Goal: Task Accomplishment & Management: Use online tool/utility

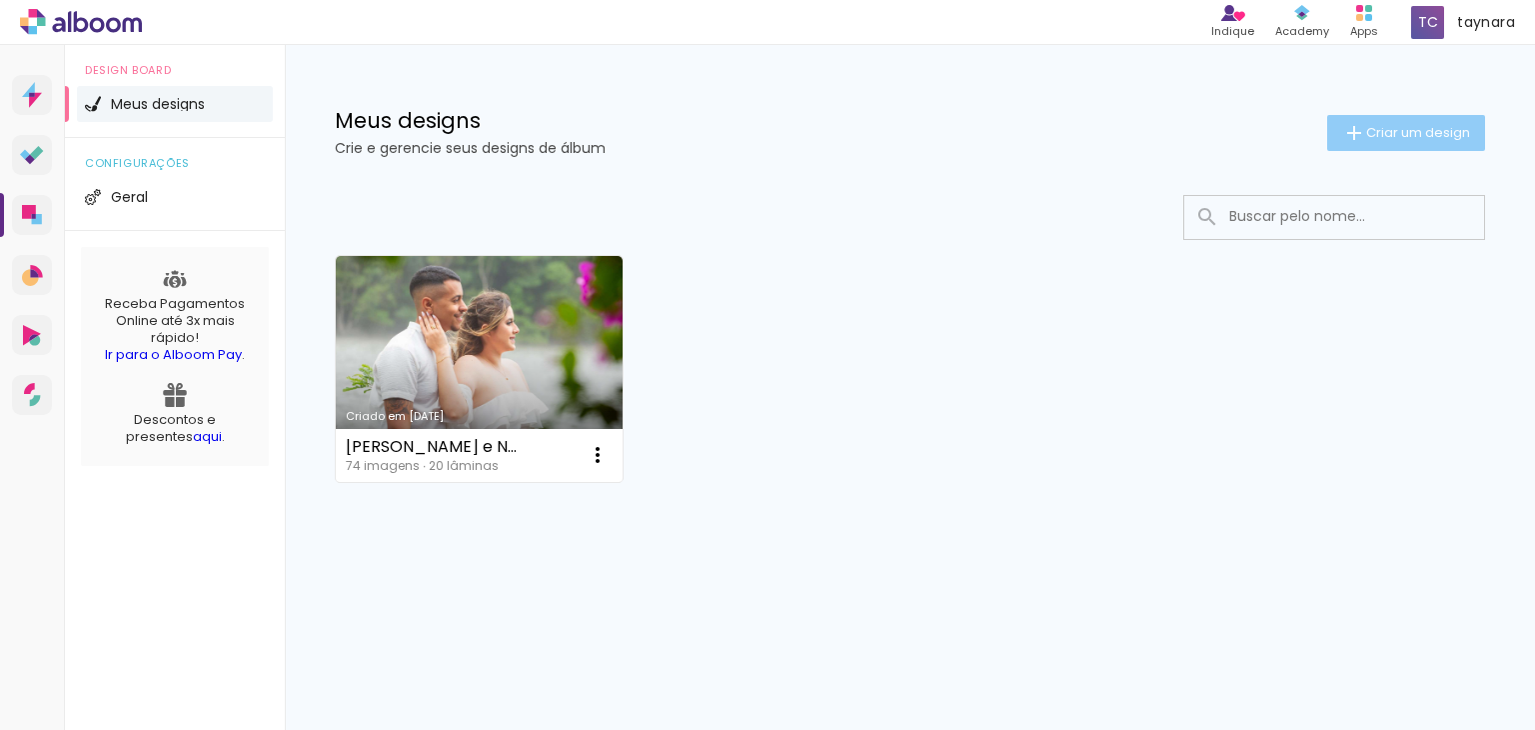
click at [1455, 136] on span "Criar um design" at bounding box center [1419, 132] width 104 height 13
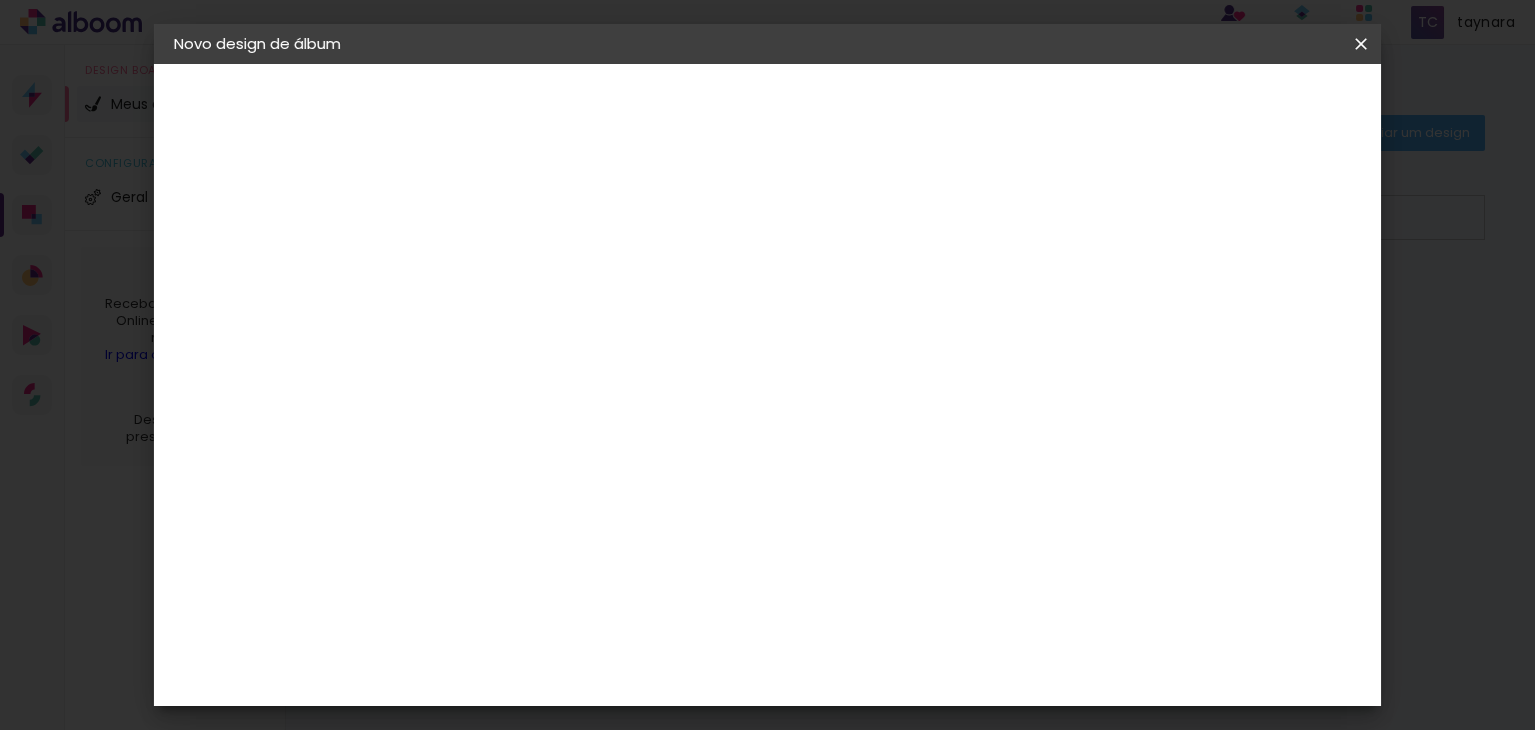
click at [501, 262] on input at bounding box center [501, 268] width 0 height 31
type input "Mariane 15 anos"
type paper-input "Mariane 15 anos"
click at [706, 112] on paper-button "Avançar" at bounding box center [657, 106] width 98 height 34
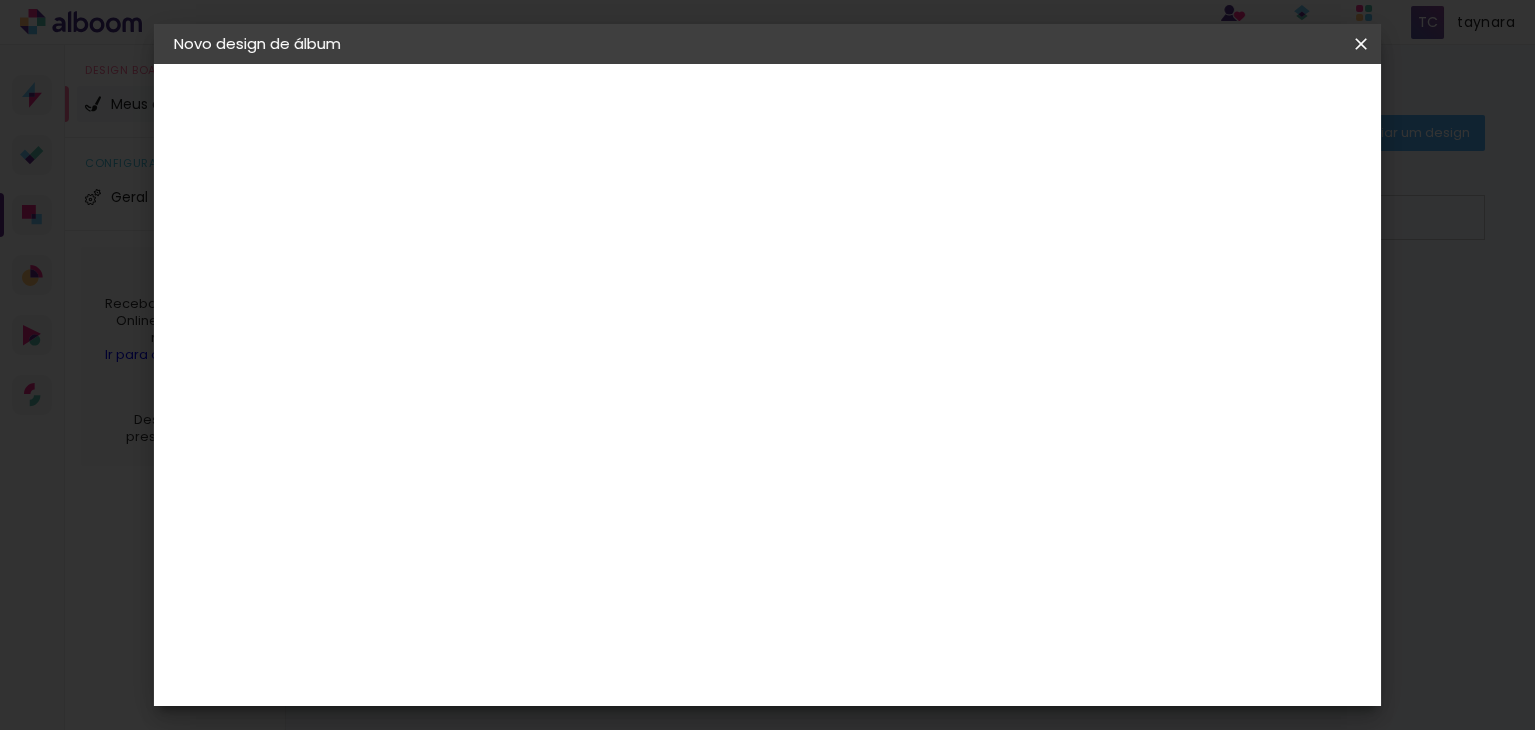
click at [875, 89] on paper-button "Avançar" at bounding box center [826, 106] width 98 height 34
click at [636, 541] on span "25 × 35" at bounding box center [589, 561] width 93 height 41
click at [827, 117] on paper-button "Avançar" at bounding box center [778, 106] width 98 height 34
click at [1237, 109] on span "Iniciar design" at bounding box center [1191, 106] width 91 height 14
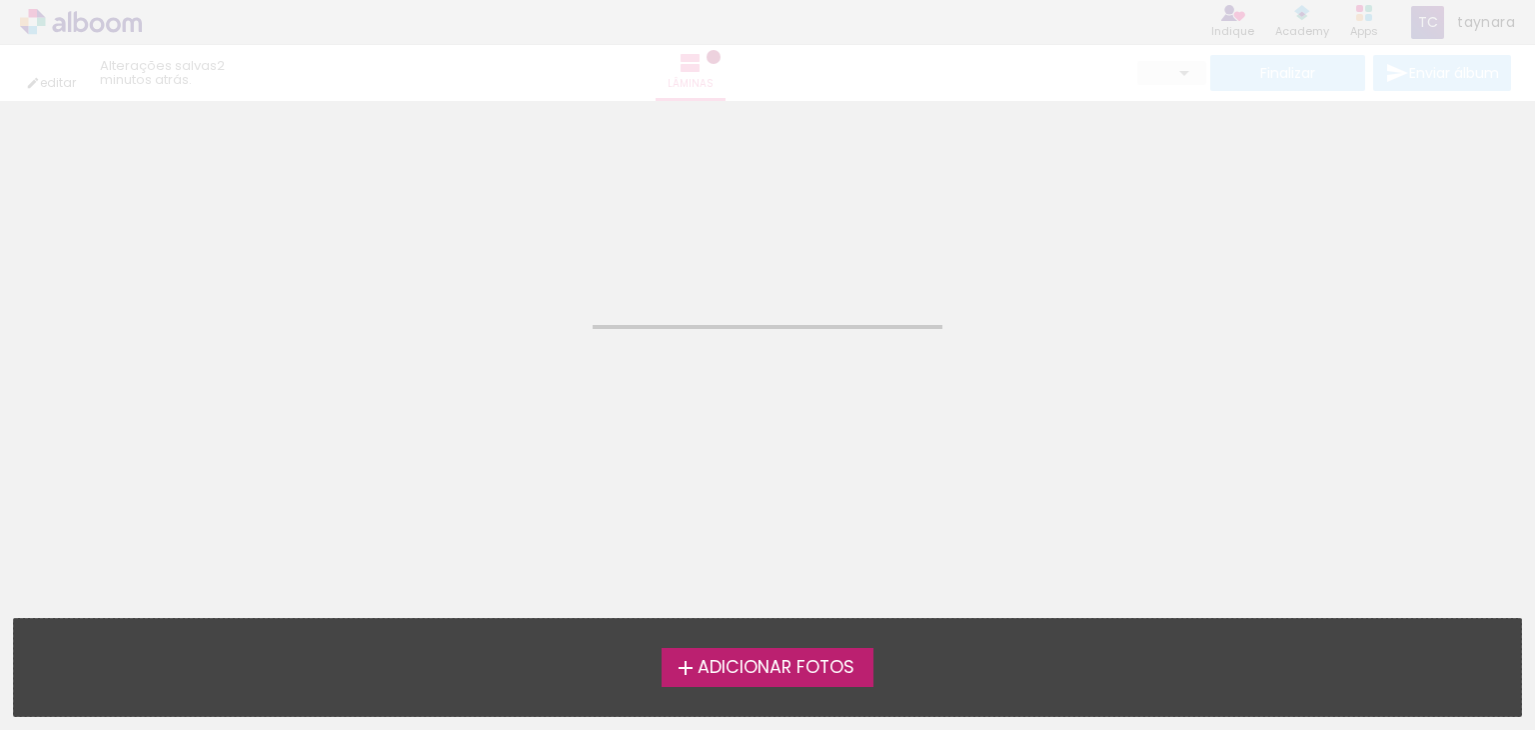
click at [812, 665] on span "Adicionar Fotos" at bounding box center [776, 668] width 157 height 18
click at [0, 0] on input "file" at bounding box center [0, 0] width 0 height 0
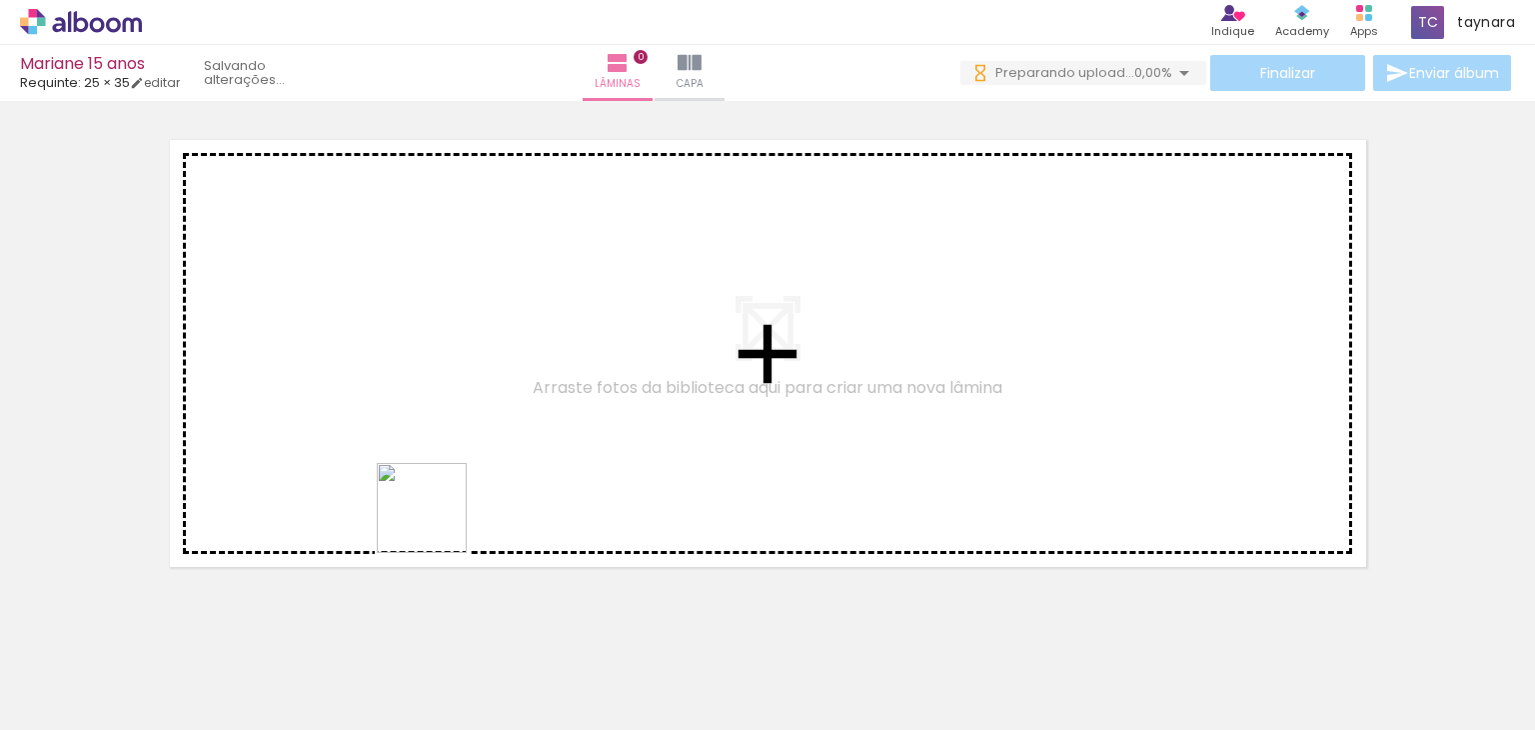
drag, startPoint x: 339, startPoint y: 687, endPoint x: 471, endPoint y: 556, distance: 185.9
click at [476, 431] on quentale-workspace at bounding box center [767, 365] width 1535 height 730
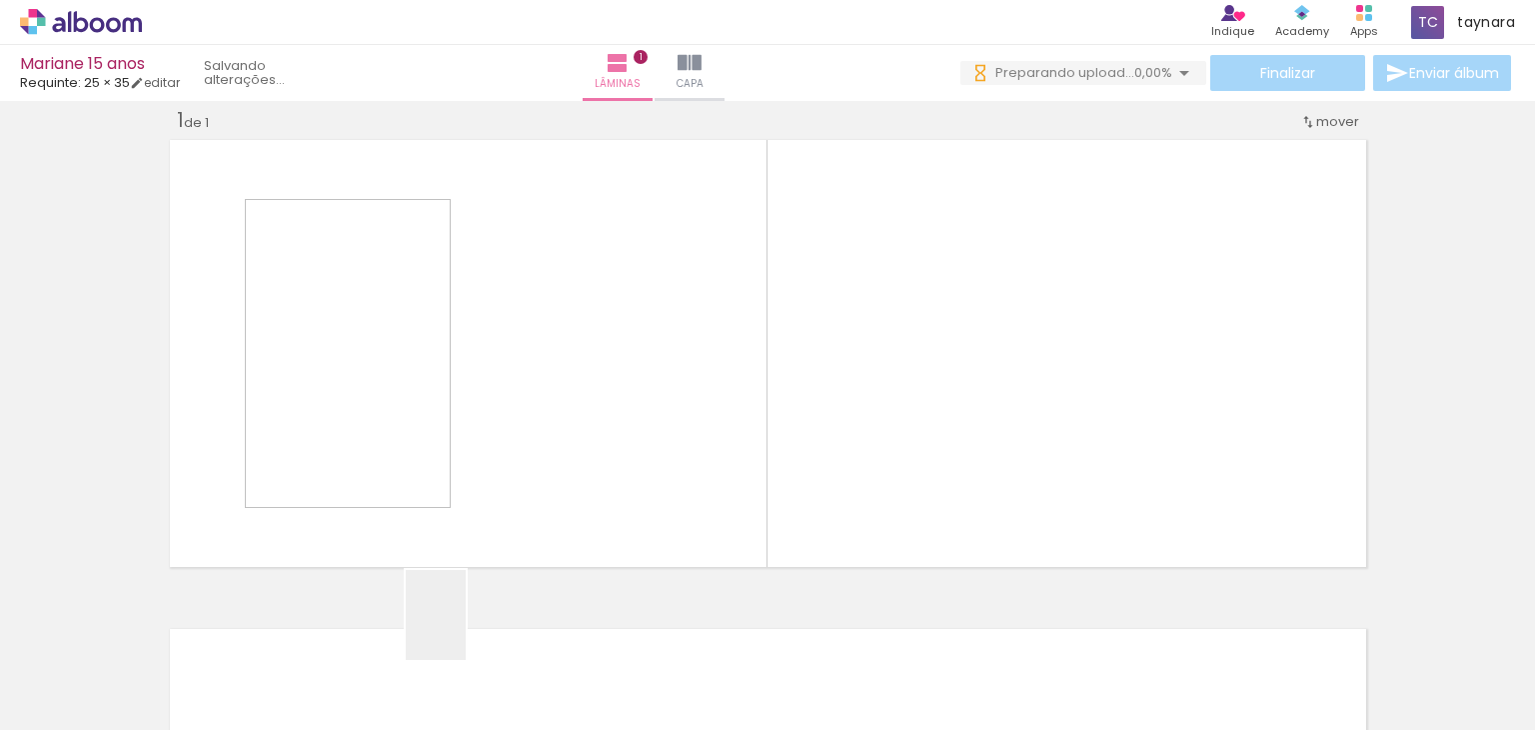
scroll to position [25, 0]
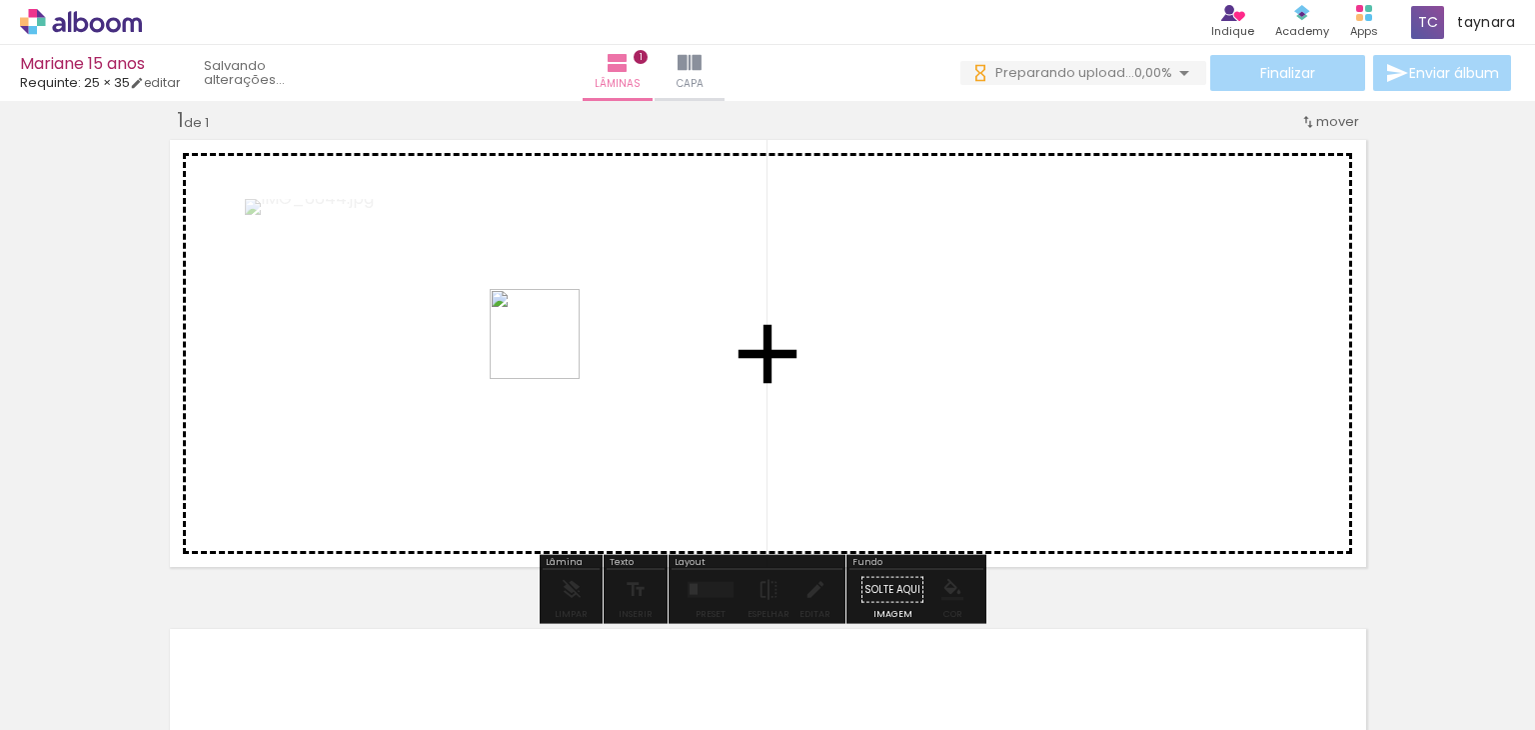
drag, startPoint x: 459, startPoint y: 650, endPoint x: 550, endPoint y: 349, distance: 314.3
click at [550, 349] on quentale-workspace at bounding box center [767, 365] width 1535 height 730
drag, startPoint x: 564, startPoint y: 696, endPoint x: 645, endPoint y: 363, distance: 342.6
click at [645, 363] on quentale-workspace at bounding box center [767, 365] width 1535 height 730
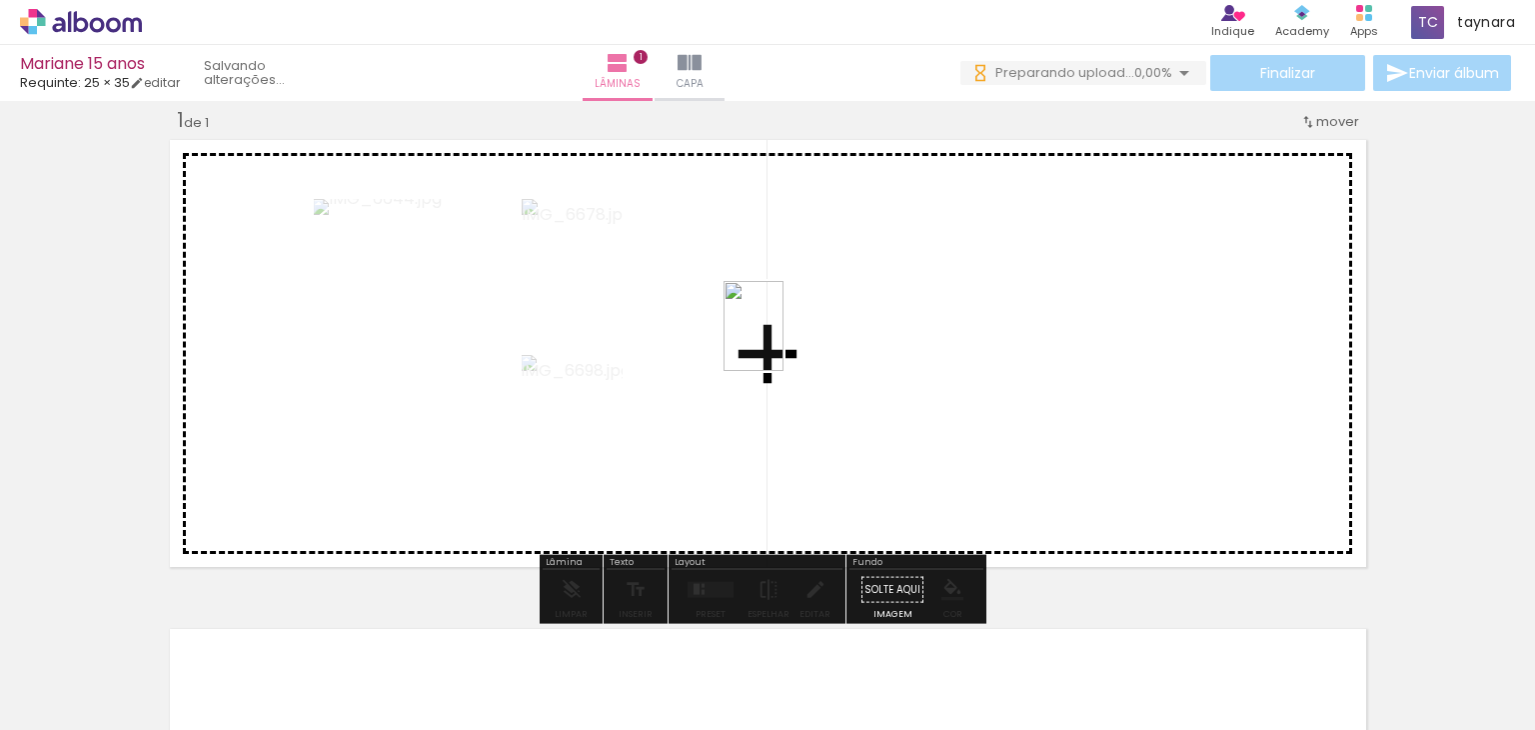
drag, startPoint x: 675, startPoint y: 677, endPoint x: 784, endPoint y: 341, distance: 353.1
click at [784, 341] on quentale-workspace at bounding box center [767, 365] width 1535 height 730
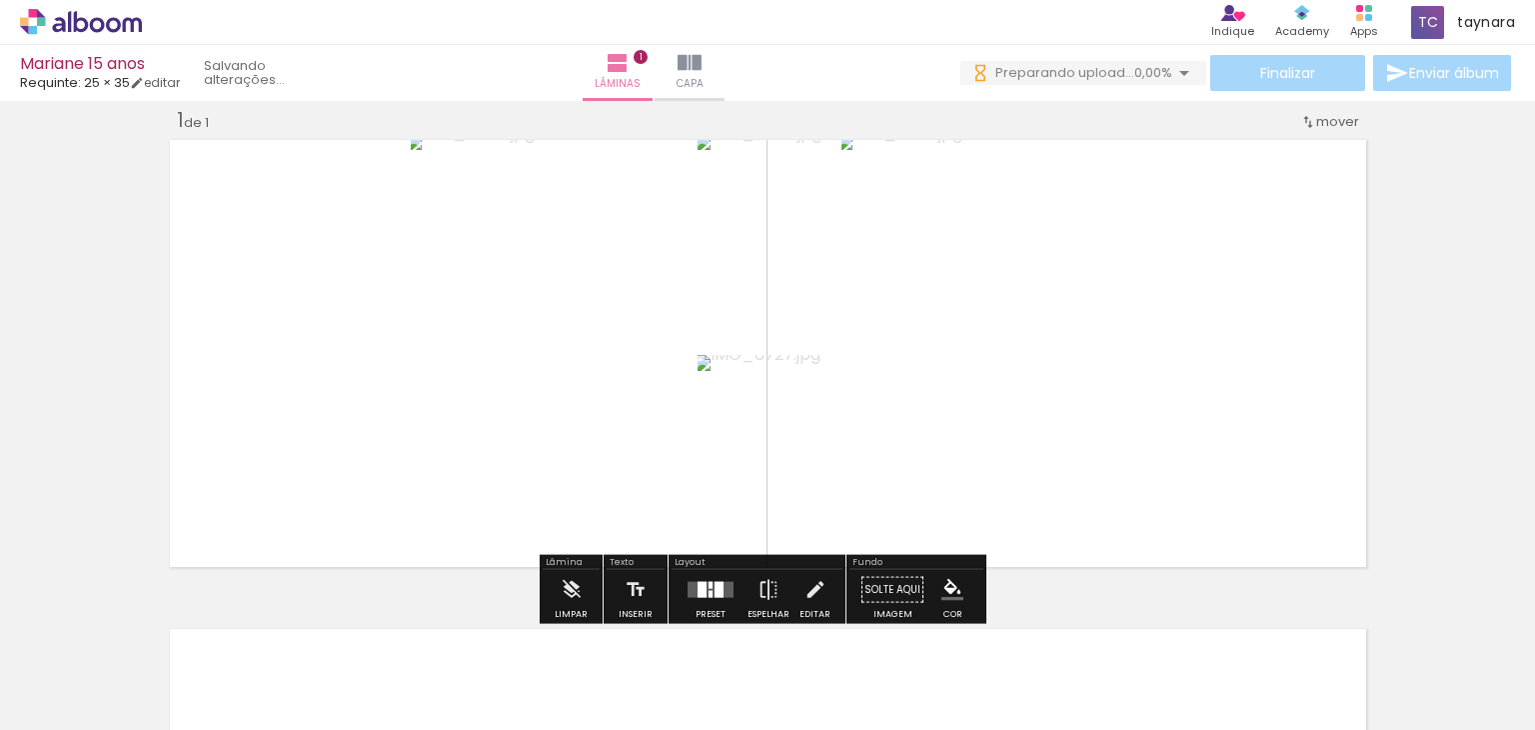
drag, startPoint x: 708, startPoint y: 586, endPoint x: 1088, endPoint y: 441, distance: 406.6
click at [709, 586] on quentale-layouter at bounding box center [711, 590] width 46 height 16
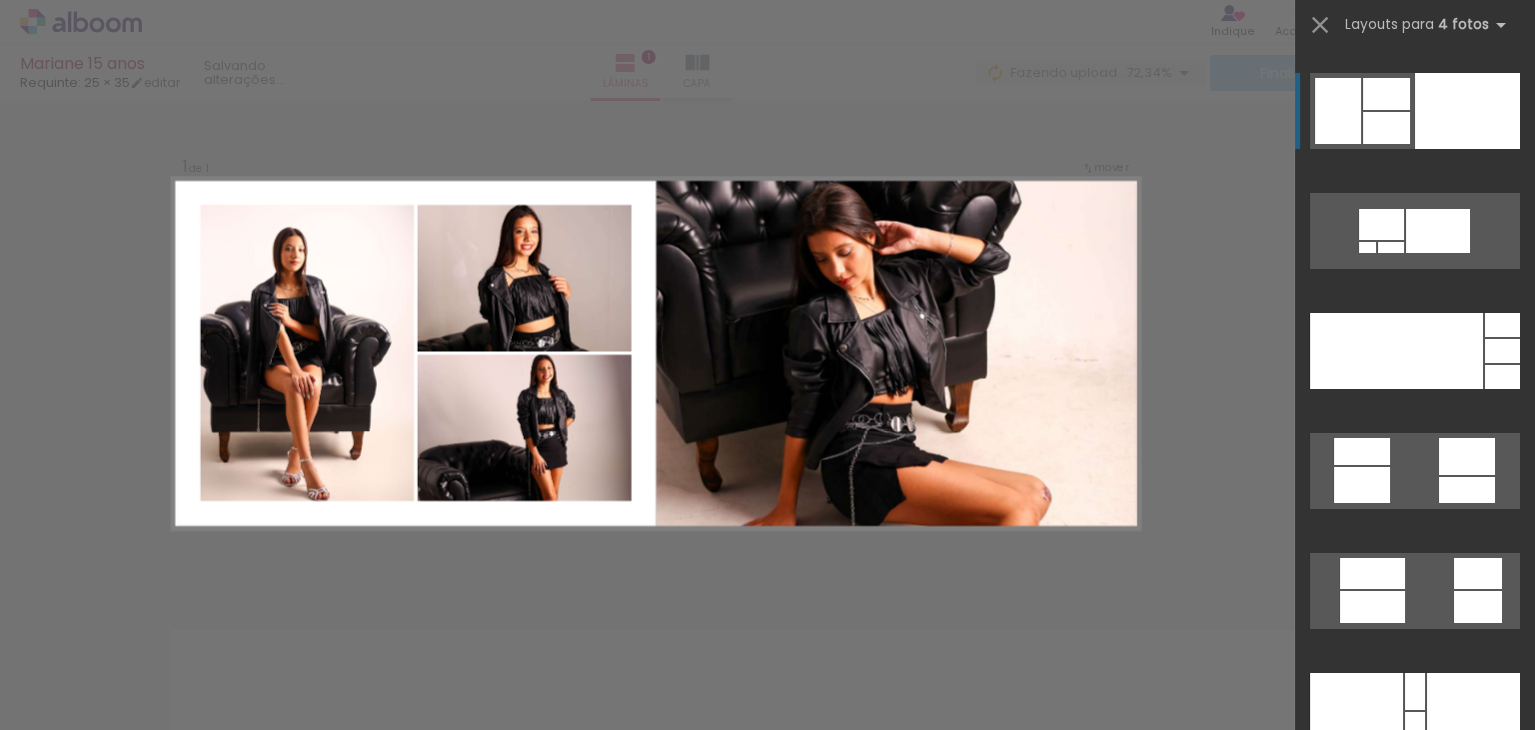
click at [1430, 113] on div at bounding box center [1468, 111] width 105 height 76
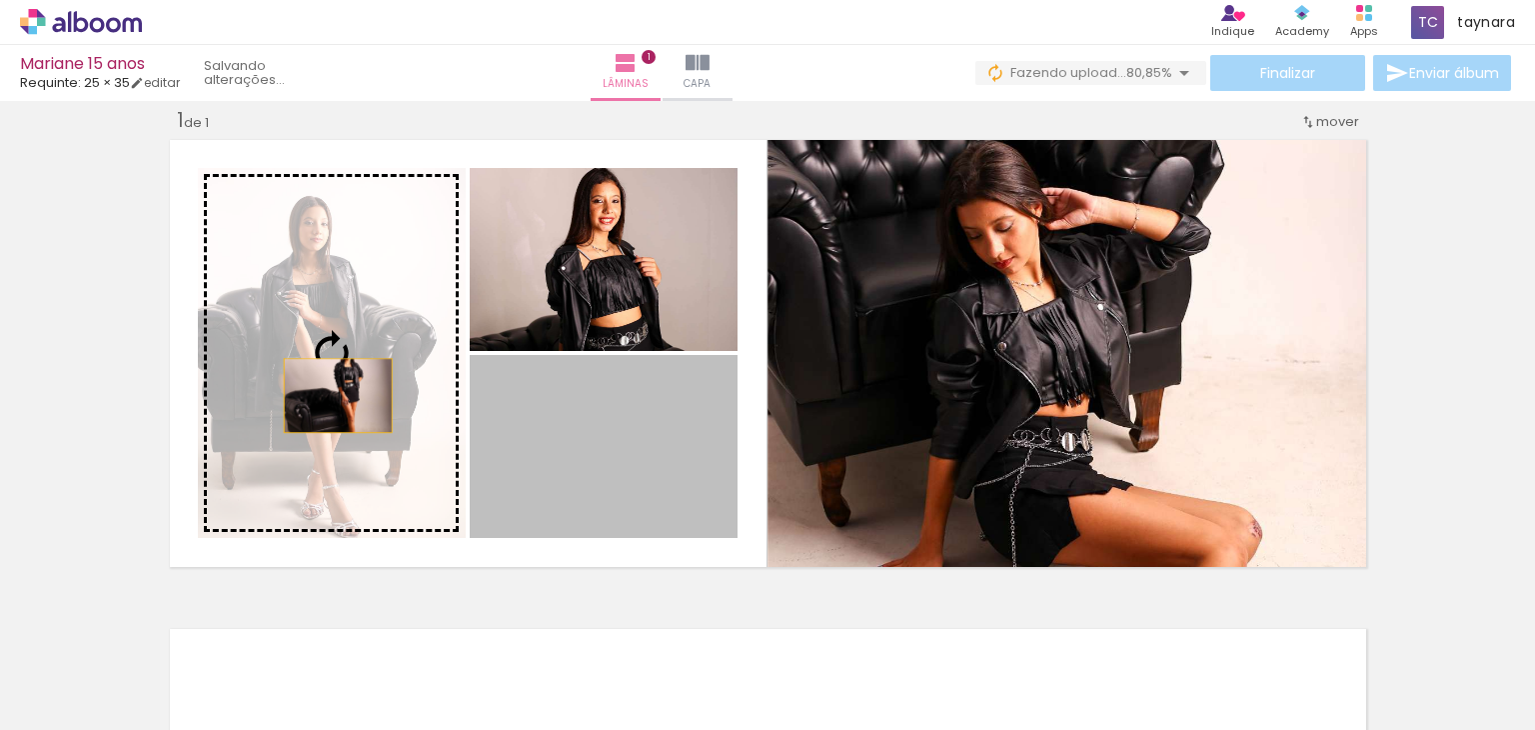
drag, startPoint x: 658, startPoint y: 469, endPoint x: 330, endPoint y: 395, distance: 336.1
click at [0, 0] on slot at bounding box center [0, 0] width 0 height 0
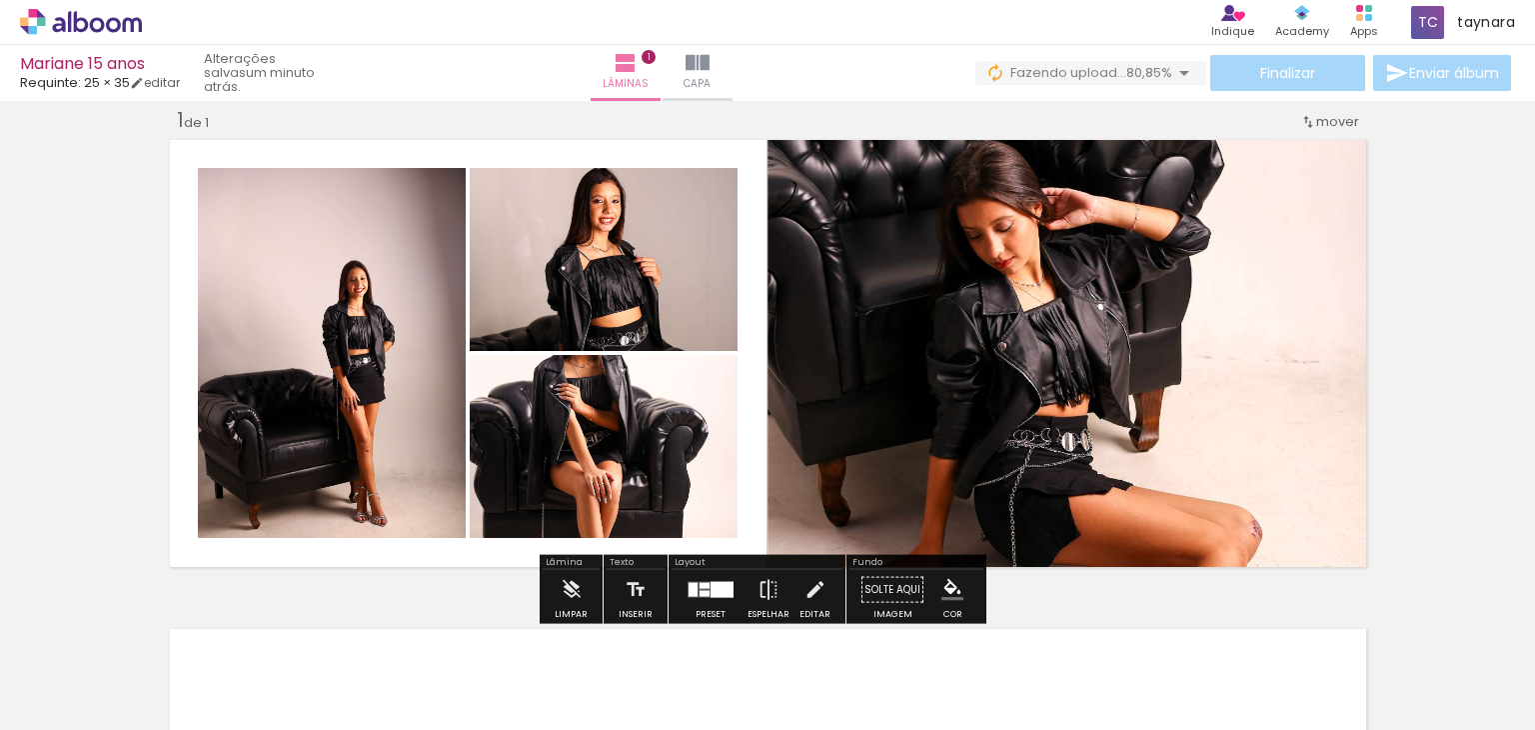
click at [364, 353] on quentale-photo at bounding box center [332, 353] width 268 height 370
click at [0, 0] on slot at bounding box center [0, 0] width 0 height 0
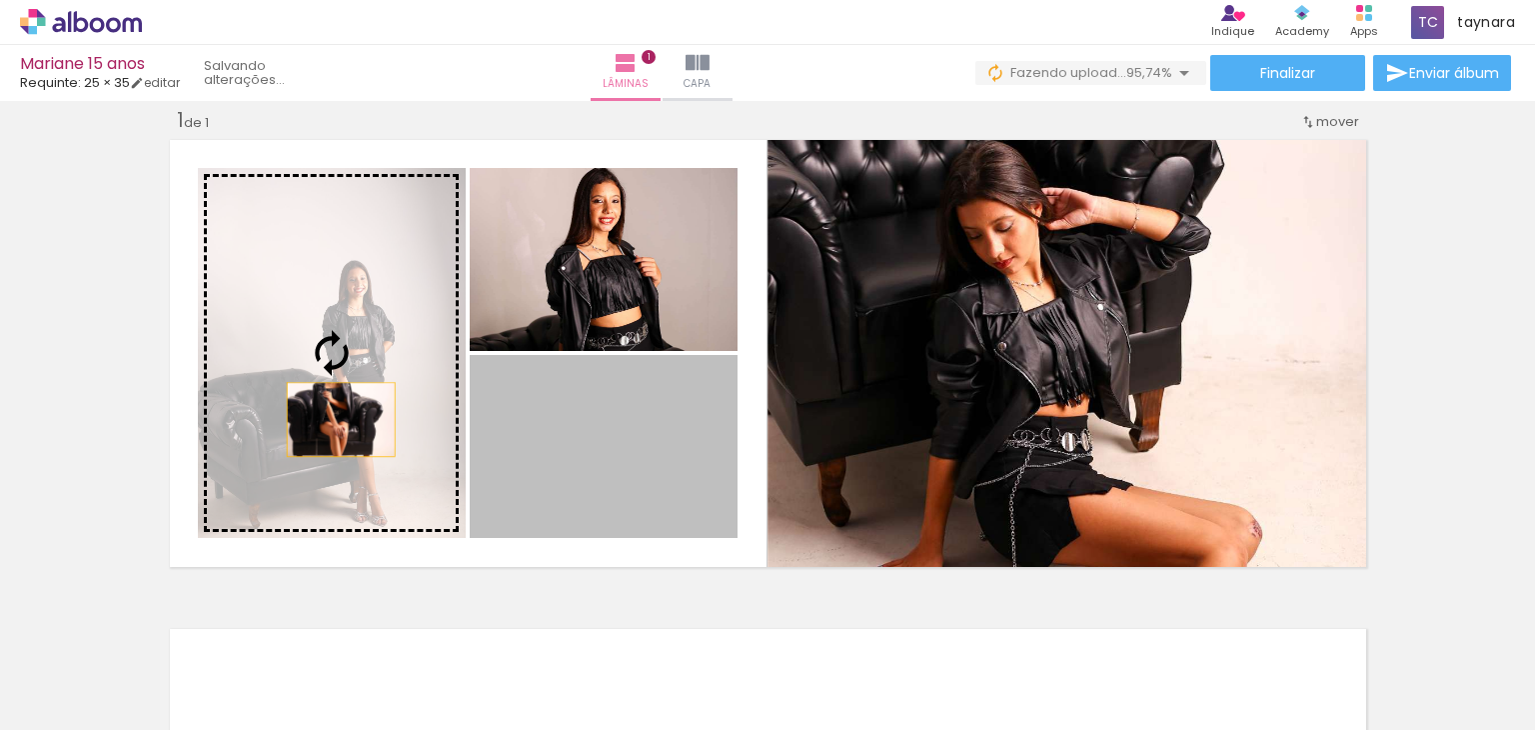
drag, startPoint x: 631, startPoint y: 481, endPoint x: 333, endPoint y: 418, distance: 304.5
click at [0, 0] on slot at bounding box center [0, 0] width 0 height 0
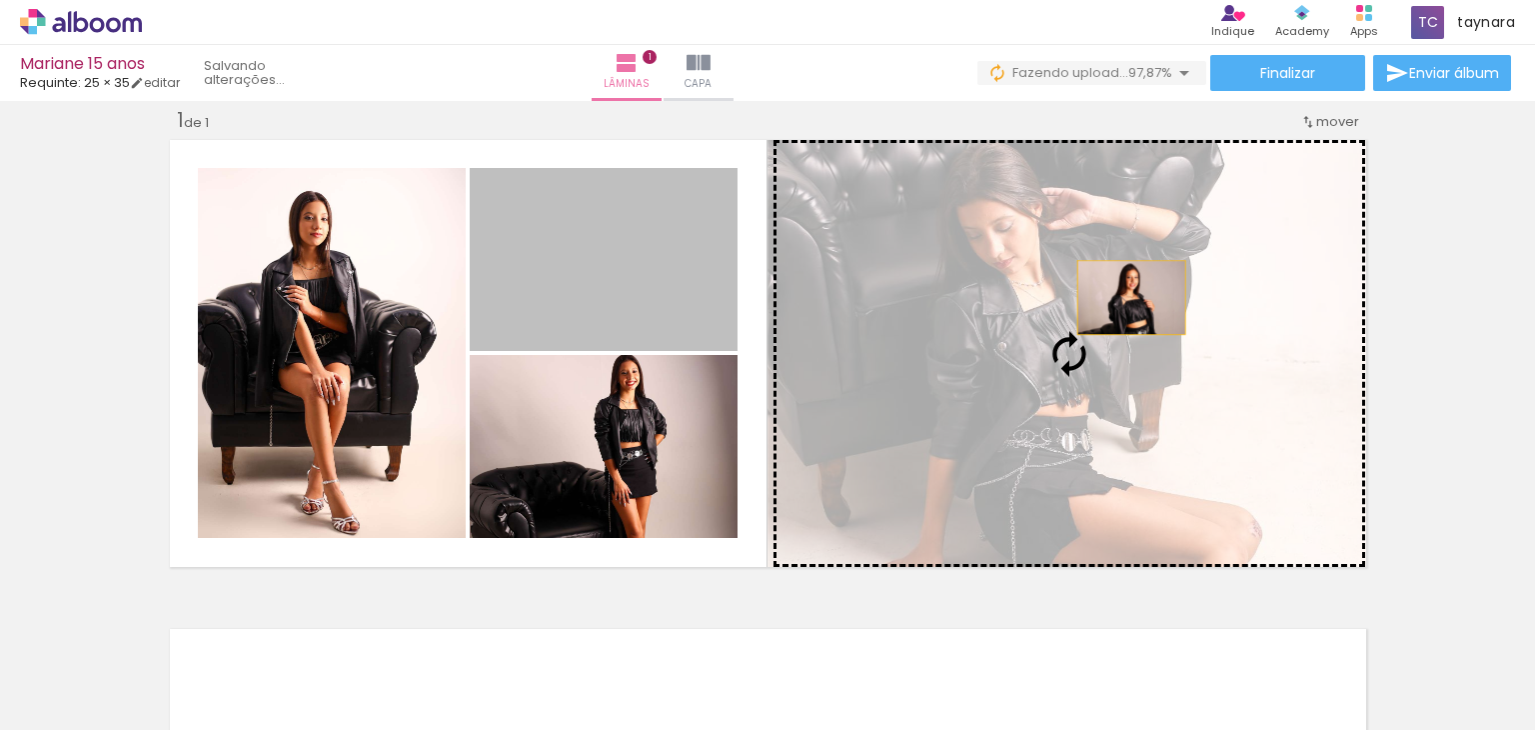
drag, startPoint x: 628, startPoint y: 281, endPoint x: 1124, endPoint y: 297, distance: 496.1
click at [0, 0] on slot at bounding box center [0, 0] width 0 height 0
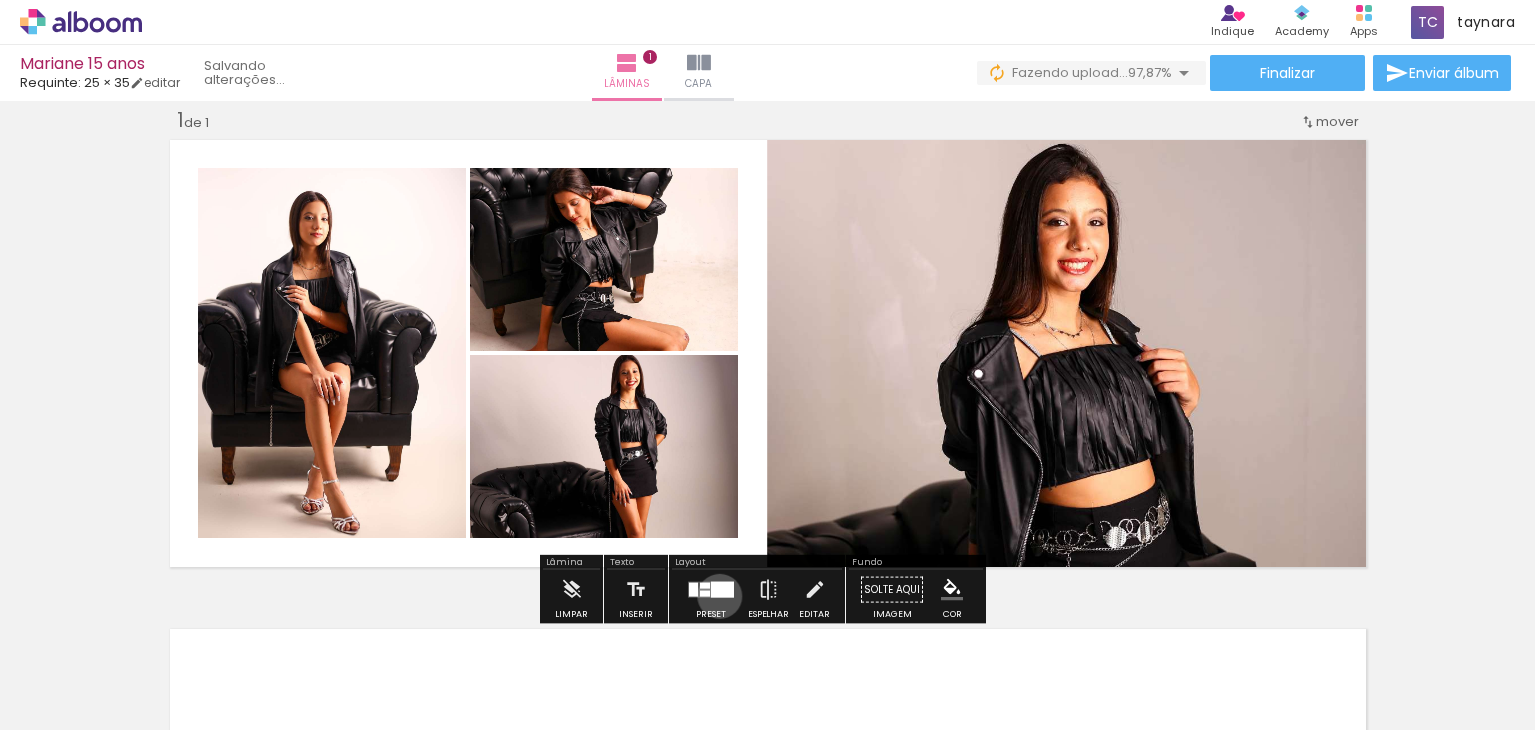
click at [715, 595] on div at bounding box center [722, 590] width 23 height 16
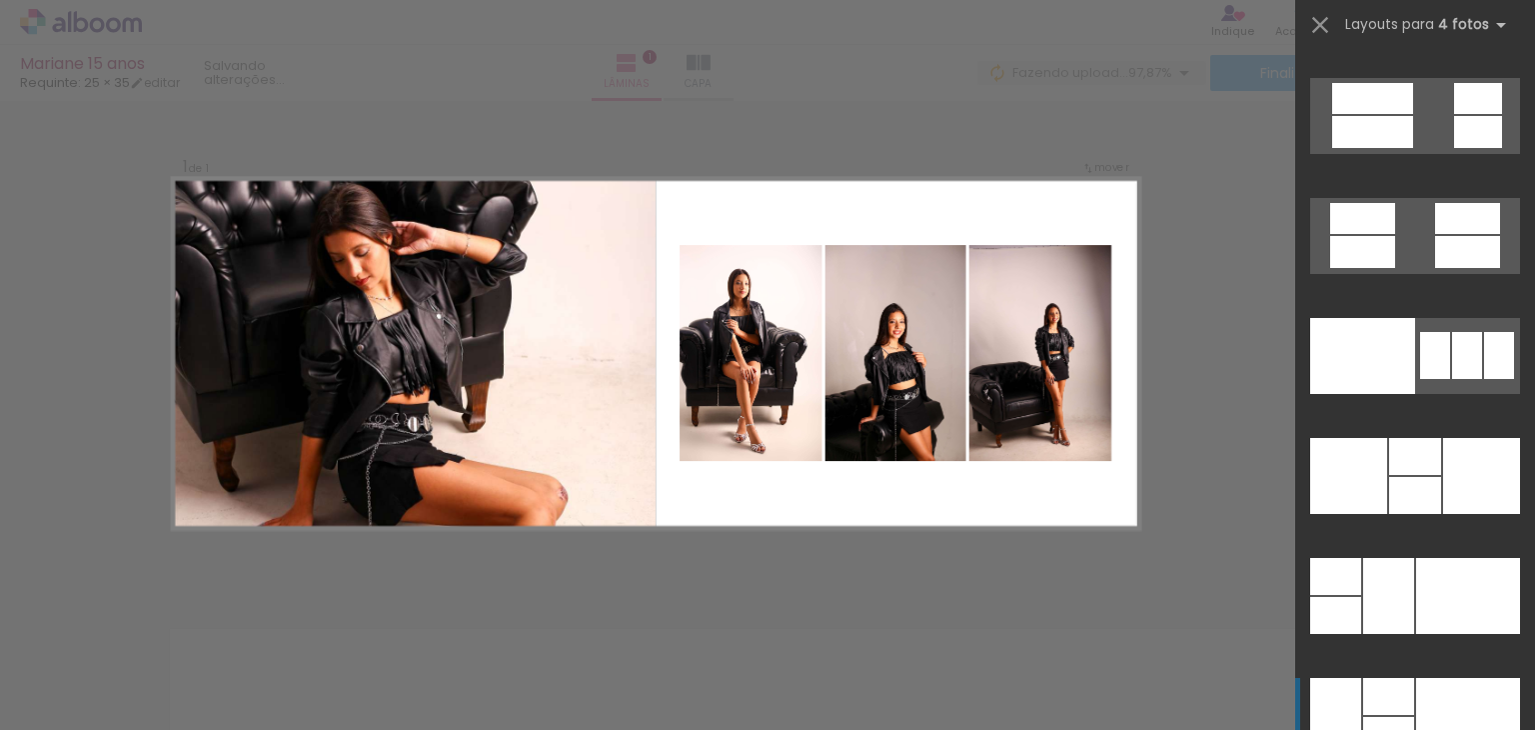
scroll to position [39966, 0]
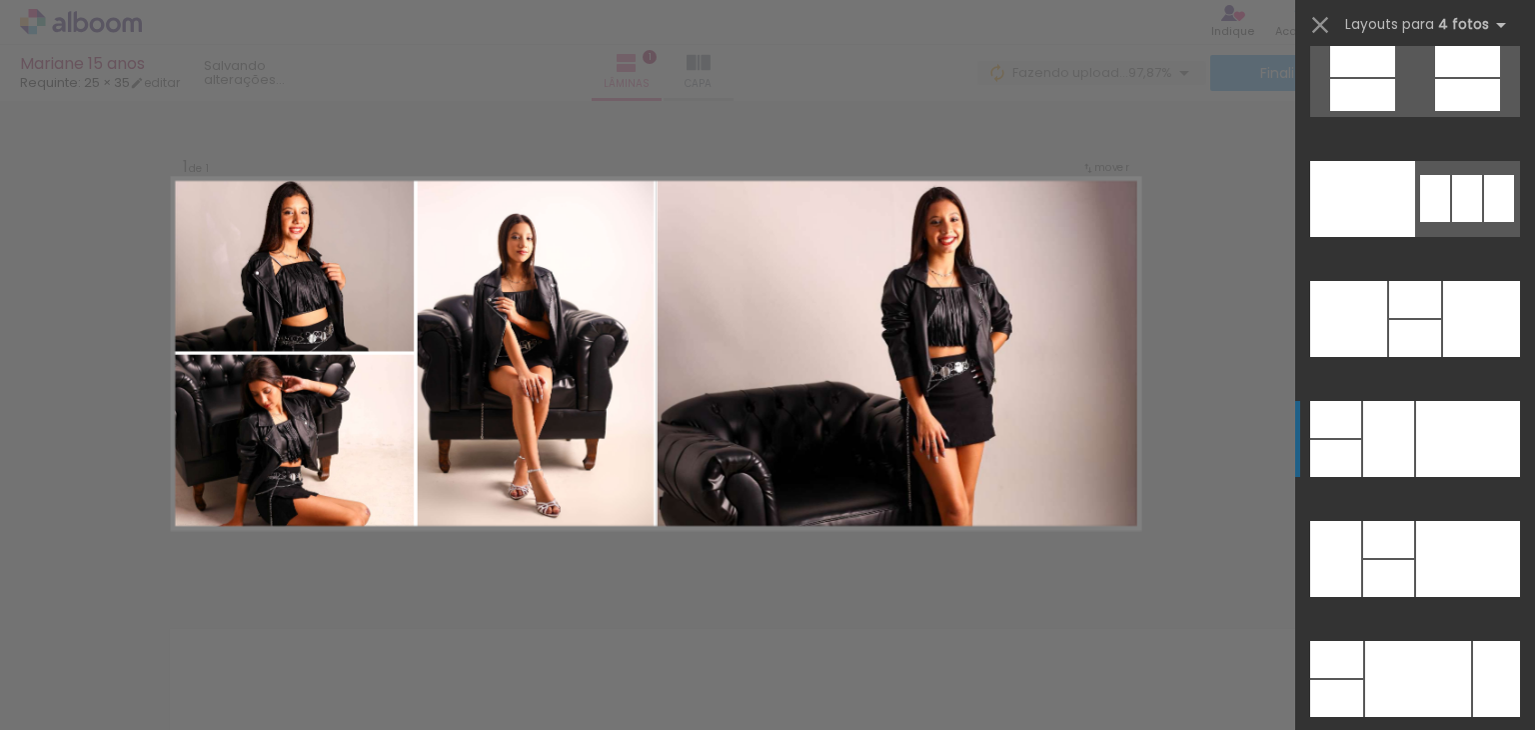
click at [1432, 429] on div at bounding box center [1469, 439] width 104 height 76
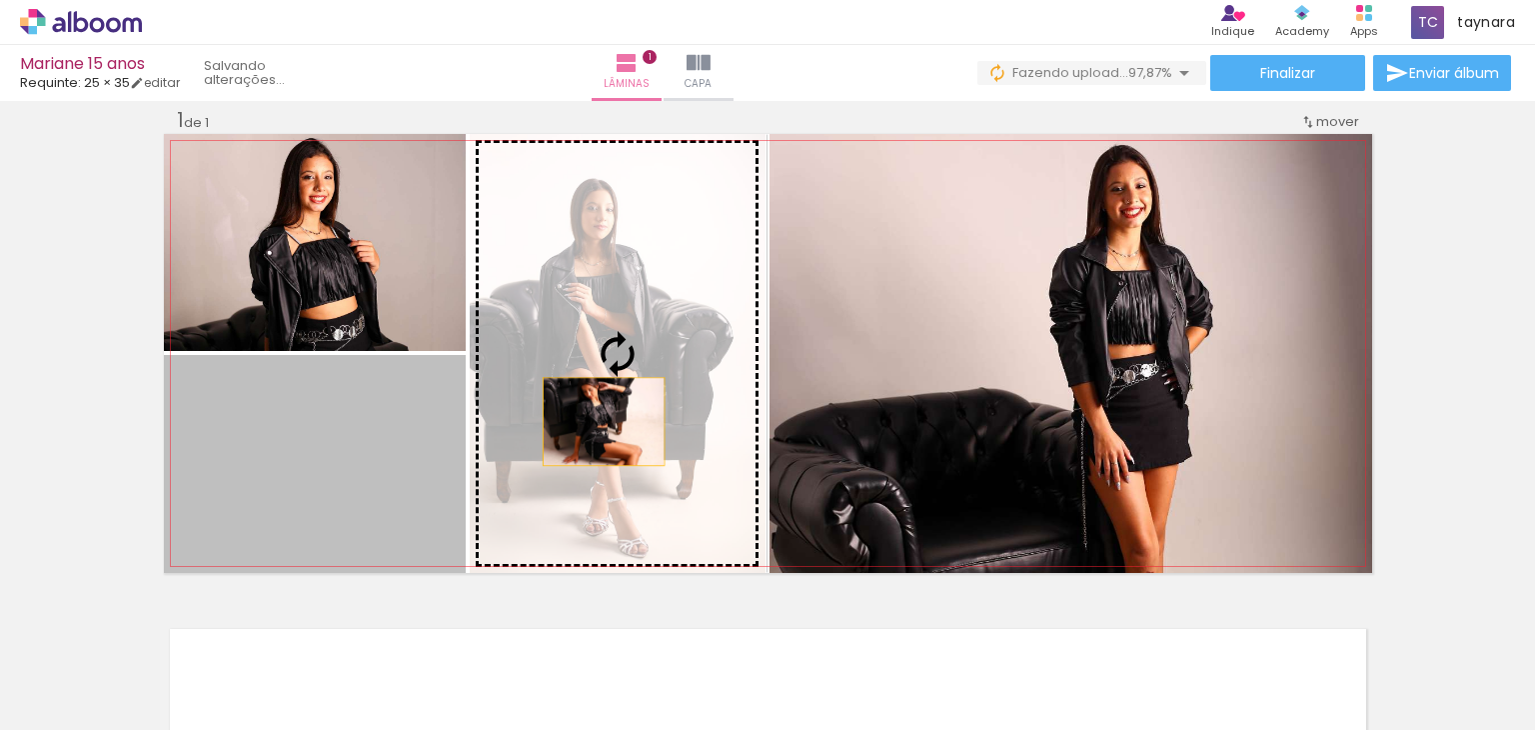
drag, startPoint x: 364, startPoint y: 477, endPoint x: 1053, endPoint y: 375, distance: 696.3
click at [0, 0] on slot at bounding box center [0, 0] width 0 height 0
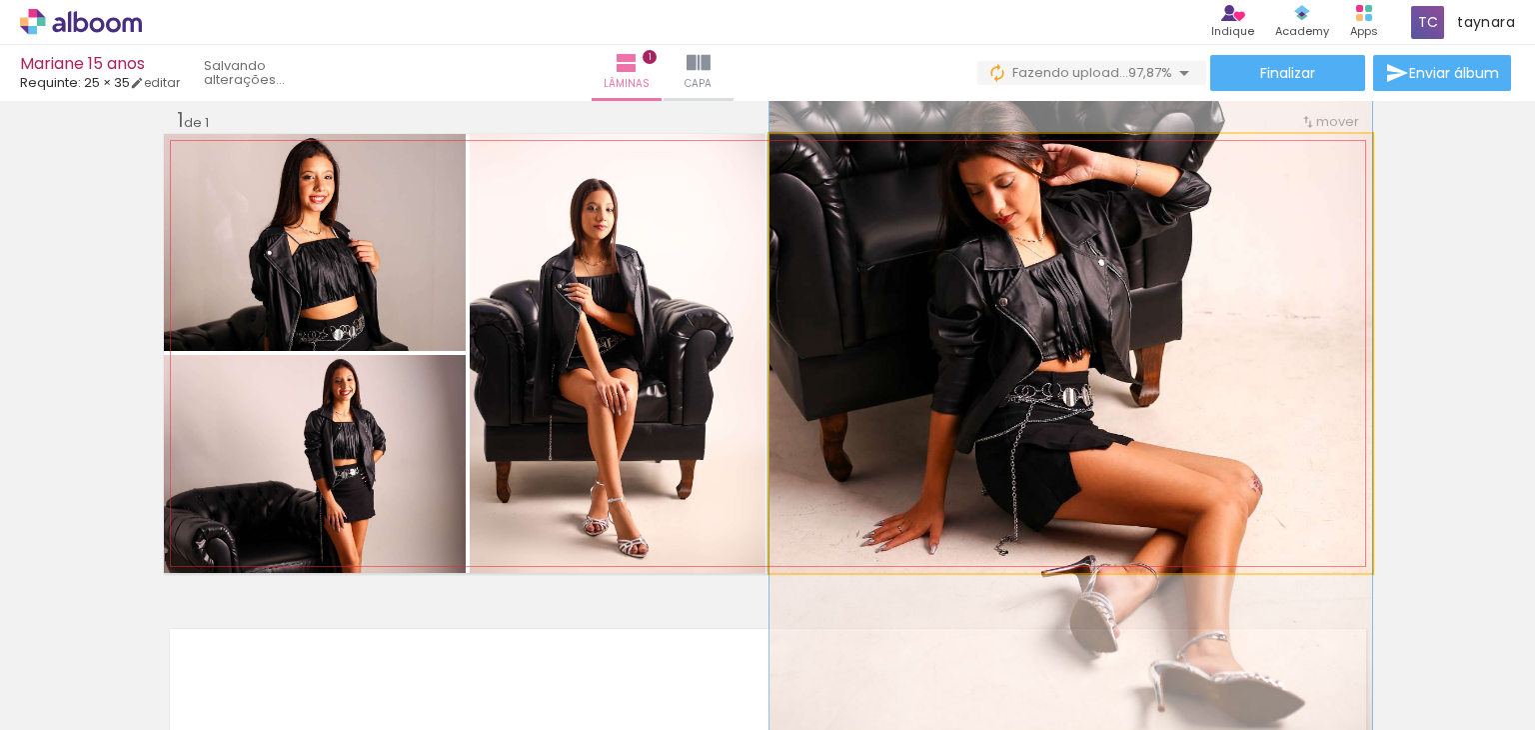
drag, startPoint x: 1169, startPoint y: 447, endPoint x: 1187, endPoint y: 407, distance: 43.8
click at [1152, 387] on quentale-photo at bounding box center [1071, 353] width 603 height 439
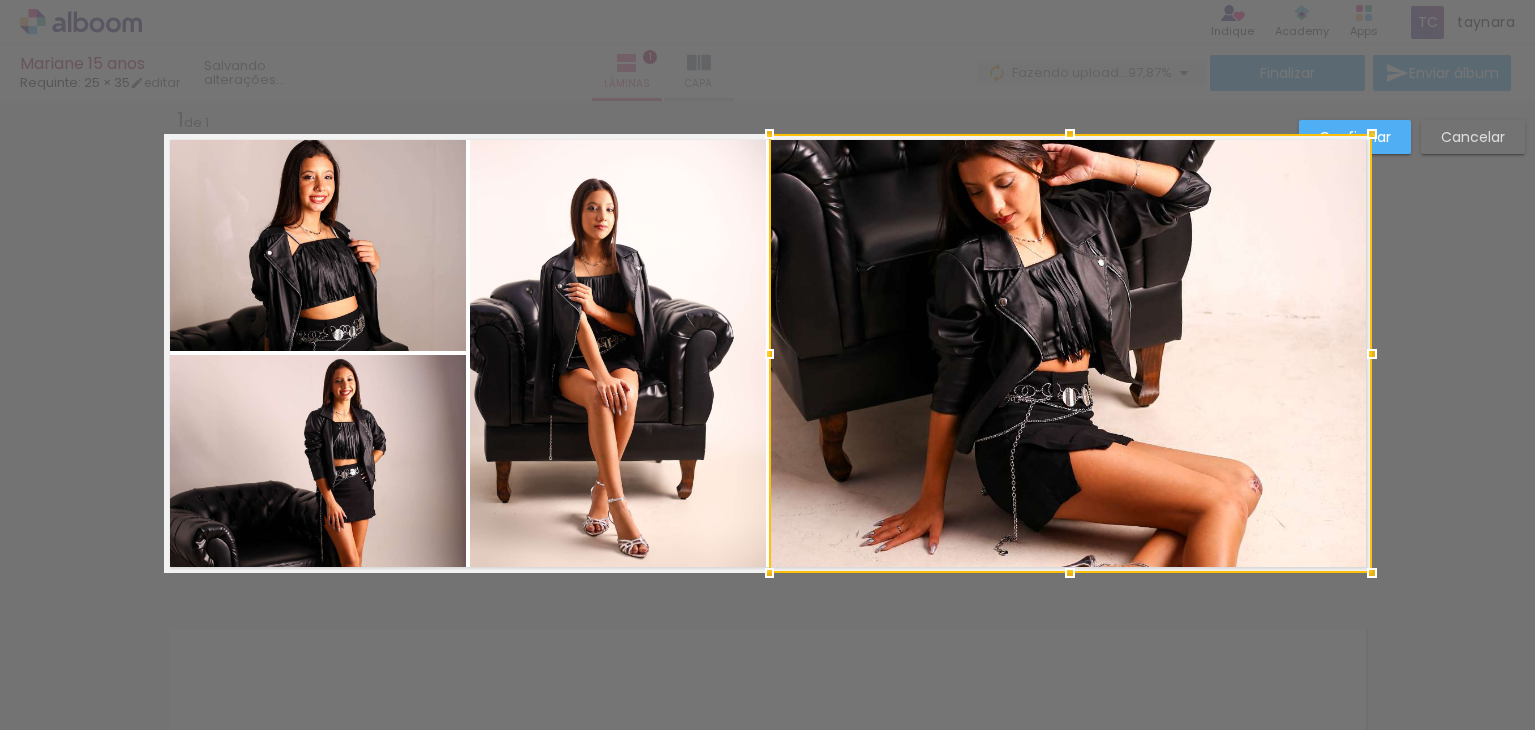
click at [1172, 371] on div at bounding box center [1071, 353] width 603 height 439
click at [0, 0] on slot "Confirmar" at bounding box center [0, 0] width 0 height 0
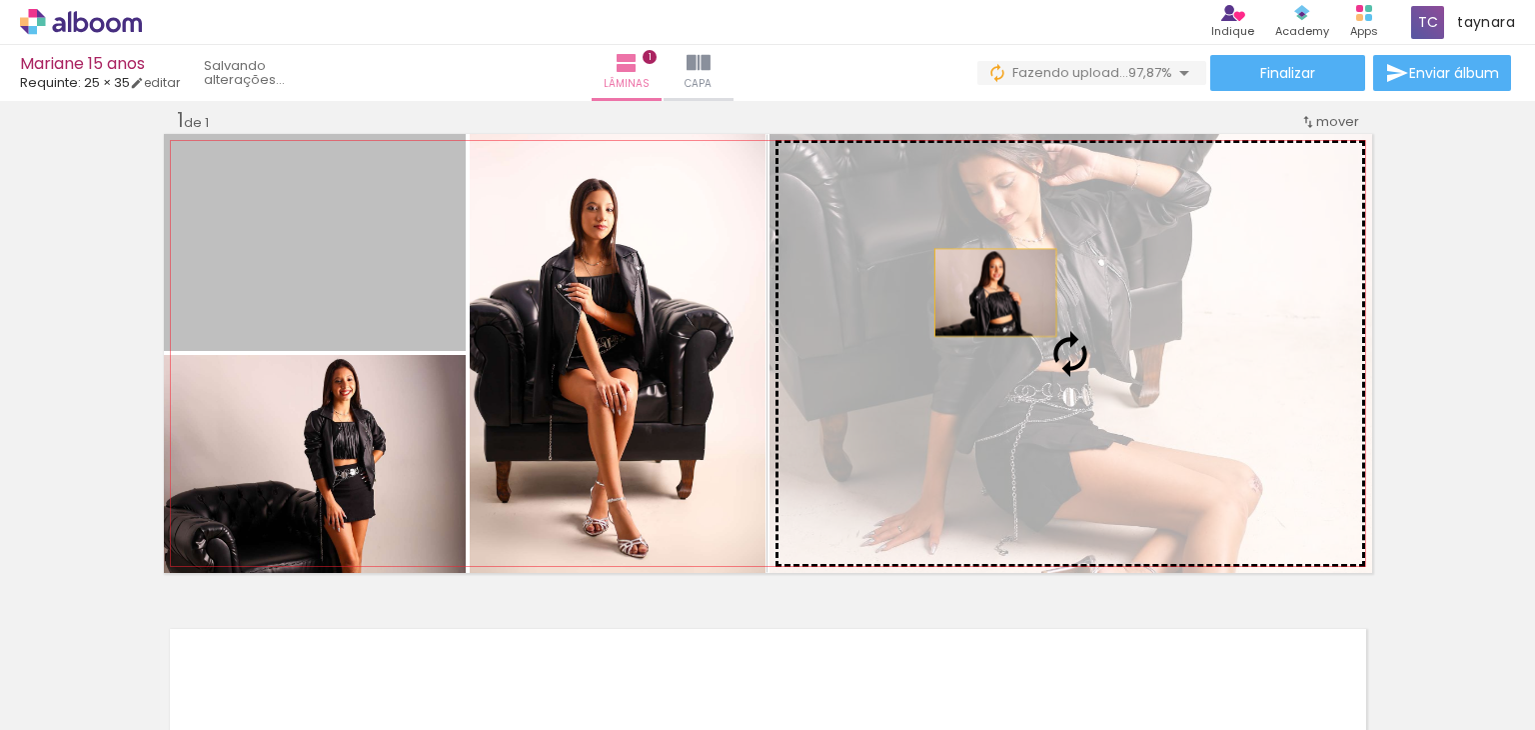
drag, startPoint x: 417, startPoint y: 278, endPoint x: 1021, endPoint y: 293, distance: 604.0
click at [0, 0] on slot at bounding box center [0, 0] width 0 height 0
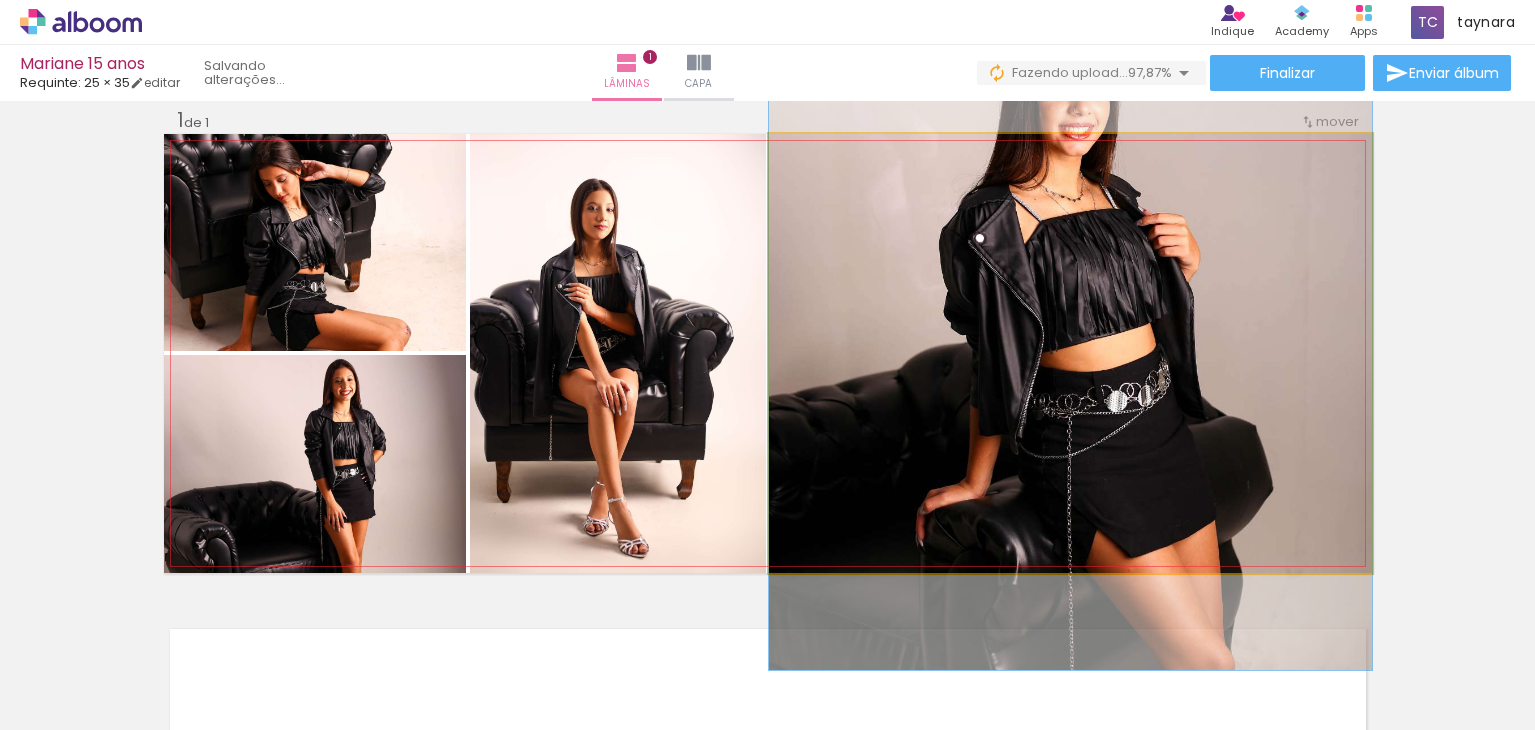
drag, startPoint x: 1105, startPoint y: 333, endPoint x: 1092, endPoint y: 184, distance: 149.5
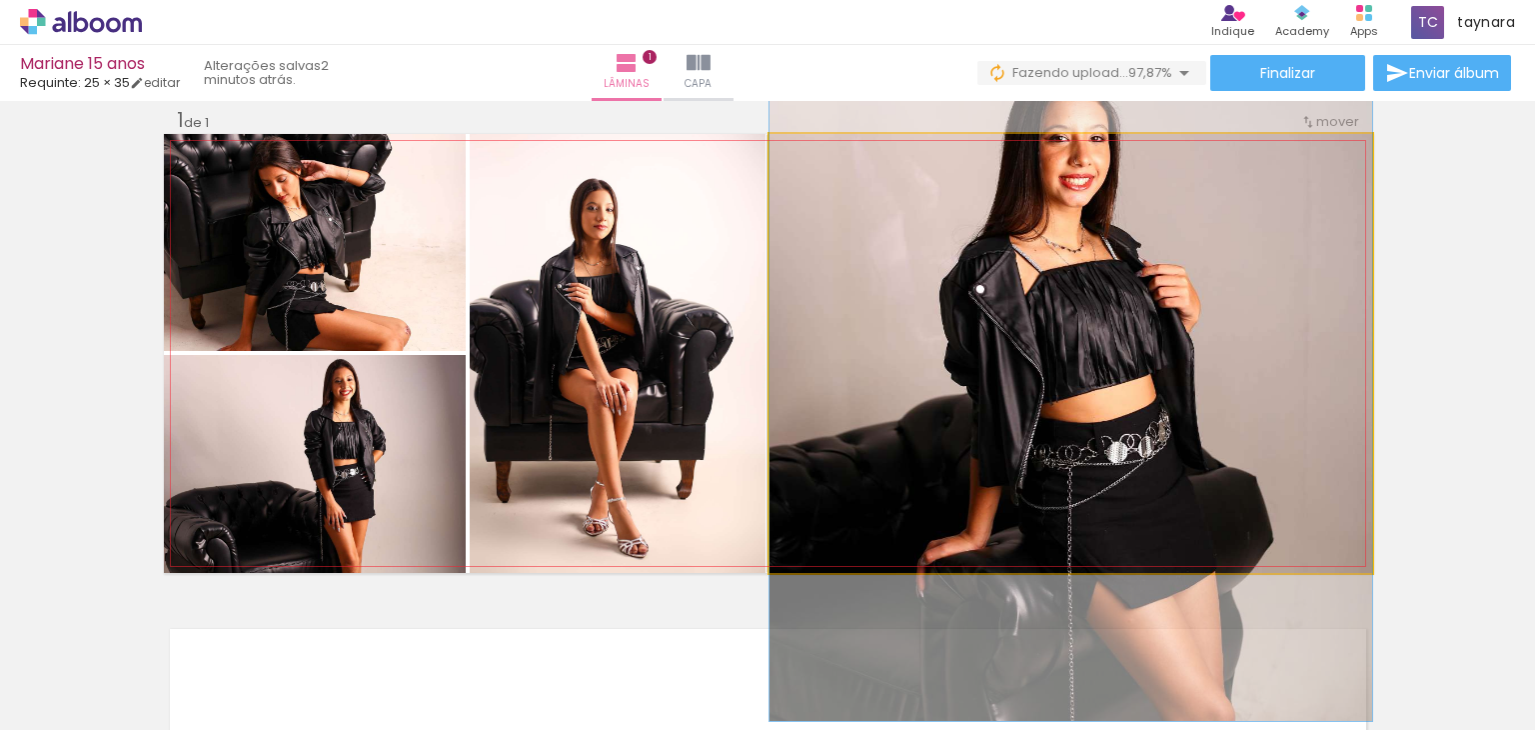
drag, startPoint x: 1119, startPoint y: 405, endPoint x: 1131, endPoint y: 465, distance: 61.2
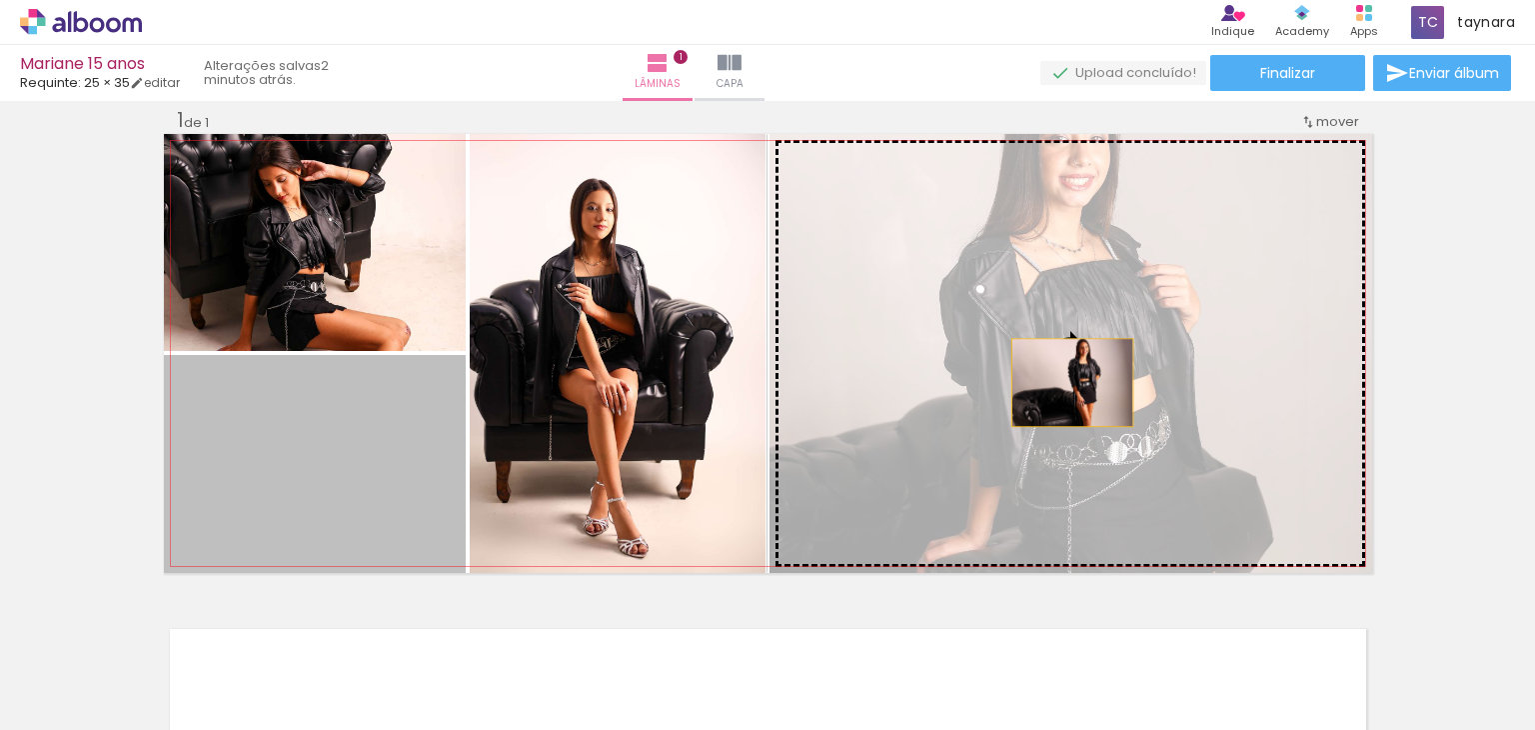
drag, startPoint x: 560, startPoint y: 473, endPoint x: 1070, endPoint y: 381, distance: 518.1
click at [0, 0] on slot at bounding box center [0, 0] width 0 height 0
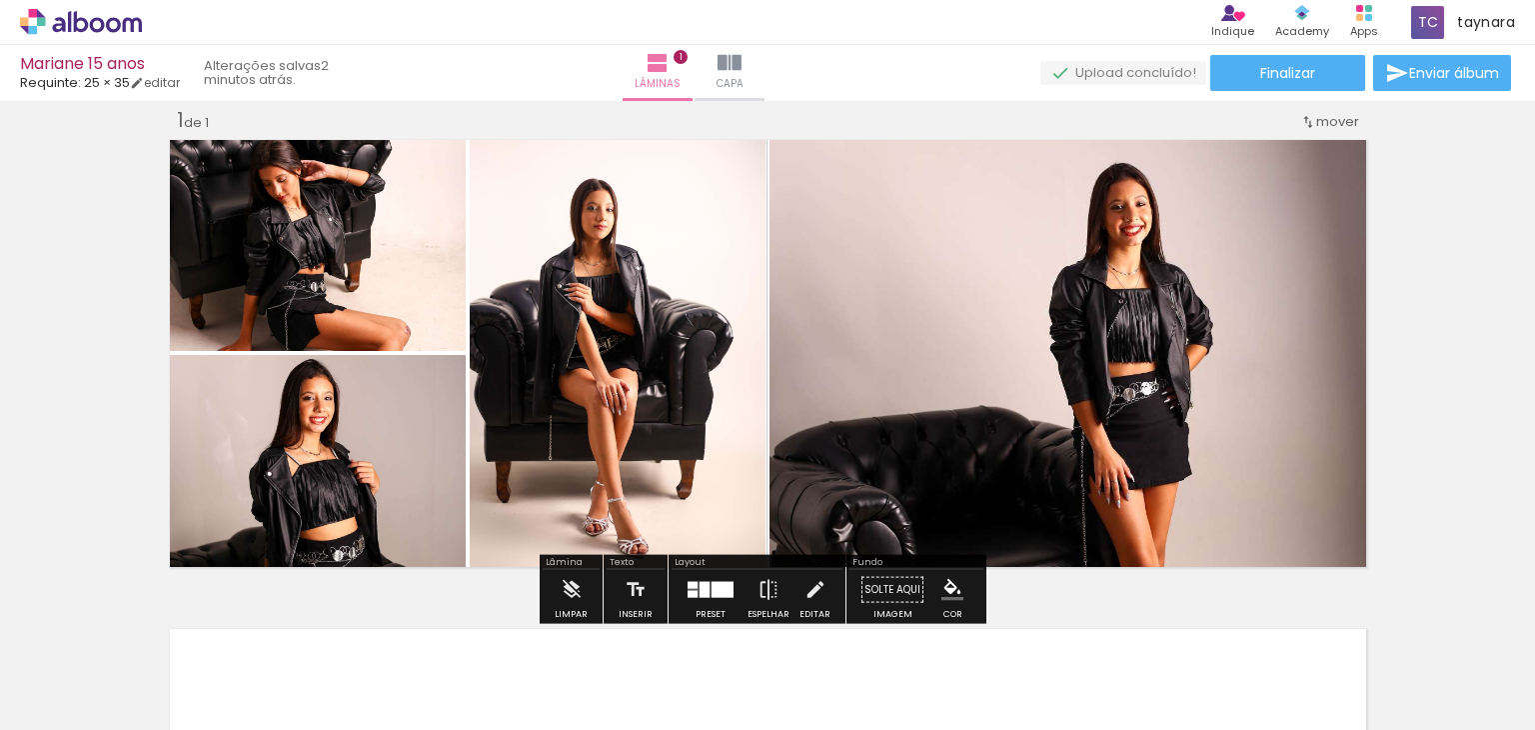
click at [700, 594] on div at bounding box center [705, 590] width 10 height 16
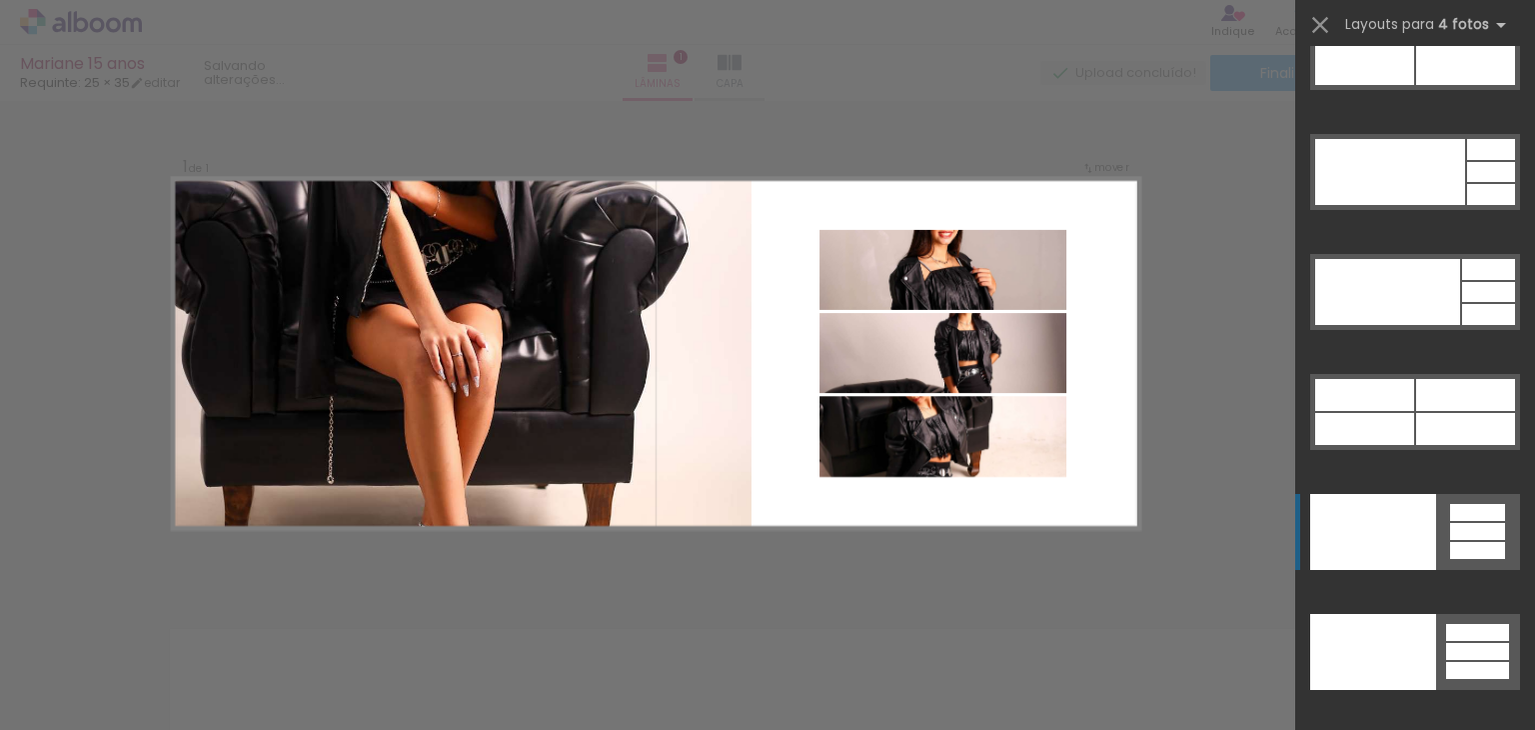
scroll to position [44061, 0]
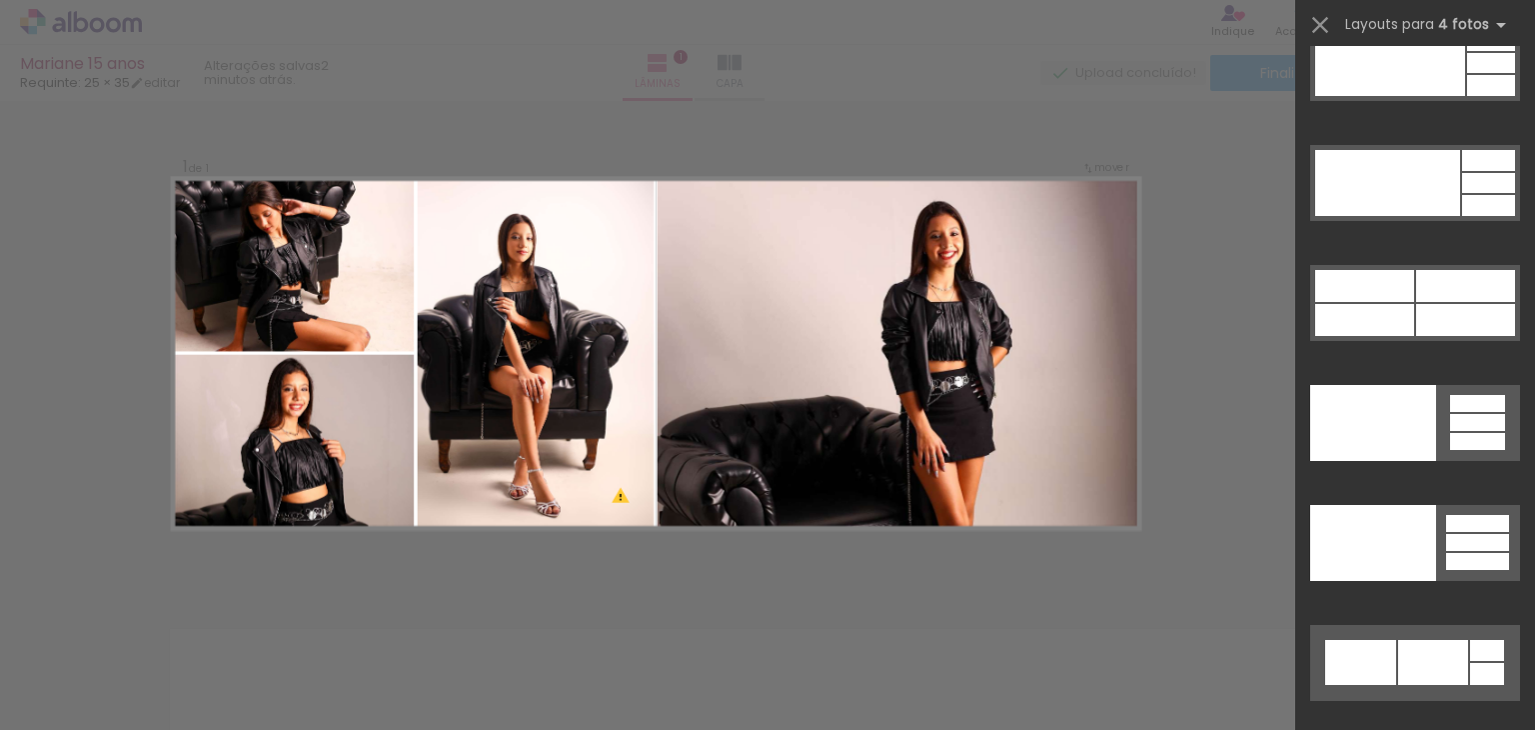
click at [1229, 446] on div "Confirmar Cancelar" at bounding box center [767, 589] width 1535 height 1026
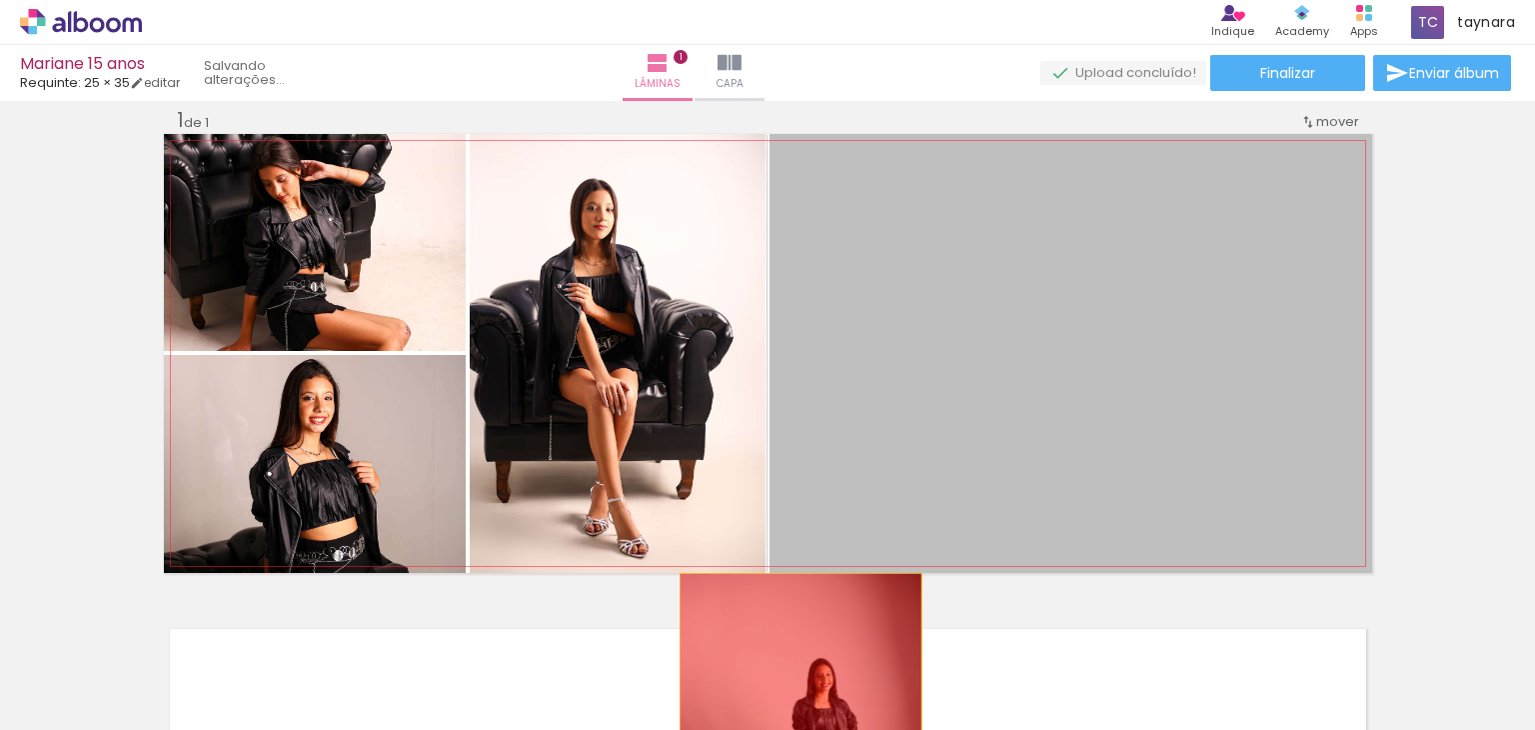
drag, startPoint x: 1118, startPoint y: 403, endPoint x: 793, endPoint y: 661, distance: 414.8
click at [793, 661] on quentale-workspace at bounding box center [767, 365] width 1535 height 730
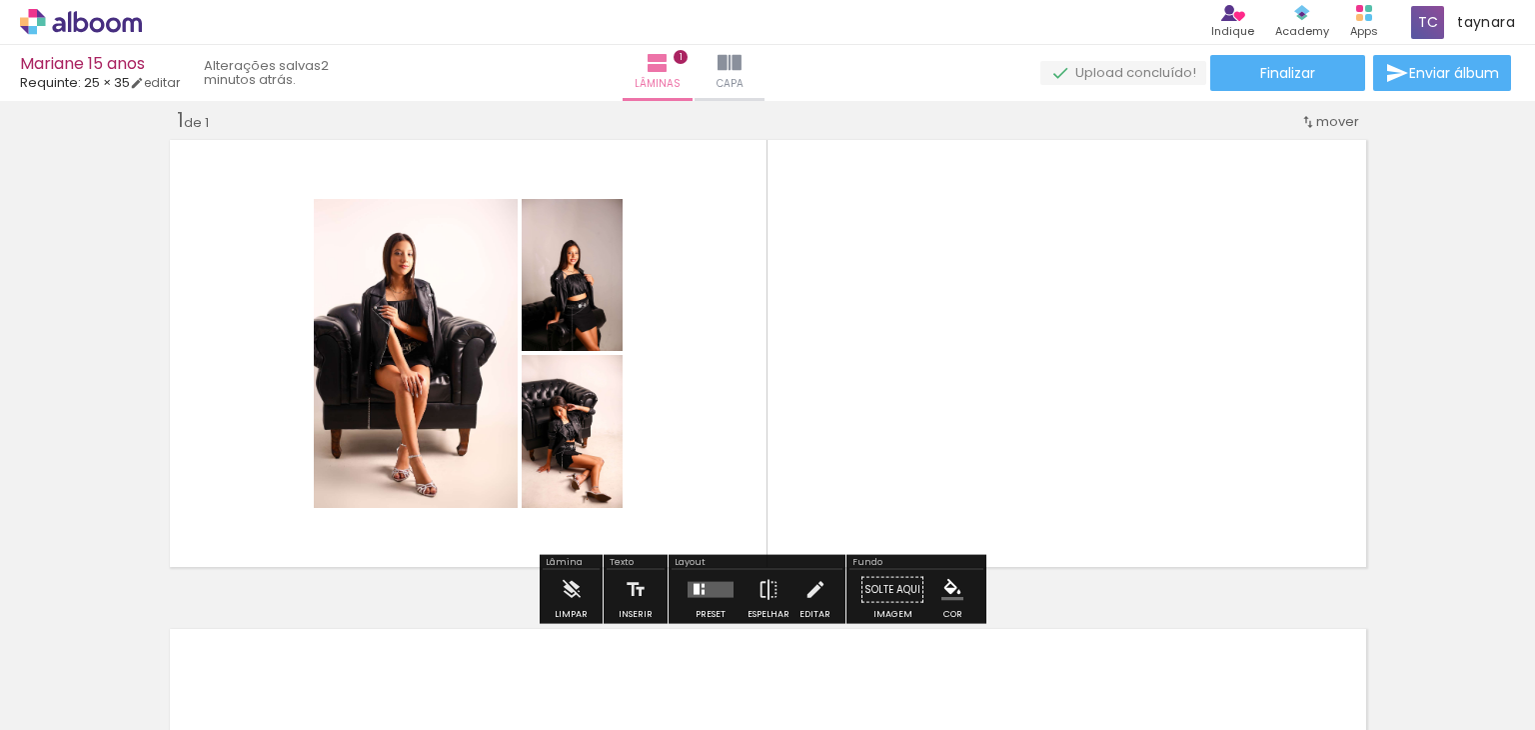
click at [709, 585] on quentale-layouter at bounding box center [711, 590] width 46 height 16
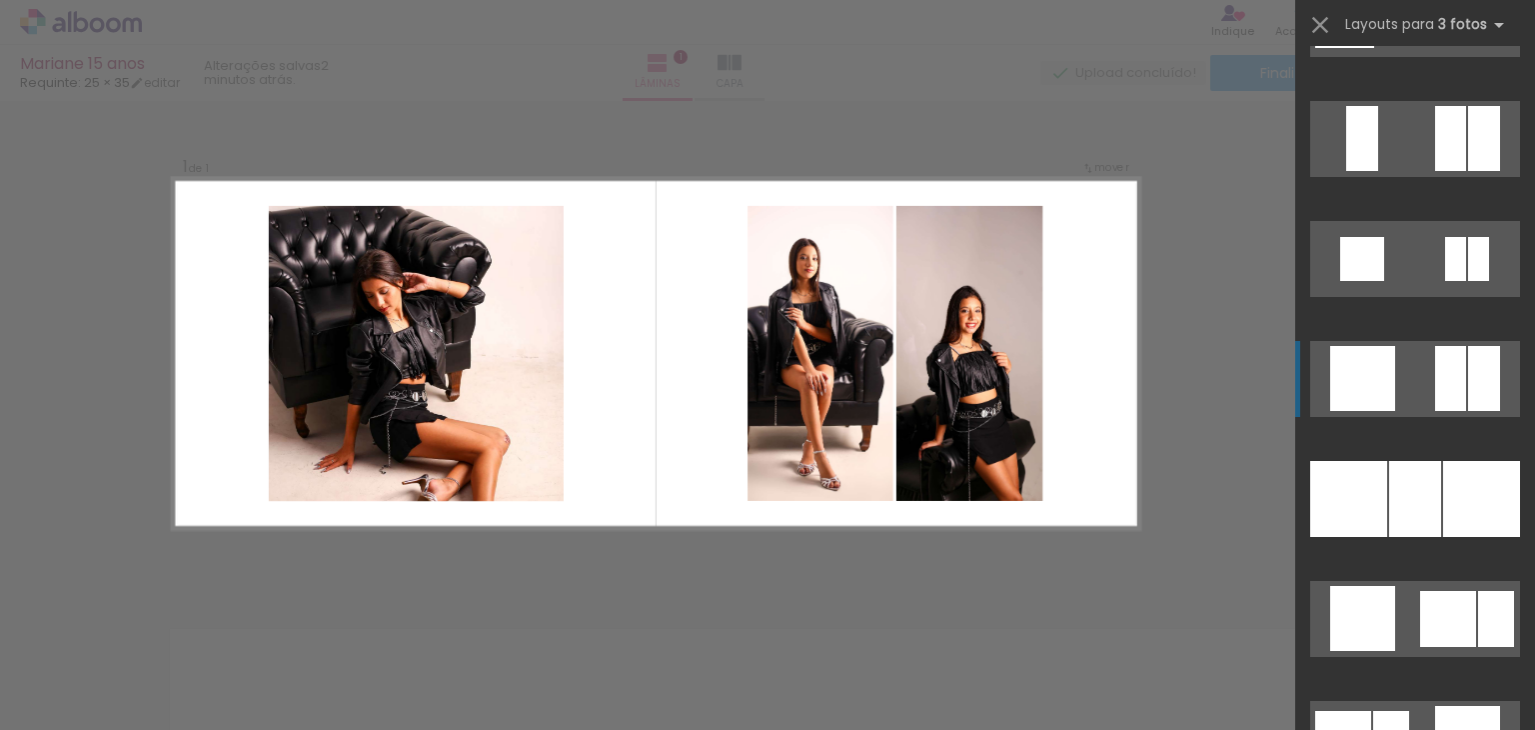
scroll to position [2799, 0]
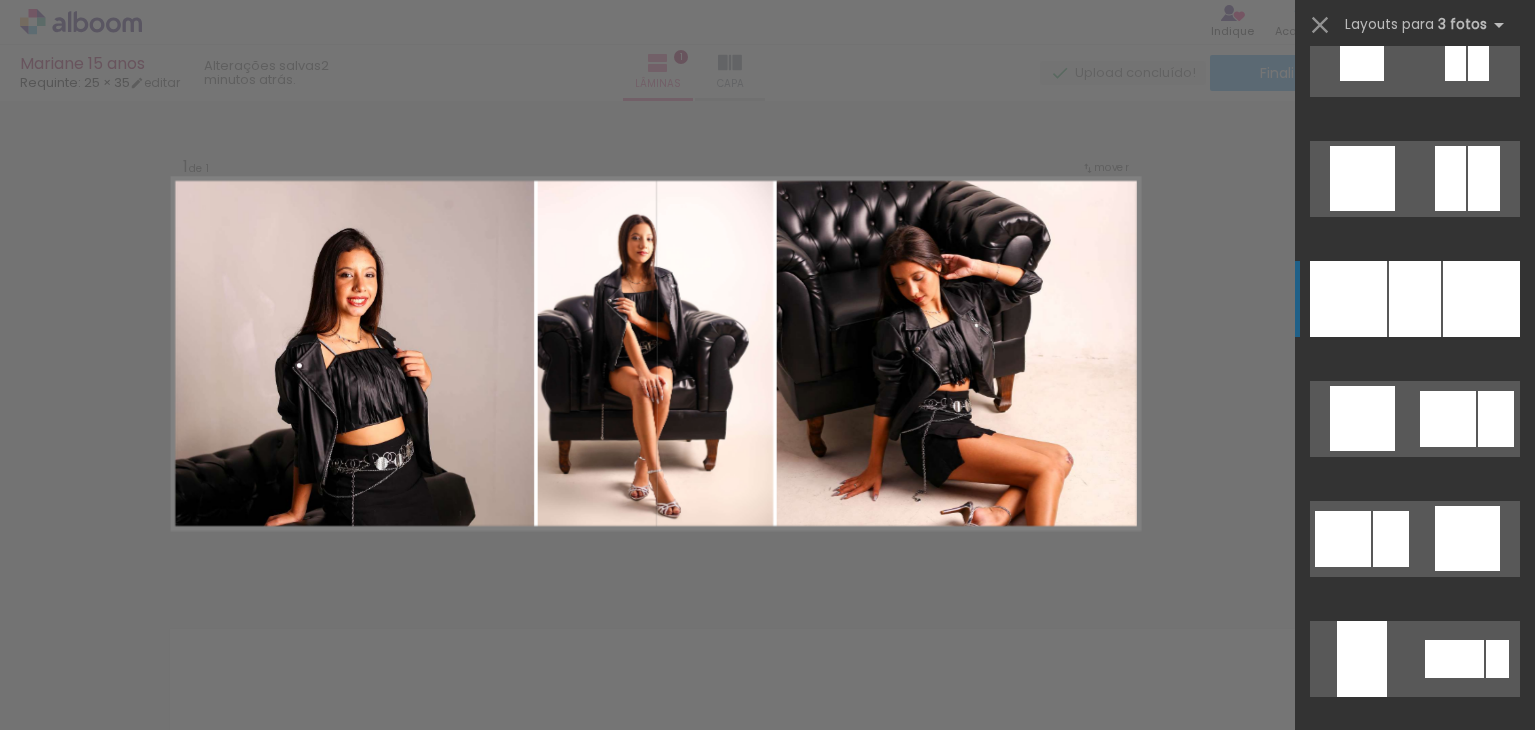
click at [1435, 314] on quentale-layouter at bounding box center [1416, 299] width 210 height 76
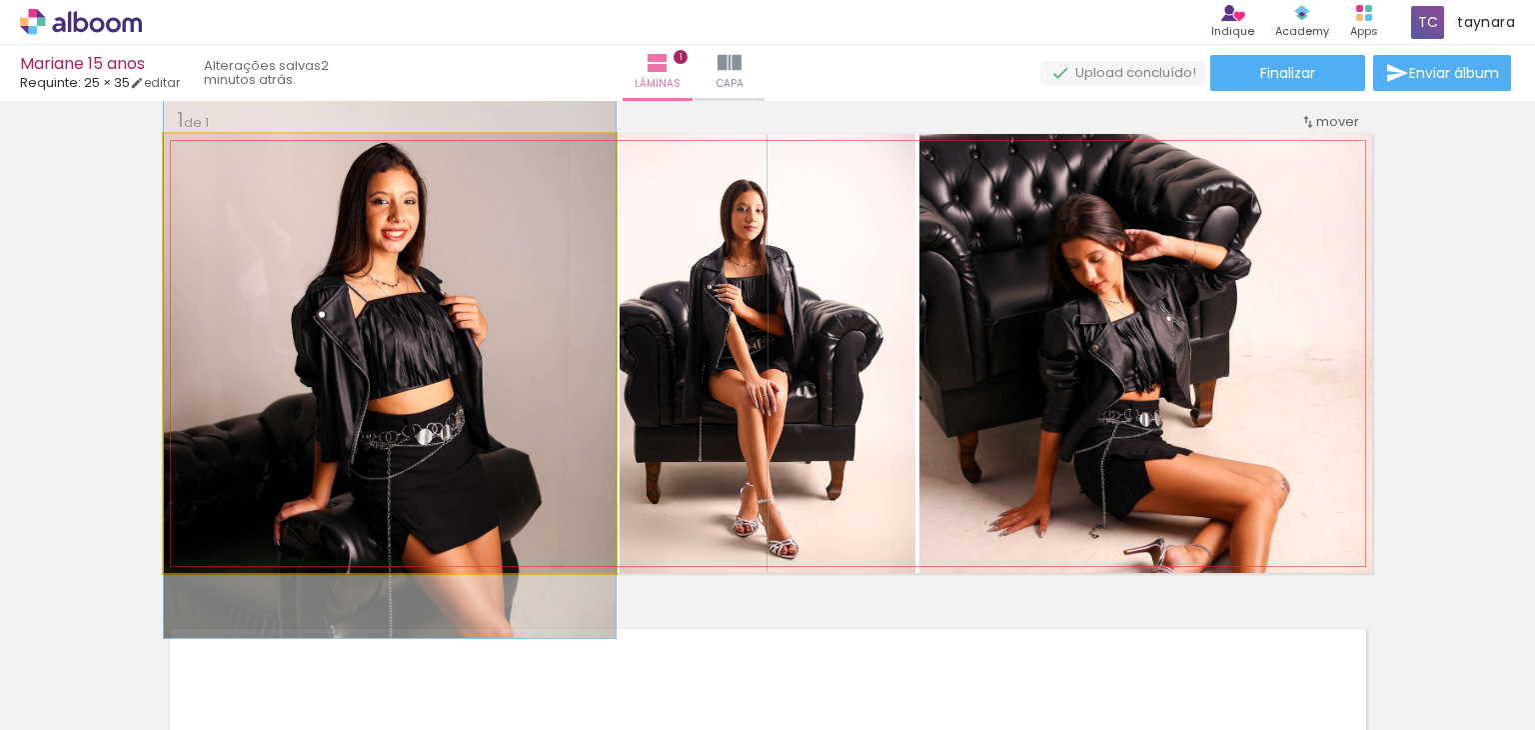
drag, startPoint x: 514, startPoint y: 441, endPoint x: 519, endPoint y: 393, distance: 48.2
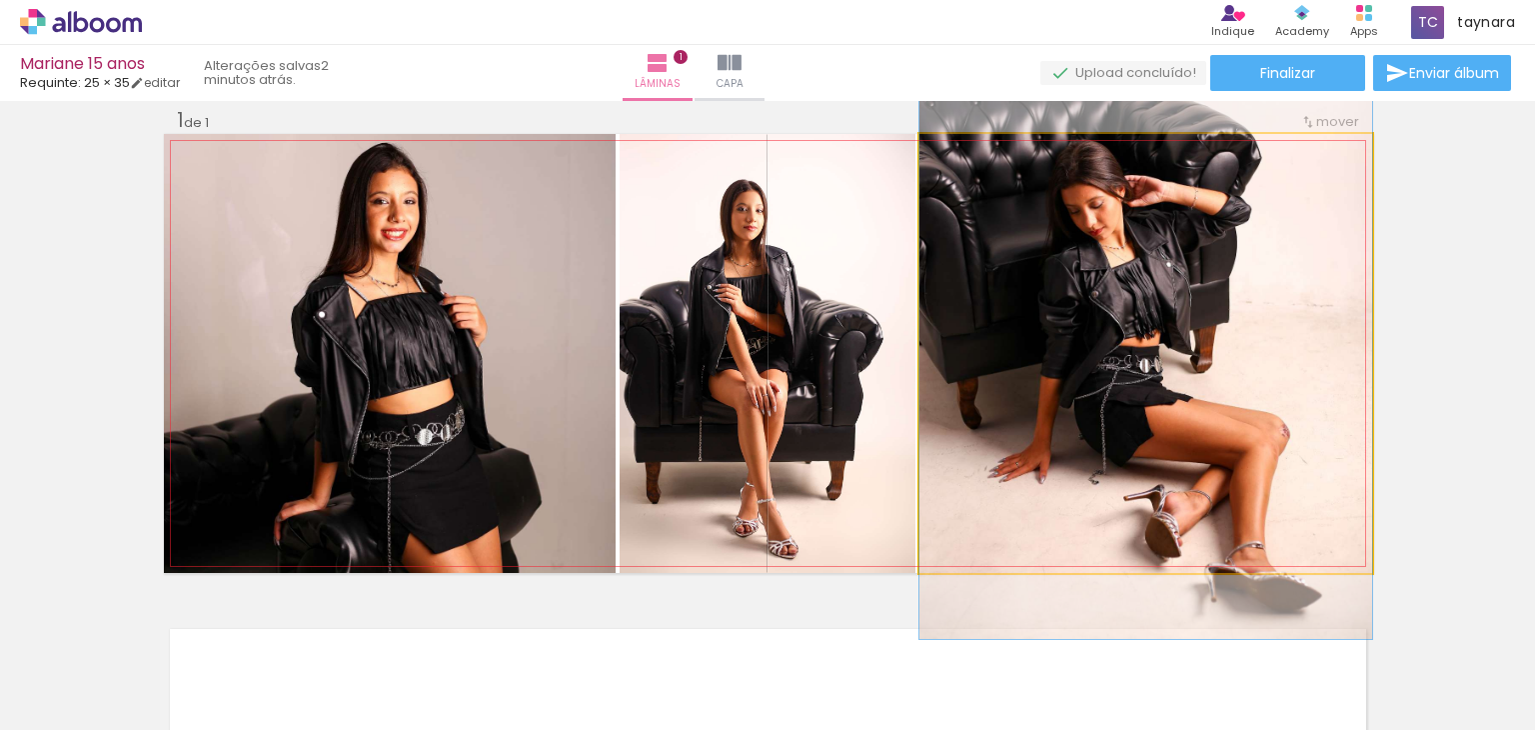
drag, startPoint x: 1183, startPoint y: 425, endPoint x: 1182, endPoint y: 372, distance: 53.0
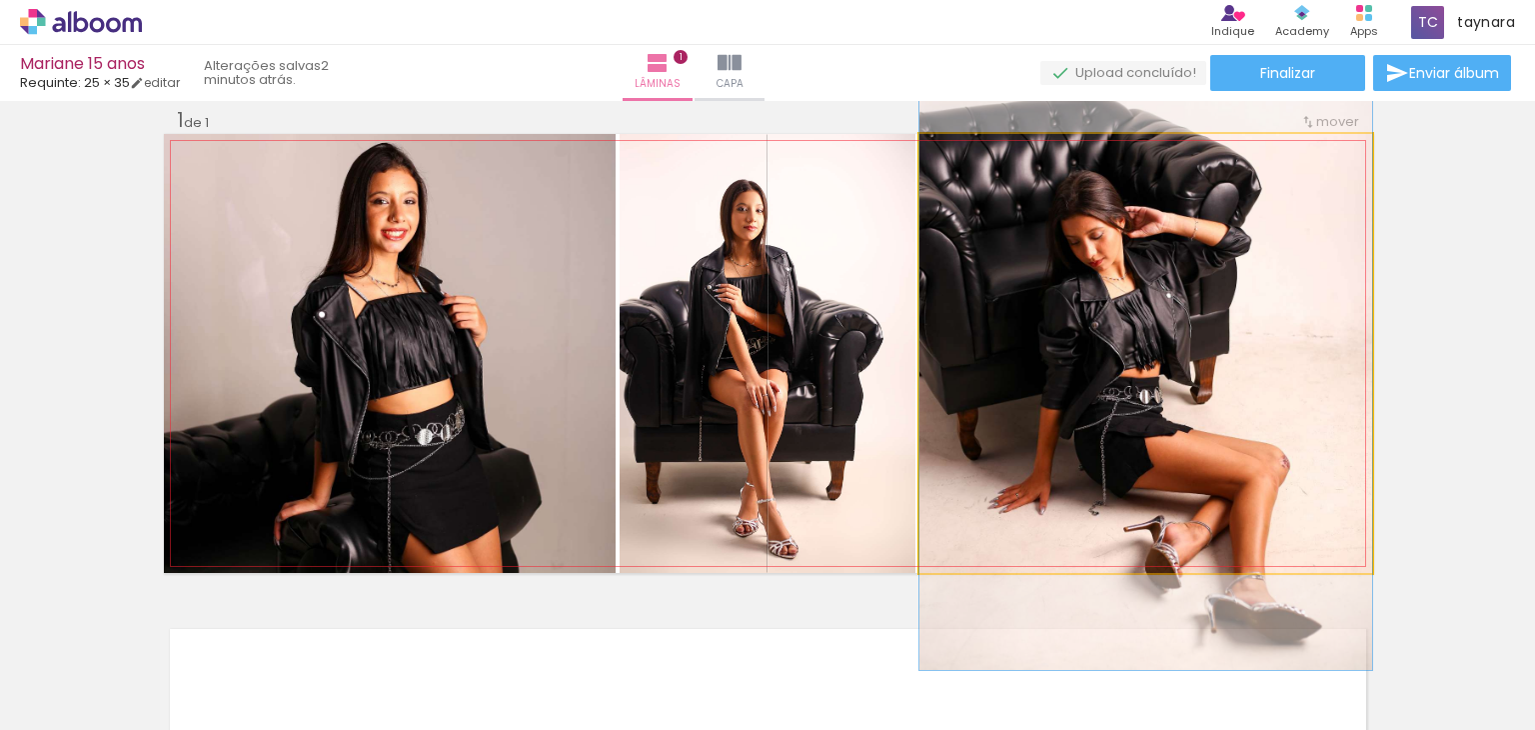
drag, startPoint x: 1225, startPoint y: 334, endPoint x: 1228, endPoint y: 365, distance: 31.1
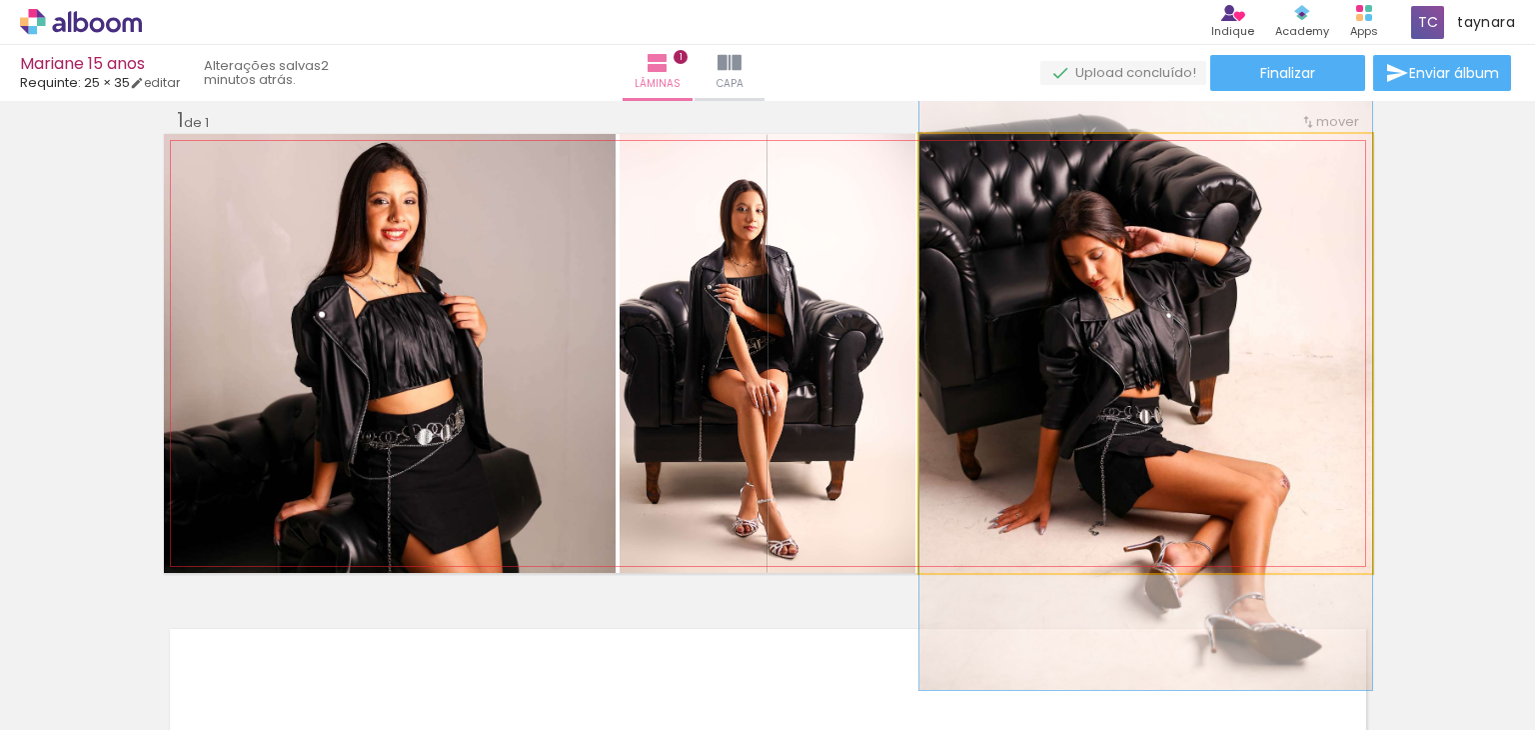
drag, startPoint x: 1254, startPoint y: 337, endPoint x: 1257, endPoint y: 350, distance: 13.3
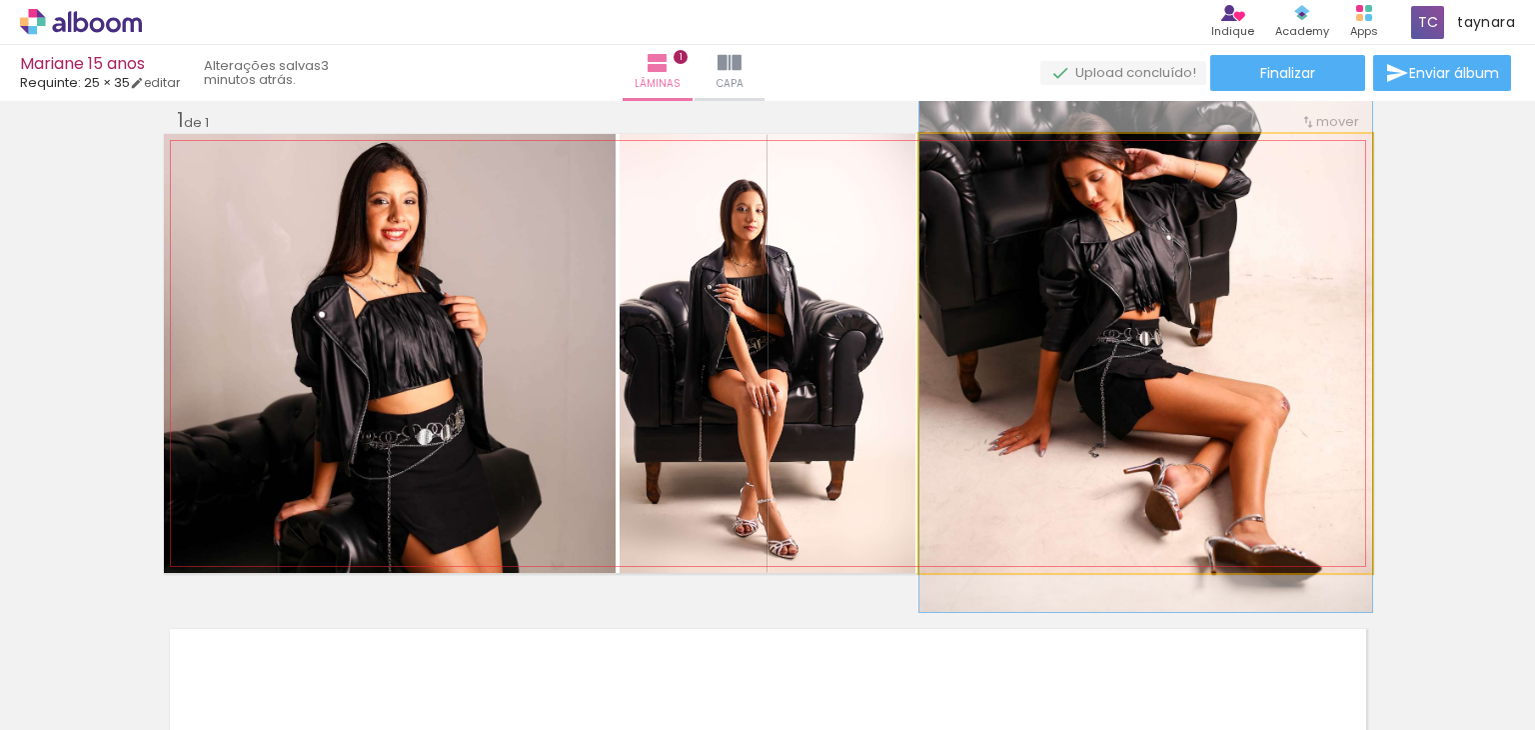
drag, startPoint x: 1254, startPoint y: 309, endPoint x: 1257, endPoint y: 230, distance: 79.0
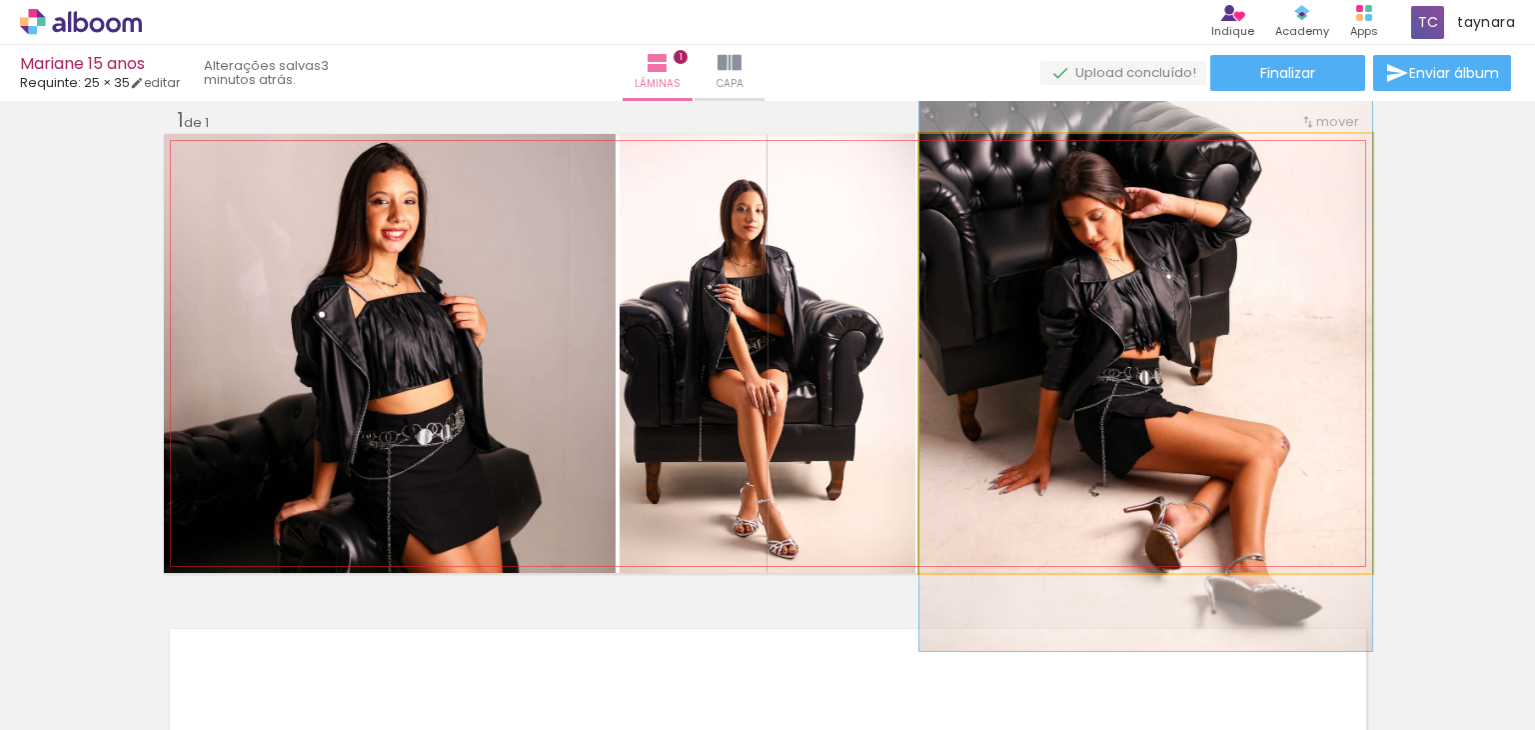
drag, startPoint x: 1225, startPoint y: 329, endPoint x: 1227, endPoint y: 363, distance: 34.0
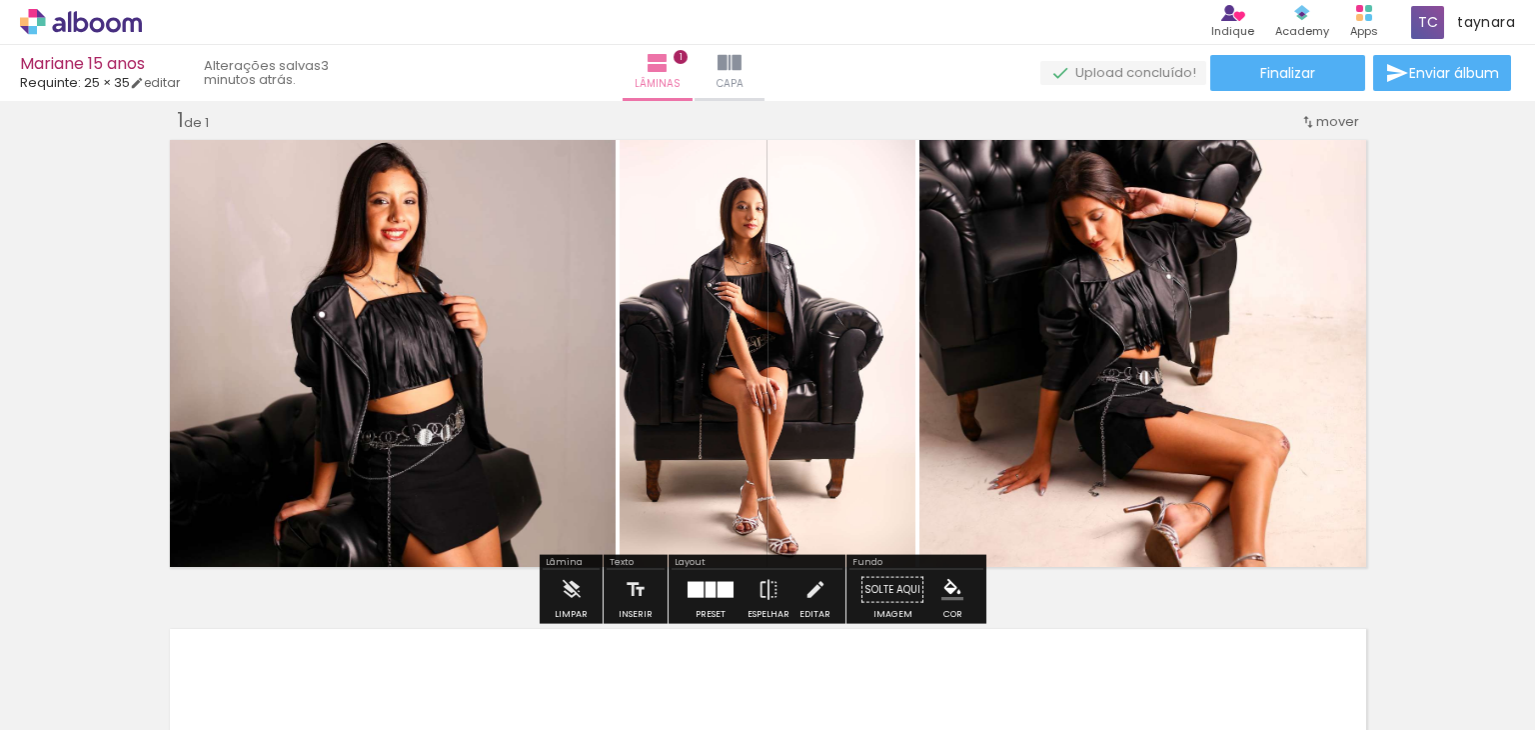
click at [0, 0] on slot "P&B" at bounding box center [0, 0] width 0 height 0
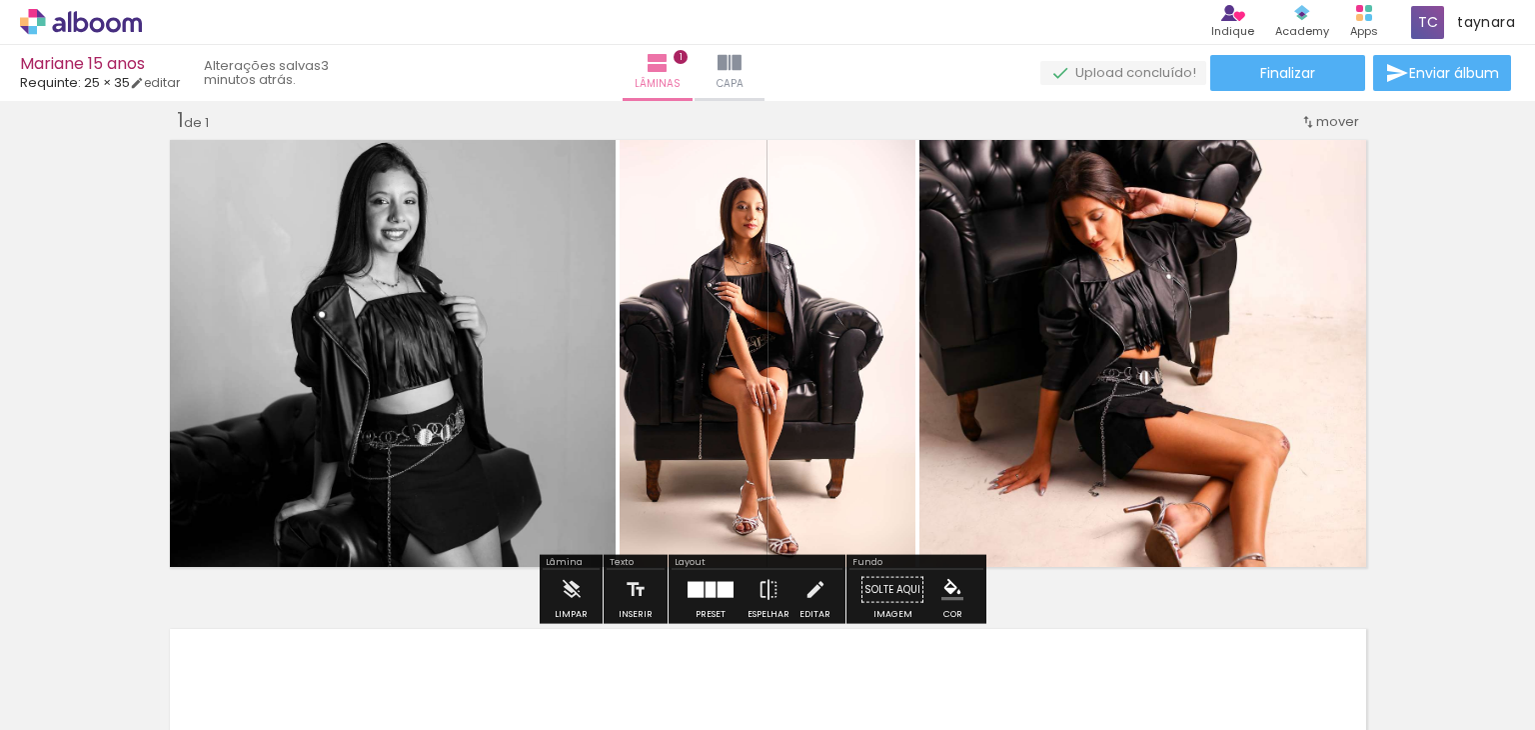
click at [0, 0] on slot "P&B" at bounding box center [0, 0] width 0 height 0
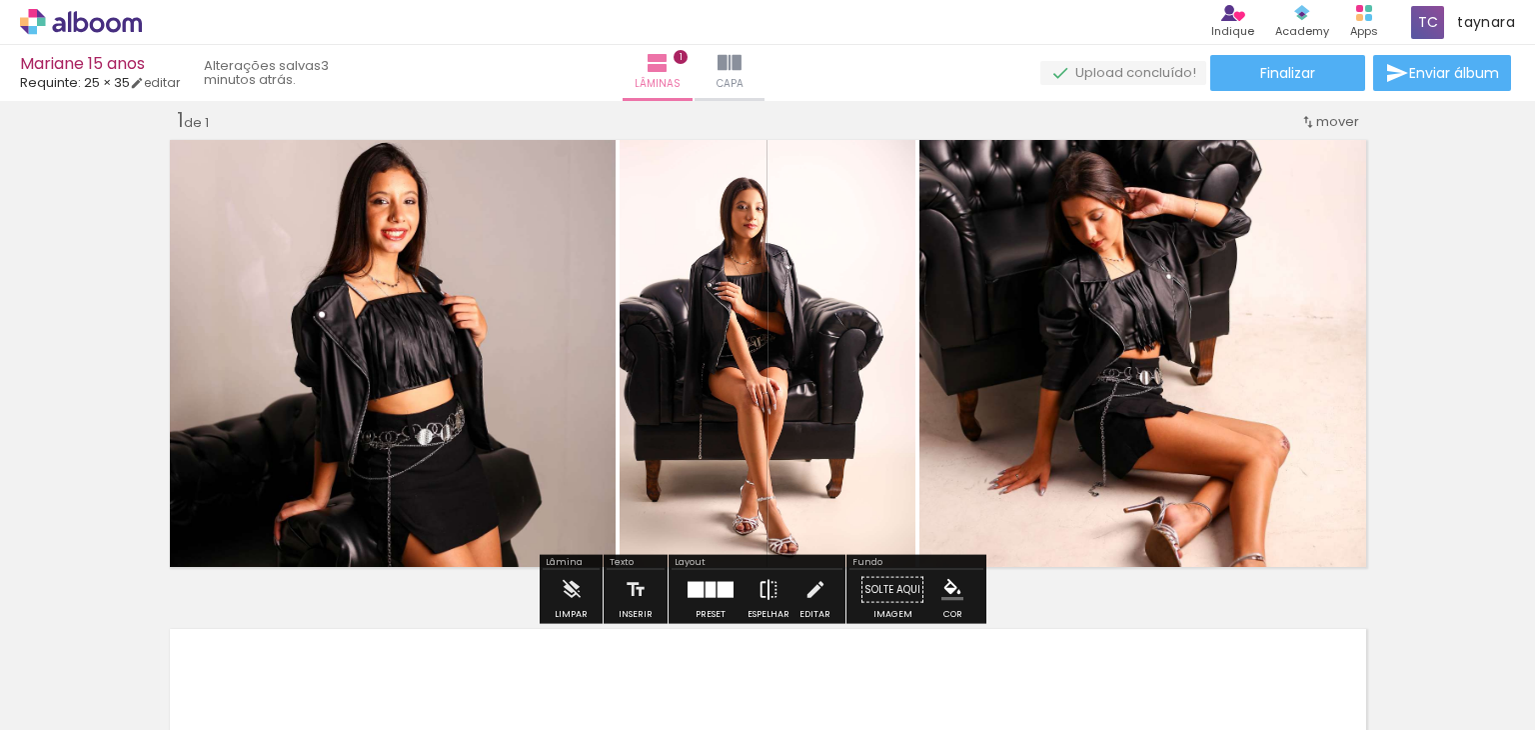
click at [762, 592] on iron-icon at bounding box center [769, 590] width 22 height 40
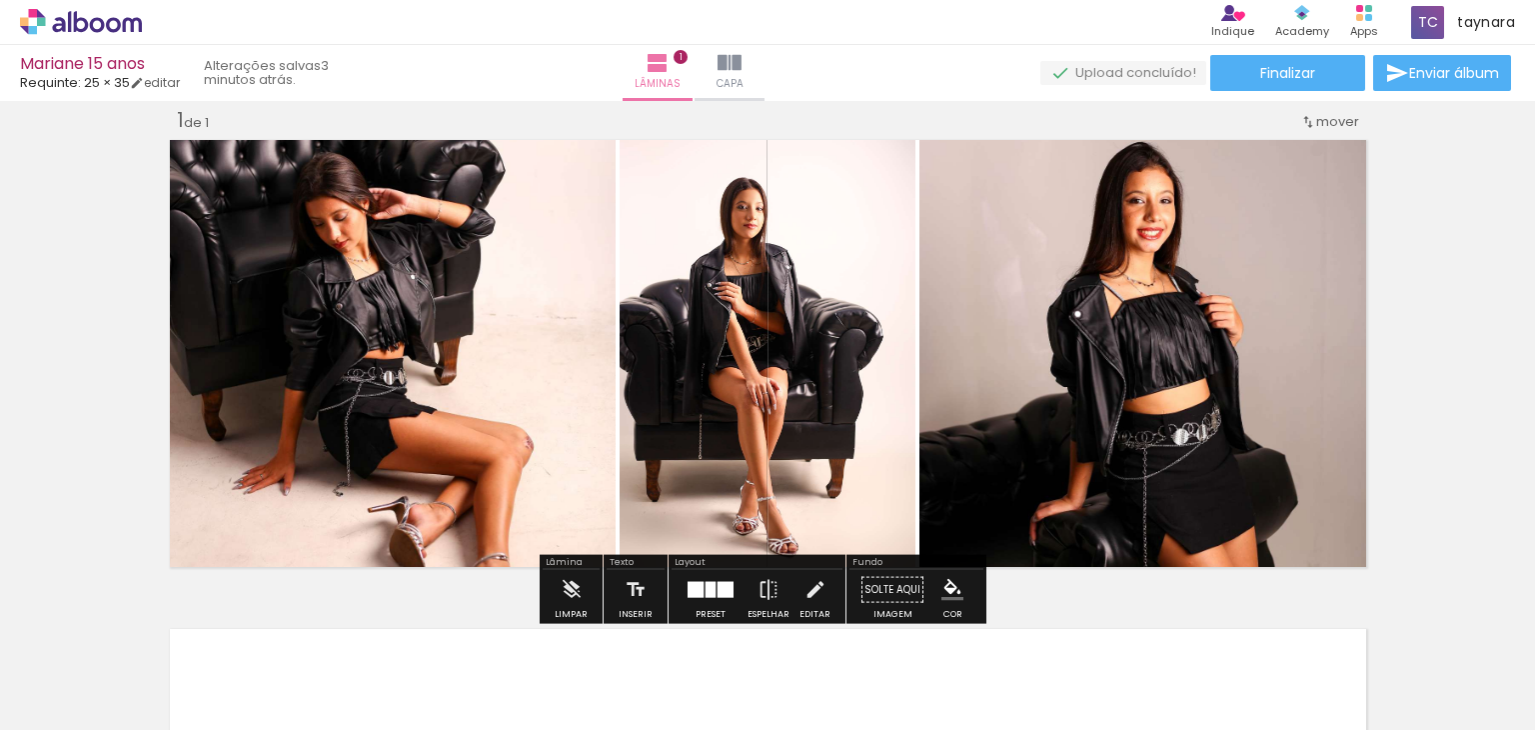
click at [718, 589] on div at bounding box center [726, 590] width 16 height 16
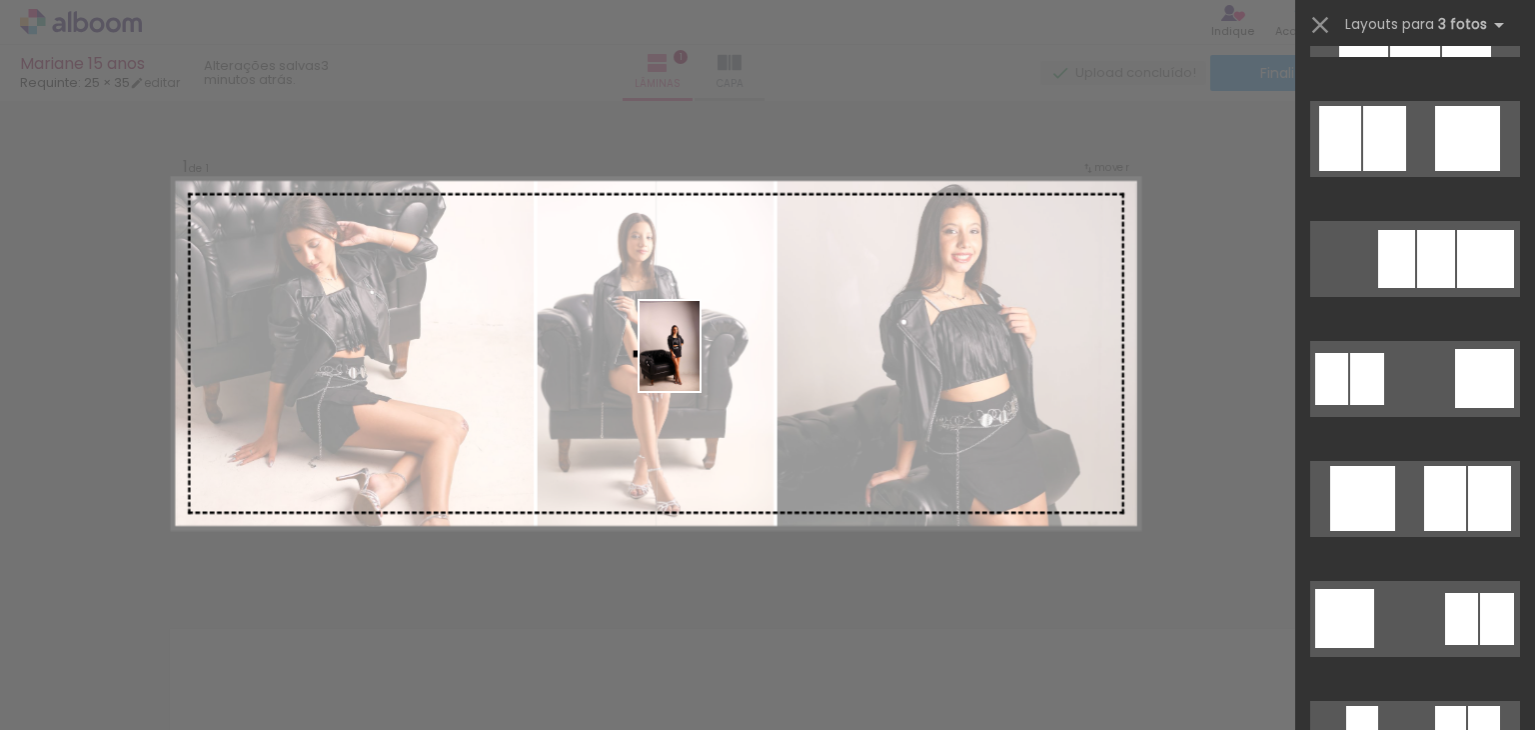
scroll to position [2519, 0]
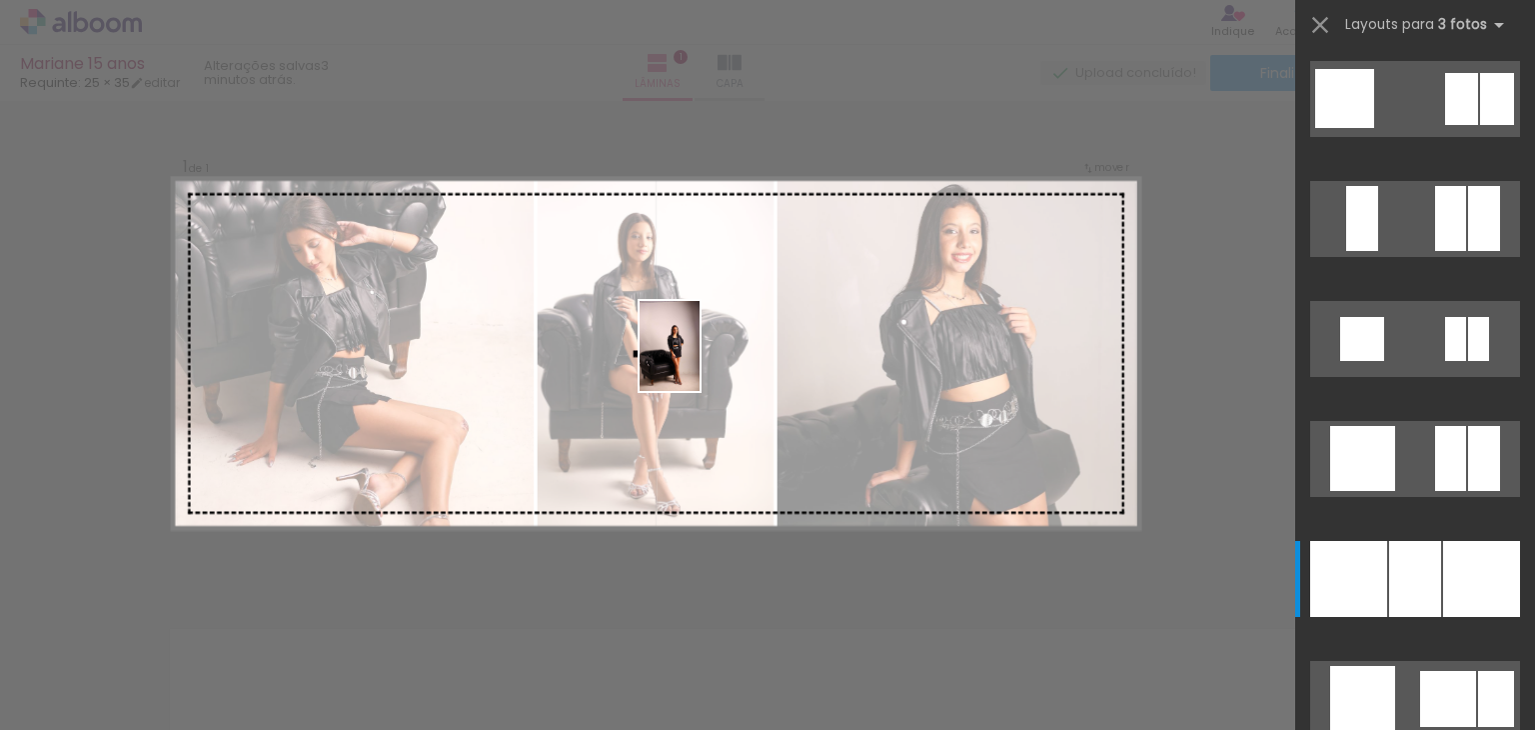
drag, startPoint x: 590, startPoint y: 661, endPoint x: 700, endPoint y: 361, distance: 319.4
click at [700, 361] on quentale-workspace at bounding box center [767, 365] width 1535 height 730
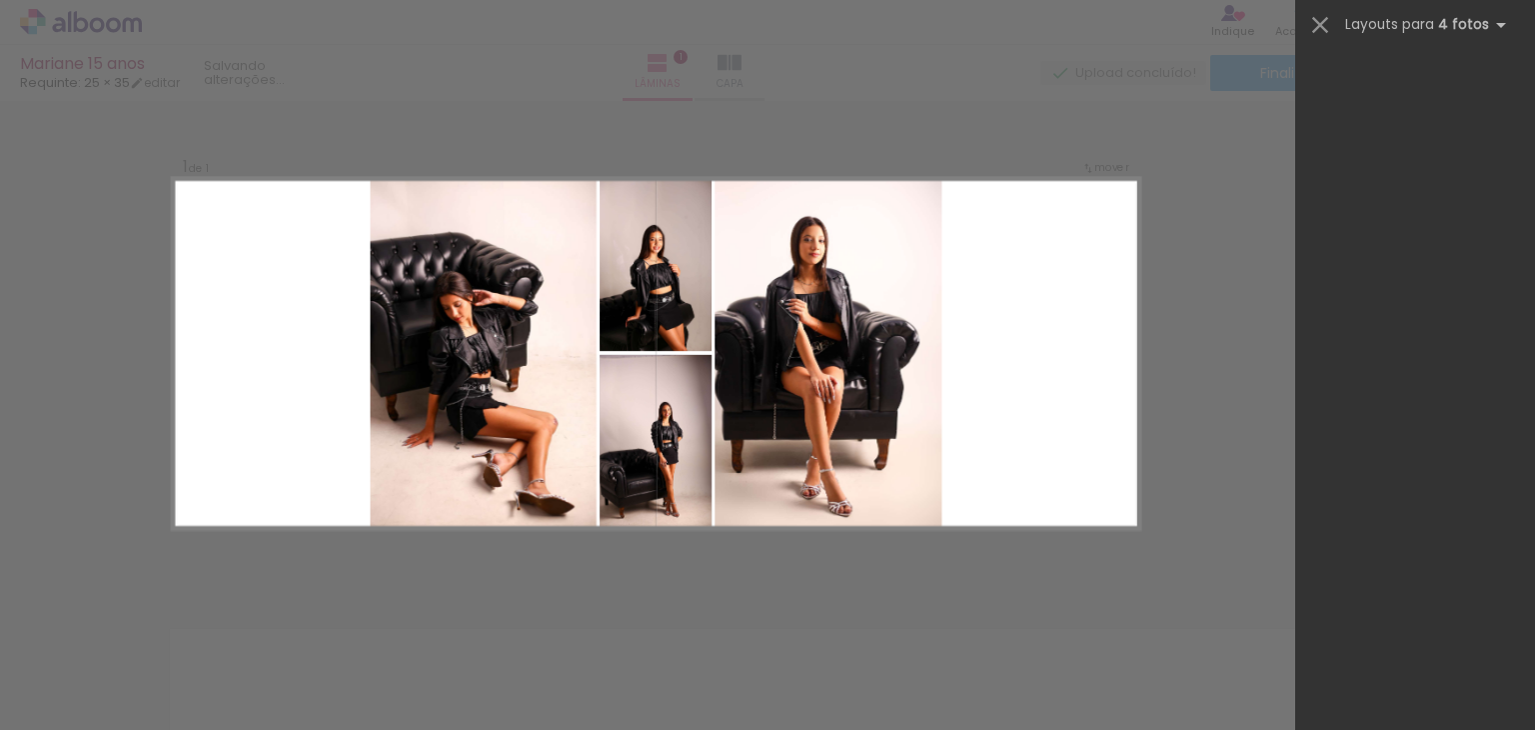
scroll to position [0, 0]
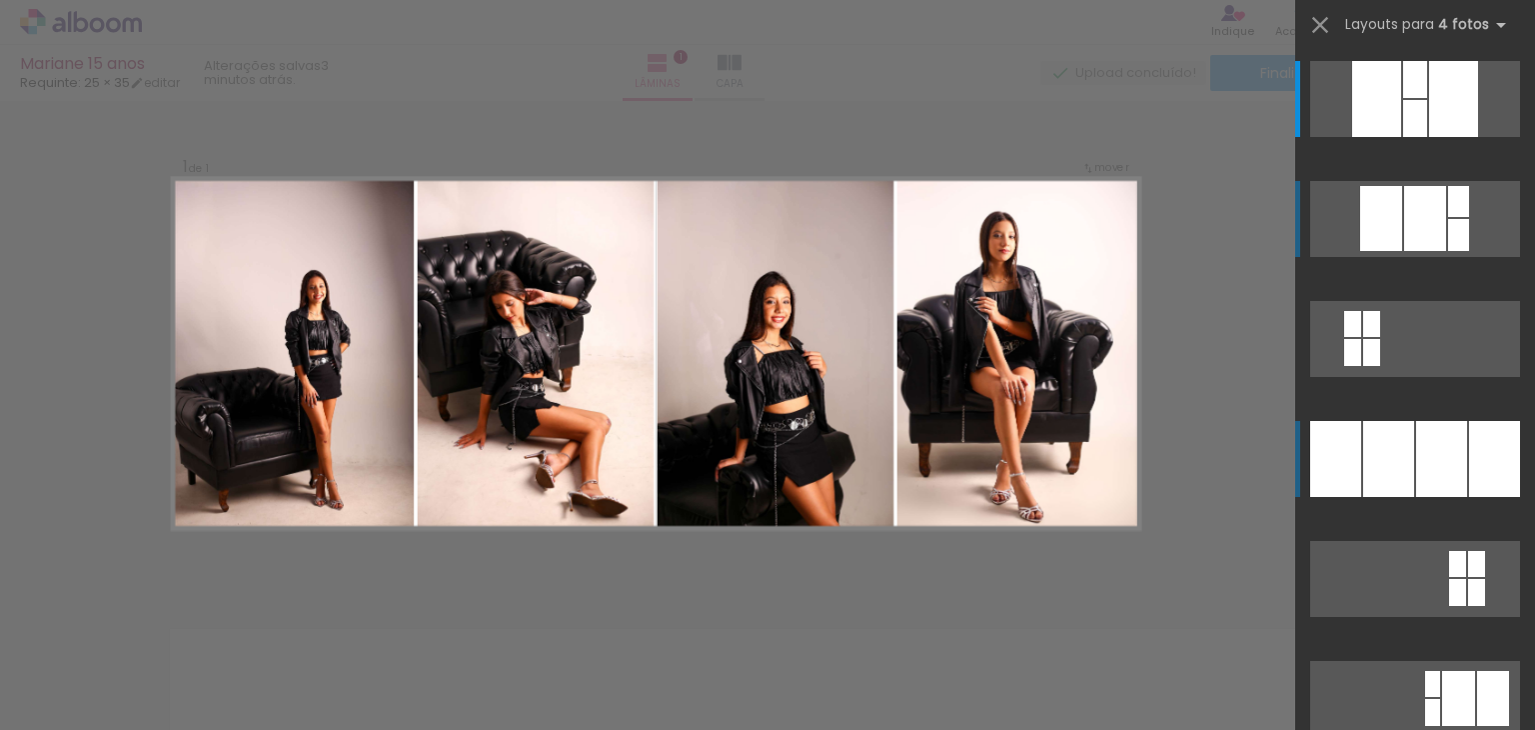
click at [1437, 474] on div at bounding box center [1442, 459] width 51 height 76
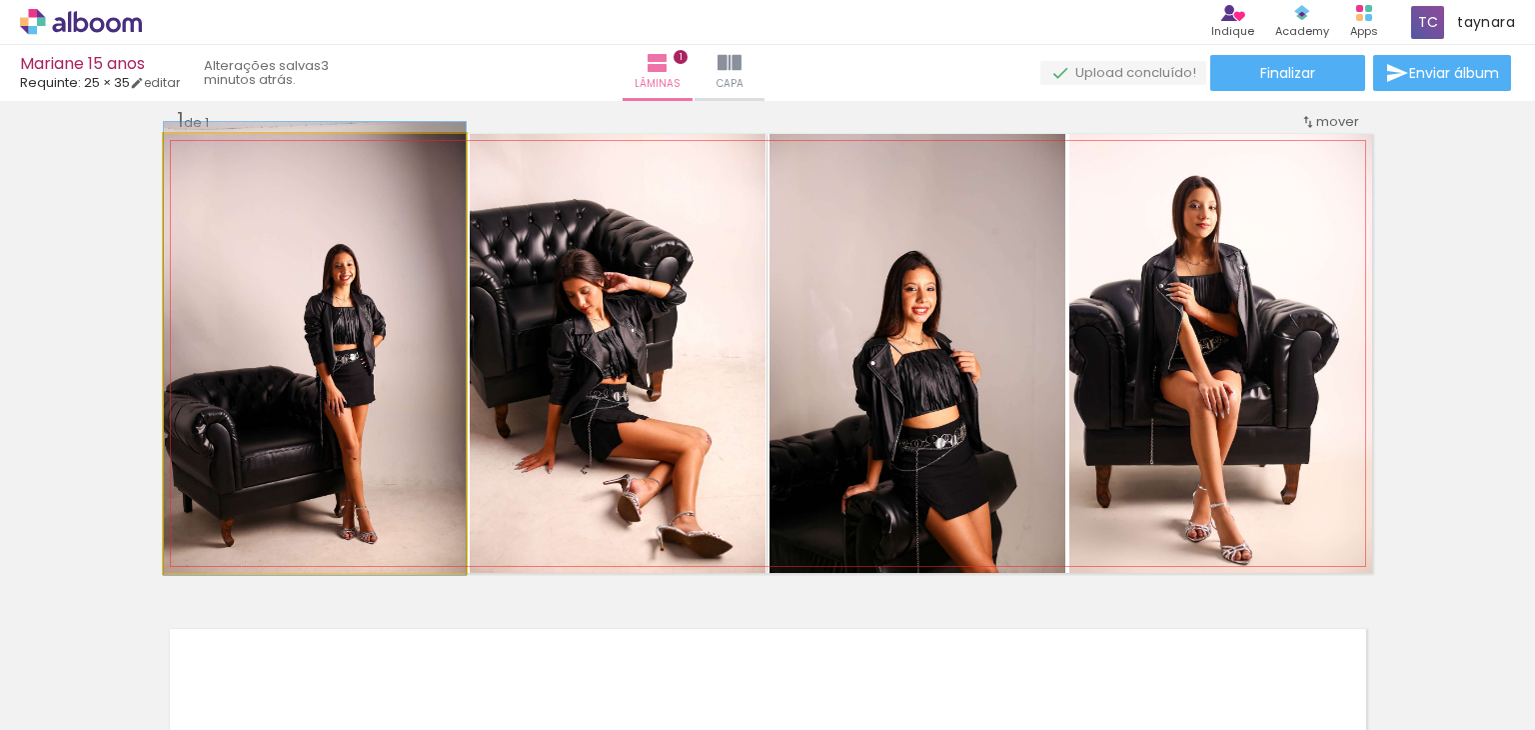
drag, startPoint x: 388, startPoint y: 429, endPoint x: 366, endPoint y: 424, distance: 22.6
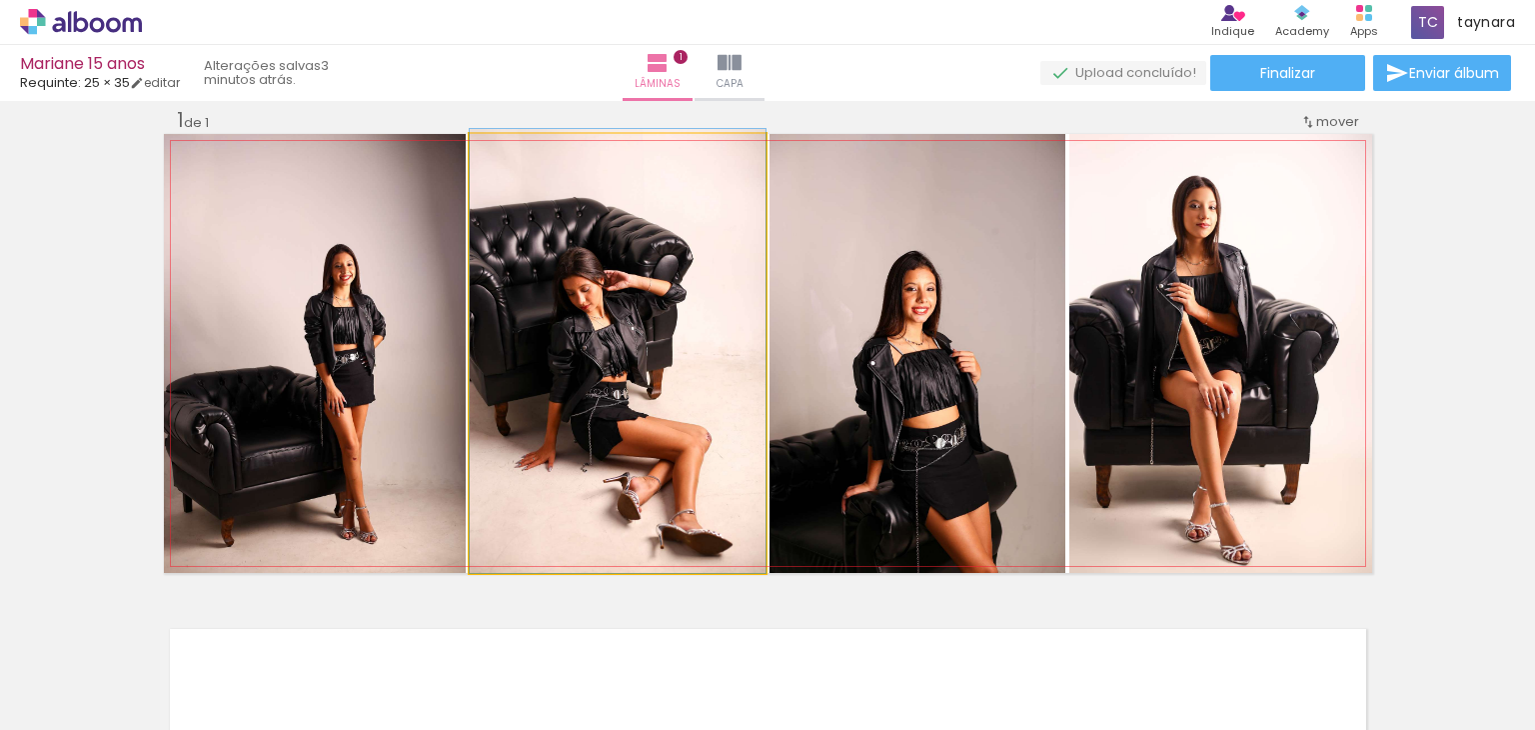
drag, startPoint x: 684, startPoint y: 428, endPoint x: 685, endPoint y: 402, distance: 26.0
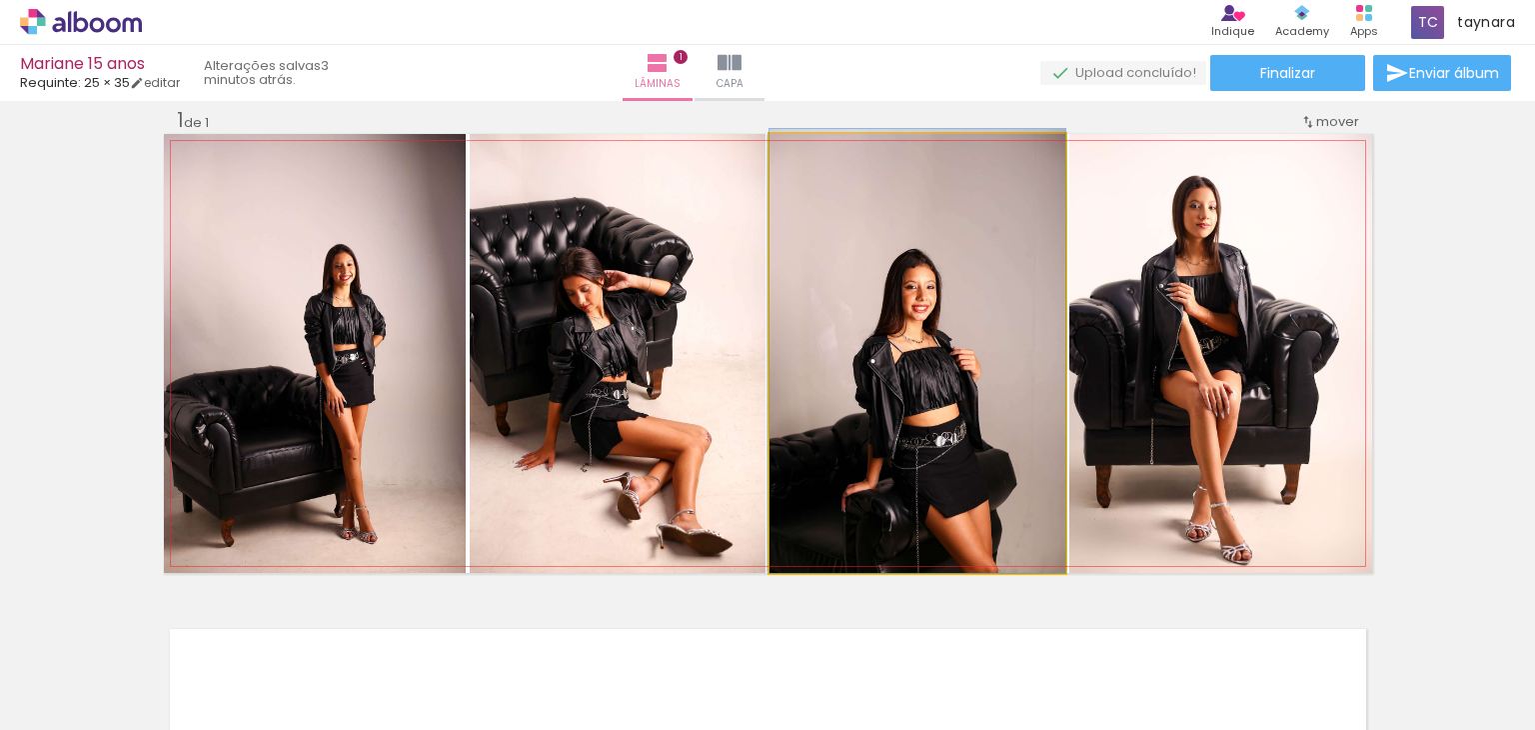
drag, startPoint x: 948, startPoint y: 434, endPoint x: 943, endPoint y: 385, distance: 49.2
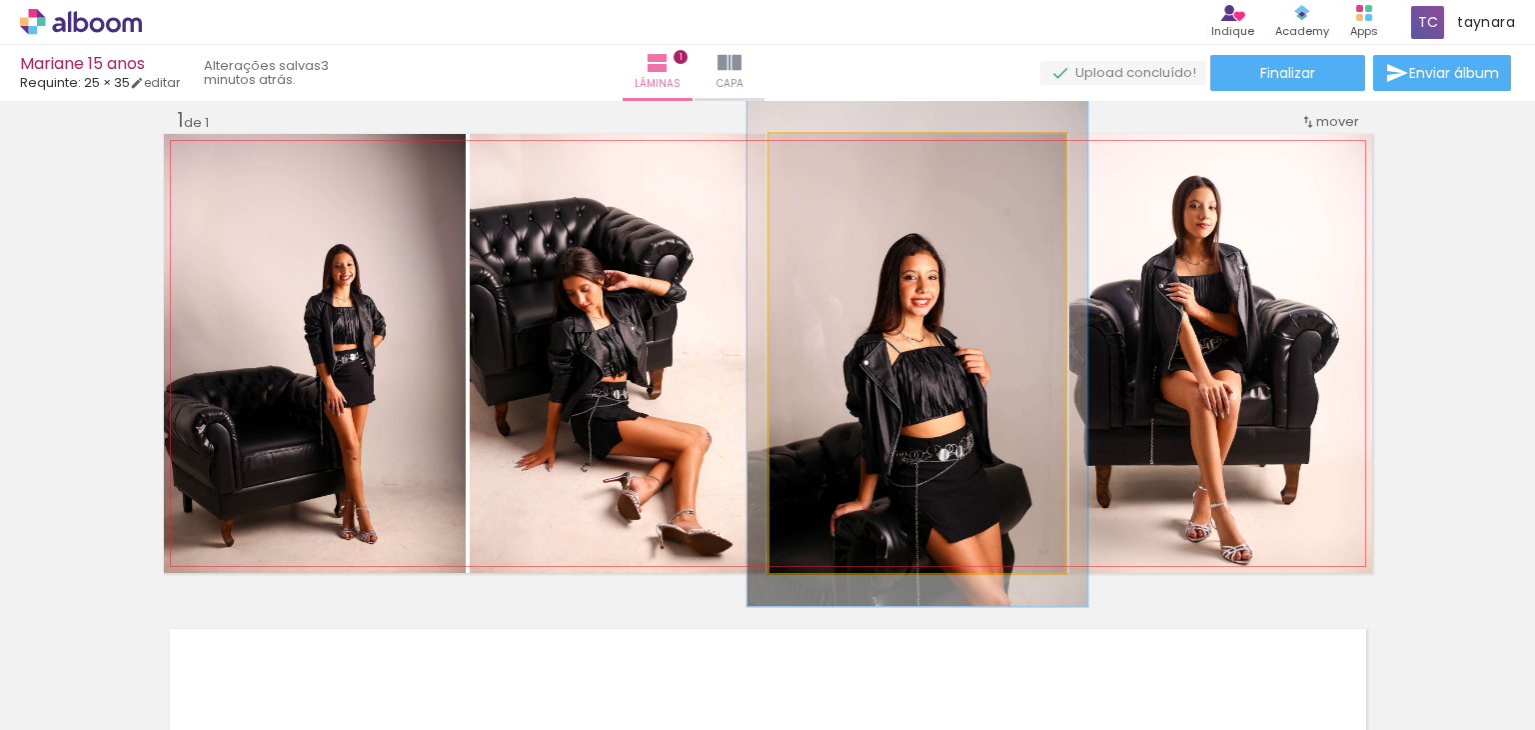
type paper-slider "121"
click at [832, 151] on div at bounding box center [827, 155] width 32 height 32
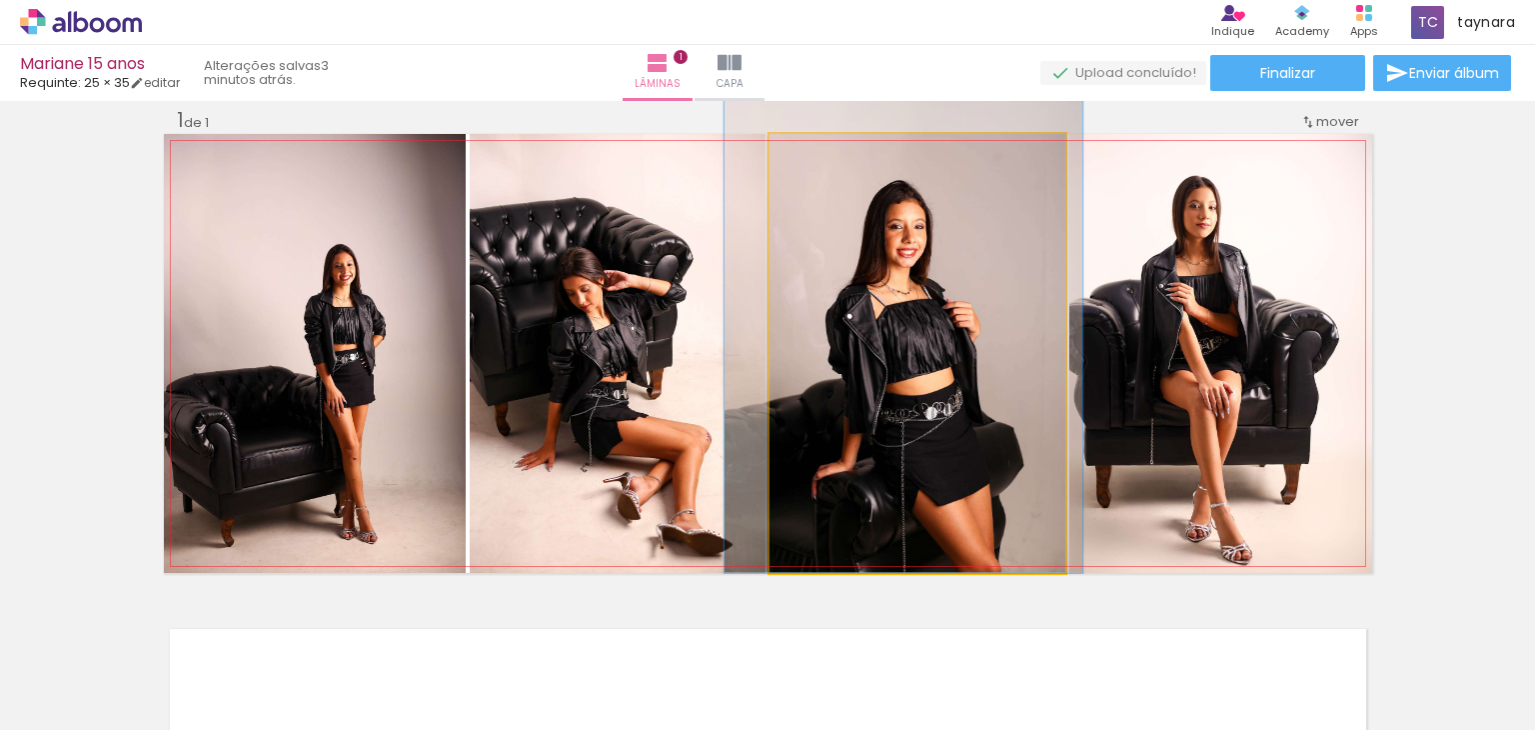
drag, startPoint x: 988, startPoint y: 474, endPoint x: 976, endPoint y: 376, distance: 98.7
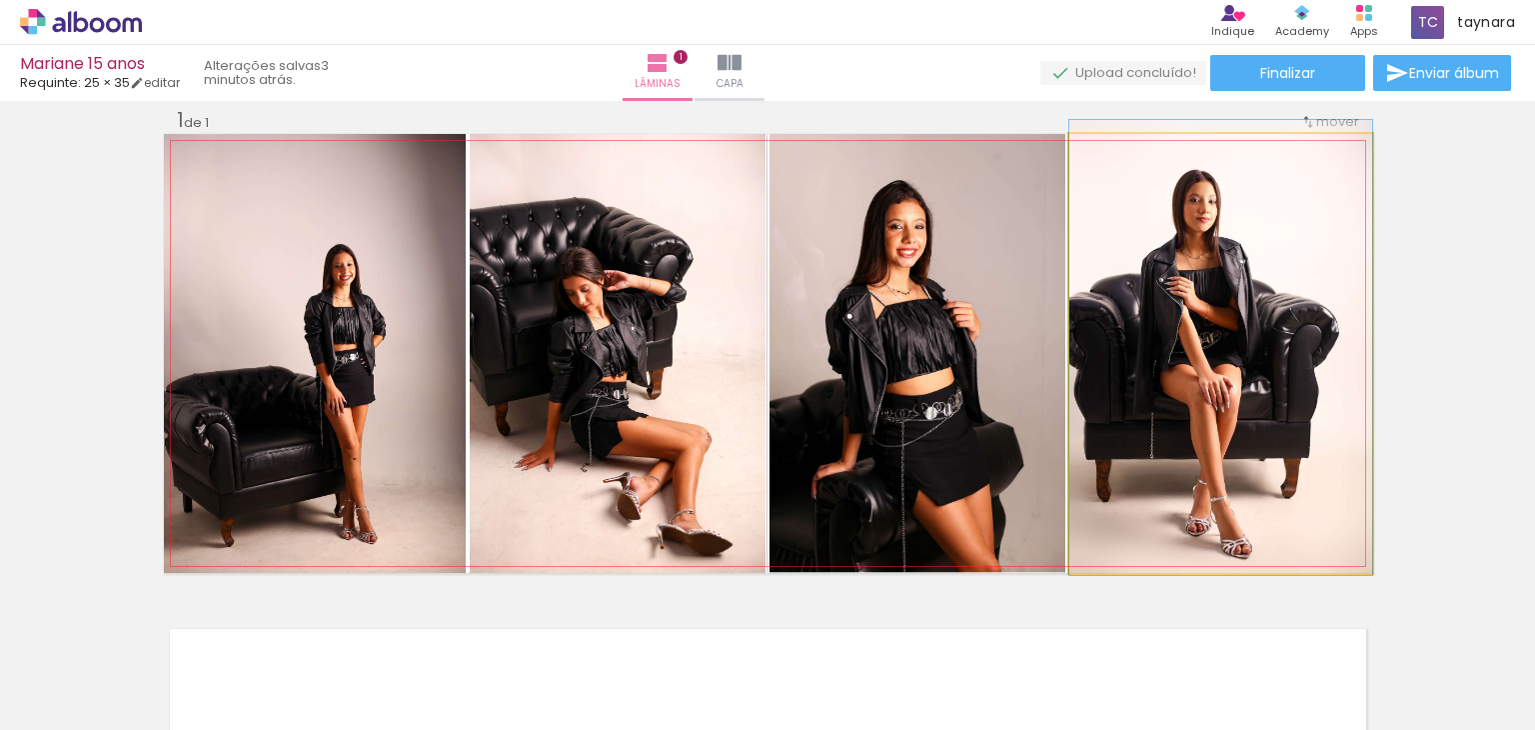
drag, startPoint x: 1256, startPoint y: 436, endPoint x: 1286, endPoint y: 431, distance: 30.4
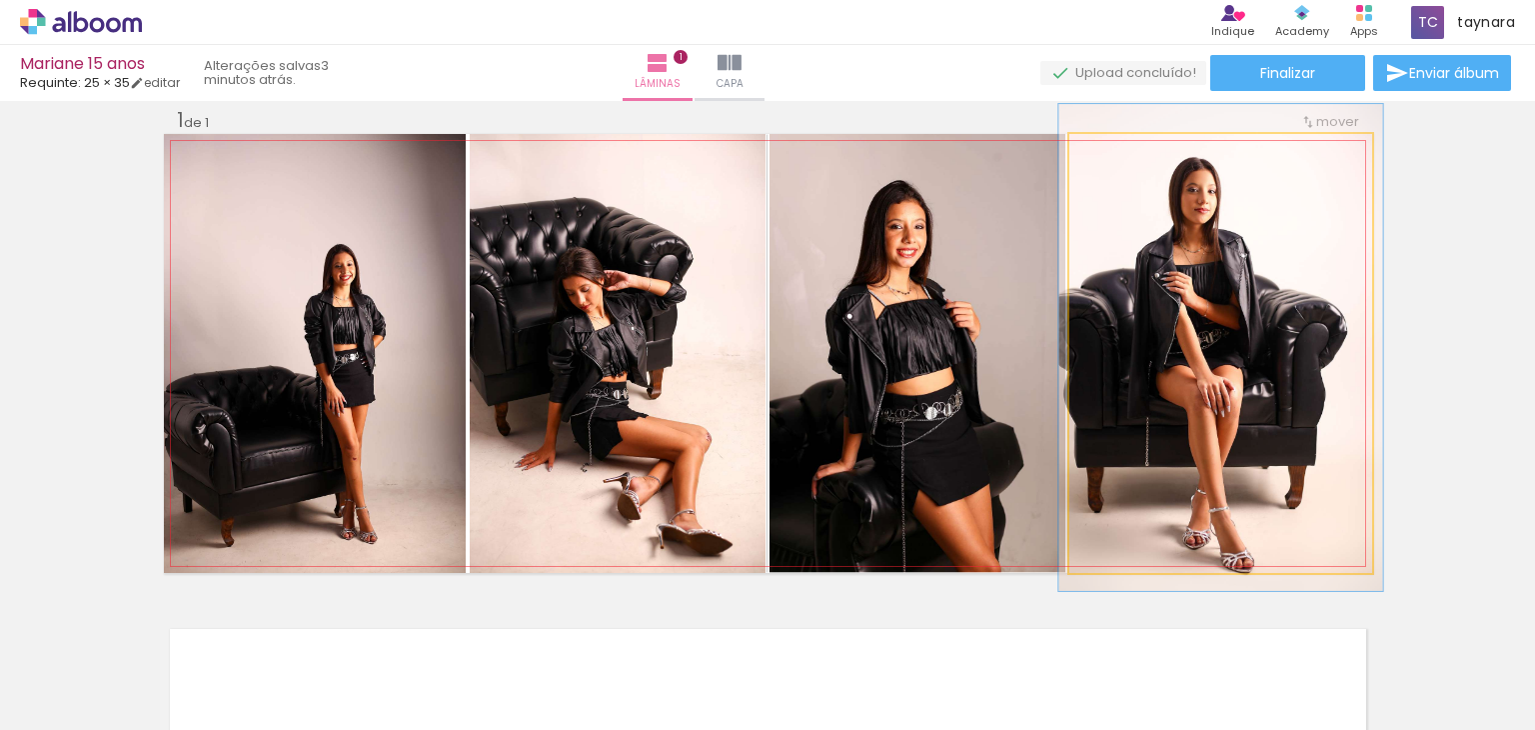
type paper-slider "107"
click at [1122, 159] on div at bounding box center [1121, 155] width 32 height 32
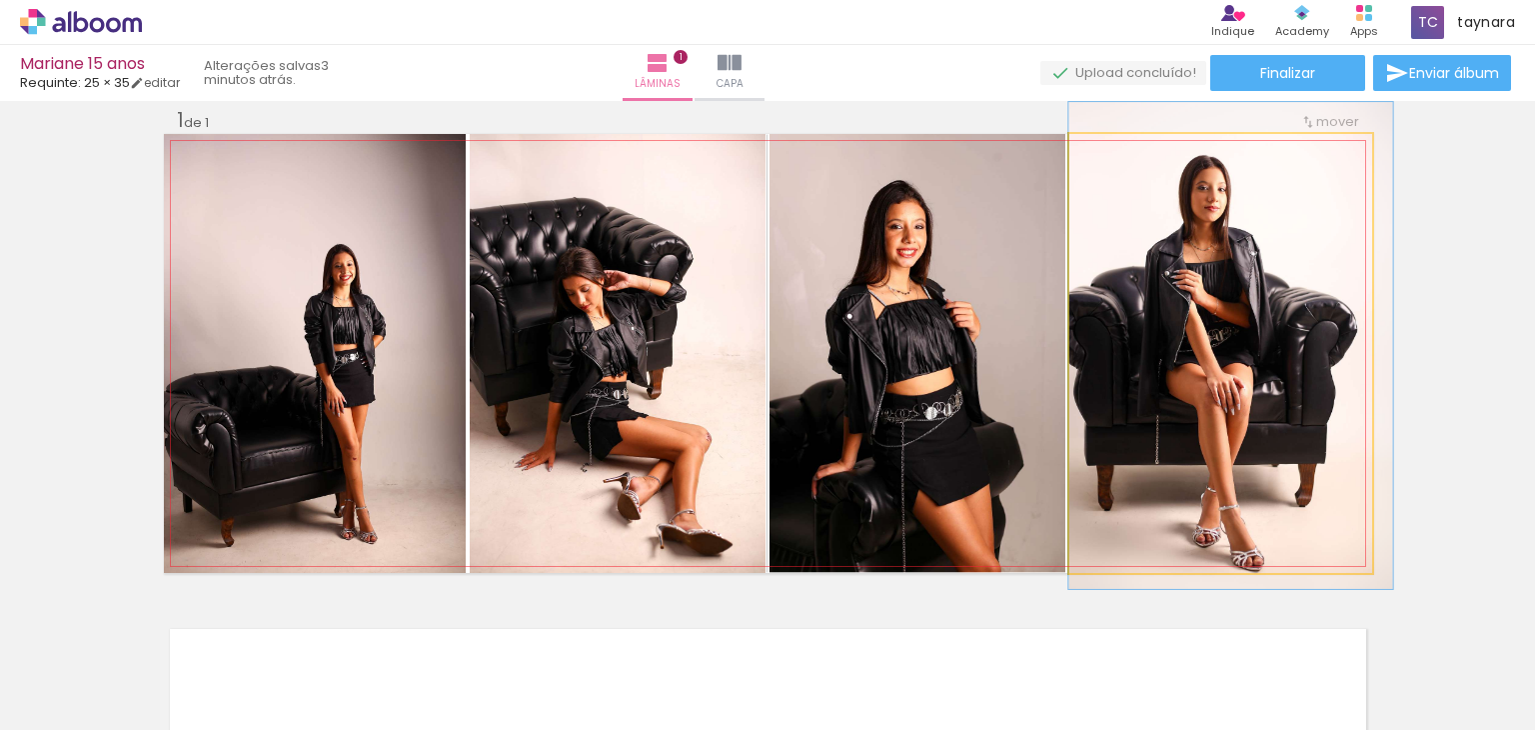
drag, startPoint x: 1254, startPoint y: 314, endPoint x: 1307, endPoint y: 317, distance: 53.1
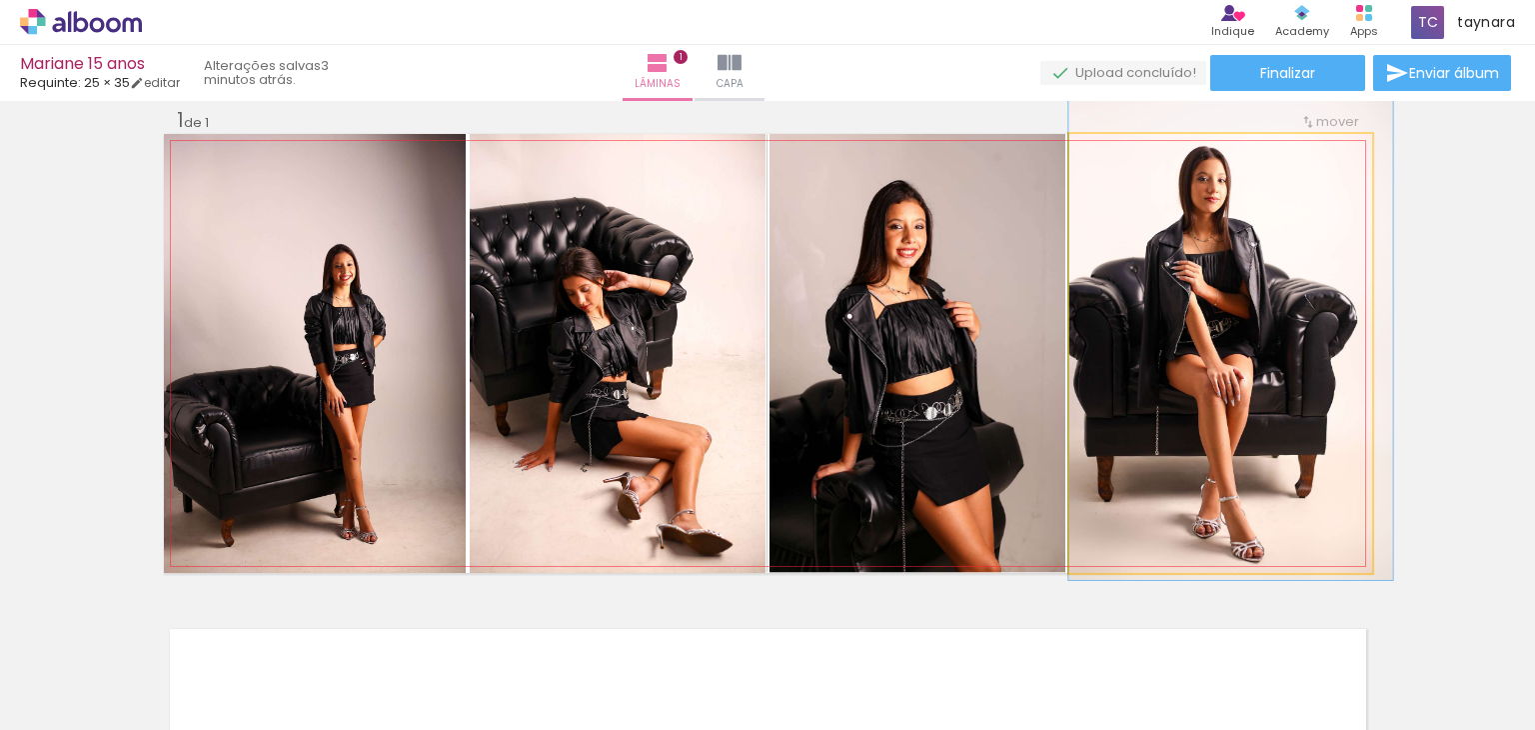
drag, startPoint x: 1296, startPoint y: 439, endPoint x: 1304, endPoint y: 430, distance: 12.0
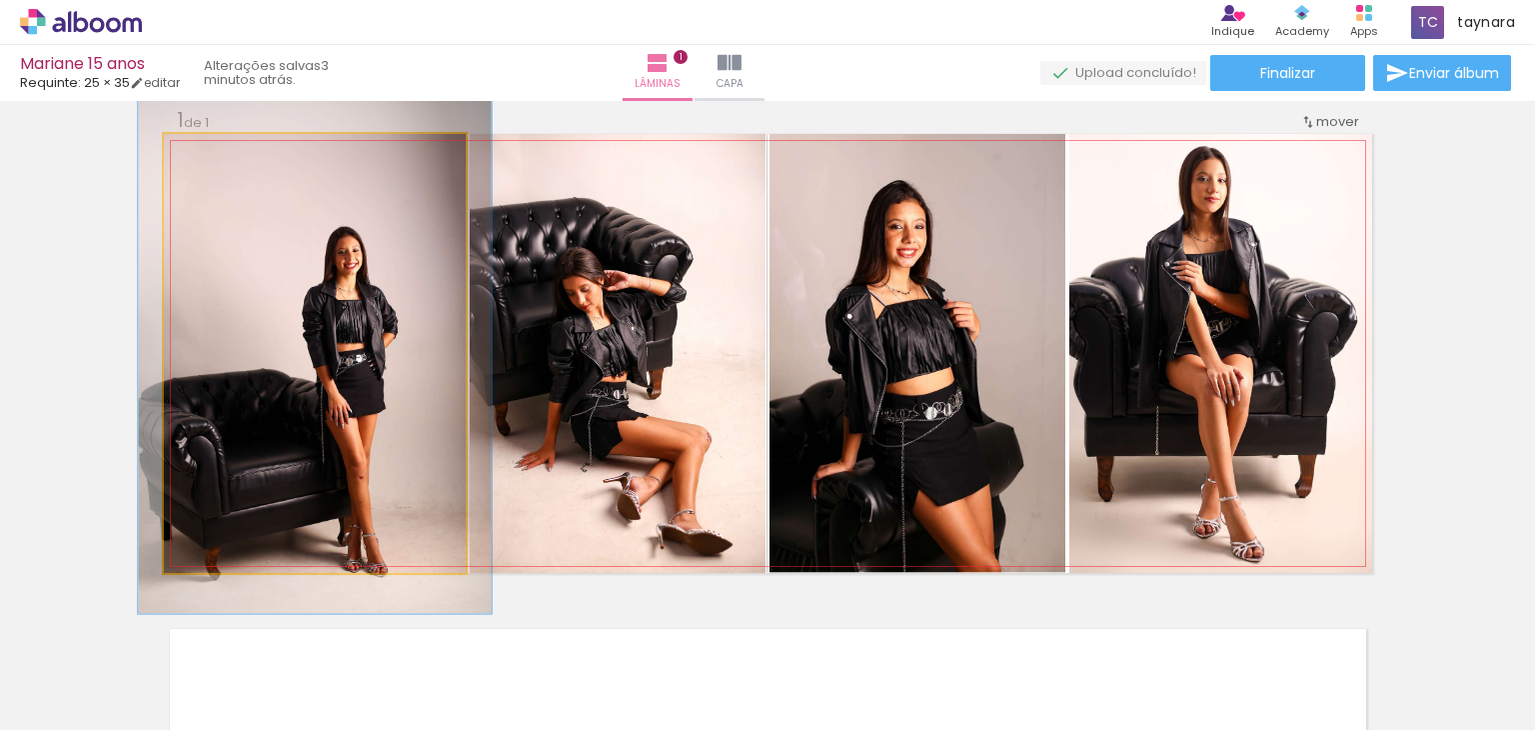
drag, startPoint x: 206, startPoint y: 157, endPoint x: 217, endPoint y: 156, distance: 11.0
type paper-slider "117"
click at [217, 153] on div at bounding box center [222, 155] width 18 height 18
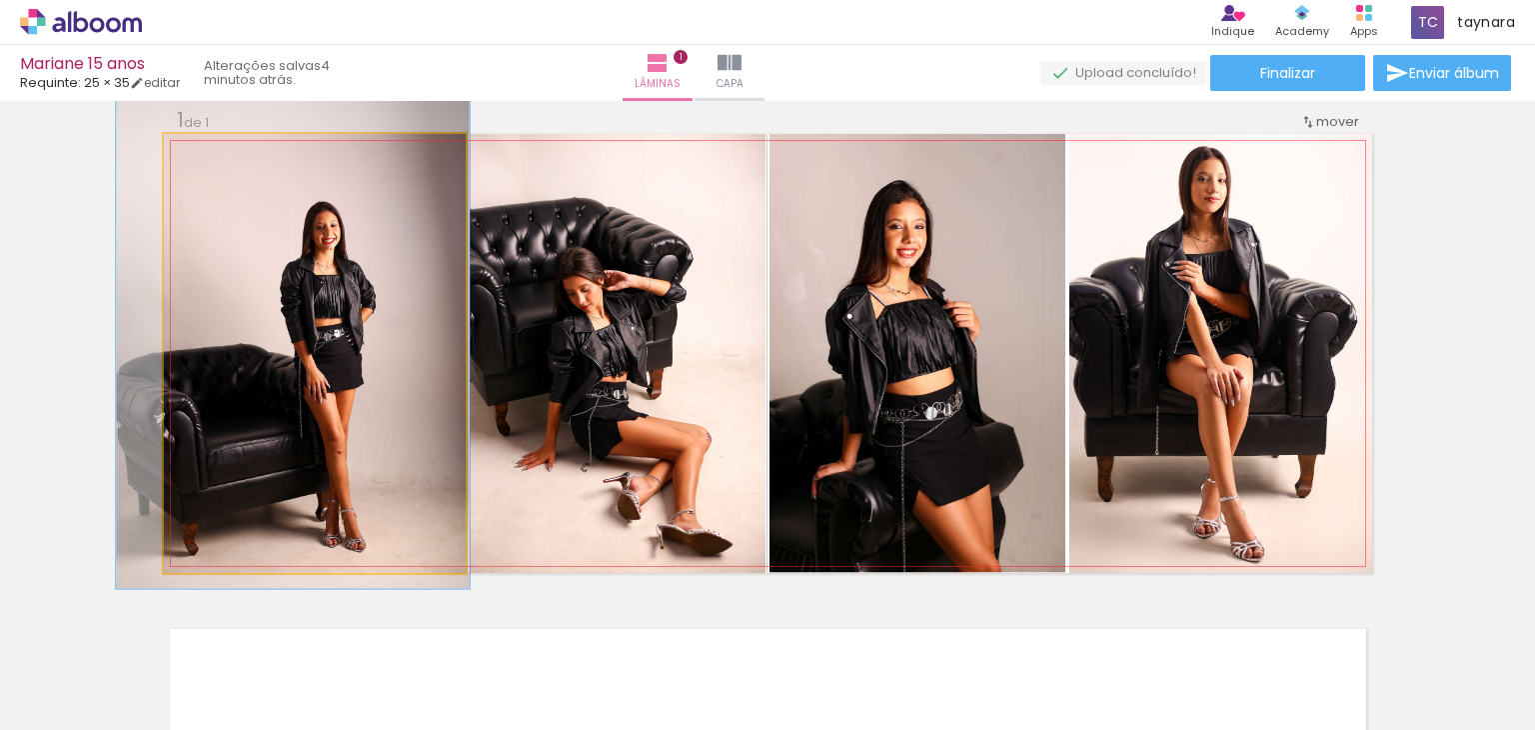
drag, startPoint x: 294, startPoint y: 308, endPoint x: 275, endPoint y: 290, distance: 26.2
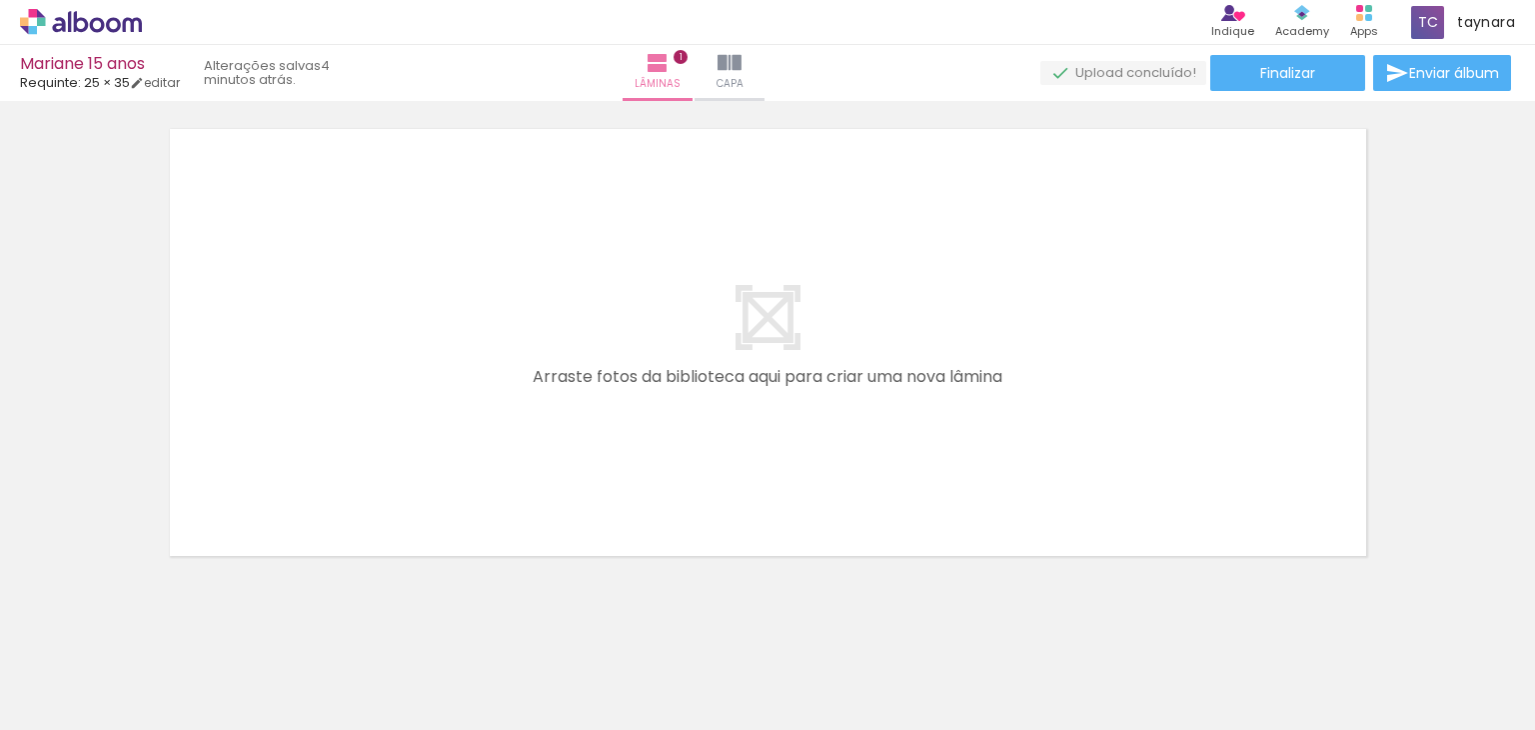
scroll to position [0, 3708]
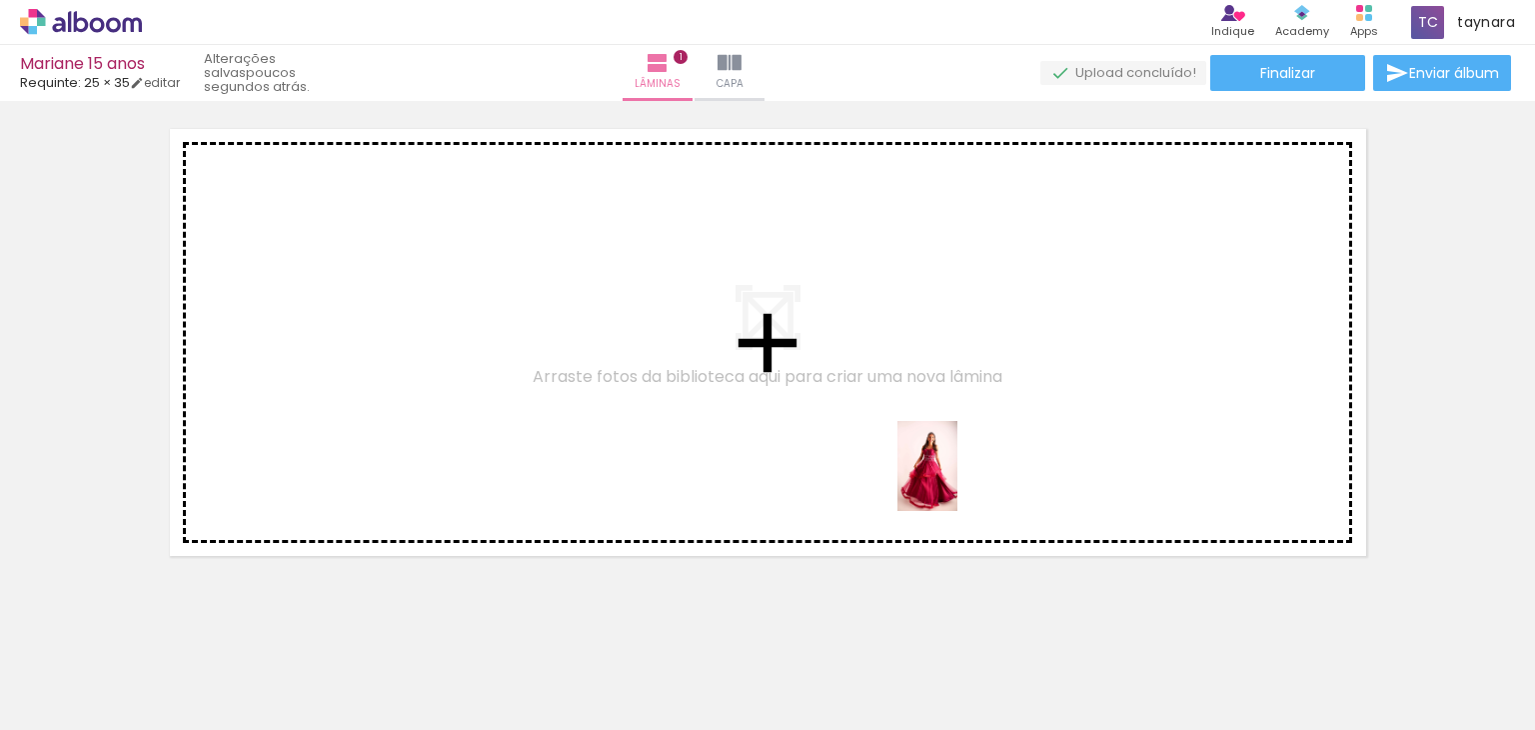
drag, startPoint x: 993, startPoint y: 684, endPoint x: 958, endPoint y: 481, distance: 205.9
click at [958, 481] on quentale-workspace at bounding box center [767, 365] width 1535 height 730
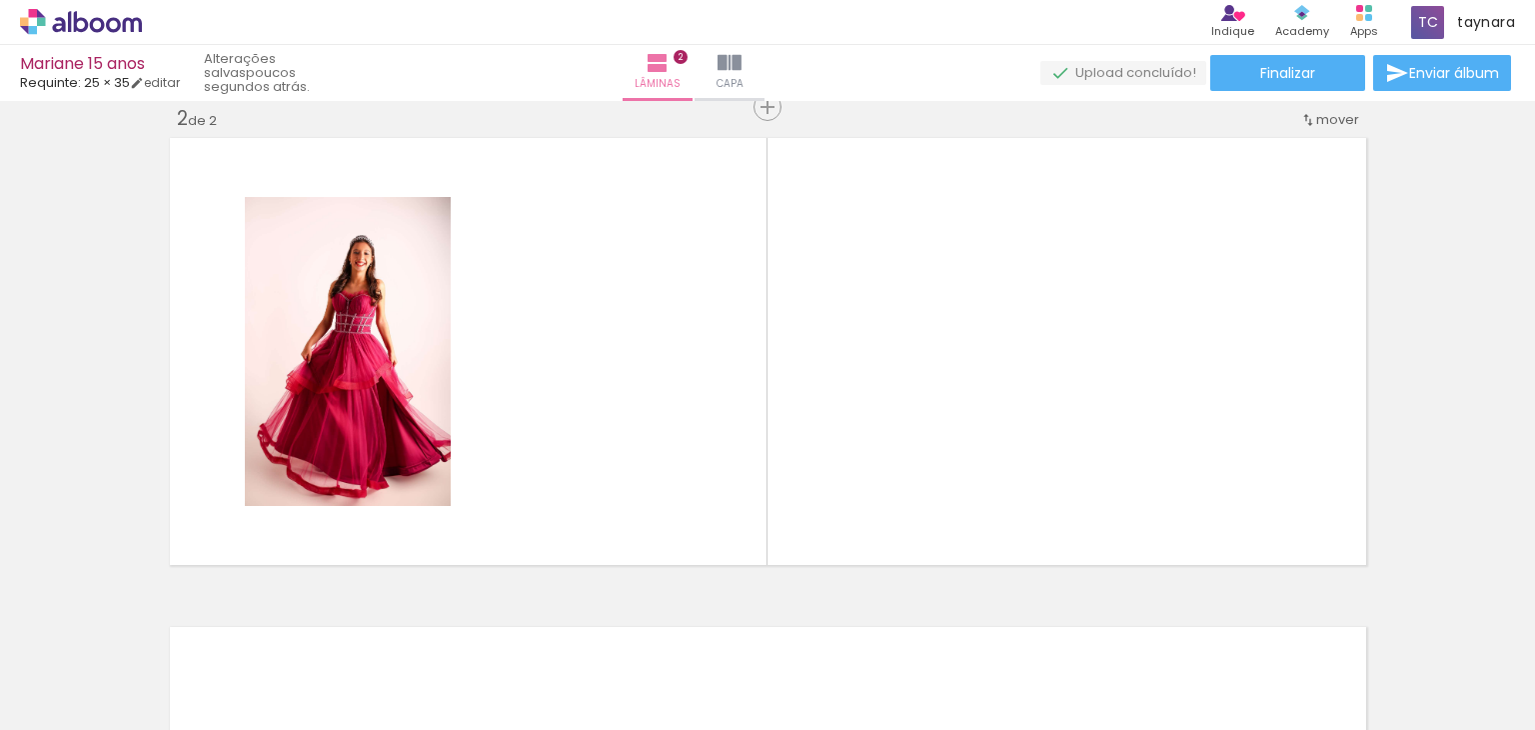
scroll to position [514, 0]
drag, startPoint x: 1074, startPoint y: 463, endPoint x: 1145, endPoint y: 533, distance: 99.7
click at [1060, 414] on quentale-workspace at bounding box center [767, 365] width 1535 height 730
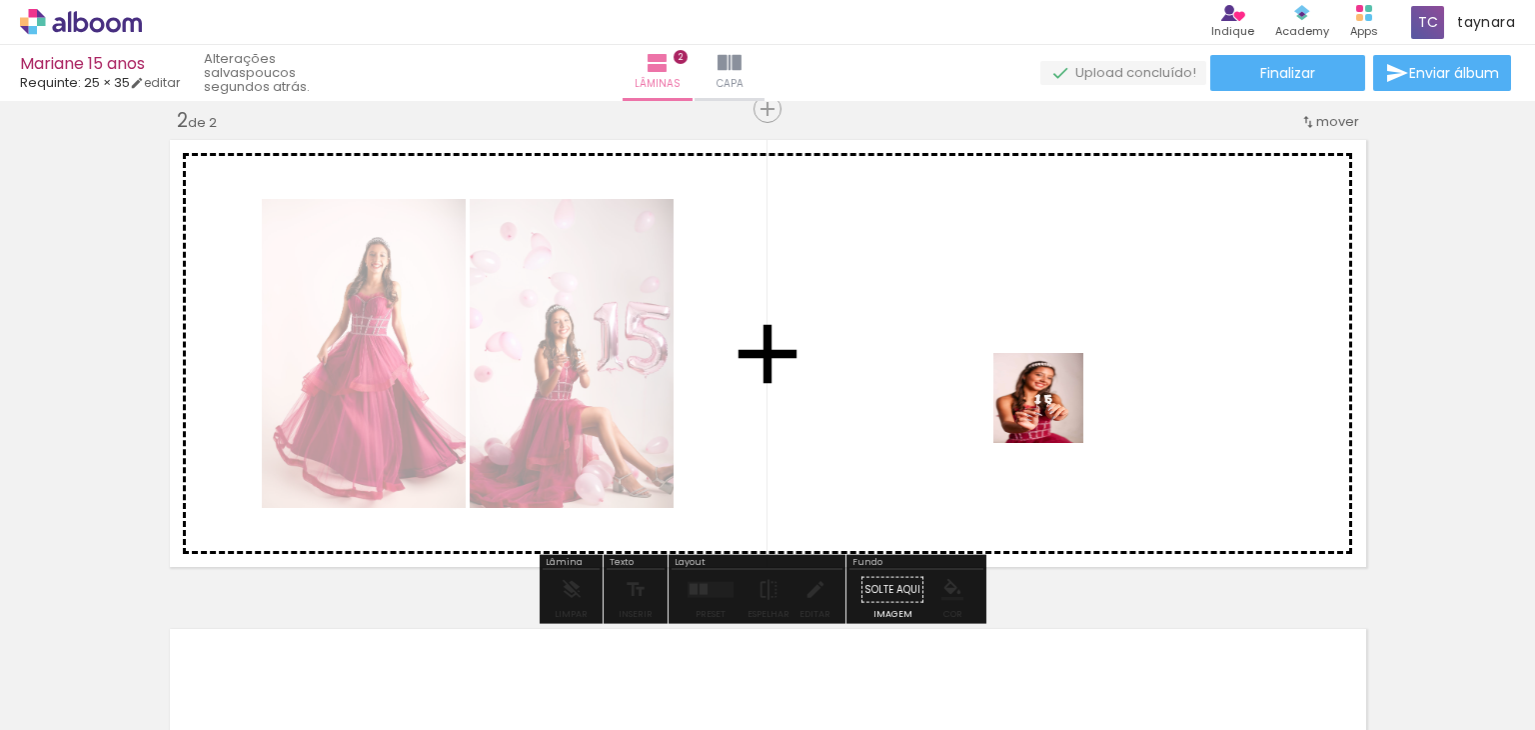
drag, startPoint x: 1090, startPoint y: 457, endPoint x: 1044, endPoint y: 397, distance: 75.6
click at [1044, 397] on quentale-workspace at bounding box center [767, 365] width 1535 height 730
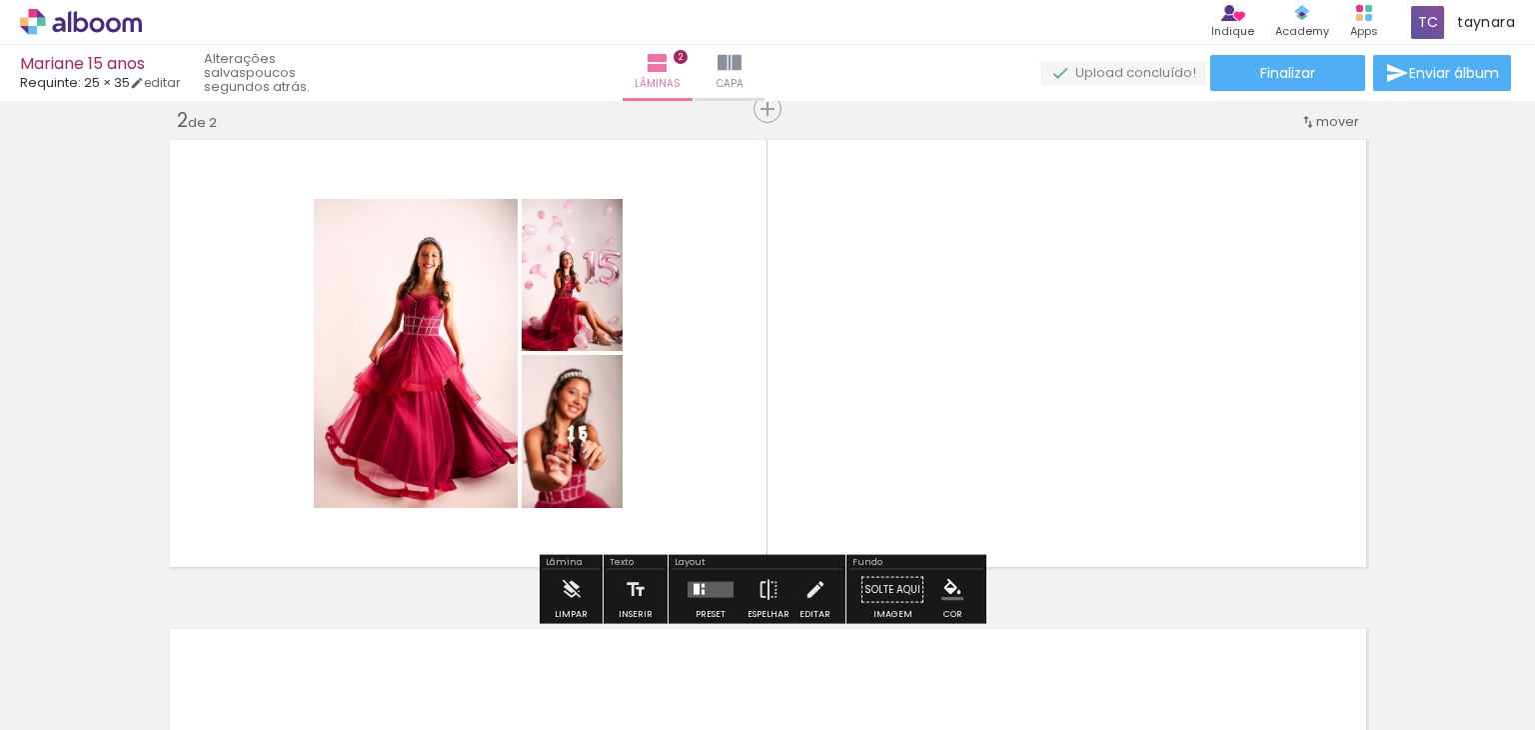
click at [713, 585] on quentale-layouter at bounding box center [711, 590] width 46 height 16
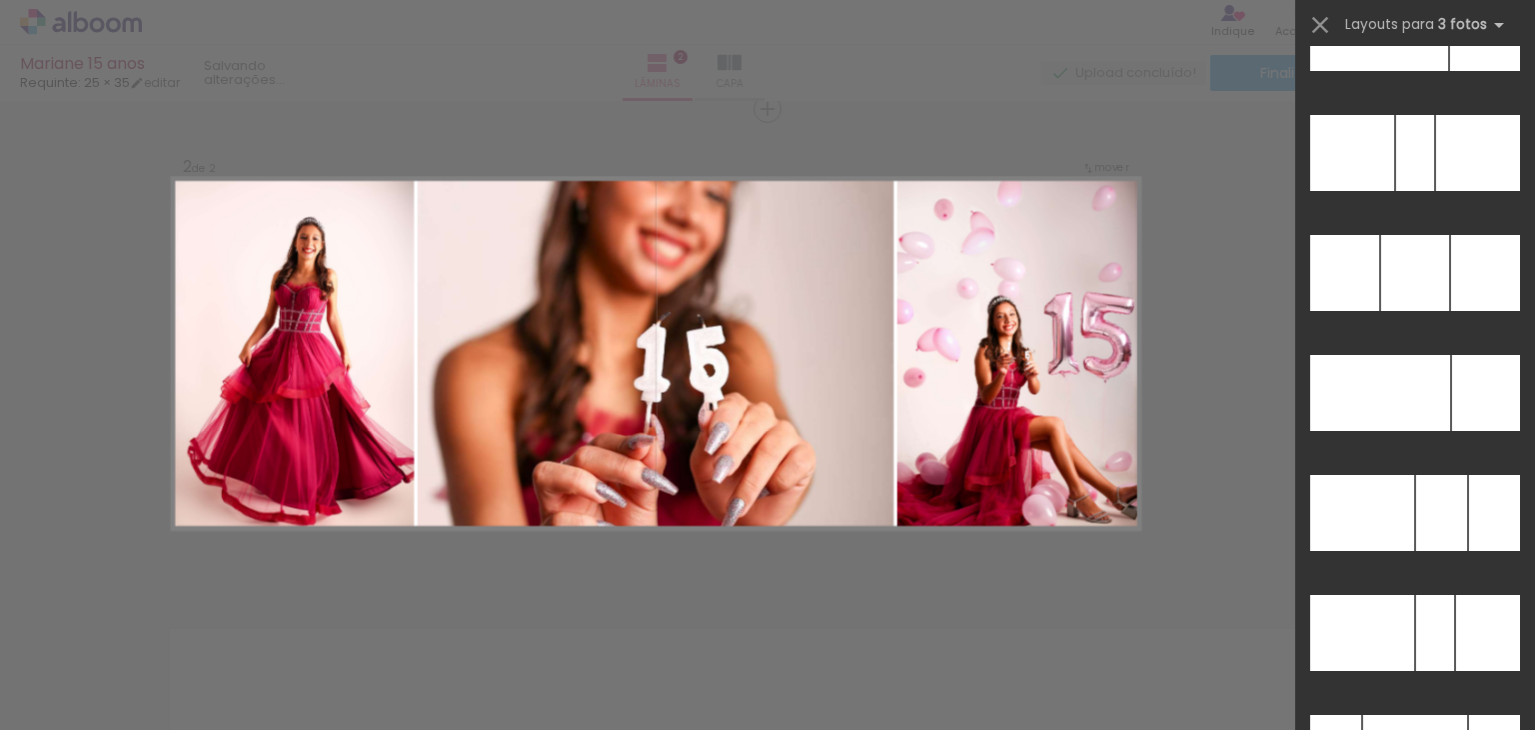
scroll to position [19964, 0]
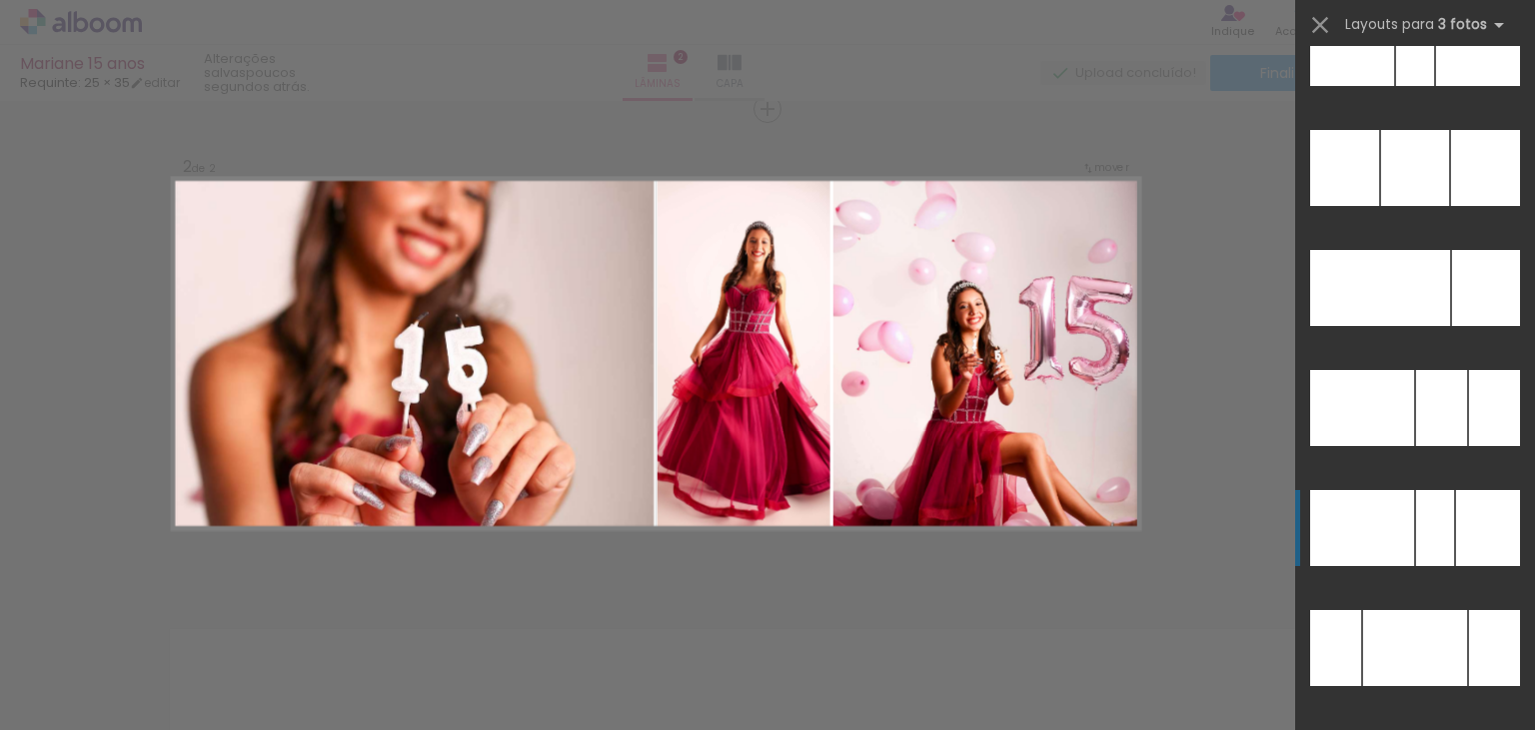
click at [1456, 553] on div at bounding box center [1488, 528] width 64 height 76
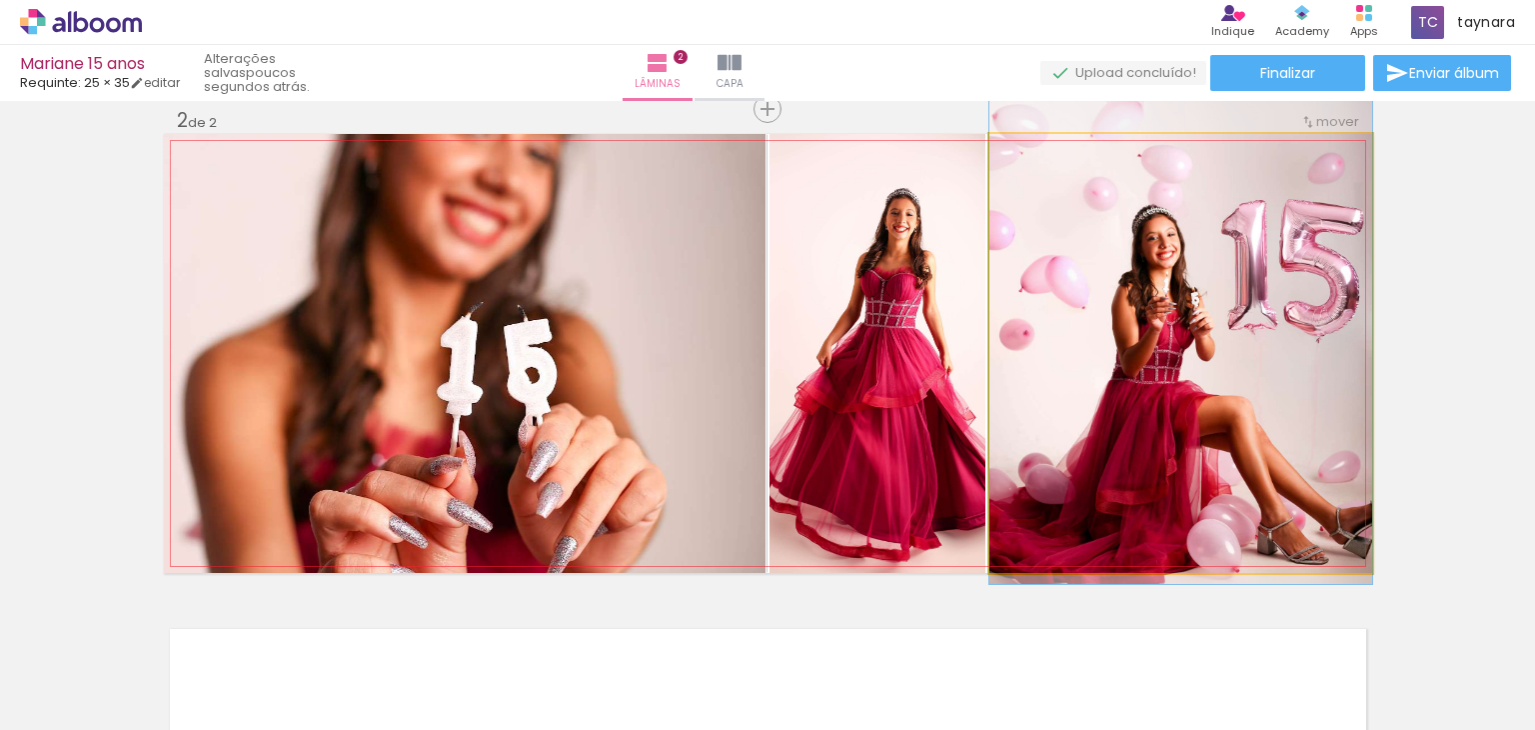
drag, startPoint x: 1192, startPoint y: 463, endPoint x: 1190, endPoint y: 407, distance: 56.0
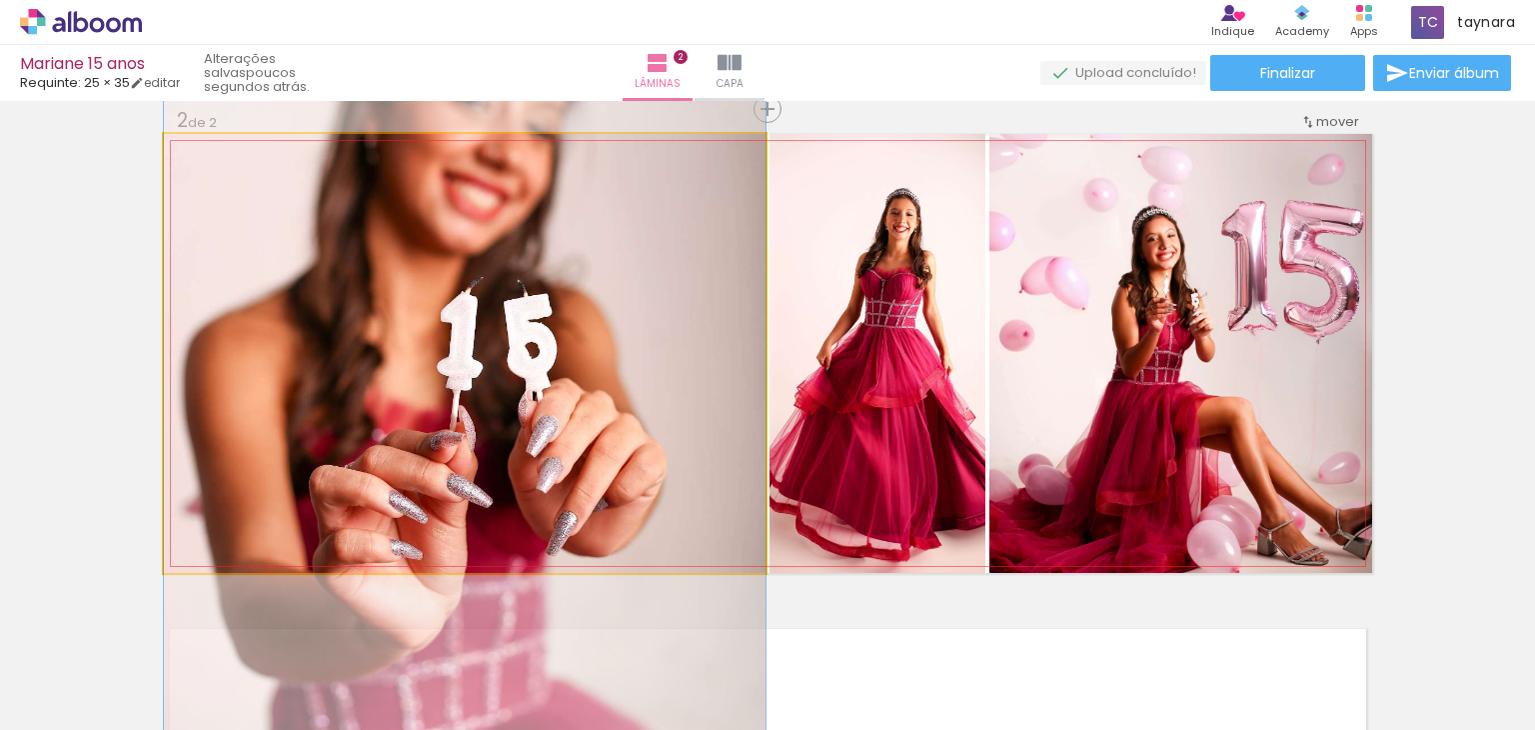
drag, startPoint x: 616, startPoint y: 421, endPoint x: 624, endPoint y: 396, distance: 26.2
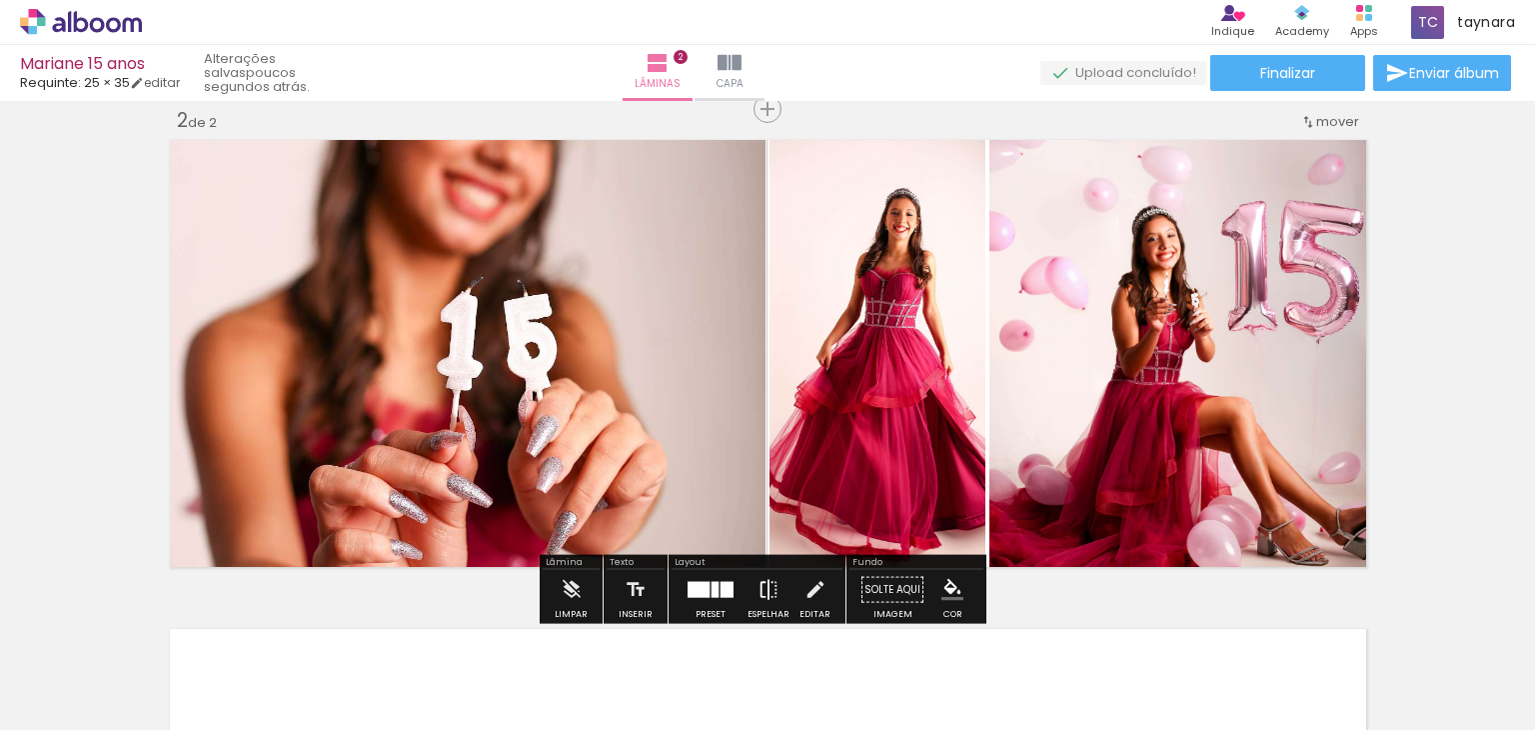
click at [765, 590] on iron-icon at bounding box center [769, 590] width 22 height 40
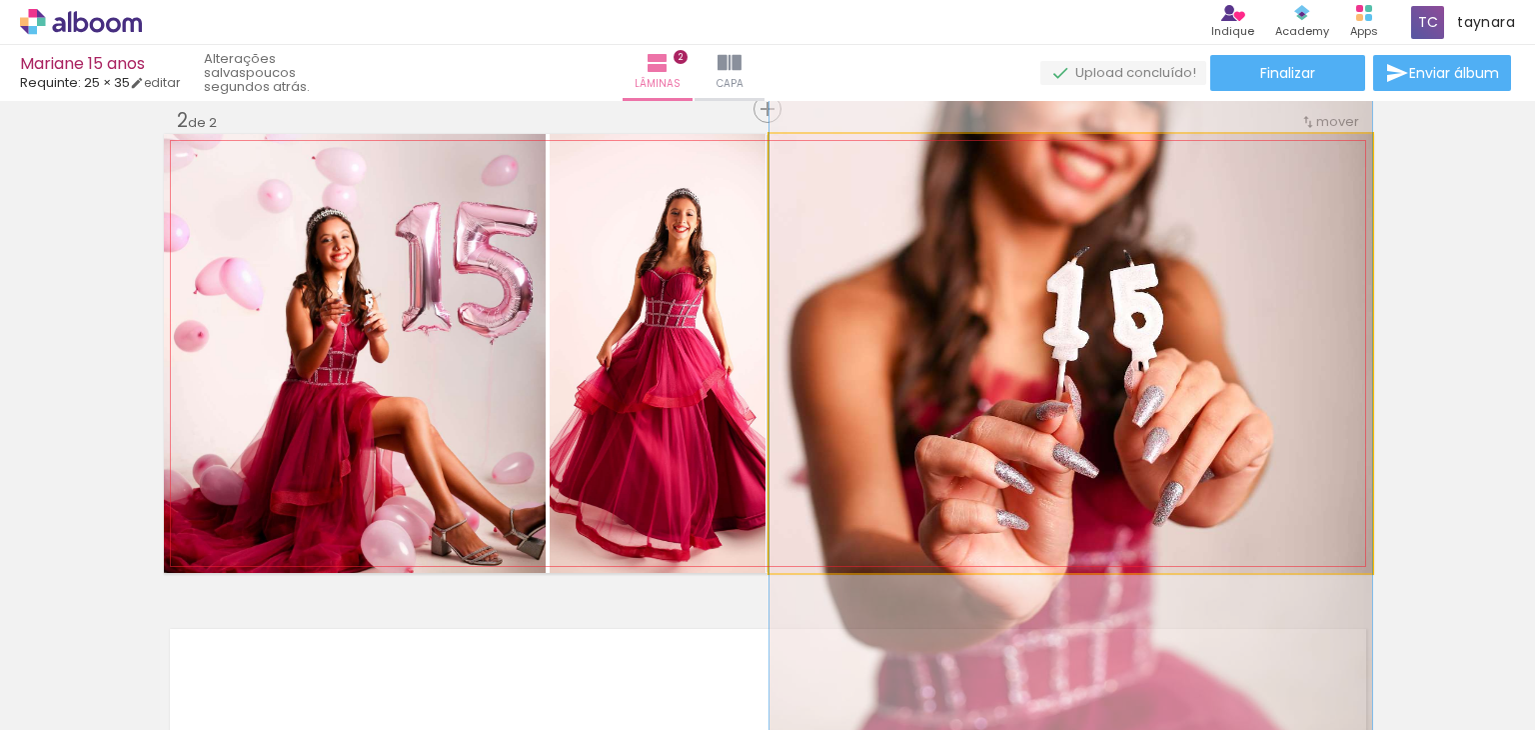
drag, startPoint x: 1140, startPoint y: 401, endPoint x: 1141, endPoint y: 375, distance: 26.0
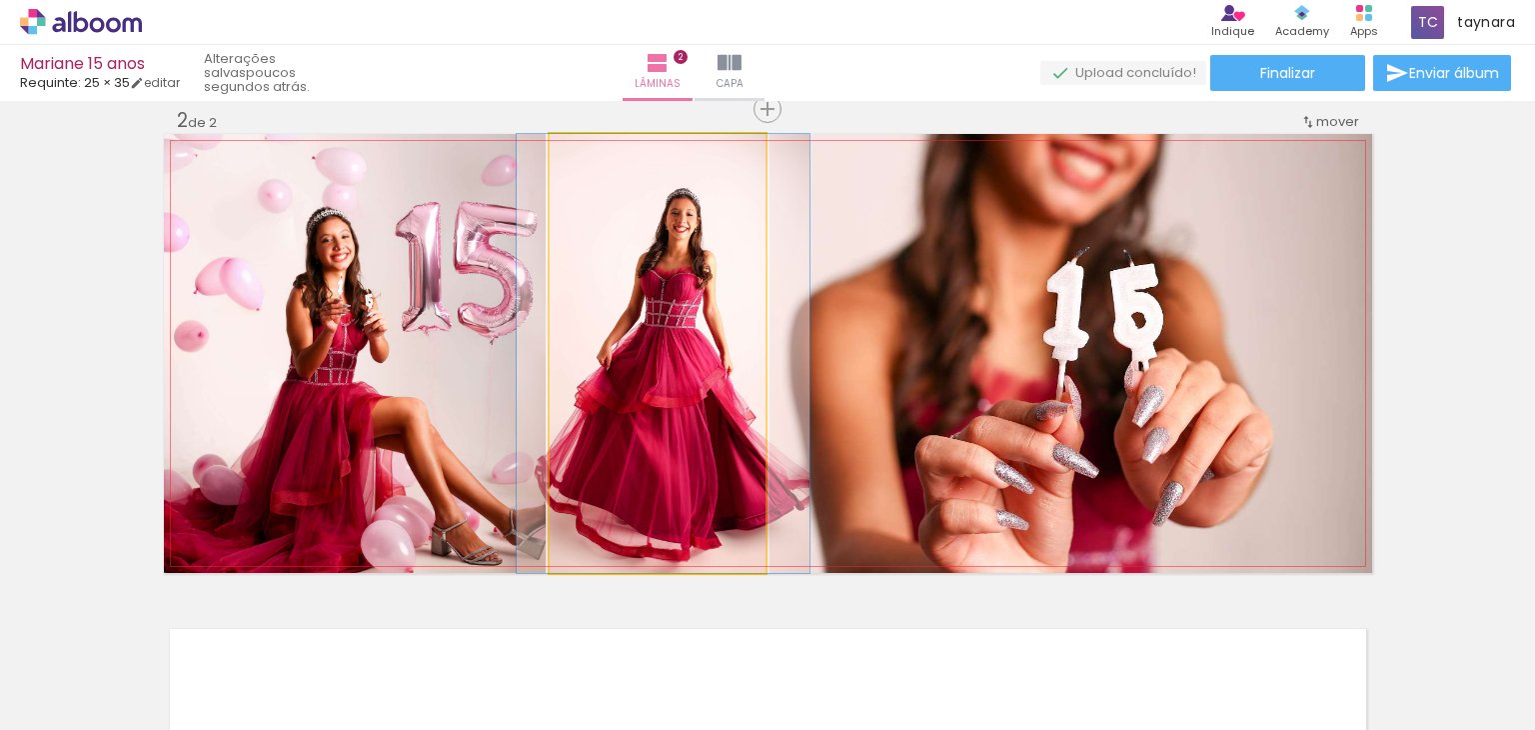
click at [700, 321] on quentale-photo at bounding box center [658, 353] width 216 height 439
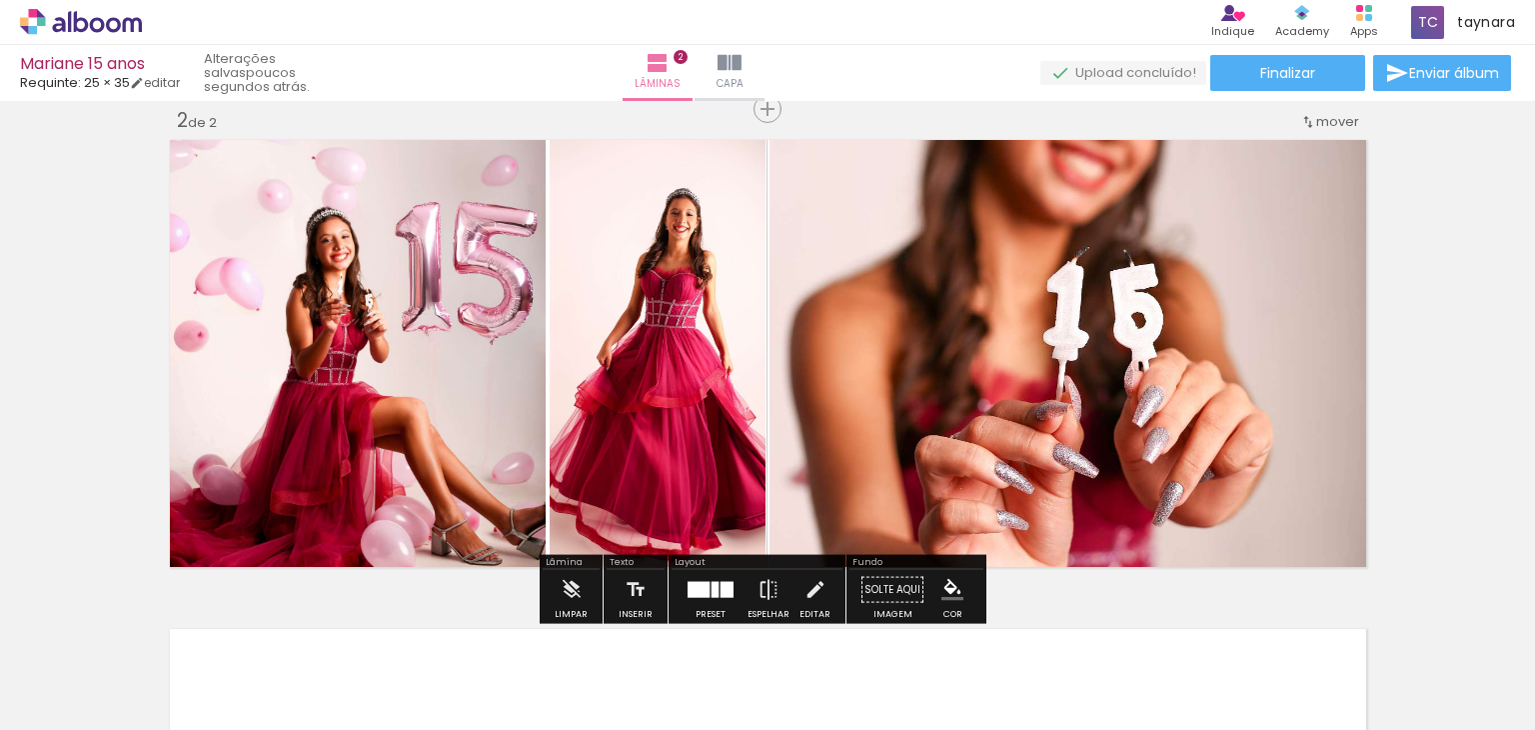
click at [875, 400] on quentale-photo at bounding box center [1071, 353] width 603 height 439
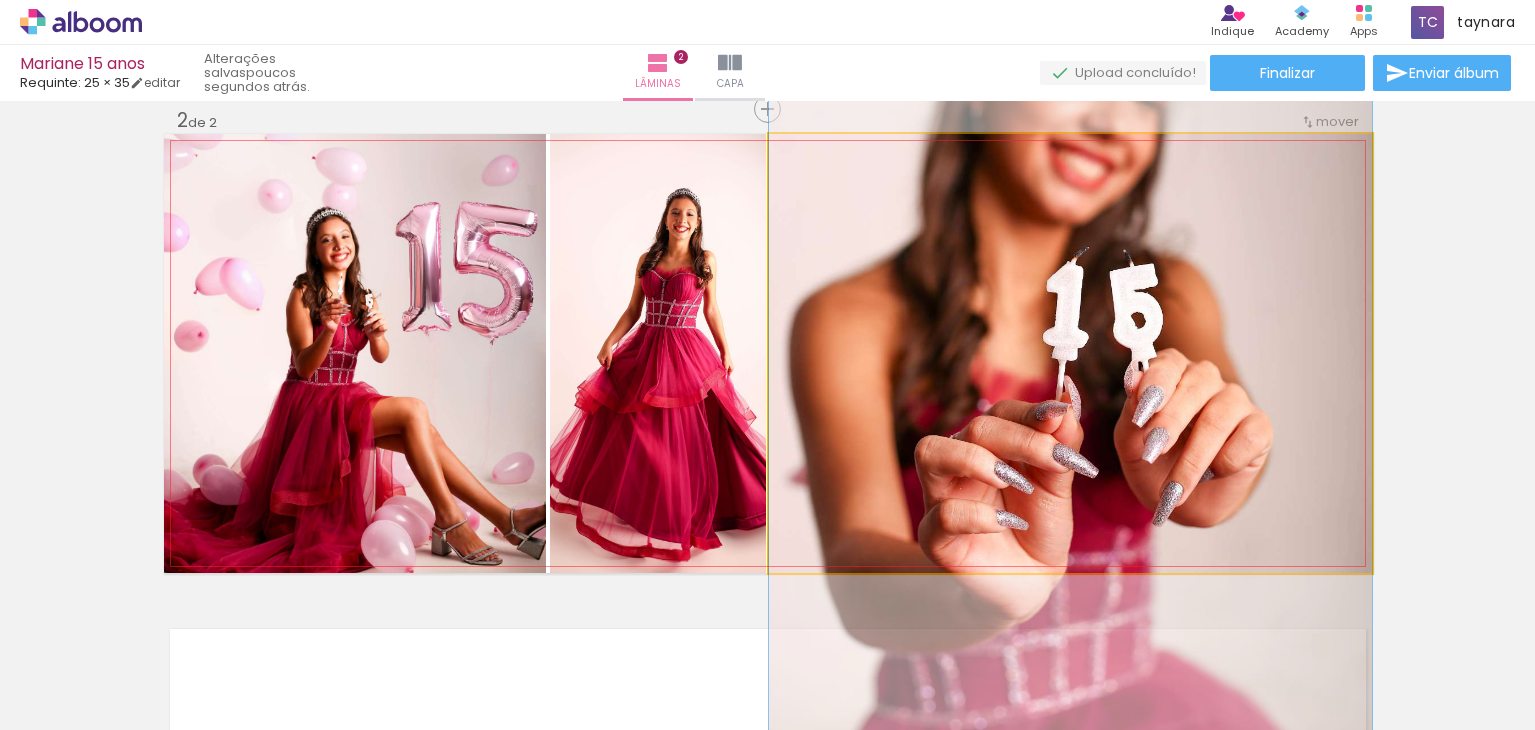
click at [875, 400] on quentale-photo at bounding box center [1071, 353] width 603 height 439
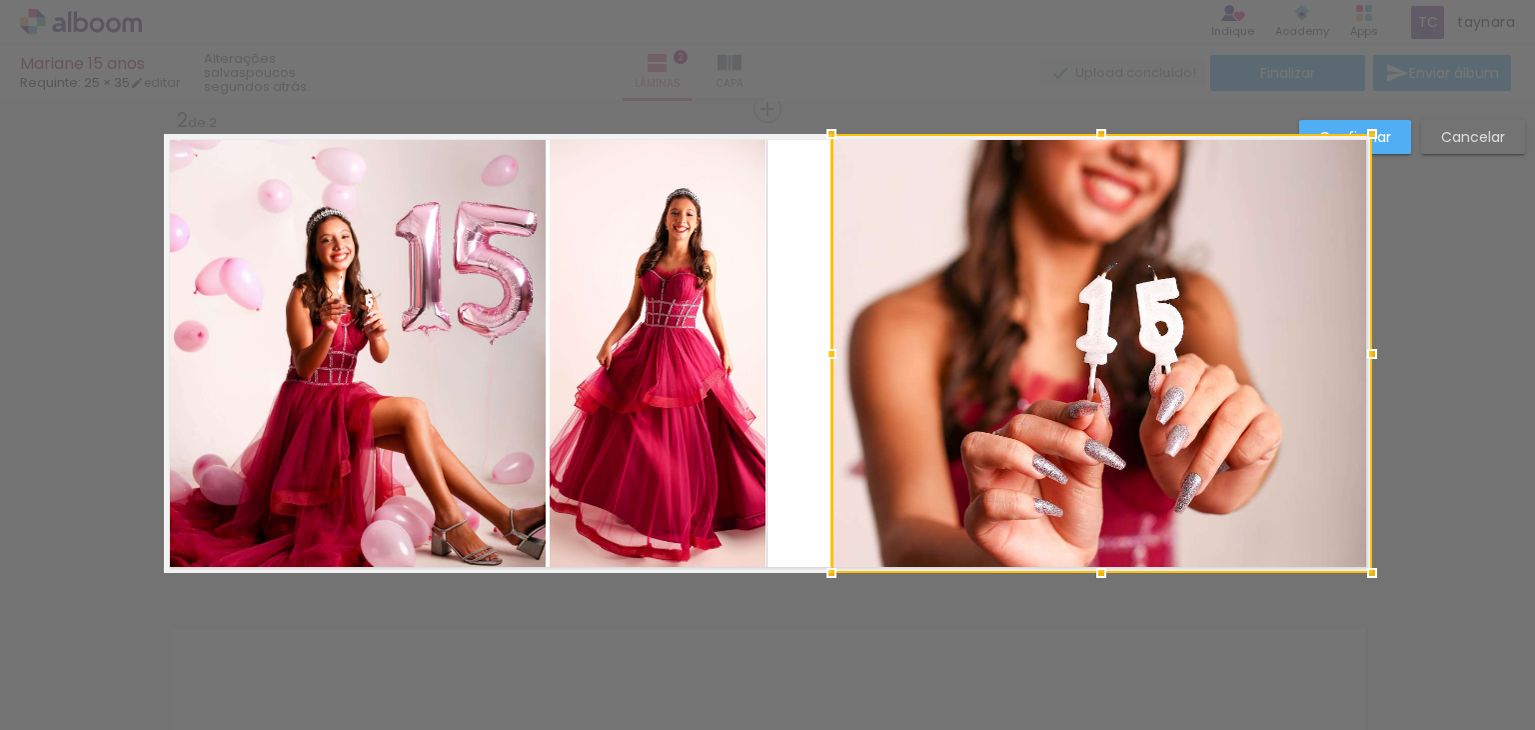
drag, startPoint x: 761, startPoint y: 354, endPoint x: 822, endPoint y: 368, distance: 62.6
click at [822, 368] on div at bounding box center [832, 354] width 40 height 40
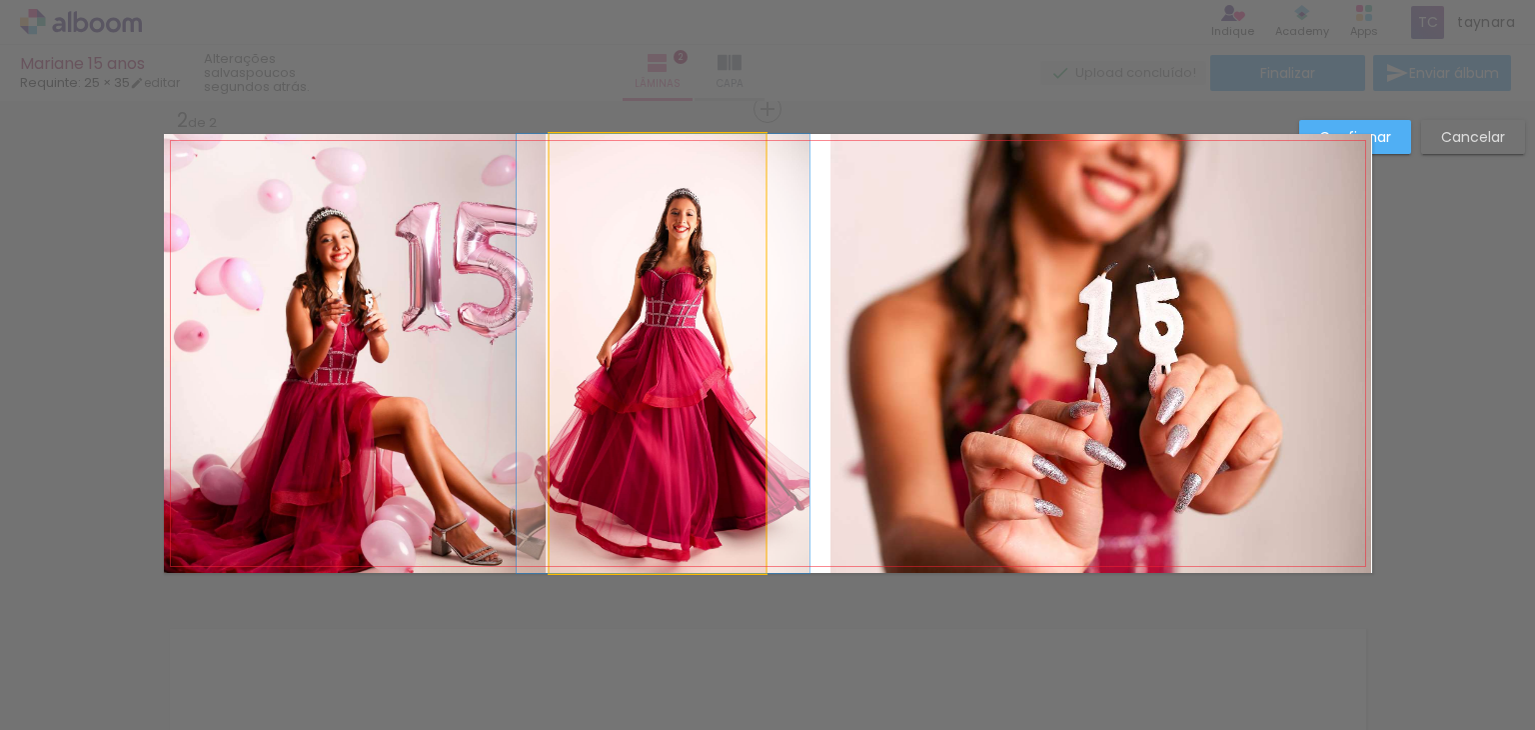
click at [697, 386] on quentale-photo at bounding box center [658, 353] width 216 height 439
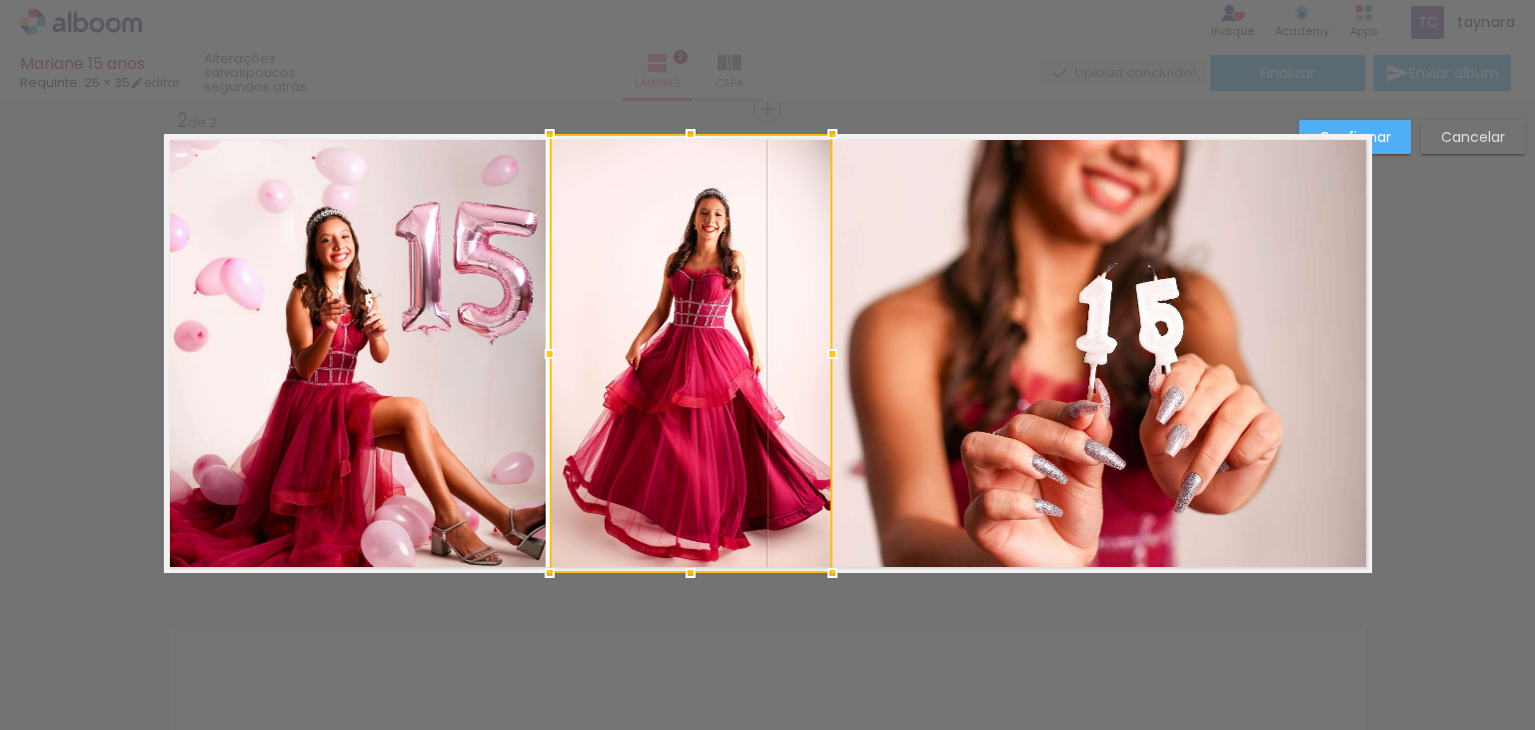
drag, startPoint x: 760, startPoint y: 349, endPoint x: 828, endPoint y: 347, distance: 68.0
click at [828, 347] on div at bounding box center [833, 354] width 40 height 40
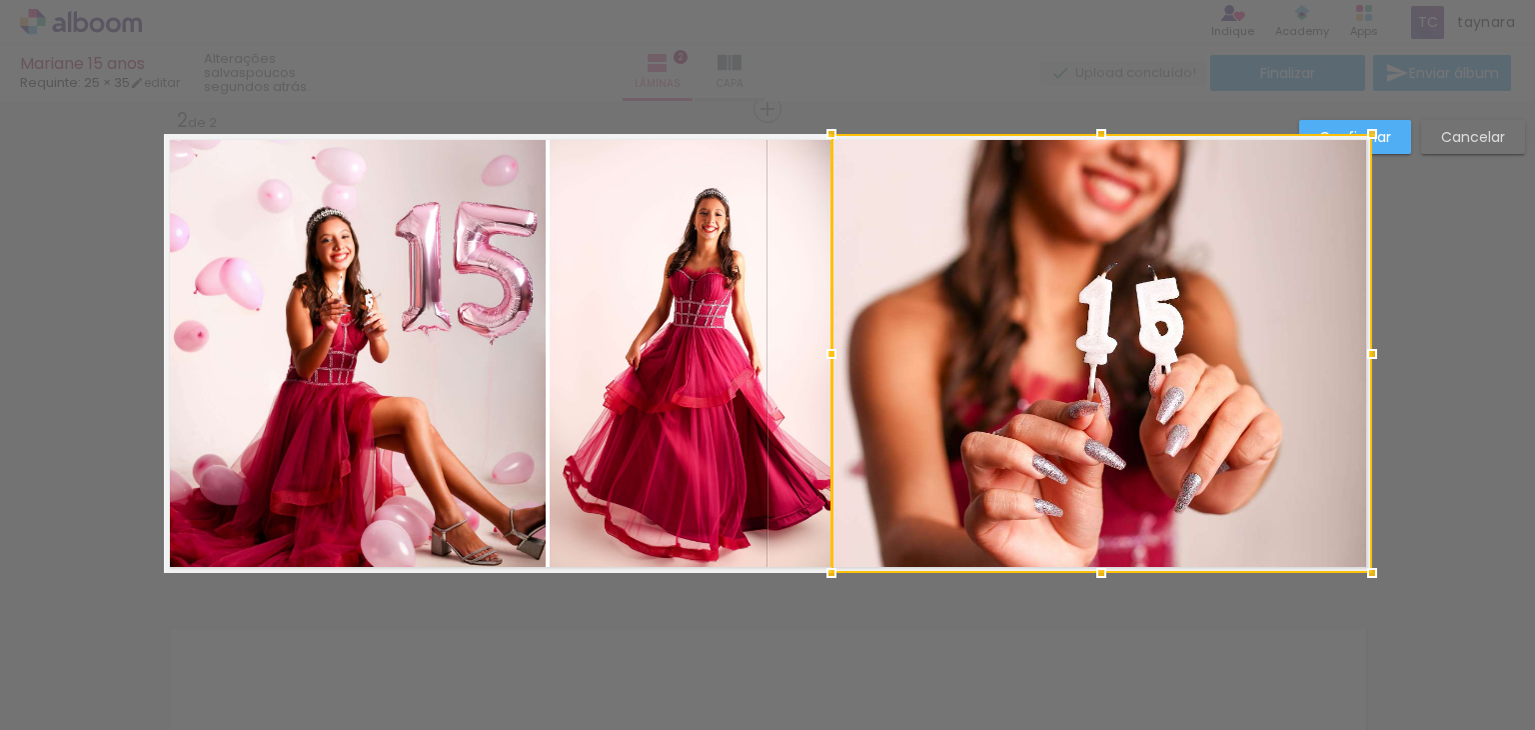
click at [580, 393] on quentale-photo at bounding box center [691, 353] width 283 height 439
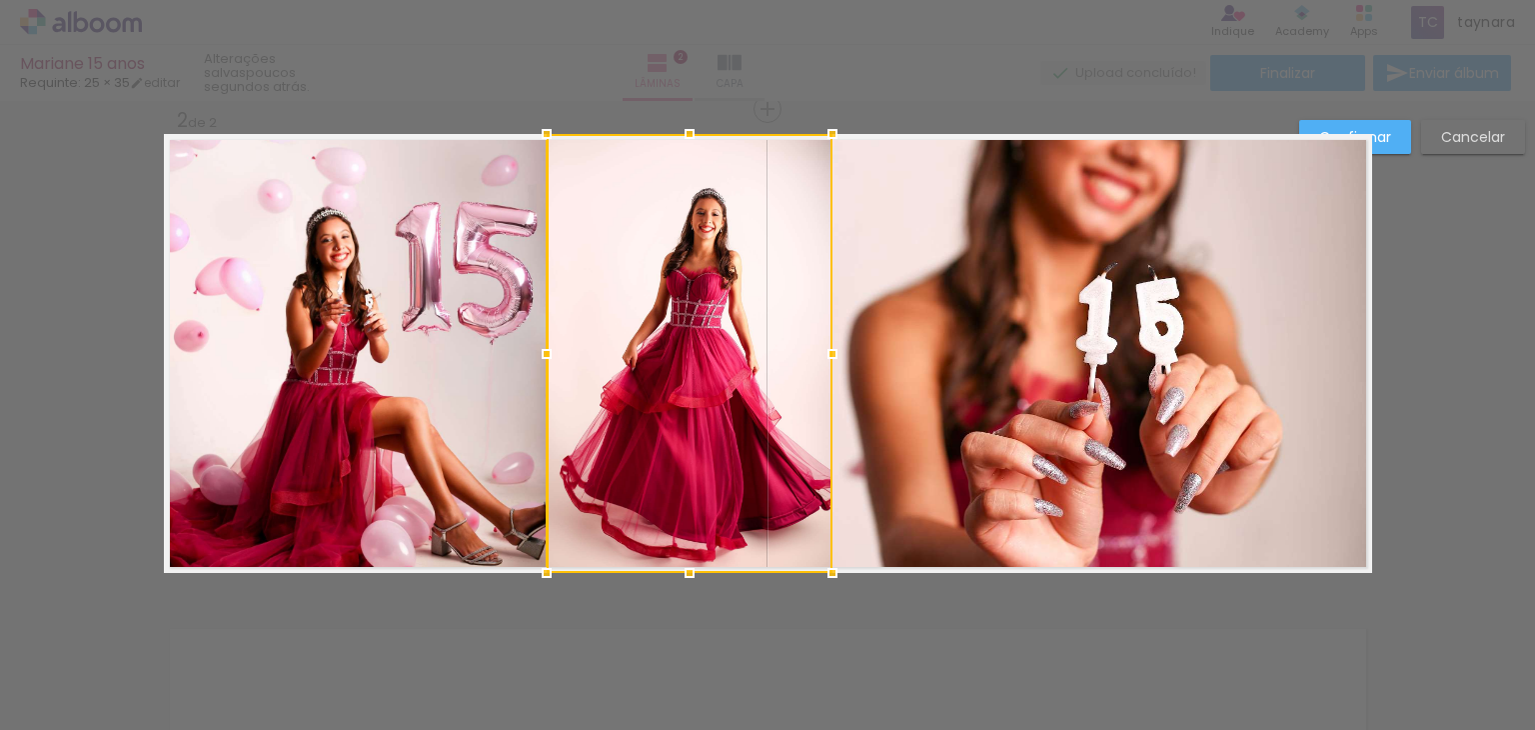
click at [544, 356] on div at bounding box center [547, 354] width 40 height 40
click at [1407, 136] on paper-button "Confirmar" at bounding box center [1356, 137] width 112 height 34
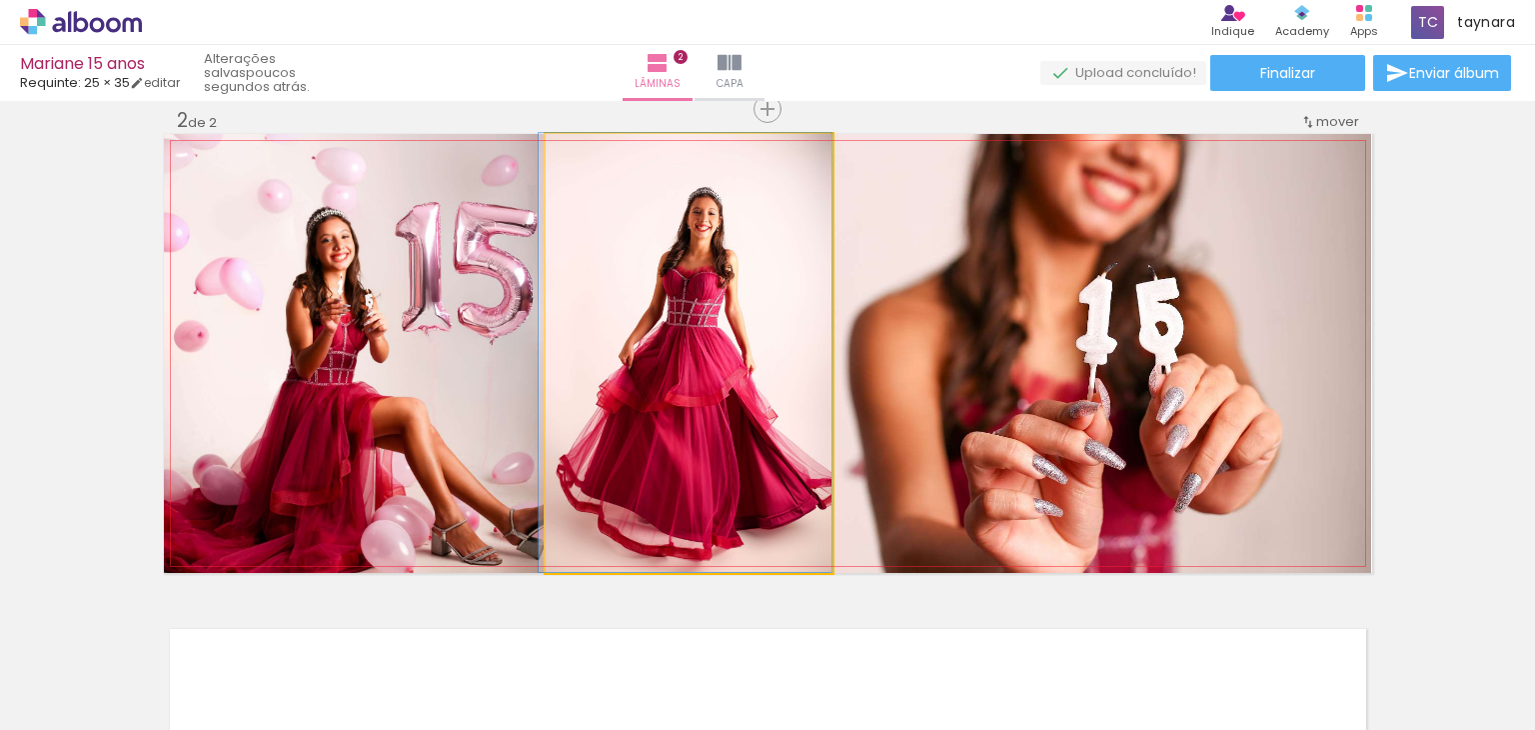
drag, startPoint x: 716, startPoint y: 332, endPoint x: 688, endPoint y: 329, distance: 28.2
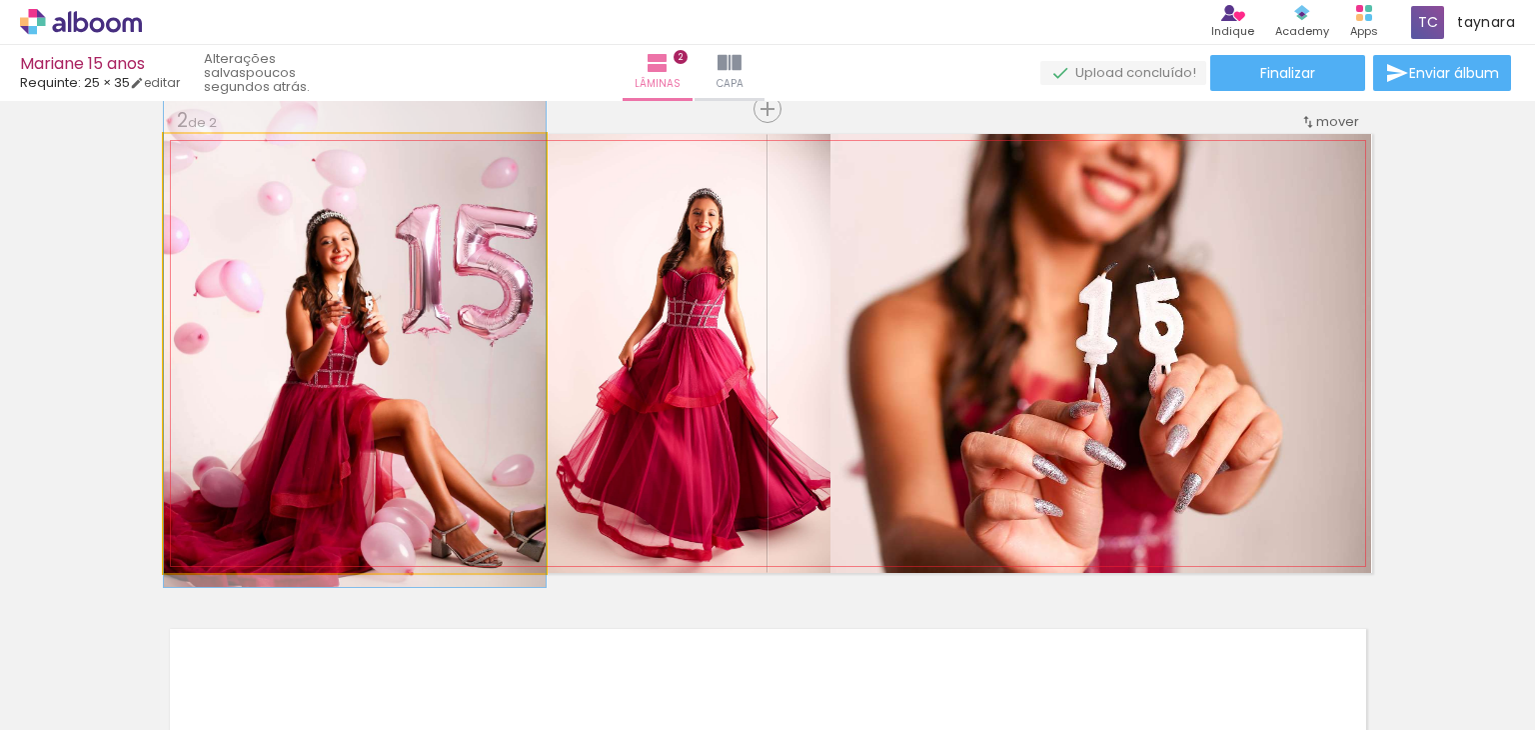
drag, startPoint x: 364, startPoint y: 423, endPoint x: 346, endPoint y: 425, distance: 18.1
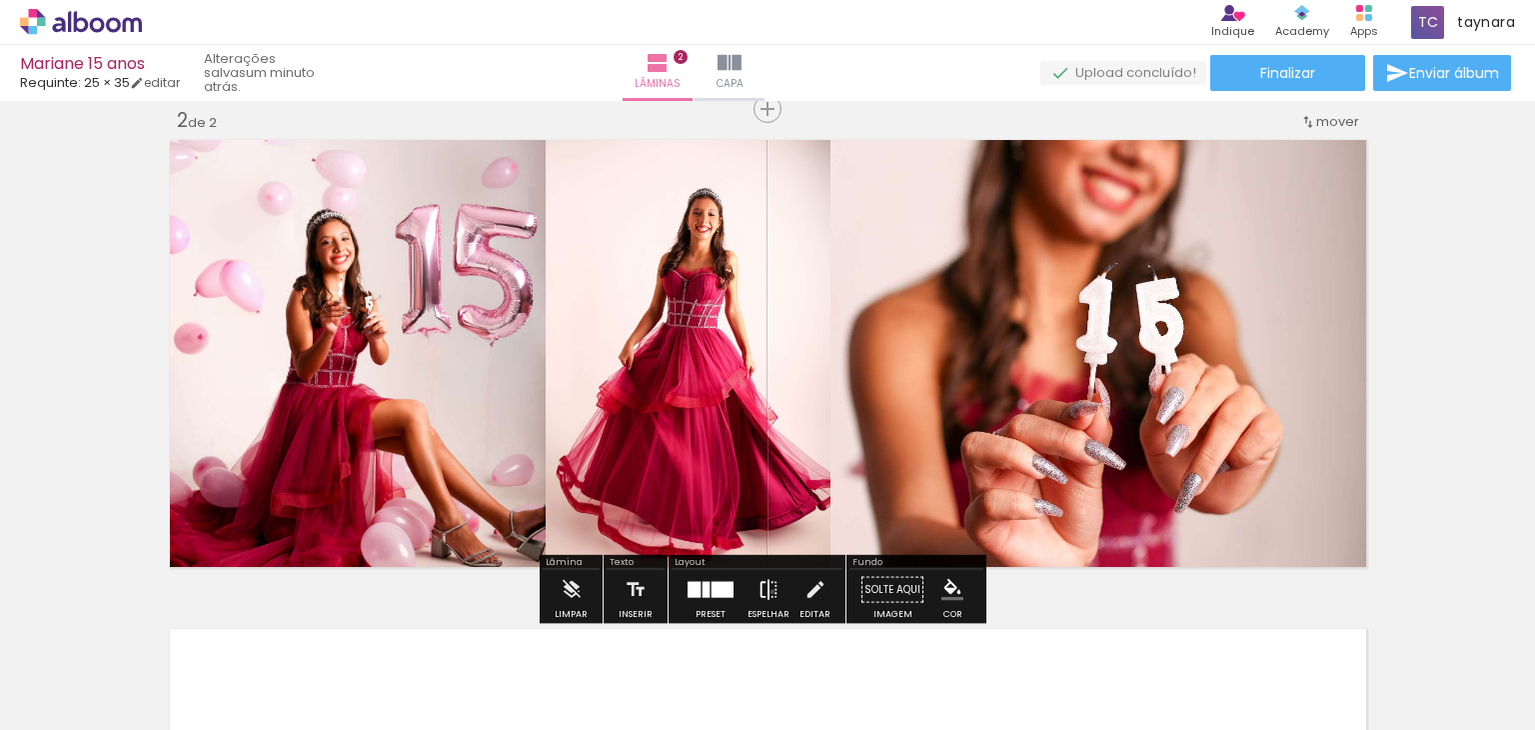
click at [768, 591] on iron-icon at bounding box center [769, 590] width 22 height 40
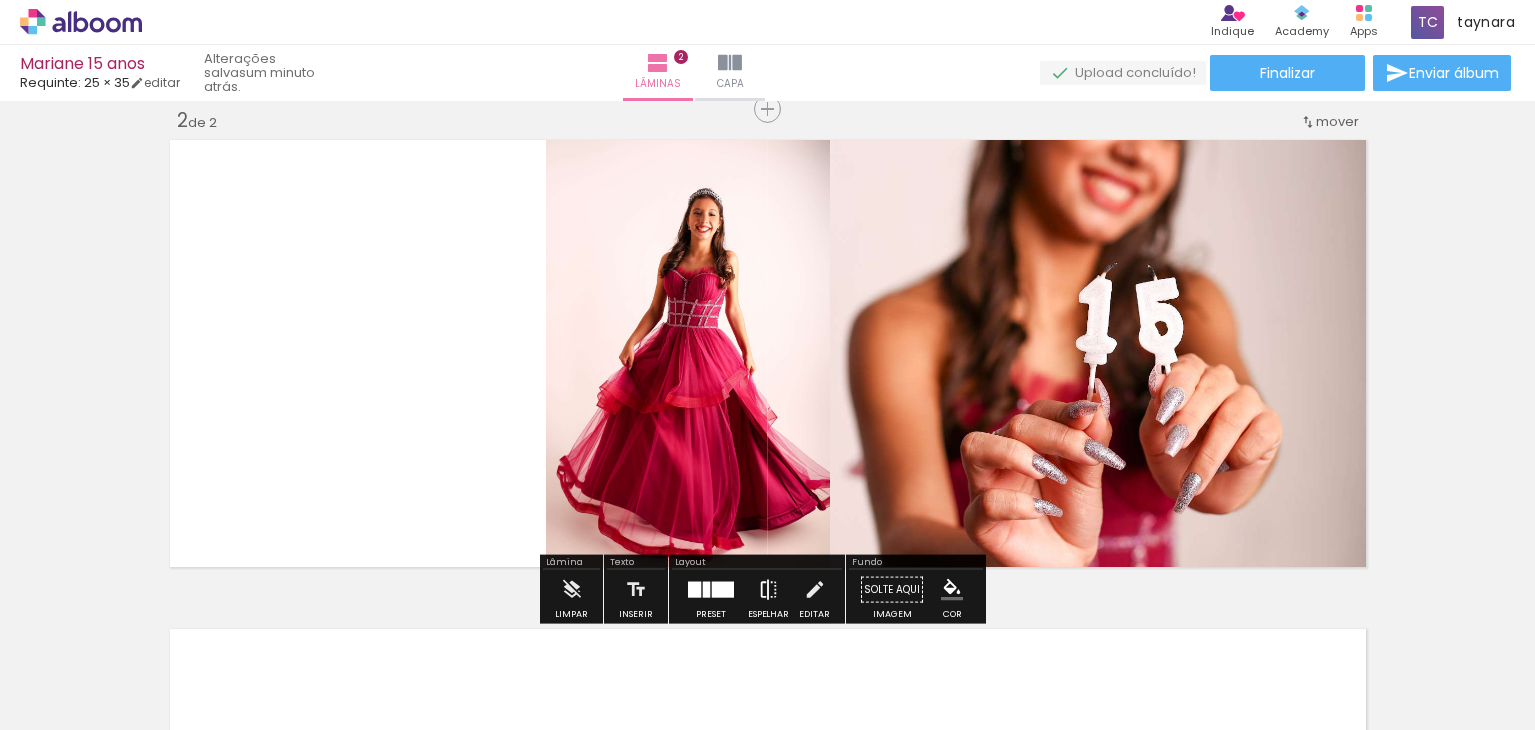
click at [768, 591] on iron-icon at bounding box center [769, 590] width 22 height 40
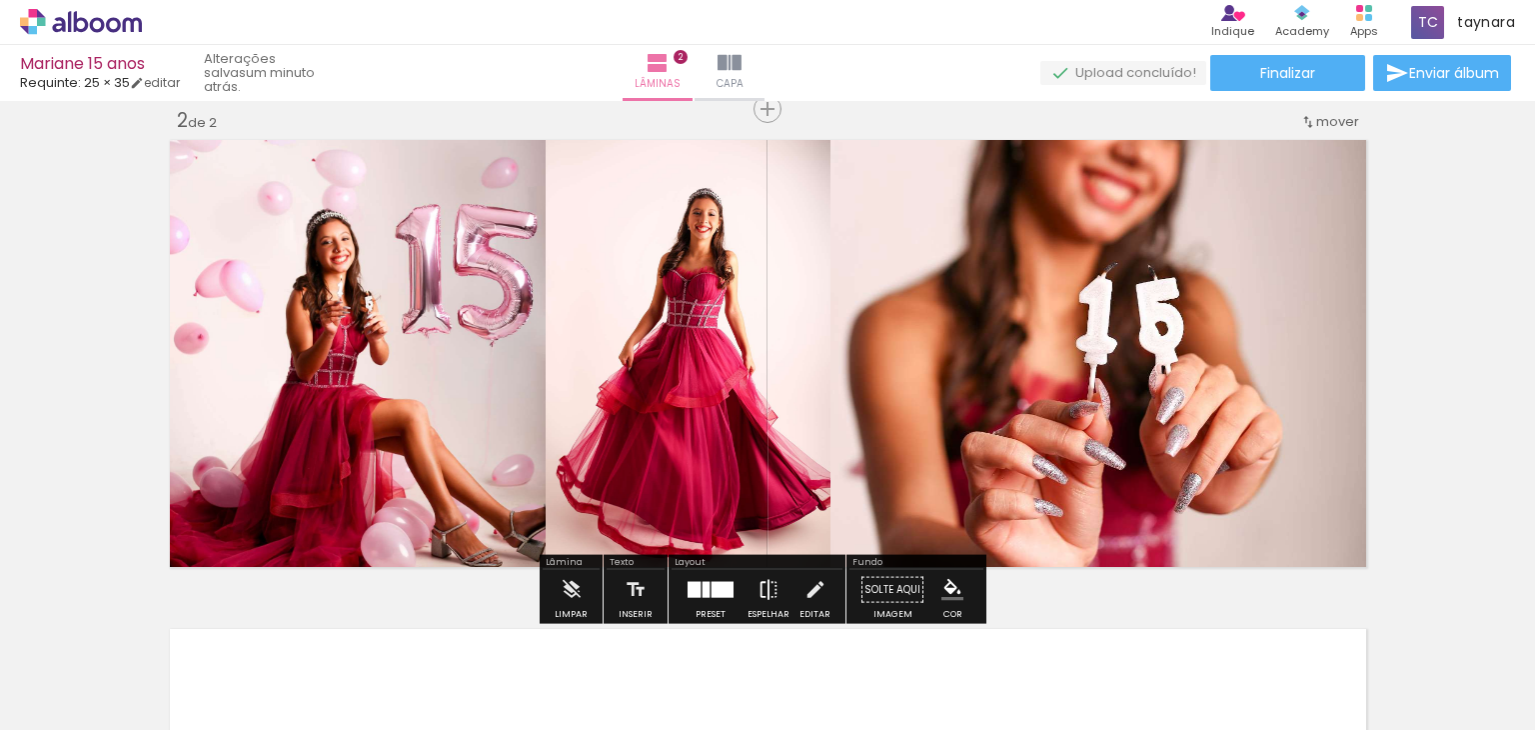
click at [768, 590] on iron-icon at bounding box center [769, 590] width 22 height 40
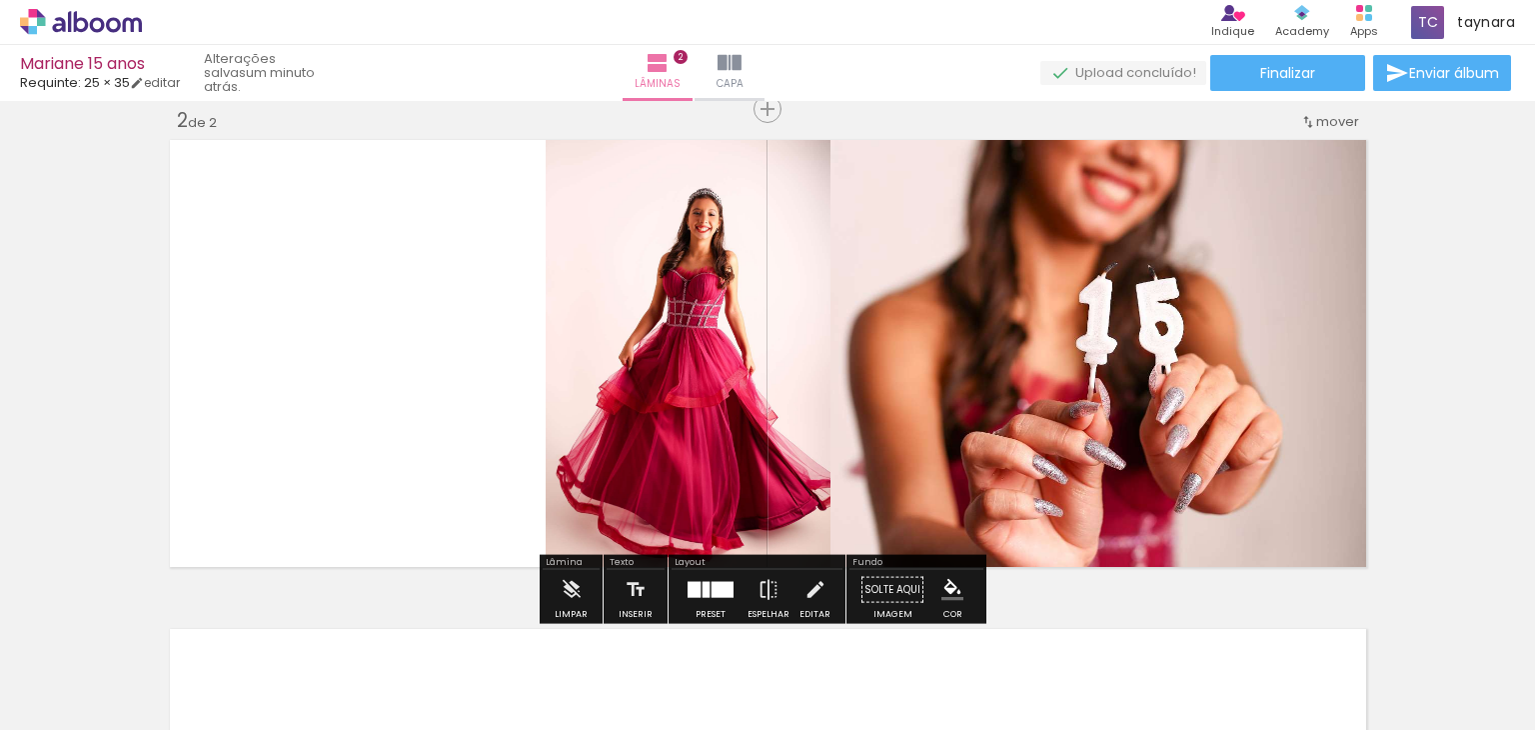
click at [1031, 472] on quentale-photo at bounding box center [1101, 353] width 541 height 439
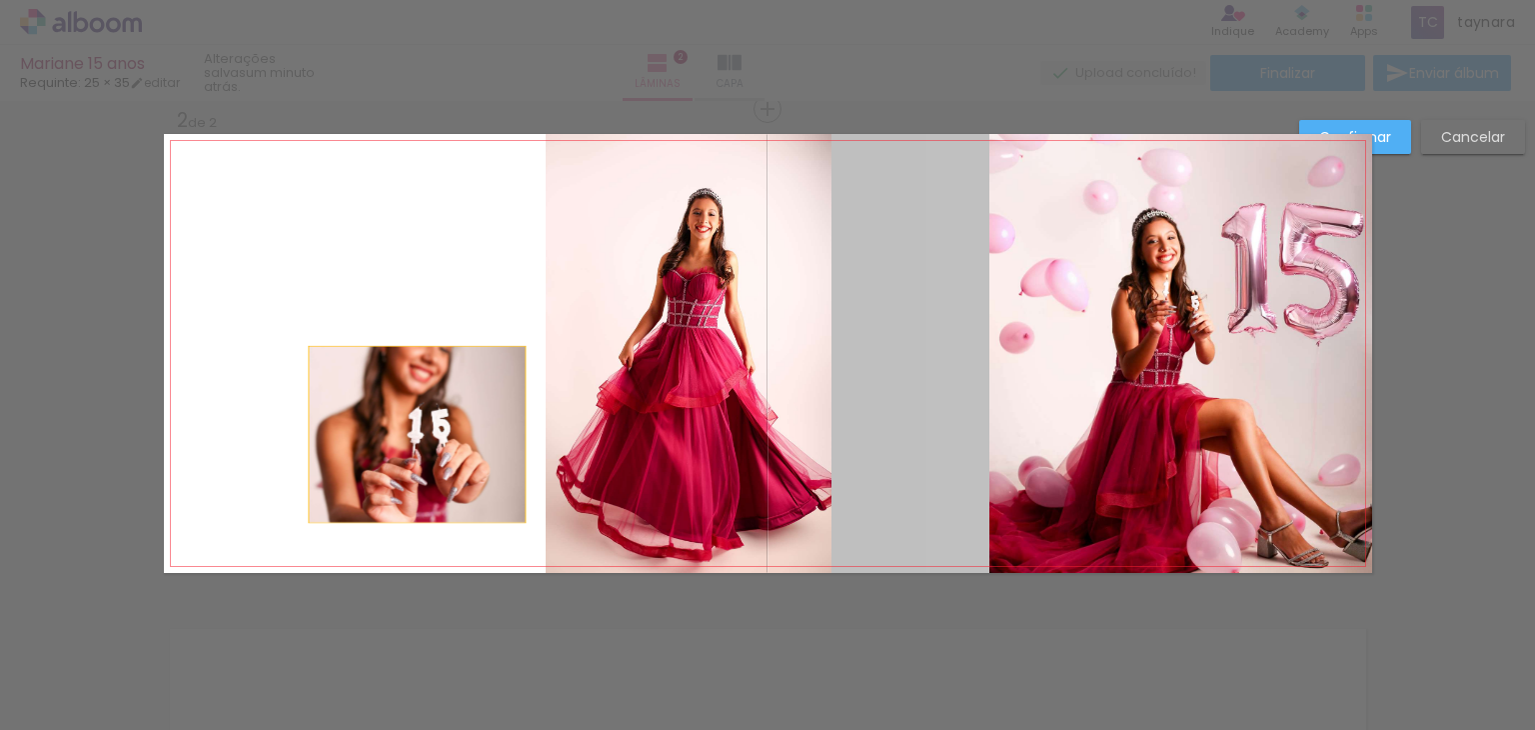
drag, startPoint x: 1080, startPoint y: 460, endPoint x: 404, endPoint y: 434, distance: 676.3
click at [404, 434] on quentale-layouter at bounding box center [768, 353] width 1209 height 439
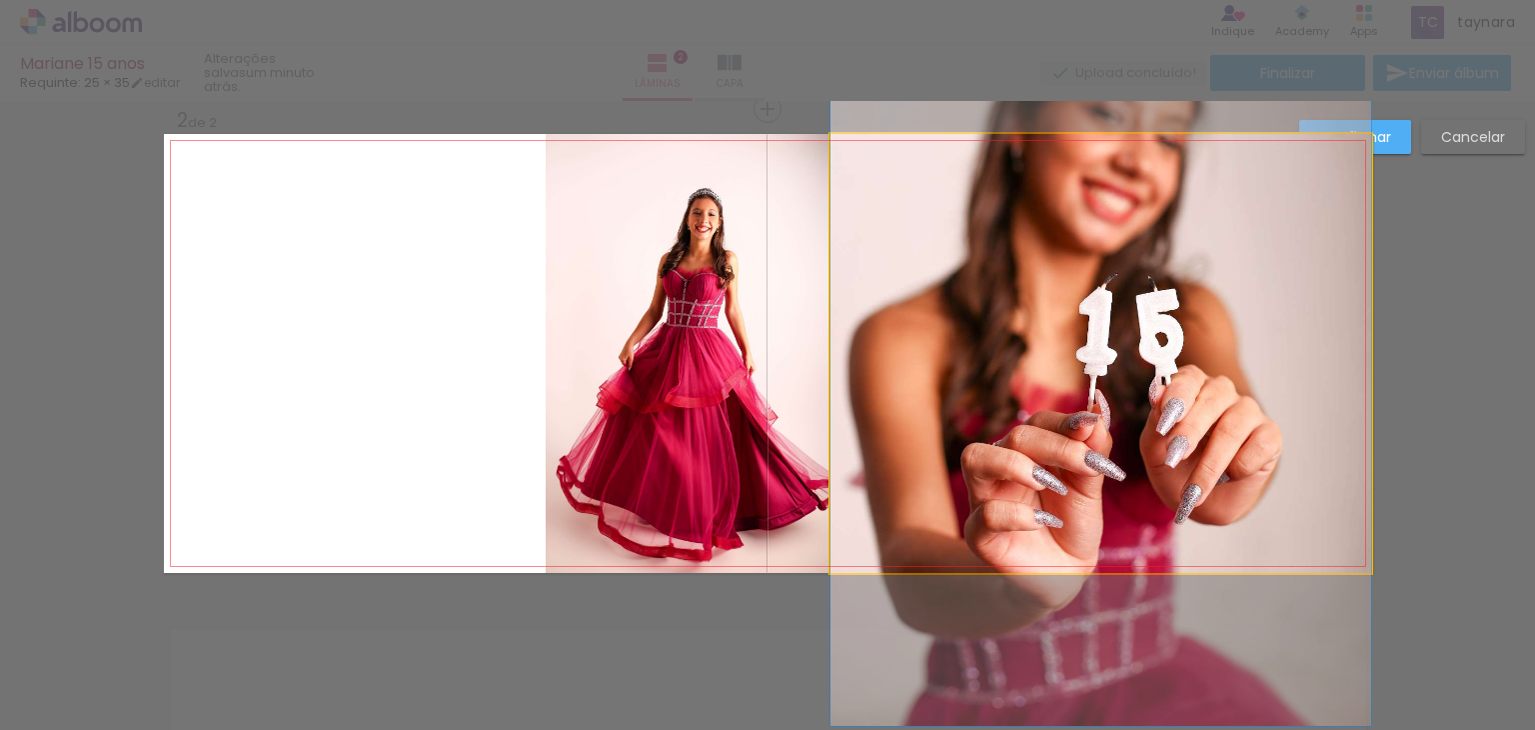
click at [1043, 416] on quentale-photo at bounding box center [1101, 353] width 541 height 439
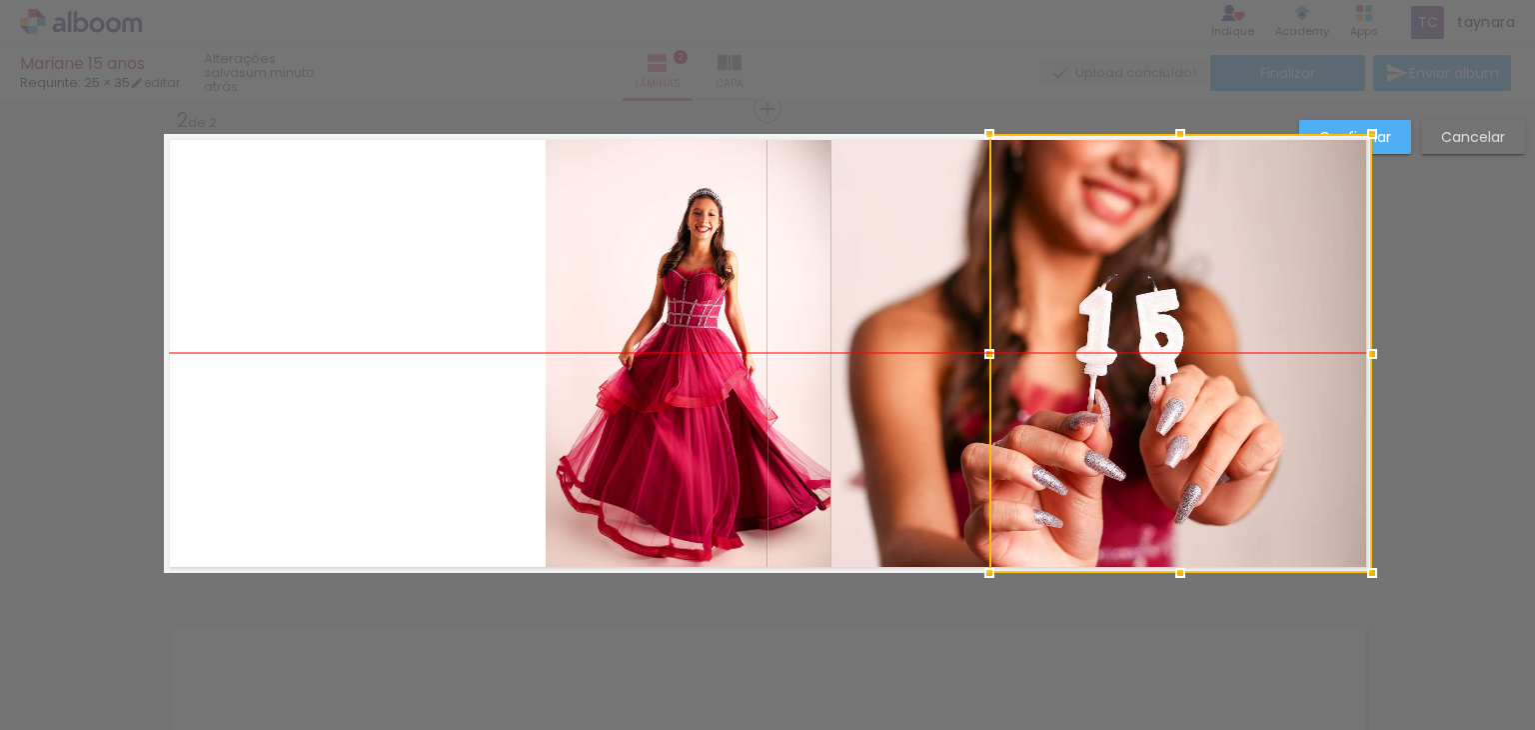
drag, startPoint x: 1036, startPoint y: 432, endPoint x: 1103, endPoint y: 419, distance: 68.2
click at [1103, 419] on div at bounding box center [1181, 353] width 383 height 439
click at [899, 373] on quentale-photo at bounding box center [1101, 353] width 541 height 439
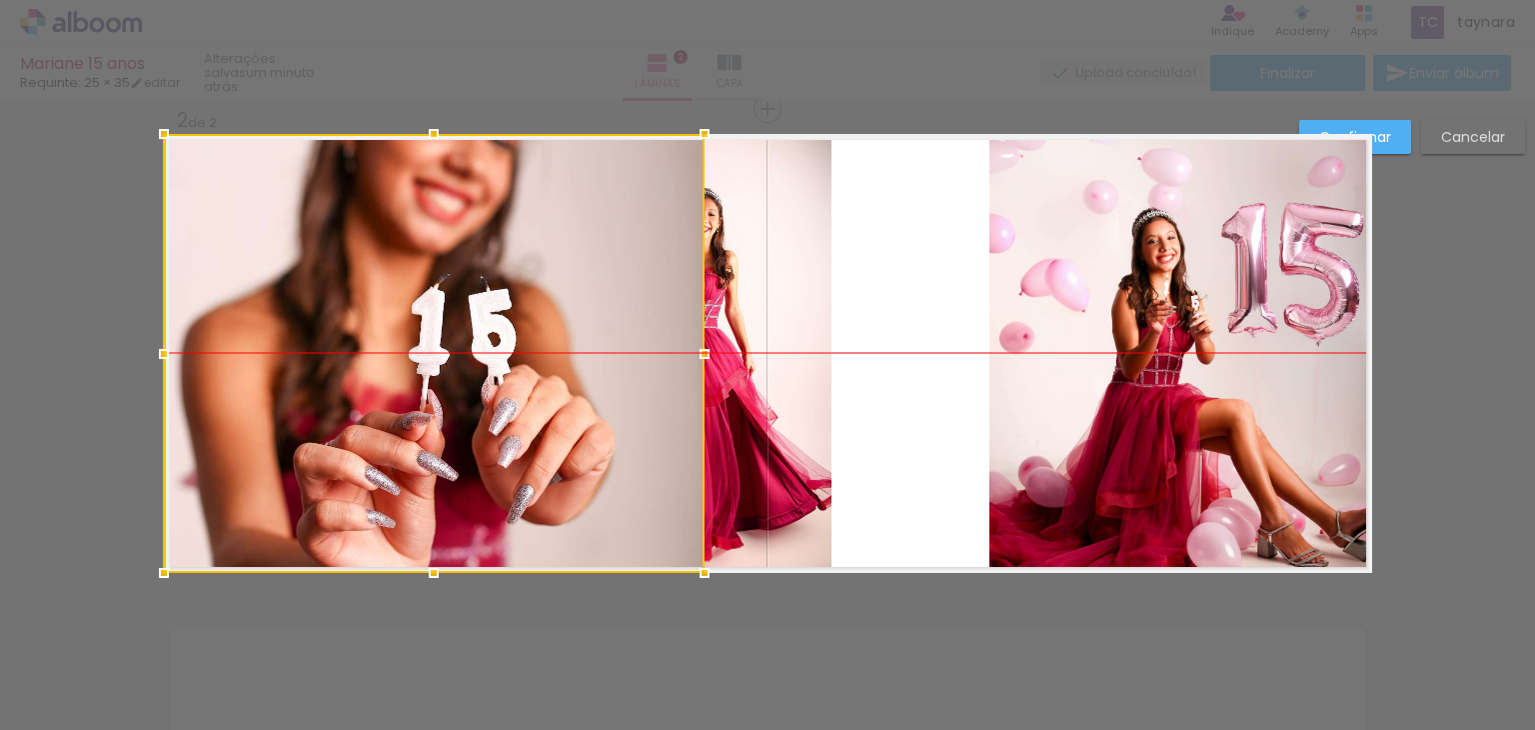
drag, startPoint x: 732, startPoint y: 408, endPoint x: 284, endPoint y: 390, distance: 448.2
click at [284, 390] on div at bounding box center [434, 353] width 541 height 439
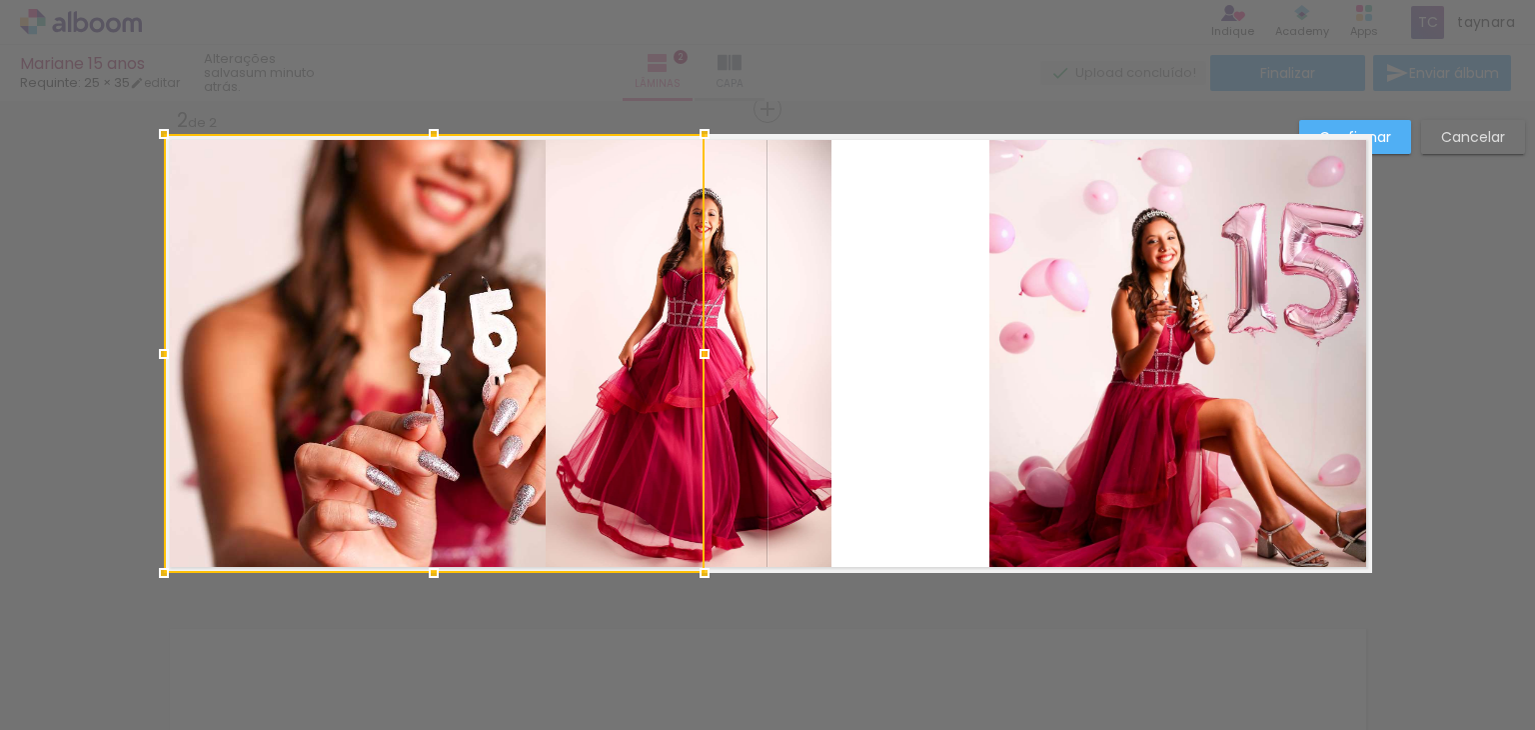
click at [788, 441] on quentale-photo at bounding box center [689, 353] width 286 height 439
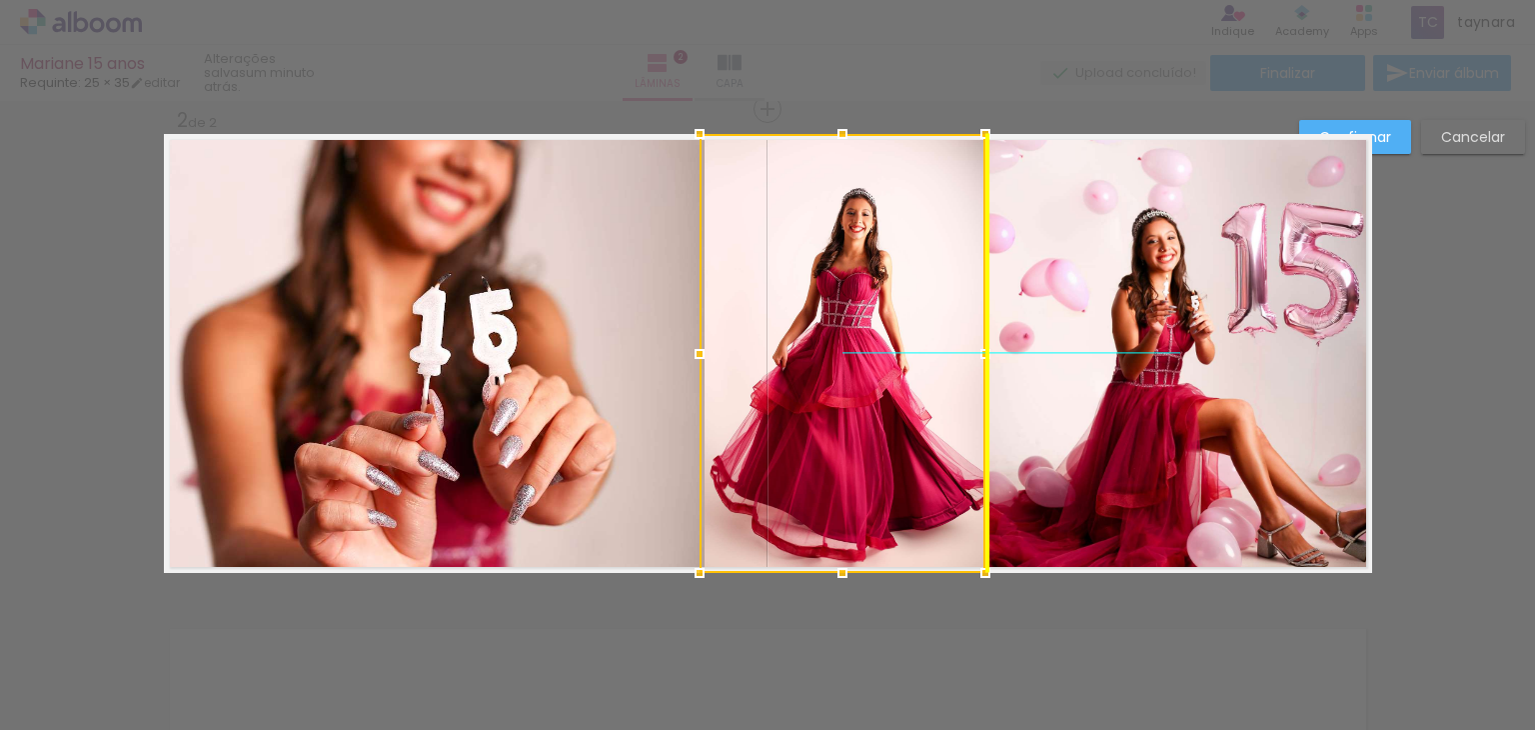
drag, startPoint x: 780, startPoint y: 443, endPoint x: 925, endPoint y: 441, distance: 145.0
click at [925, 441] on div at bounding box center [843, 353] width 286 height 439
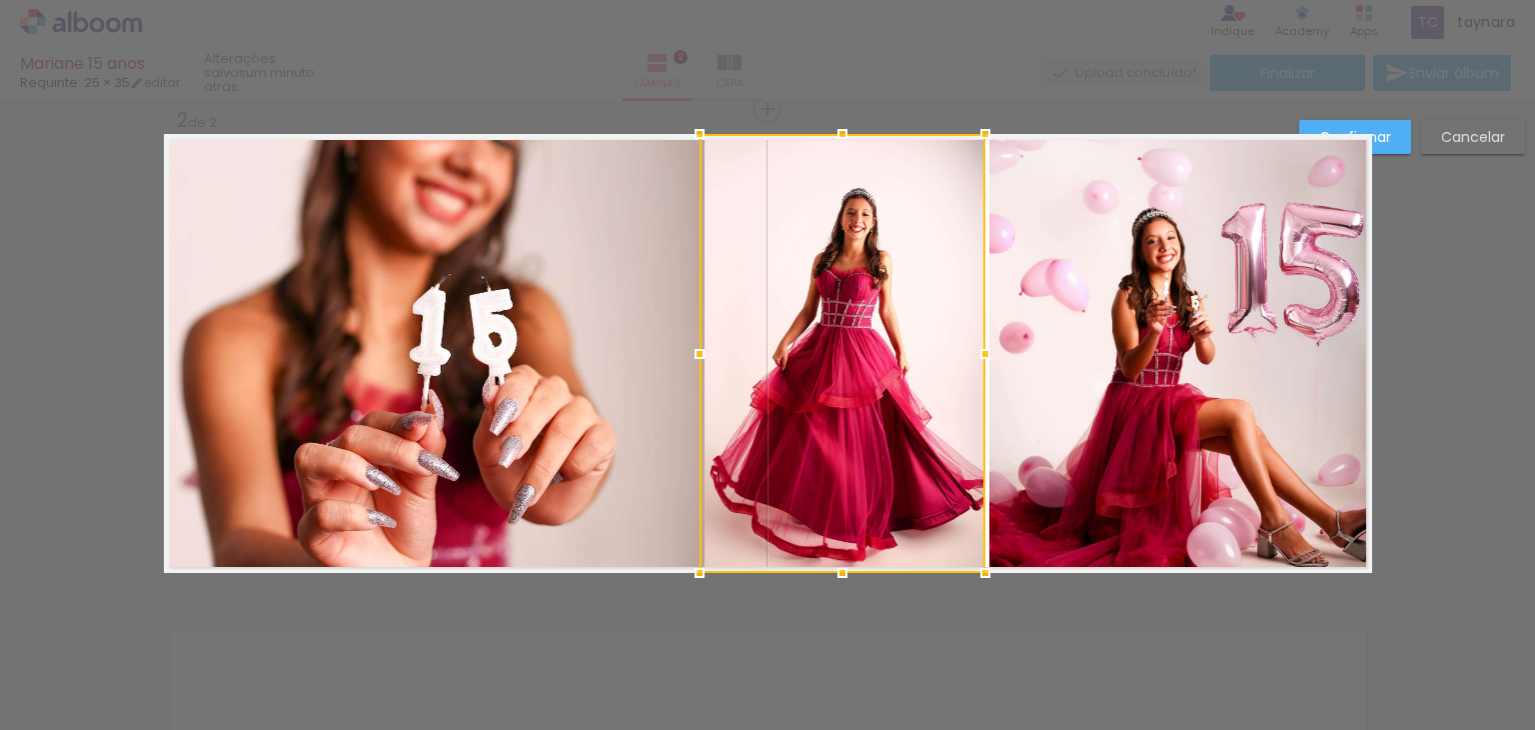
click at [1453, 430] on div "Confirmar Cancelar" at bounding box center [767, 344] width 1535 height 1514
click at [1517, 391] on div "Confirmar Cancelar" at bounding box center [767, 344] width 1535 height 1514
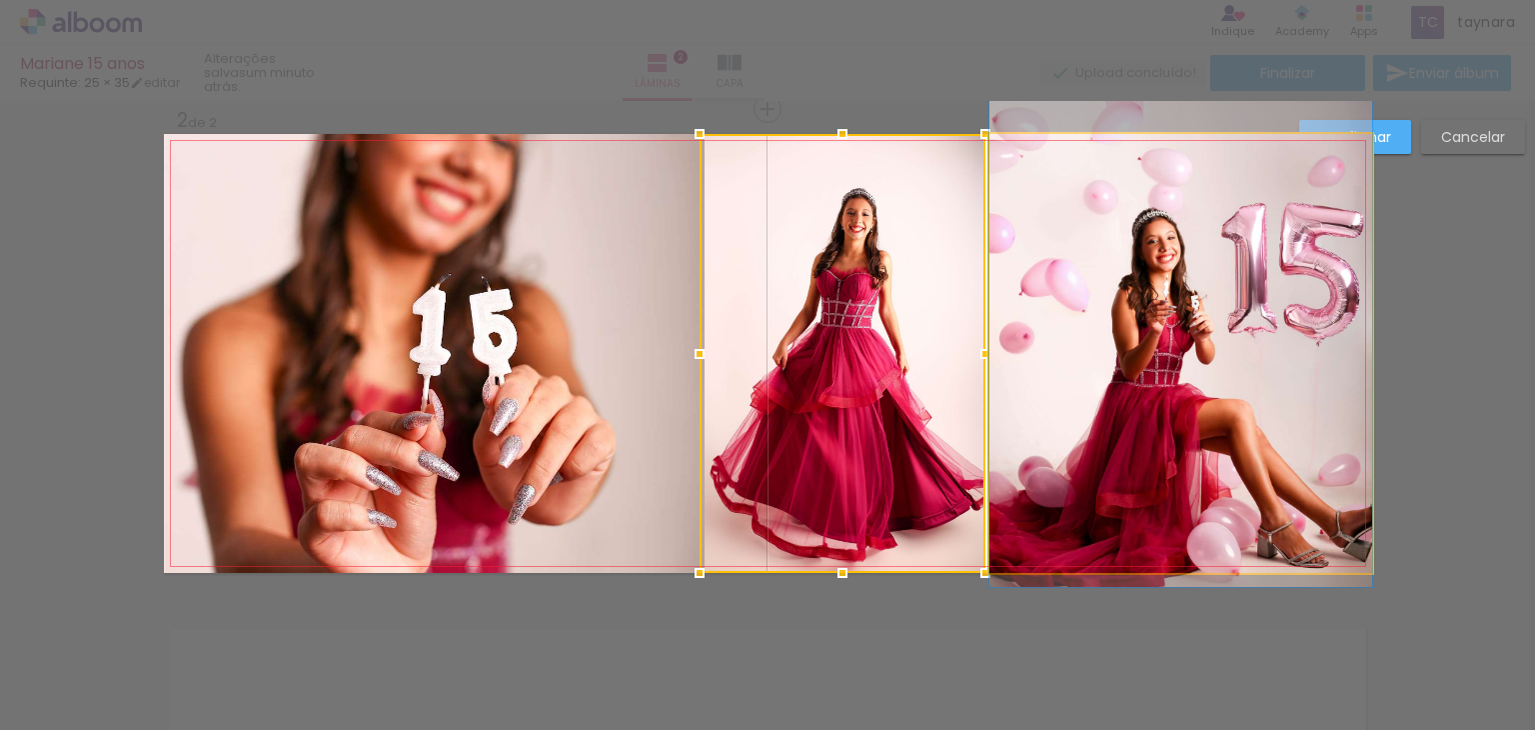
click at [1283, 309] on quentale-photo at bounding box center [1181, 353] width 383 height 439
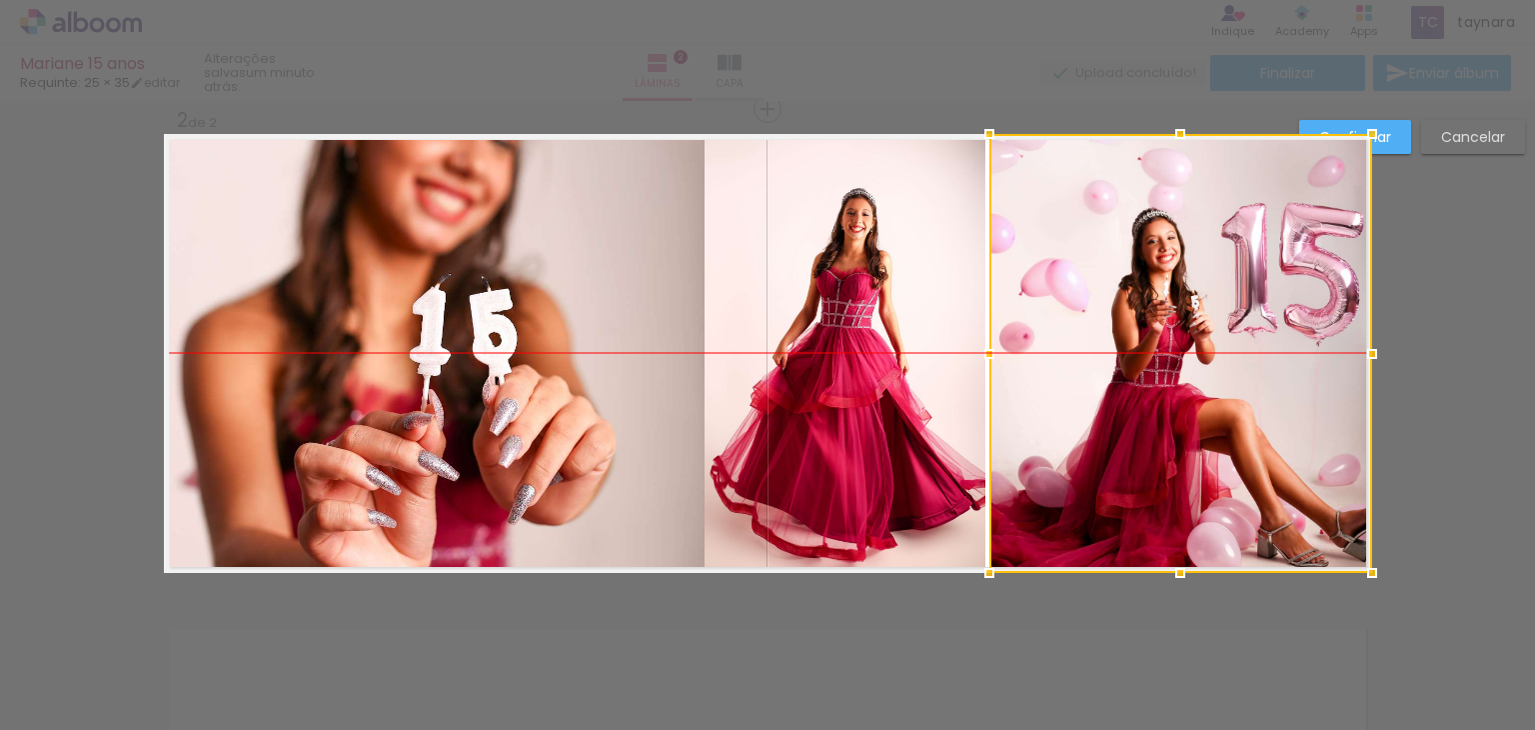
drag, startPoint x: 1240, startPoint y: 337, endPoint x: 1257, endPoint y: 331, distance: 18.0
click at [1257, 331] on div at bounding box center [1181, 353] width 383 height 439
click at [0, 0] on slot "Confirmar" at bounding box center [0, 0] width 0 height 0
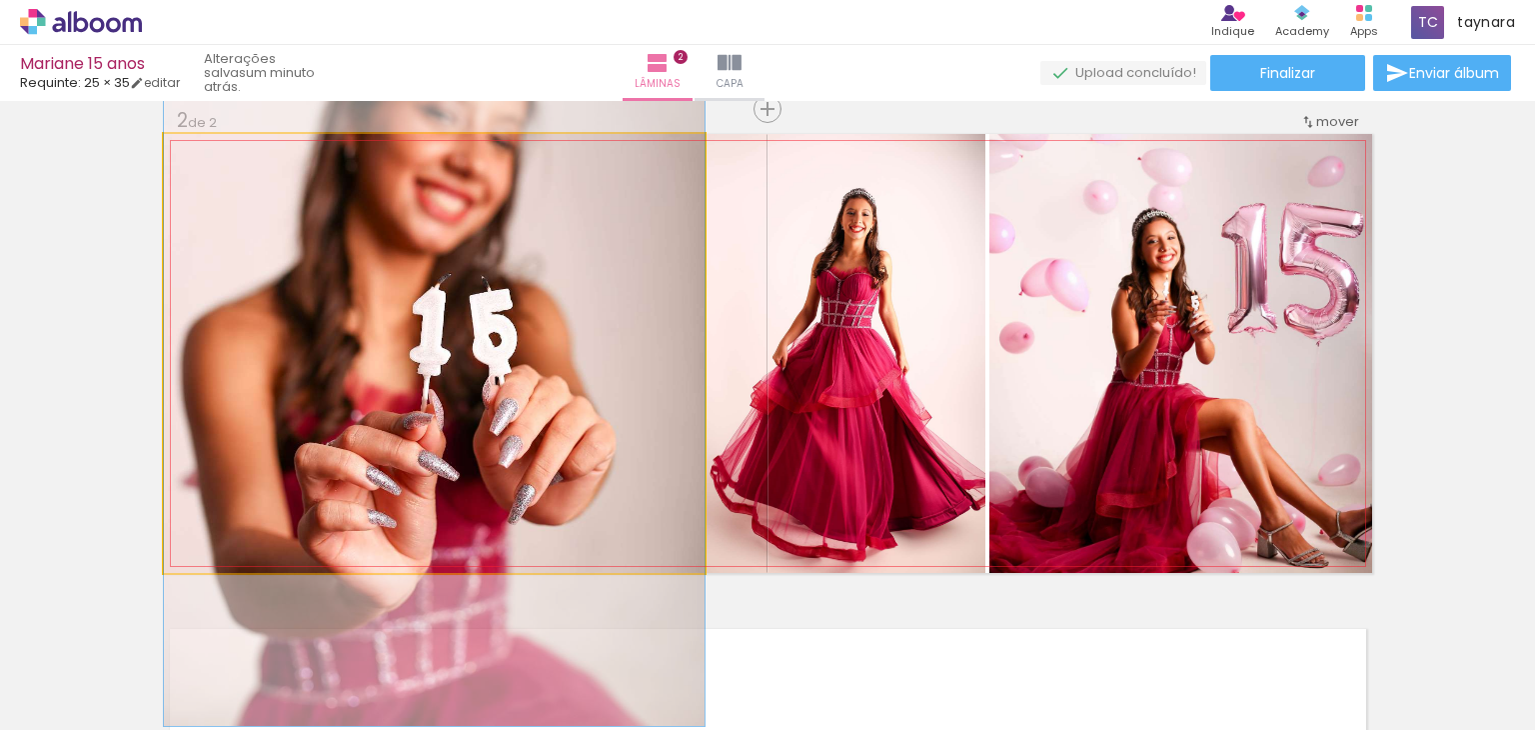
click at [560, 342] on quentale-photo at bounding box center [434, 353] width 541 height 439
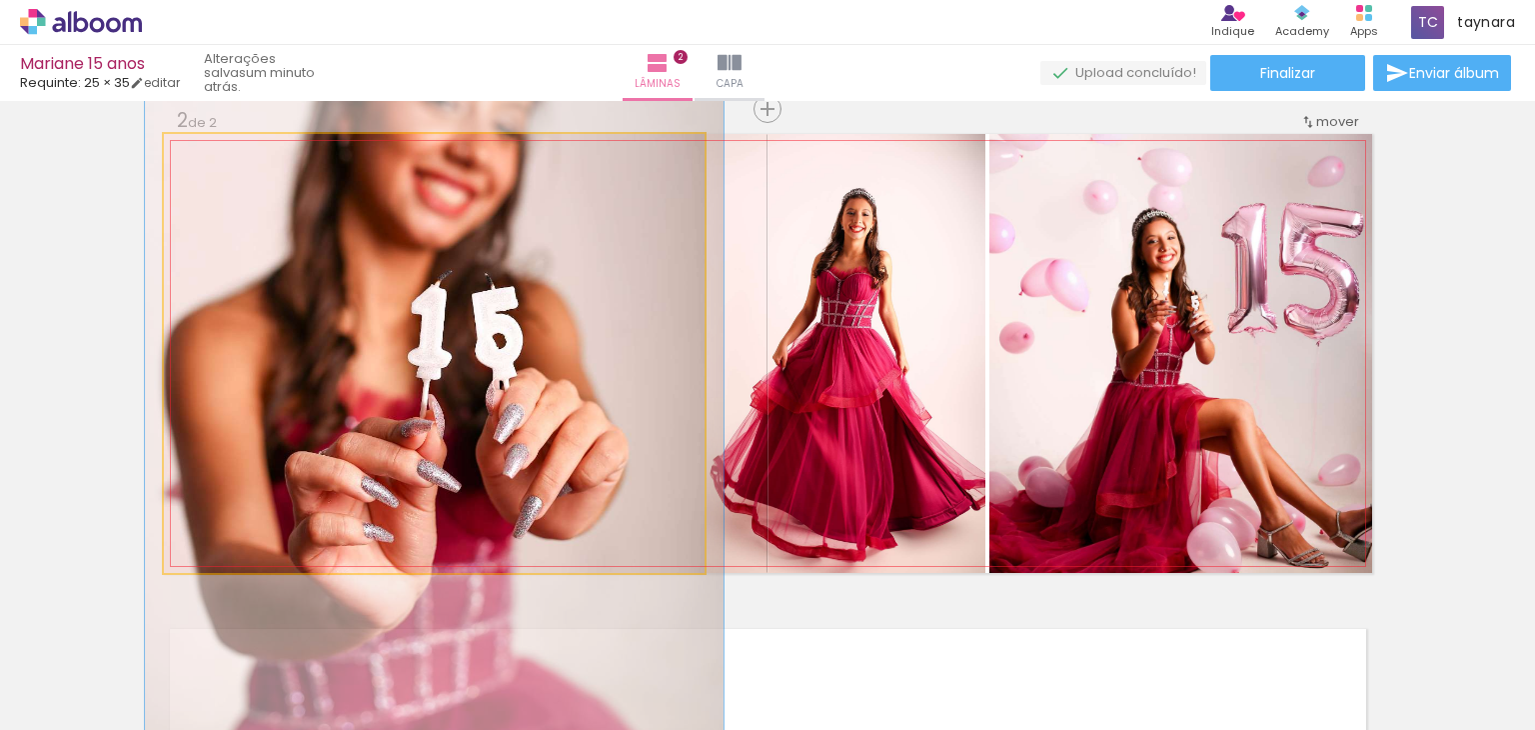
type paper-slider "107"
click at [212, 151] on div at bounding box center [215, 155] width 18 height 18
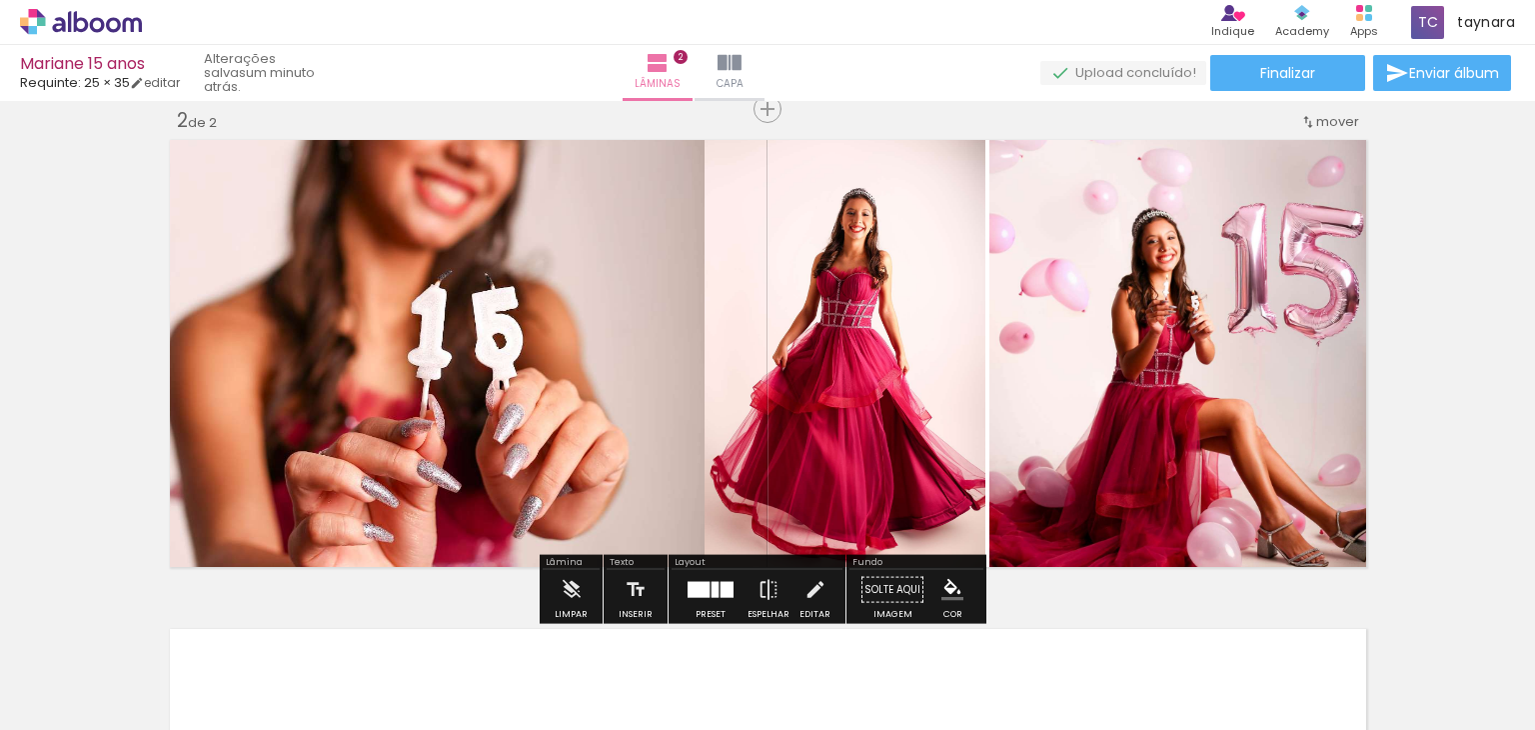
click at [1461, 451] on div "Inserir lâmina 1 de 2 Inserir lâmina 2 de 2" at bounding box center [767, 327] width 1535 height 1467
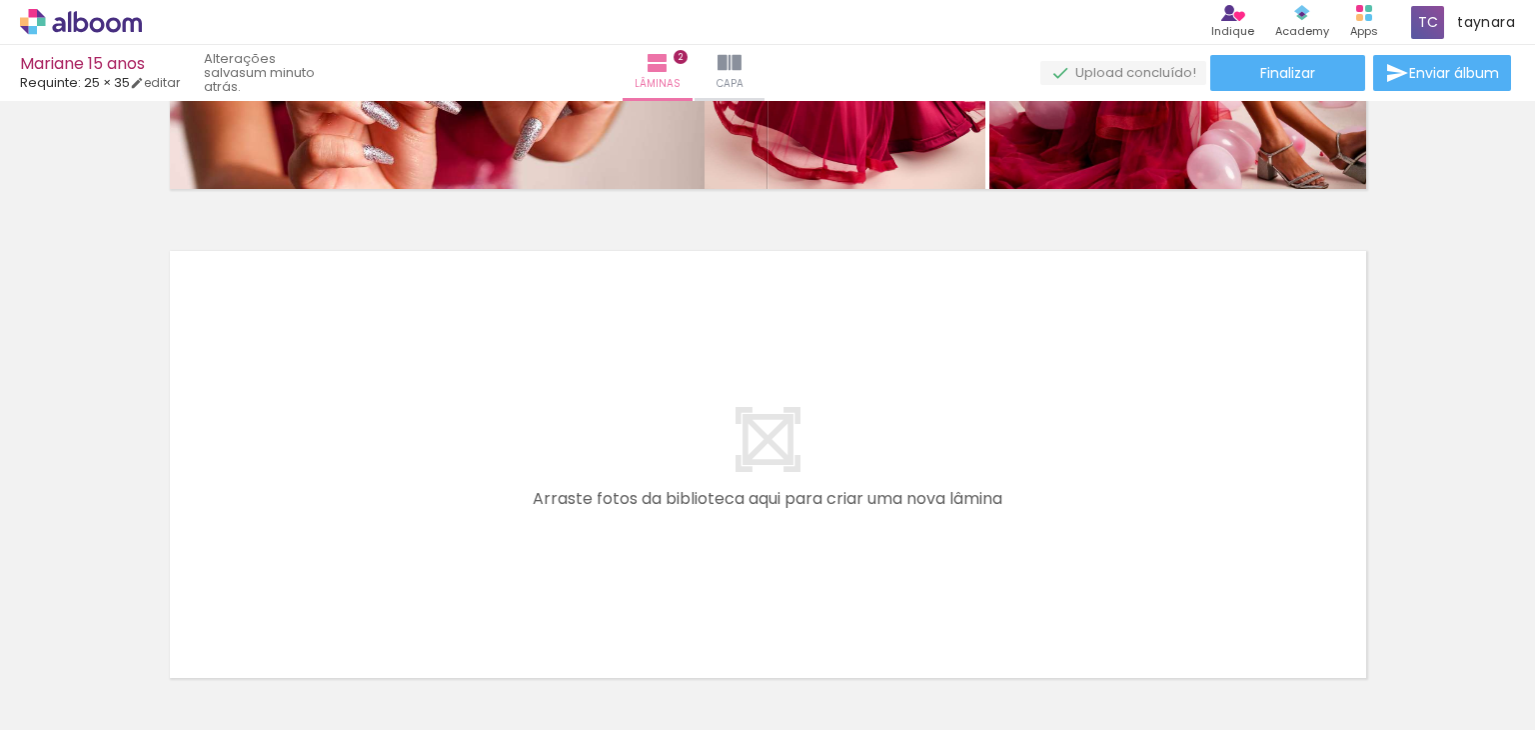
scroll to position [914, 0]
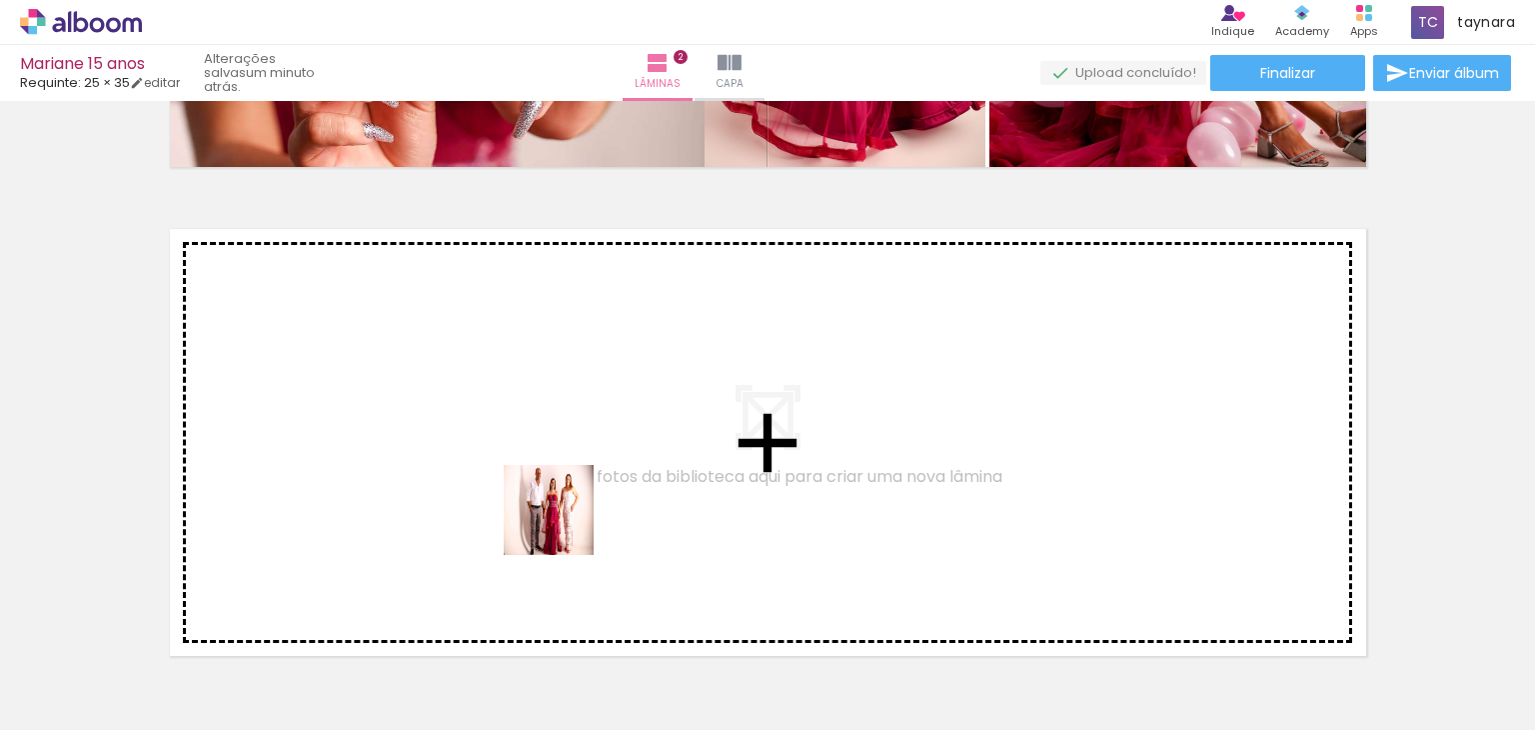
drag, startPoint x: 555, startPoint y: 681, endPoint x: 650, endPoint y: 679, distance: 95.0
click at [564, 524] on quentale-workspace at bounding box center [767, 365] width 1535 height 730
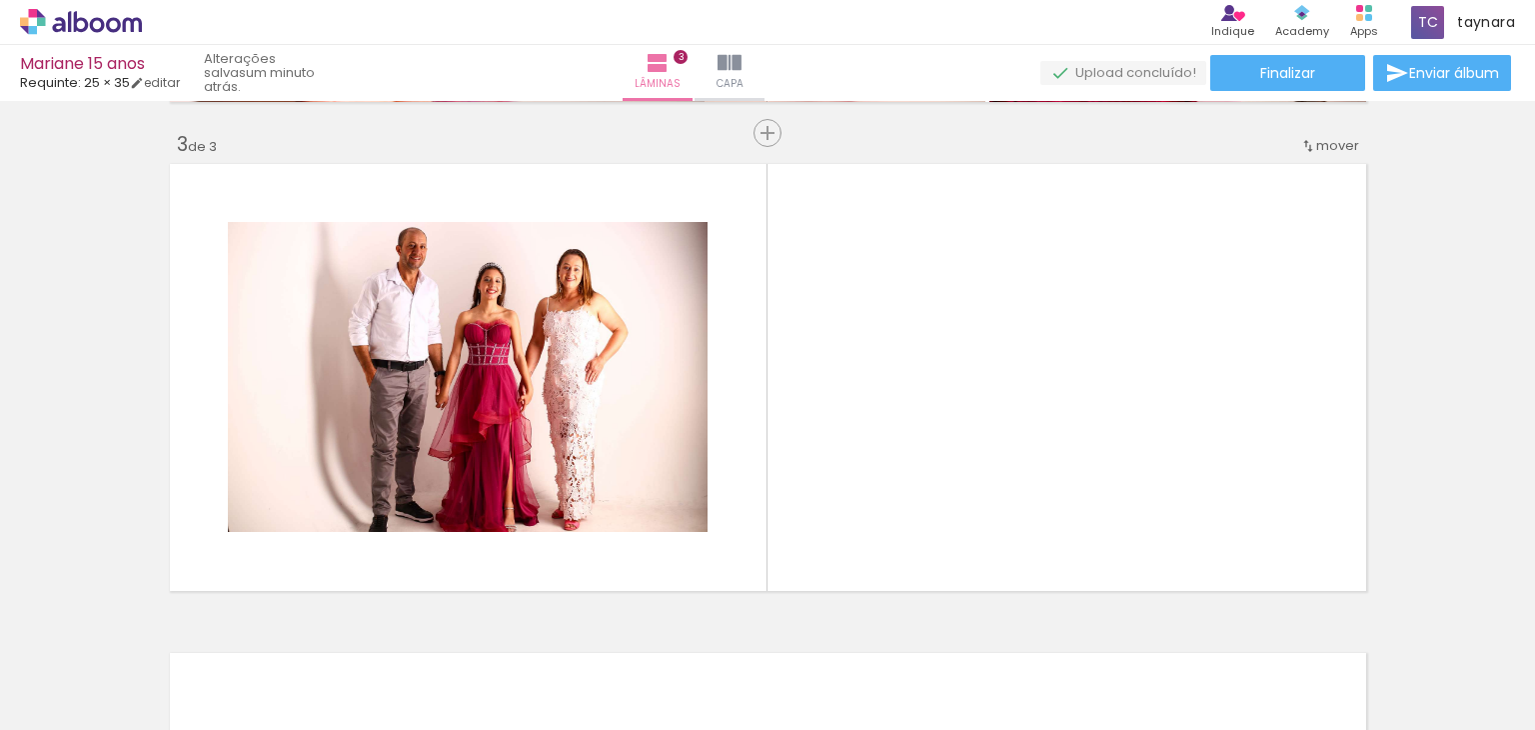
scroll to position [1004, 0]
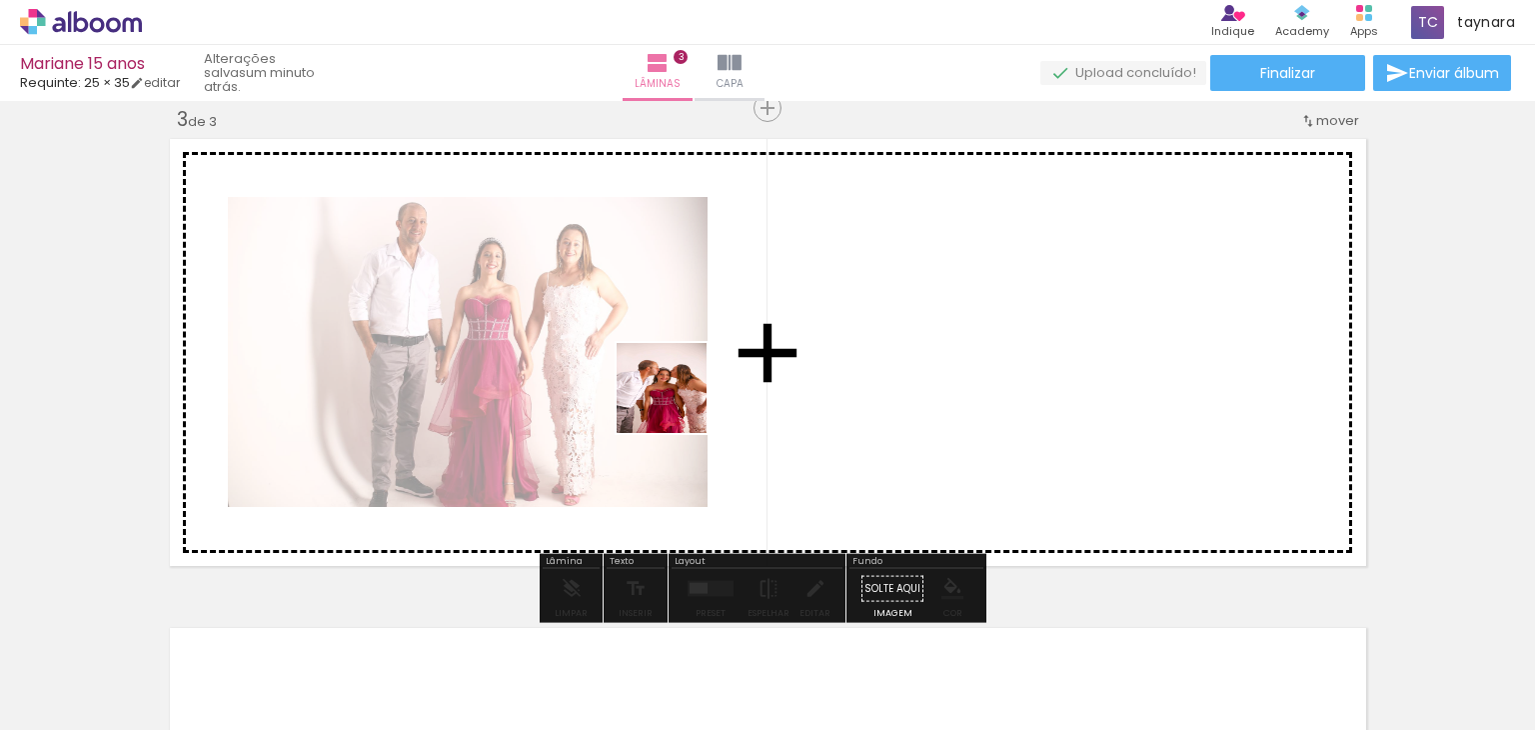
drag, startPoint x: 646, startPoint y: 672, endPoint x: 760, endPoint y: 671, distance: 114.0
click at [678, 401] on quentale-workspace at bounding box center [767, 365] width 1535 height 730
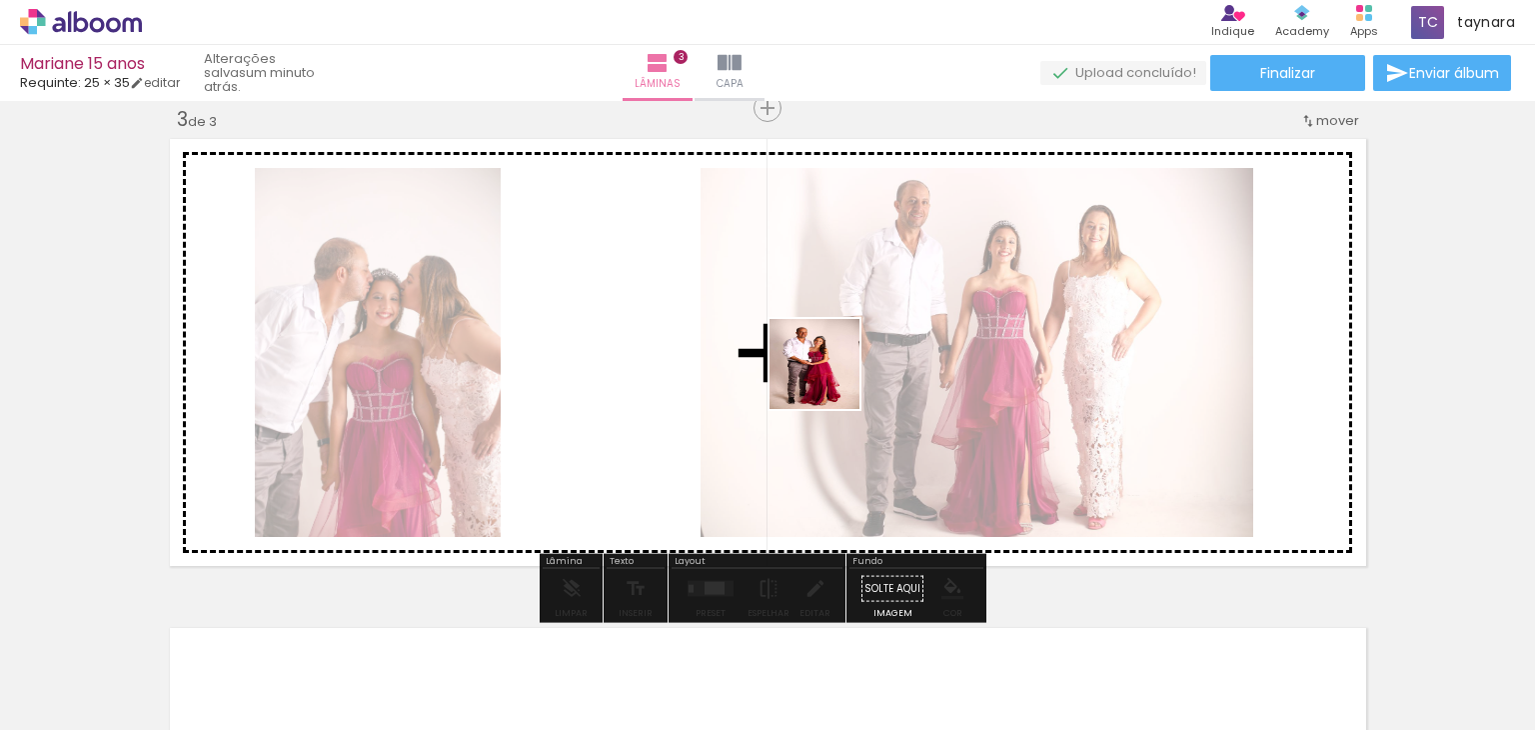
drag, startPoint x: 764, startPoint y: 690, endPoint x: 830, endPoint y: 379, distance: 317.8
click at [830, 379] on quentale-workspace at bounding box center [767, 365] width 1535 height 730
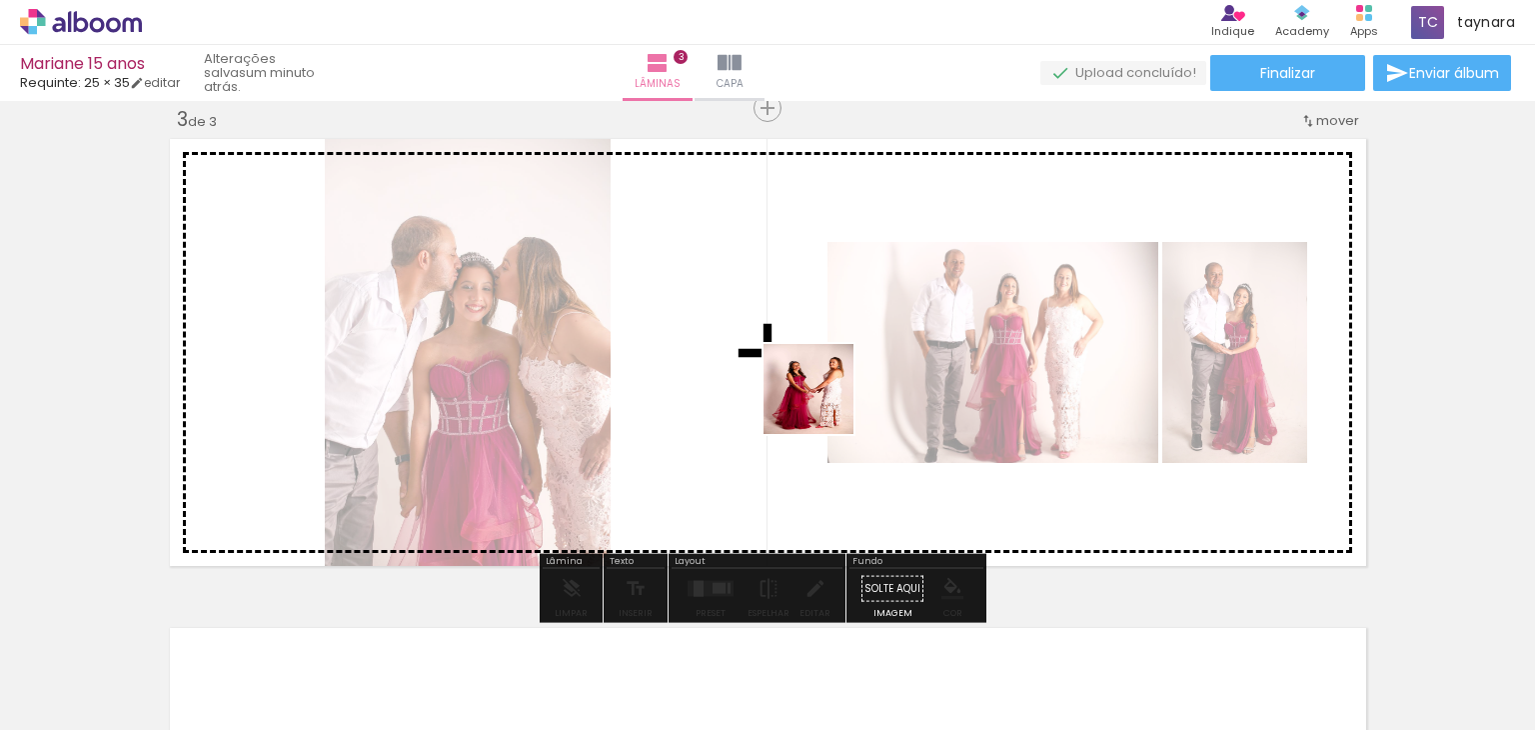
drag, startPoint x: 834, startPoint y: 442, endPoint x: 816, endPoint y: 403, distance: 42.9
click at [822, 395] on quentale-workspace at bounding box center [767, 365] width 1535 height 730
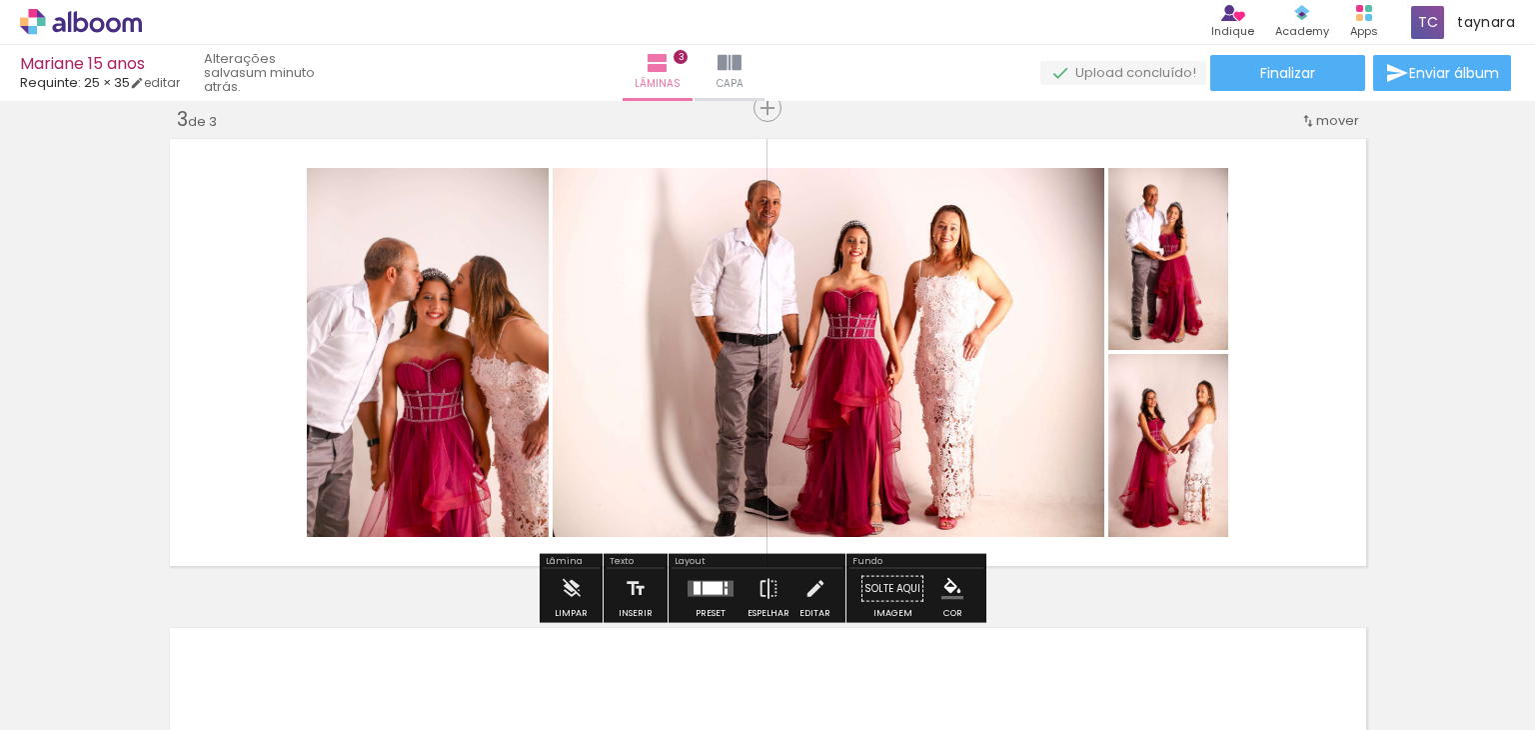
click at [714, 581] on quentale-layouter at bounding box center [711, 589] width 46 height 16
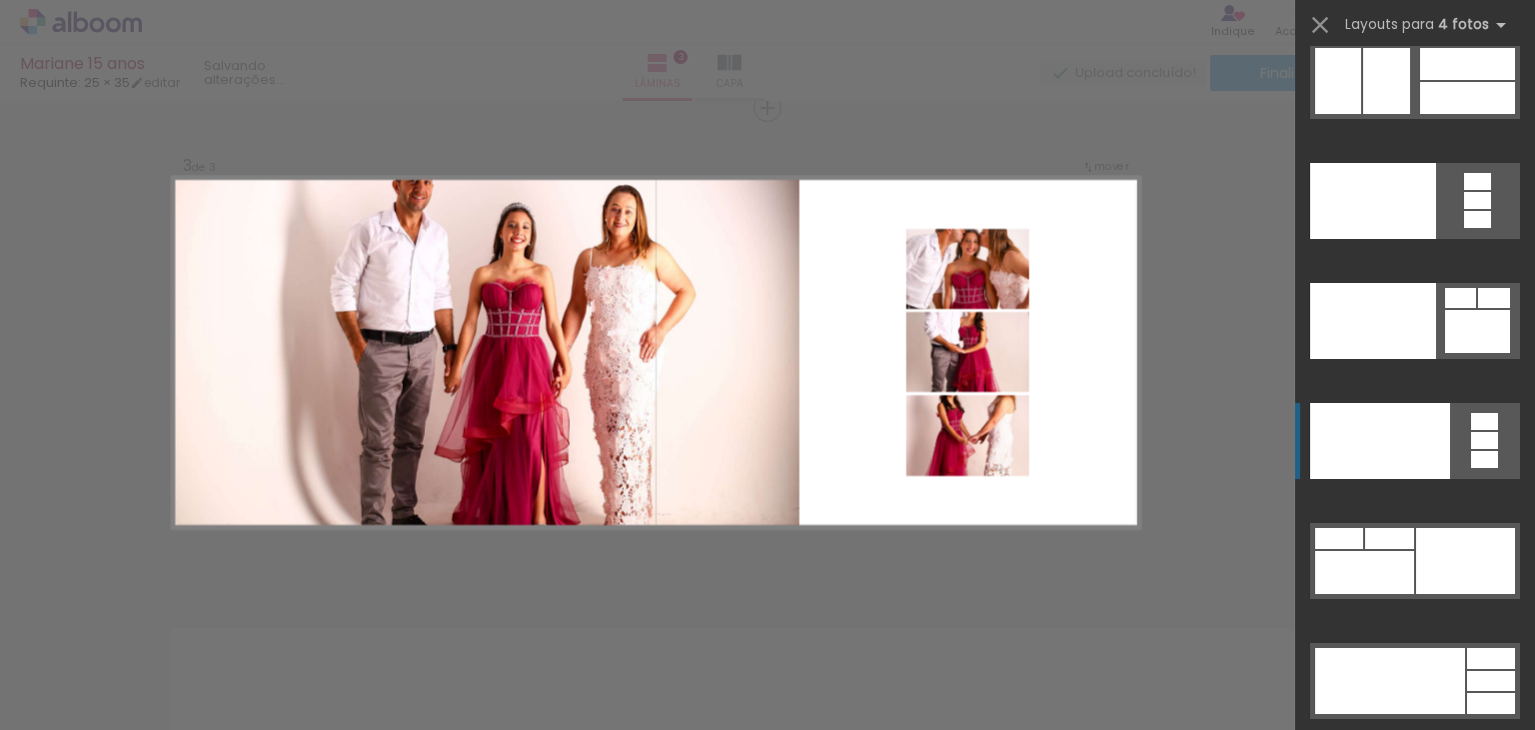
scroll to position [43543, 0]
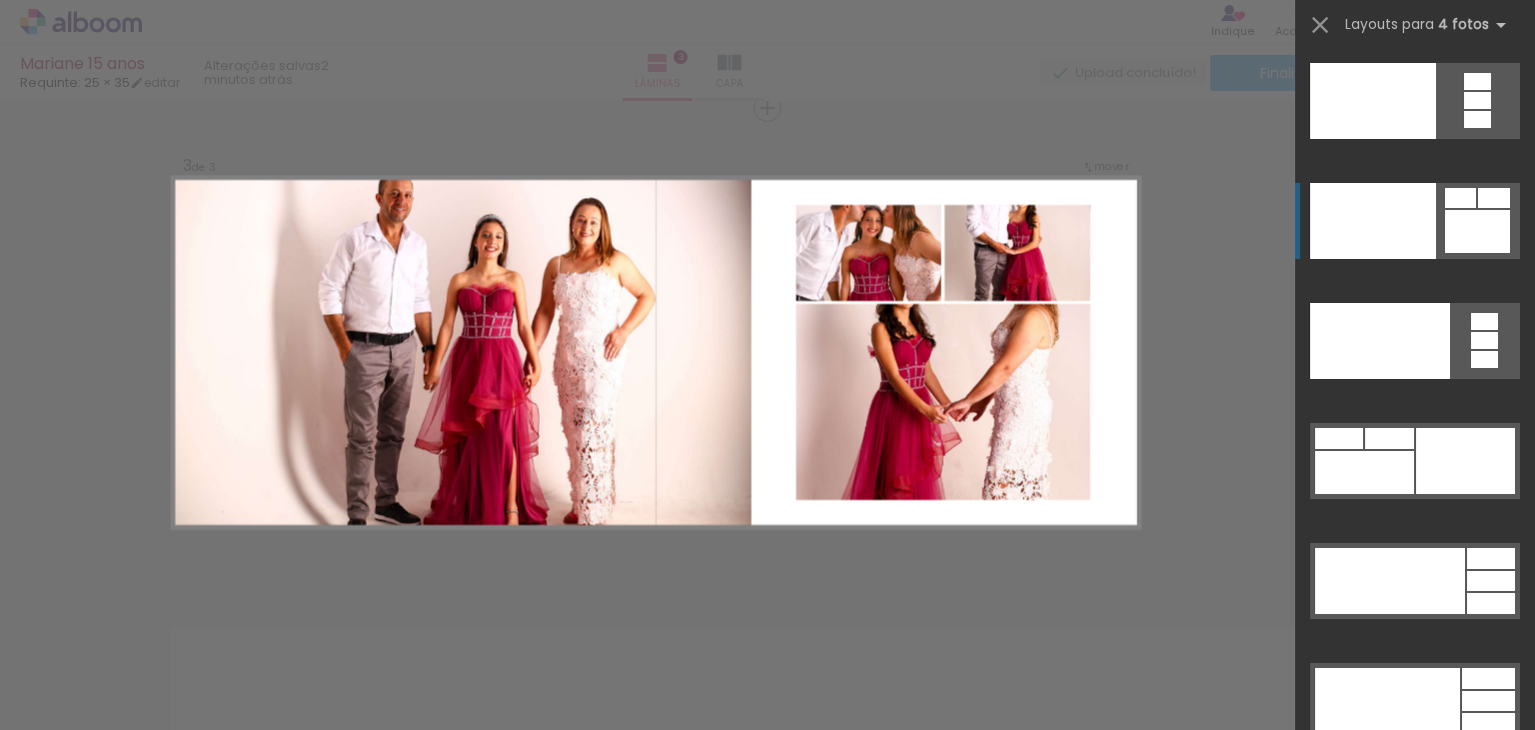
click at [1446, 252] on div at bounding box center [1478, 231] width 65 height 43
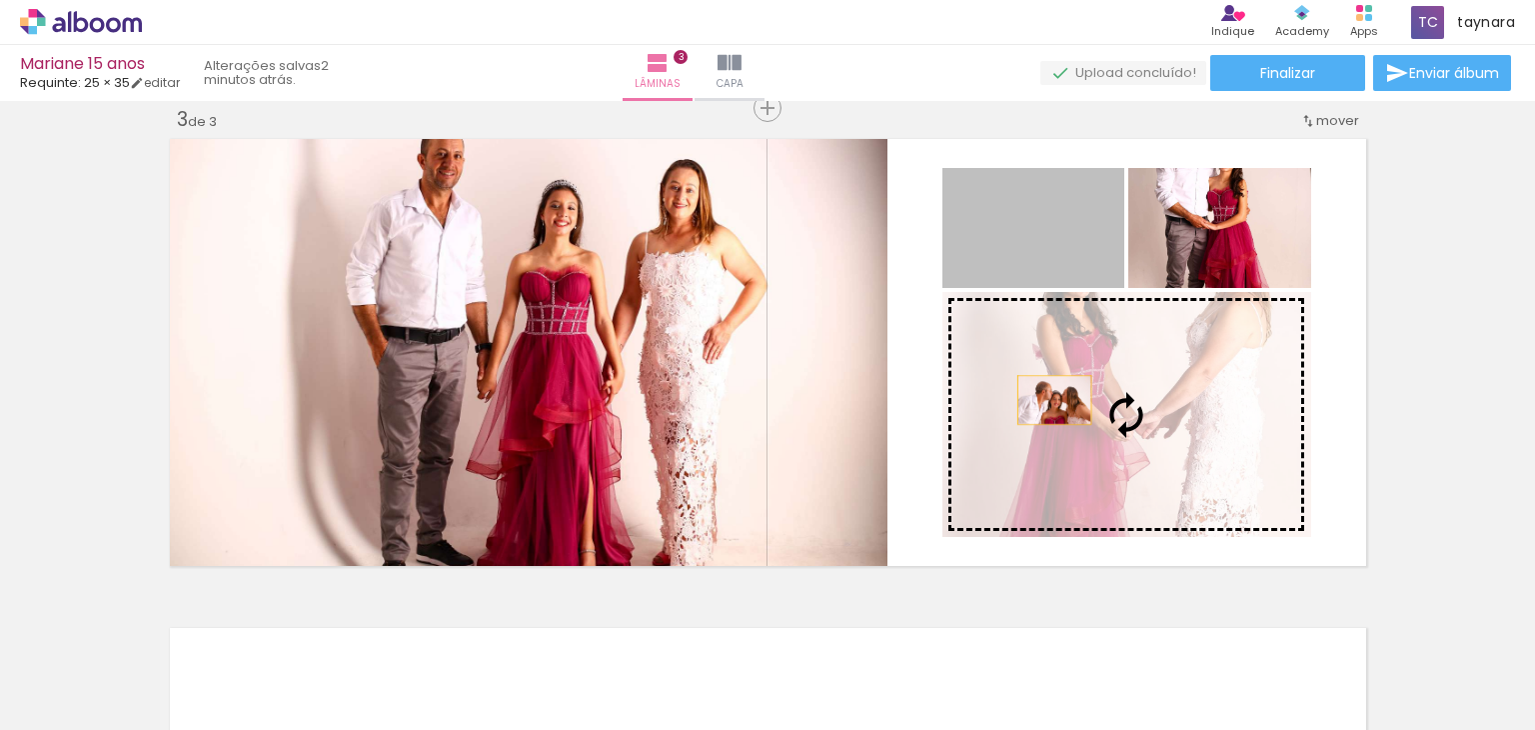
drag, startPoint x: 1002, startPoint y: 246, endPoint x: 1047, endPoint y: 400, distance: 160.4
click at [0, 0] on slot at bounding box center [0, 0] width 0 height 0
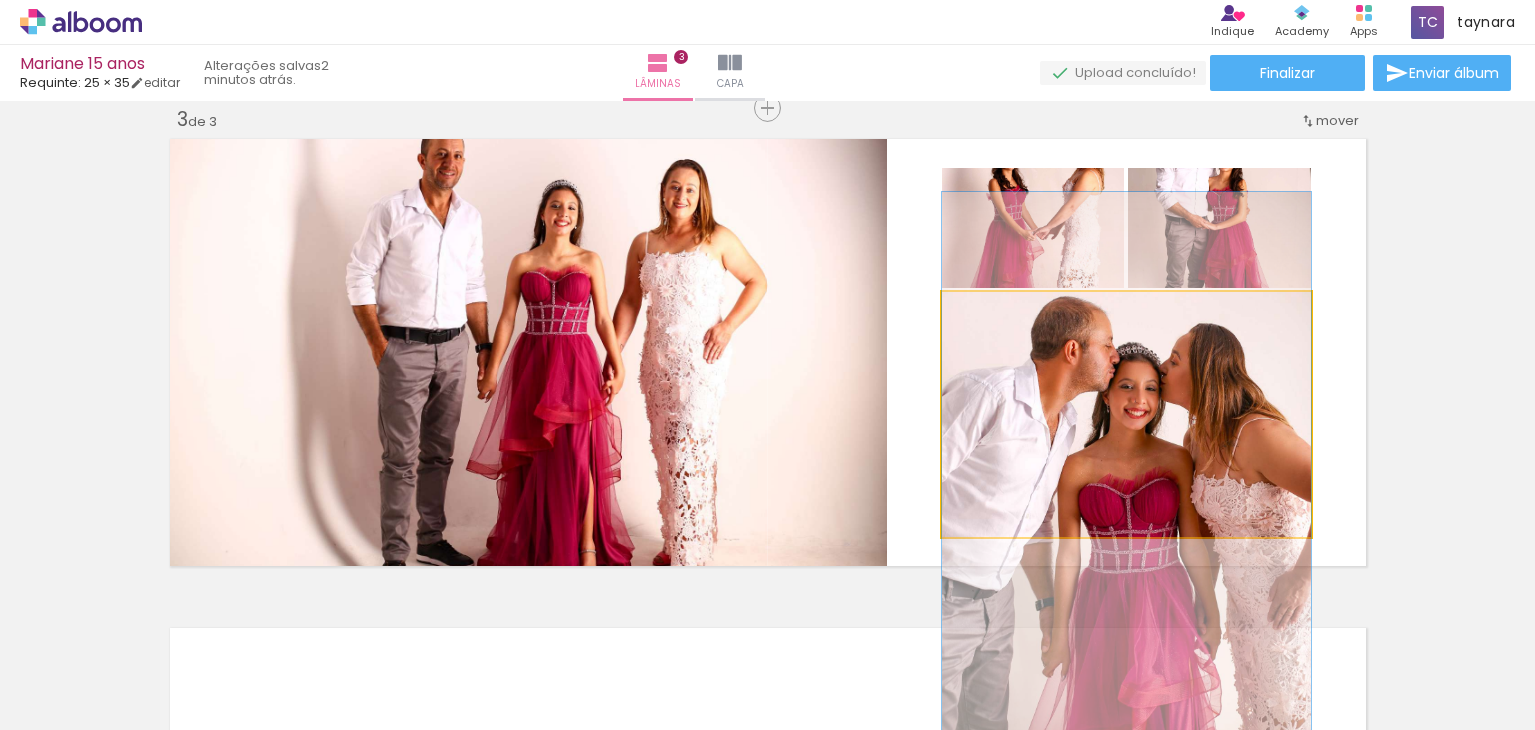
drag, startPoint x: 1192, startPoint y: 409, endPoint x: 1201, endPoint y: 464, distance: 55.7
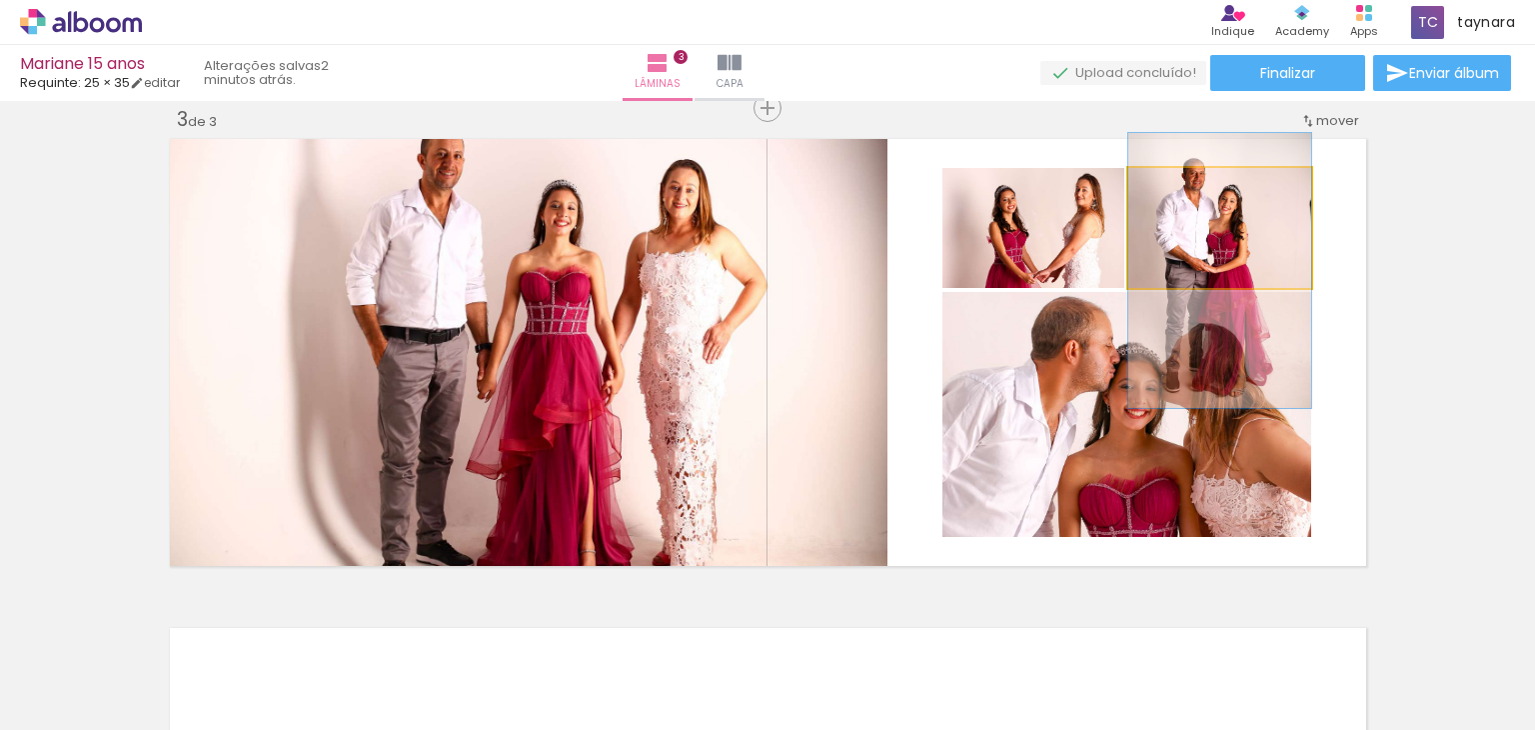
drag, startPoint x: 1232, startPoint y: 237, endPoint x: 1232, endPoint y: 280, distance: 43.0
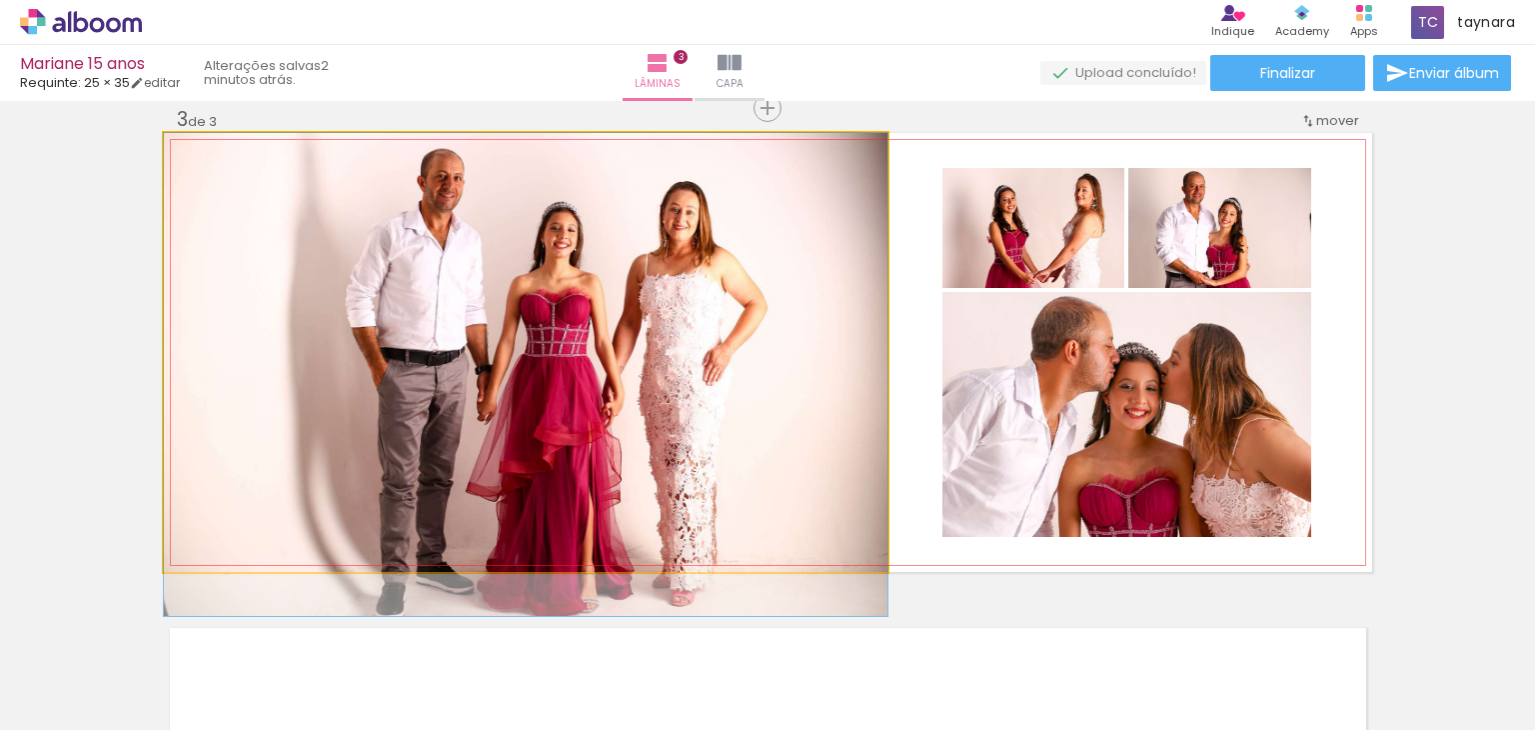
drag, startPoint x: 650, startPoint y: 321, endPoint x: 651, endPoint y: 352, distance: 31.0
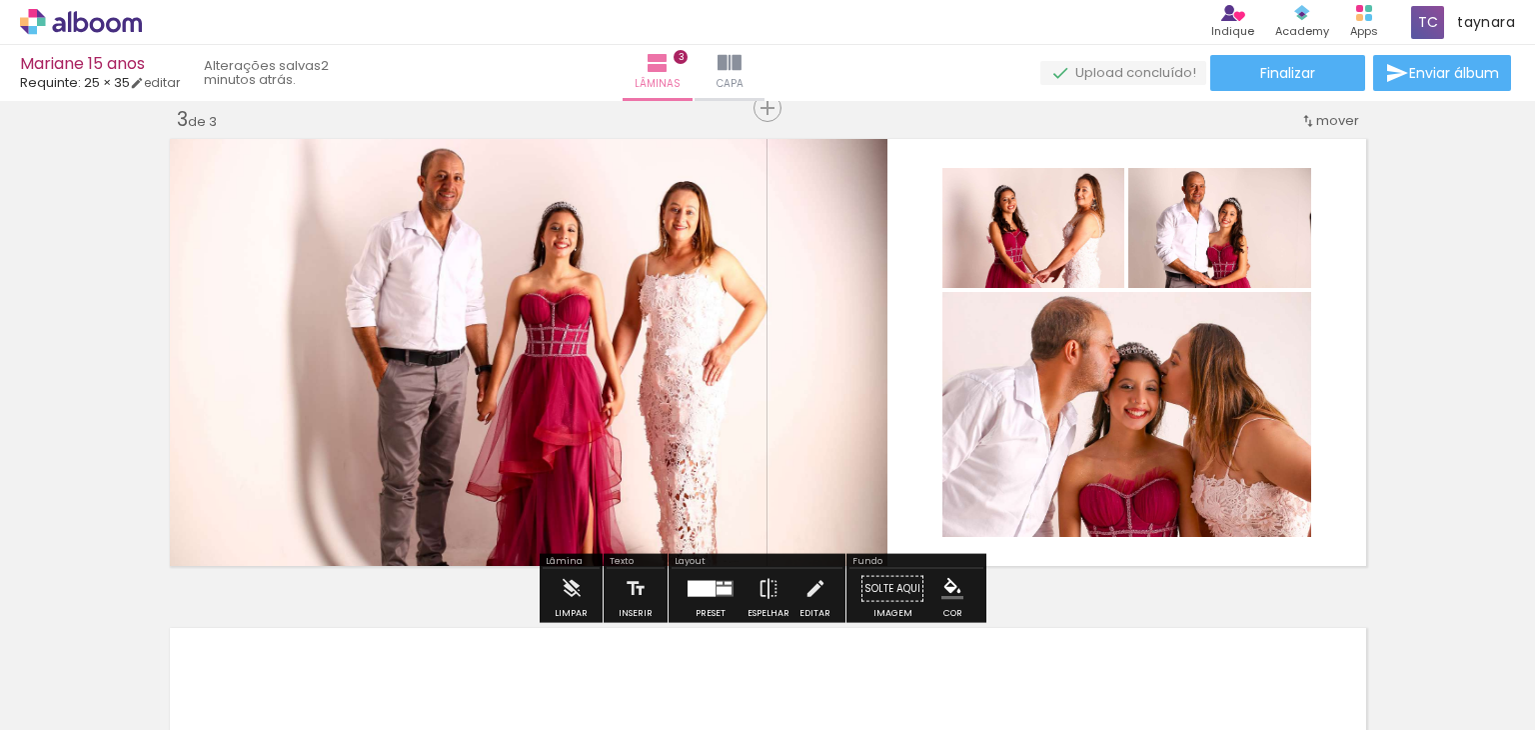
click at [626, 333] on quentale-photo at bounding box center [526, 352] width 724 height 439
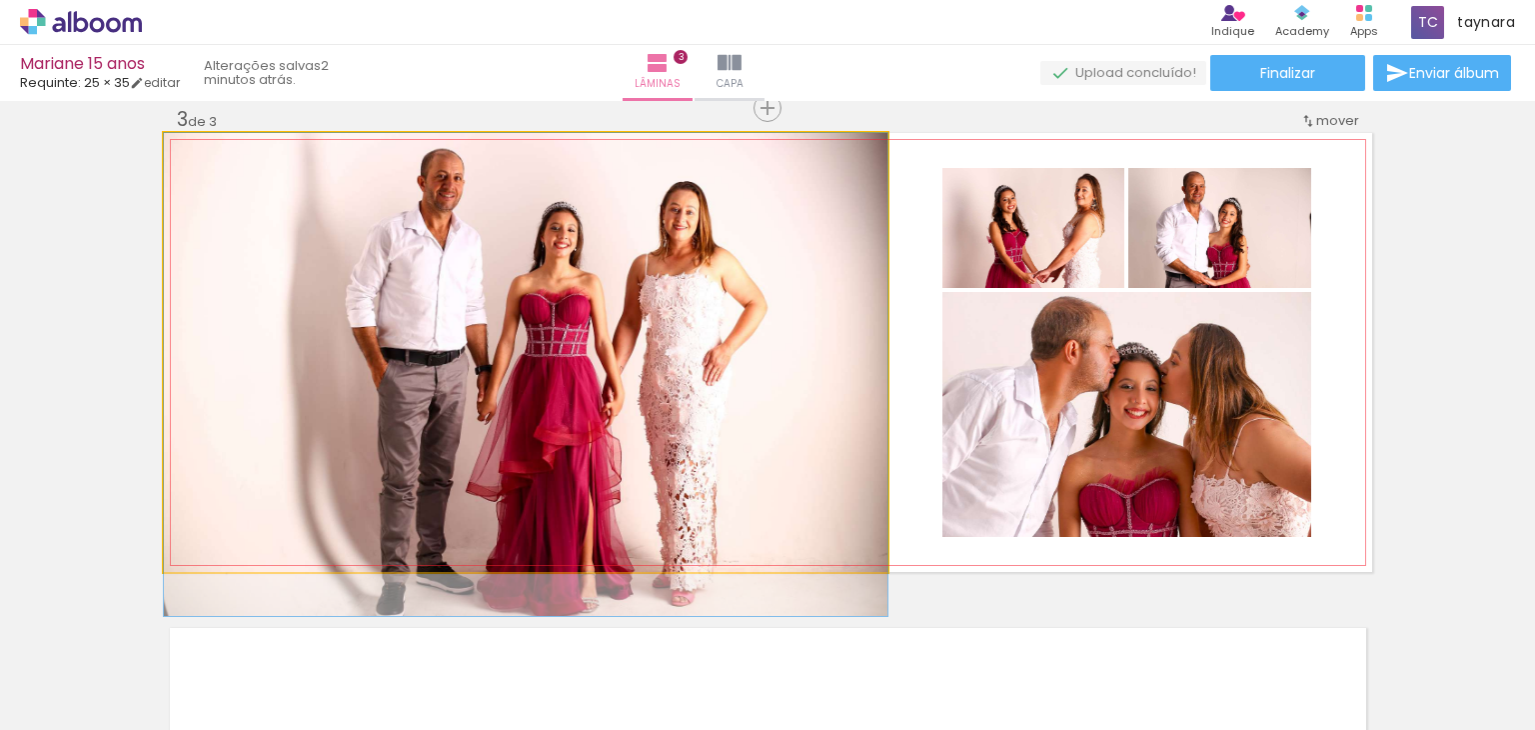
click at [626, 333] on quentale-photo at bounding box center [526, 352] width 724 height 439
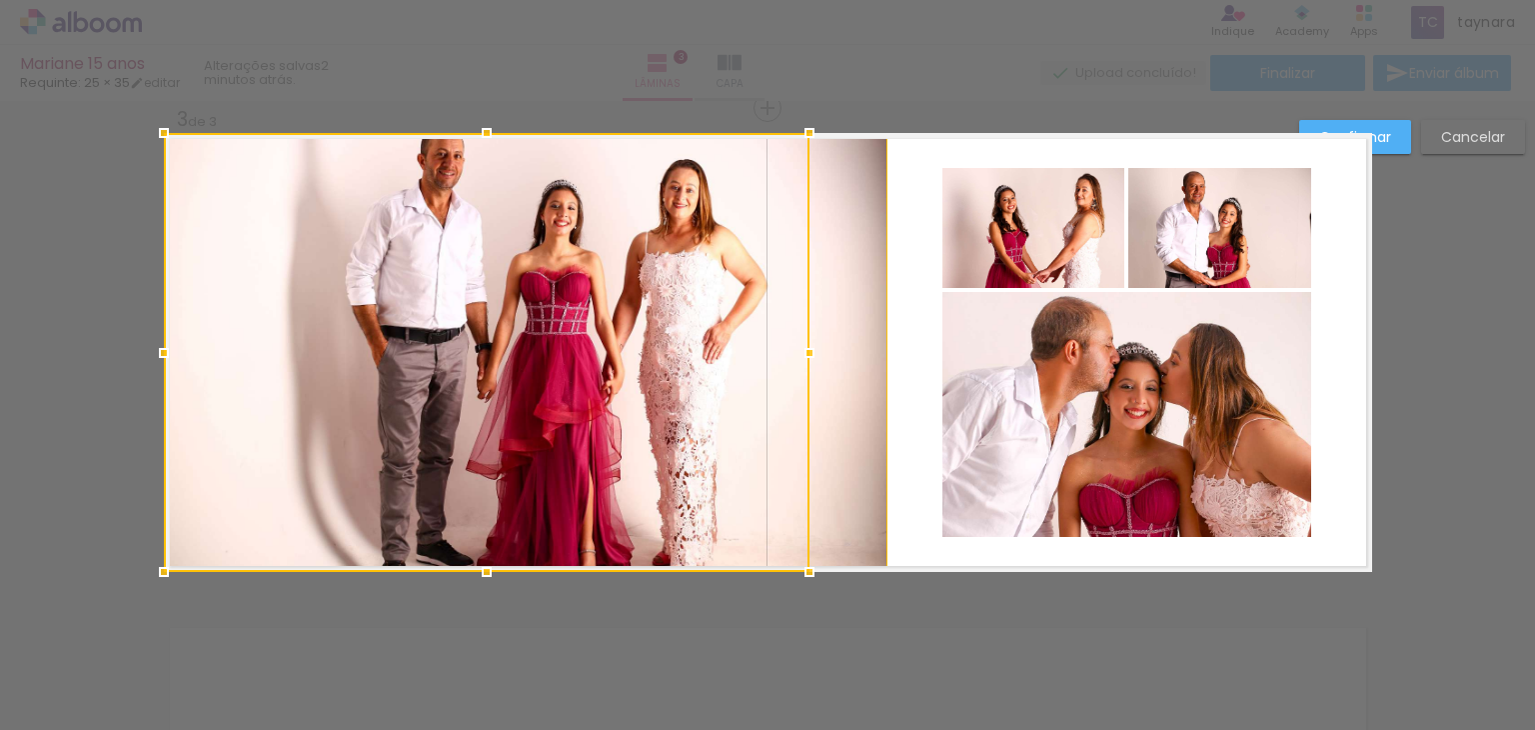
drag, startPoint x: 940, startPoint y: 347, endPoint x: 794, endPoint y: 366, distance: 147.2
click at [794, 366] on div at bounding box center [810, 353] width 40 height 40
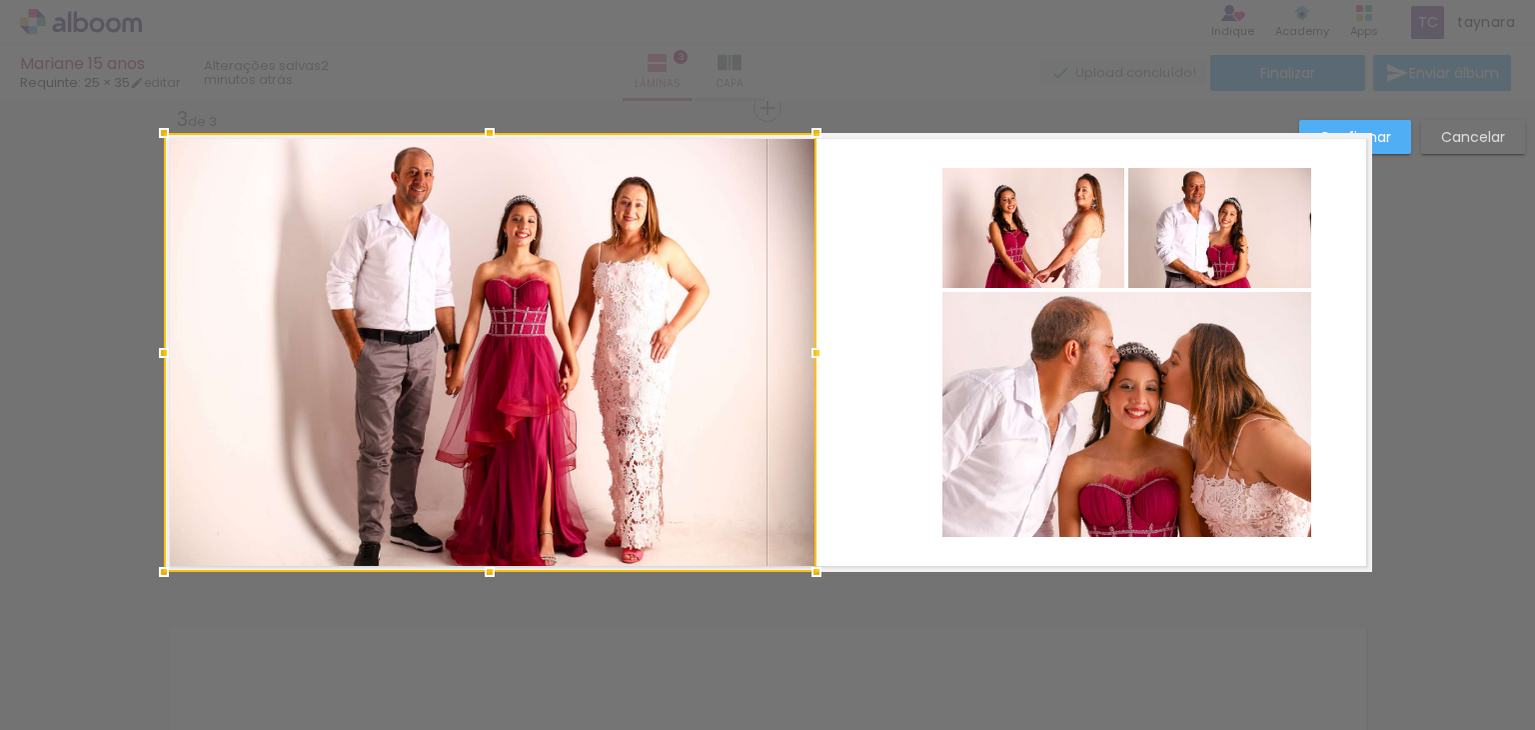
drag, startPoint x: 884, startPoint y: 355, endPoint x: 812, endPoint y: 361, distance: 72.2
click at [812, 361] on div at bounding box center [817, 353] width 40 height 40
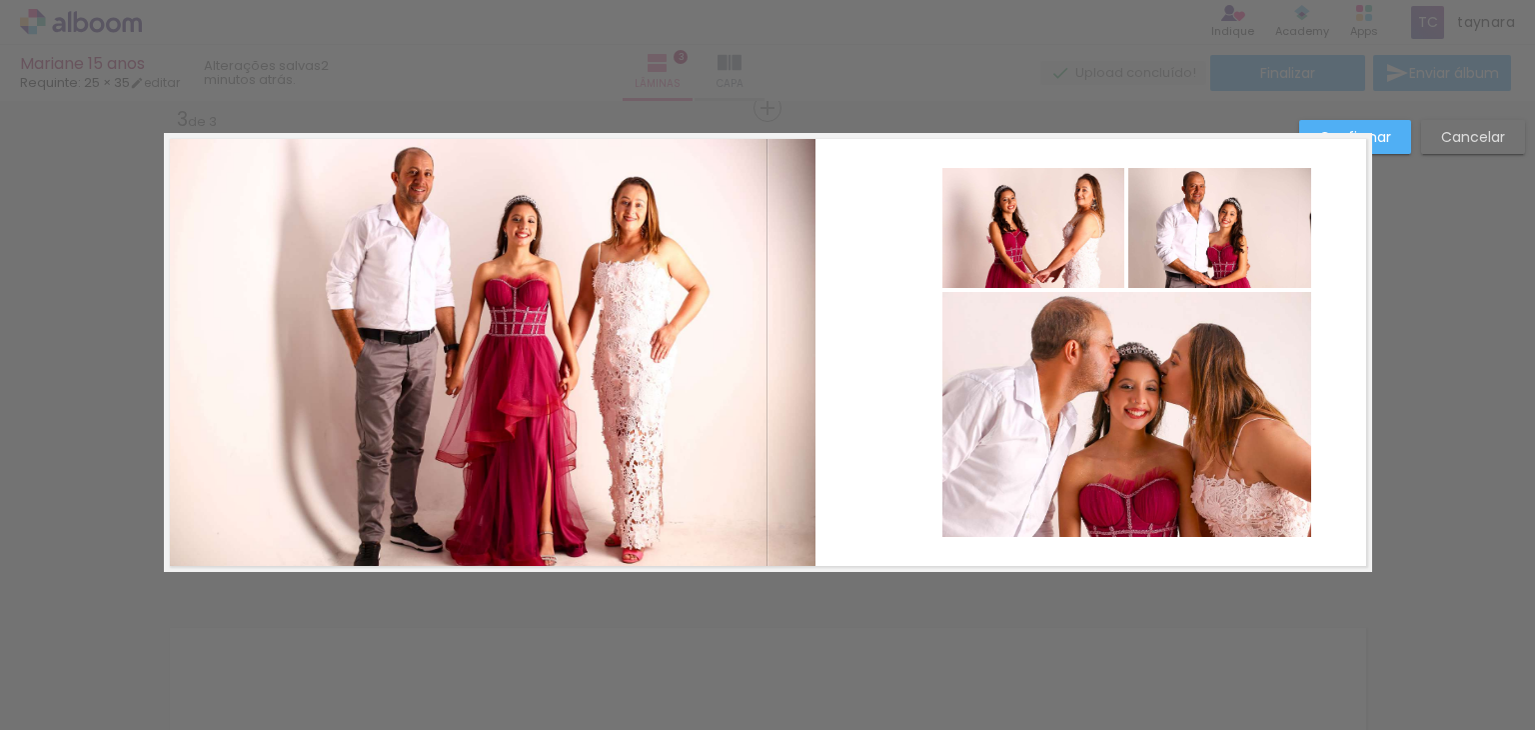
click at [0, 0] on slot "Confirmar" at bounding box center [0, 0] width 0 height 0
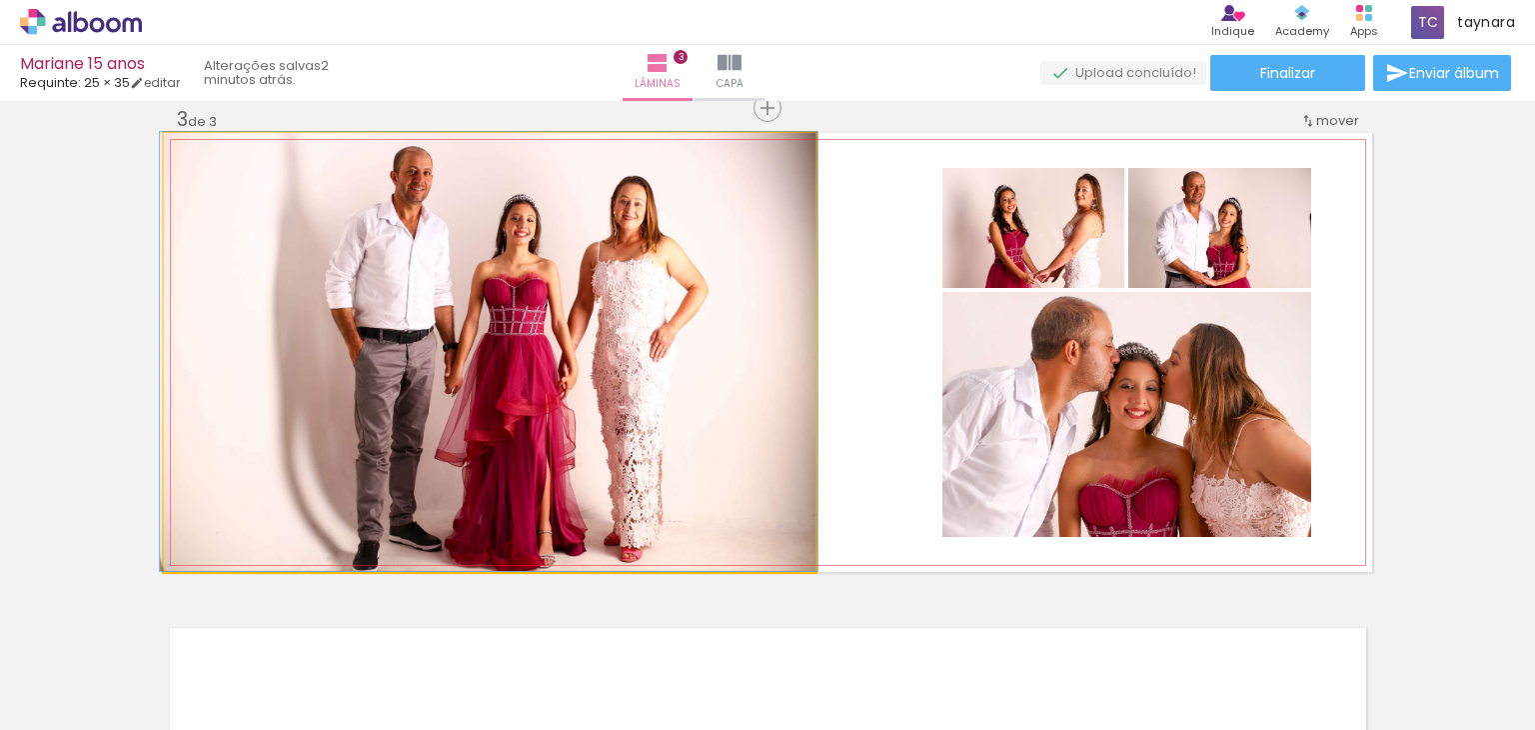
drag, startPoint x: 656, startPoint y: 428, endPoint x: 655, endPoint y: 407, distance: 21.0
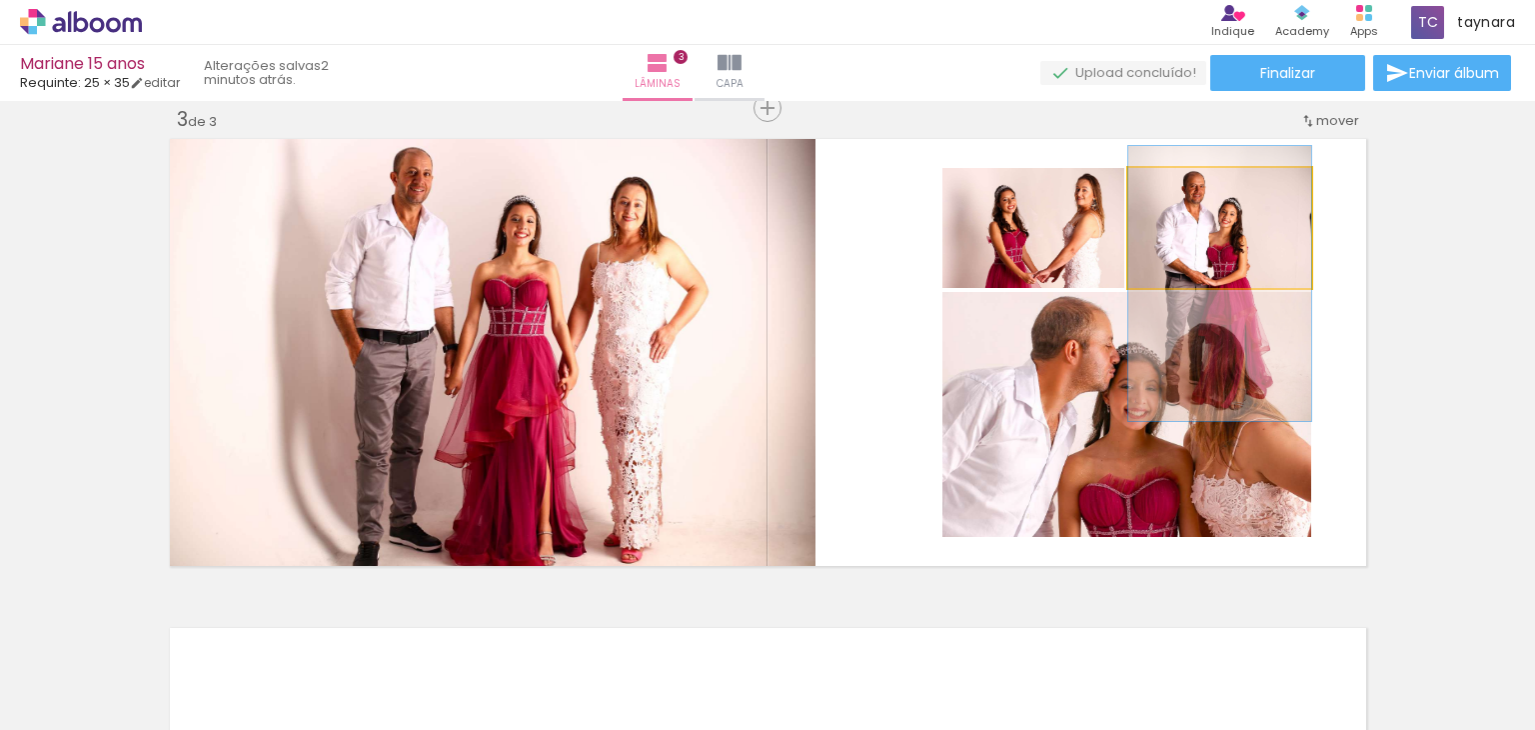
click at [1257, 261] on quentale-photo at bounding box center [1220, 228] width 183 height 120
drag, startPoint x: 1244, startPoint y: 254, endPoint x: 1264, endPoint y: 257, distance: 20.2
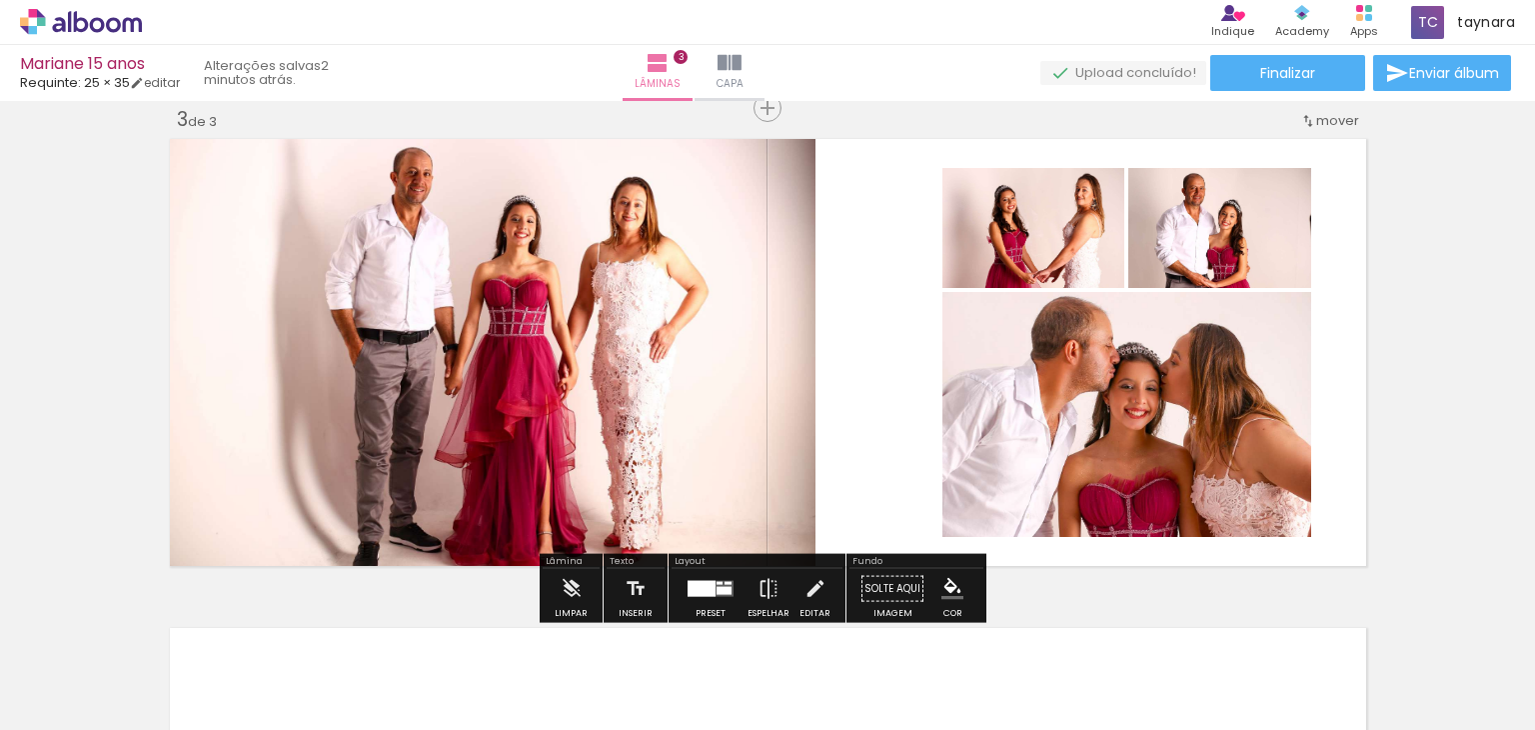
click at [1475, 297] on div "Inserir lâmina 1 de 3 Inserir lâmina 2 de 3 Inserir lâmina 3 de 3" at bounding box center [767, 82] width 1535 height 1956
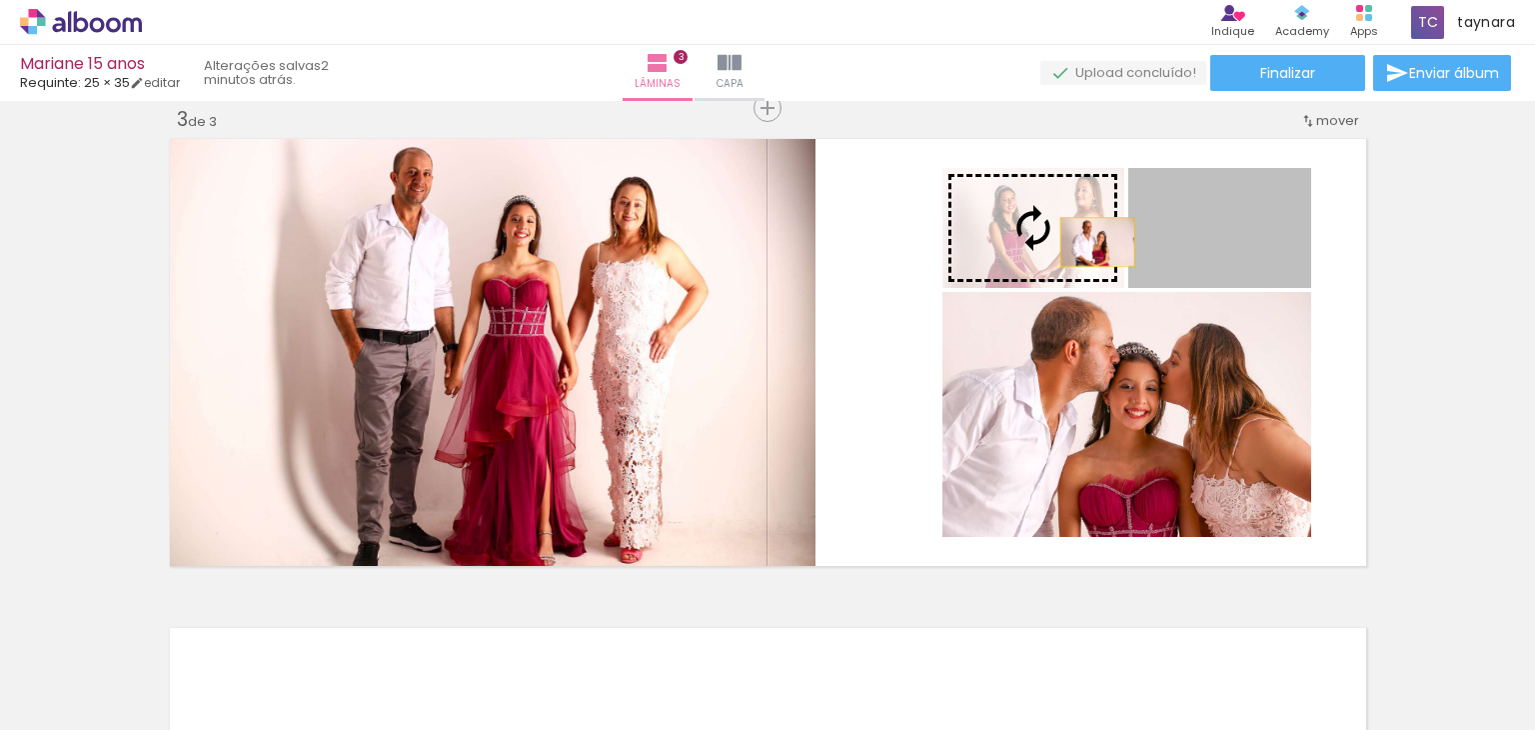
drag, startPoint x: 1119, startPoint y: 246, endPoint x: 1086, endPoint y: 241, distance: 33.4
click at [0, 0] on slot at bounding box center [0, 0] width 0 height 0
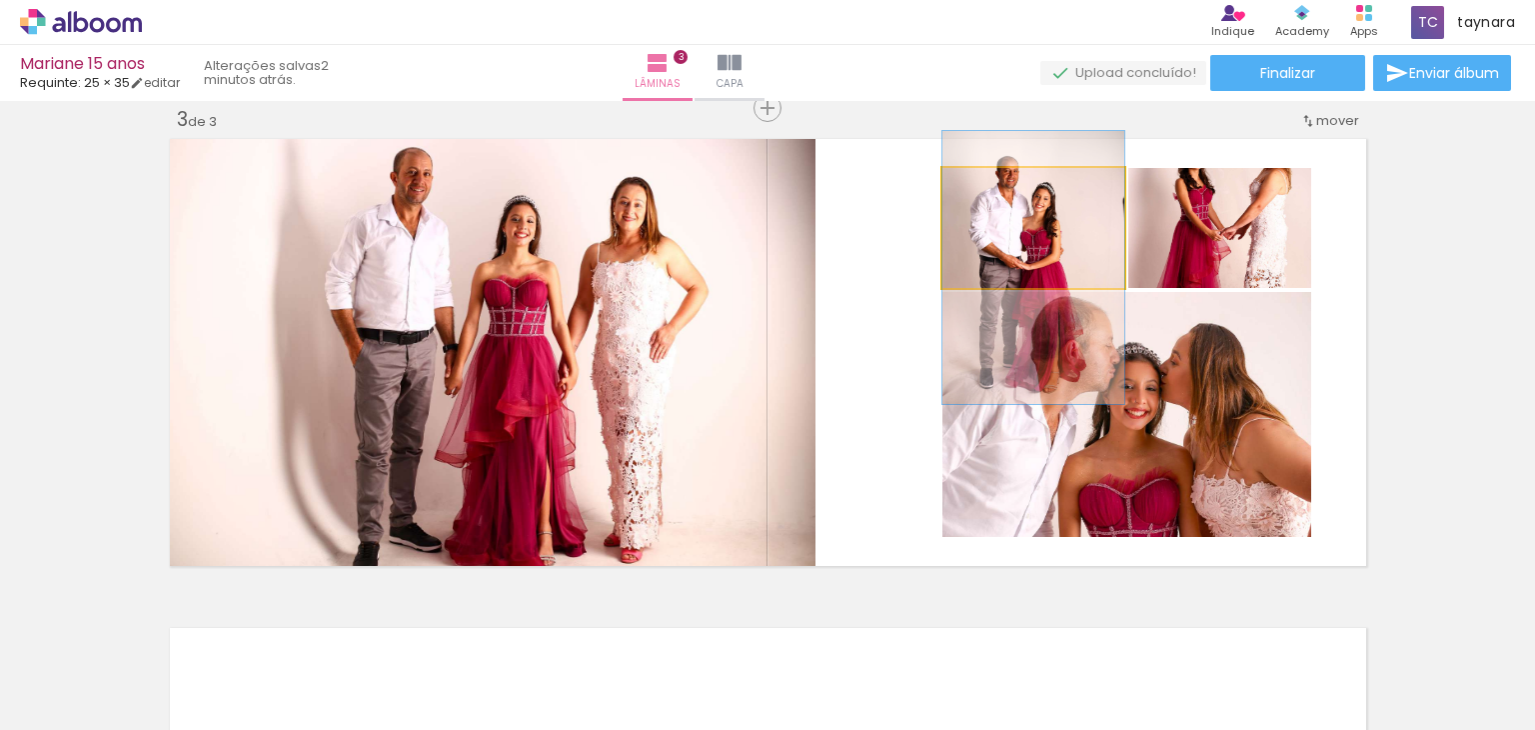
drag, startPoint x: 1041, startPoint y: 237, endPoint x: 1042, endPoint y: 272, distance: 35.0
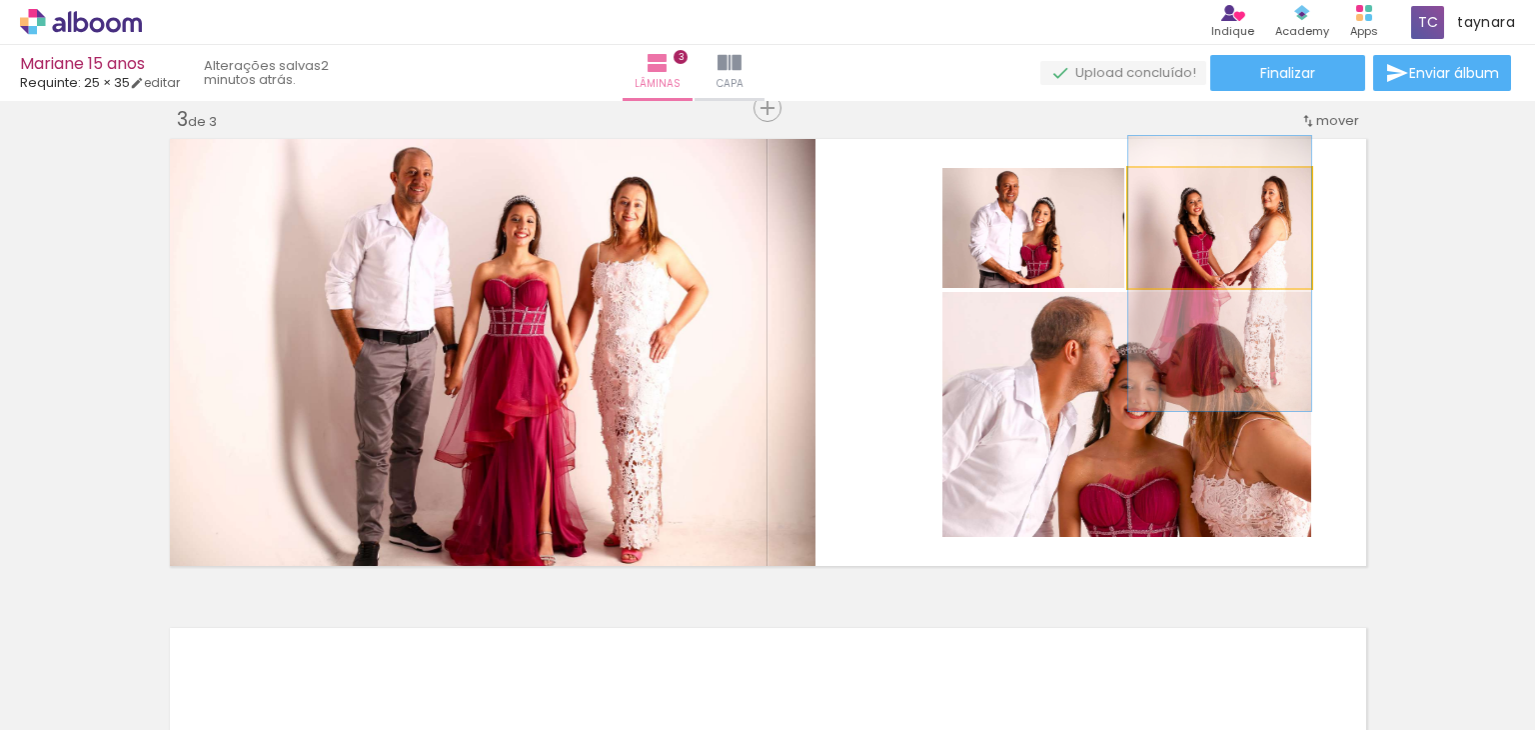
drag, startPoint x: 1234, startPoint y: 235, endPoint x: 1238, endPoint y: 281, distance: 46.2
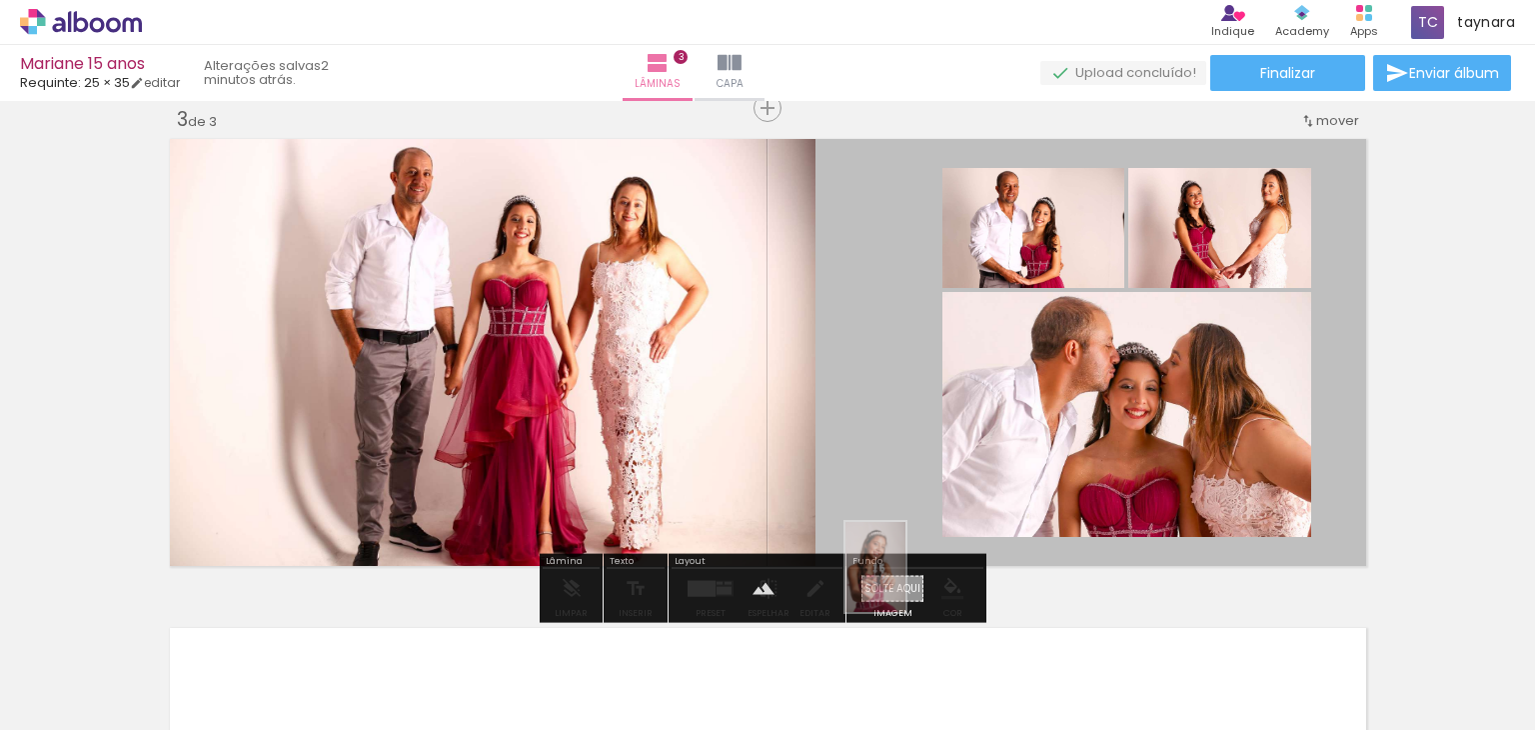
drag, startPoint x: 1157, startPoint y: 612, endPoint x: 903, endPoint y: 583, distance: 255.6
click at [905, 582] on quentale-workspace at bounding box center [767, 365] width 1535 height 730
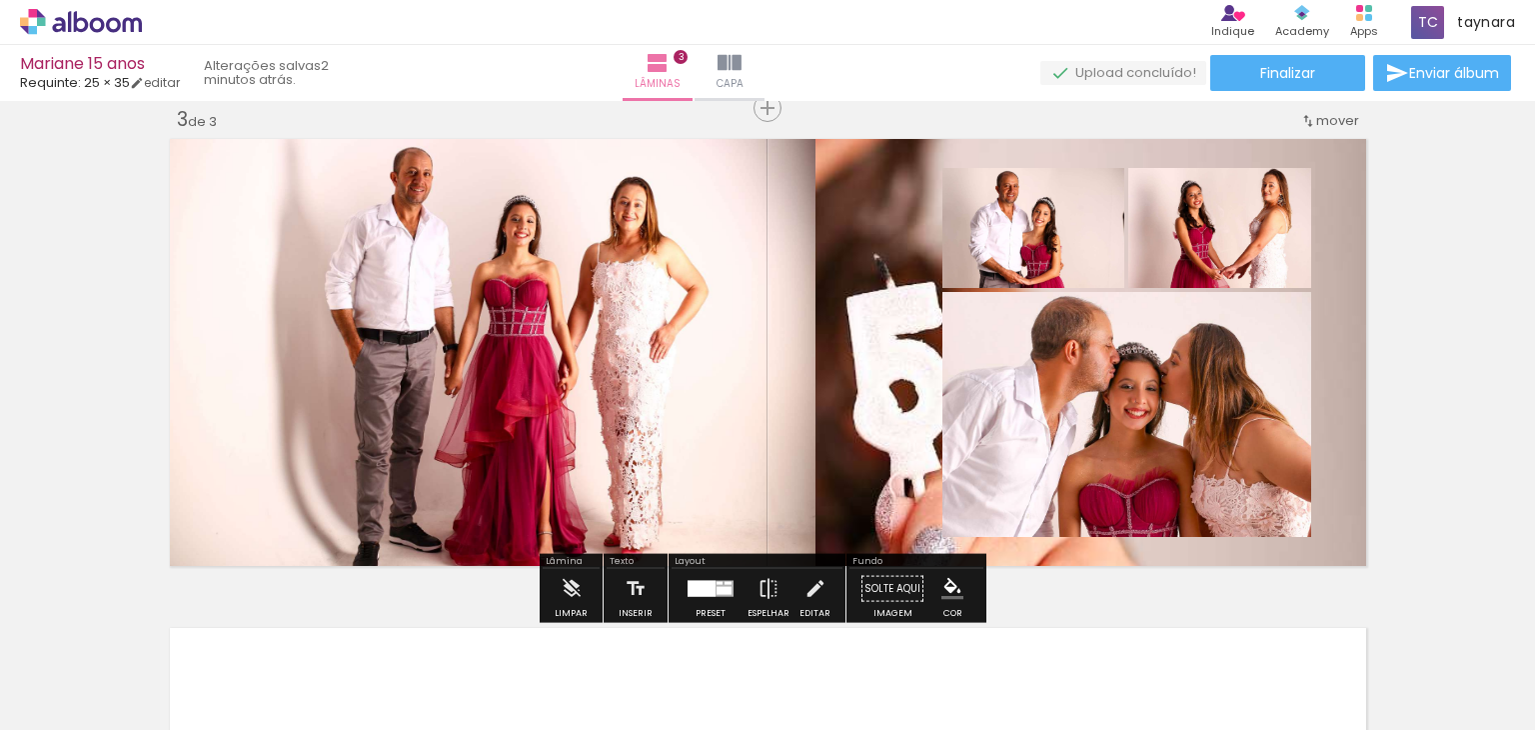
click at [894, 452] on quentale-layouter at bounding box center [768, 352] width 1209 height 439
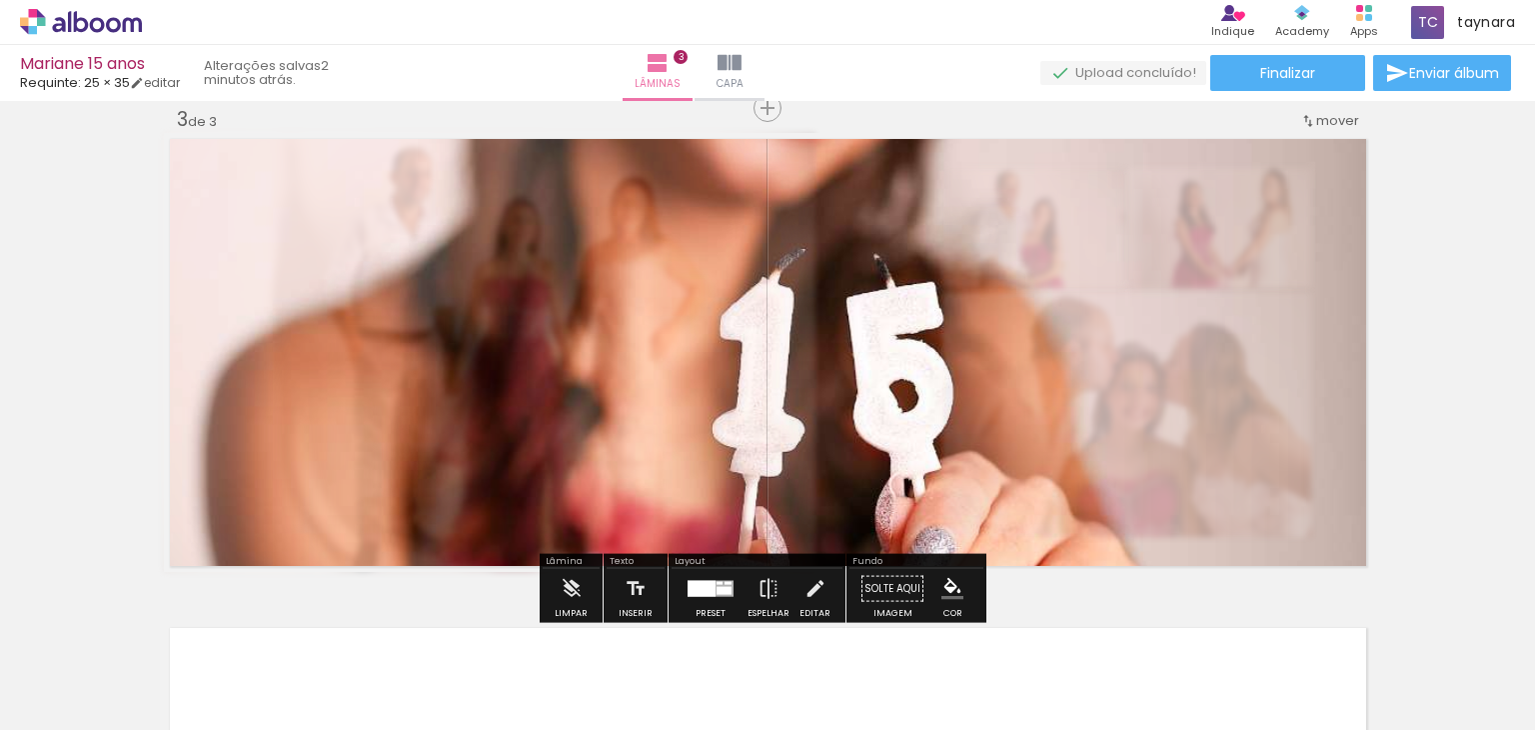
click at [894, 452] on quentale-photo at bounding box center [768, 352] width 1209 height 439
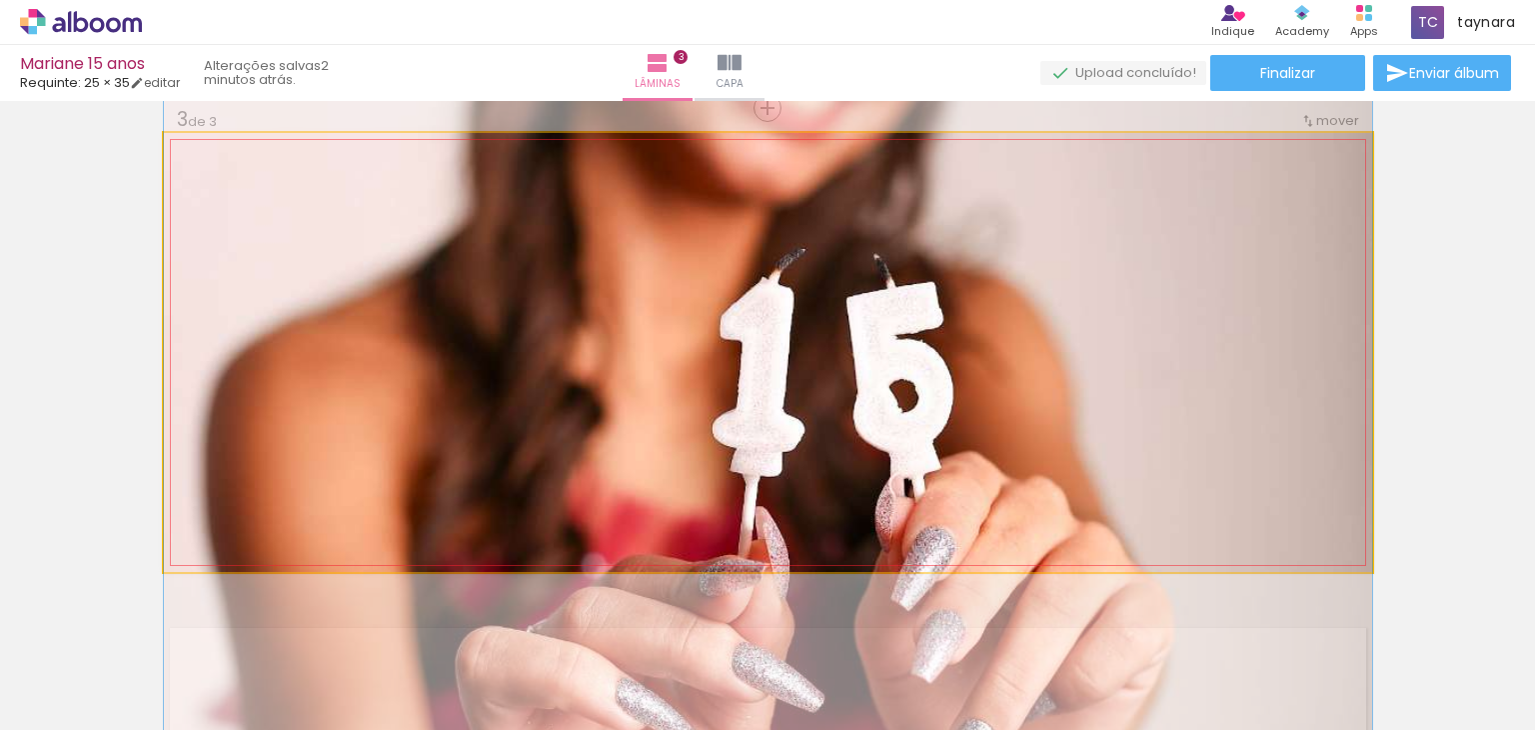
drag, startPoint x: 887, startPoint y: 452, endPoint x: 1100, endPoint y: 446, distance: 213.0
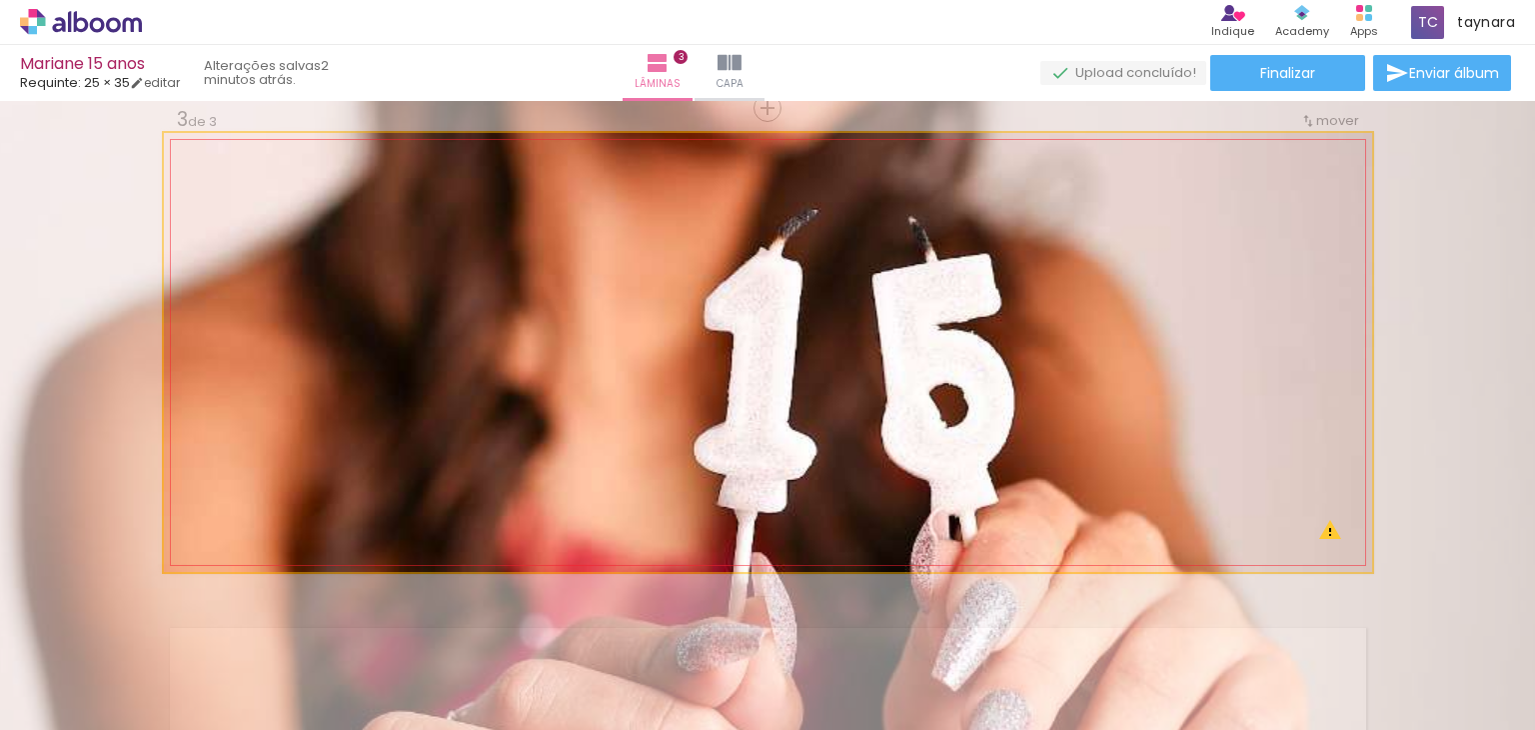
drag, startPoint x: 232, startPoint y: 185, endPoint x: 256, endPoint y: 184, distance: 24.0
type paper-slider "133"
click at [256, 184] on div at bounding box center [264, 184] width 18 height 18
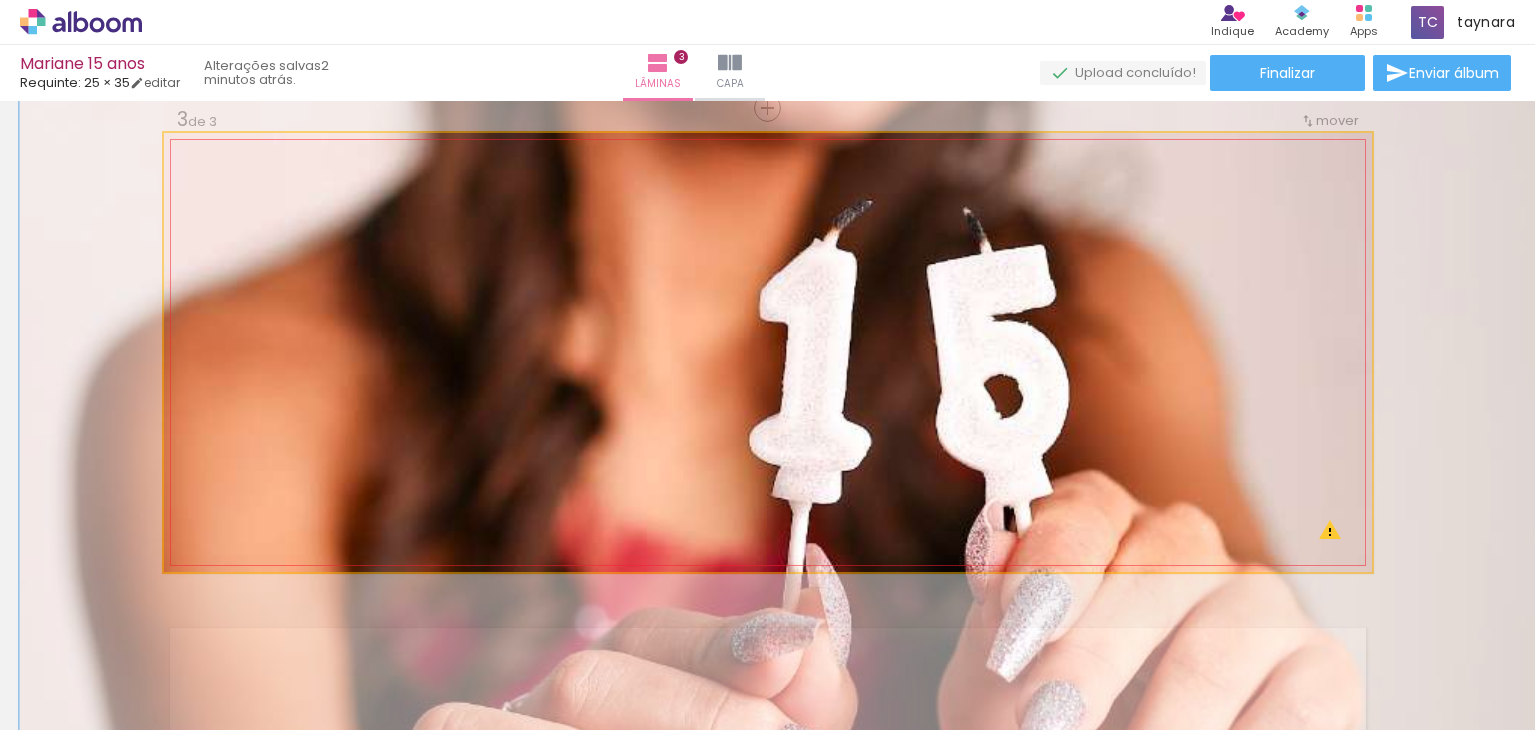
drag, startPoint x: 867, startPoint y: 409, endPoint x: 914, endPoint y: 399, distance: 48.0
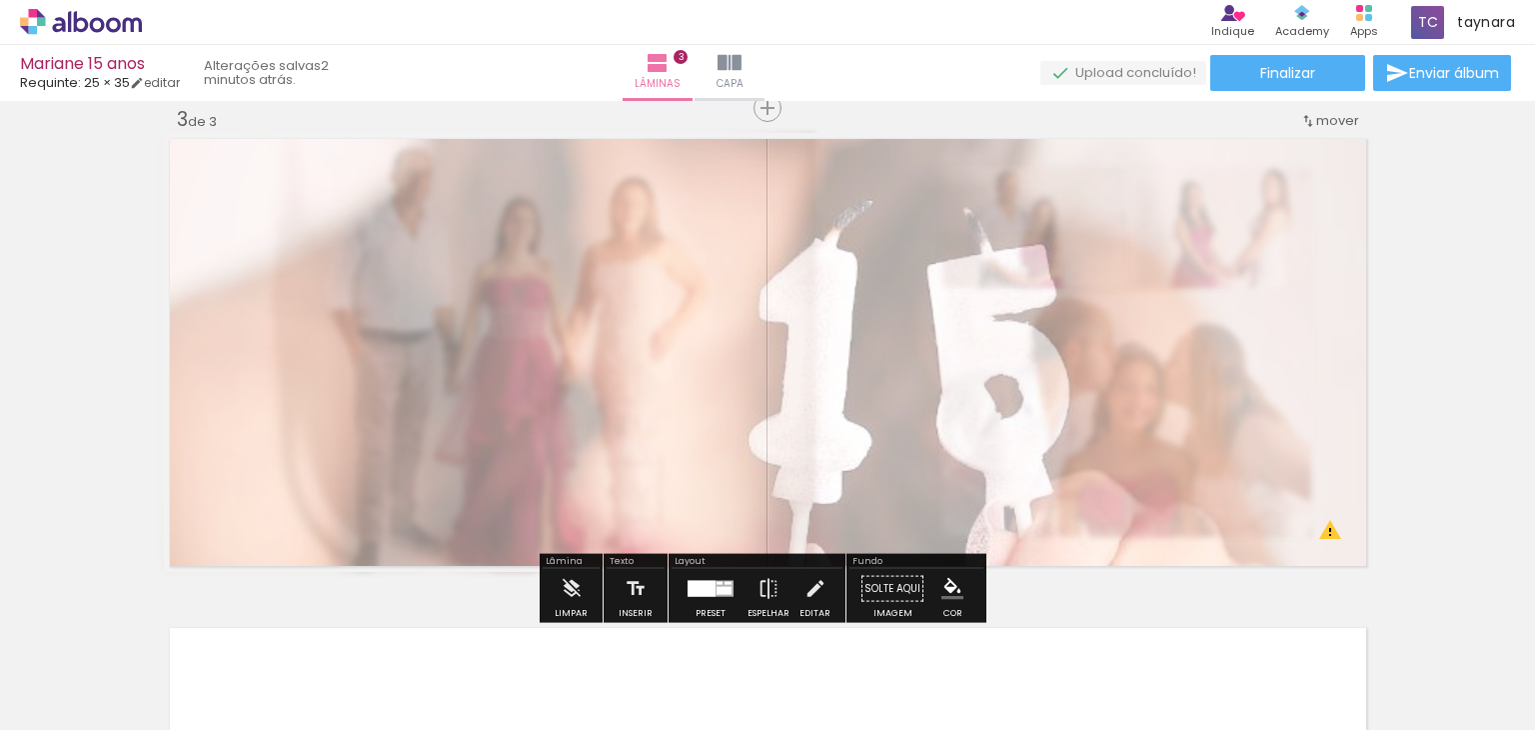
drag, startPoint x: 428, startPoint y: 186, endPoint x: 404, endPoint y: 195, distance: 25.6
type paper-slider "35"
click at [404, 195] on div at bounding box center [408, 184] width 32 height 32
click at [1412, 339] on div "Inserir lâmina 1 de 3 Inserir lâmina 2 de 3 Inserir lâmina 3 de 3 O Designbox p…" at bounding box center [767, 82] width 1535 height 1956
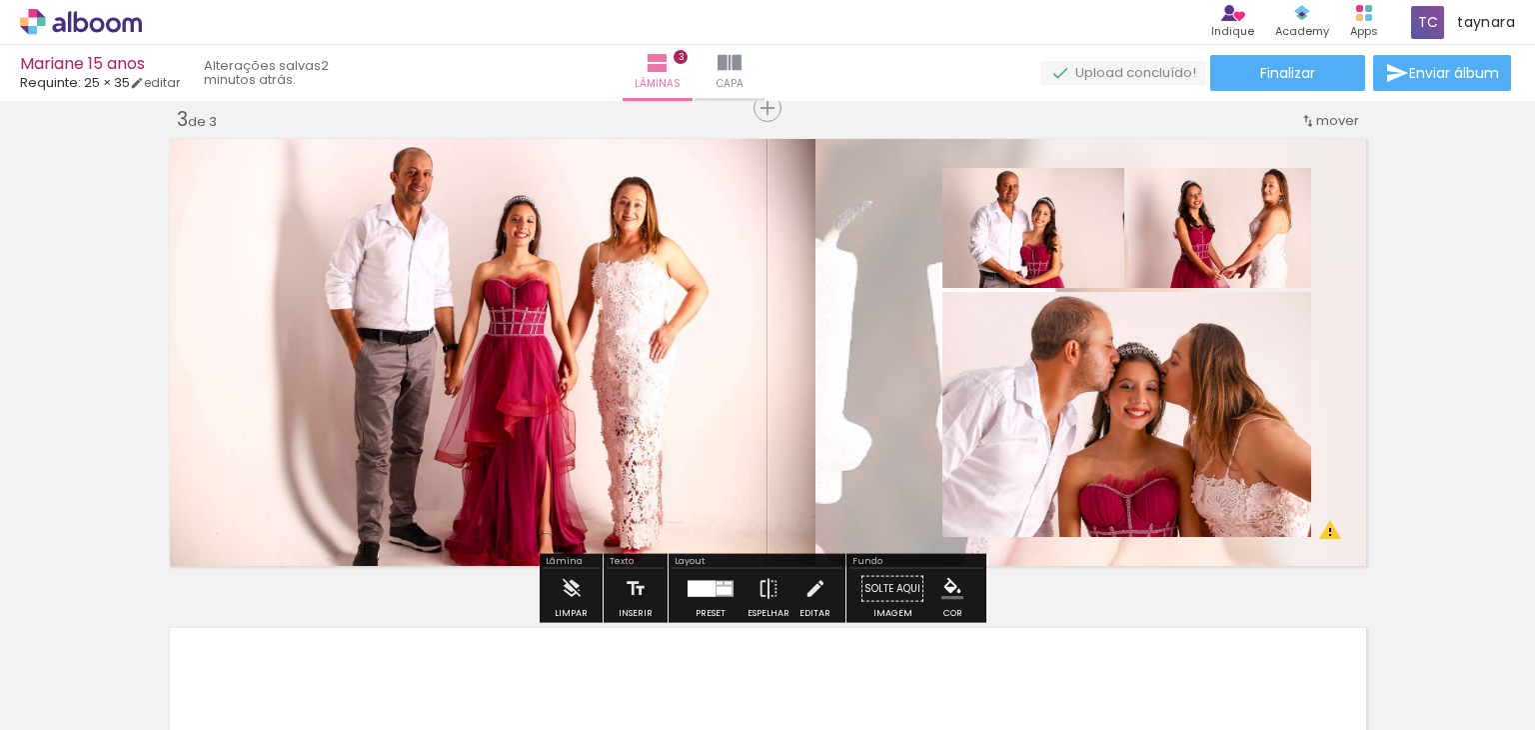
click at [864, 386] on quentale-layouter at bounding box center [768, 352] width 1209 height 439
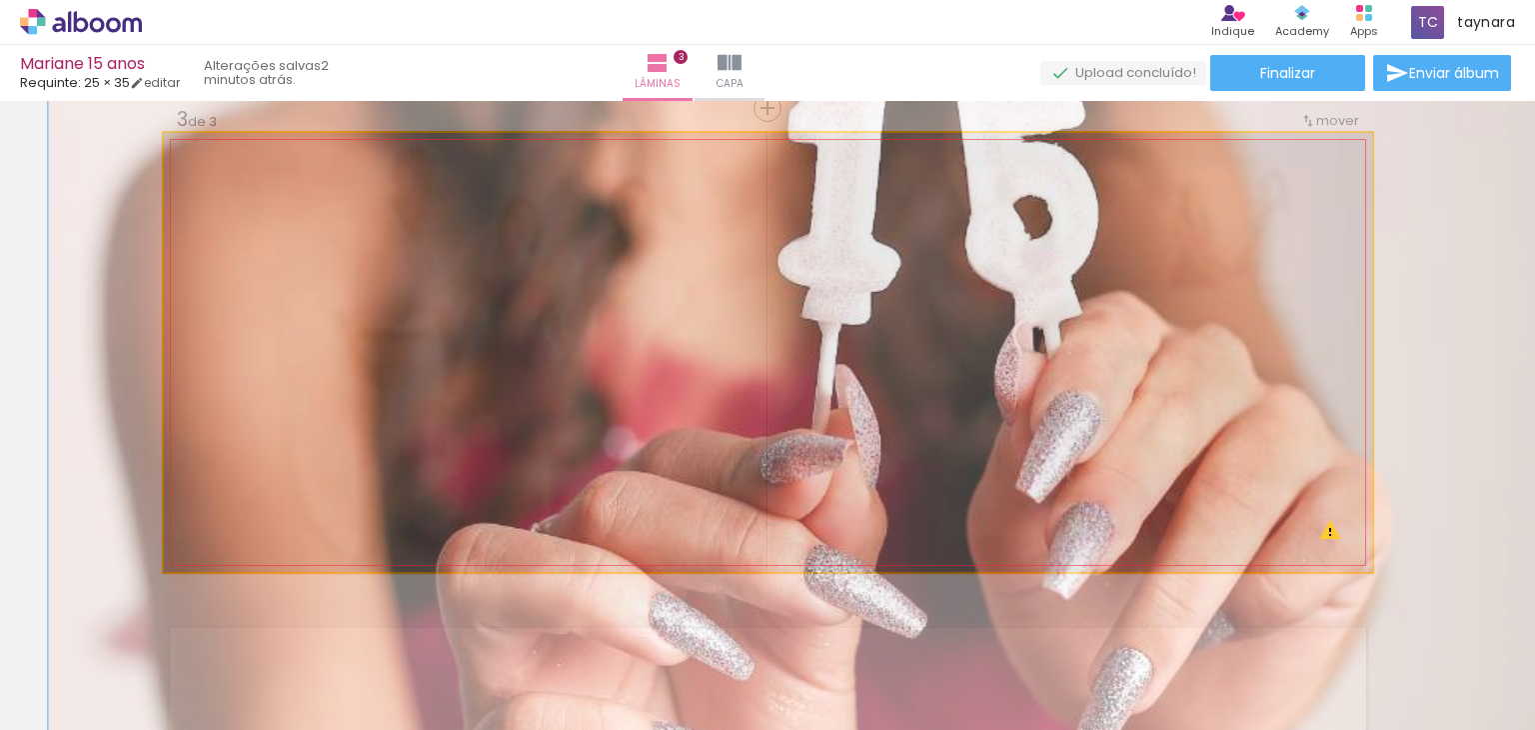
drag, startPoint x: 909, startPoint y: 388, endPoint x: 908, endPoint y: 193, distance: 194.9
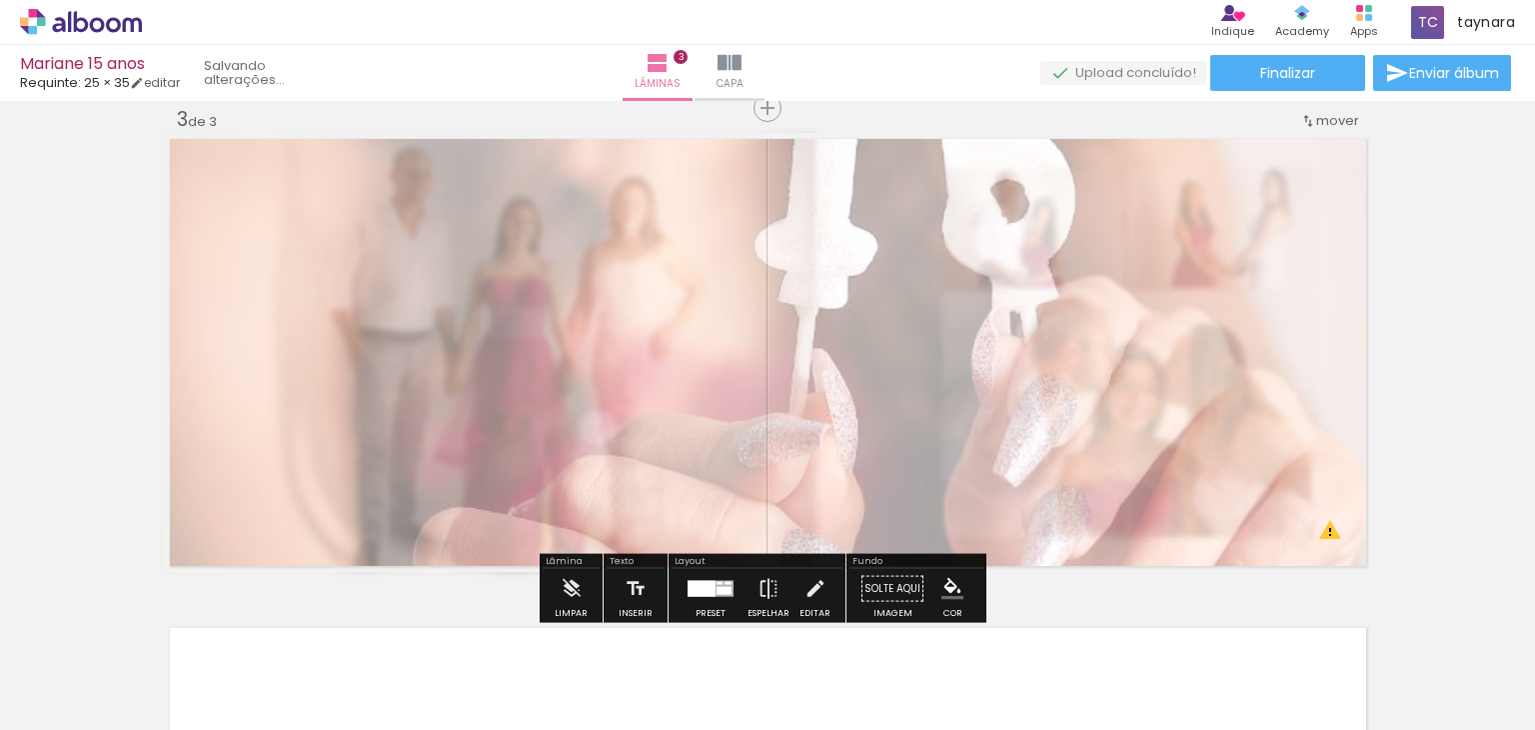
click at [1408, 389] on div "Inserir lâmina 1 de 3 Inserir lâmina 2 de 3 Inserir lâmina 3 de 3 O Designbox p…" at bounding box center [767, 82] width 1535 height 1956
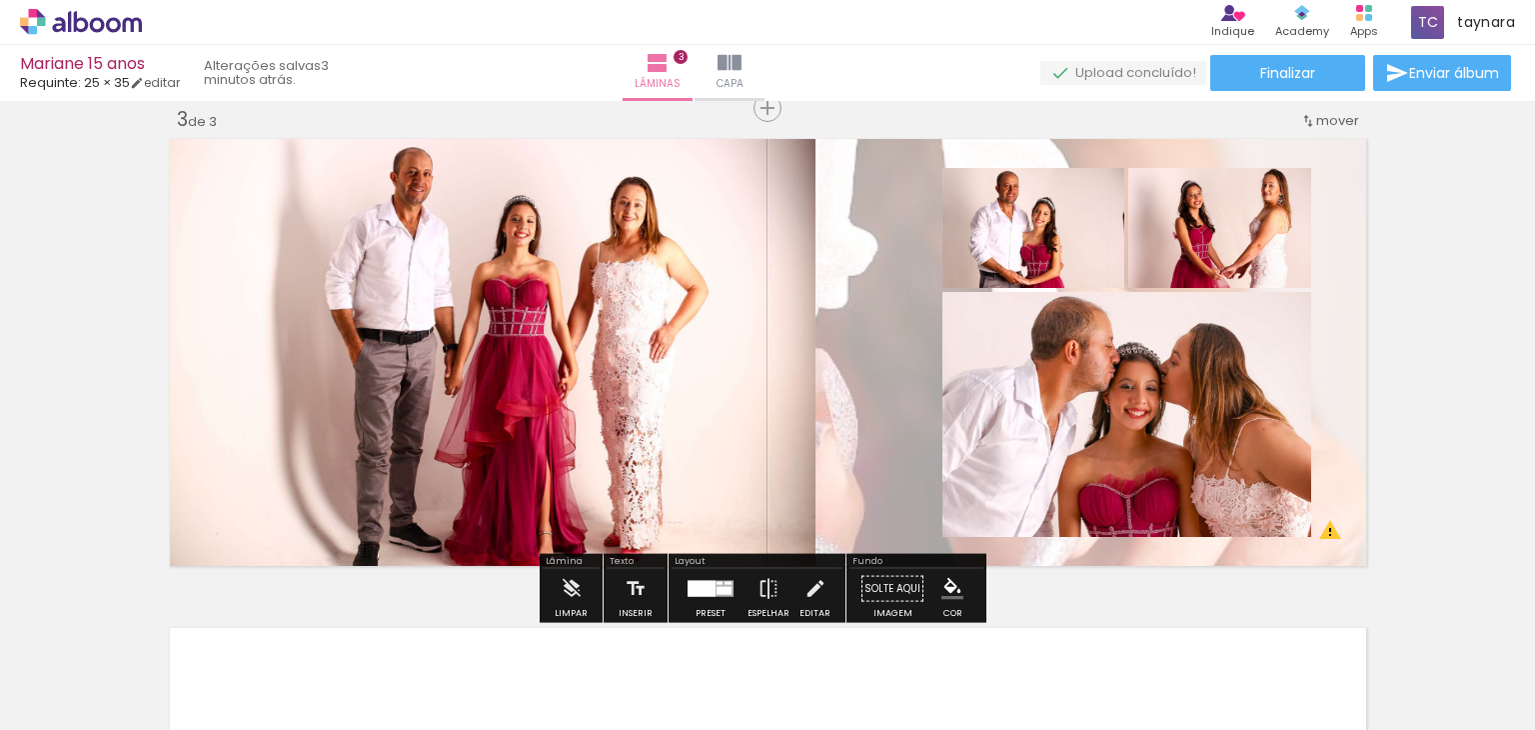
click at [880, 372] on quentale-layouter at bounding box center [768, 352] width 1209 height 439
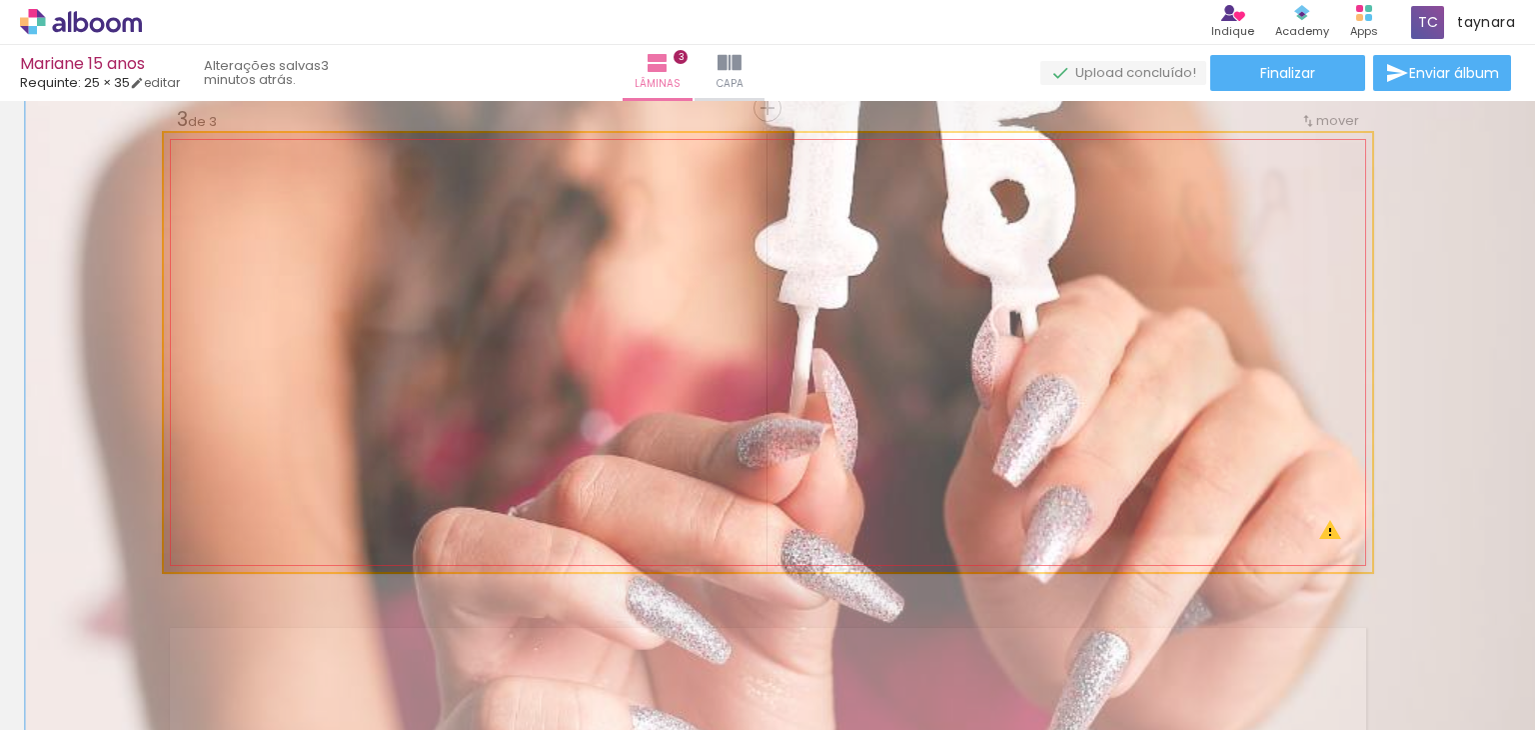
click at [880, 371] on quentale-photo at bounding box center [768, 352] width 1209 height 439
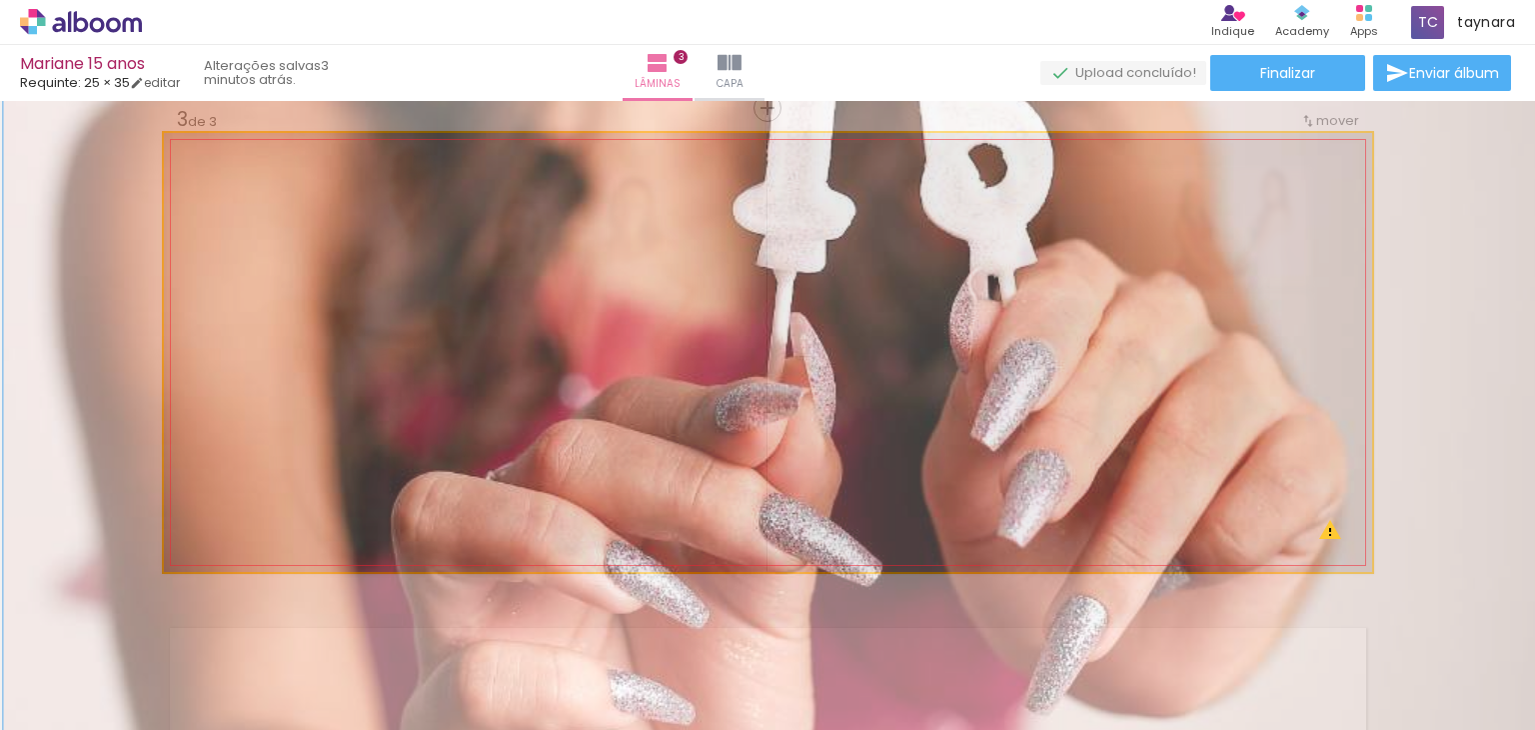
drag, startPoint x: 884, startPoint y: 345, endPoint x: 861, endPoint y: 217, distance: 130.0
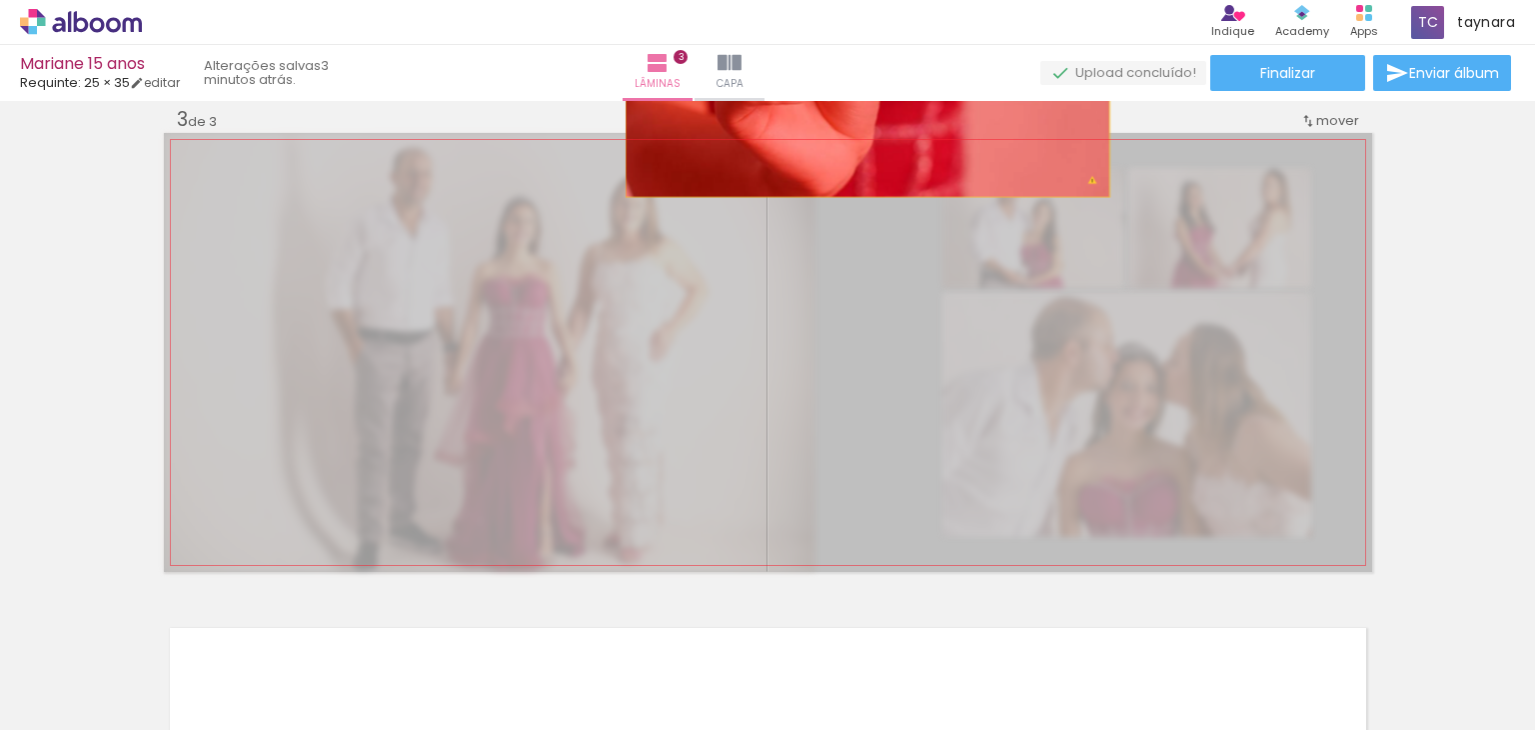
drag, startPoint x: 875, startPoint y: 415, endPoint x: 860, endPoint y: 109, distance: 306.3
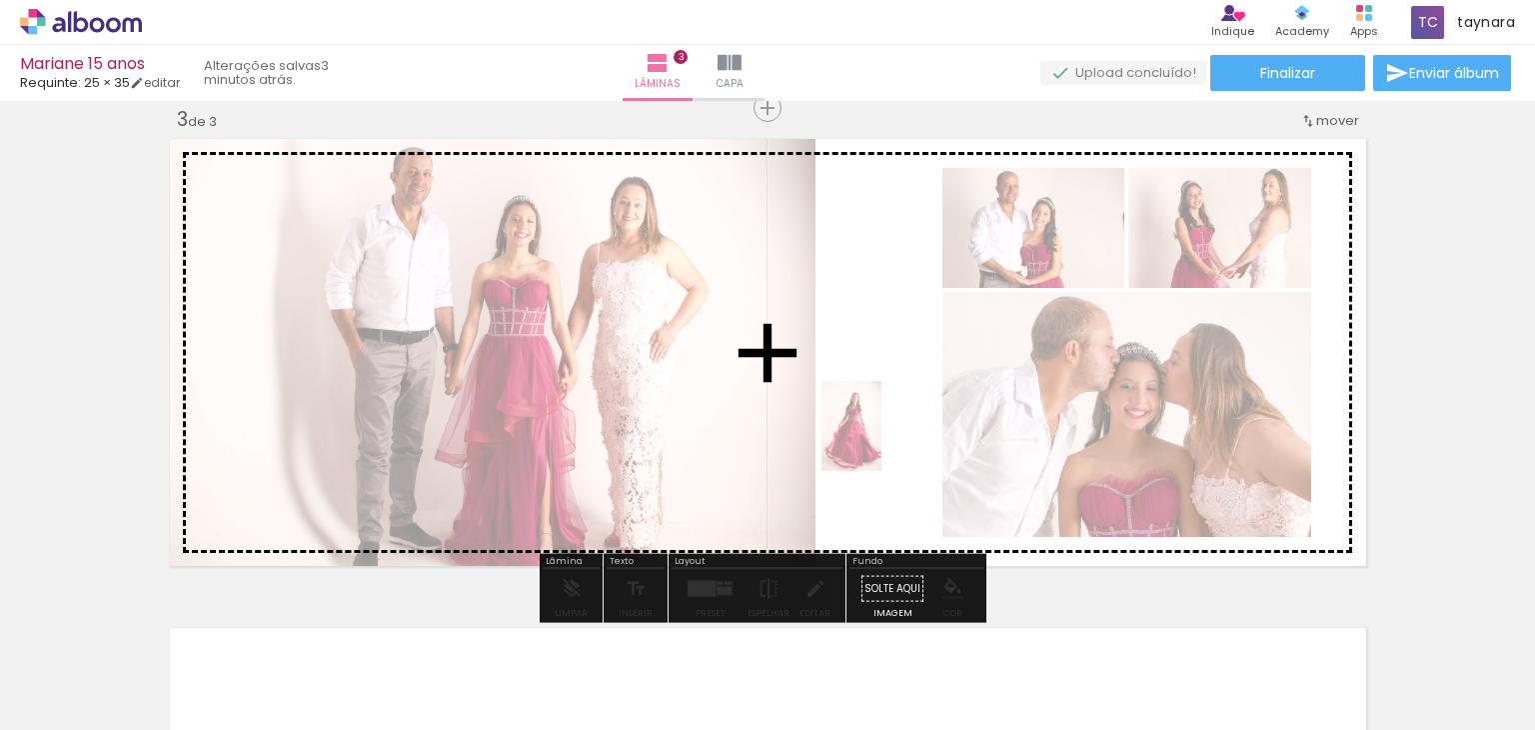
drag, startPoint x: 978, startPoint y: 697, endPoint x: 882, endPoint y: 441, distance: 273.3
click at [882, 441] on quentale-workspace at bounding box center [767, 365] width 1535 height 730
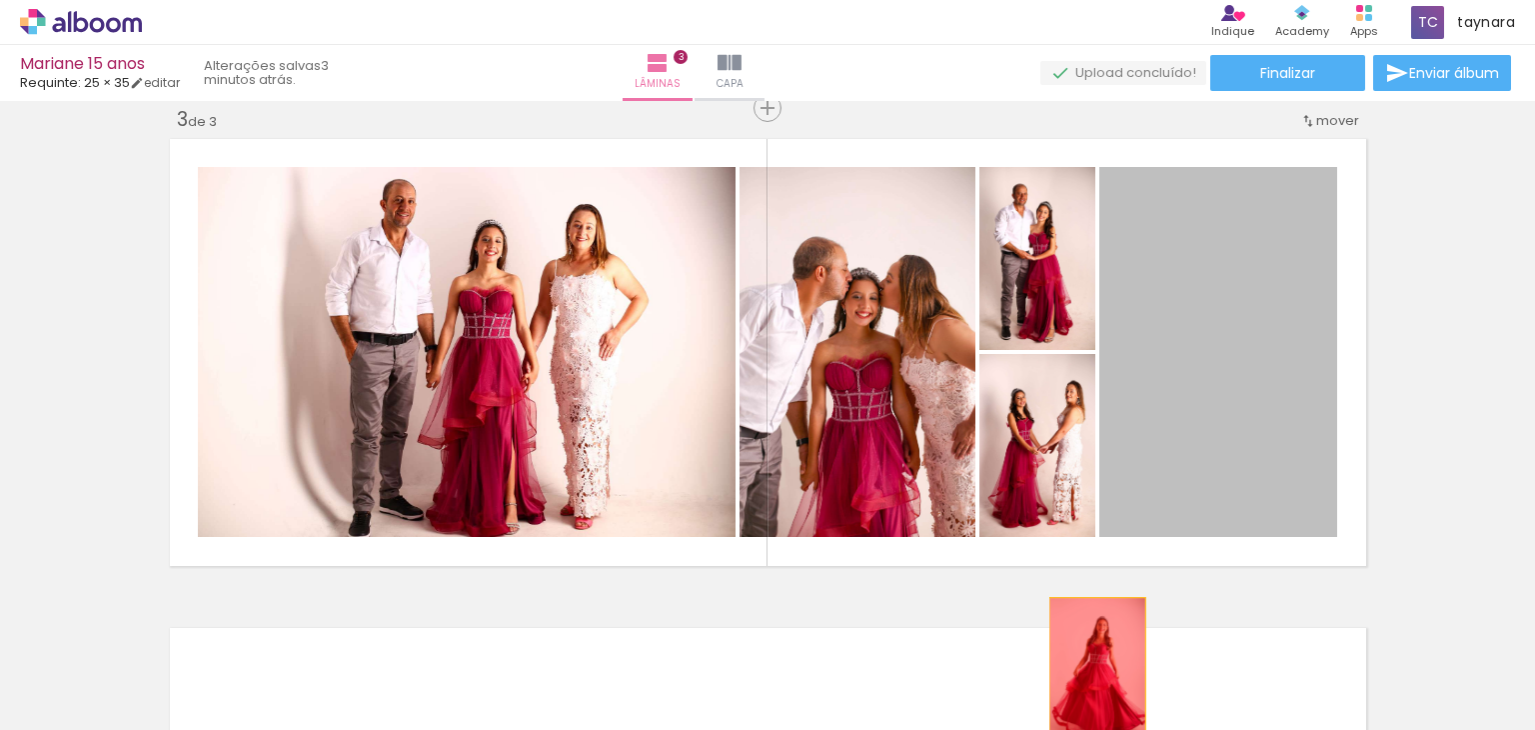
drag, startPoint x: 1193, startPoint y: 407, endPoint x: 1064, endPoint y: 673, distance: 295.5
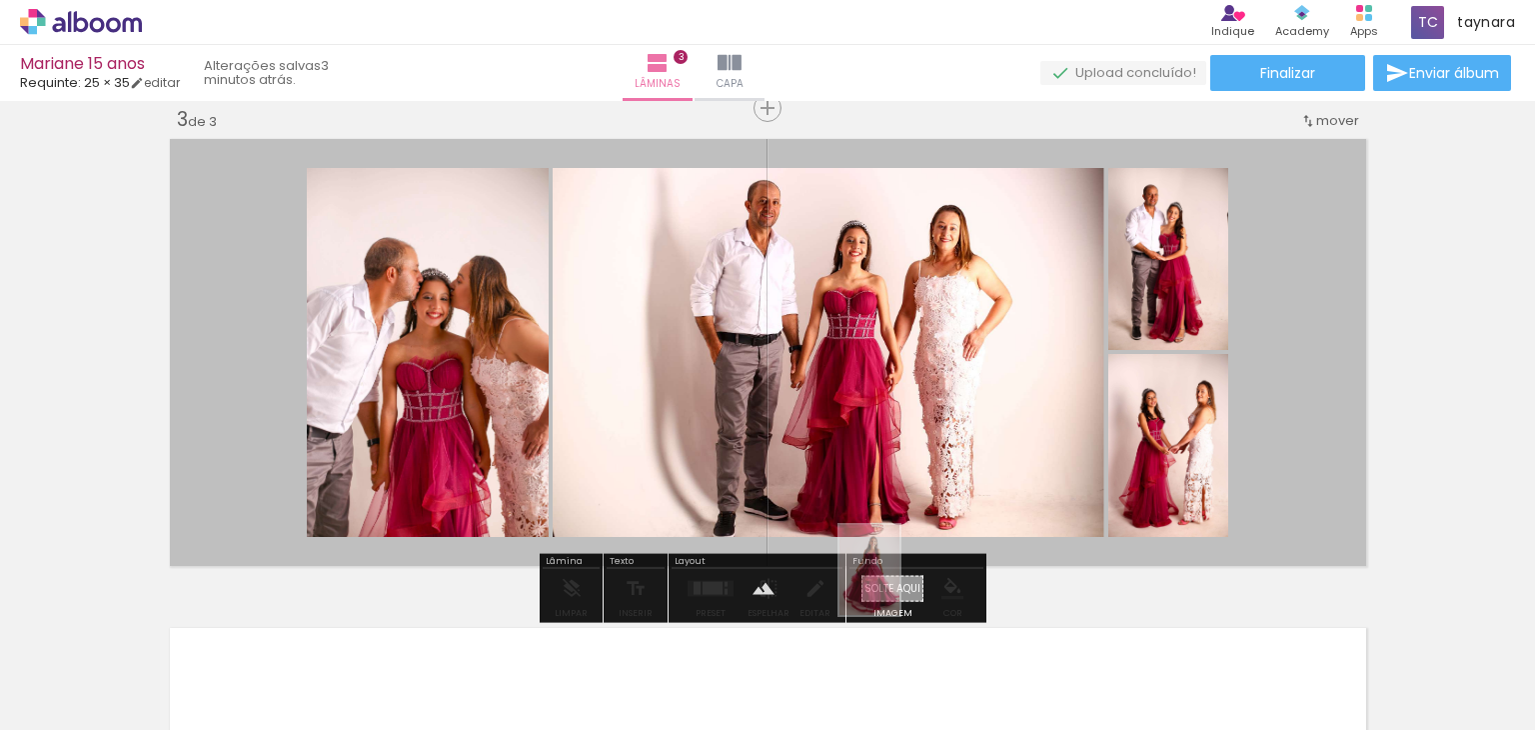
drag, startPoint x: 984, startPoint y: 677, endPoint x: 900, endPoint y: 585, distance: 124.5
click at [900, 585] on quentale-workspace at bounding box center [767, 365] width 1535 height 730
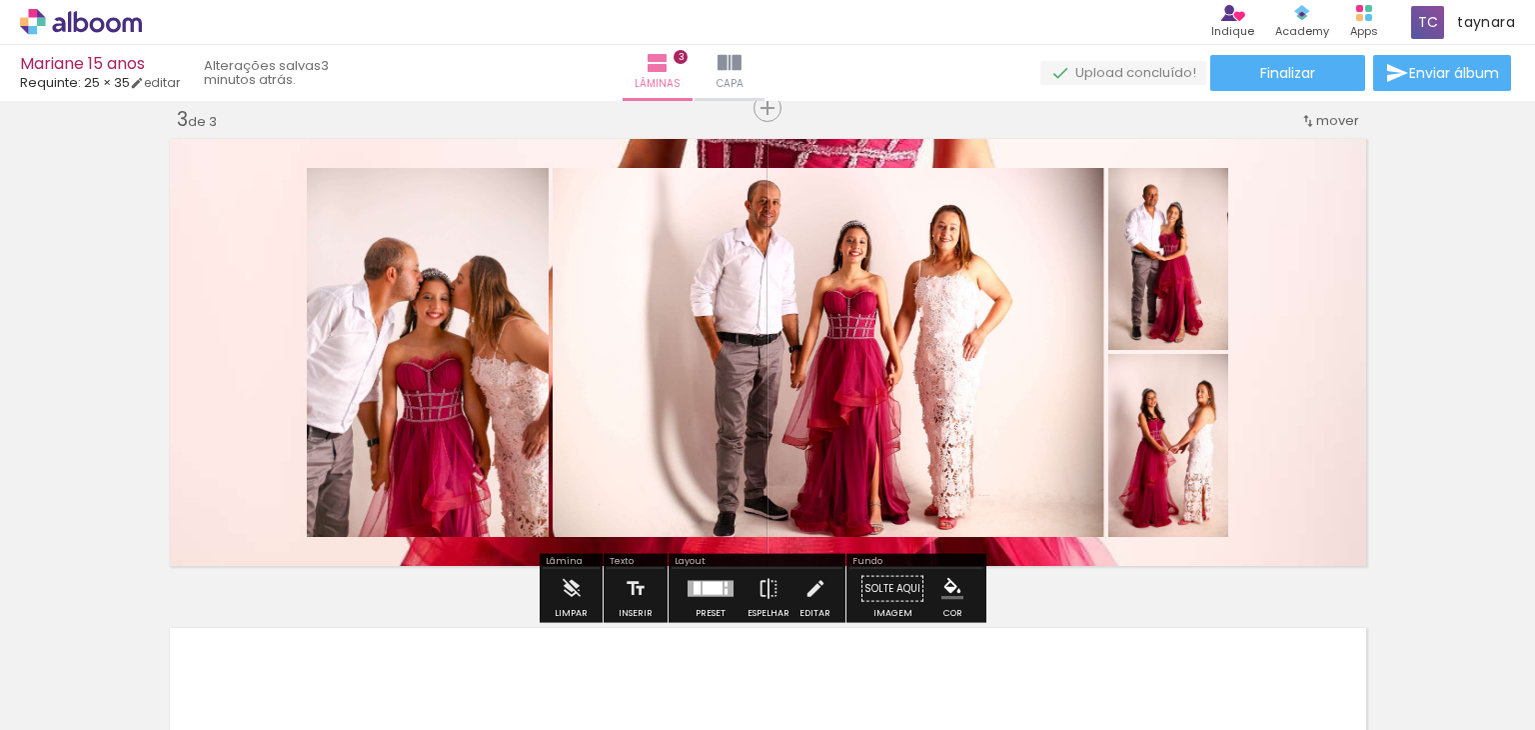
click at [1006, 539] on quentale-layouter at bounding box center [768, 352] width 1209 height 439
click at [1006, 538] on quentale-photo at bounding box center [768, 352] width 1209 height 439
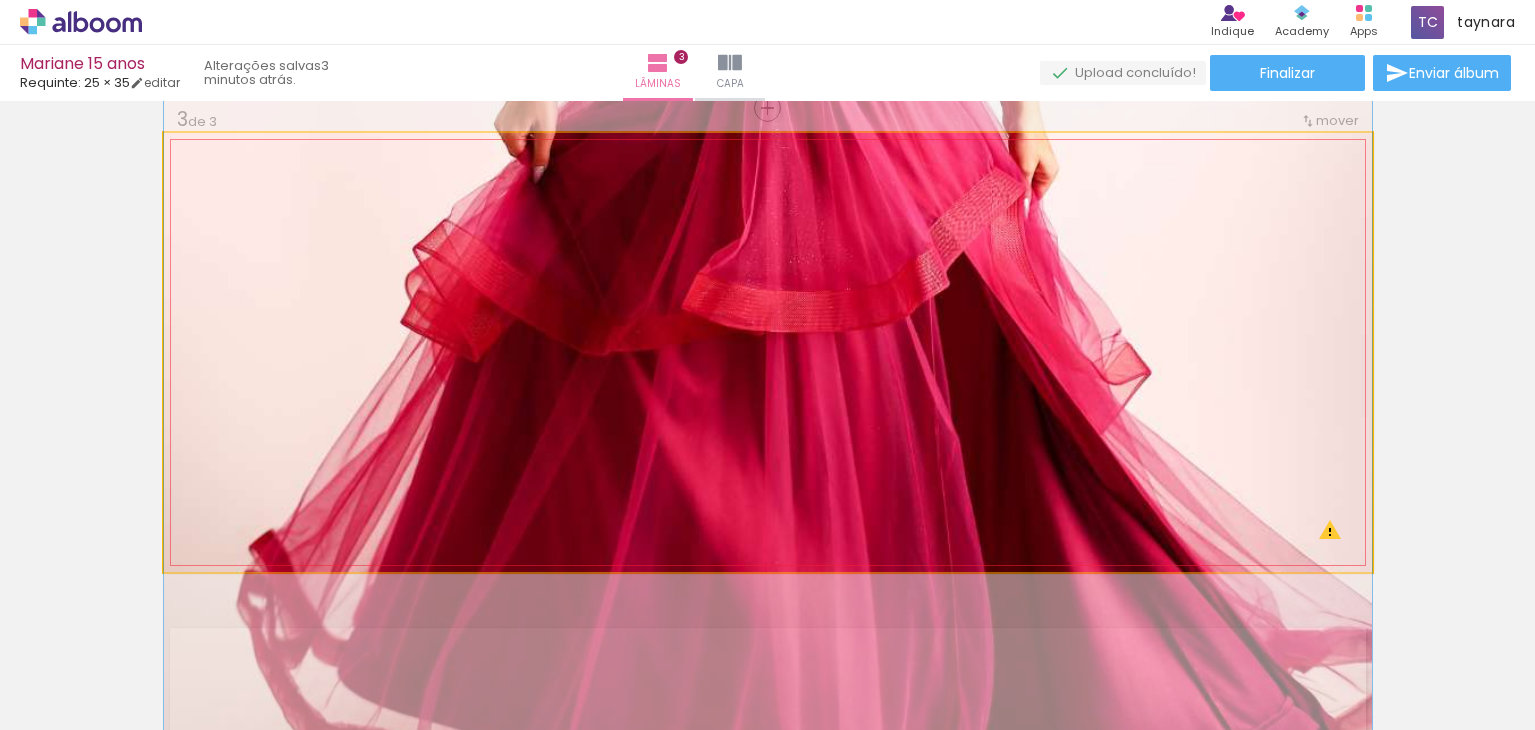
drag, startPoint x: 892, startPoint y: 505, endPoint x: 880, endPoint y: 269, distance: 236.2
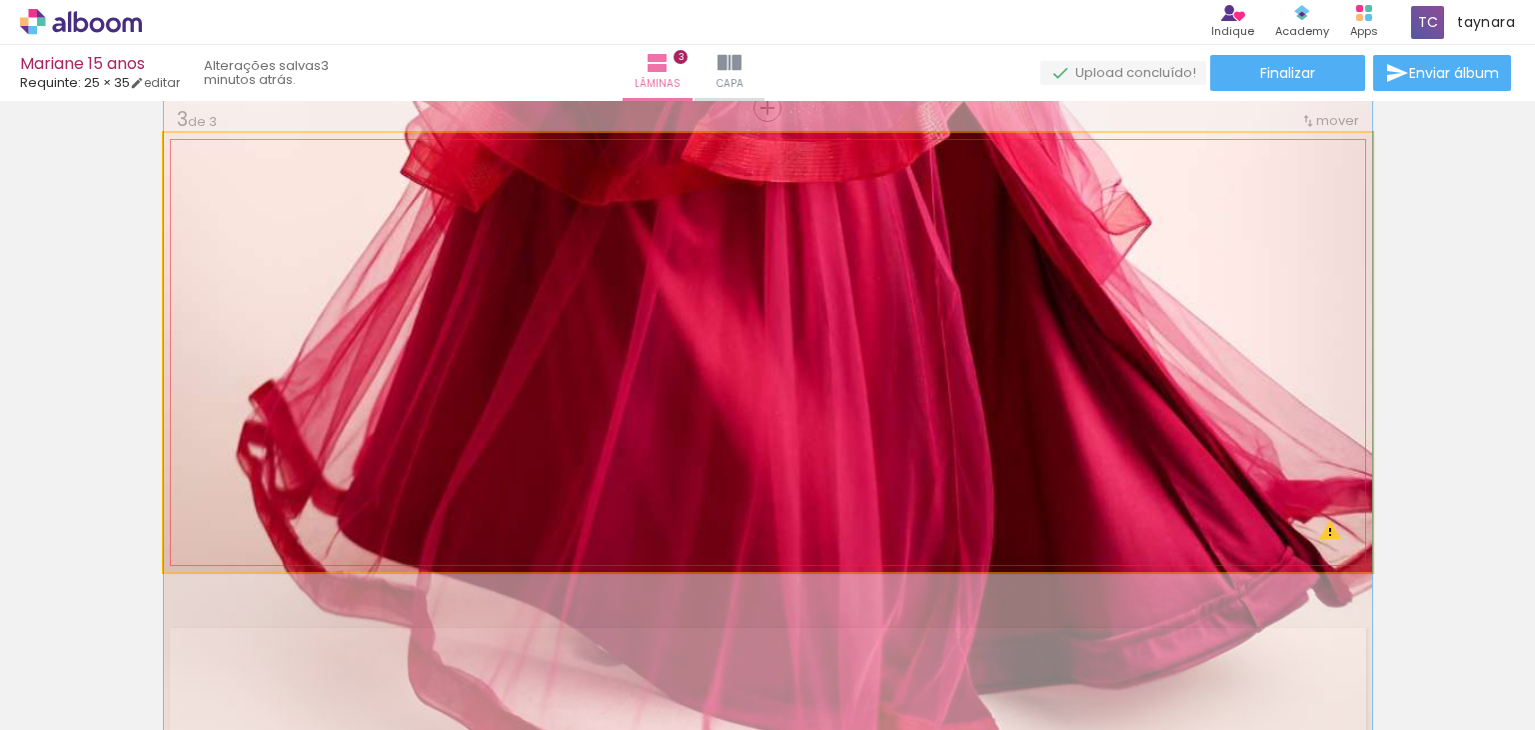
drag, startPoint x: 905, startPoint y: 511, endPoint x: 898, endPoint y: 349, distance: 162.1
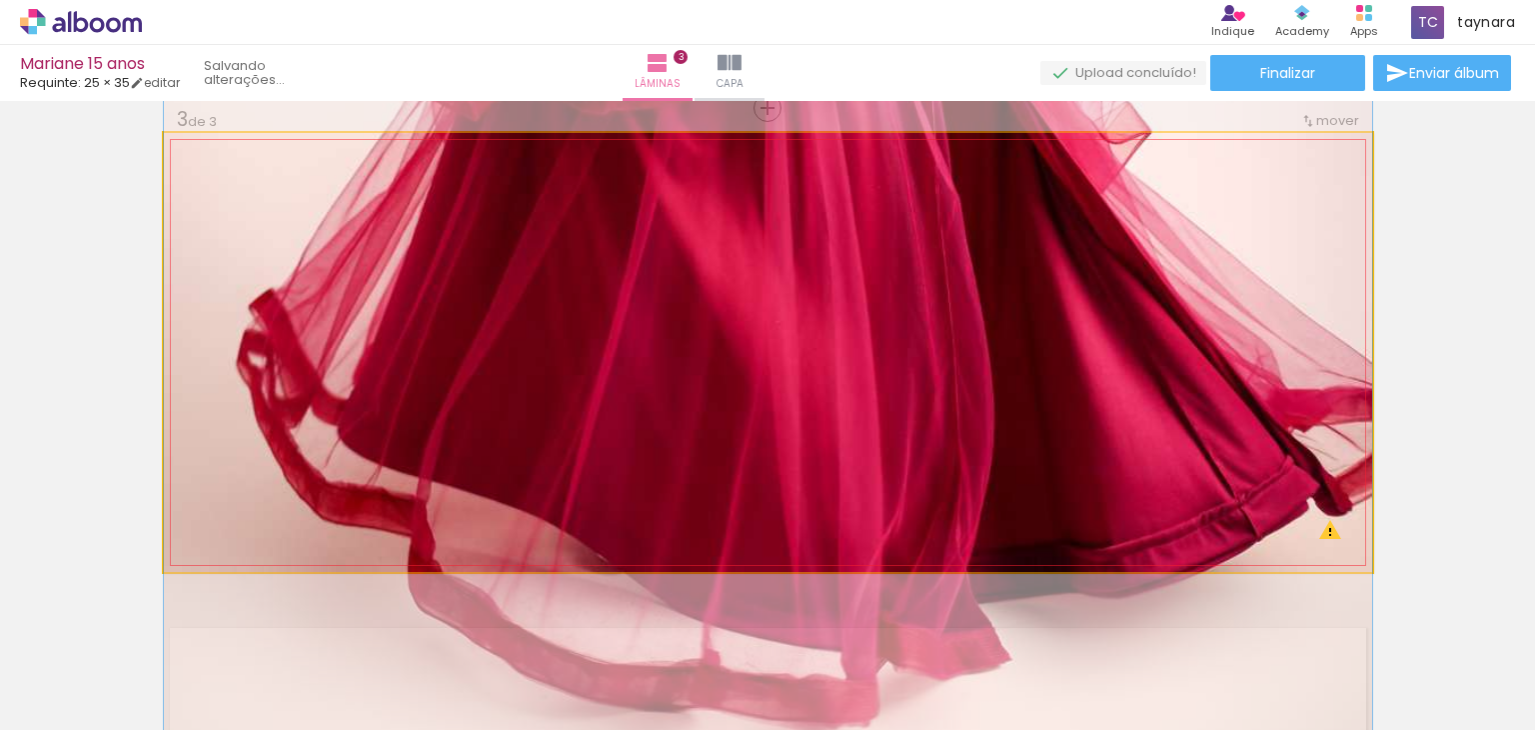
drag, startPoint x: 892, startPoint y: 457, endPoint x: 875, endPoint y: 370, distance: 88.6
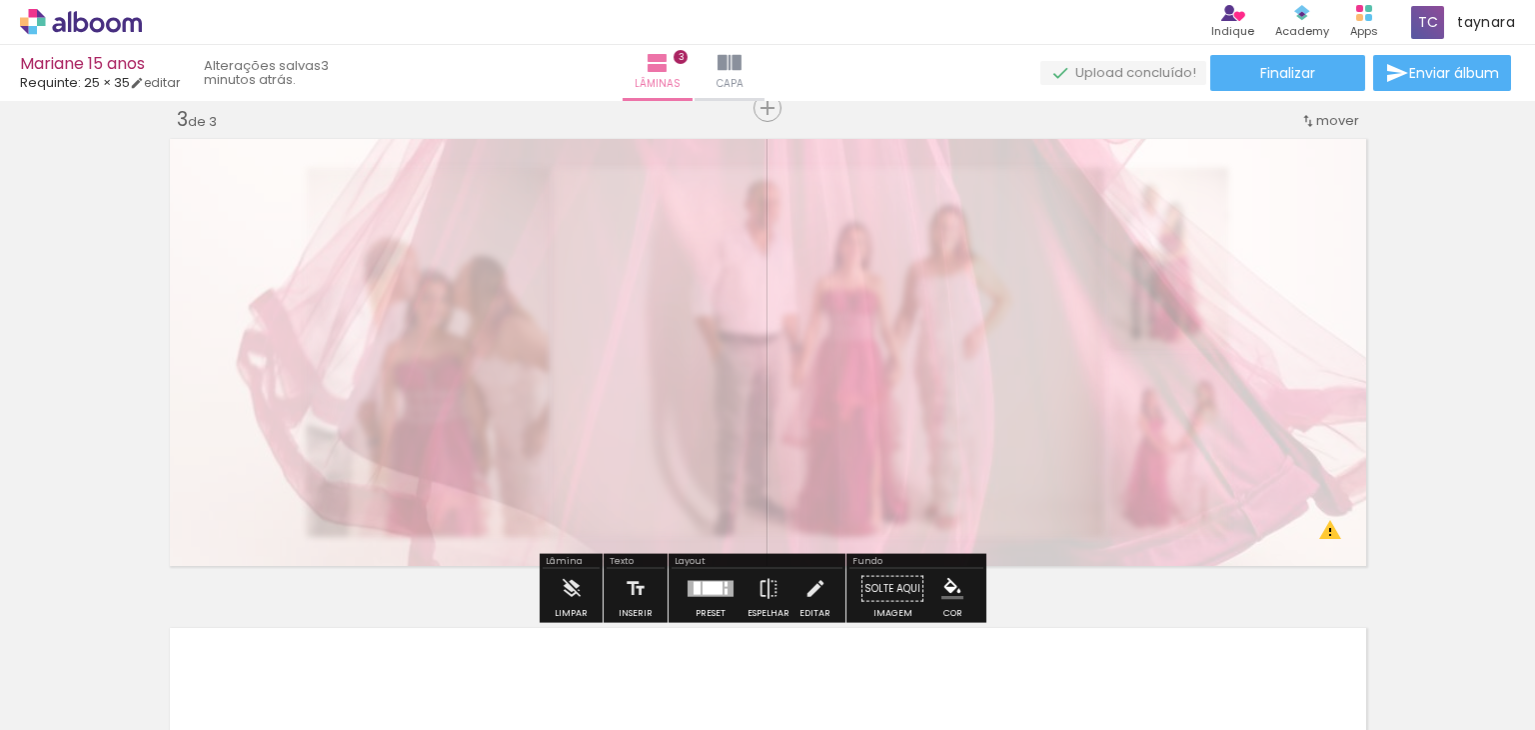
drag, startPoint x: 441, startPoint y: 182, endPoint x: 380, endPoint y: 191, distance: 61.6
type paper-slider "20"
click at [380, 191] on div at bounding box center [396, 184] width 32 height 32
click at [1434, 354] on div "Inserir lâmina 1 de 3 Inserir lâmina 2 de 3 Inserir lâmina 3 de 3 O Designbox p…" at bounding box center [767, 82] width 1535 height 1956
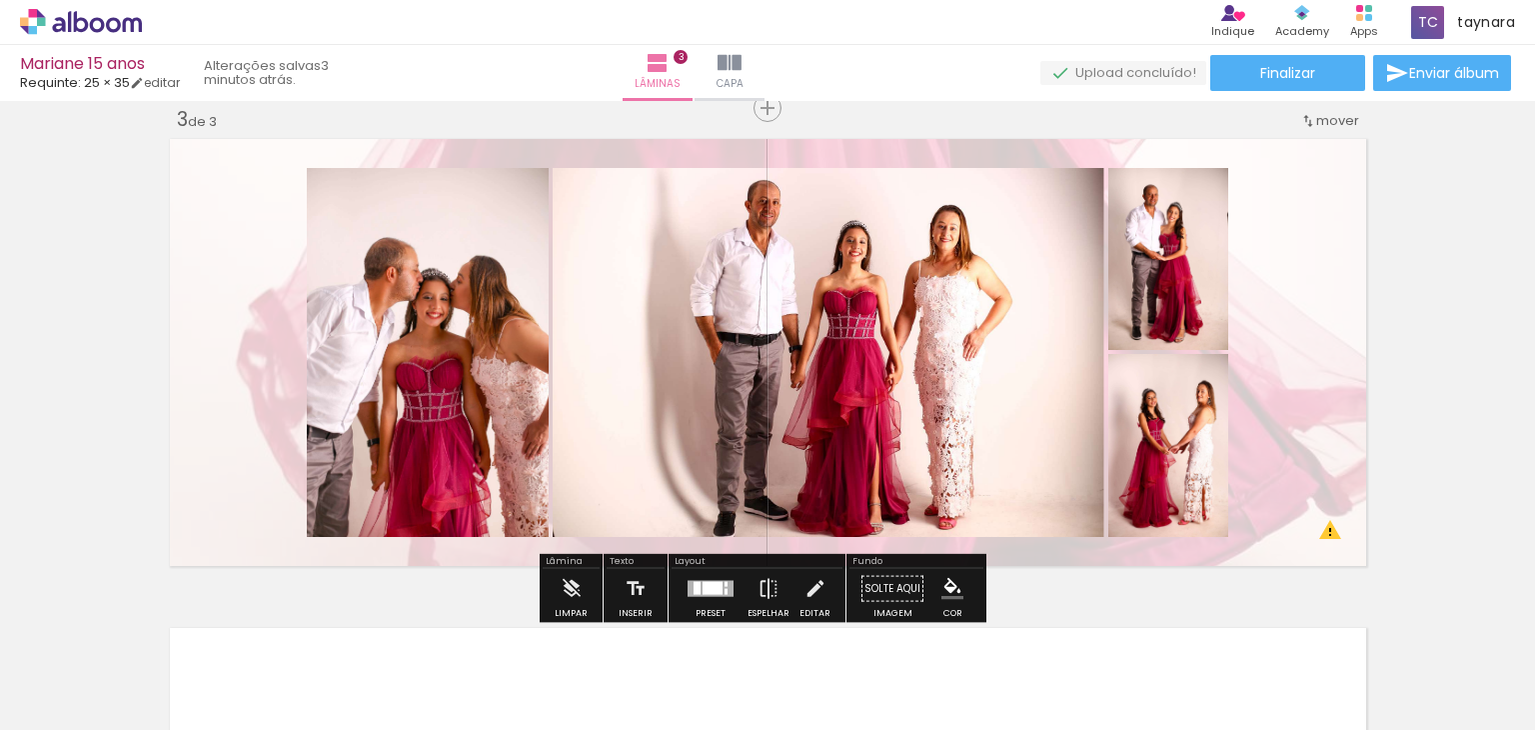
click at [703, 589] on div at bounding box center [713, 588] width 20 height 13
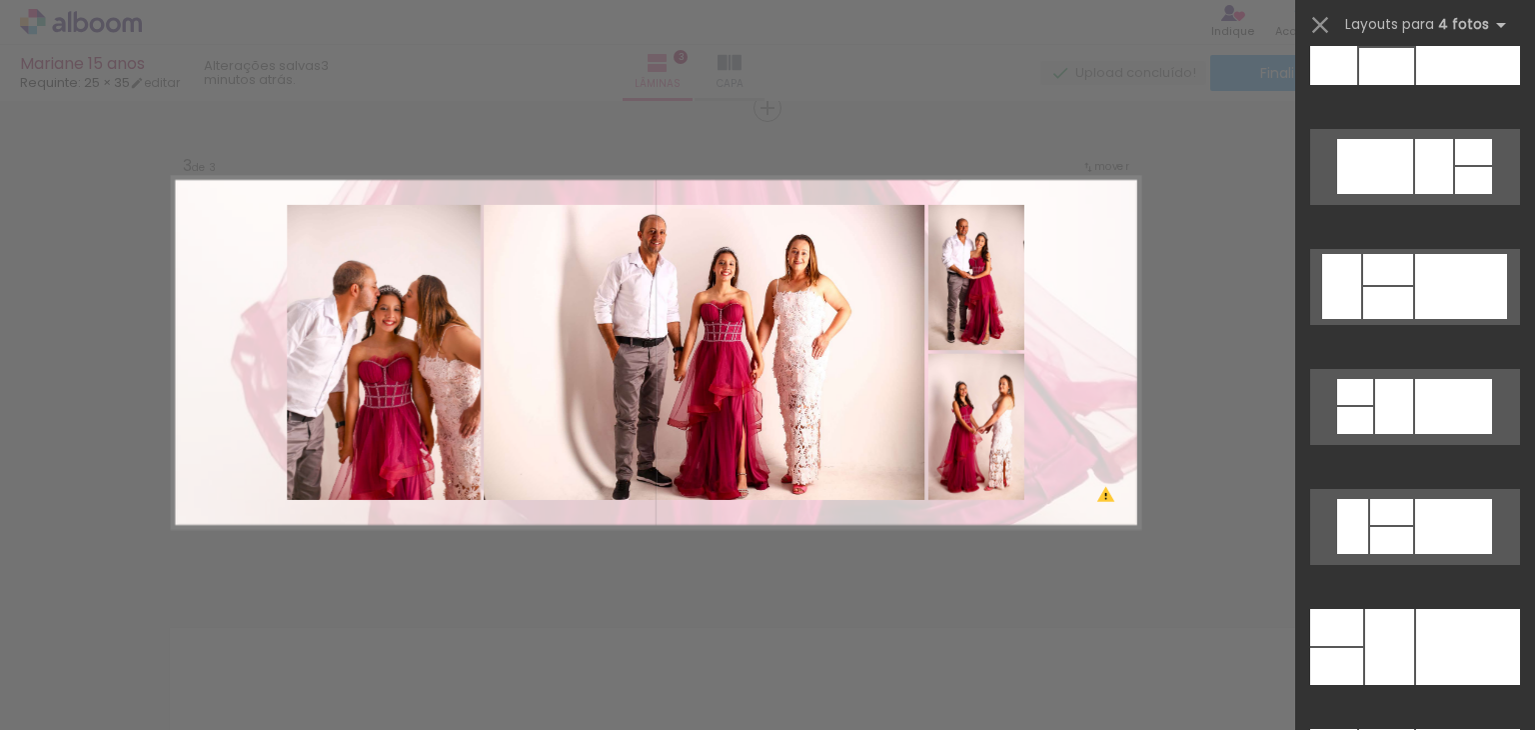
scroll to position [21820, 0]
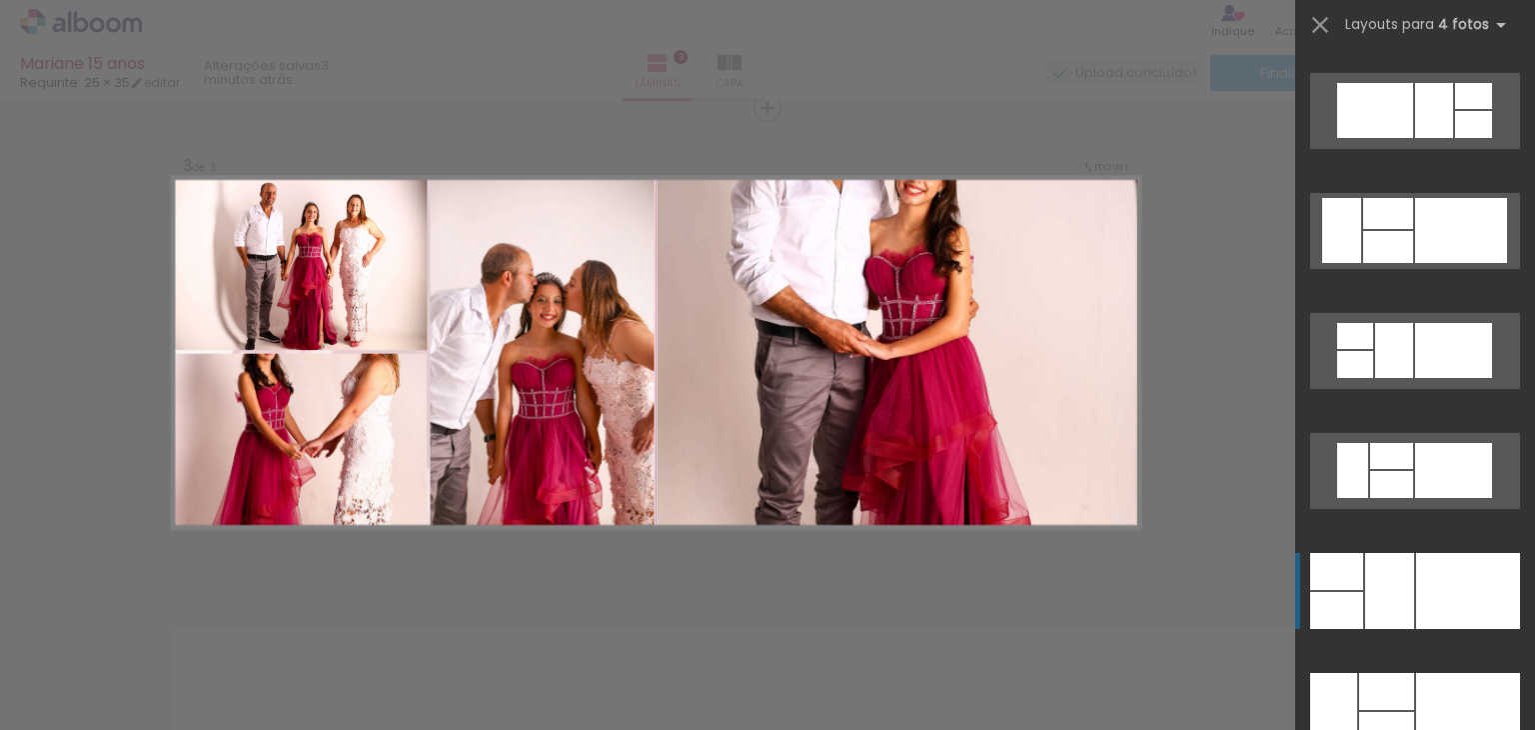
click at [1475, 584] on div at bounding box center [1469, 591] width 104 height 76
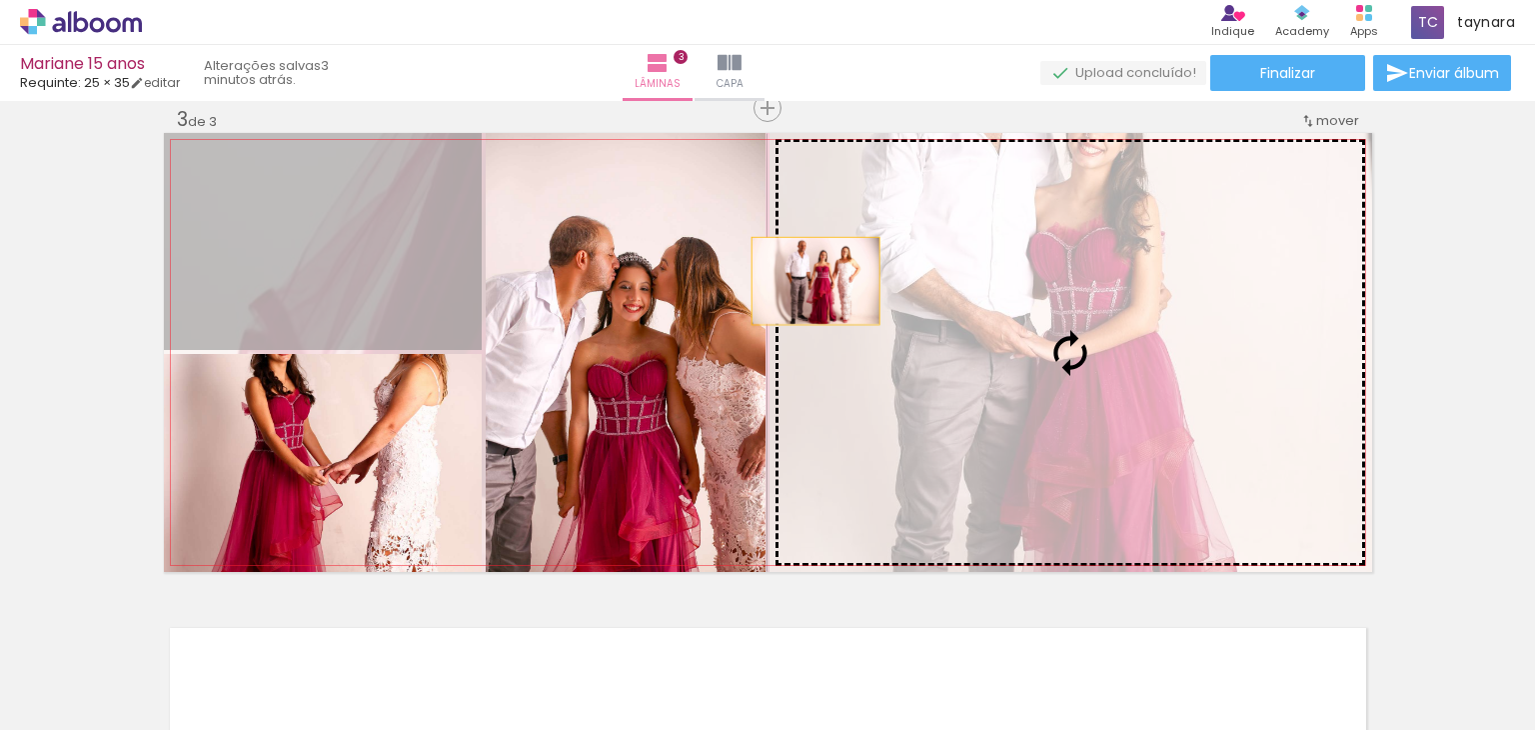
drag, startPoint x: 365, startPoint y: 265, endPoint x: 1104, endPoint y: 289, distance: 739.1
click at [0, 0] on slot at bounding box center [0, 0] width 0 height 0
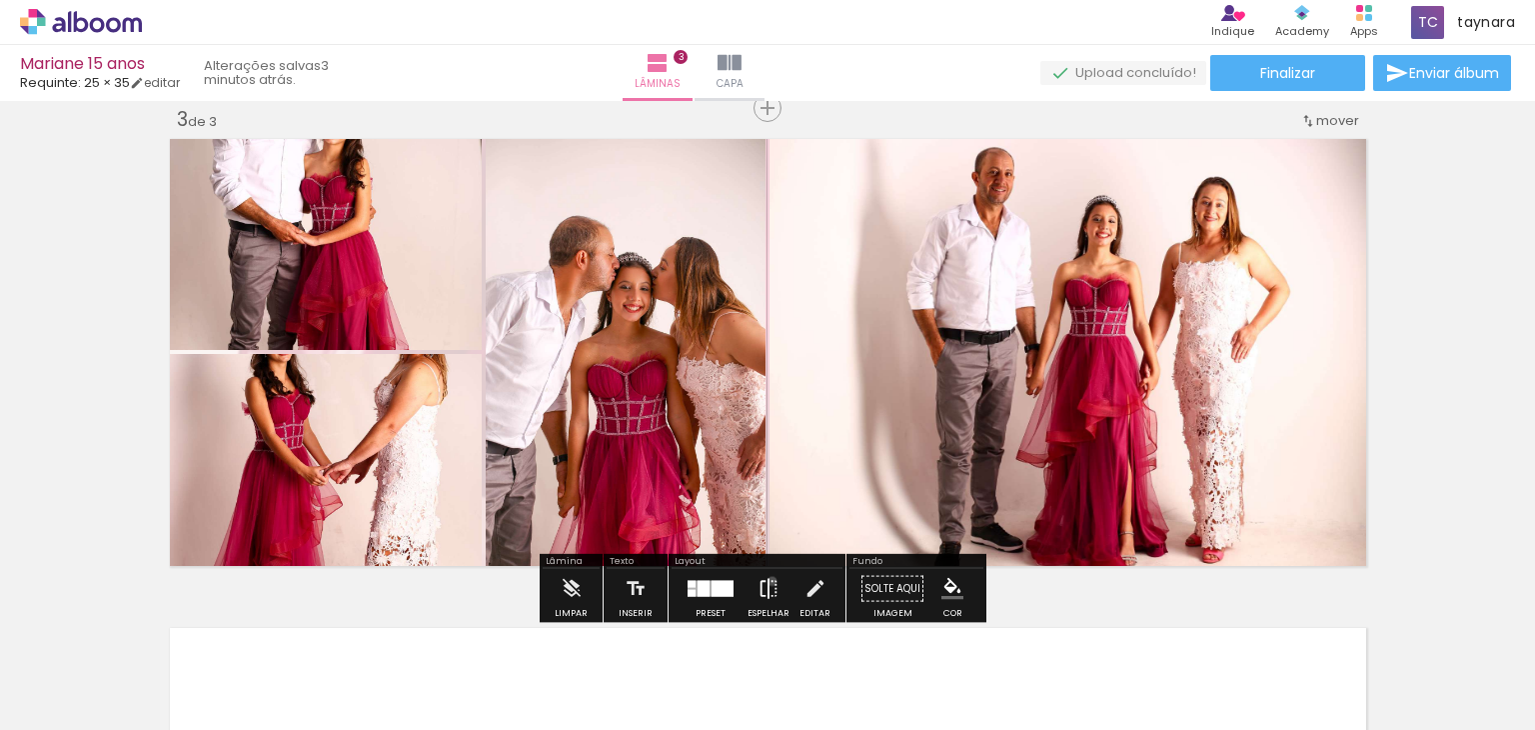
drag, startPoint x: 768, startPoint y: 581, endPoint x: 776, endPoint y: 552, distance: 30.1
click at [768, 581] on iron-icon at bounding box center [769, 589] width 22 height 40
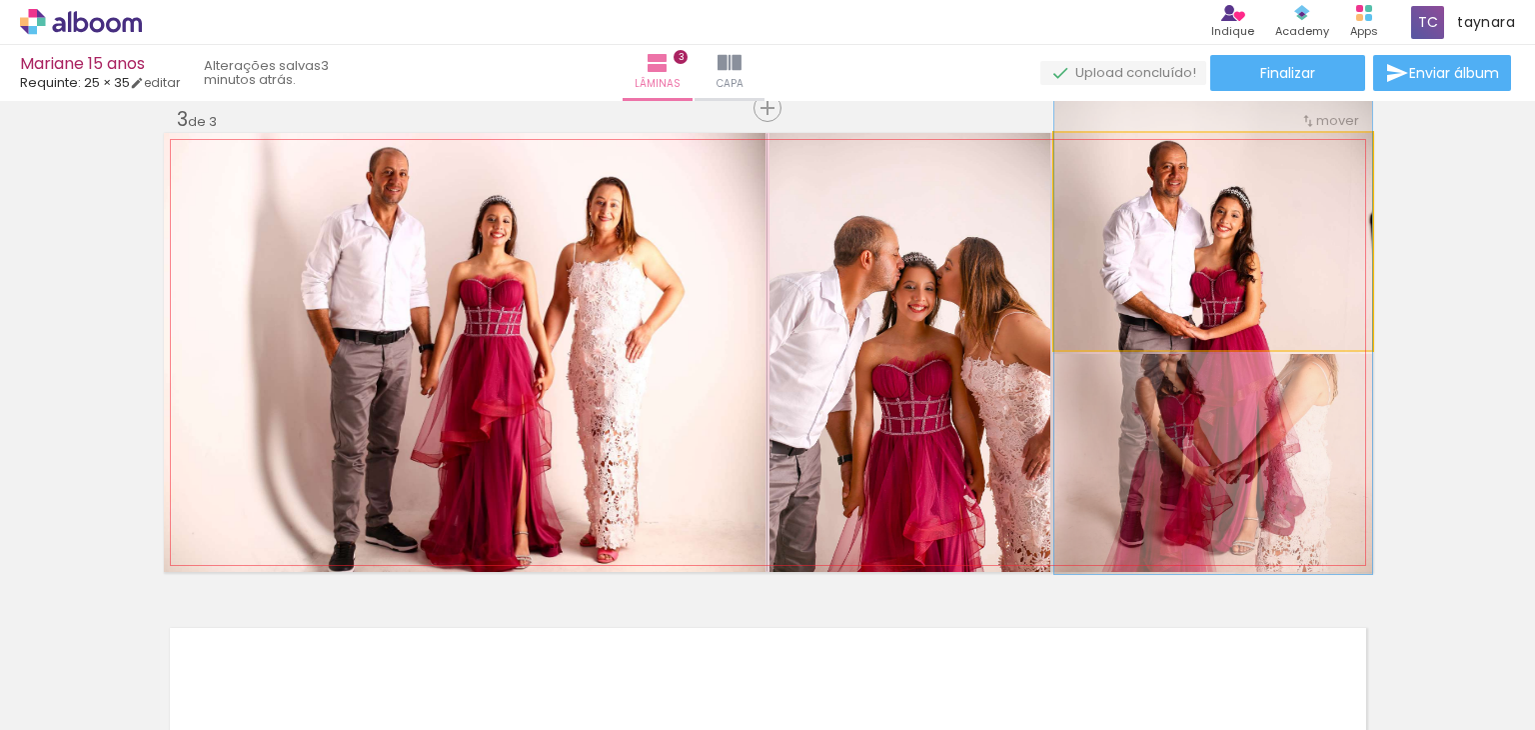
drag, startPoint x: 1232, startPoint y: 249, endPoint x: 1233, endPoint y: 336, distance: 87.0
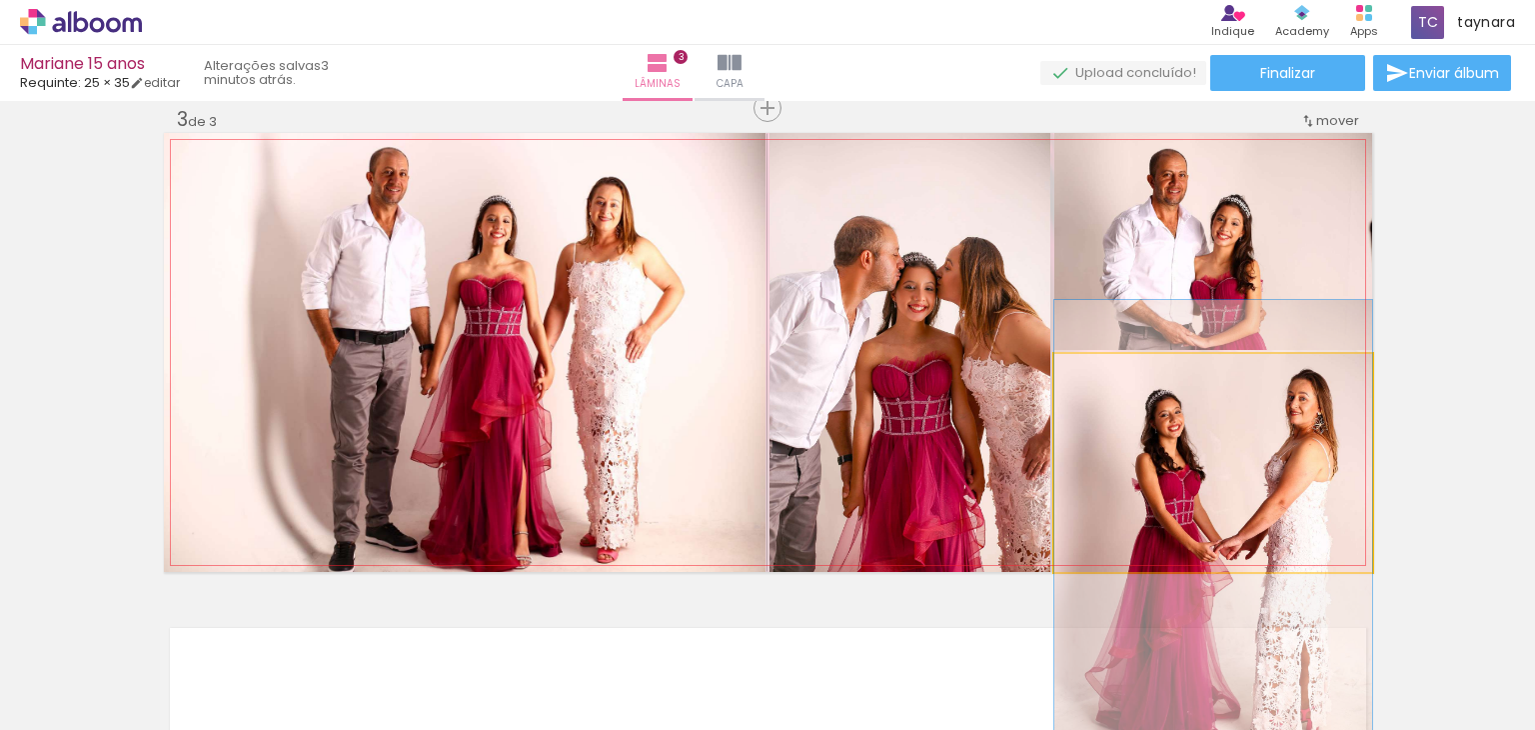
drag, startPoint x: 1298, startPoint y: 446, endPoint x: 1306, endPoint y: 521, distance: 75.4
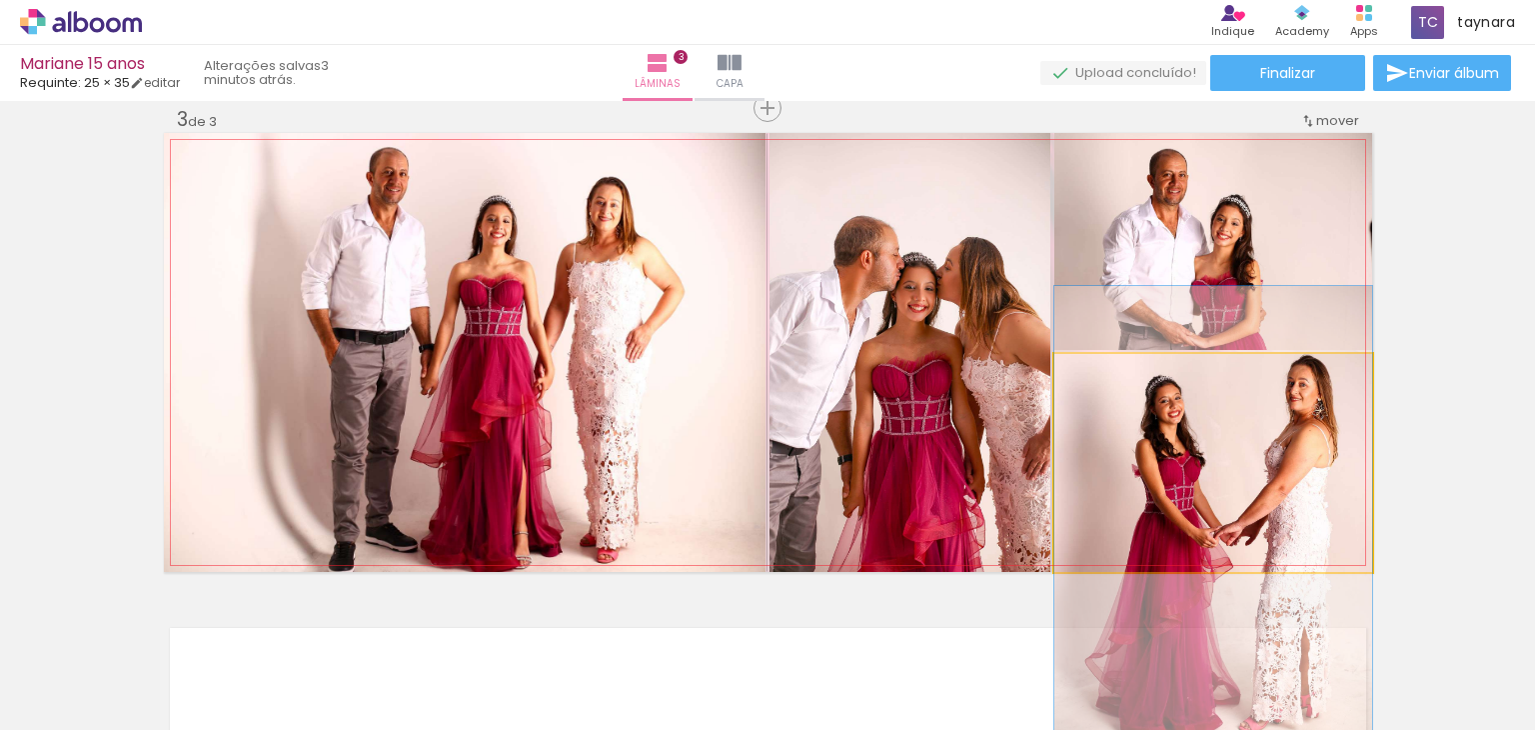
drag, startPoint x: 1267, startPoint y: 481, endPoint x: 1267, endPoint y: 467, distance: 14.0
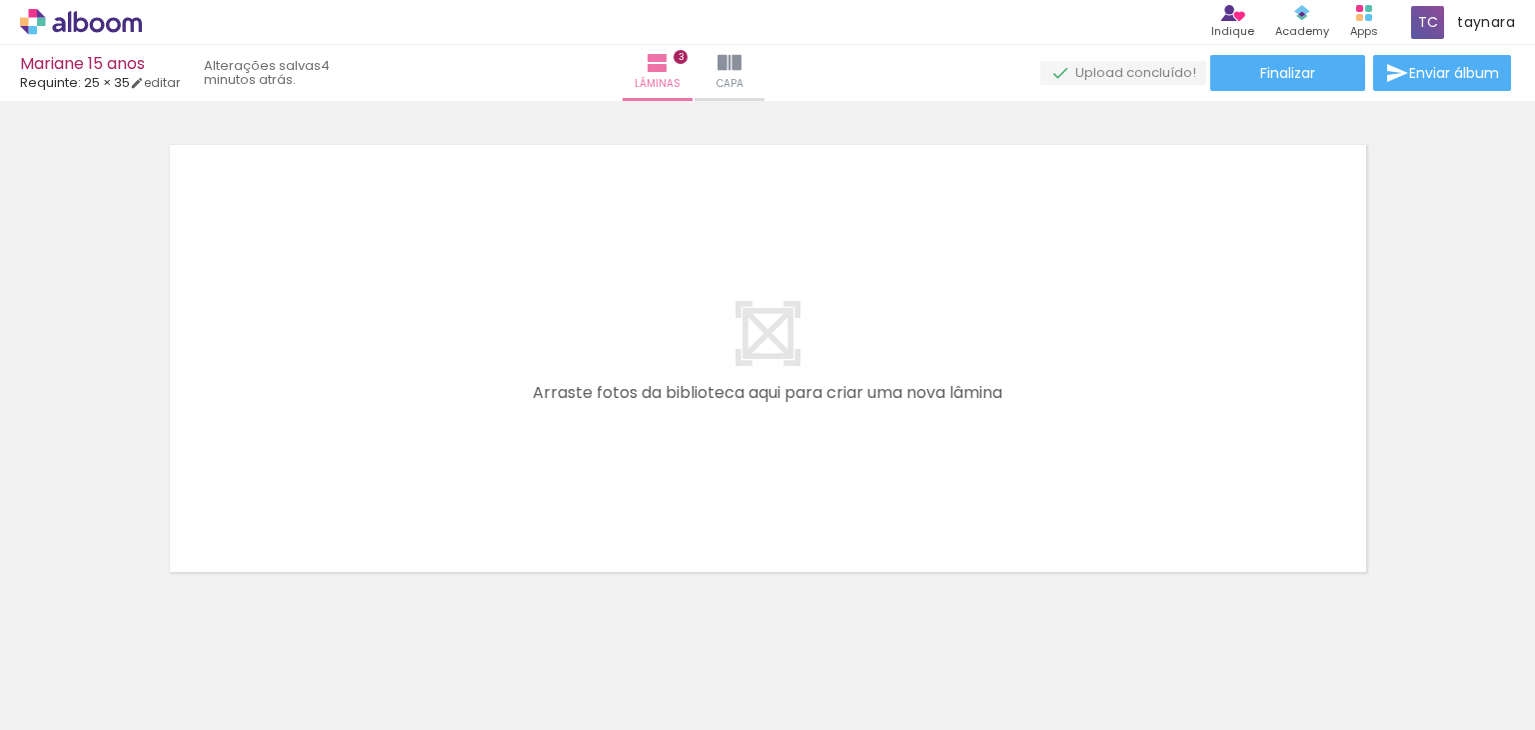
scroll to position [1499, 0]
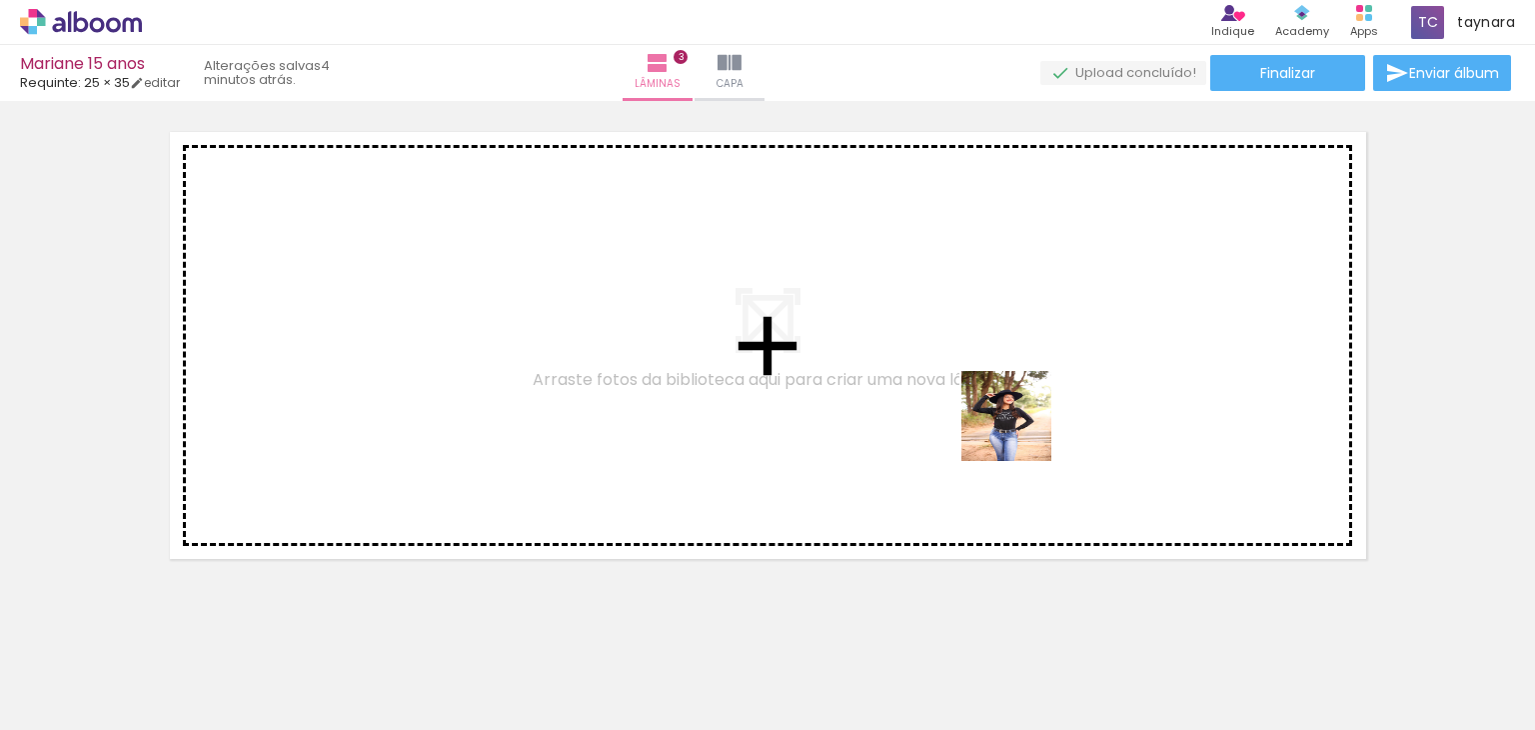
drag, startPoint x: 1308, startPoint y: 669, endPoint x: 1022, endPoint y: 431, distance: 371.9
click at [1022, 431] on quentale-workspace at bounding box center [767, 365] width 1535 height 730
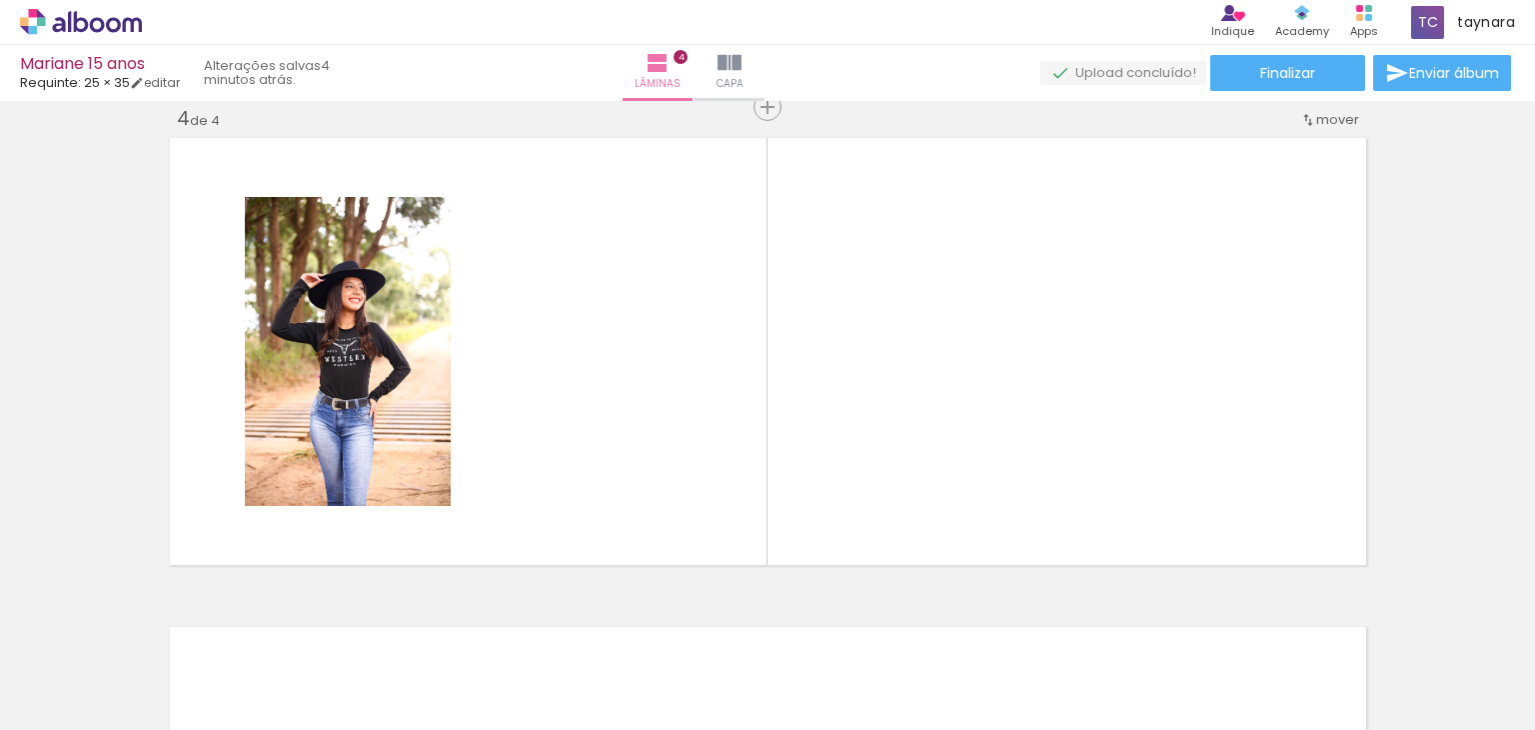
scroll to position [1491, 0]
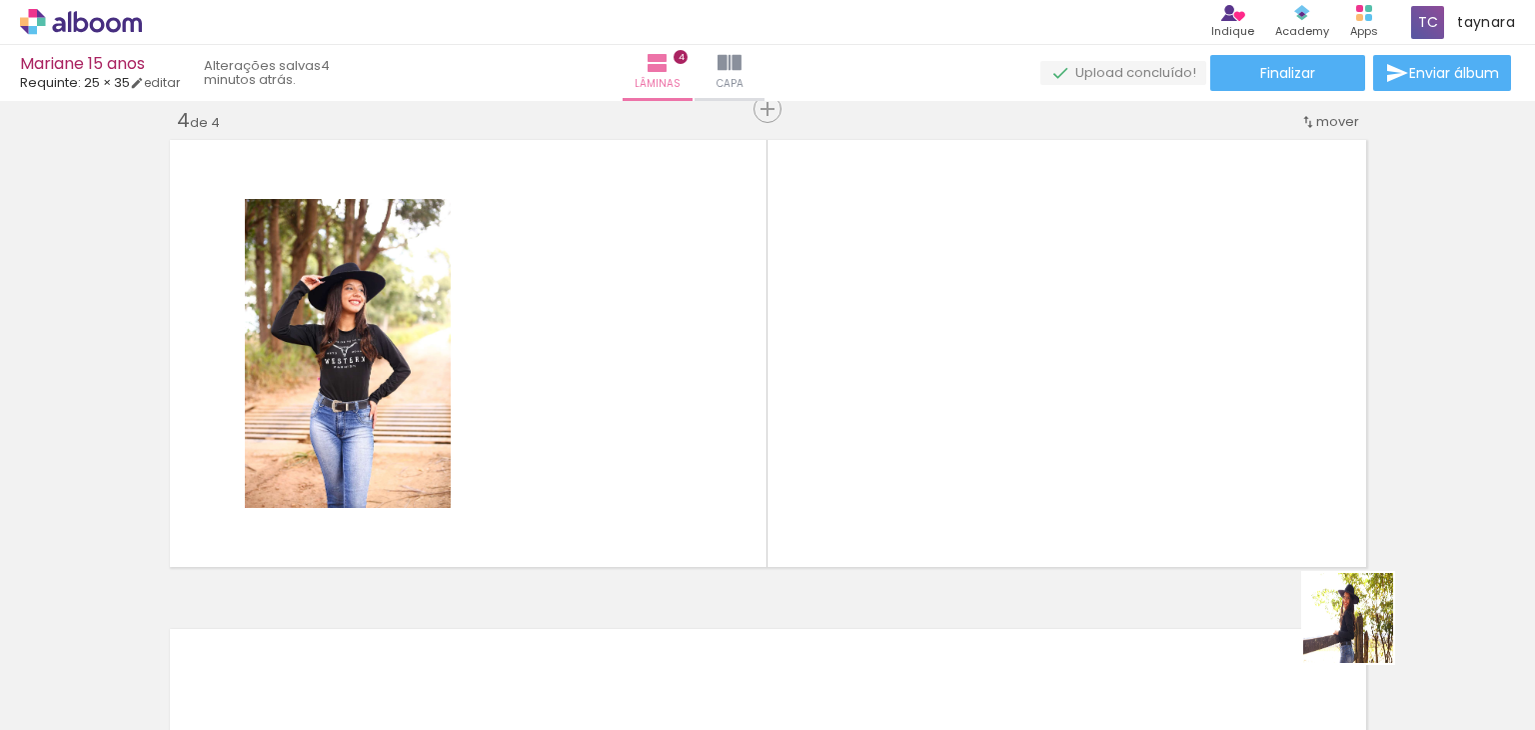
drag, startPoint x: 1436, startPoint y: 681, endPoint x: 1392, endPoint y: 617, distance: 77.6
click at [1076, 429] on quentale-workspace at bounding box center [767, 365] width 1535 height 730
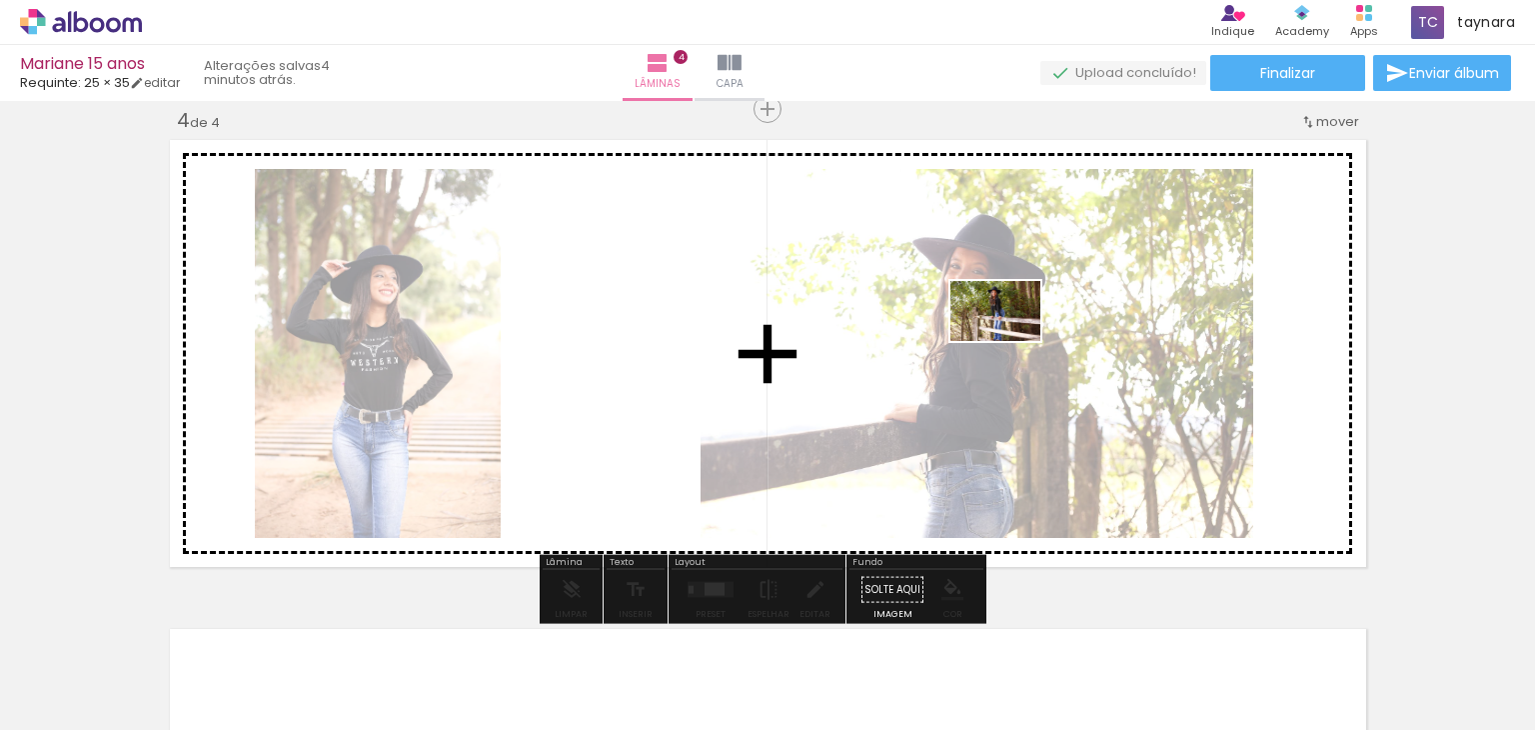
drag, startPoint x: 1520, startPoint y: 681, endPoint x: 1011, endPoint y: 341, distance: 612.7
click at [1011, 341] on quentale-workspace at bounding box center [767, 365] width 1535 height 730
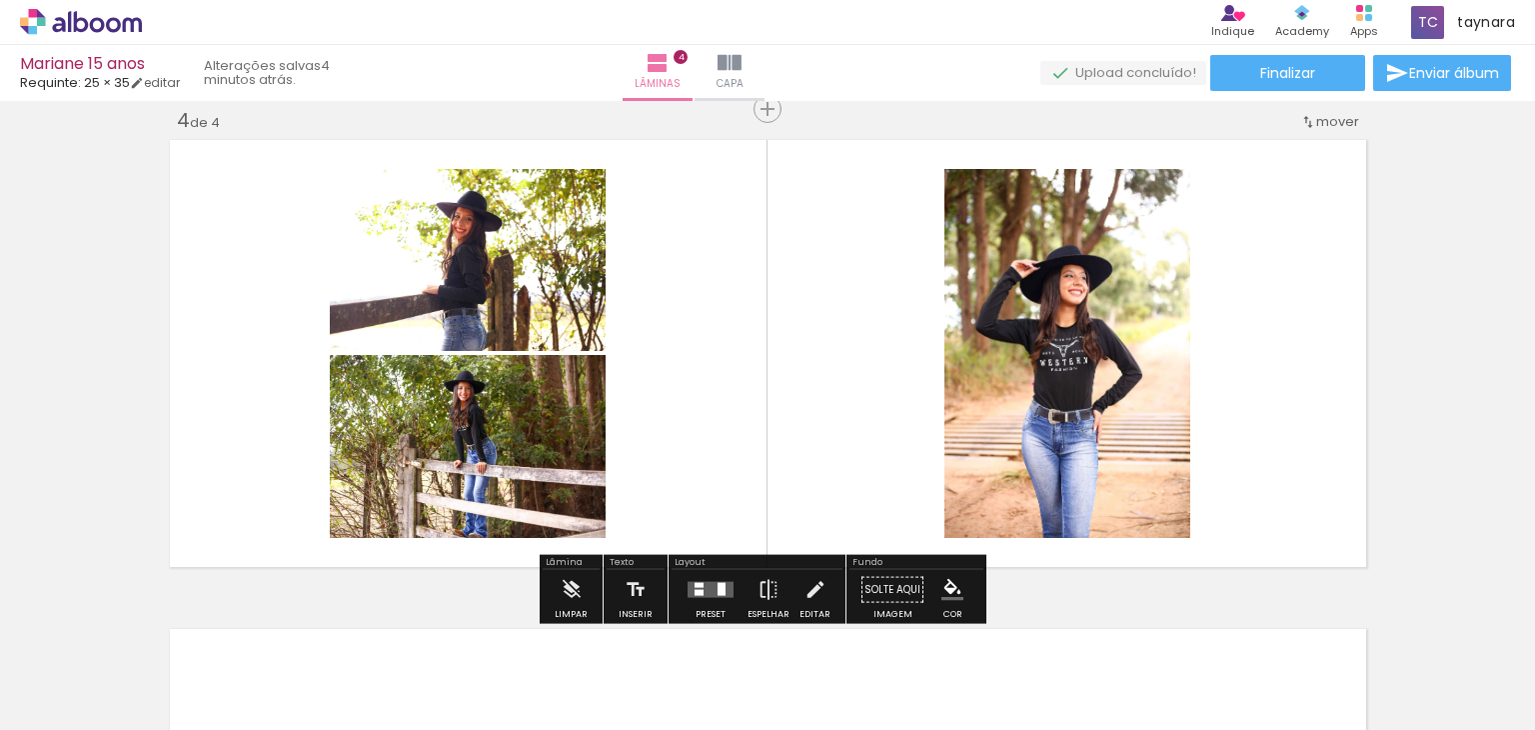
scroll to position [0, 3896]
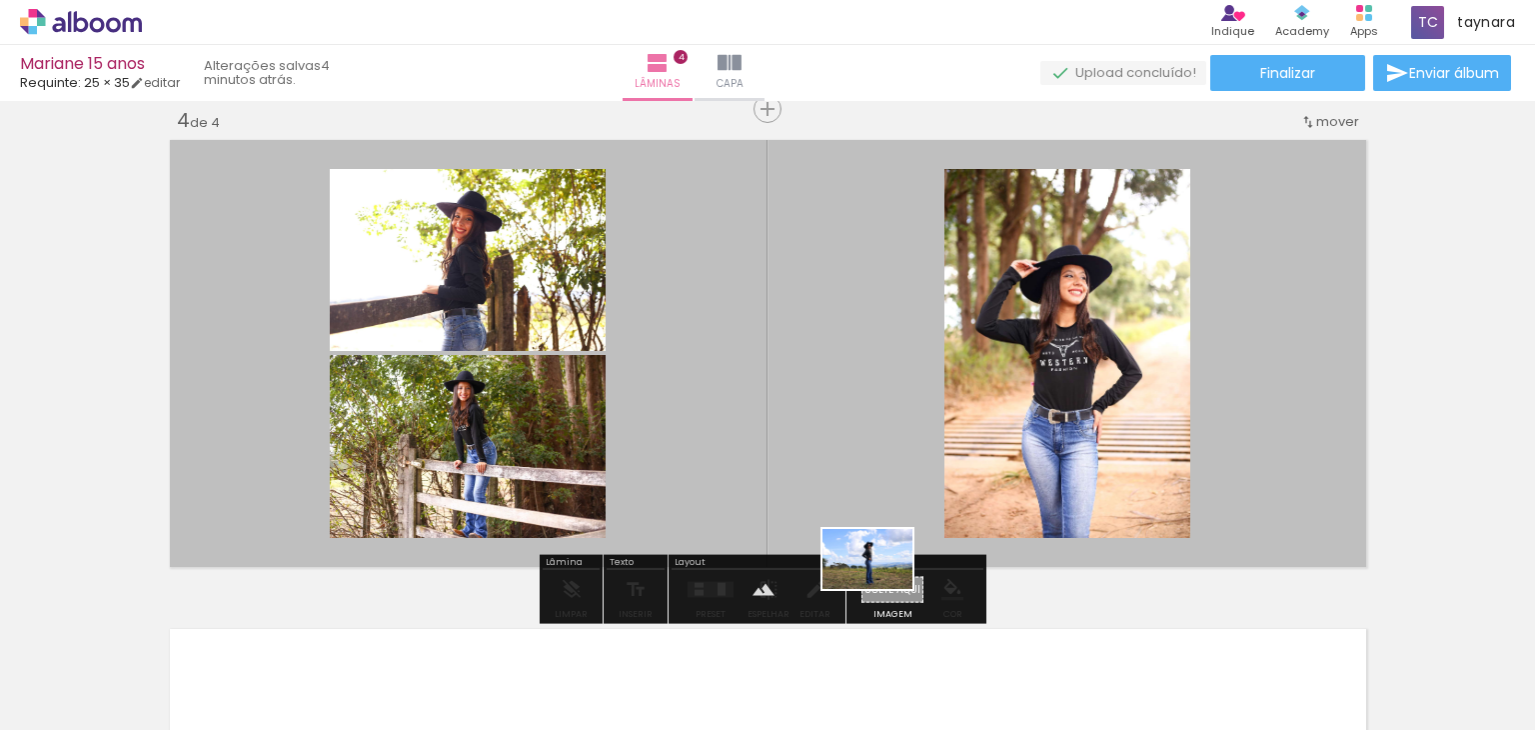
drag, startPoint x: 1415, startPoint y: 637, endPoint x: 883, endPoint y: 589, distance: 534.0
click at [883, 589] on quentale-workspace at bounding box center [767, 365] width 1535 height 730
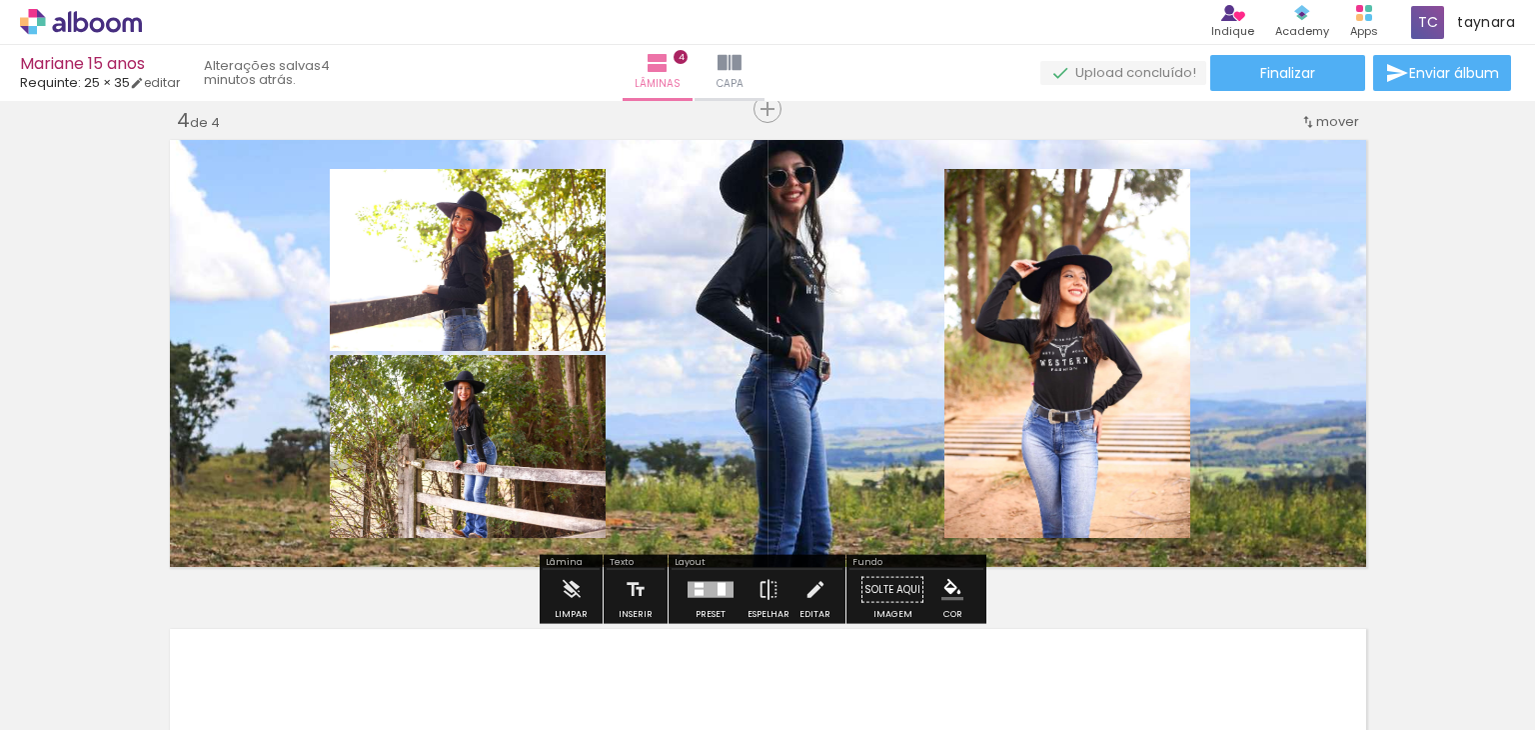
click at [814, 321] on quentale-layouter at bounding box center [768, 353] width 1209 height 439
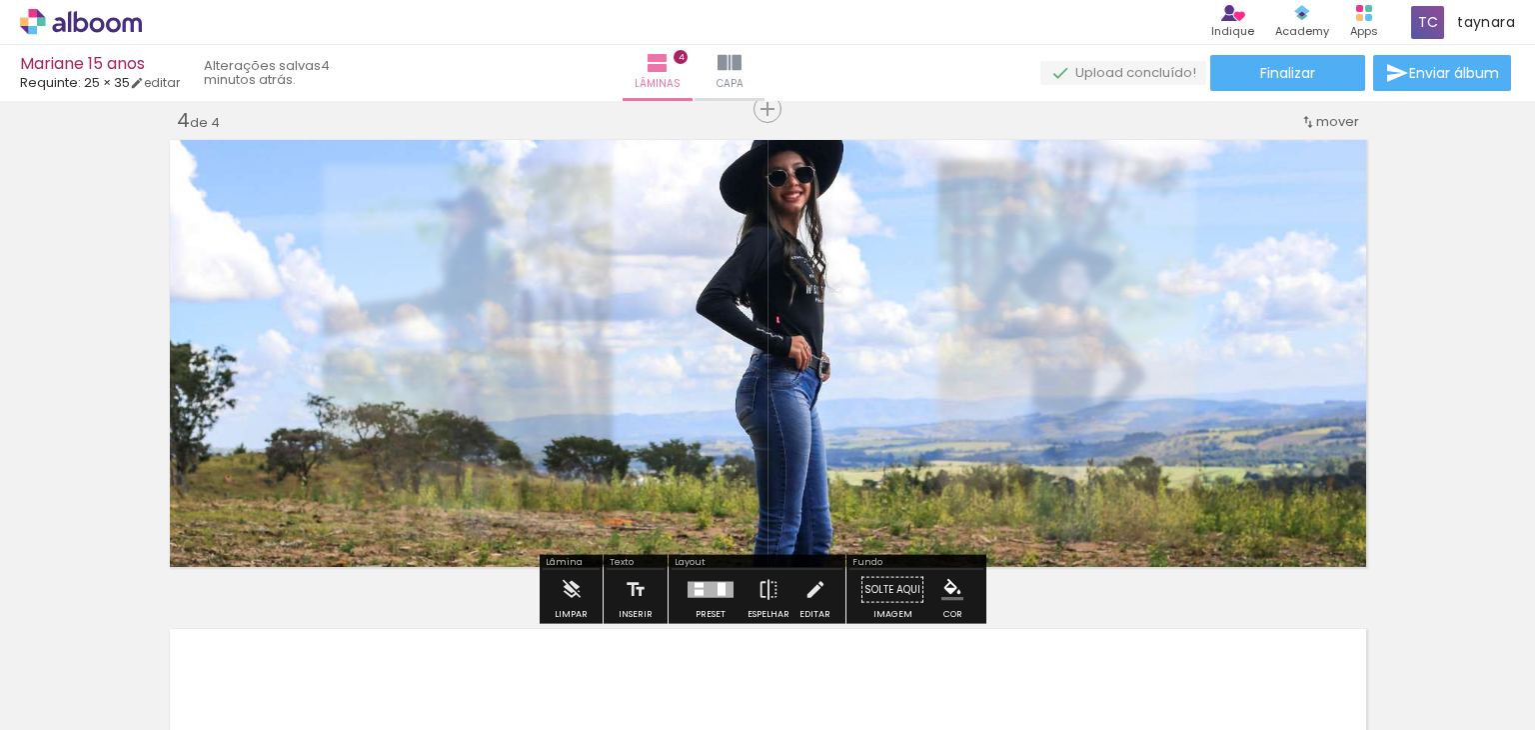
click at [813, 321] on quentale-photo at bounding box center [768, 353] width 1209 height 439
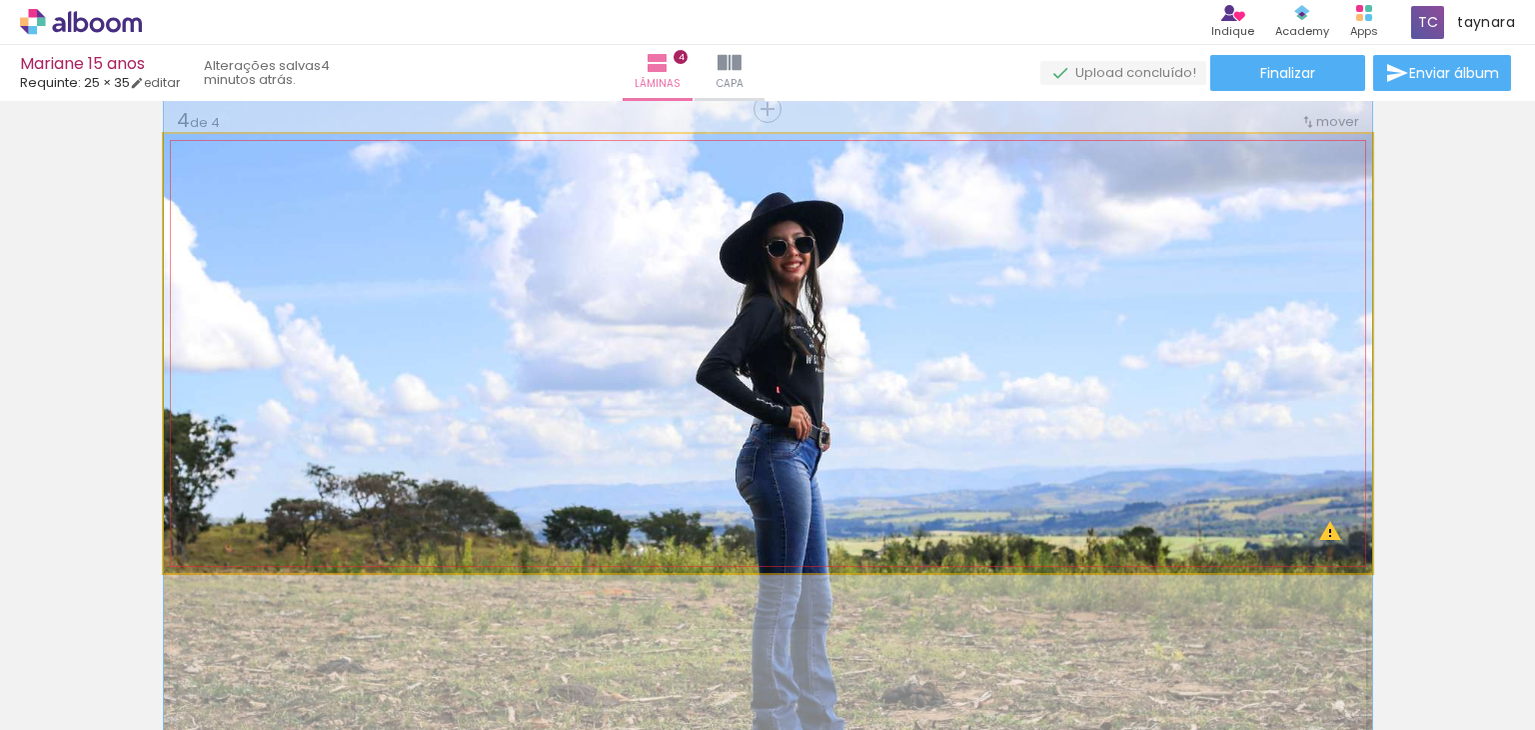
drag, startPoint x: 843, startPoint y: 323, endPoint x: 854, endPoint y: 387, distance: 64.9
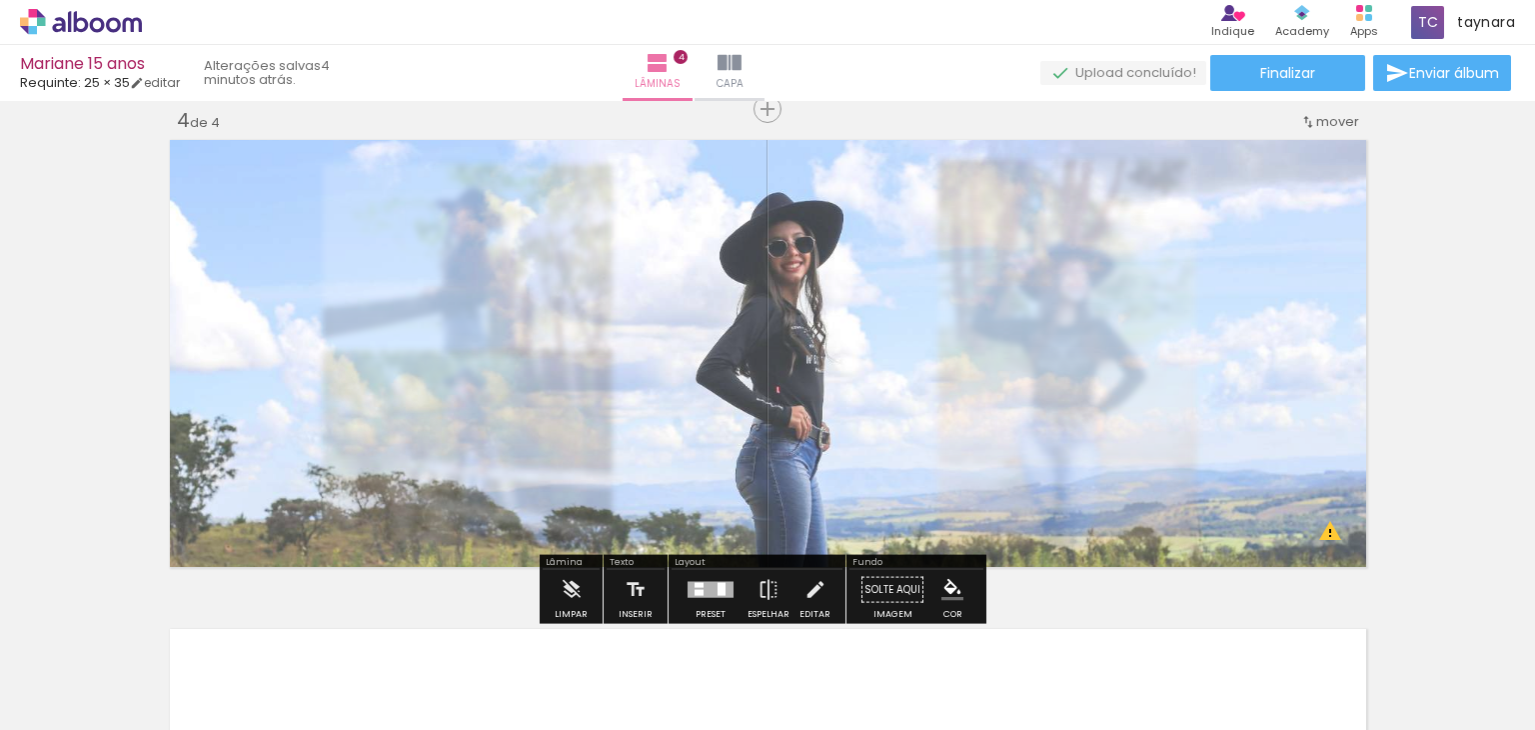
drag, startPoint x: 444, startPoint y: 185, endPoint x: 431, endPoint y: 186, distance: 13.0
type paper-slider "70"
click at [433, 186] on div at bounding box center [439, 185] width 12 height 12
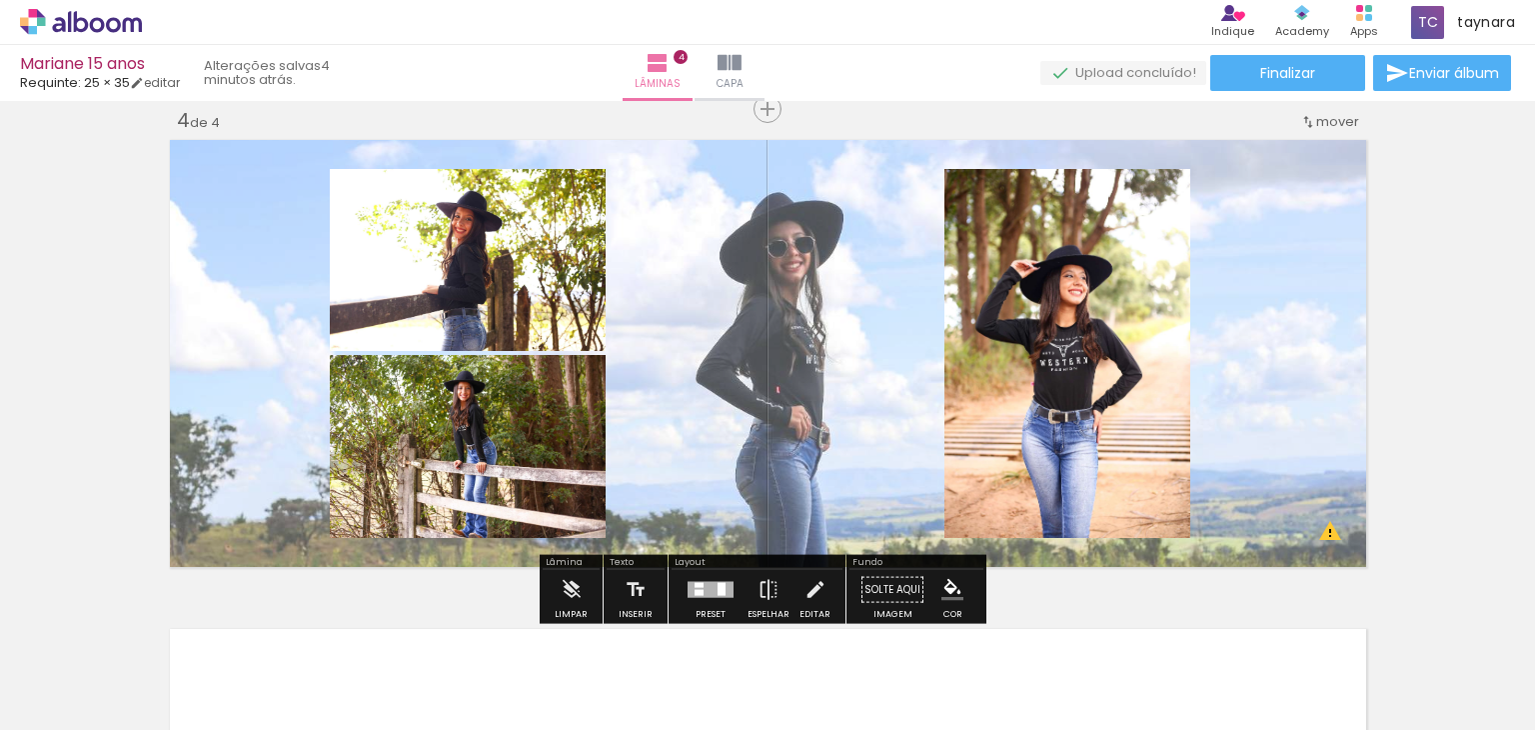
click at [796, 419] on quentale-layouter at bounding box center [768, 353] width 1209 height 439
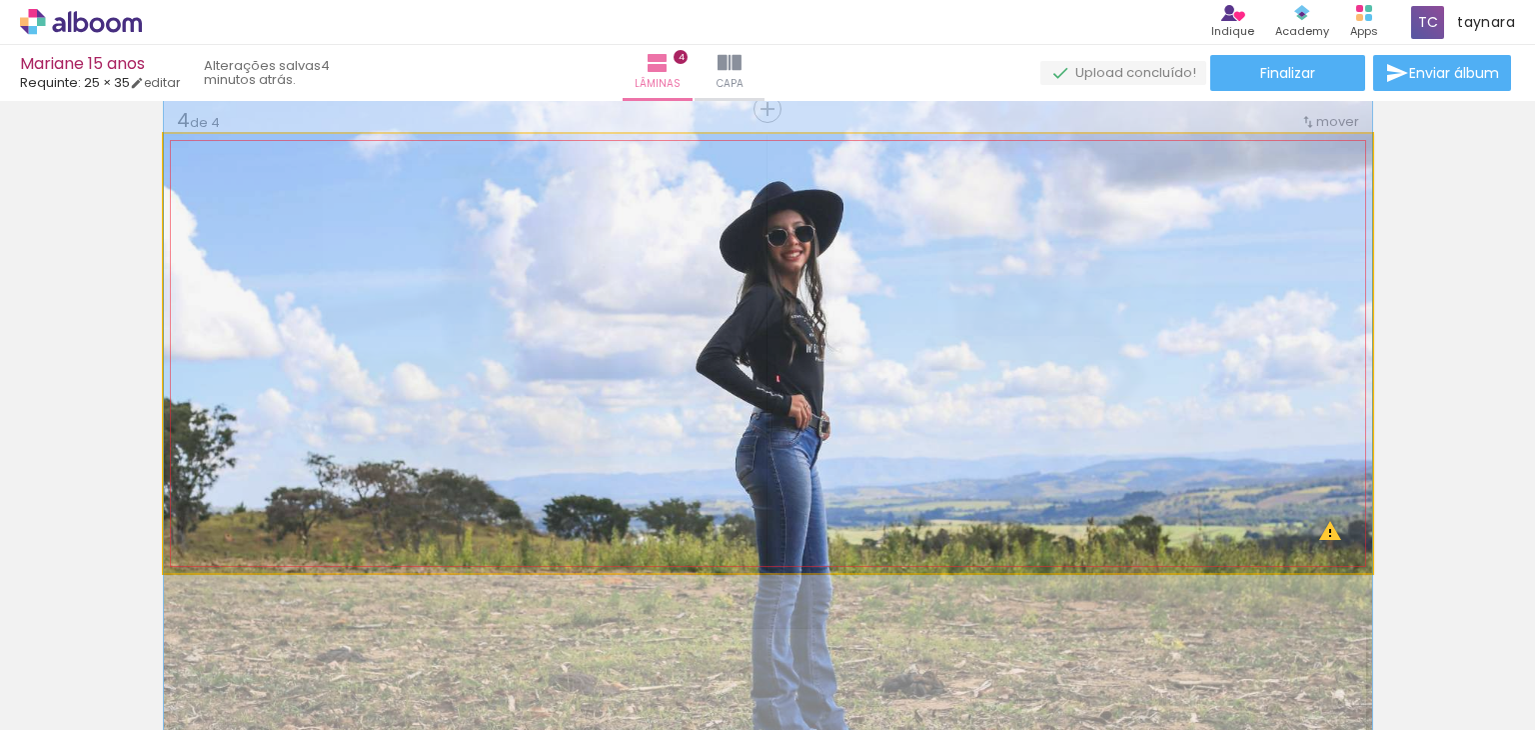
drag, startPoint x: 816, startPoint y: 420, endPoint x: 863, endPoint y: 409, distance: 48.3
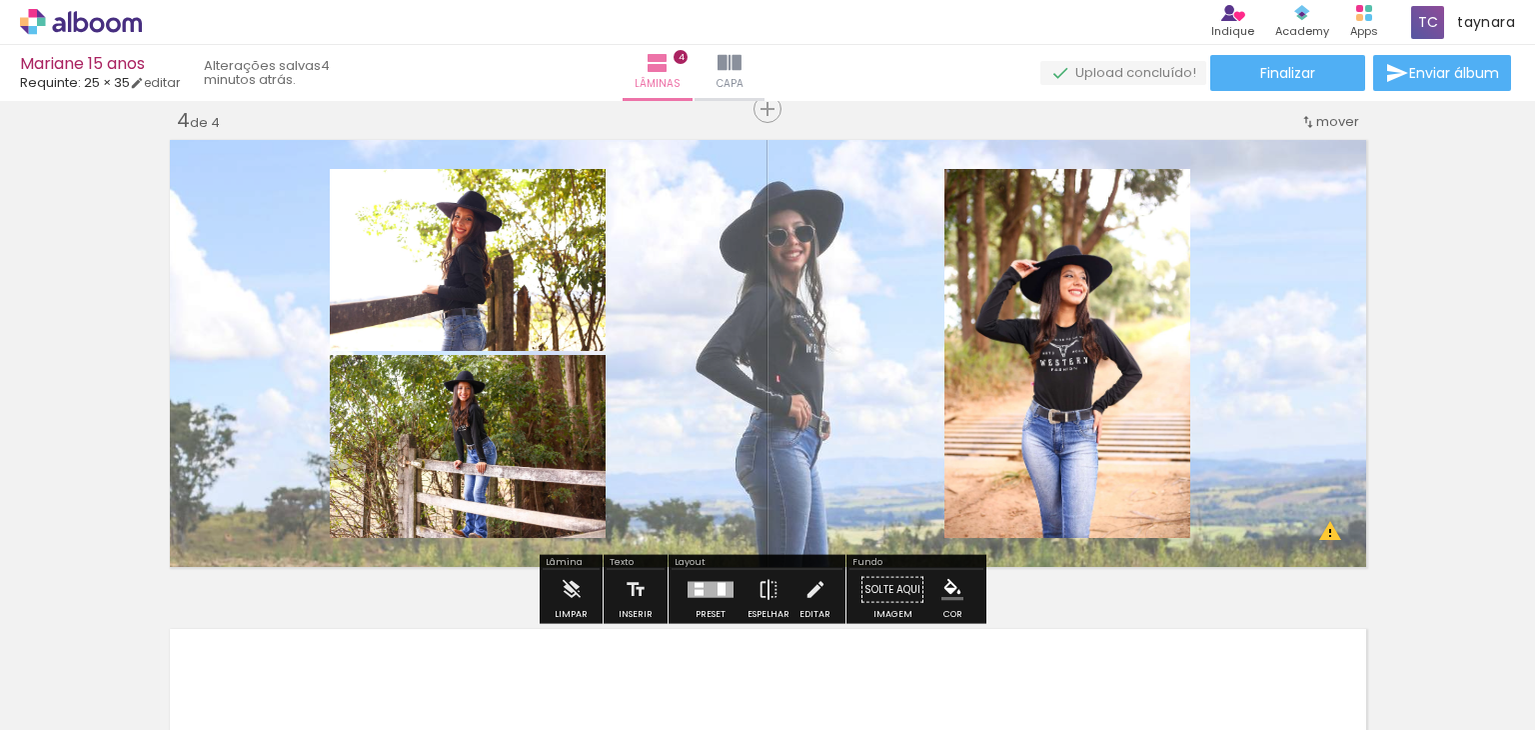
click at [720, 589] on div at bounding box center [722, 589] width 8 height 13
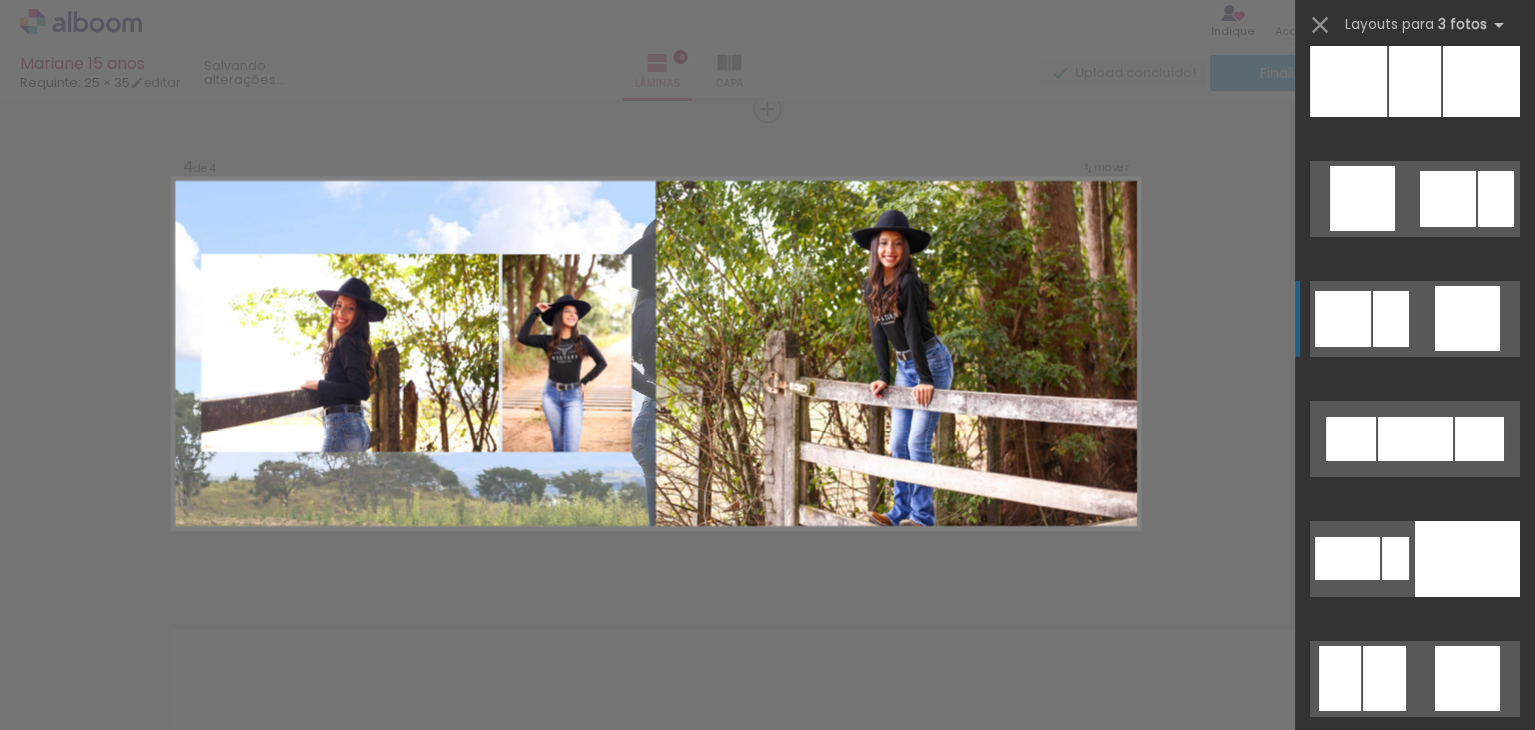
scroll to position [14490, 0]
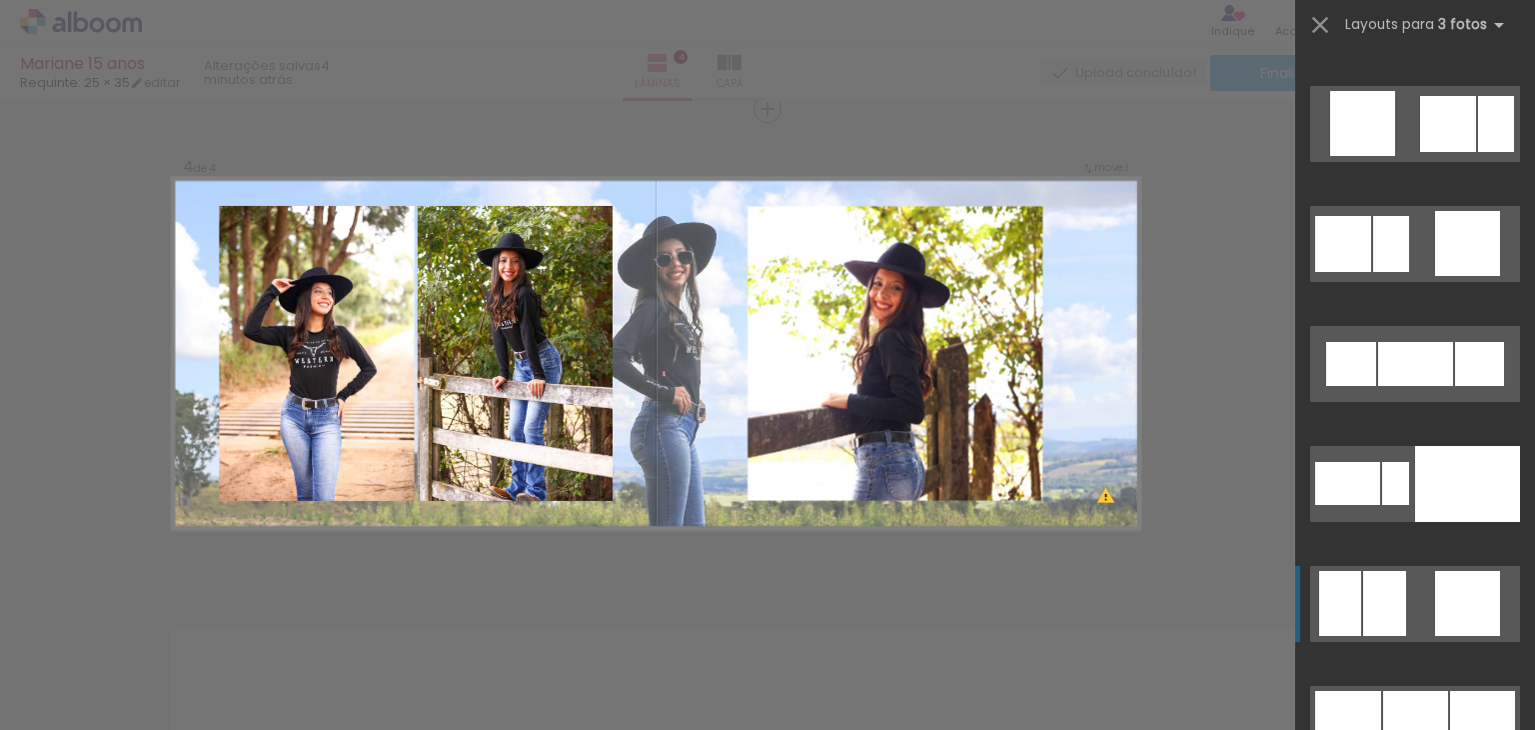
click at [1436, 589] on div at bounding box center [1468, 603] width 65 height 65
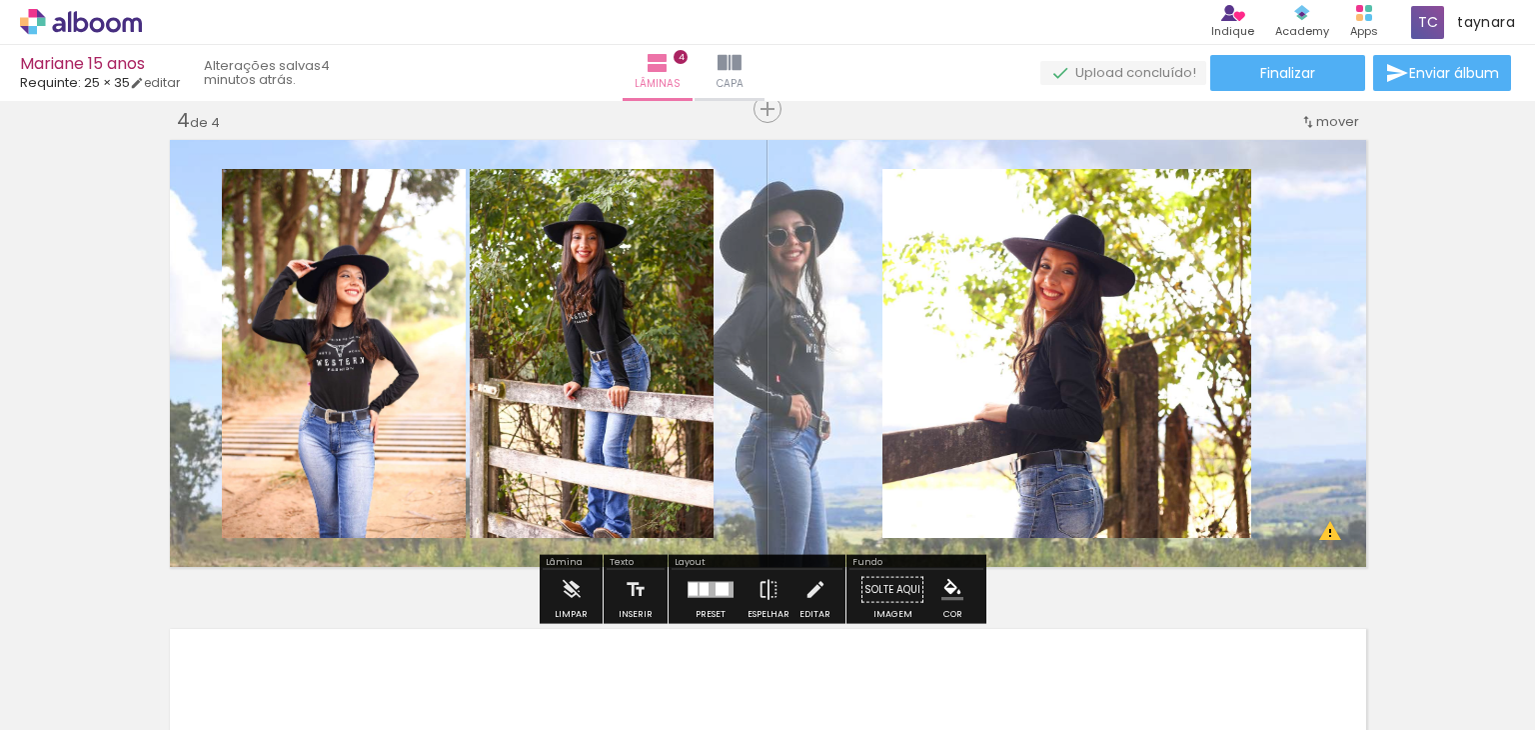
click at [860, 393] on quentale-layouter at bounding box center [768, 353] width 1209 height 439
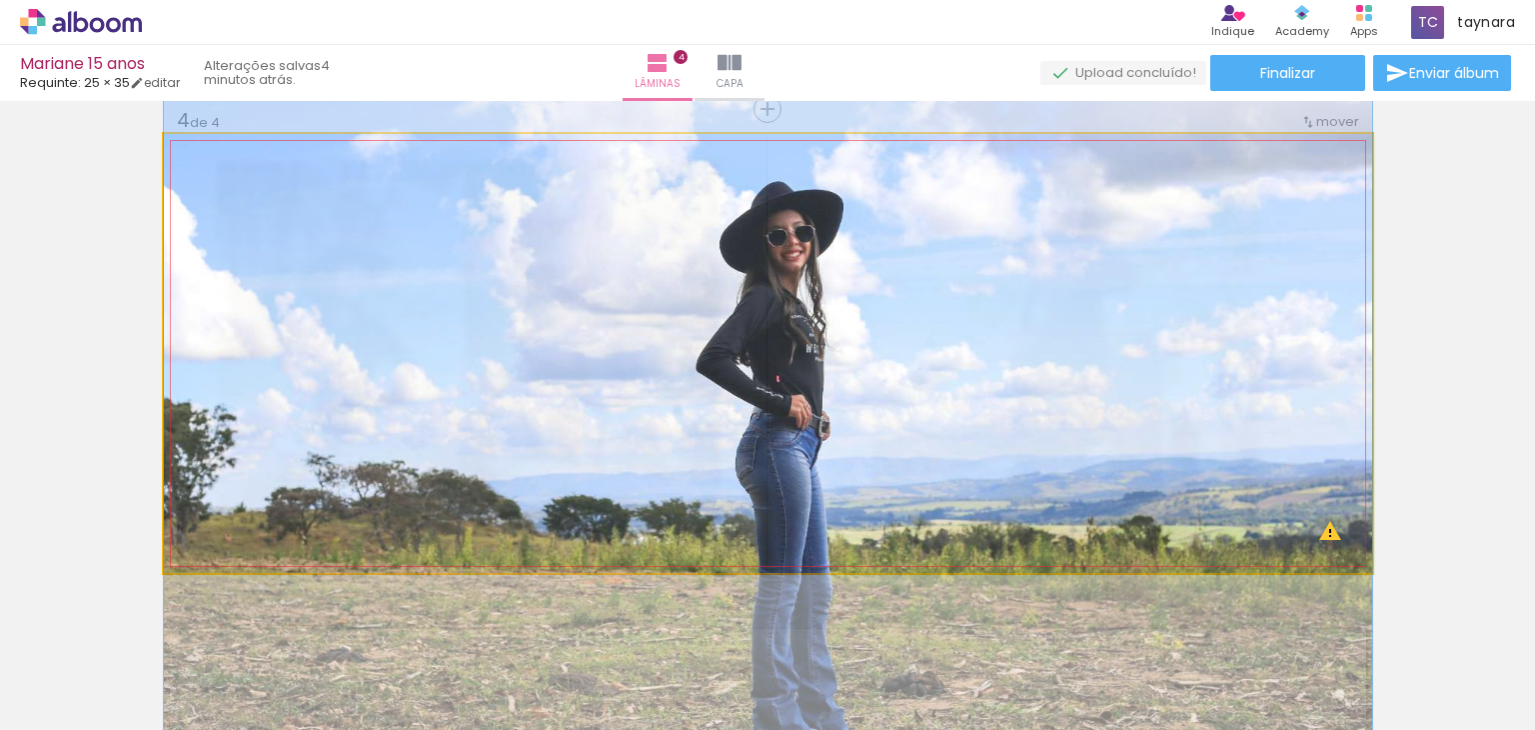
click at [860, 393] on quentale-photo at bounding box center [768, 353] width 1209 height 439
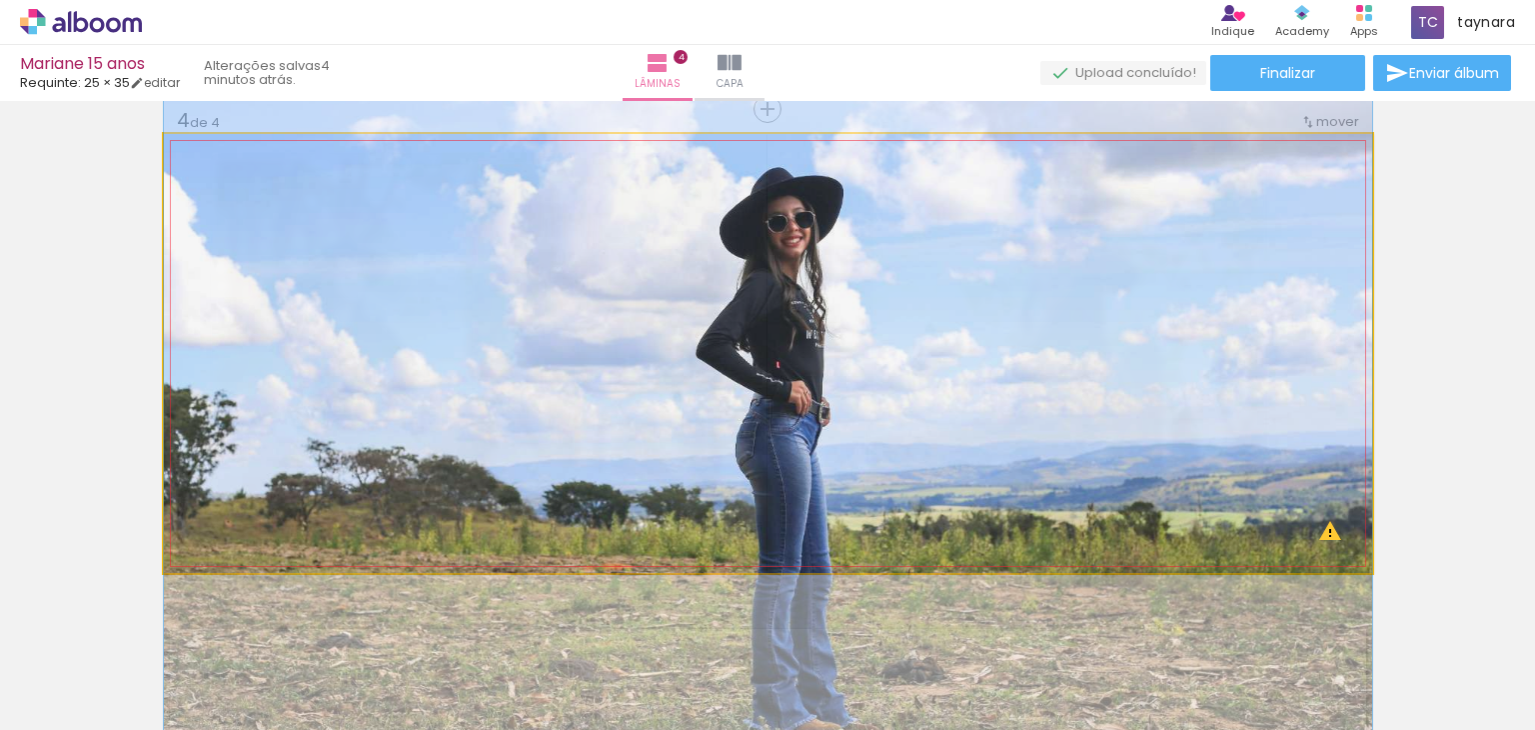
drag, startPoint x: 836, startPoint y: 385, endPoint x: 888, endPoint y: 372, distance: 53.6
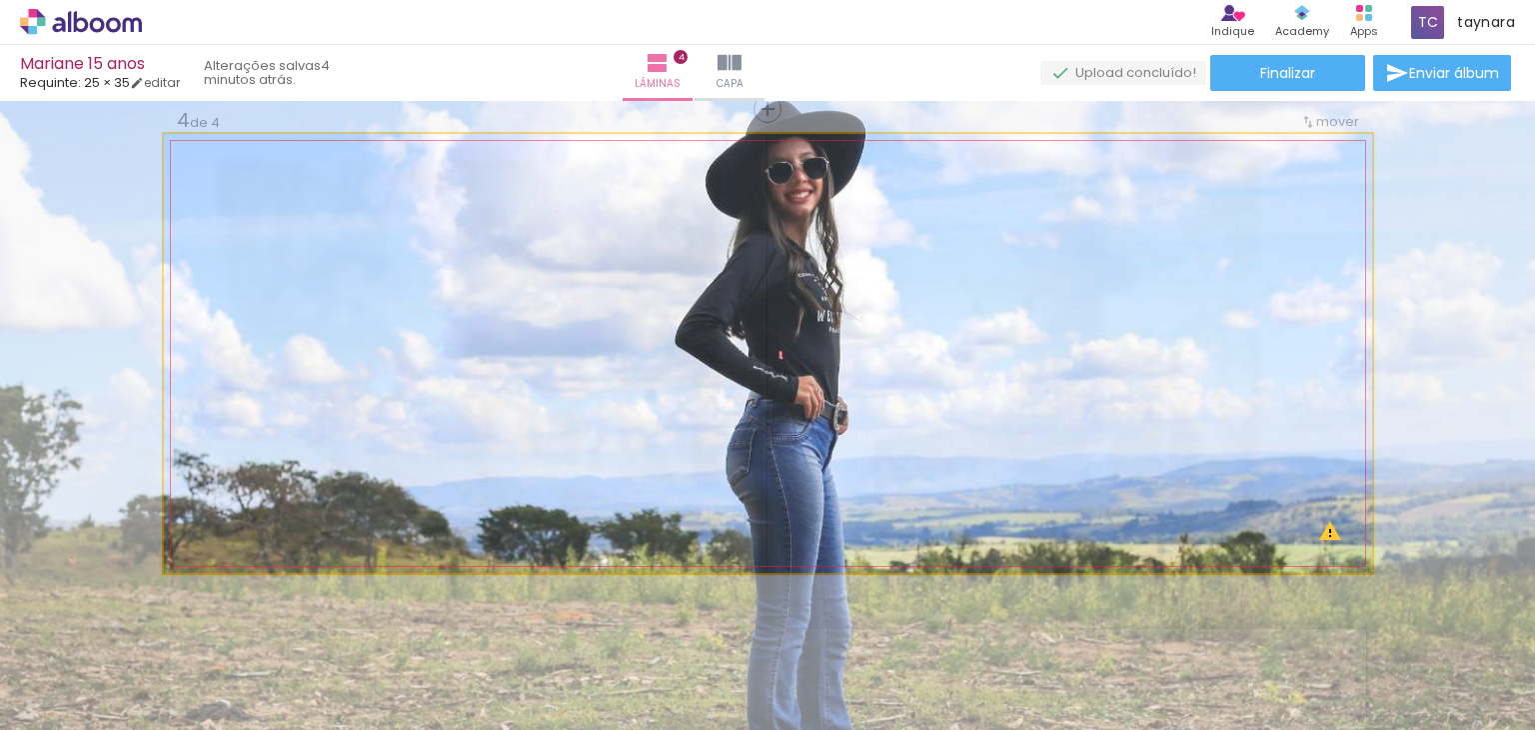
type paper-slider "129"
click at [260, 179] on div at bounding box center [280, 185] width 78 height 32
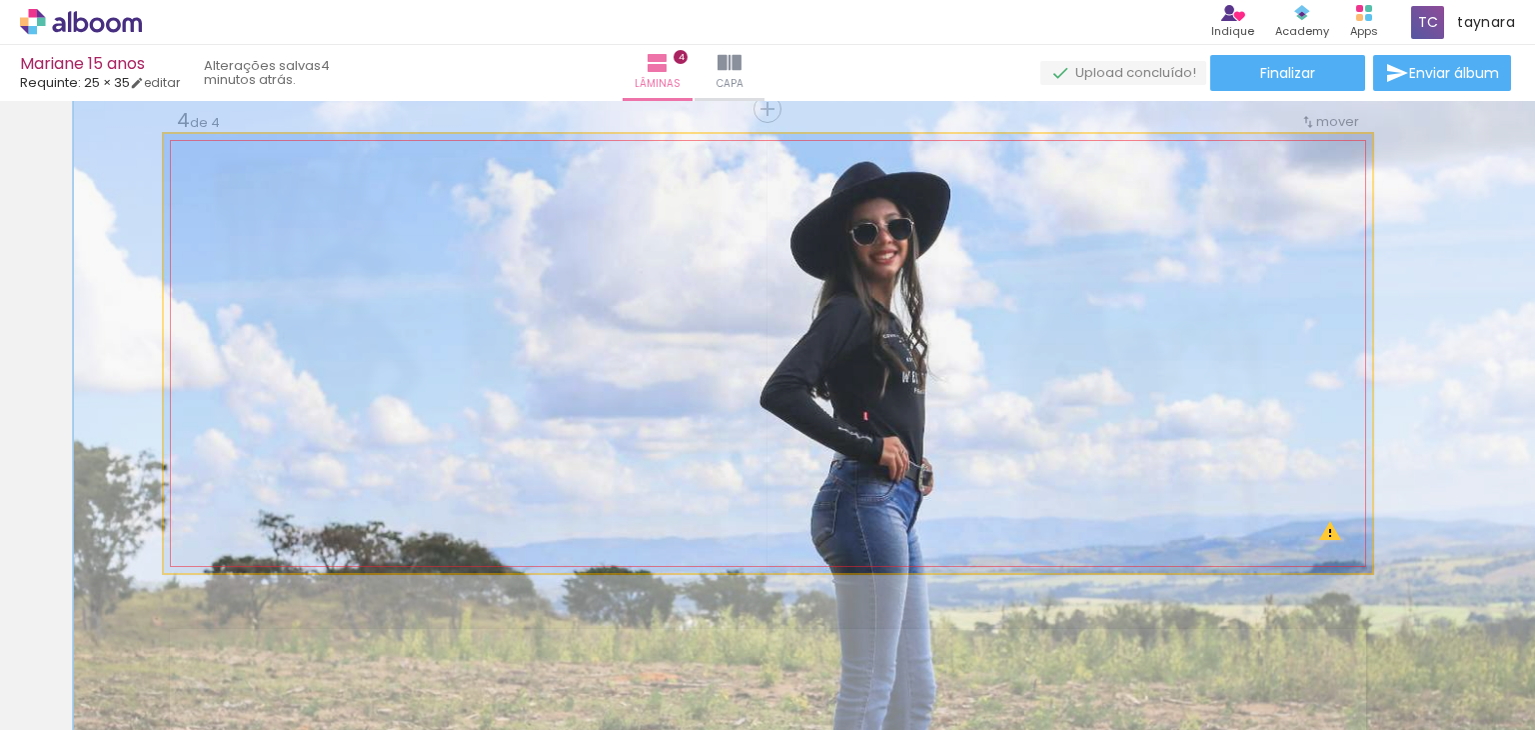
drag, startPoint x: 681, startPoint y: 337, endPoint x: 756, endPoint y: 396, distance: 95.4
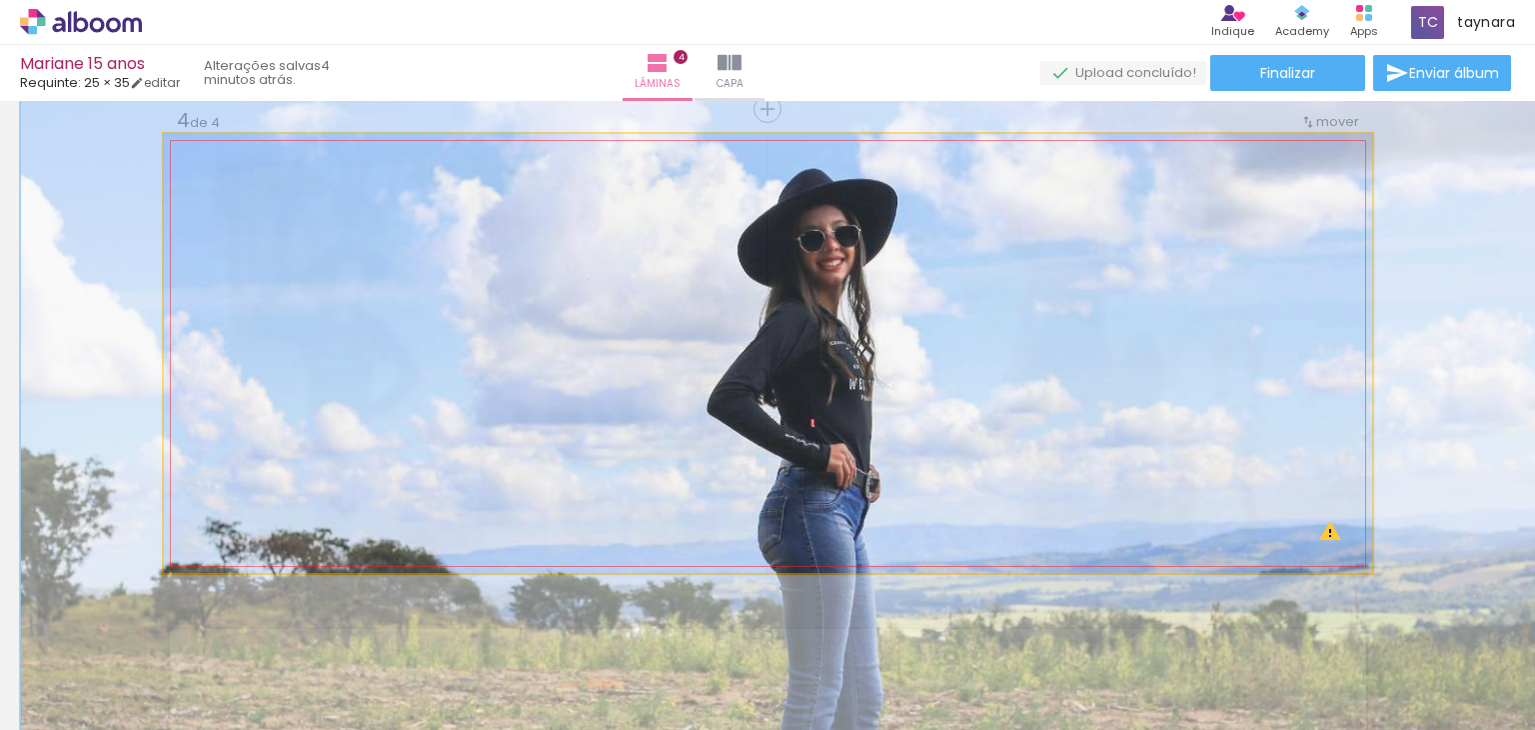
drag, startPoint x: 852, startPoint y: 349, endPoint x: 799, endPoint y: 356, distance: 53.4
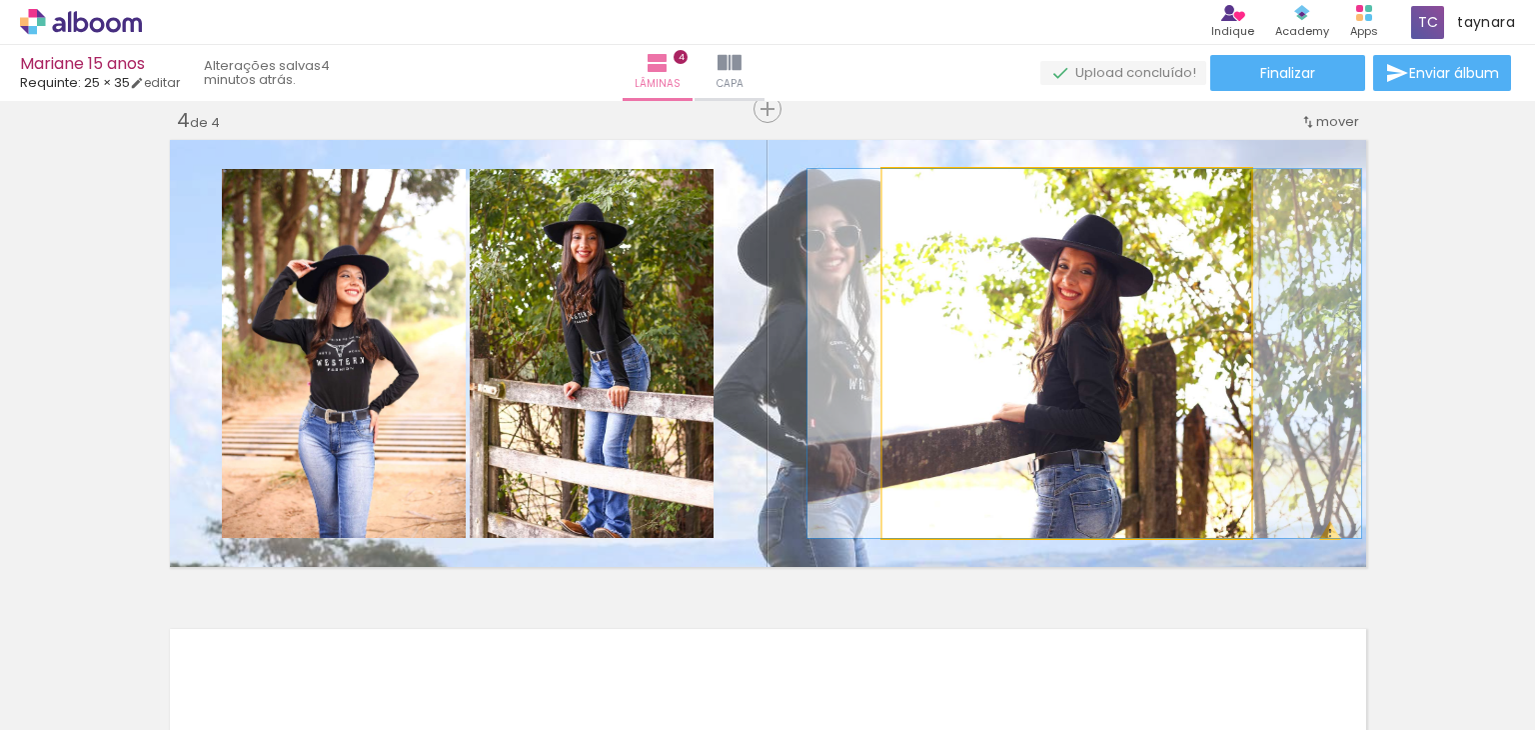
drag, startPoint x: 1072, startPoint y: 472, endPoint x: 1090, endPoint y: 464, distance: 19.7
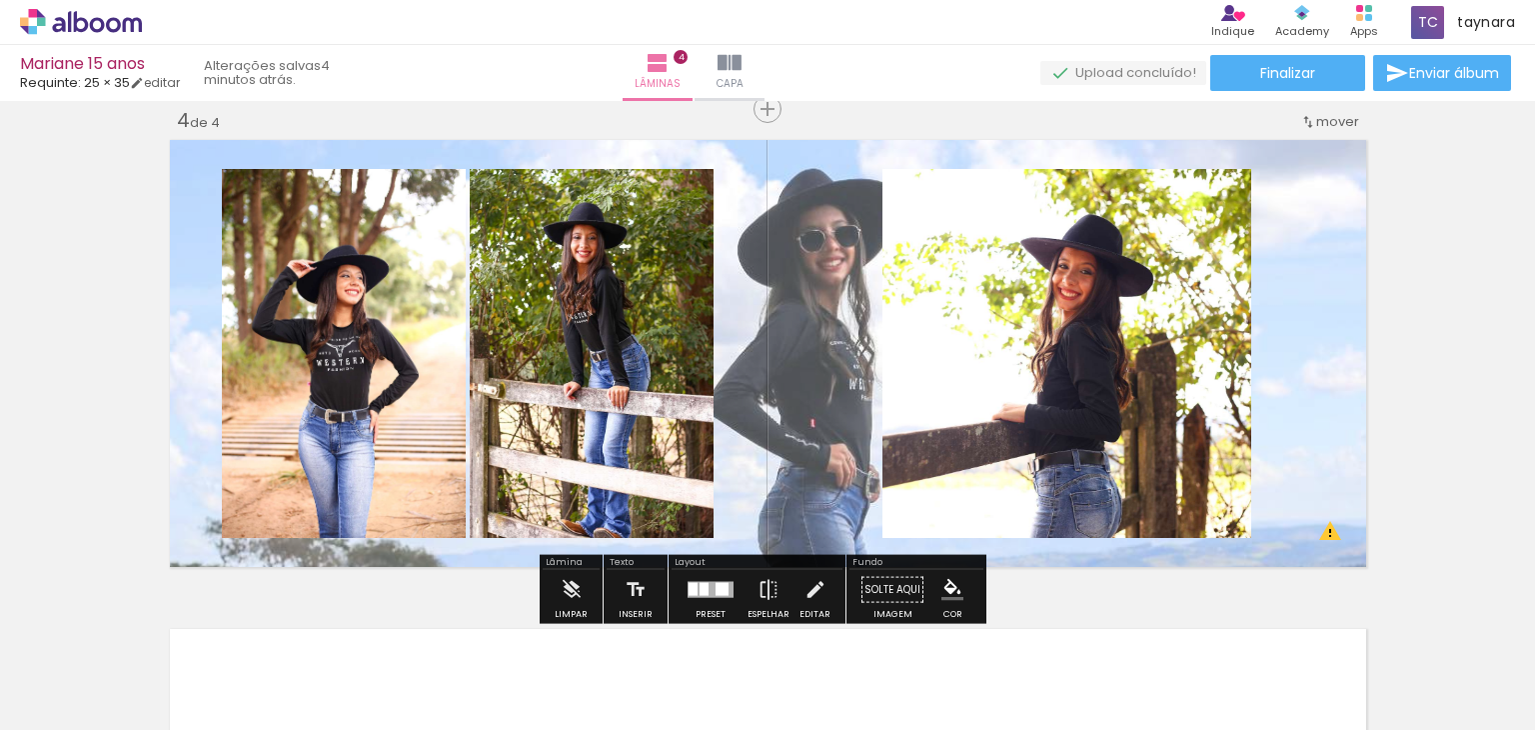
click at [838, 311] on quentale-layouter at bounding box center [768, 353] width 1209 height 439
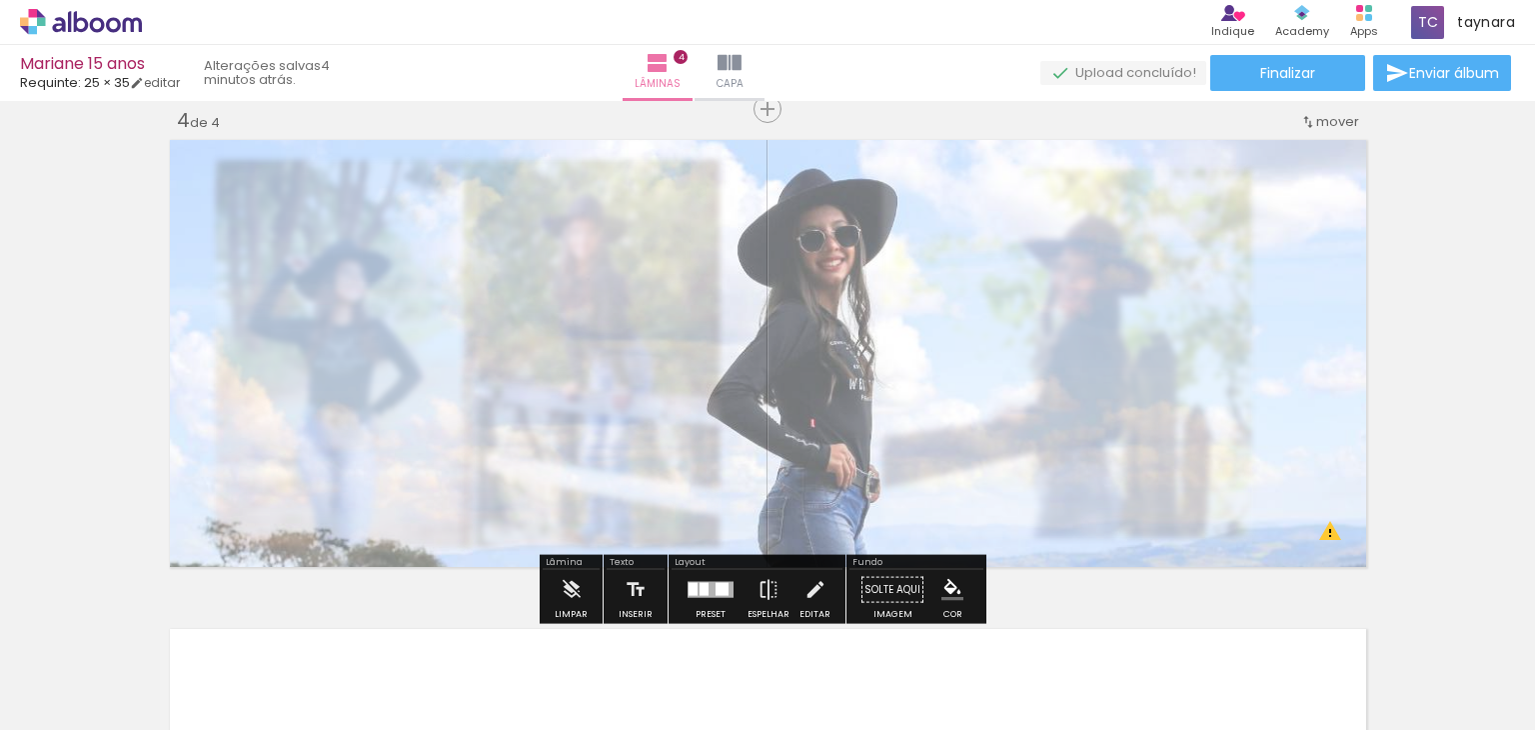
type paper-slider "55"
click at [417, 188] on div at bounding box center [423, 185] width 12 height 12
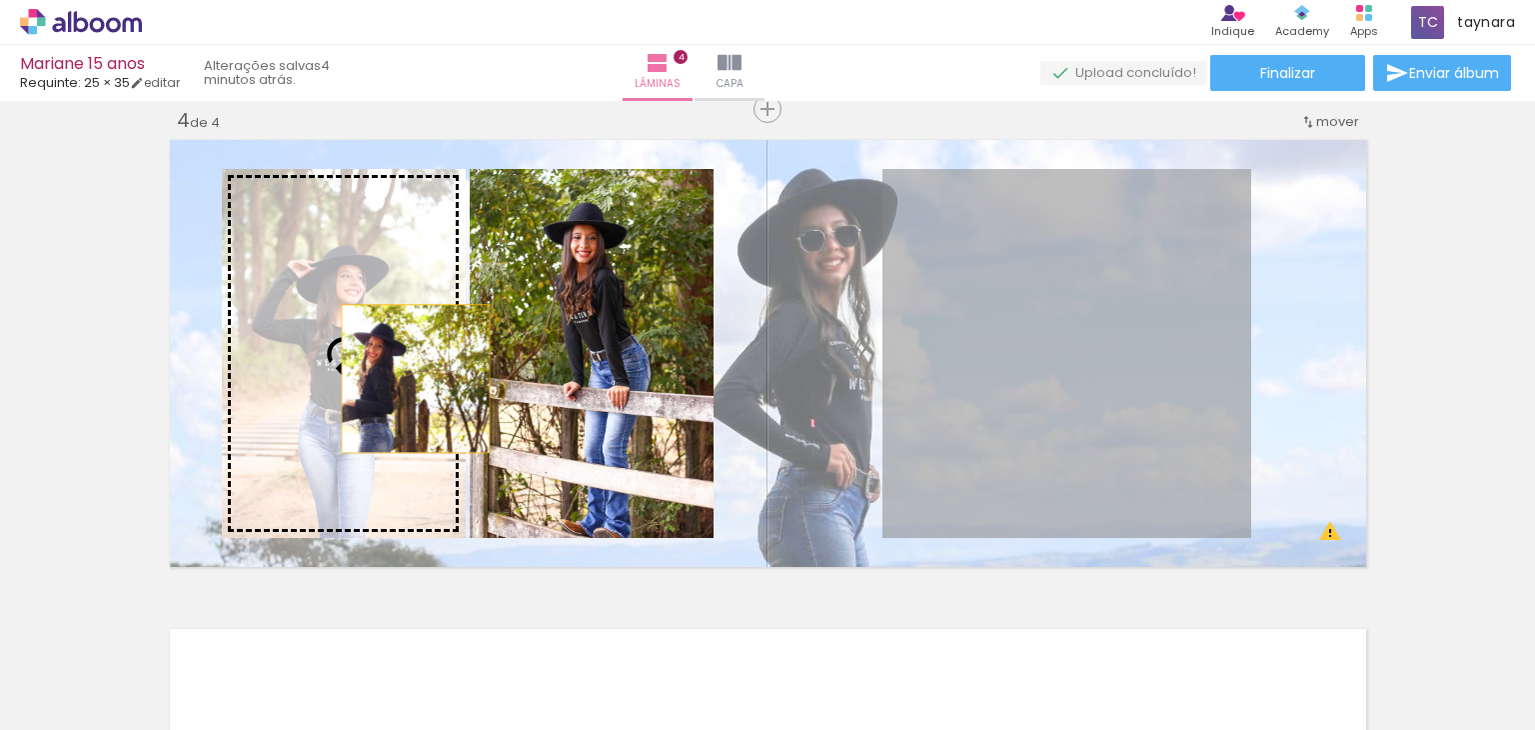
drag, startPoint x: 1006, startPoint y: 416, endPoint x: 357, endPoint y: 377, distance: 649.9
click at [0, 0] on slot at bounding box center [0, 0] width 0 height 0
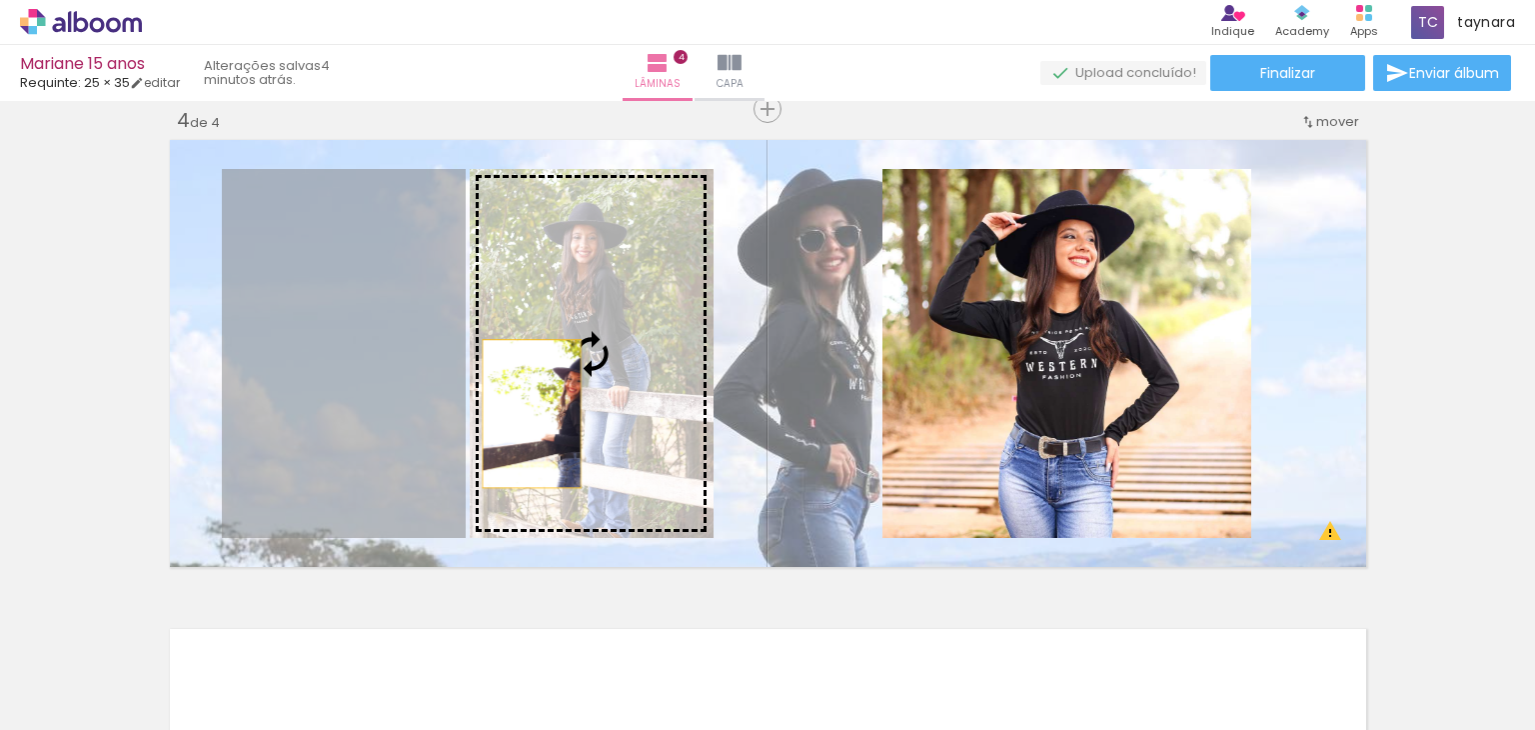
drag, startPoint x: 334, startPoint y: 435, endPoint x: 564, endPoint y: 412, distance: 231.1
click at [0, 0] on slot at bounding box center [0, 0] width 0 height 0
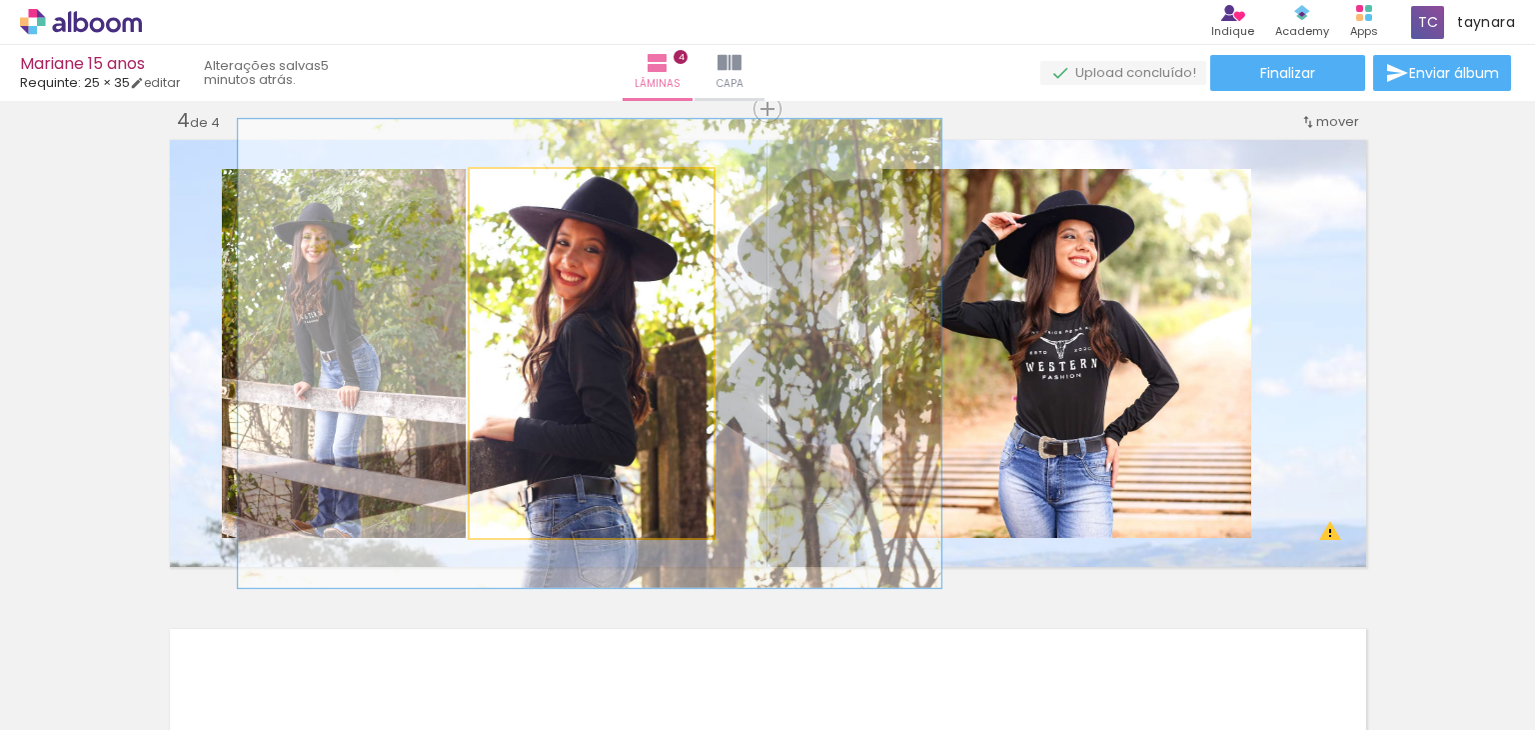
drag, startPoint x: 506, startPoint y: 189, endPoint x: 525, endPoint y: 186, distance: 19.2
type paper-slider "127"
click at [527, 186] on div at bounding box center [536, 190] width 18 height 18
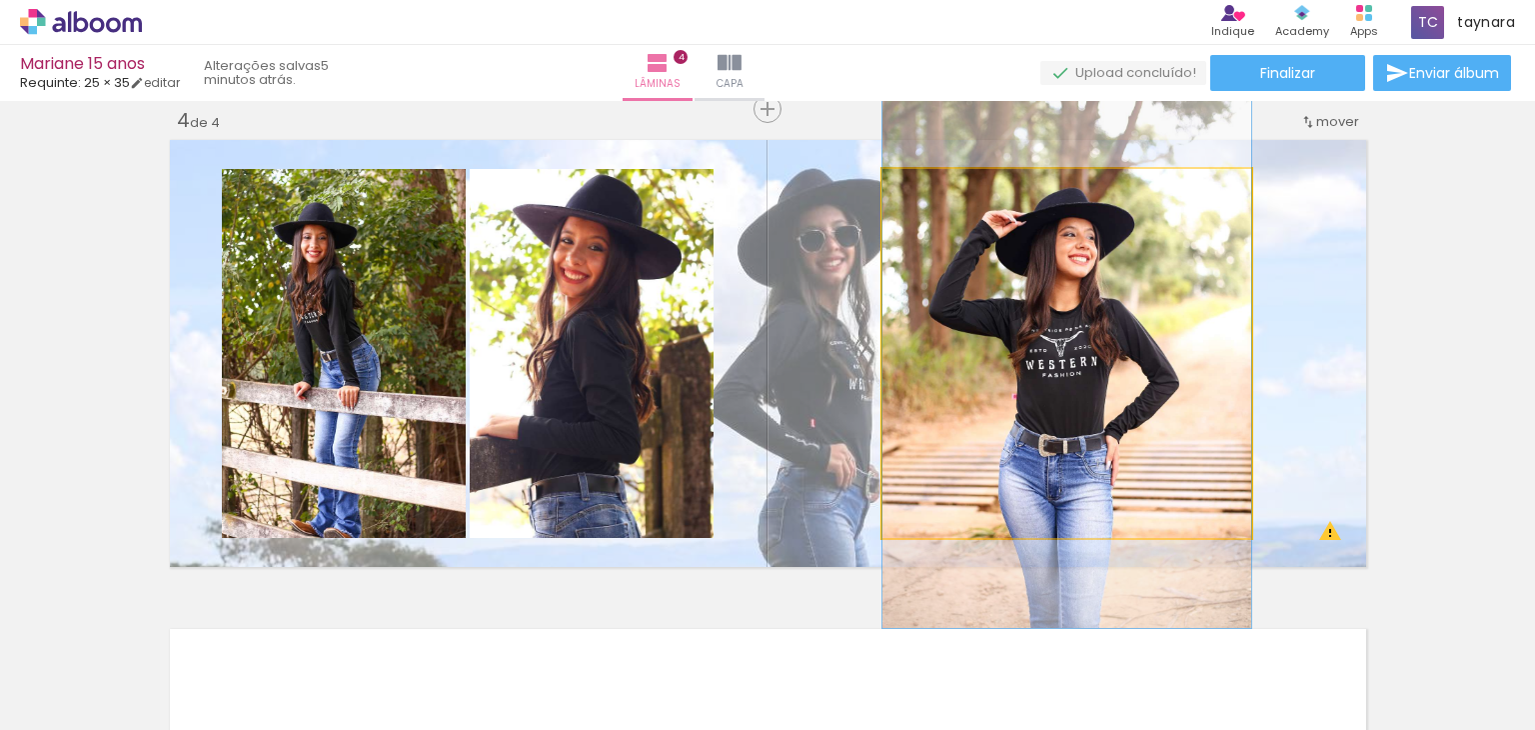
scroll to position [0, 3896]
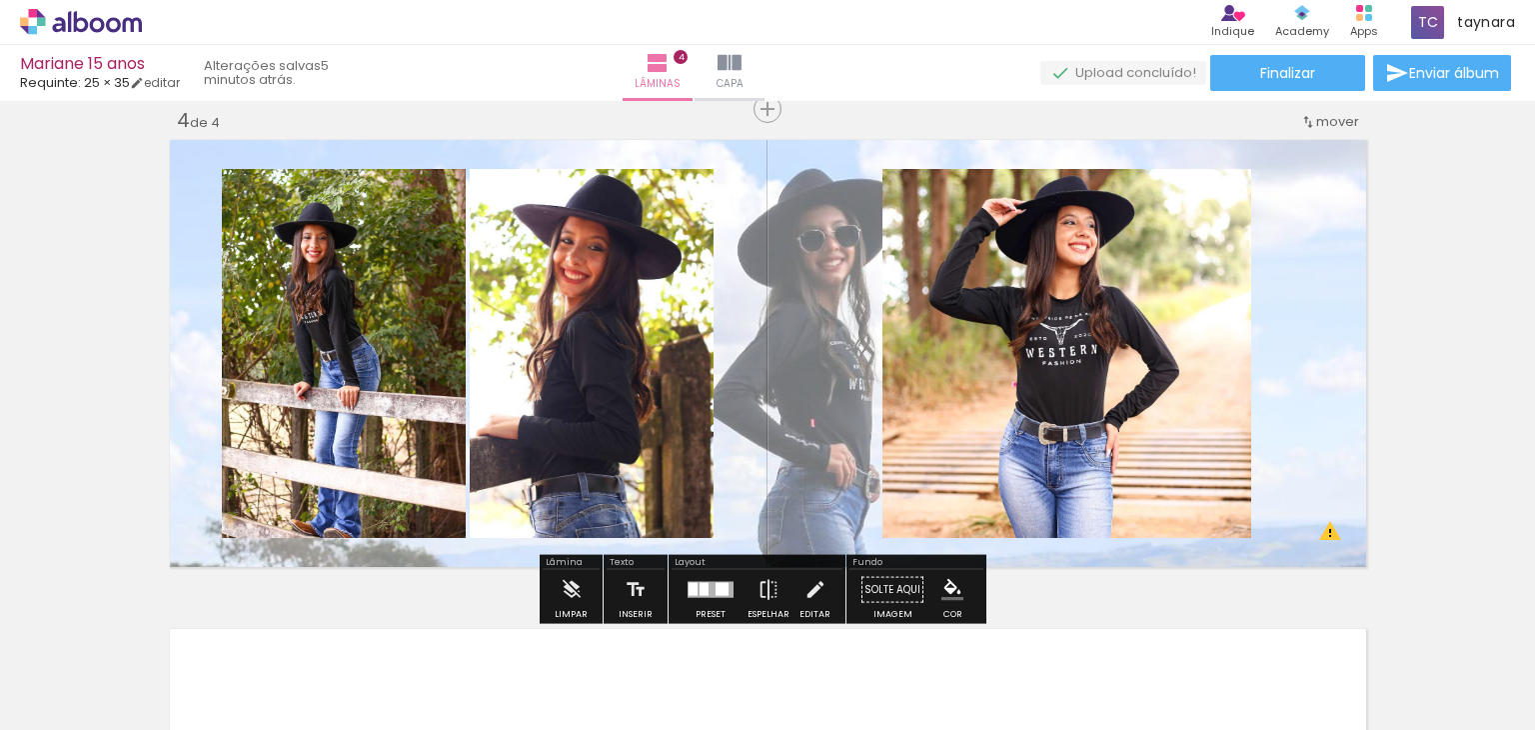
click at [1130, 393] on quentale-photo at bounding box center [1067, 353] width 369 height 369
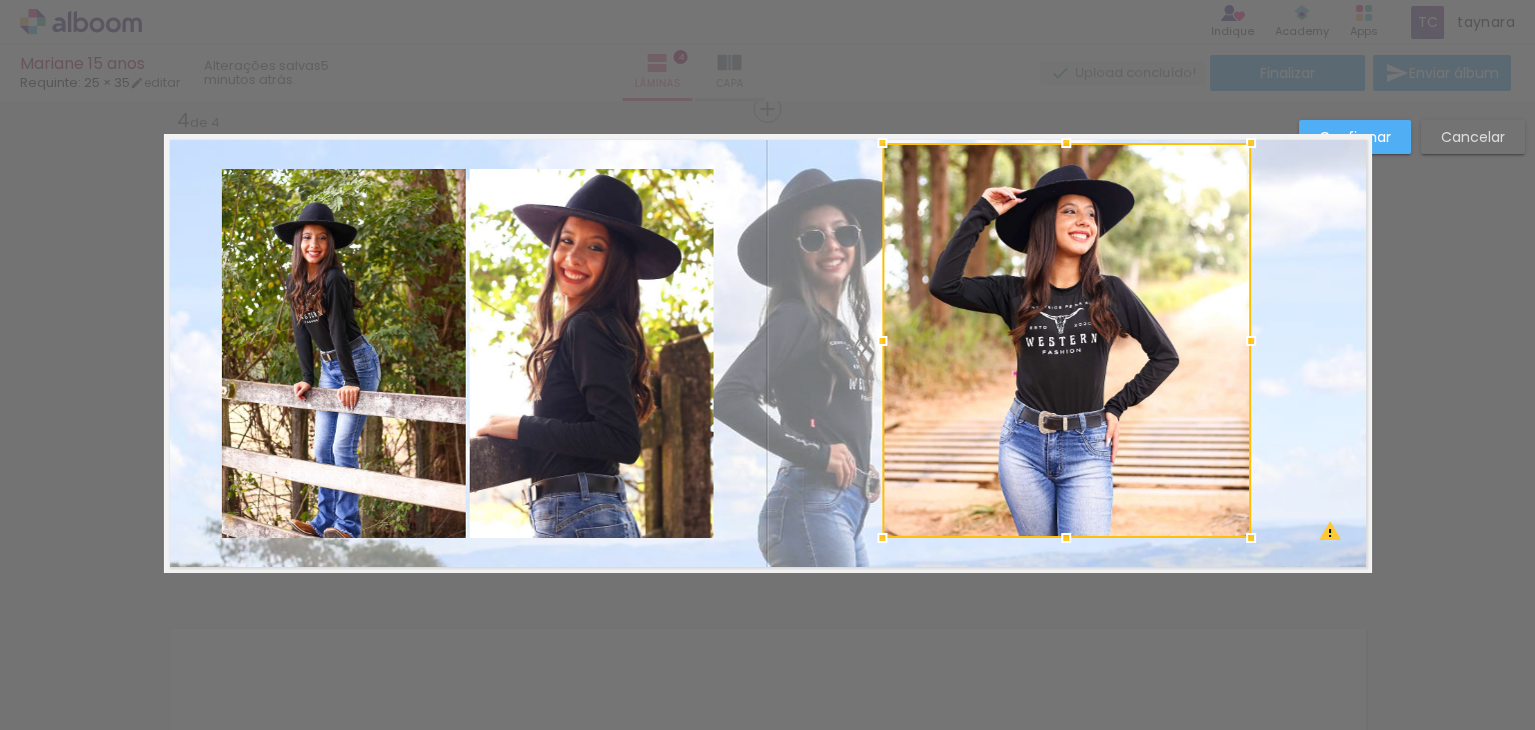
drag, startPoint x: 1068, startPoint y: 166, endPoint x: 1068, endPoint y: 141, distance: 25.0
click at [1068, 141] on div at bounding box center [1067, 143] width 40 height 40
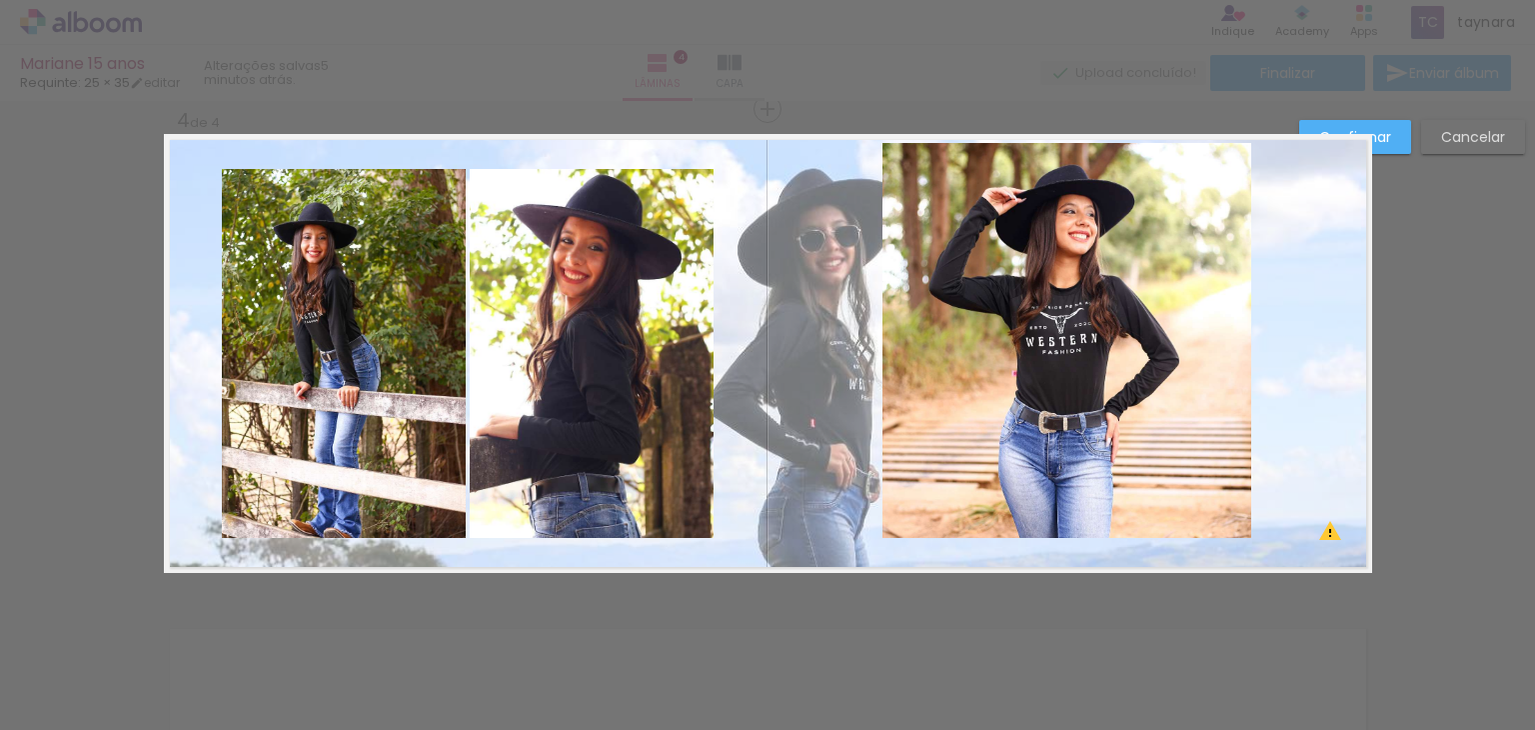
click at [904, 341] on quentale-photo at bounding box center [1067, 340] width 369 height 395
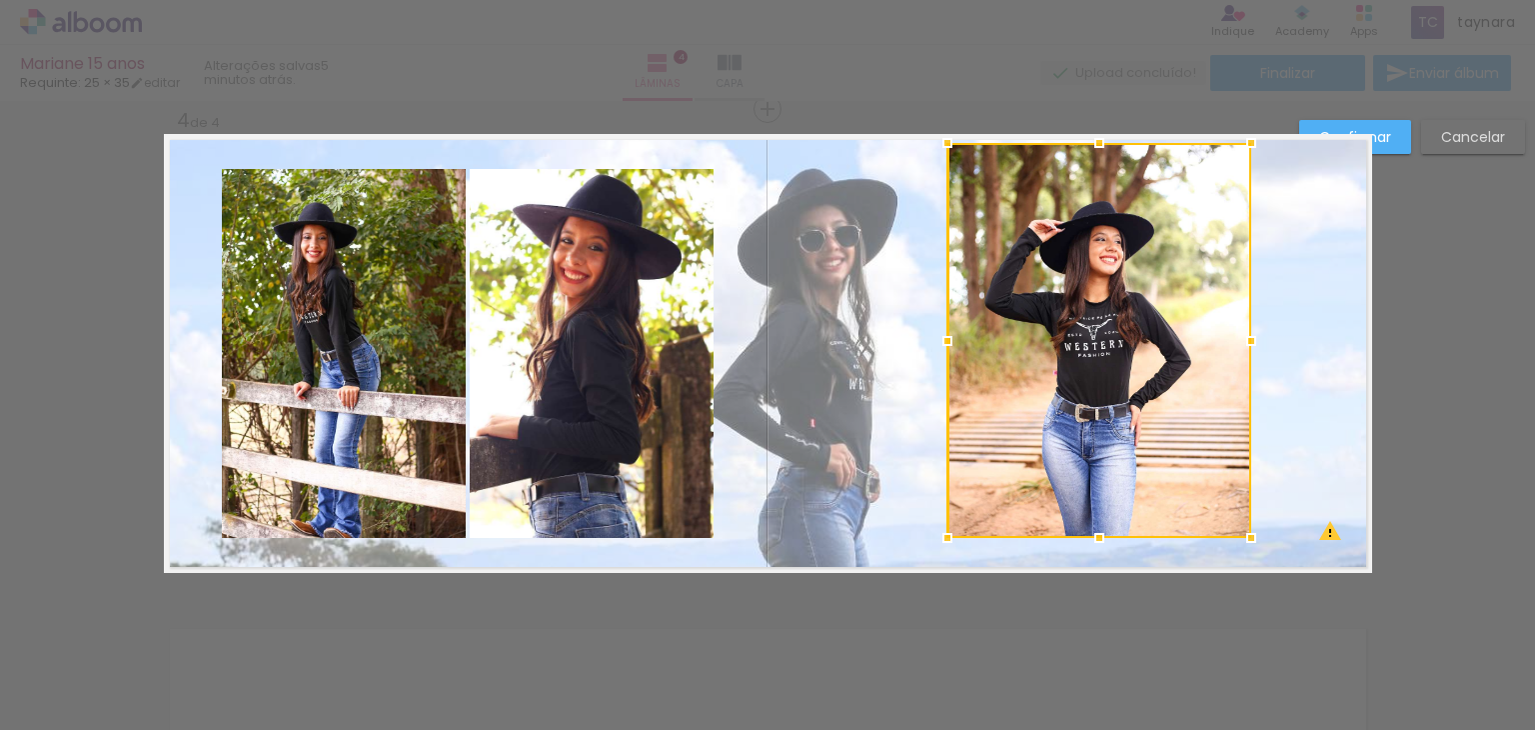
drag, startPoint x: 894, startPoint y: 345, endPoint x: 935, endPoint y: 339, distance: 41.4
click at [935, 339] on div at bounding box center [948, 341] width 40 height 40
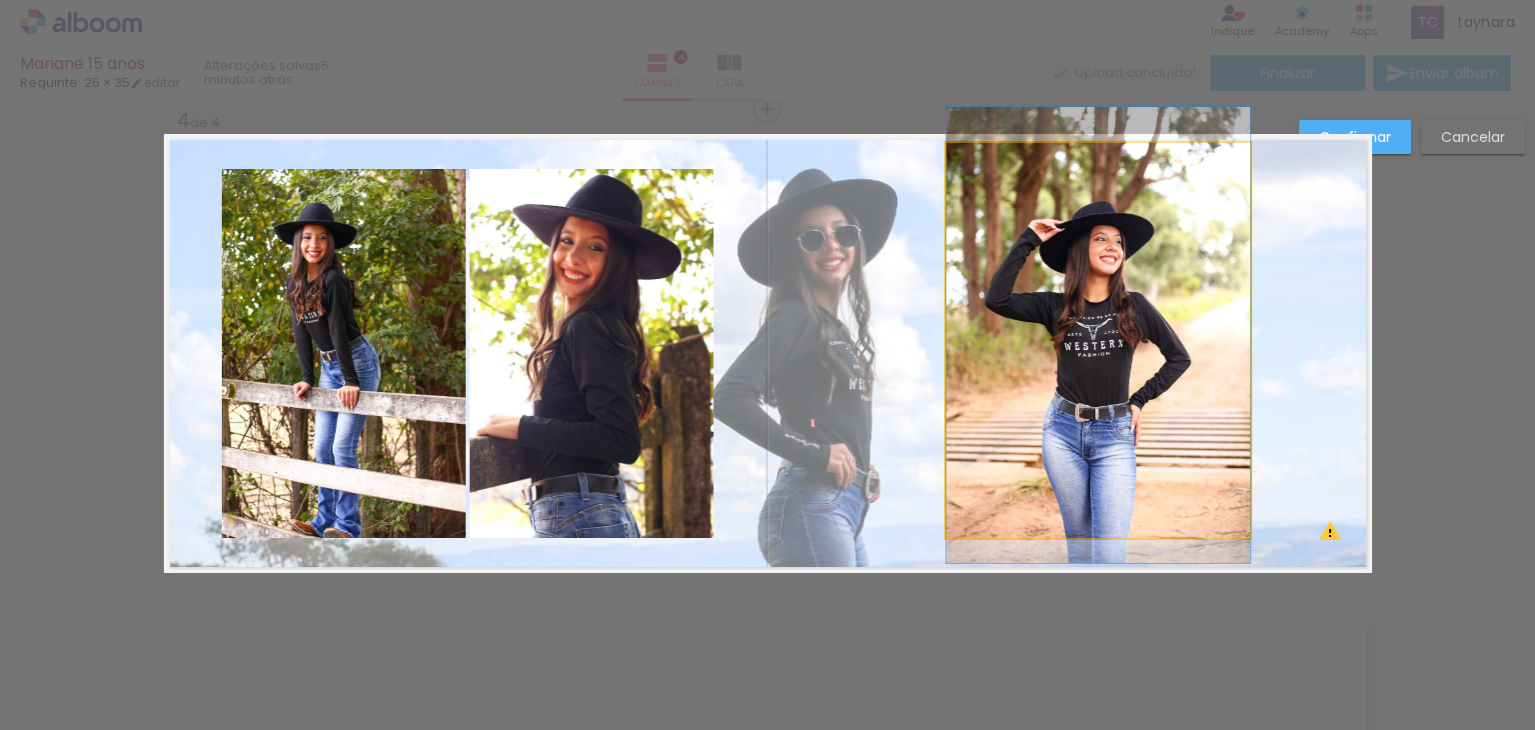
drag, startPoint x: 1107, startPoint y: 363, endPoint x: 1120, endPoint y: 363, distance: 13.0
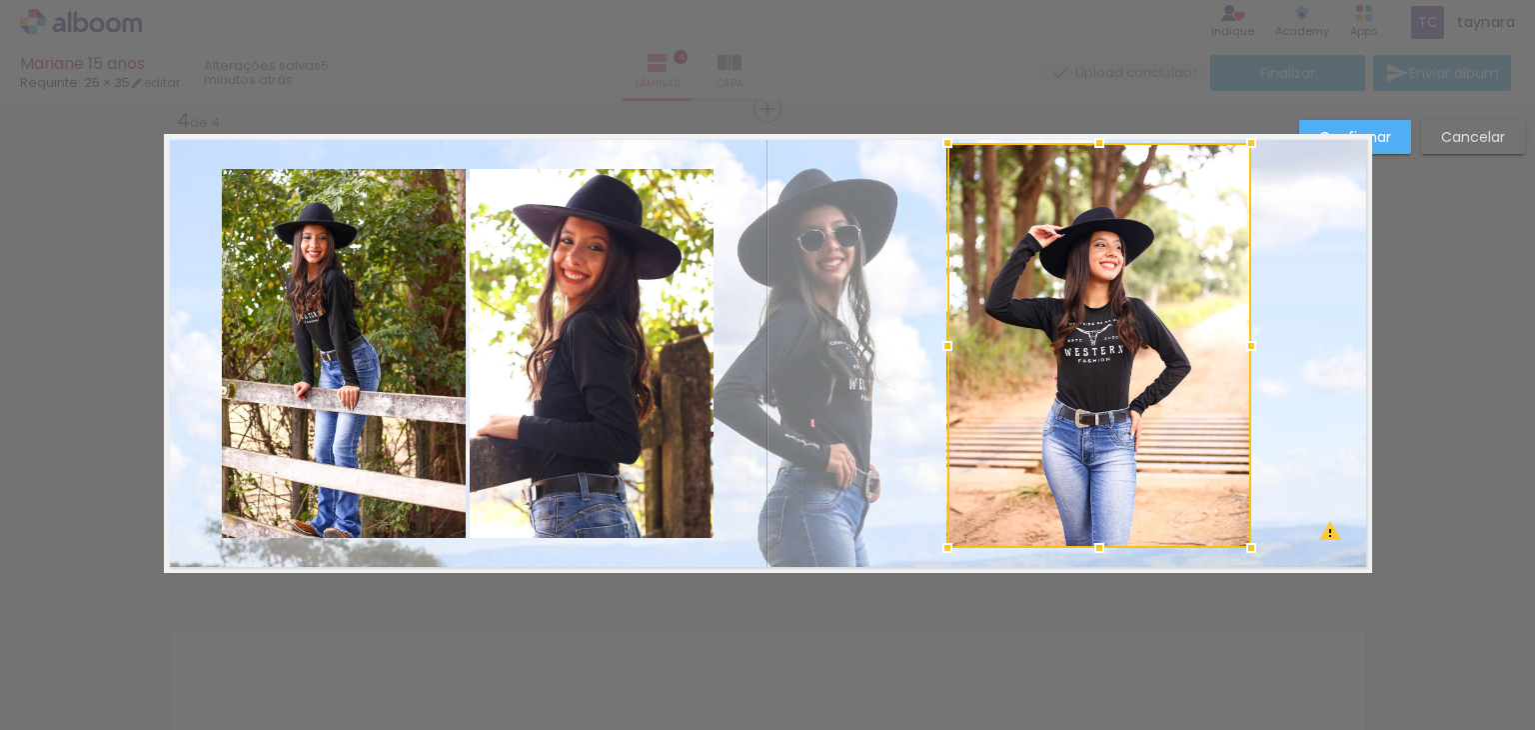
drag, startPoint x: 1107, startPoint y: 541, endPoint x: 1107, endPoint y: 552, distance: 11.0
click at [1107, 552] on div at bounding box center [1100, 548] width 40 height 40
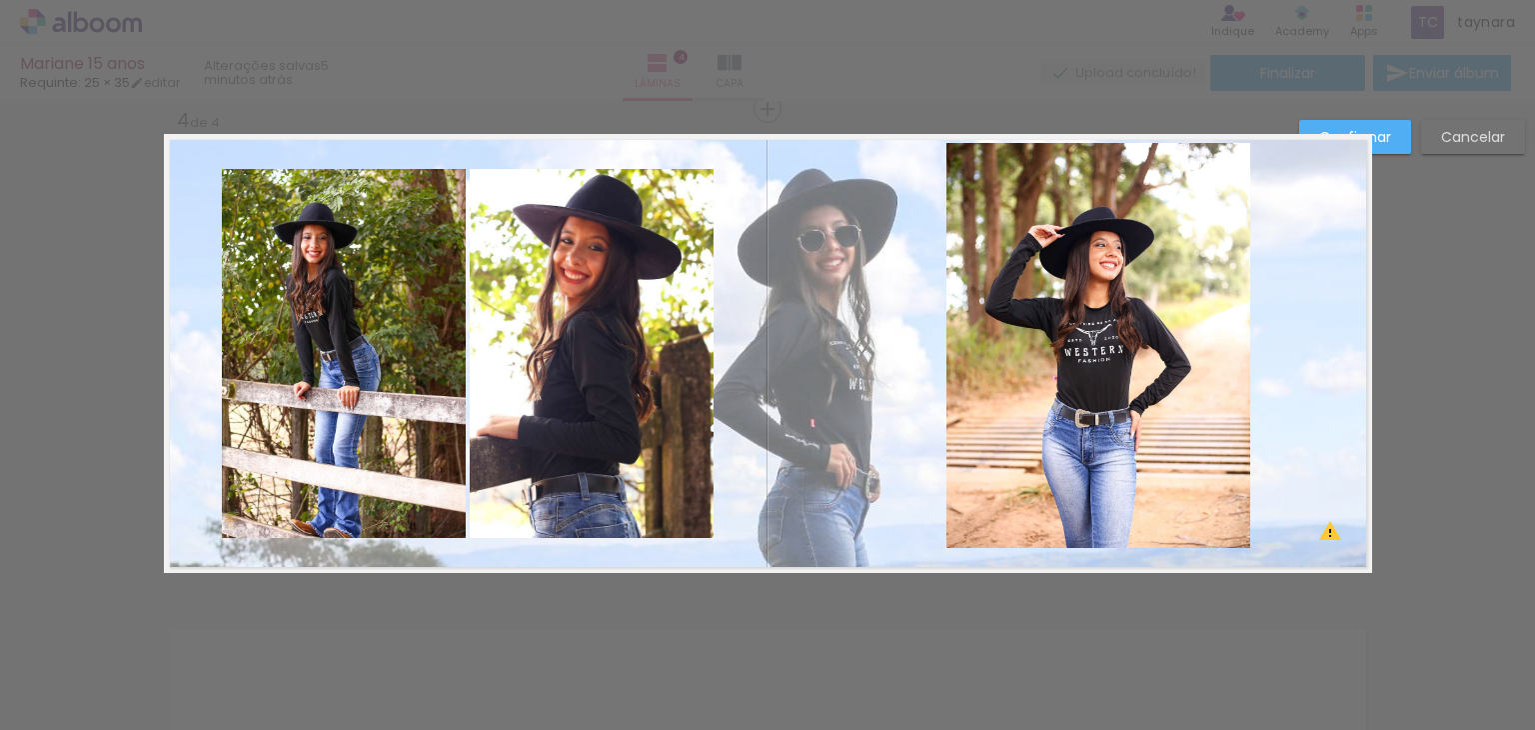
click at [1404, 132] on paper-button "Confirmar" at bounding box center [1356, 137] width 112 height 34
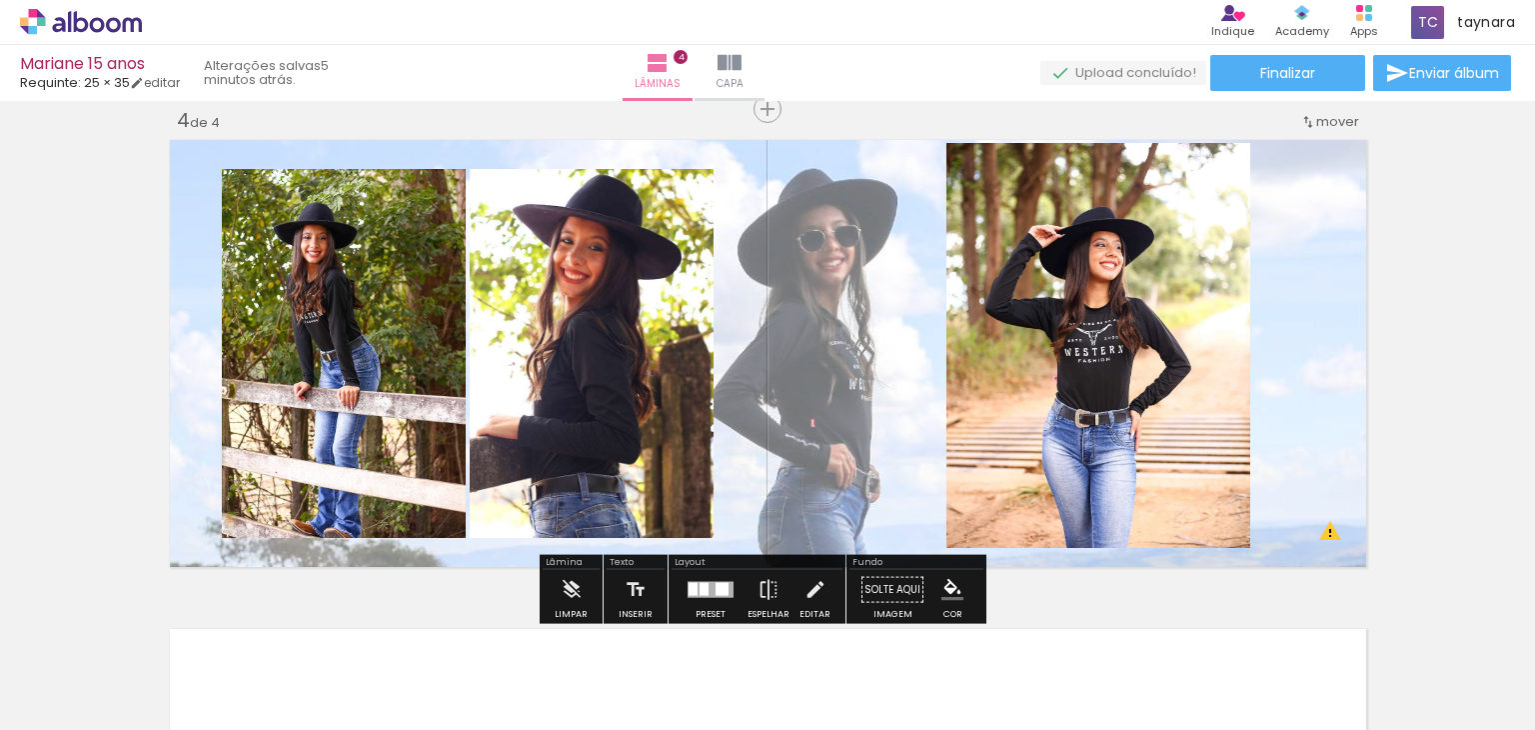
click at [621, 405] on quentale-photo at bounding box center [592, 353] width 244 height 369
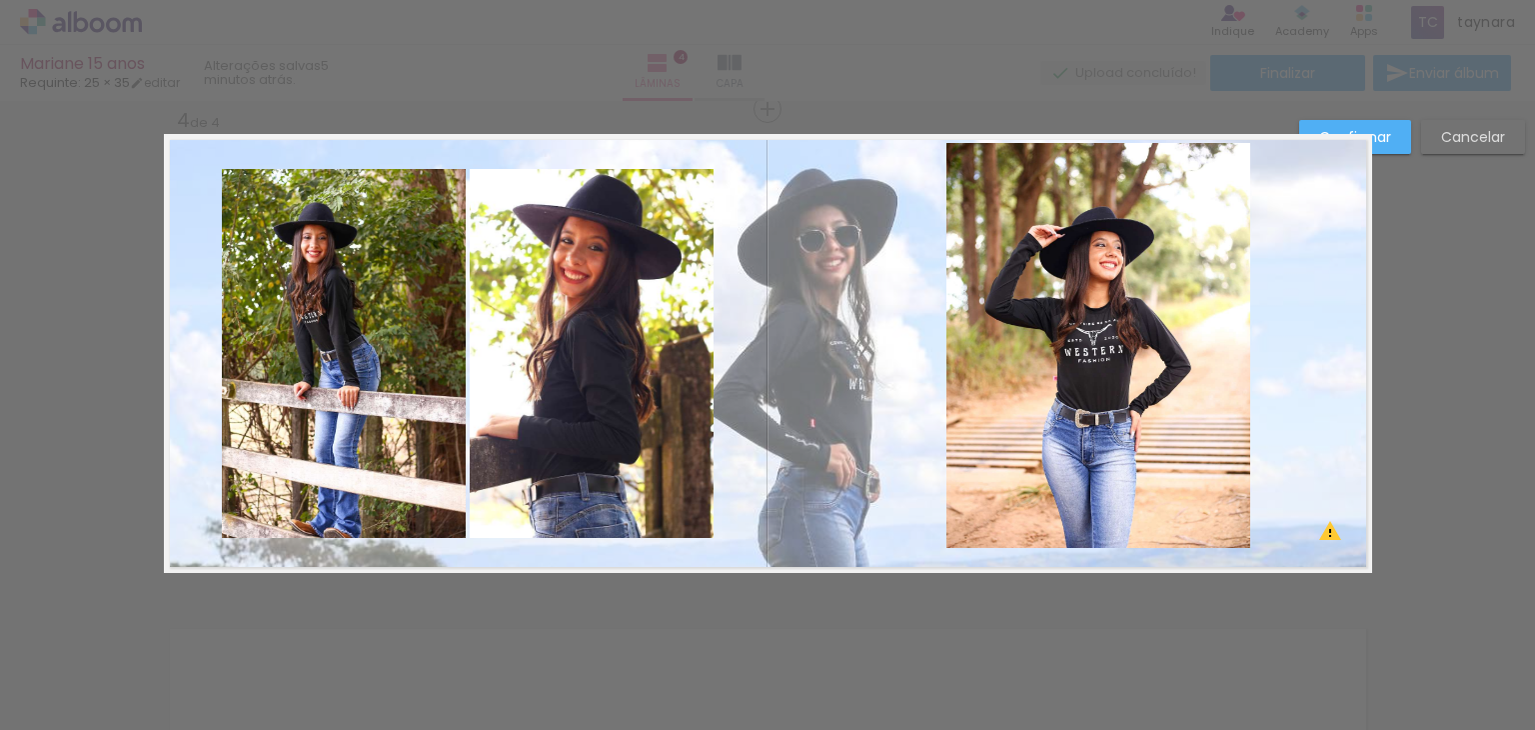
click at [682, 357] on quentale-photo at bounding box center [592, 353] width 244 height 369
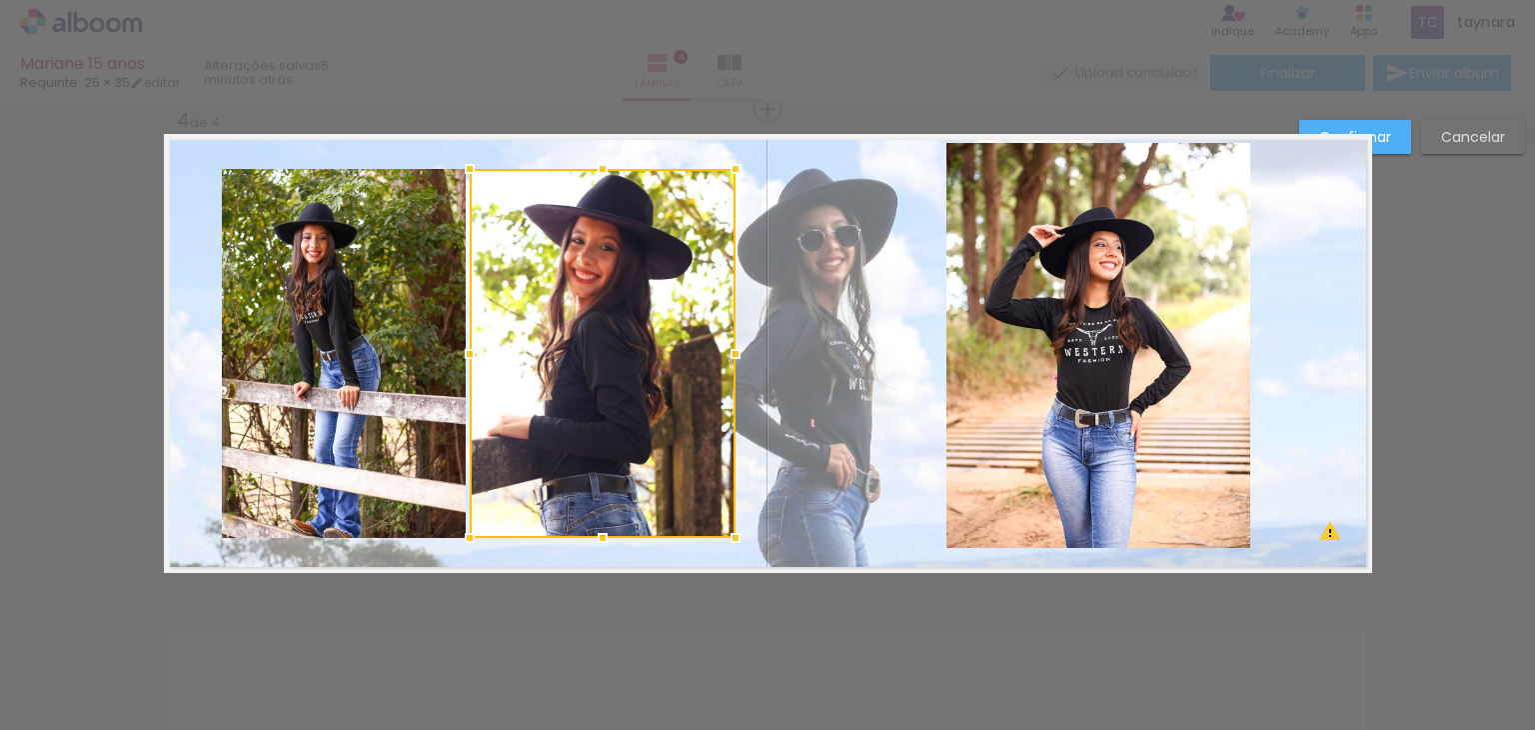
drag, startPoint x: 720, startPoint y: 354, endPoint x: 737, endPoint y: 352, distance: 17.1
click at [737, 352] on div at bounding box center [736, 354] width 40 height 40
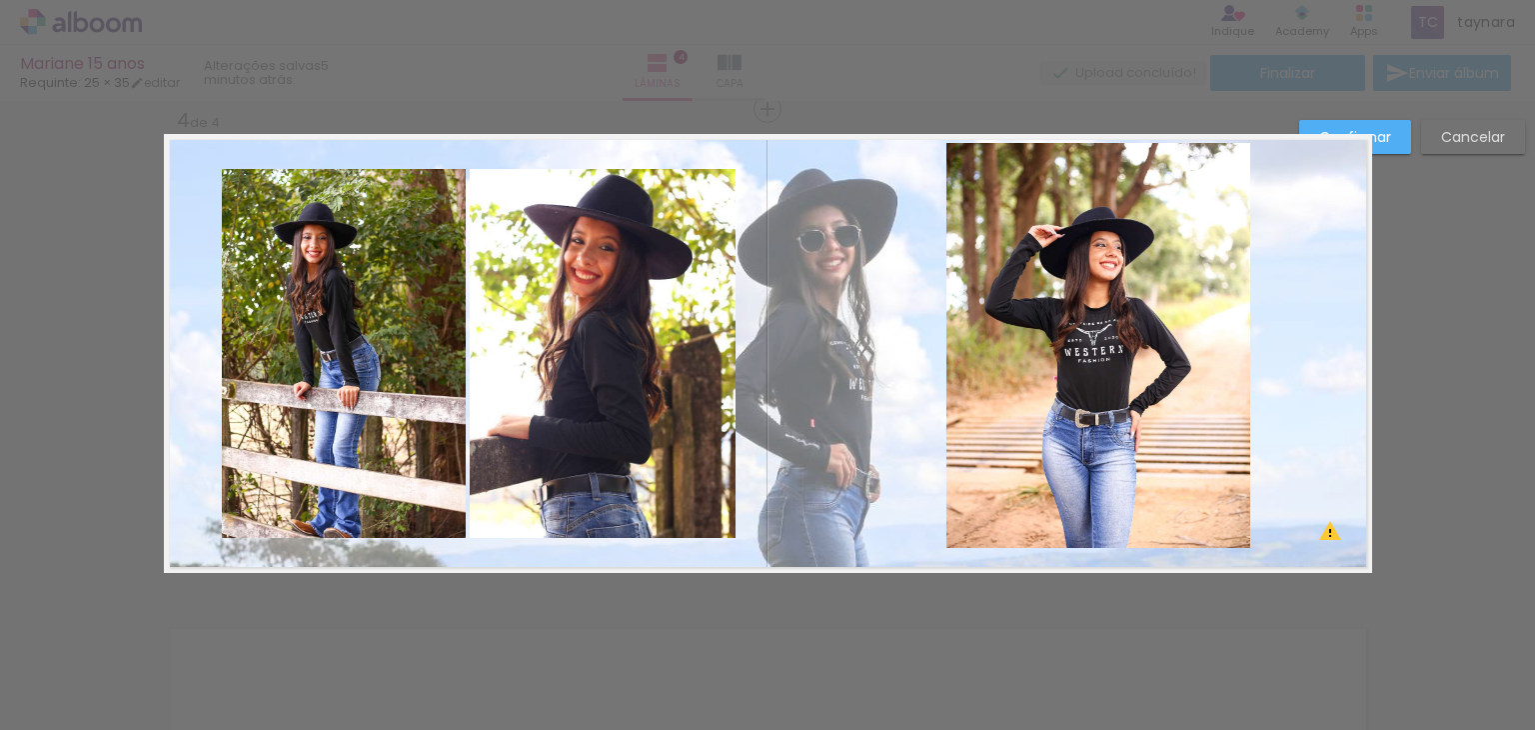
click at [1399, 125] on paper-button "Confirmar" at bounding box center [1356, 137] width 112 height 34
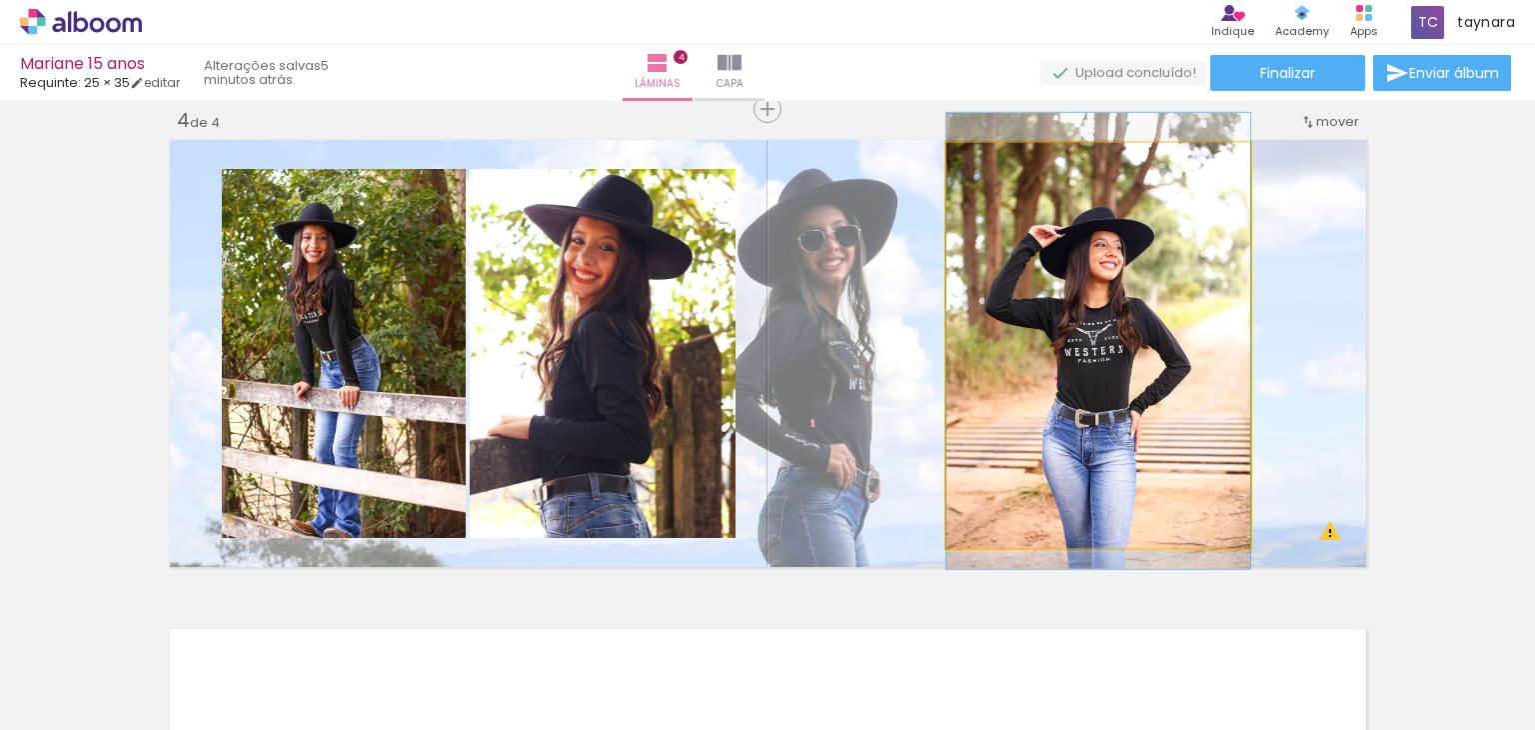
click at [1146, 393] on quentale-photo at bounding box center [1099, 345] width 304 height 405
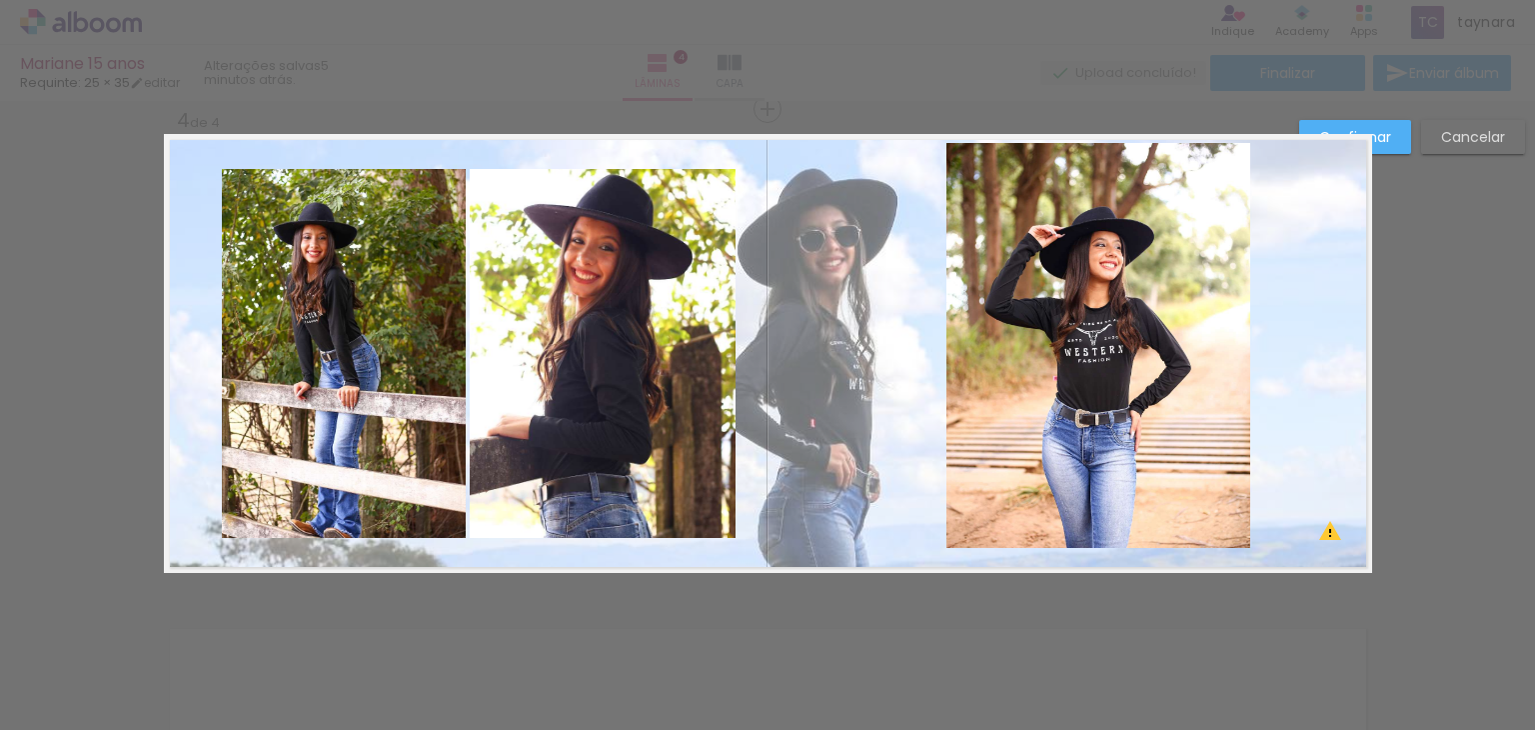
click at [1088, 509] on quentale-photo at bounding box center [1099, 345] width 304 height 405
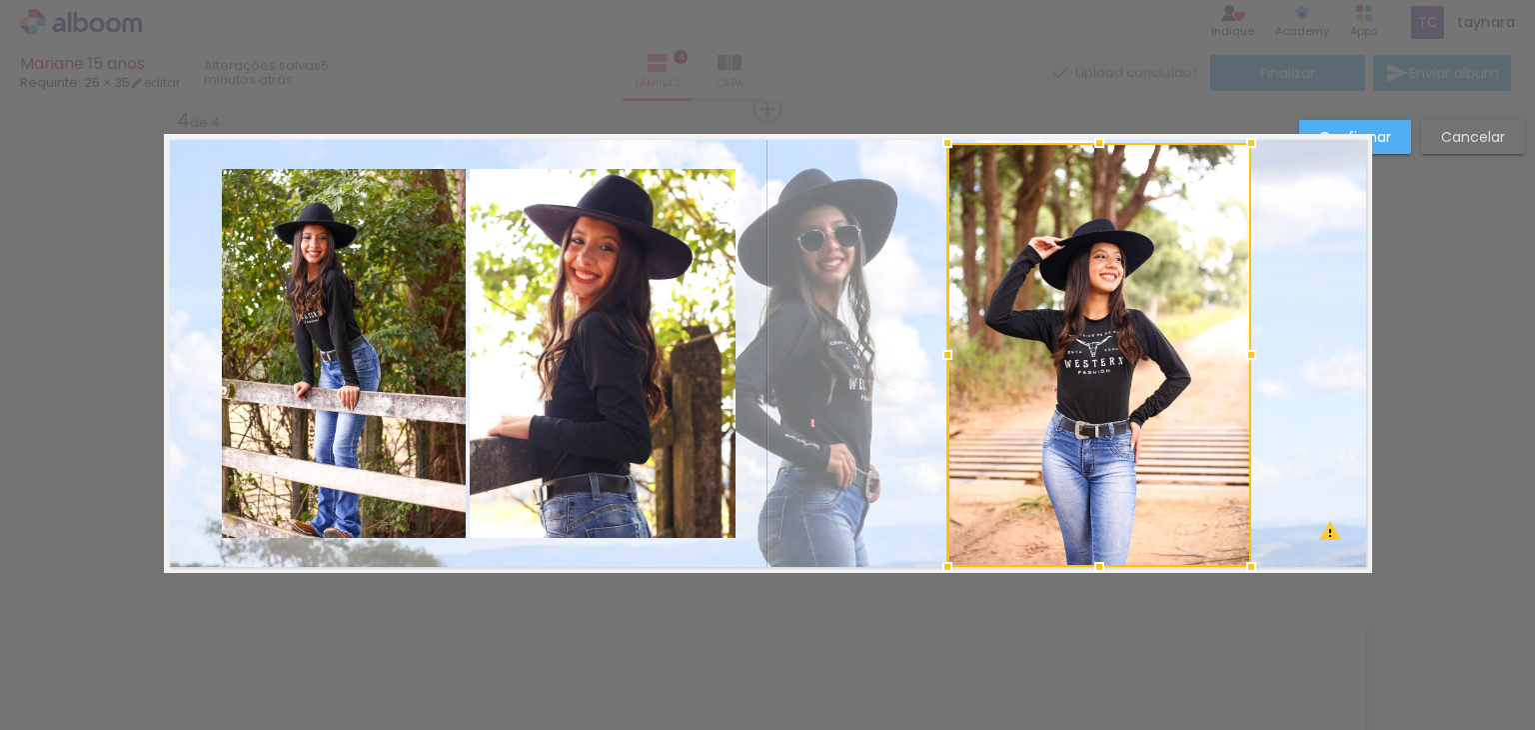
drag, startPoint x: 1093, startPoint y: 553, endPoint x: 1097, endPoint y: 570, distance: 17.5
click at [1097, 570] on div at bounding box center [1100, 567] width 40 height 40
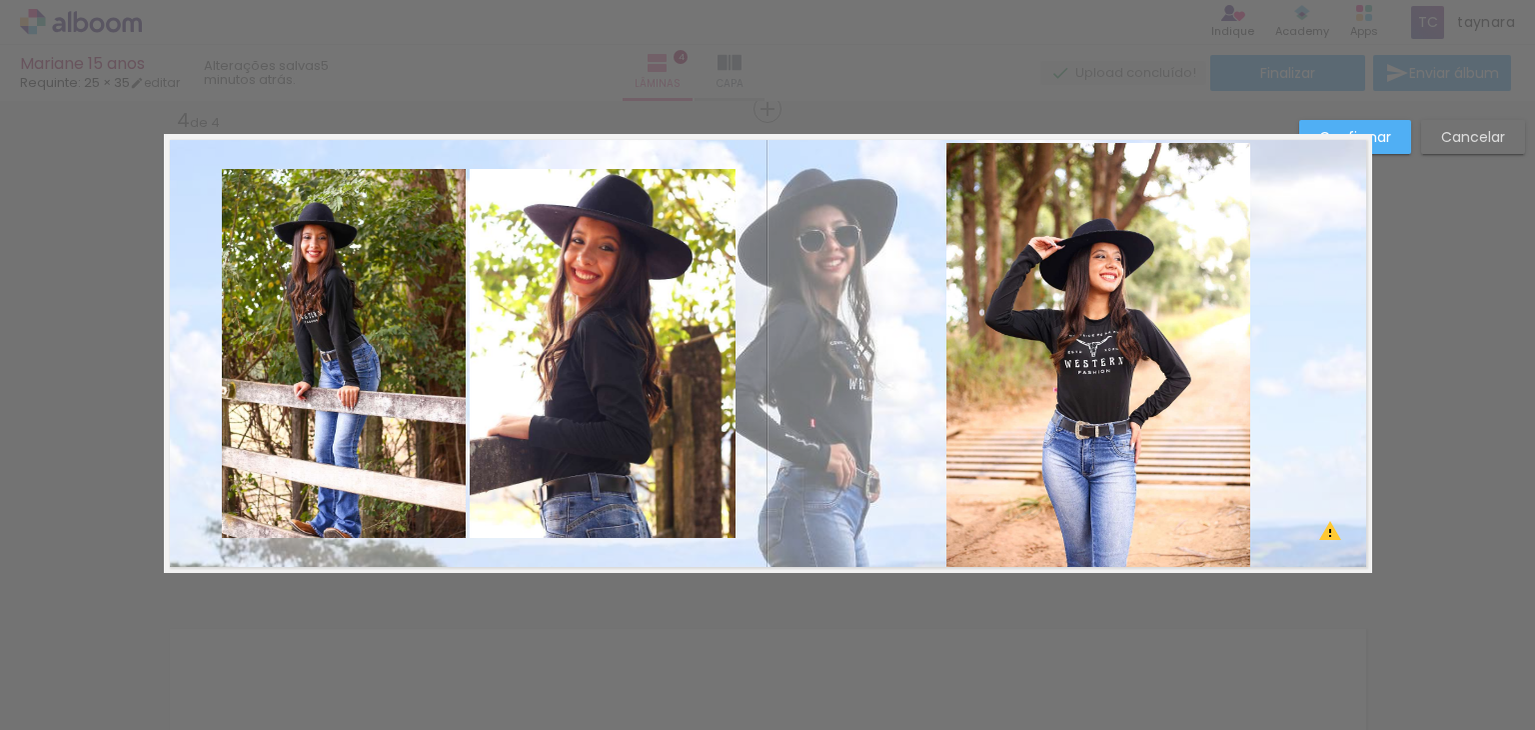
click at [1397, 124] on paper-button "Confirmar" at bounding box center [1356, 137] width 112 height 34
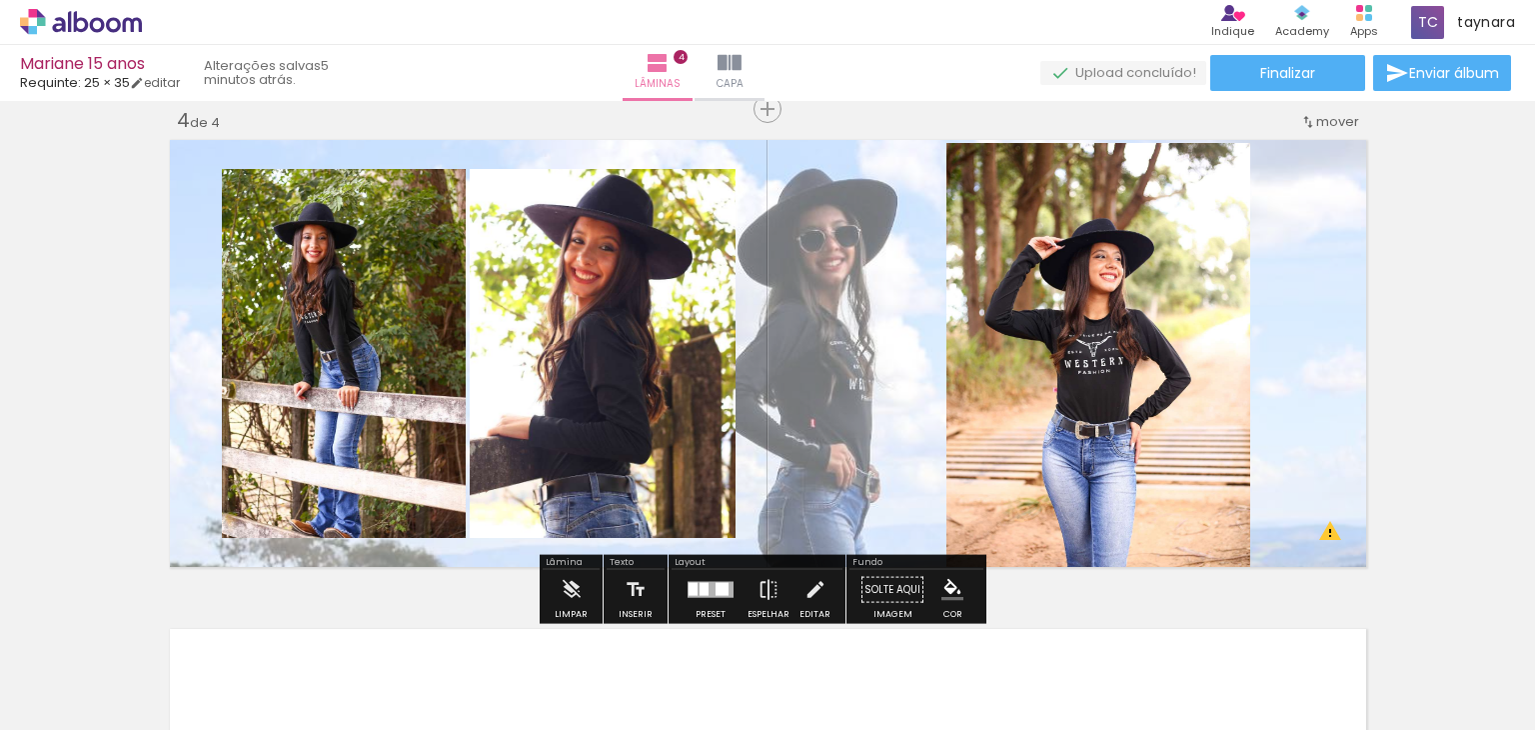
click at [700, 583] on div at bounding box center [704, 589] width 9 height 13
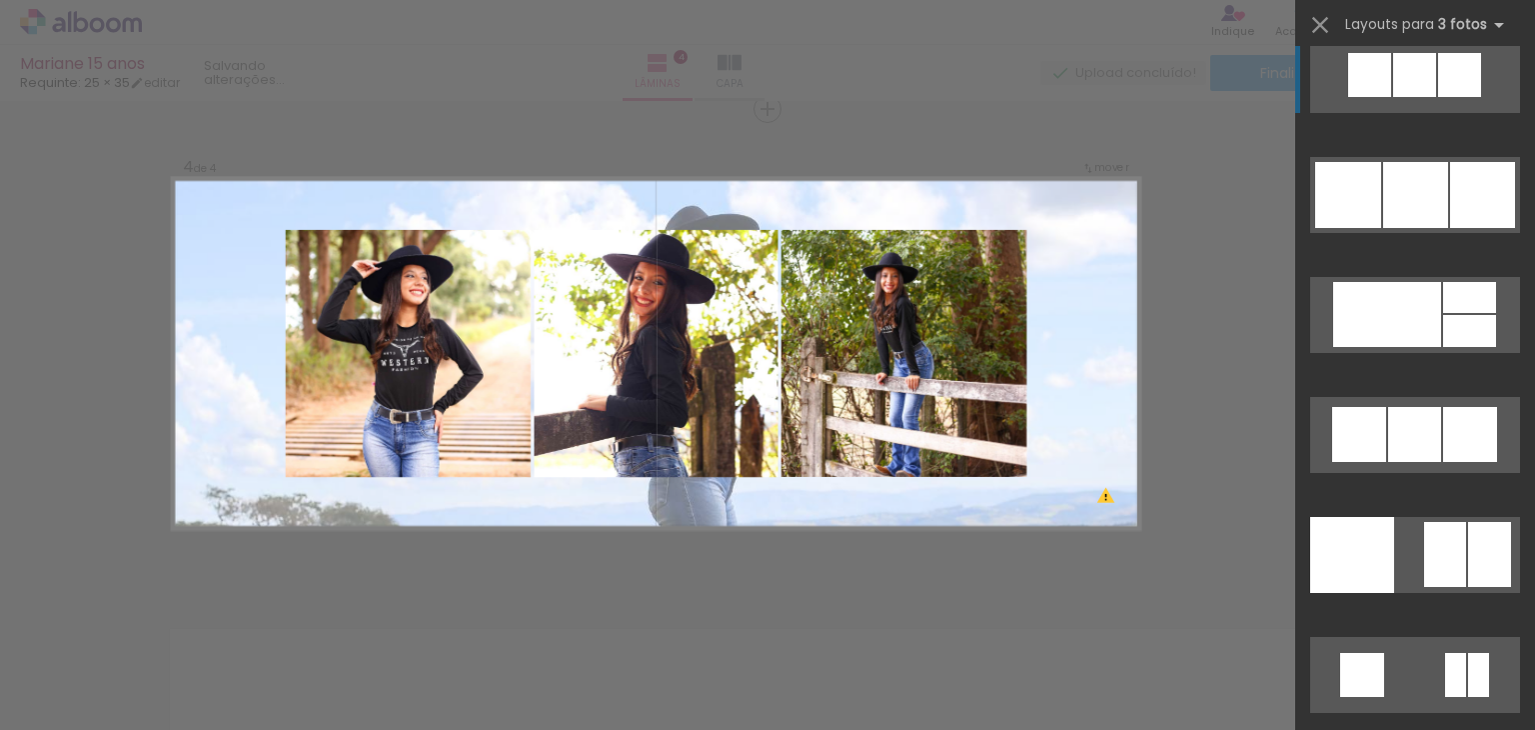
scroll to position [15994, 0]
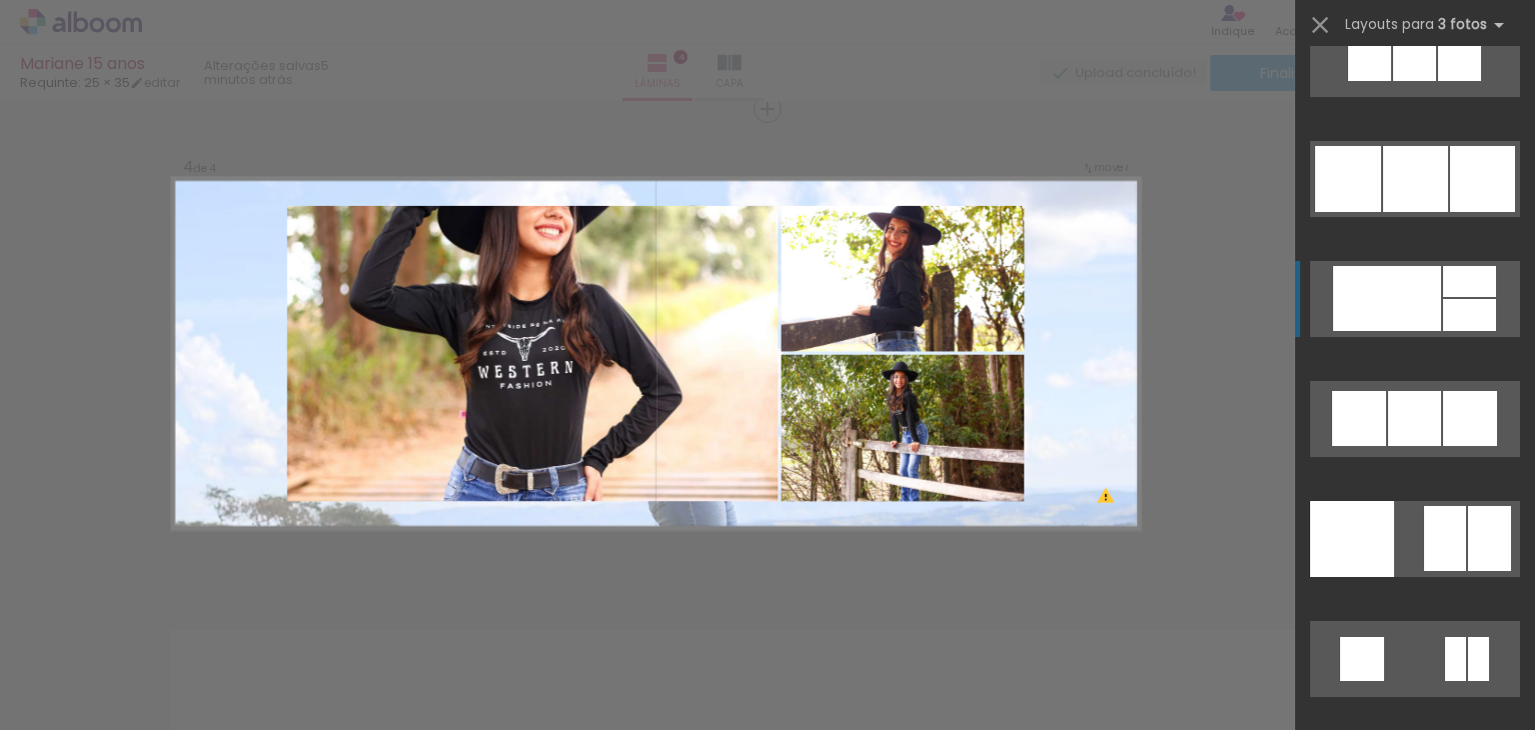
click at [1444, 317] on div at bounding box center [1470, 315] width 53 height 32
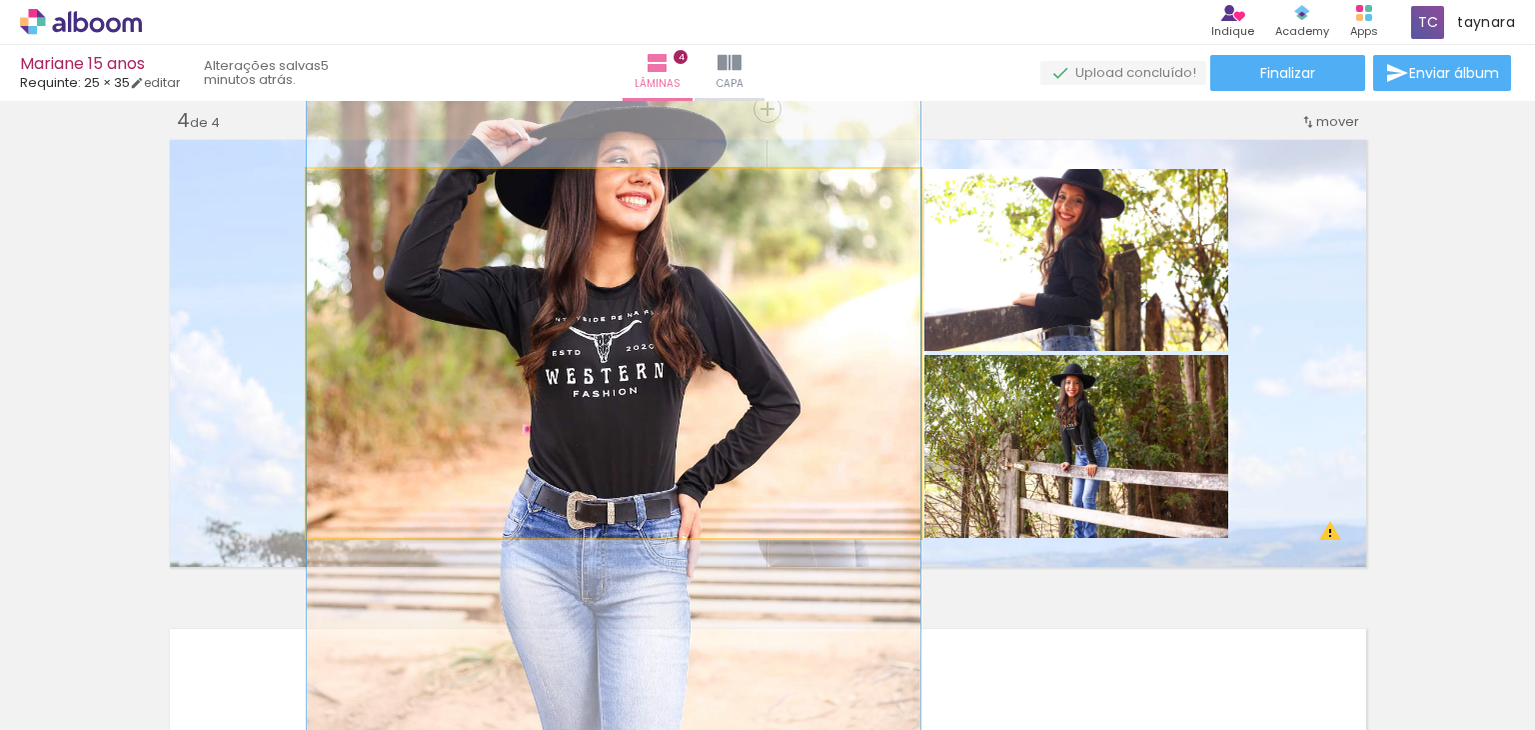
click at [680, 408] on quentale-photo at bounding box center [614, 353] width 614 height 369
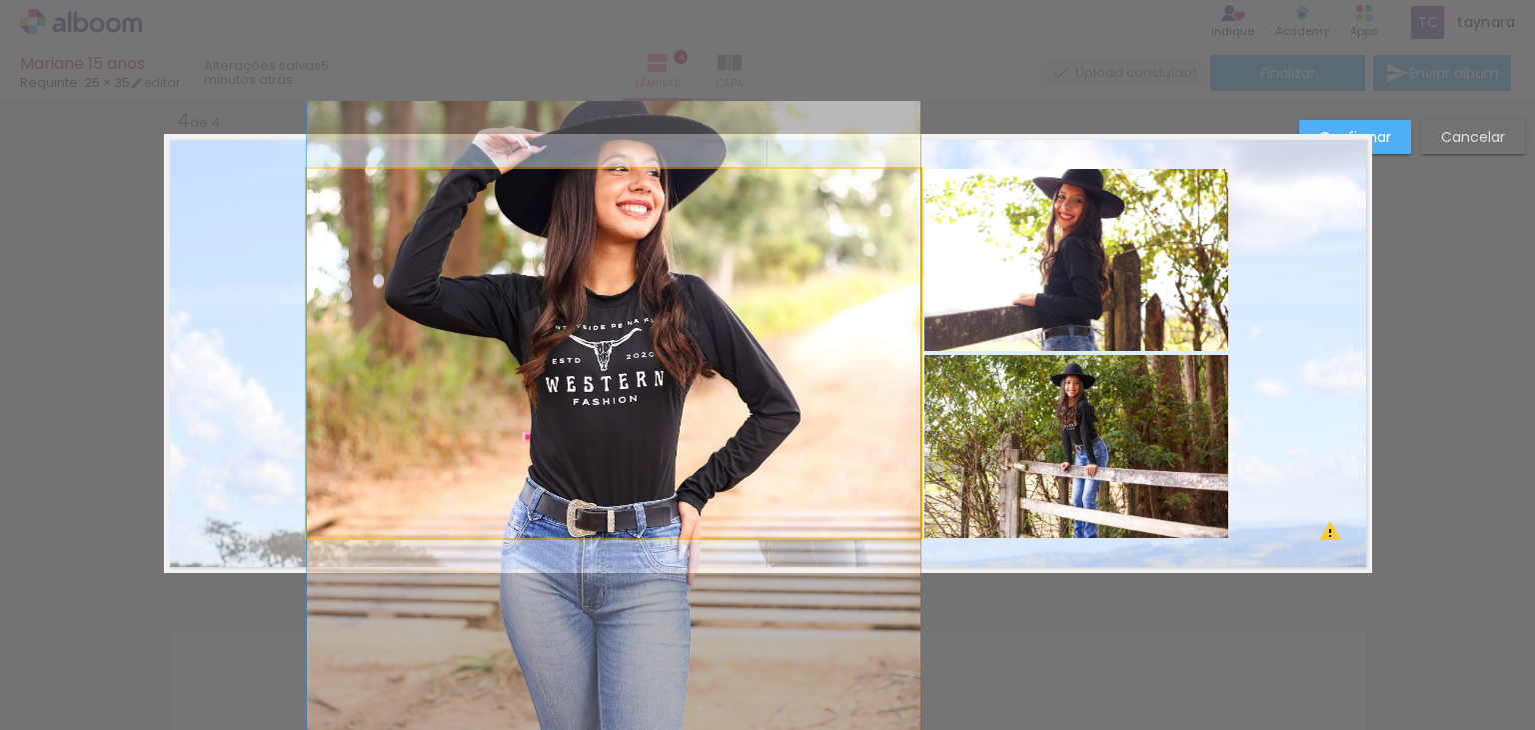
drag, startPoint x: 724, startPoint y: 391, endPoint x: 636, endPoint y: 395, distance: 88.1
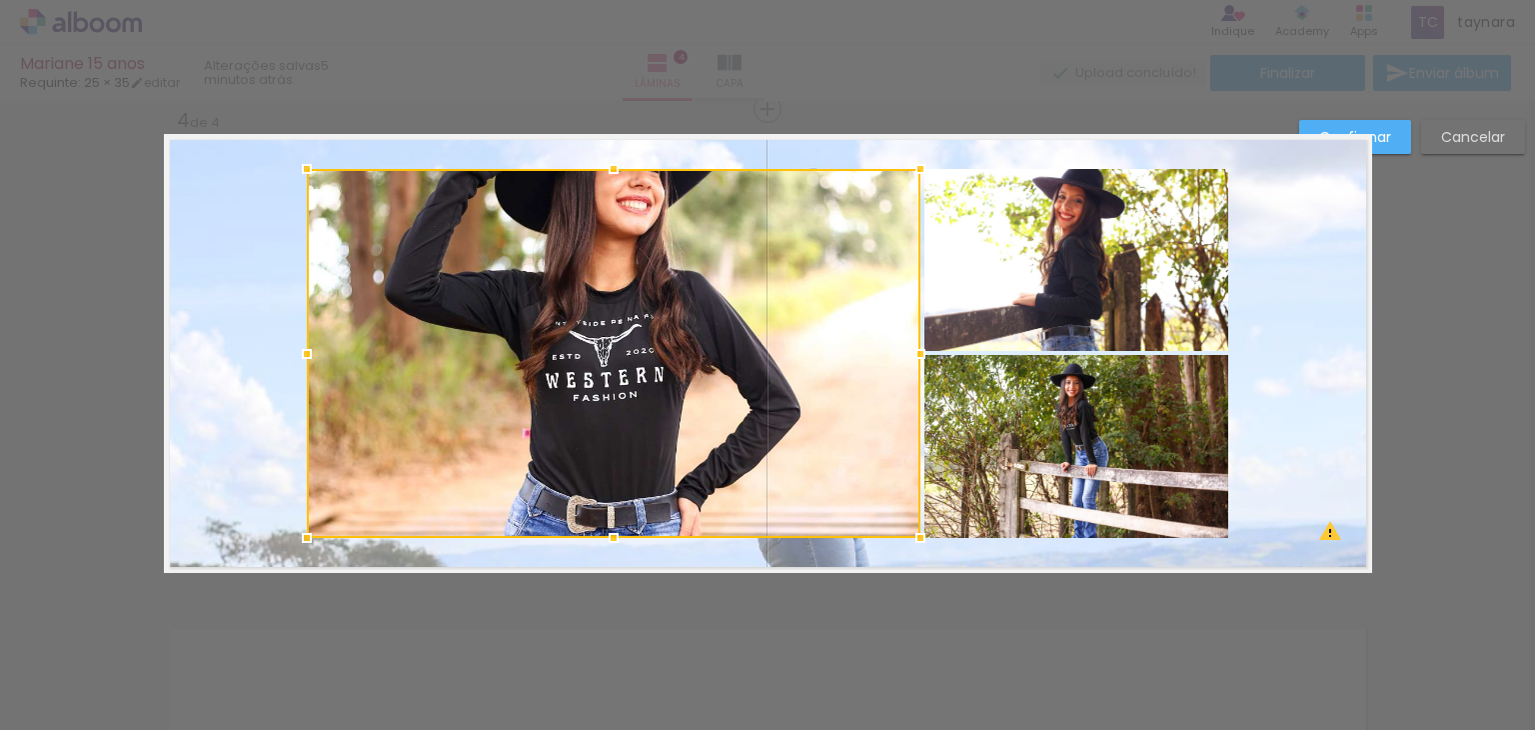
click at [665, 394] on div at bounding box center [614, 353] width 614 height 369
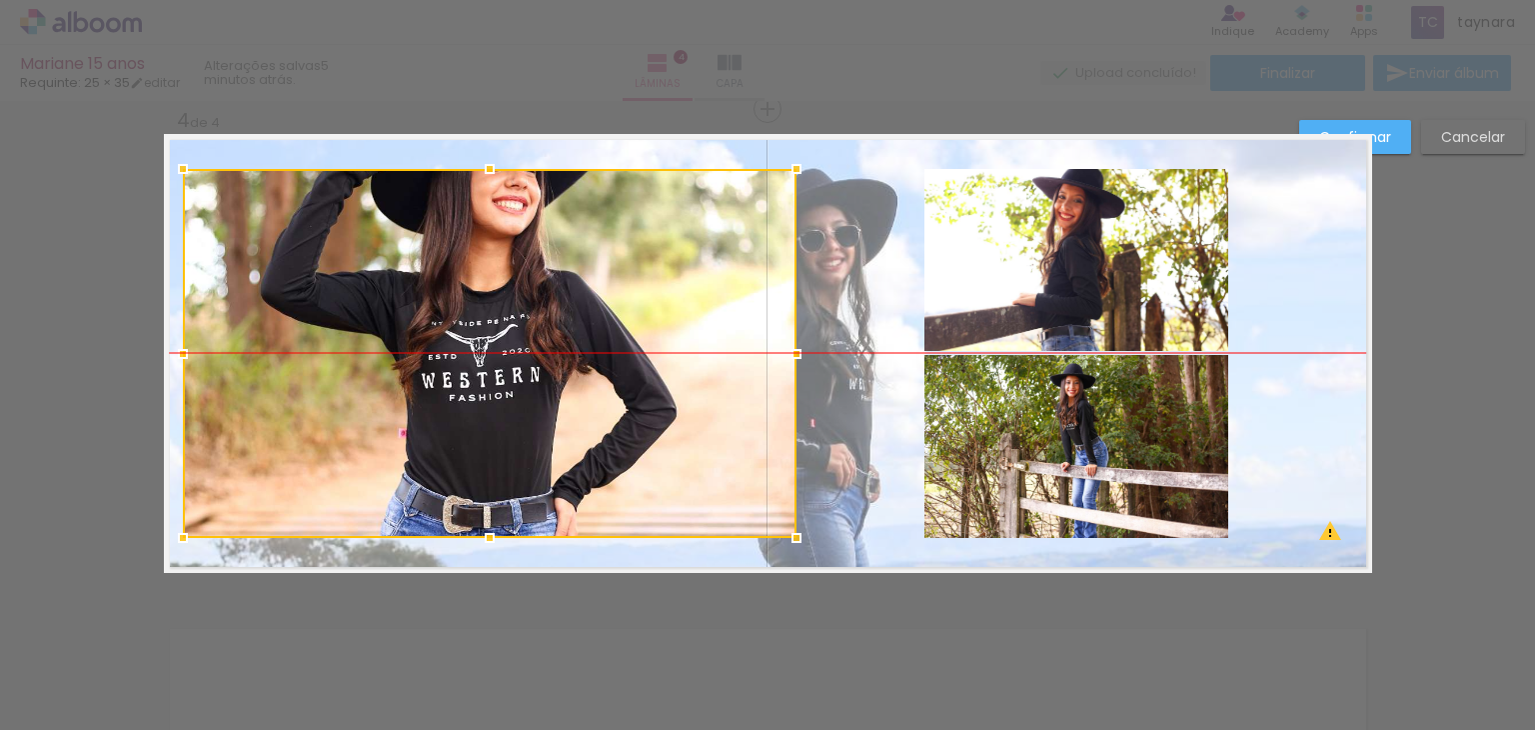
drag, startPoint x: 656, startPoint y: 392, endPoint x: 532, endPoint y: 397, distance: 124.1
click at [532, 397] on div at bounding box center [490, 353] width 614 height 369
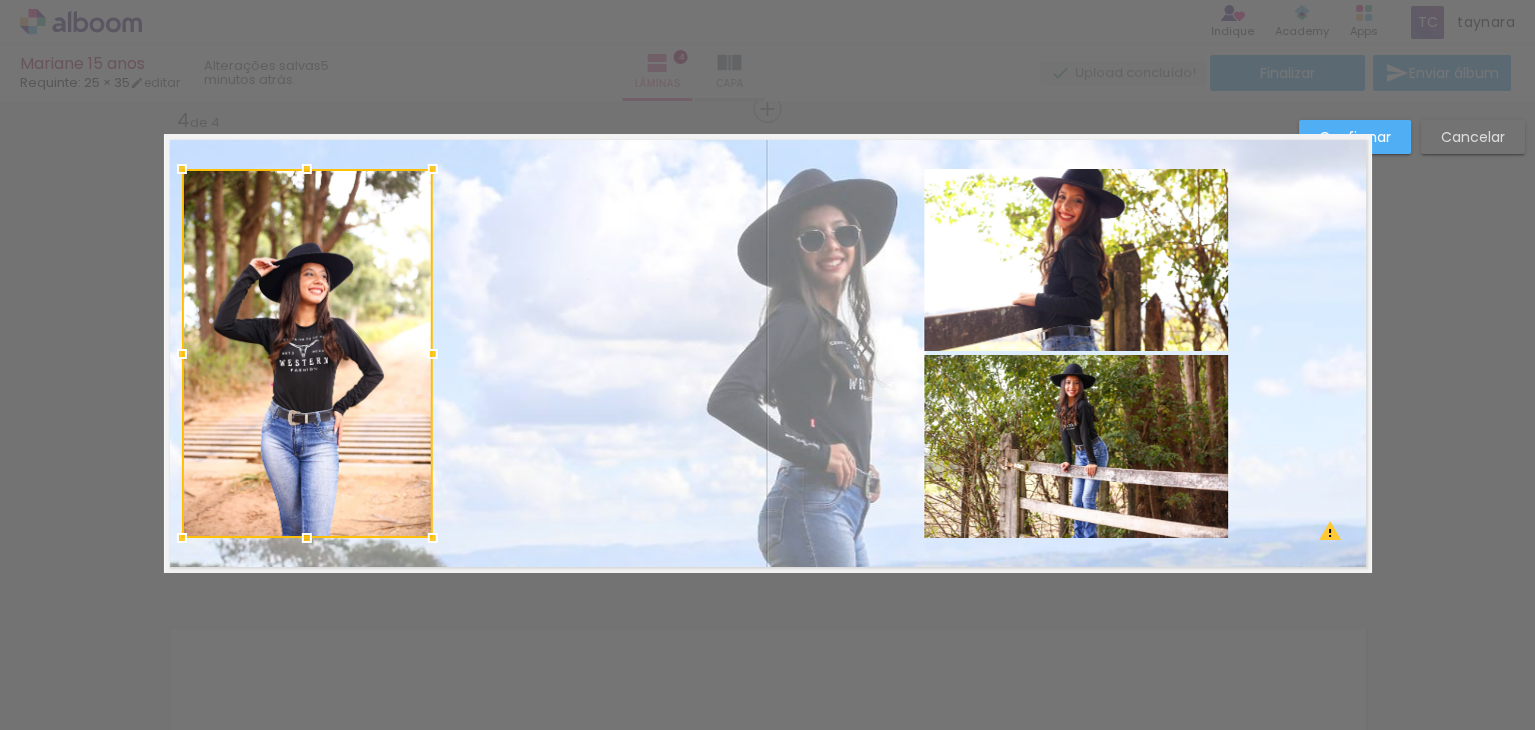
drag, startPoint x: 794, startPoint y: 348, endPoint x: 429, endPoint y: 373, distance: 365.7
click at [429, 373] on album-spread "4 de 4" at bounding box center [768, 353] width 1209 height 439
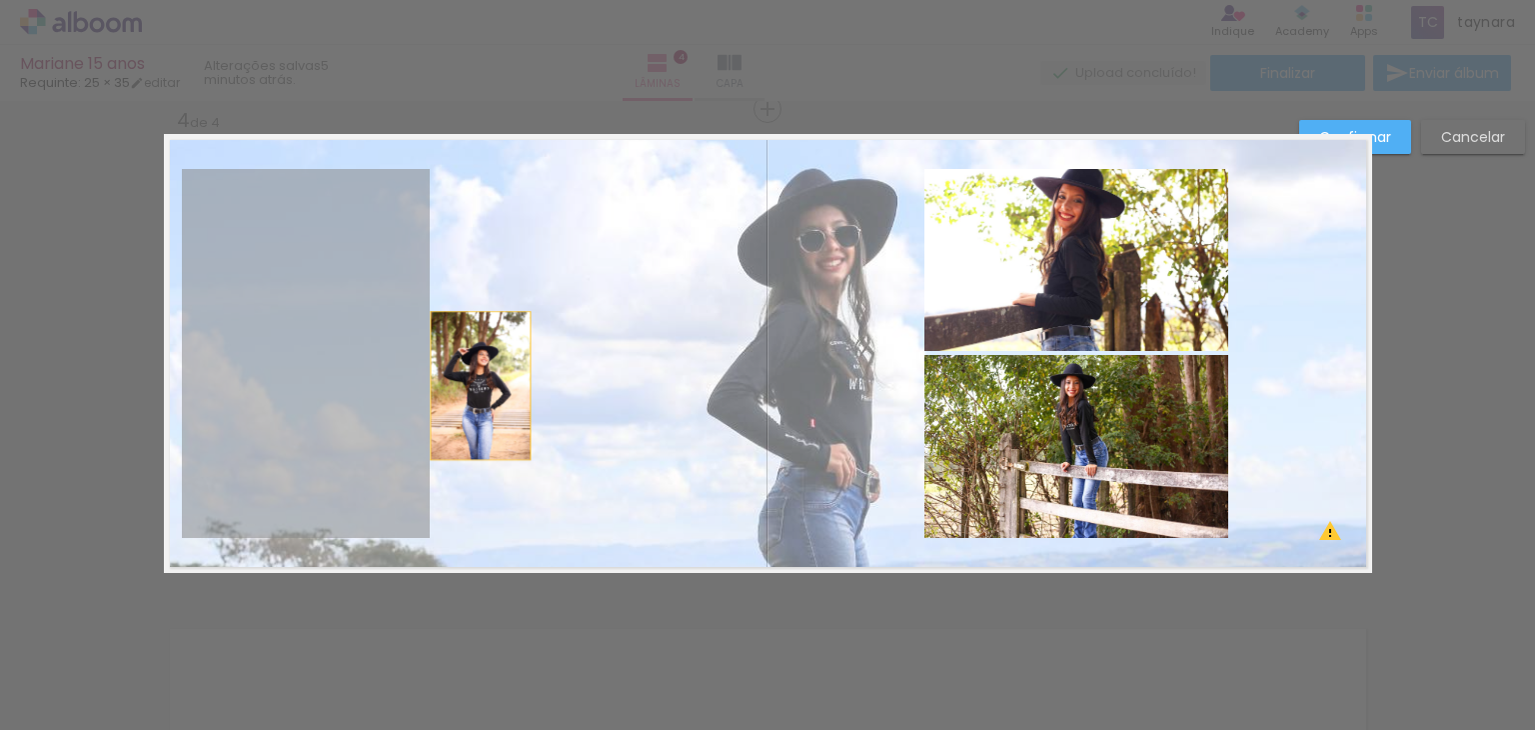
drag, startPoint x: 308, startPoint y: 385, endPoint x: 476, endPoint y: 385, distance: 167.9
click at [479, 385] on quentale-layouter at bounding box center [768, 353] width 1209 height 439
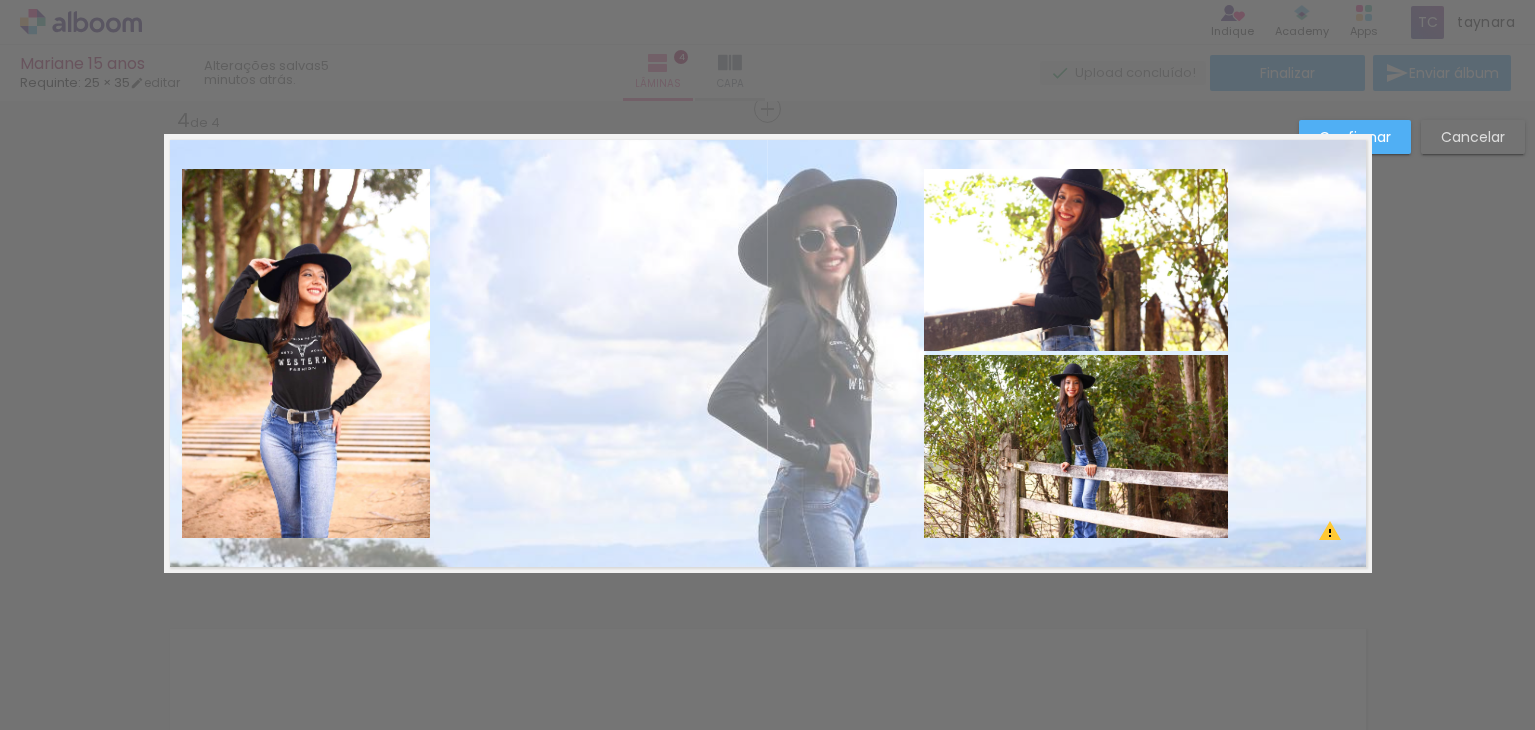
click at [476, 385] on quentale-layouter at bounding box center [768, 353] width 1209 height 439
click at [346, 385] on quentale-photo at bounding box center [306, 353] width 248 height 369
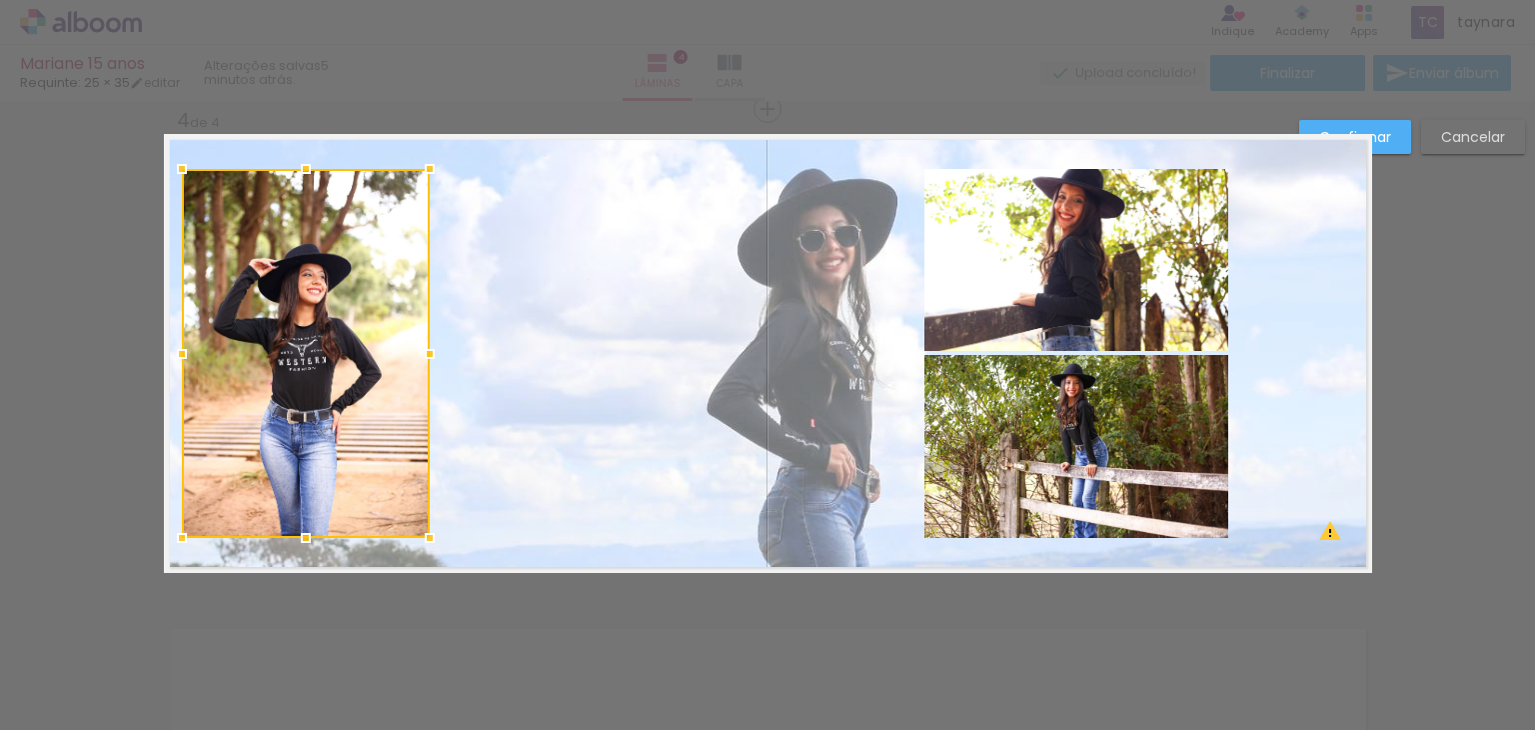
click at [594, 381] on quentale-layouter at bounding box center [768, 353] width 1209 height 439
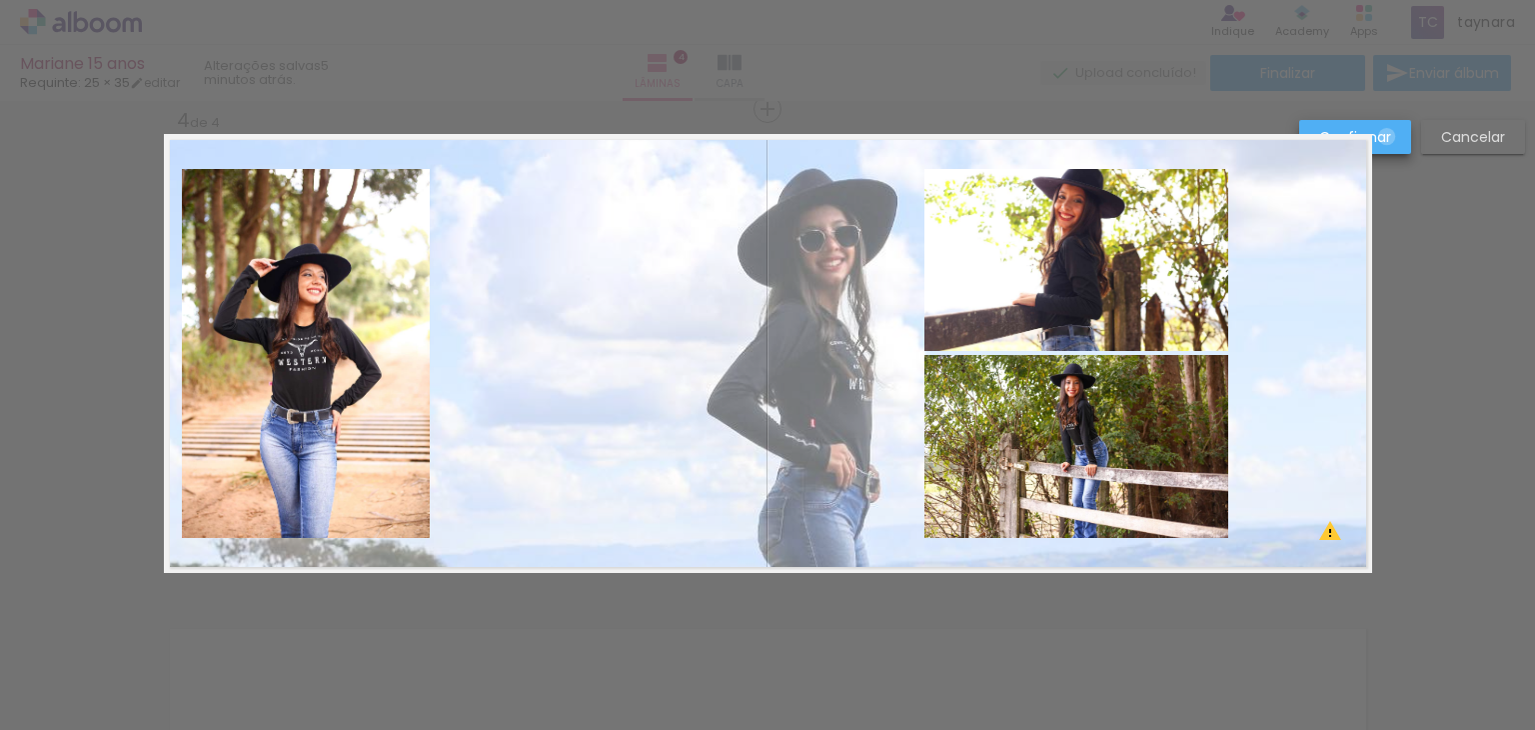
click at [0, 0] on slot "Confirmar" at bounding box center [0, 0] width 0 height 0
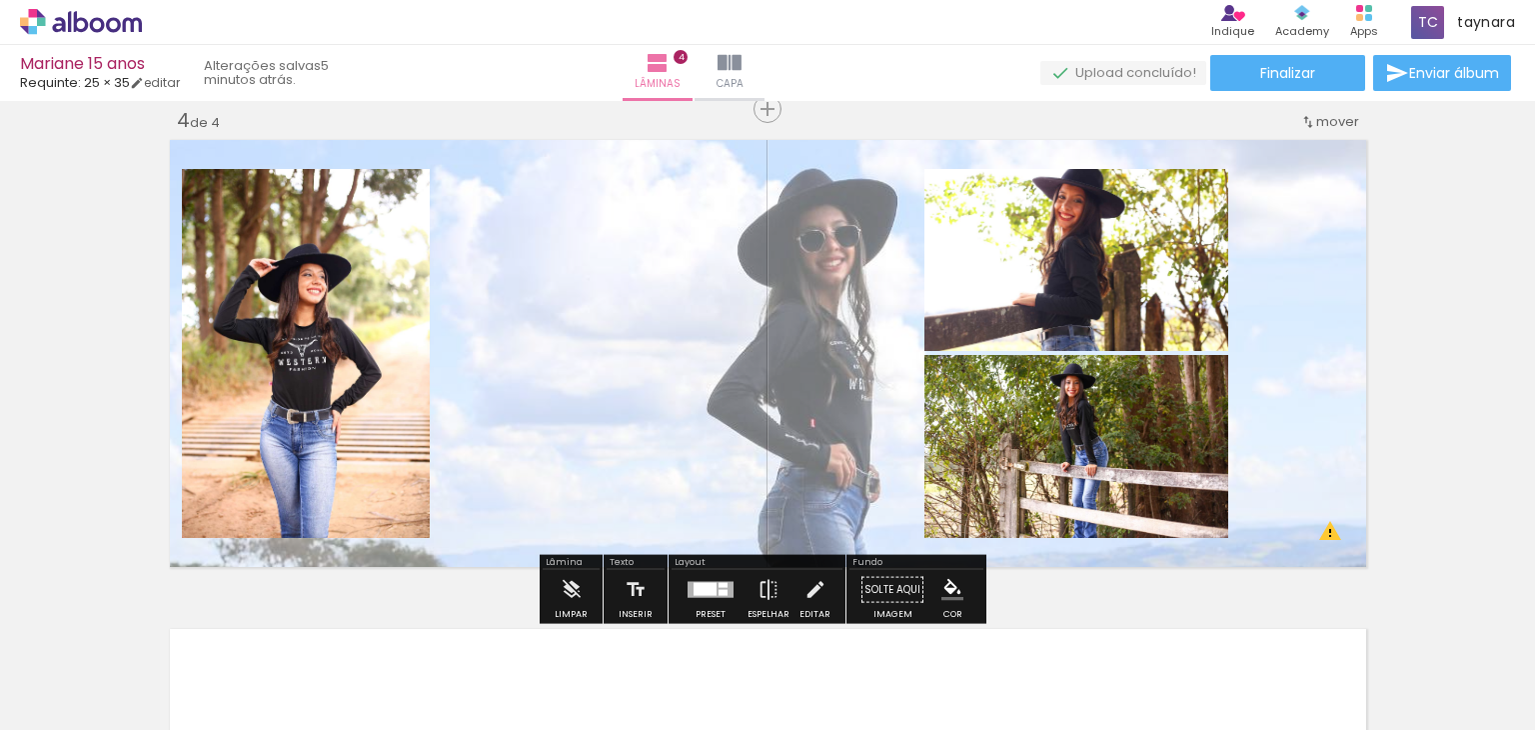
click at [364, 425] on quentale-photo at bounding box center [306, 353] width 248 height 369
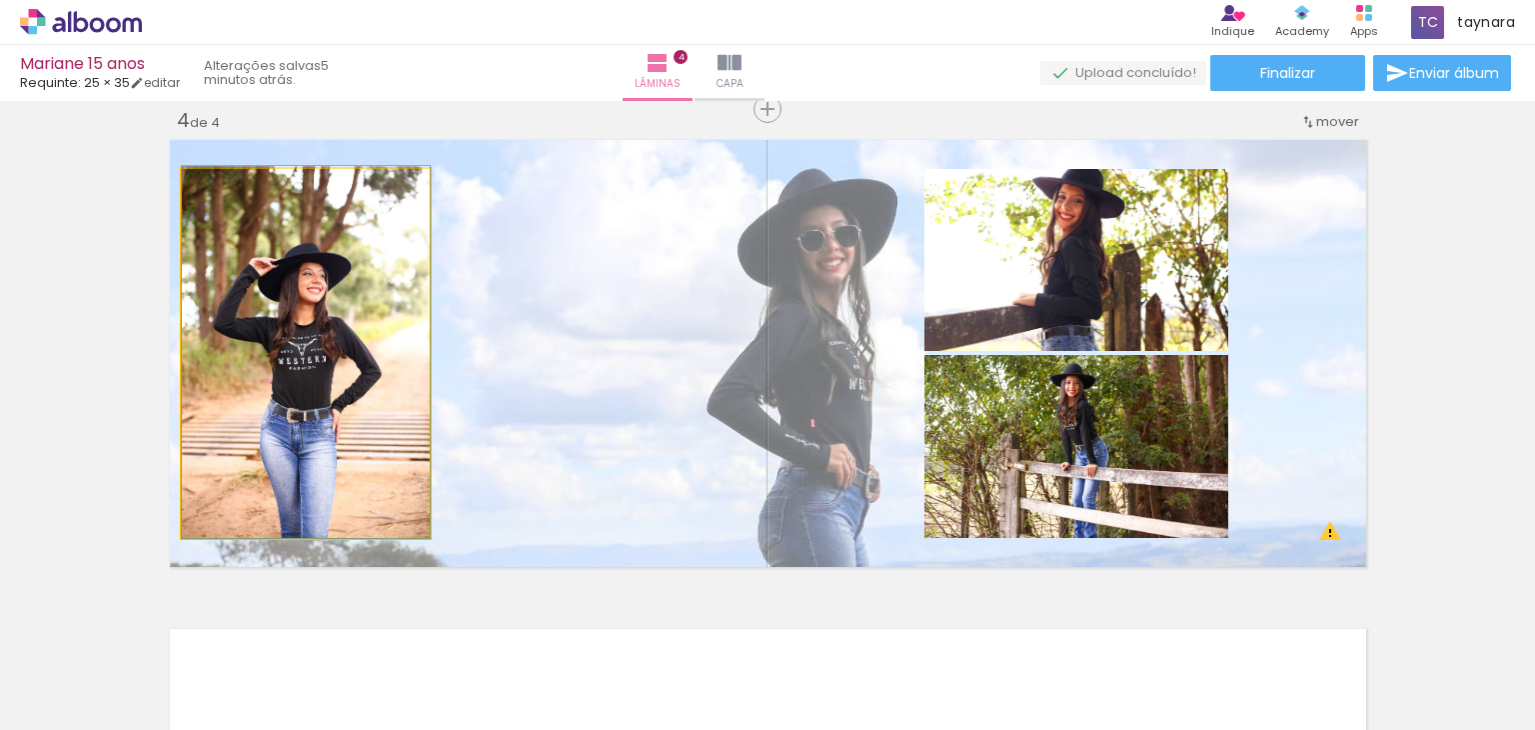
drag, startPoint x: 354, startPoint y: 403, endPoint x: 342, endPoint y: 393, distance: 15.6
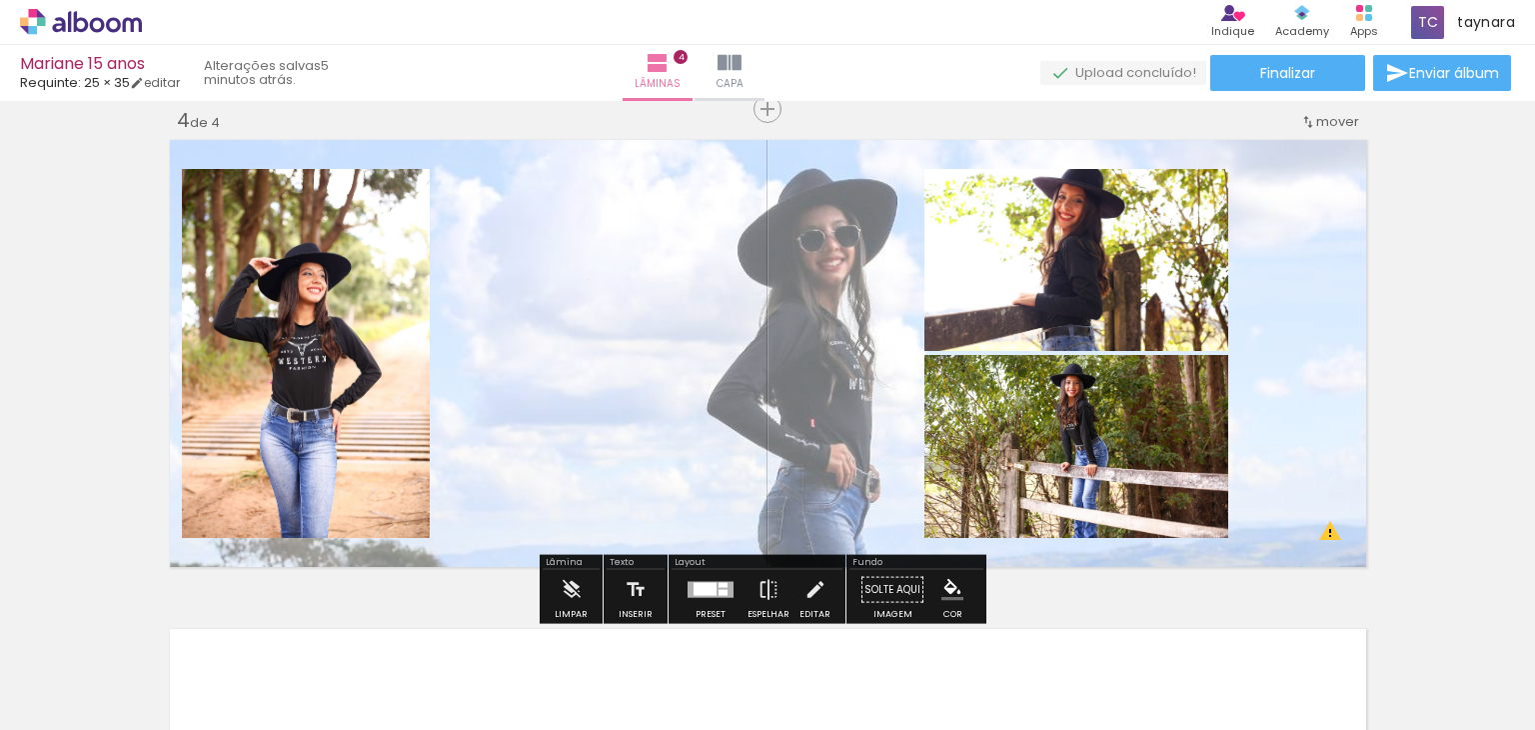
click at [340, 391] on quentale-photo at bounding box center [306, 353] width 248 height 369
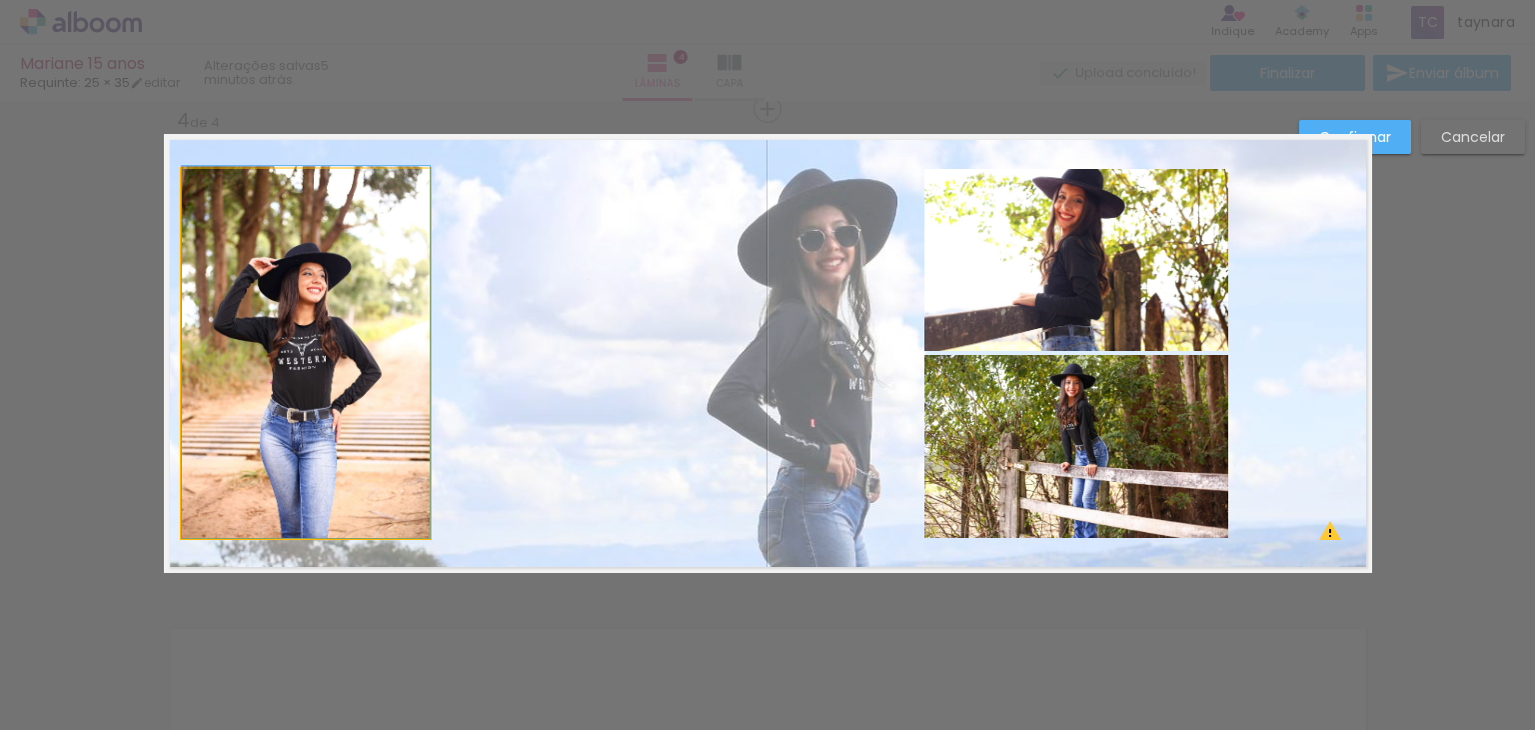
click at [379, 369] on quentale-photo at bounding box center [306, 353] width 248 height 369
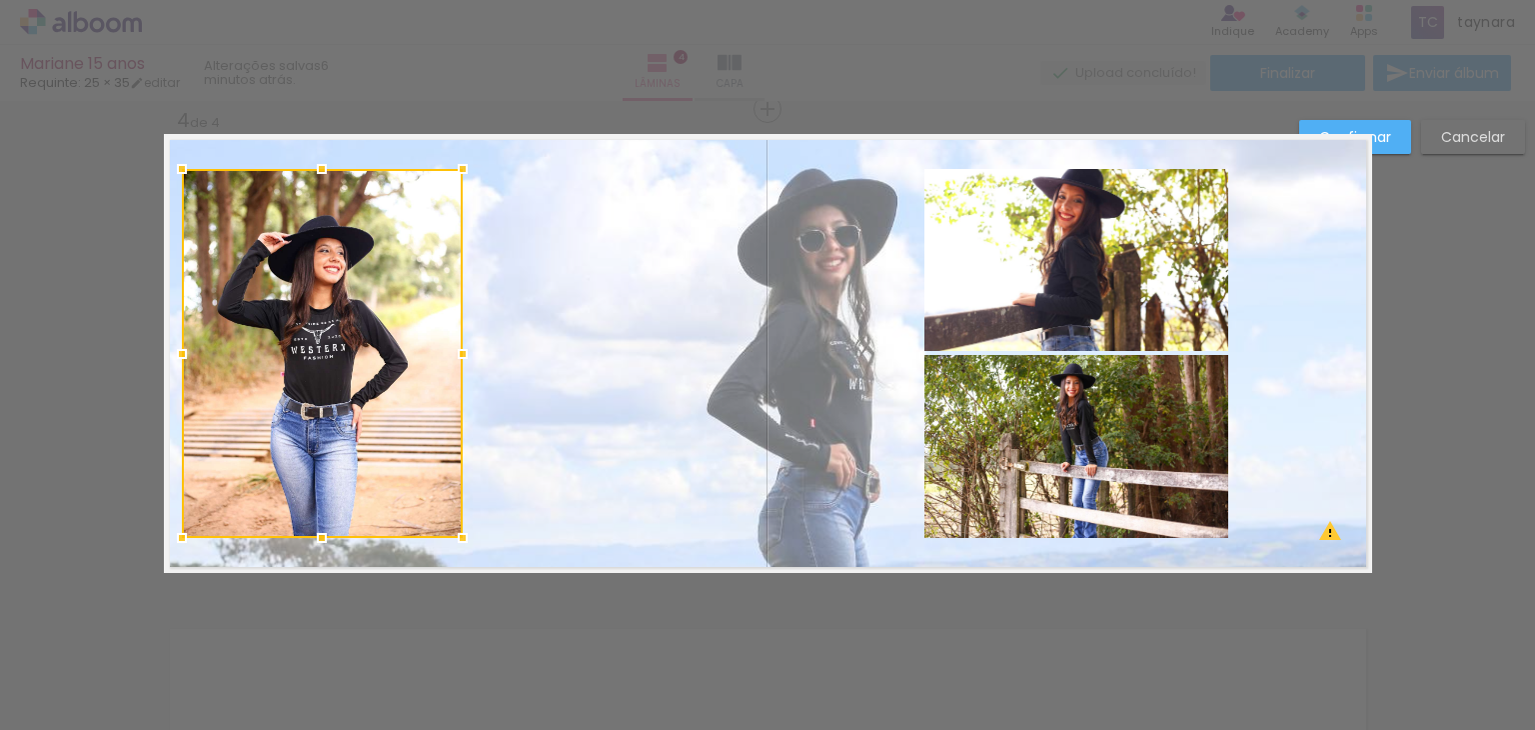
drag, startPoint x: 426, startPoint y: 357, endPoint x: 459, endPoint y: 354, distance: 33.1
click at [459, 354] on div at bounding box center [463, 354] width 40 height 40
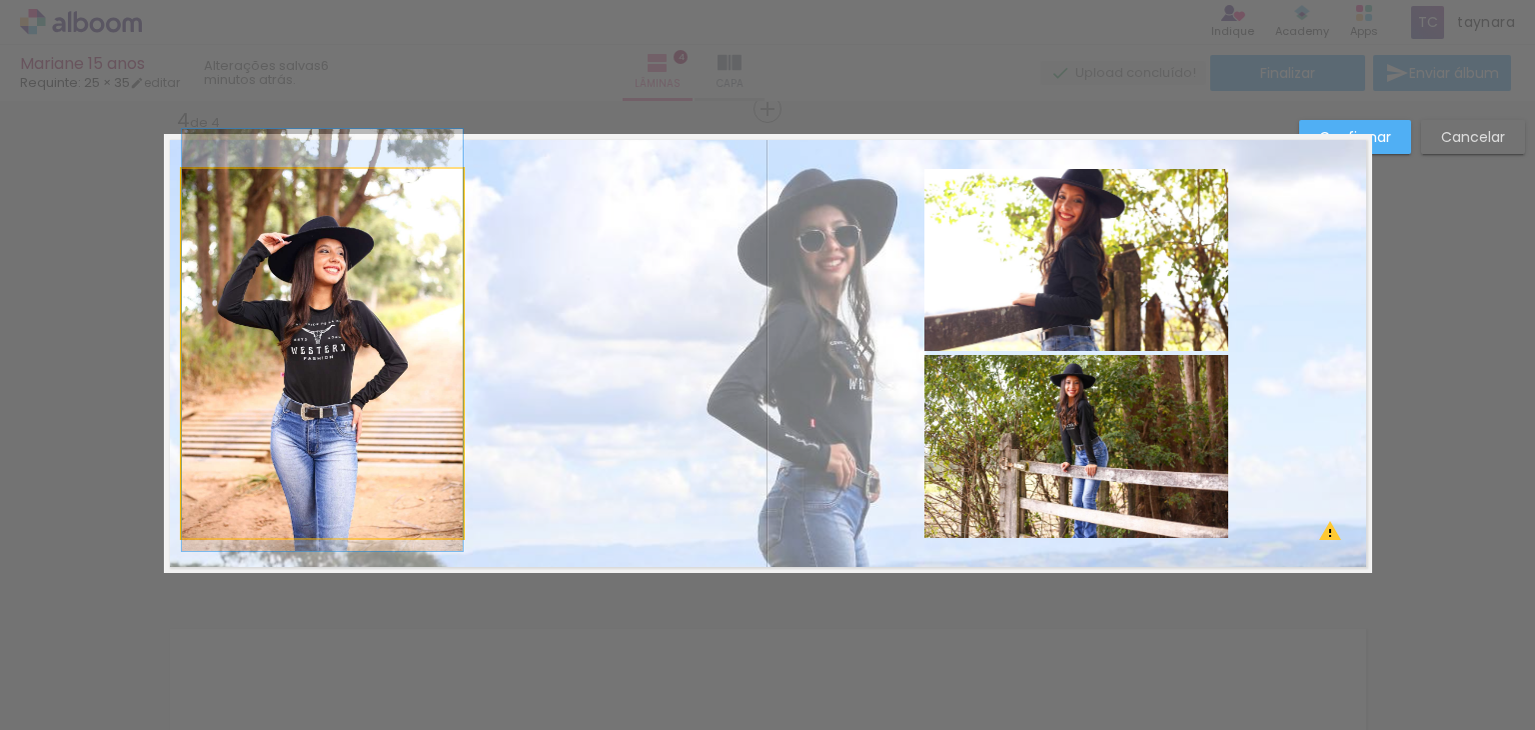
drag, startPoint x: 364, startPoint y: 369, endPoint x: 443, endPoint y: 369, distance: 79.0
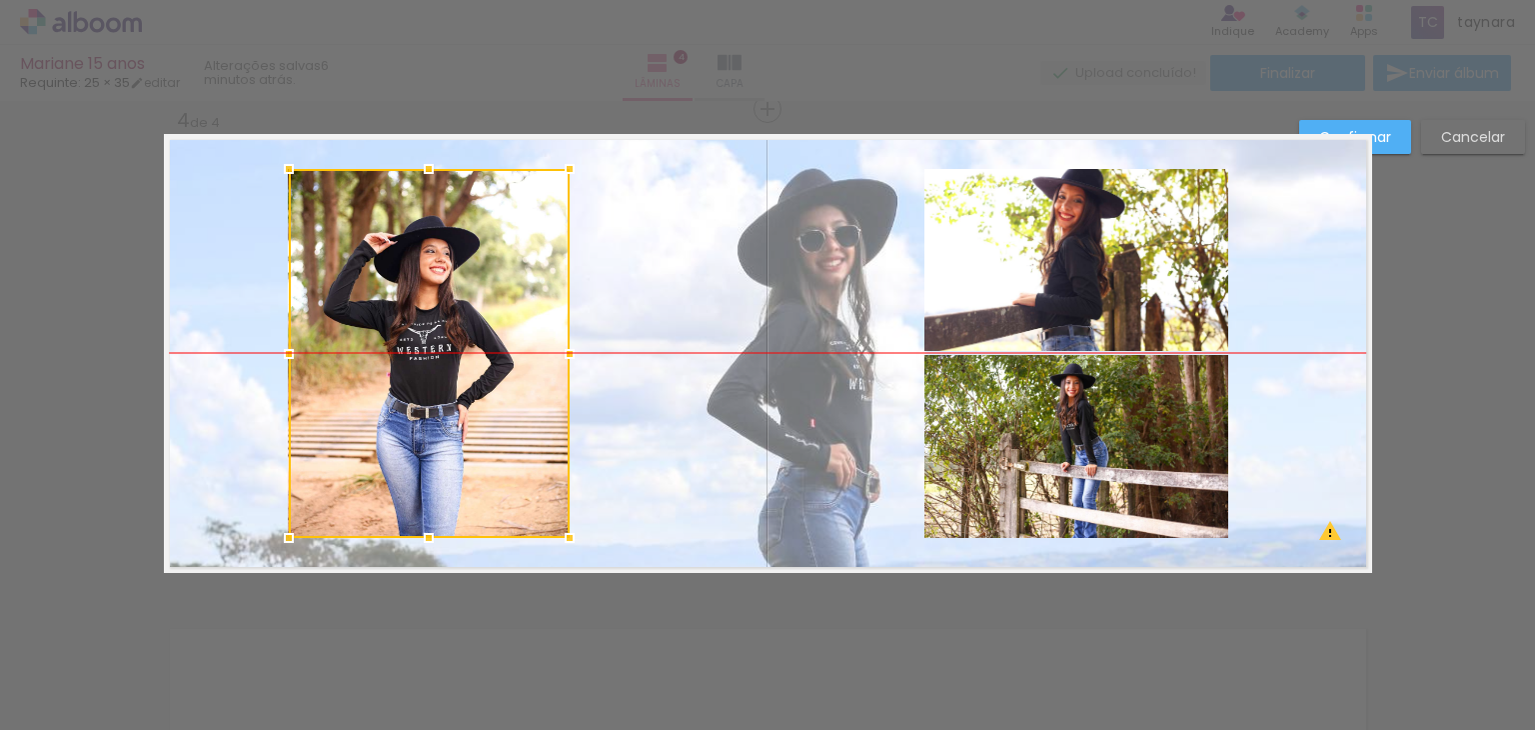
drag, startPoint x: 350, startPoint y: 377, endPoint x: 456, endPoint y: 377, distance: 106.0
click at [456, 377] on div at bounding box center [429, 353] width 281 height 369
click at [820, 401] on quentale-layouter at bounding box center [768, 353] width 1209 height 439
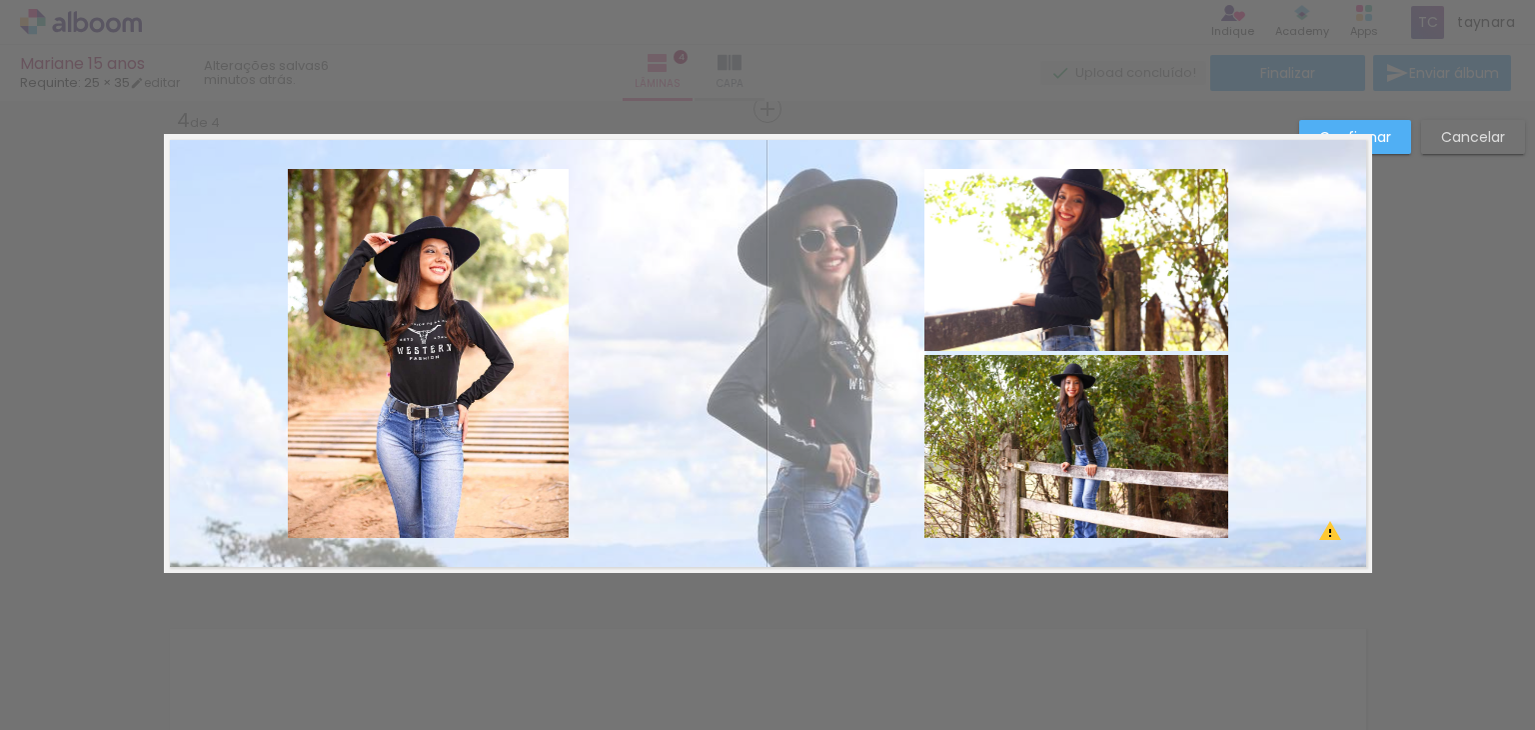
click at [768, 416] on quentale-layouter at bounding box center [768, 353] width 1209 height 439
click at [1397, 129] on paper-button "Confirmar" at bounding box center [1356, 137] width 112 height 34
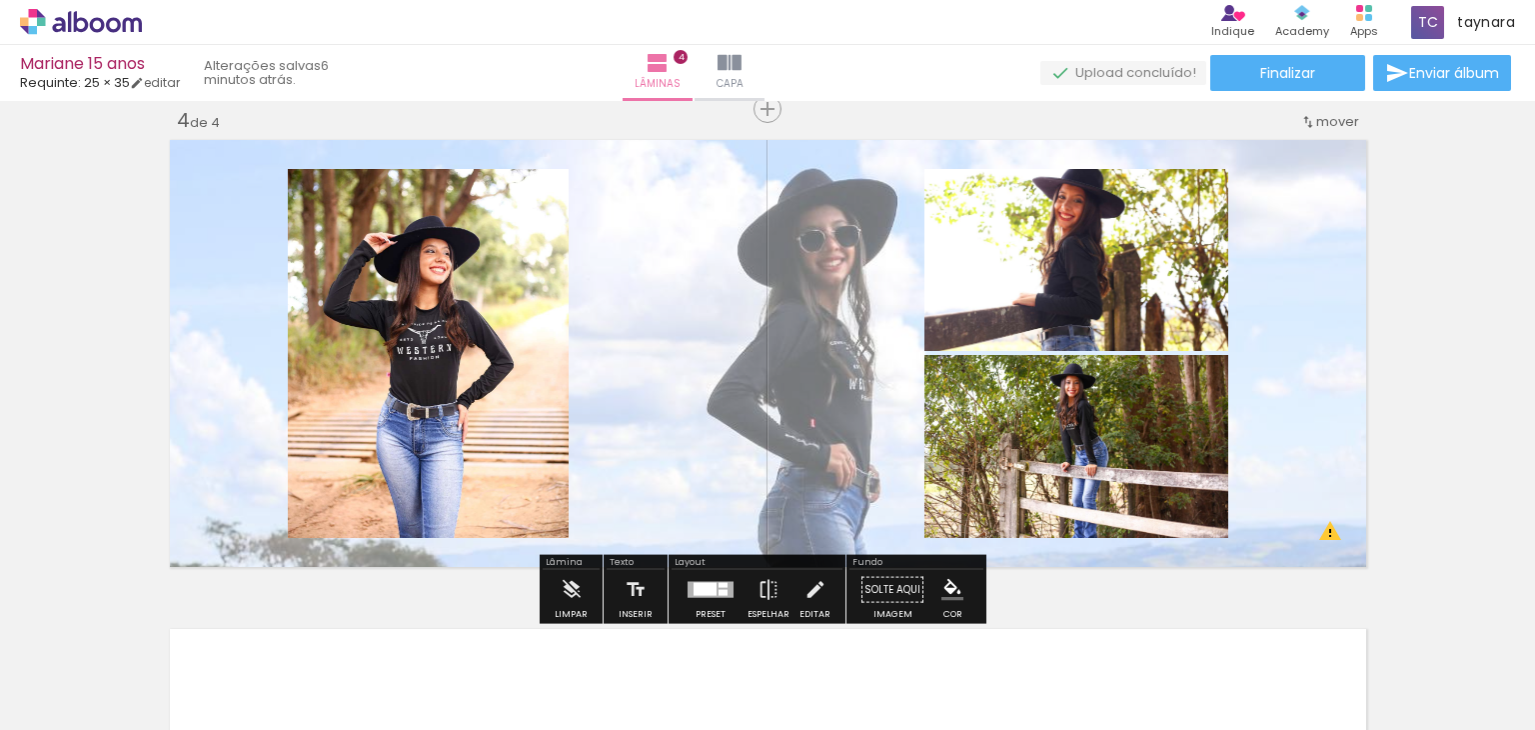
click at [775, 365] on quentale-layouter at bounding box center [768, 353] width 1209 height 439
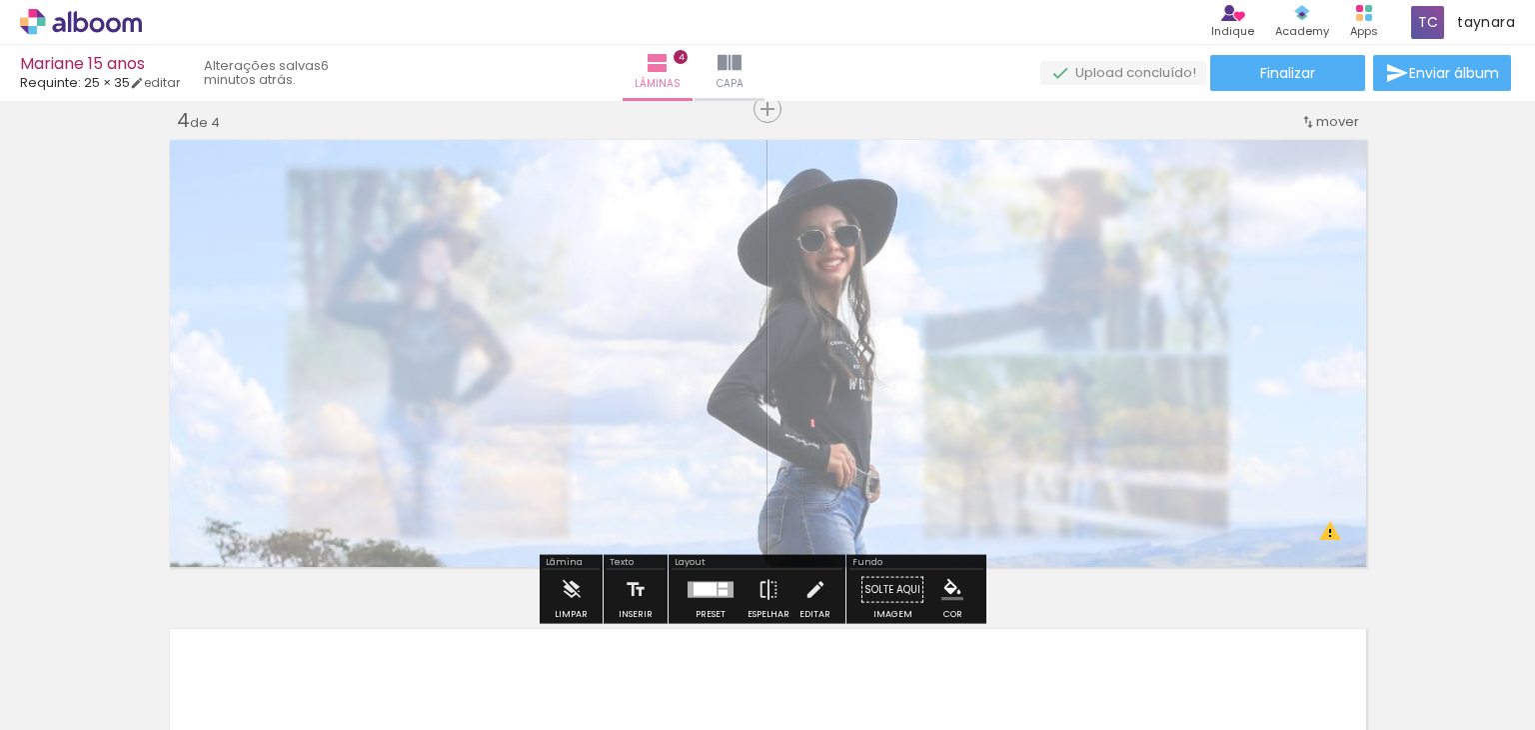
click at [775, 365] on quentale-photo at bounding box center [768, 353] width 1209 height 439
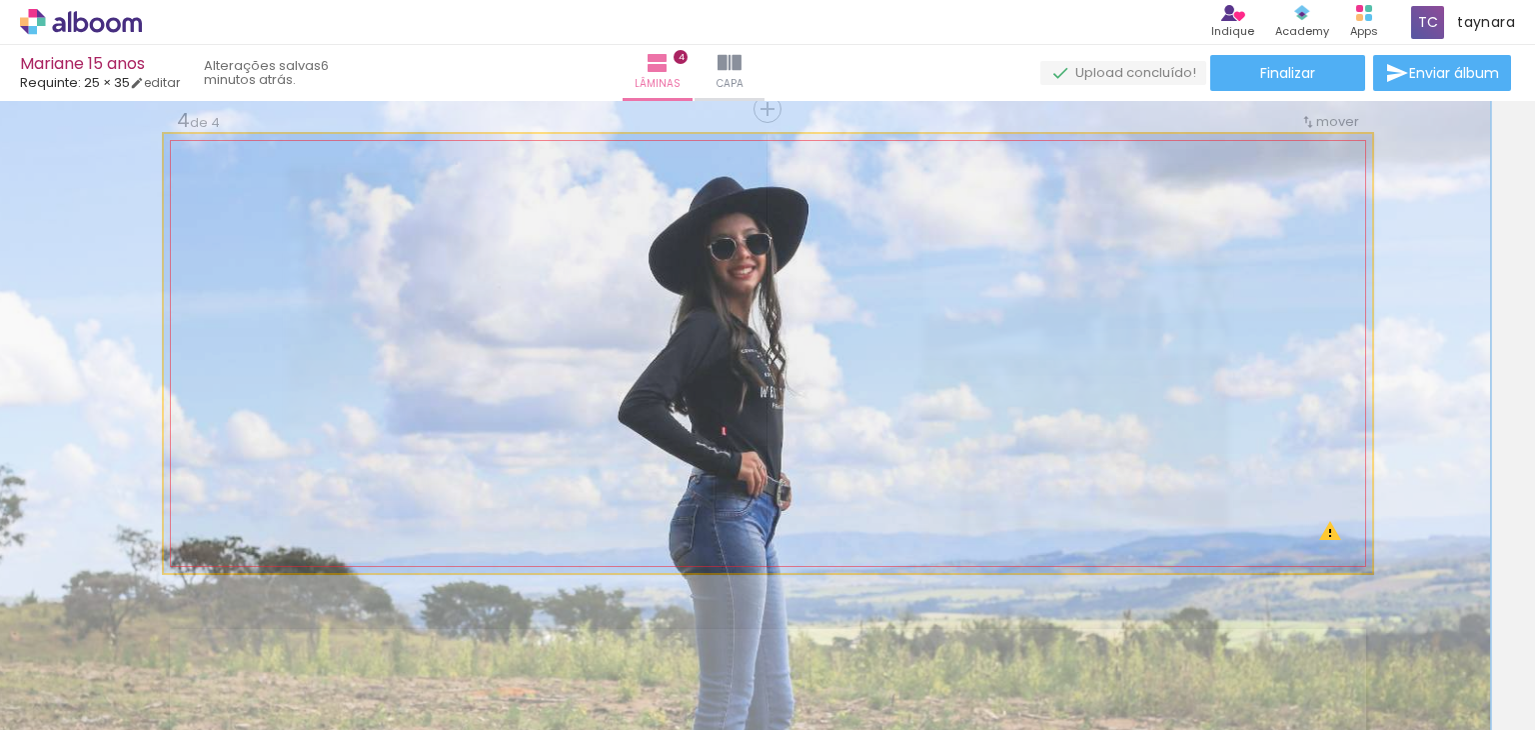
drag, startPoint x: 824, startPoint y: 380, endPoint x: 738, endPoint y: 388, distance: 86.3
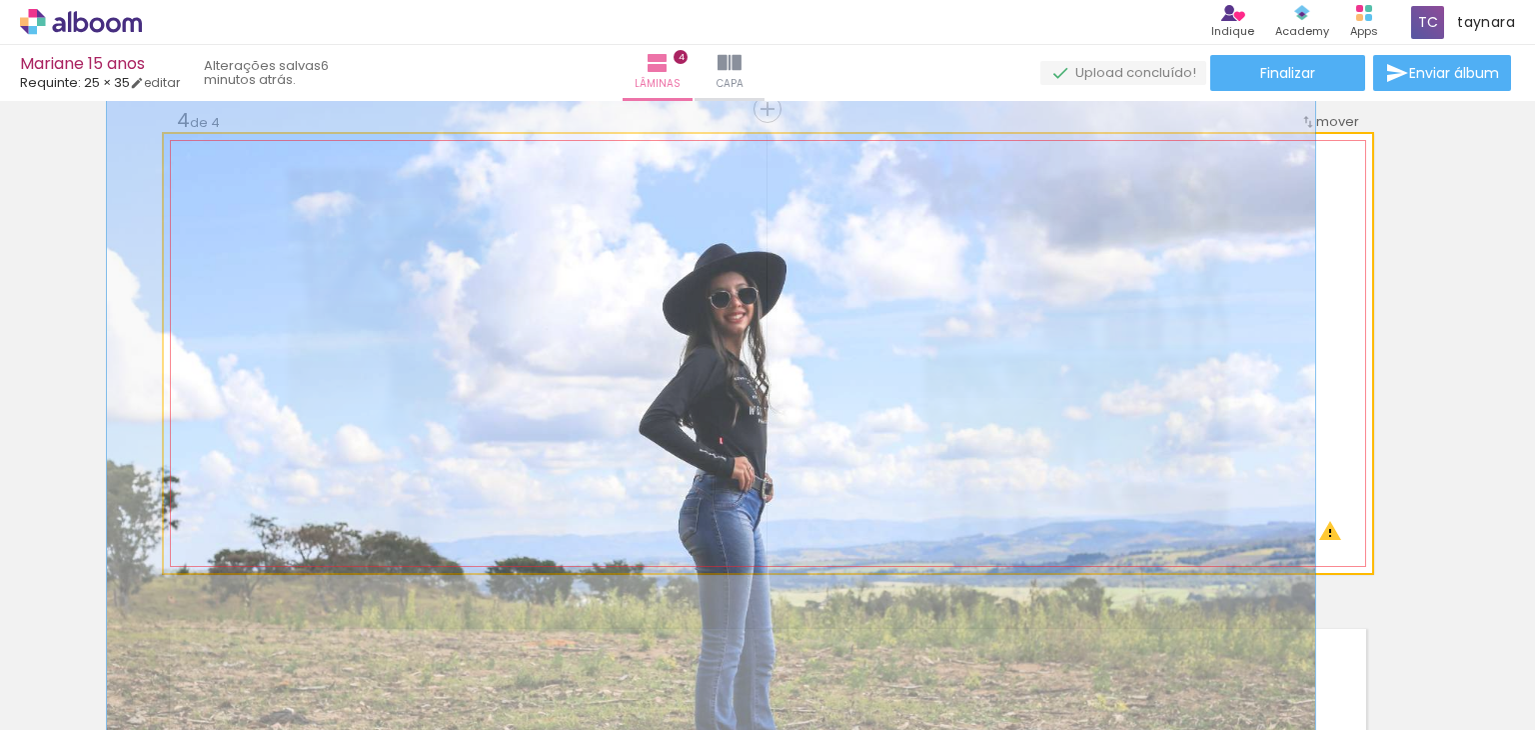
drag, startPoint x: 260, startPoint y: 186, endPoint x: 224, endPoint y: 190, distance: 36.2
type paper-slider "100"
click at [224, 190] on div at bounding box center [240, 185] width 32 height 32
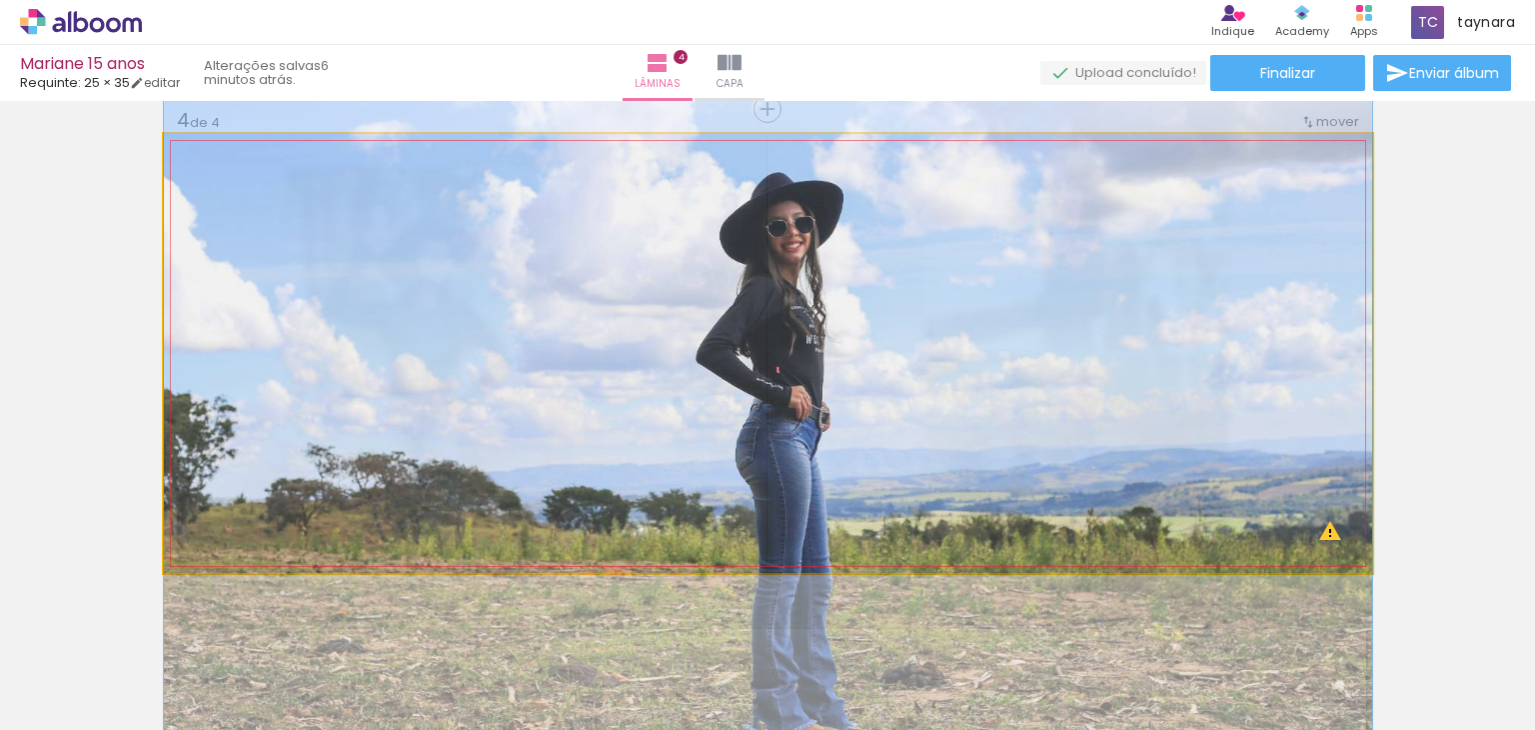
drag, startPoint x: 680, startPoint y: 451, endPoint x: 584, endPoint y: 381, distance: 118.8
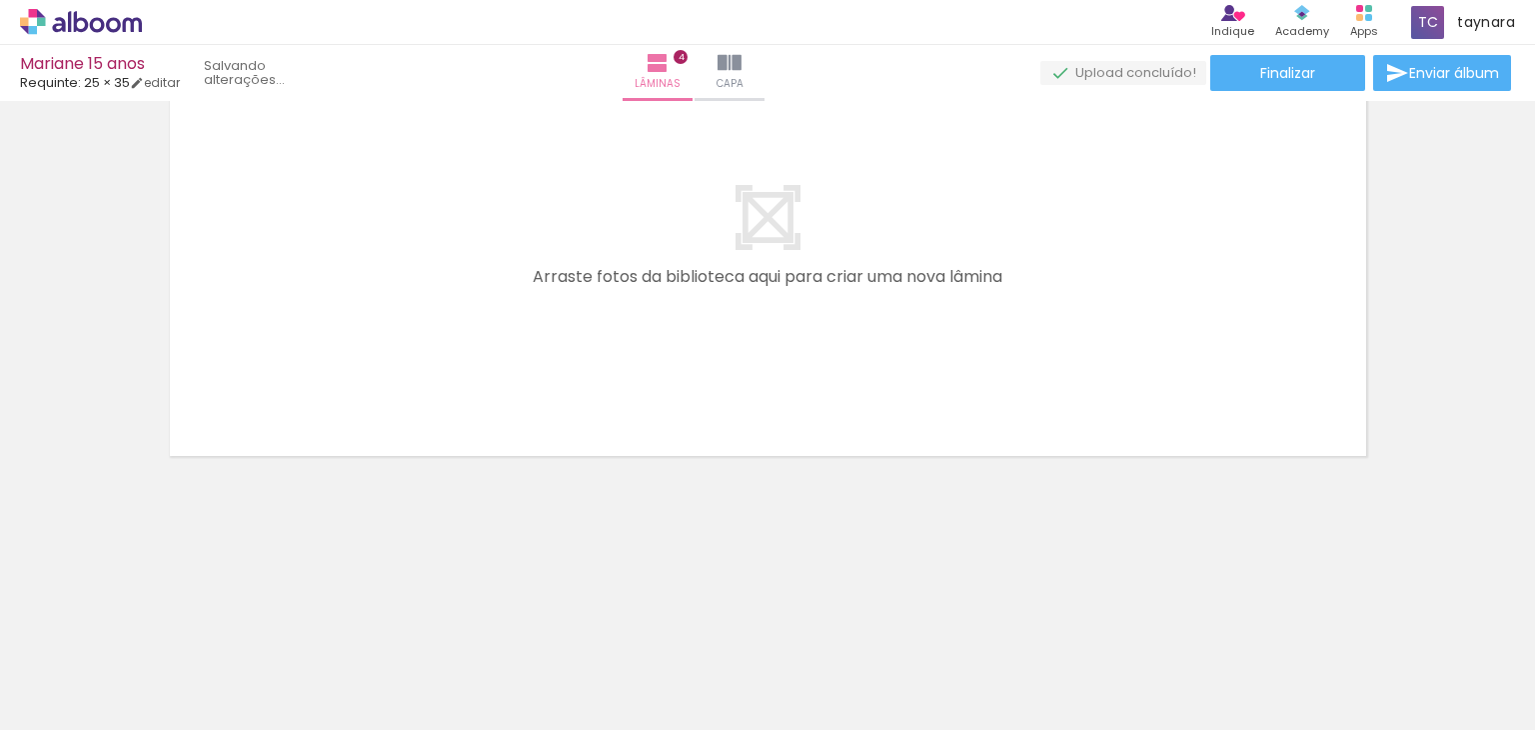
scroll to position [0, 0]
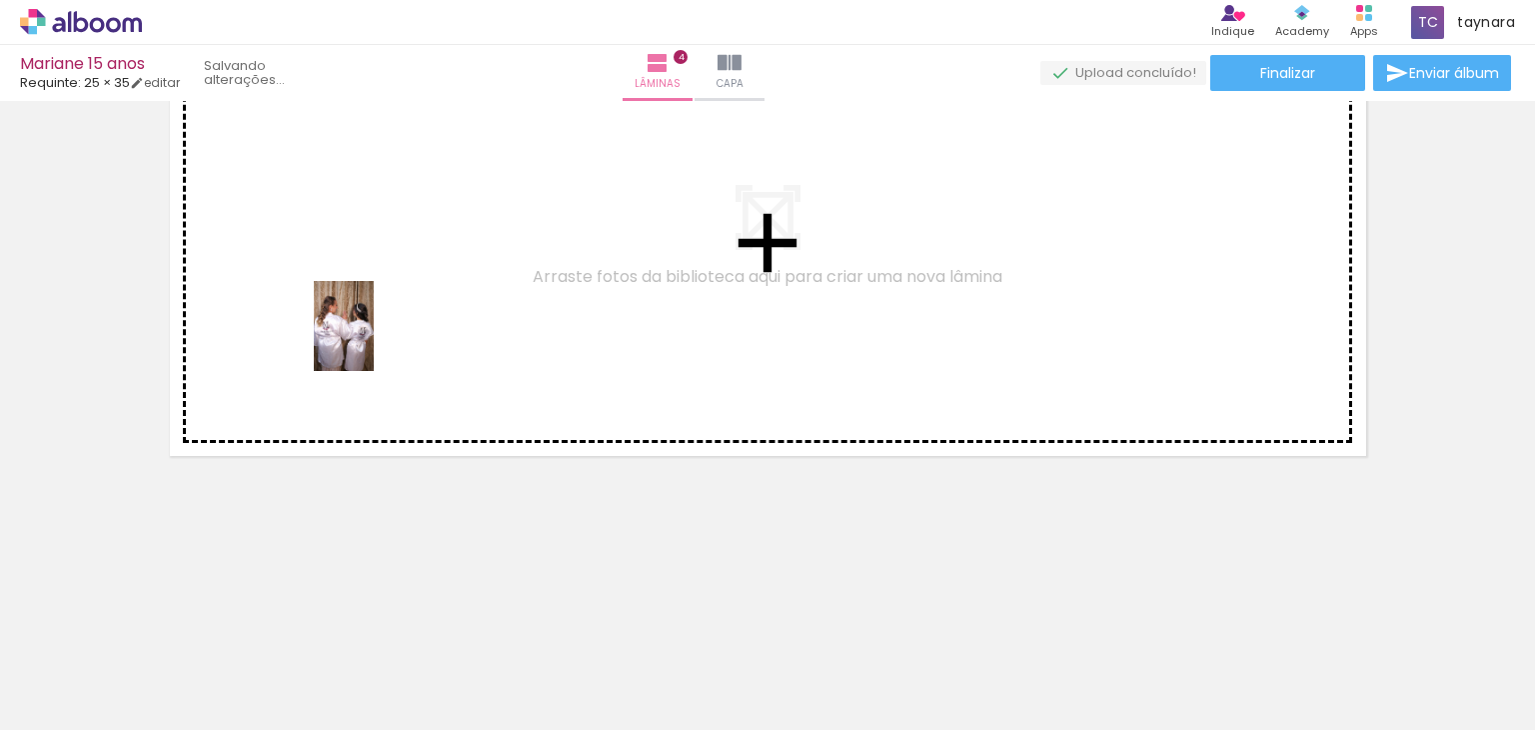
drag, startPoint x: 220, startPoint y: 679, endPoint x: 374, endPoint y: 341, distance: 371.3
click at [374, 341] on quentale-workspace at bounding box center [767, 365] width 1535 height 730
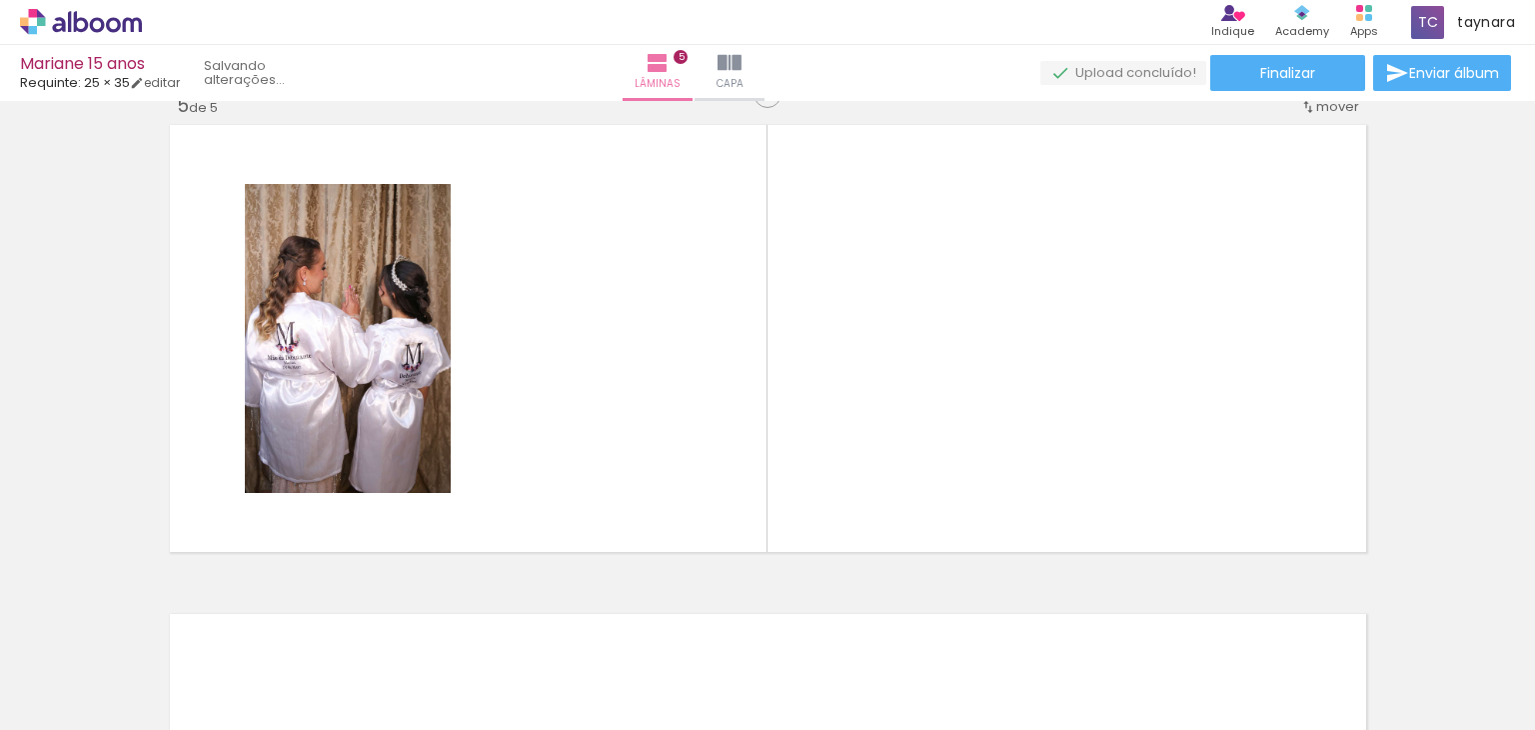
scroll to position [1980, 0]
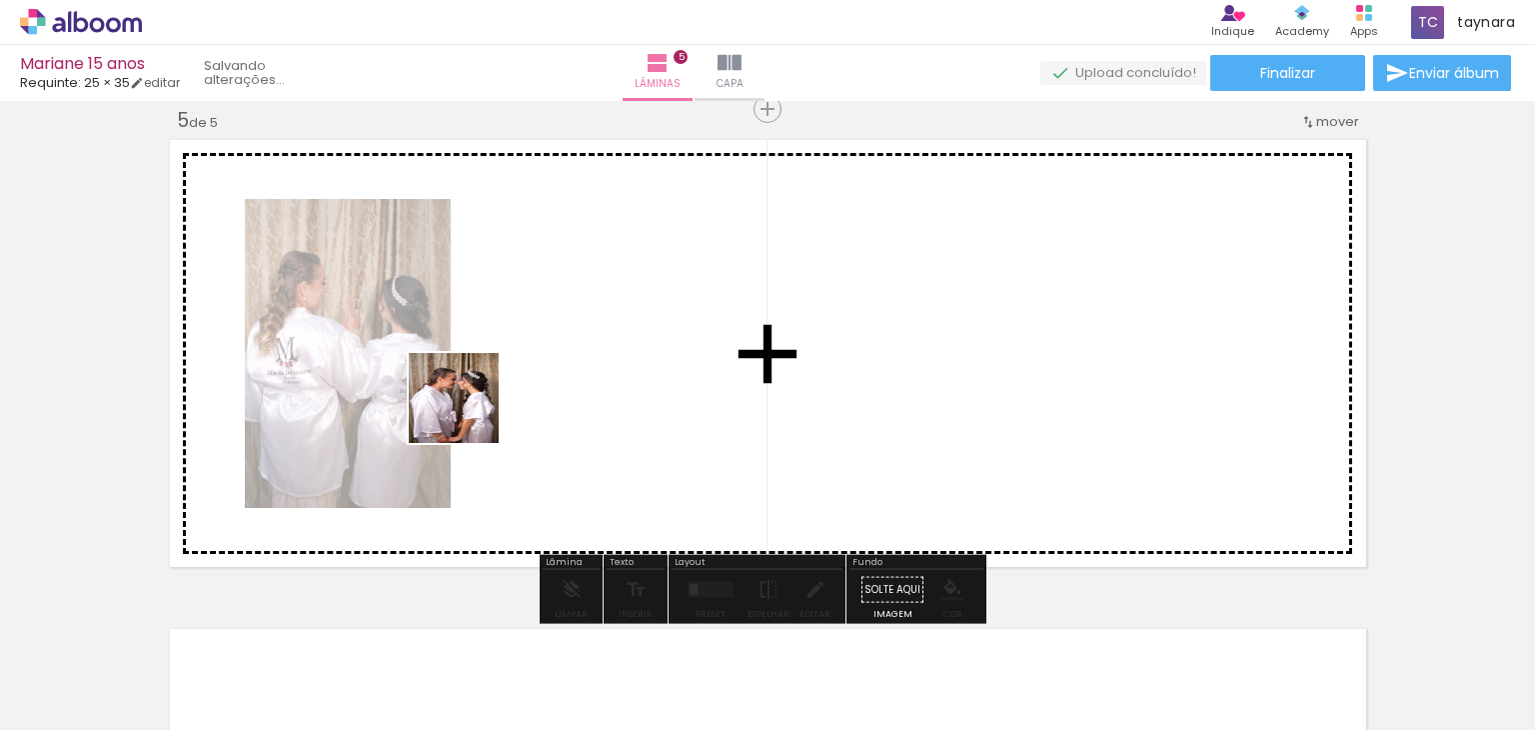
drag, startPoint x: 469, startPoint y: 413, endPoint x: 504, endPoint y: 354, distance: 68.6
click at [504, 354] on quentale-workspace at bounding box center [767, 365] width 1535 height 730
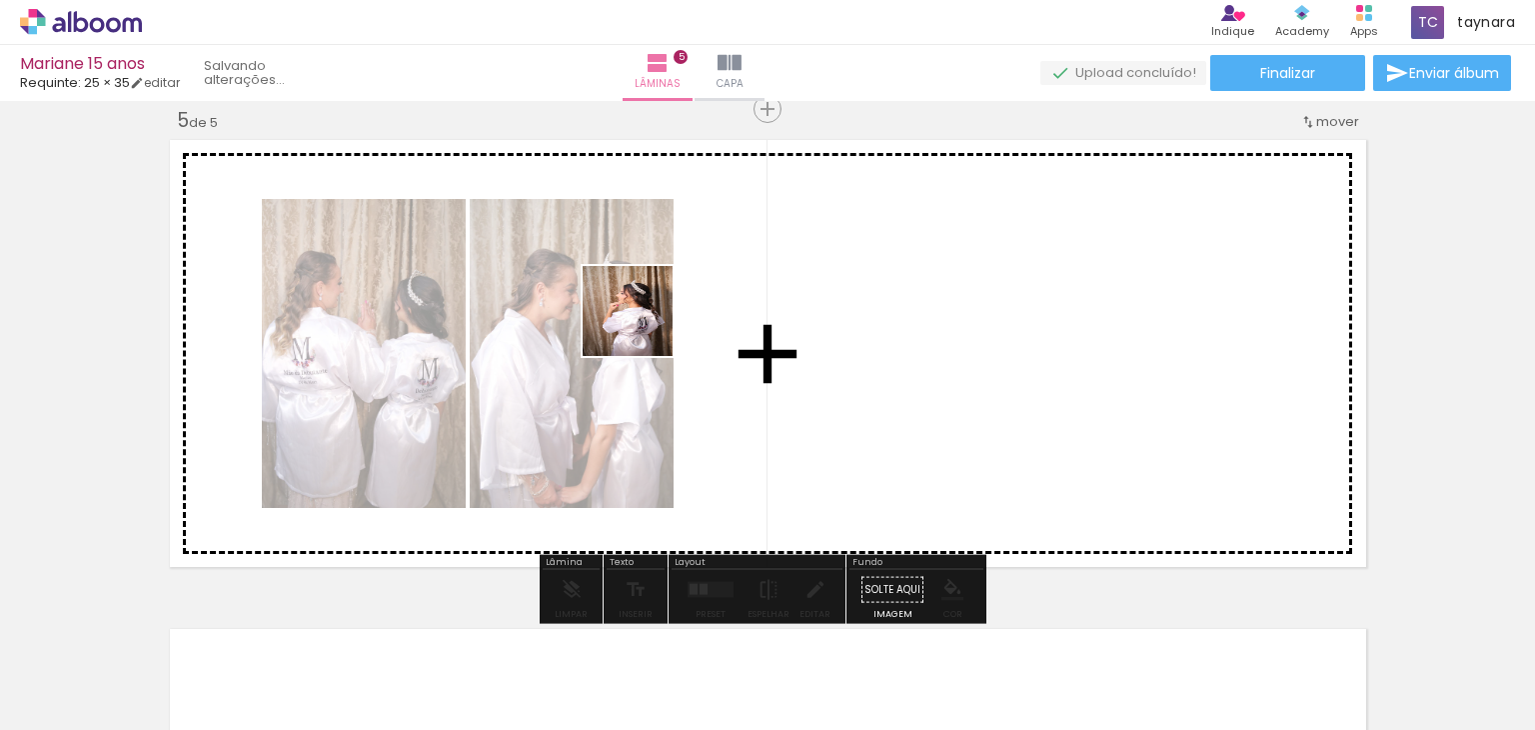
drag, startPoint x: 432, startPoint y: 682, endPoint x: 650, endPoint y: 317, distance: 425.0
click at [650, 317] on quentale-workspace at bounding box center [767, 365] width 1535 height 730
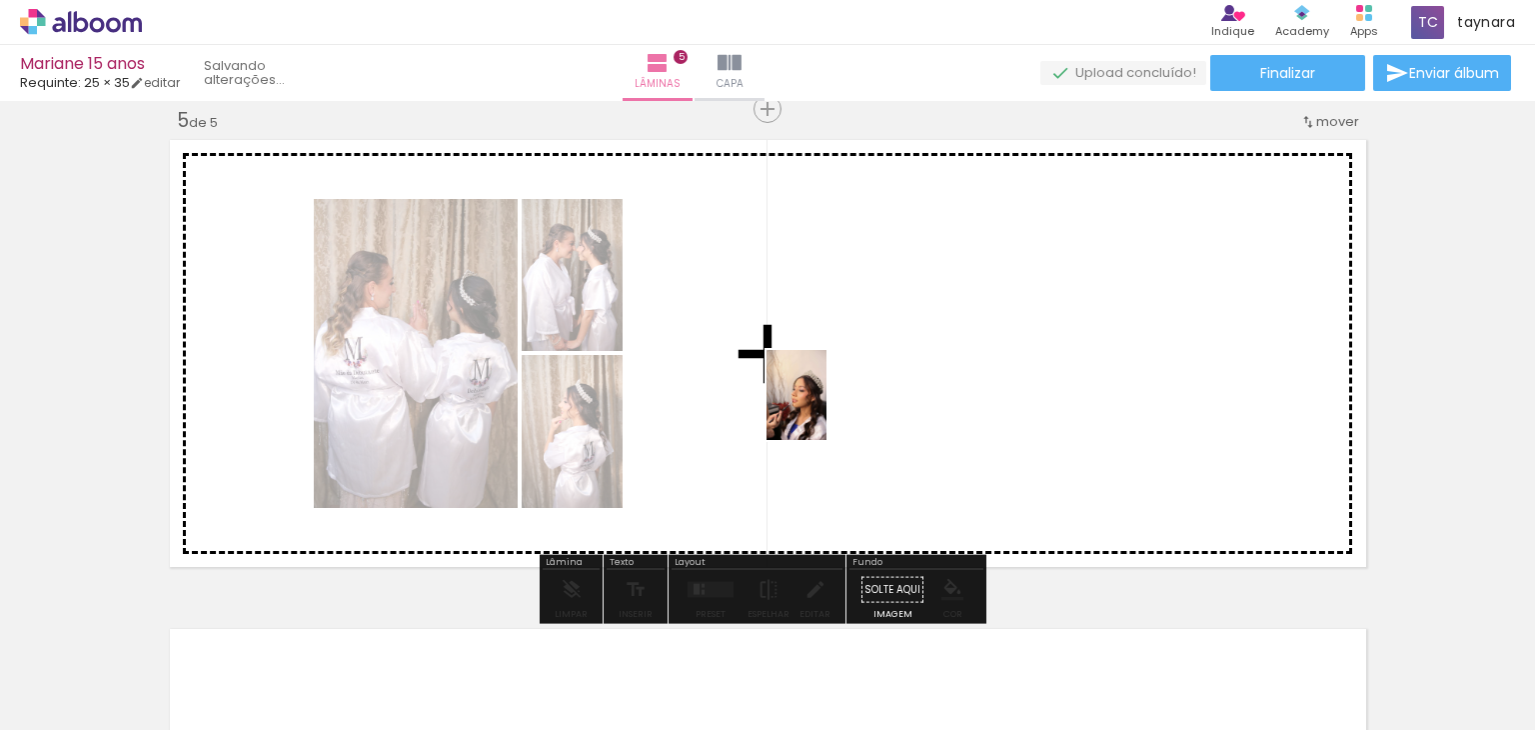
drag, startPoint x: 542, startPoint y: 664, endPoint x: 827, endPoint y: 410, distance: 381.6
click at [827, 410] on quentale-workspace at bounding box center [767, 365] width 1535 height 730
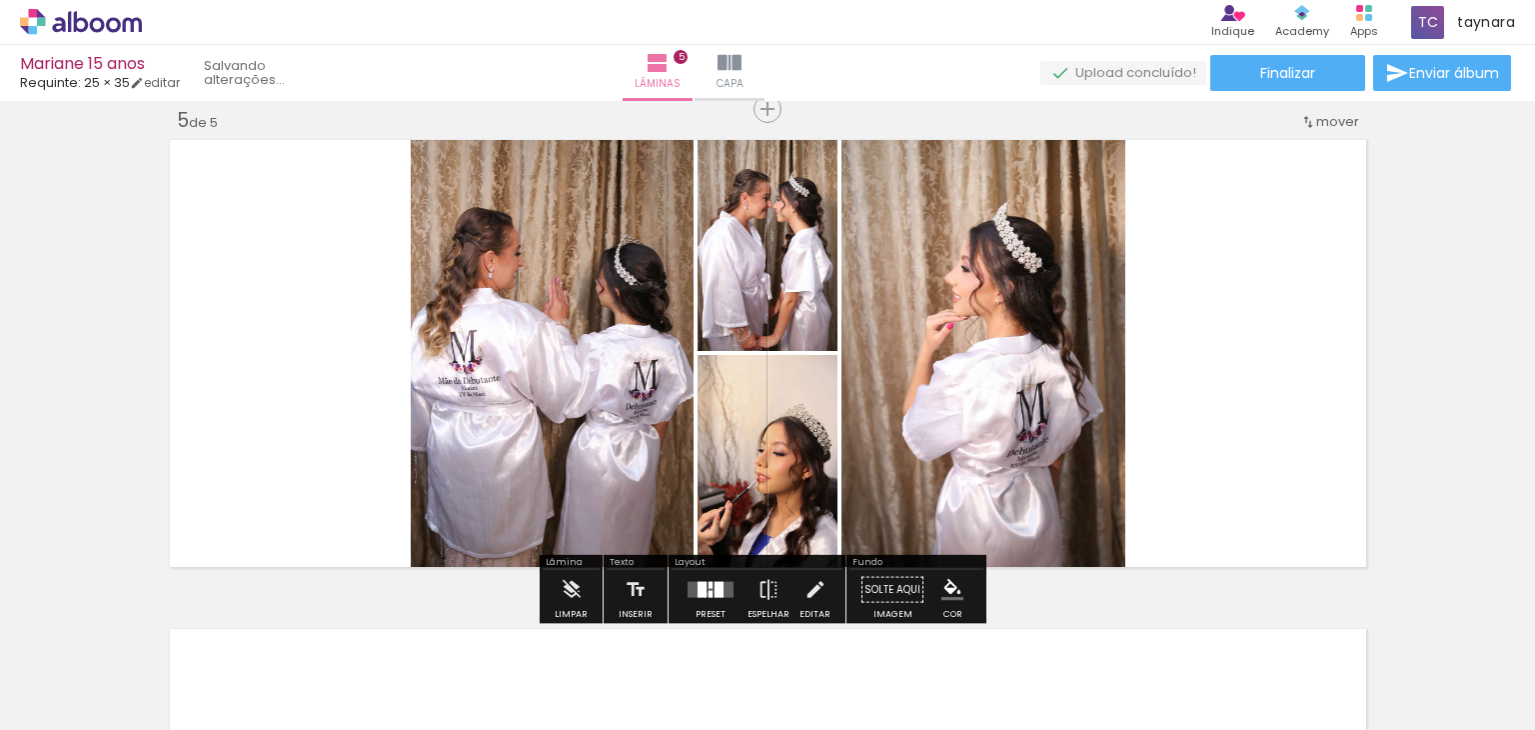
click at [703, 593] on quentale-layouter at bounding box center [711, 590] width 46 height 16
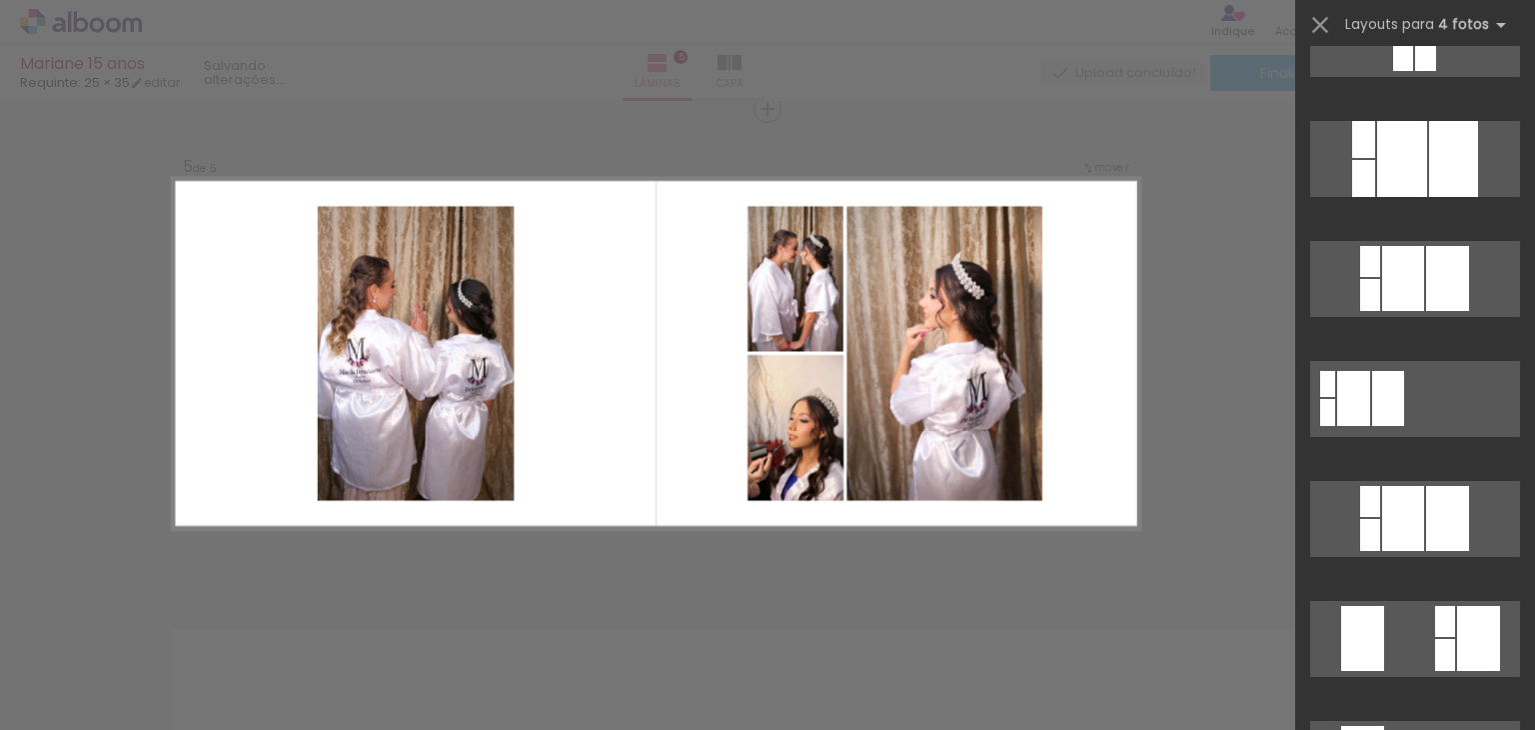
scroll to position [4998, 0]
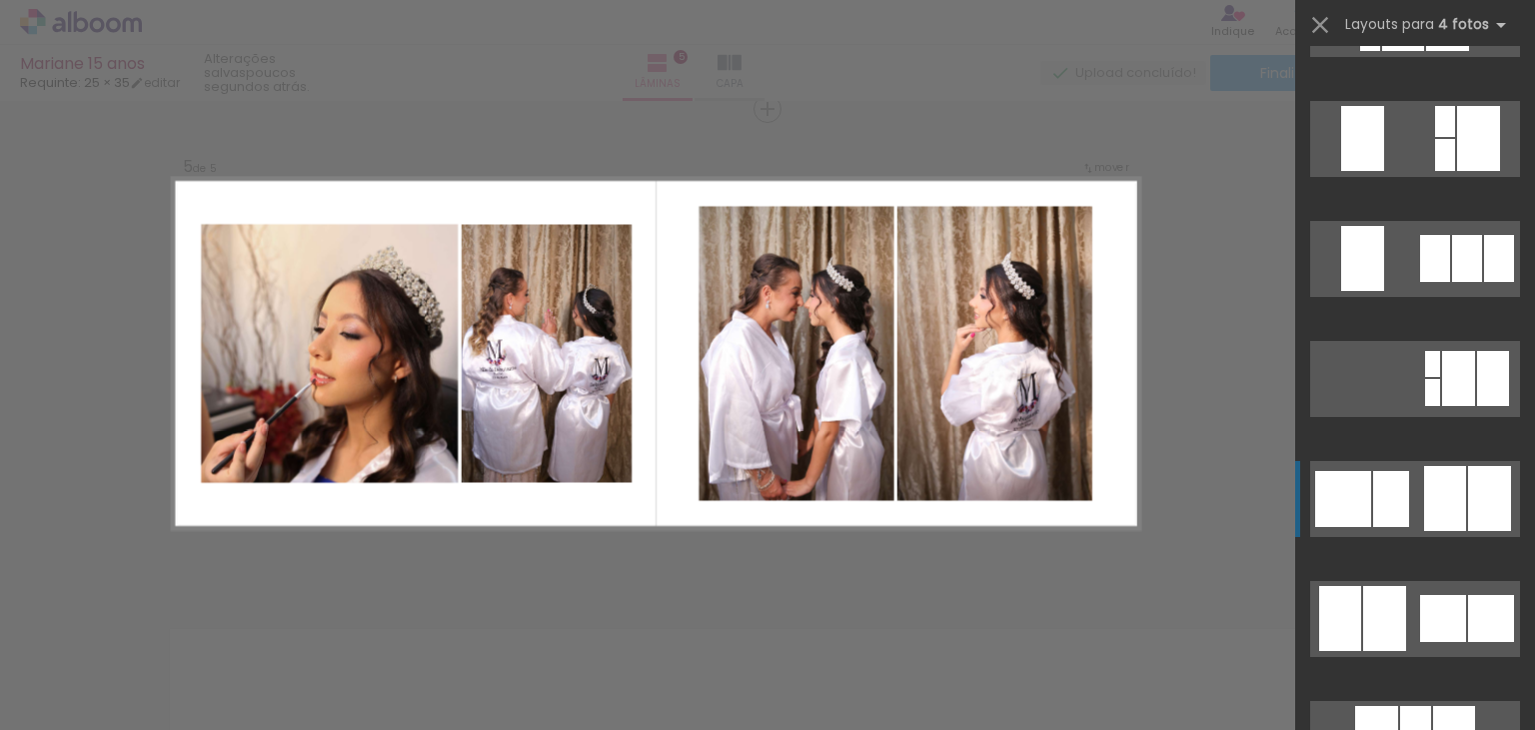
click at [1468, 497] on div at bounding box center [1489, 498] width 43 height 65
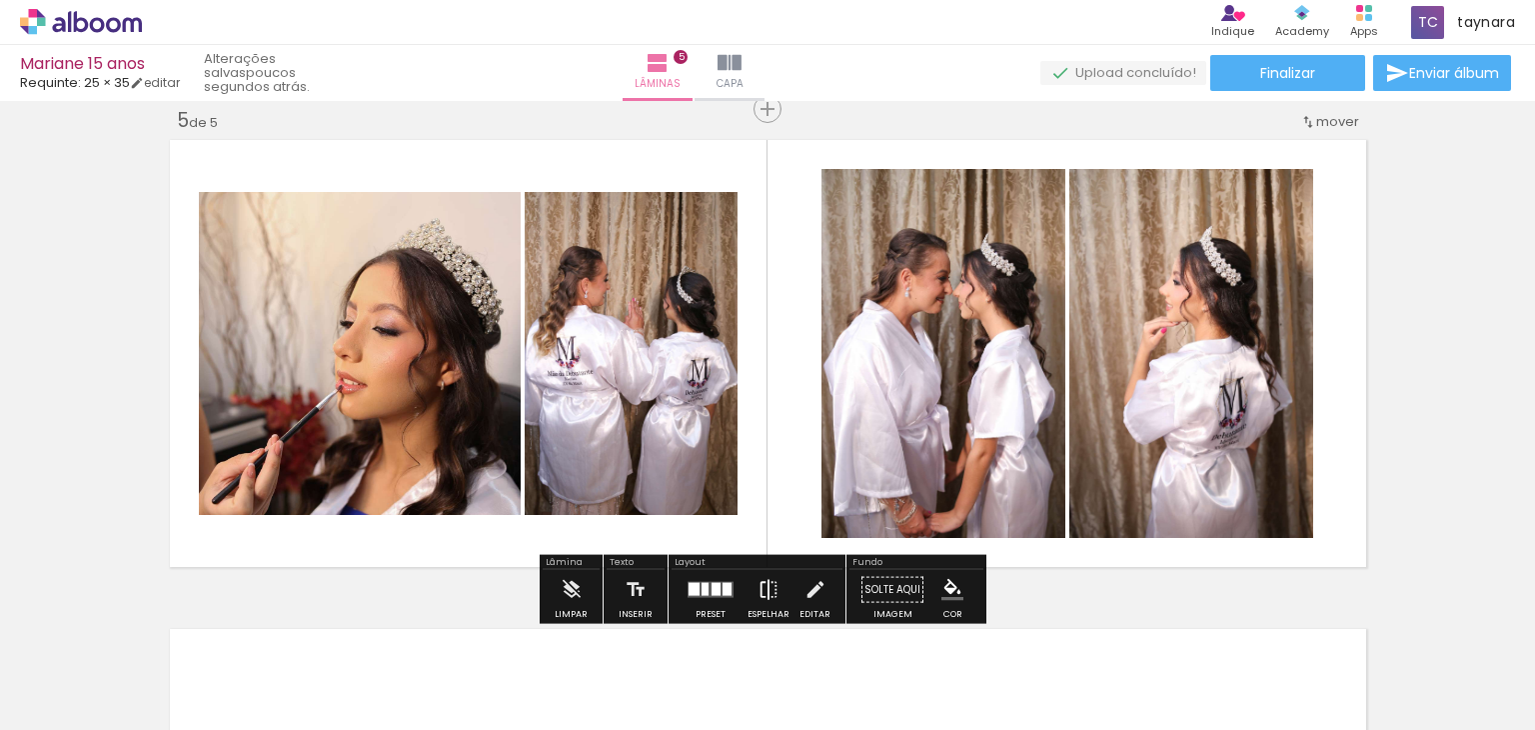
click at [758, 587] on iron-icon at bounding box center [769, 590] width 22 height 40
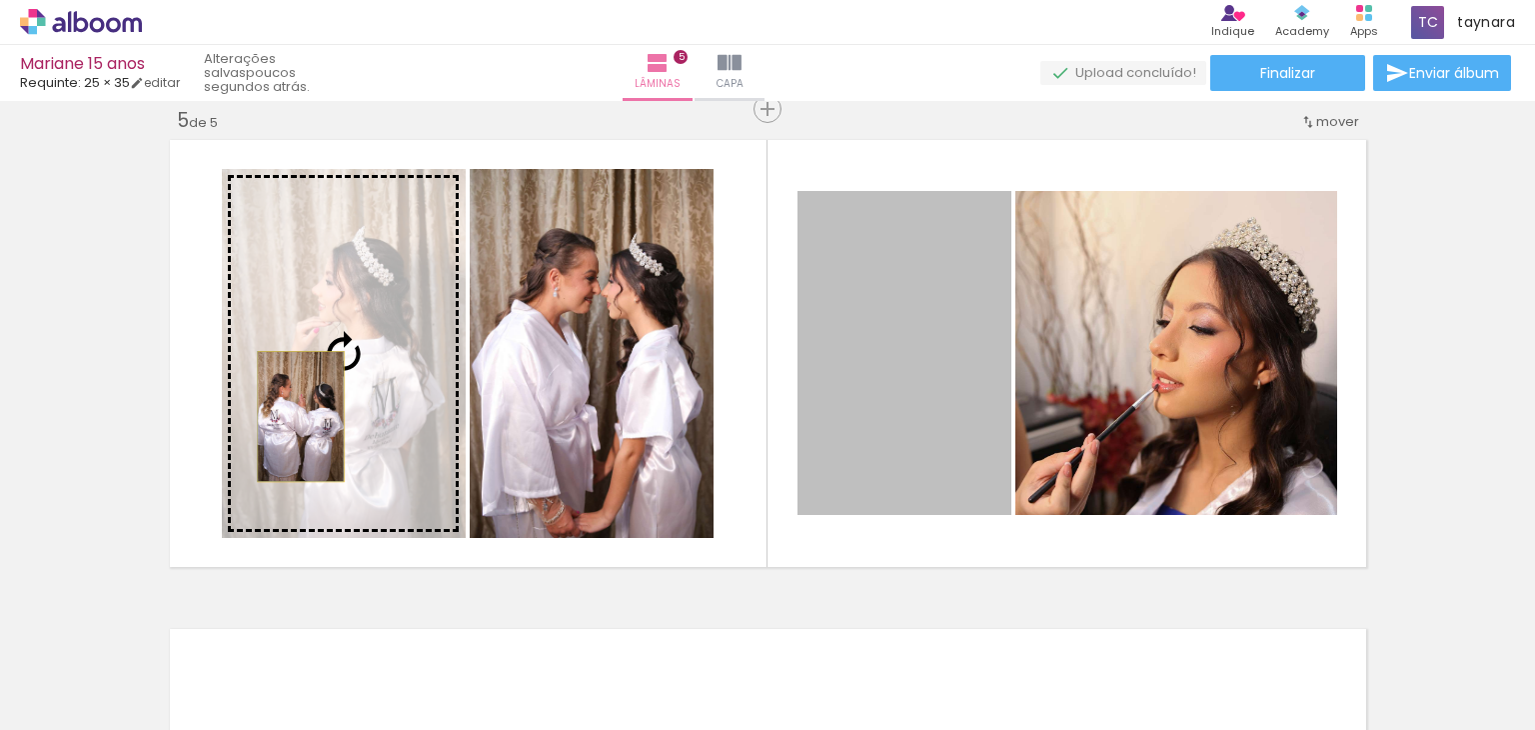
drag, startPoint x: 887, startPoint y: 437, endPoint x: 293, endPoint y: 416, distance: 594.2
click at [0, 0] on slot at bounding box center [0, 0] width 0 height 0
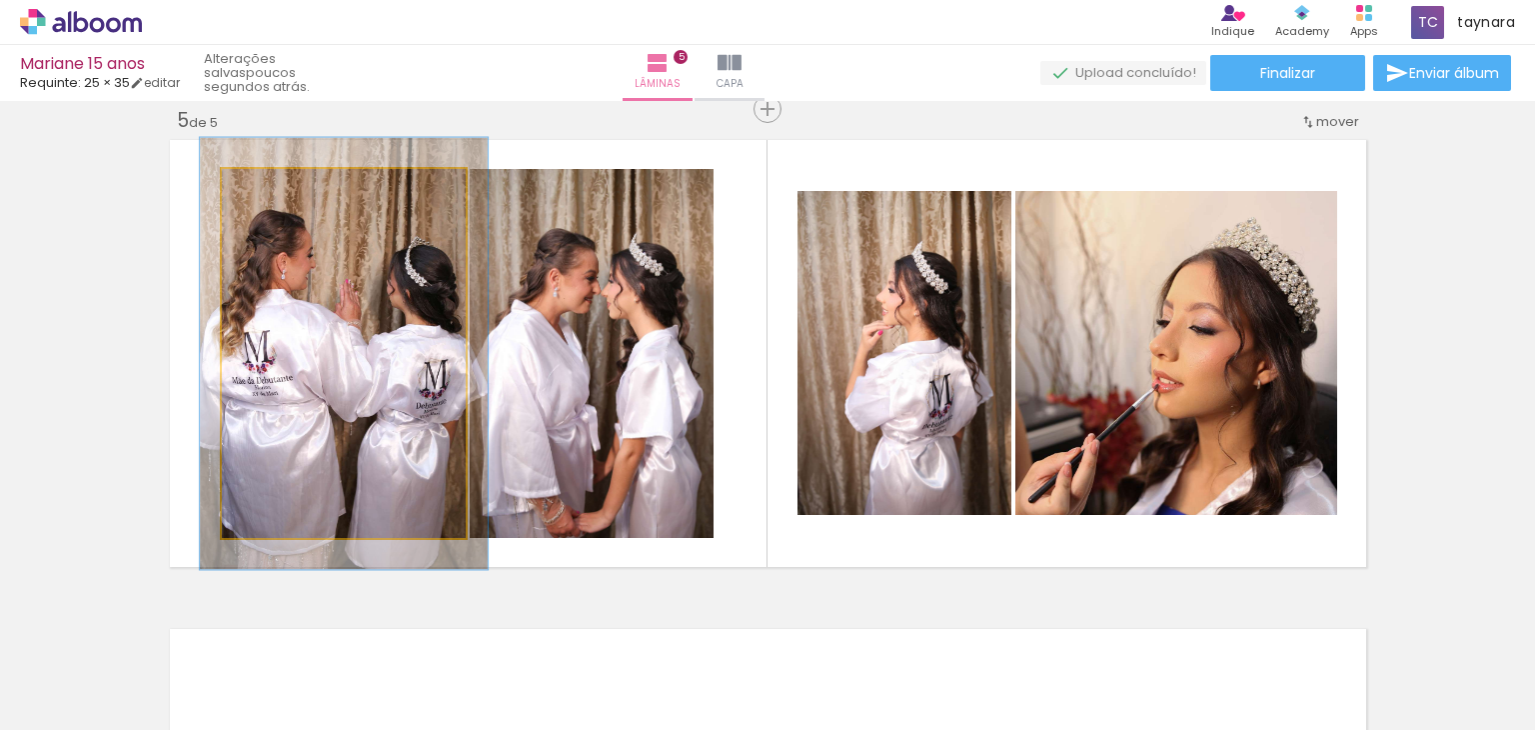
drag, startPoint x: 264, startPoint y: 179, endPoint x: 276, endPoint y: 180, distance: 12.0
type paper-slider "117"
click at [276, 180] on div at bounding box center [280, 190] width 32 height 32
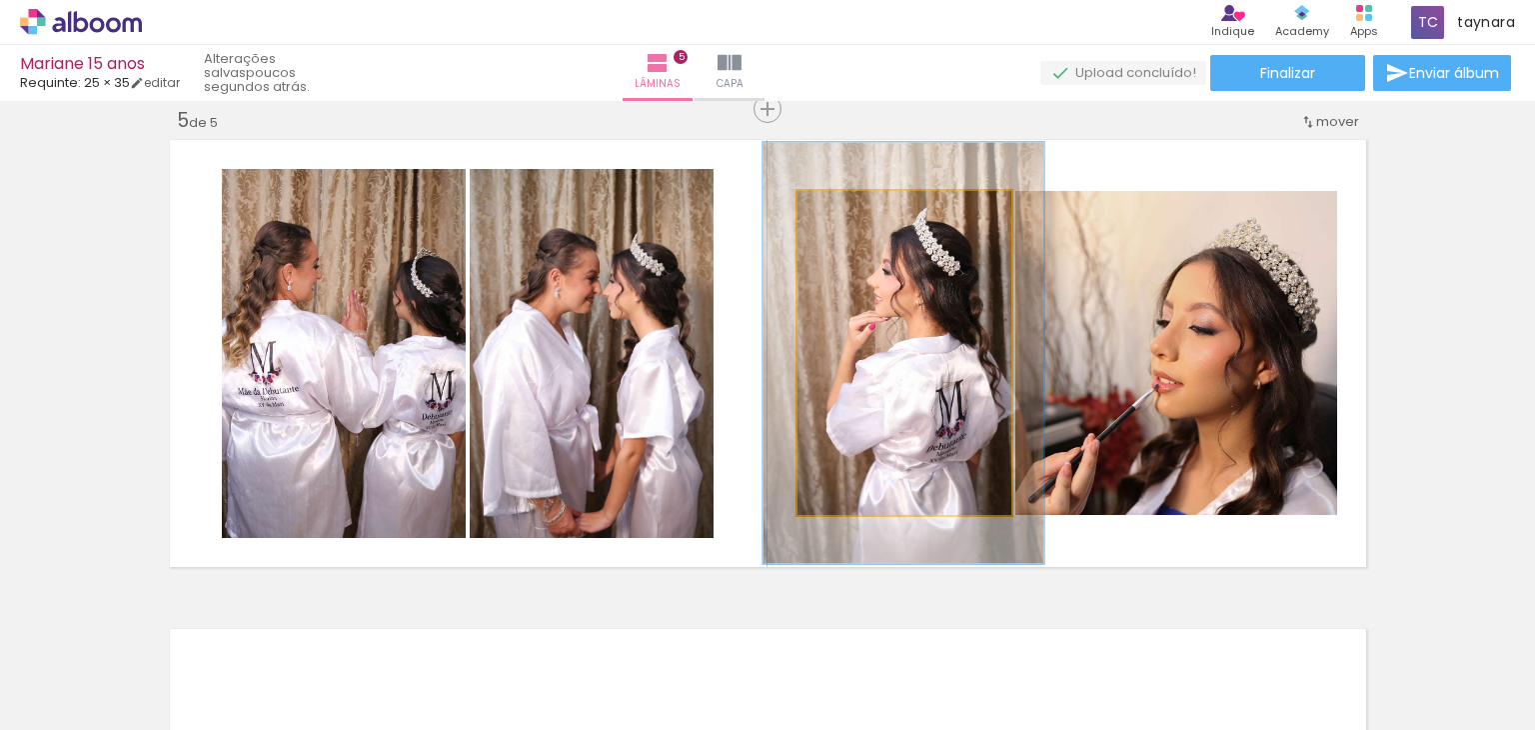
drag, startPoint x: 848, startPoint y: 209, endPoint x: 869, endPoint y: 200, distance: 22.8
type paper-slider "130"
click at [869, 200] on div at bounding box center [865, 212] width 32 height 32
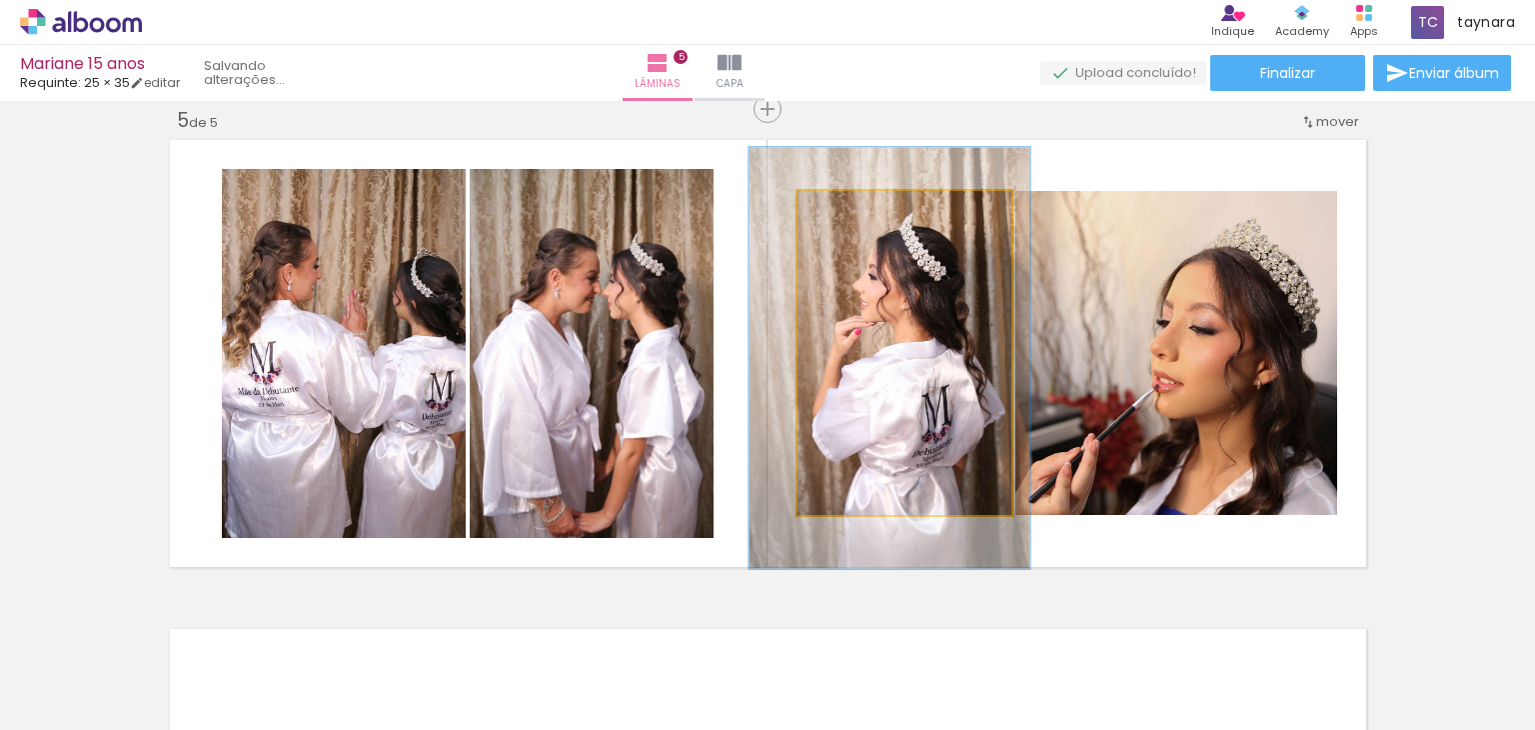
drag, startPoint x: 960, startPoint y: 333, endPoint x: 946, endPoint y: 338, distance: 14.9
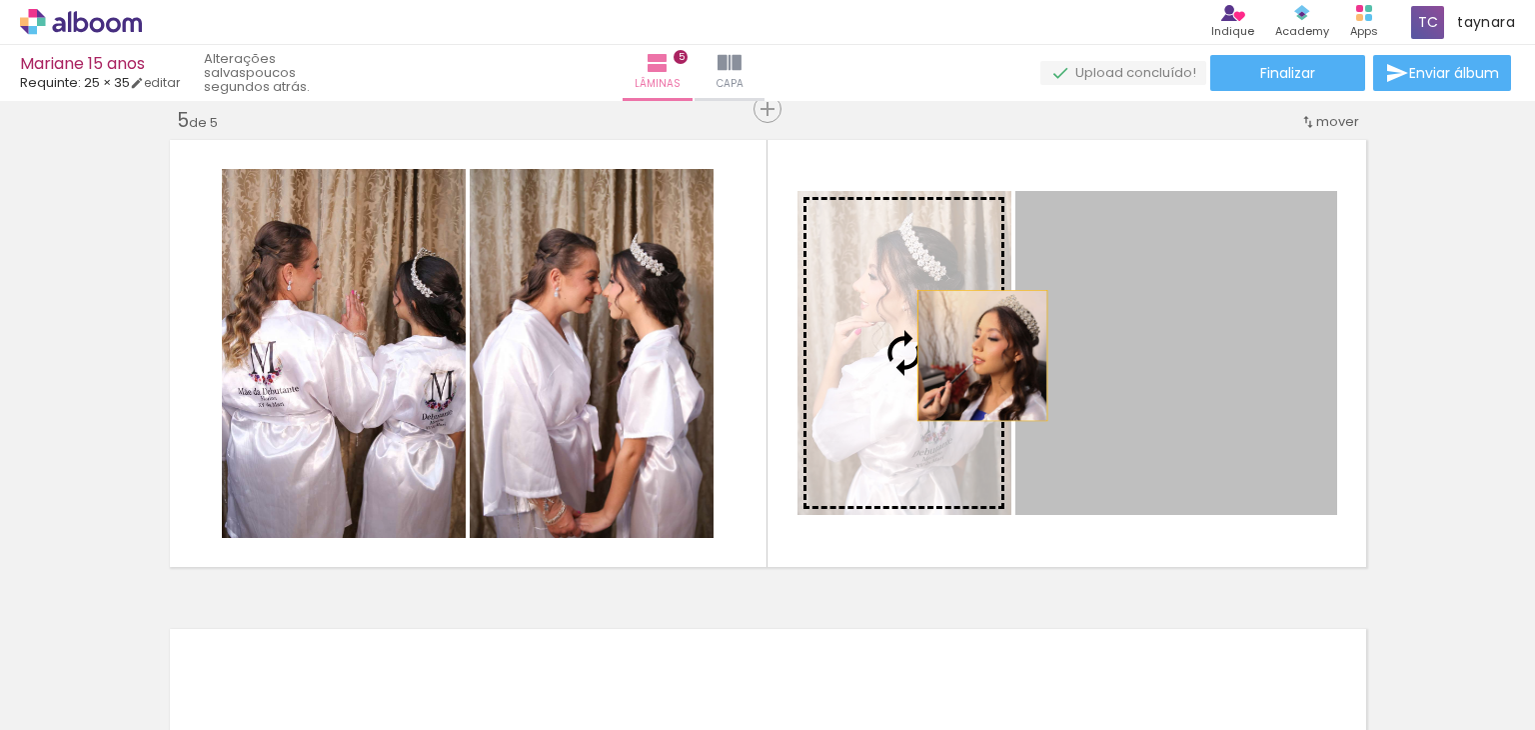
drag, startPoint x: 1240, startPoint y: 381, endPoint x: 974, endPoint y: 355, distance: 267.2
click at [0, 0] on slot at bounding box center [0, 0] width 0 height 0
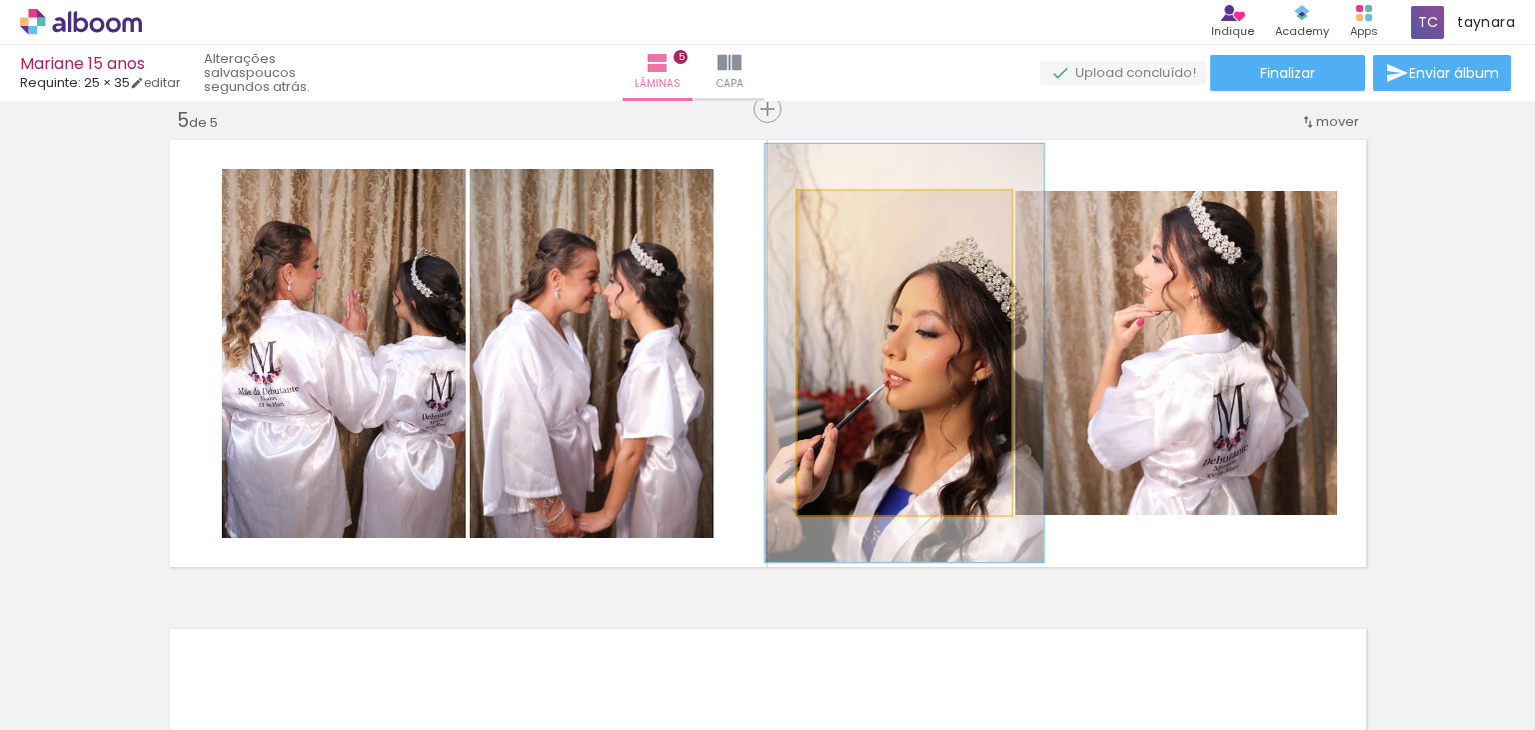
drag, startPoint x: 844, startPoint y: 213, endPoint x: 864, endPoint y: 213, distance: 20.0
type paper-slider "129"
click at [864, 213] on div at bounding box center [865, 212] width 32 height 32
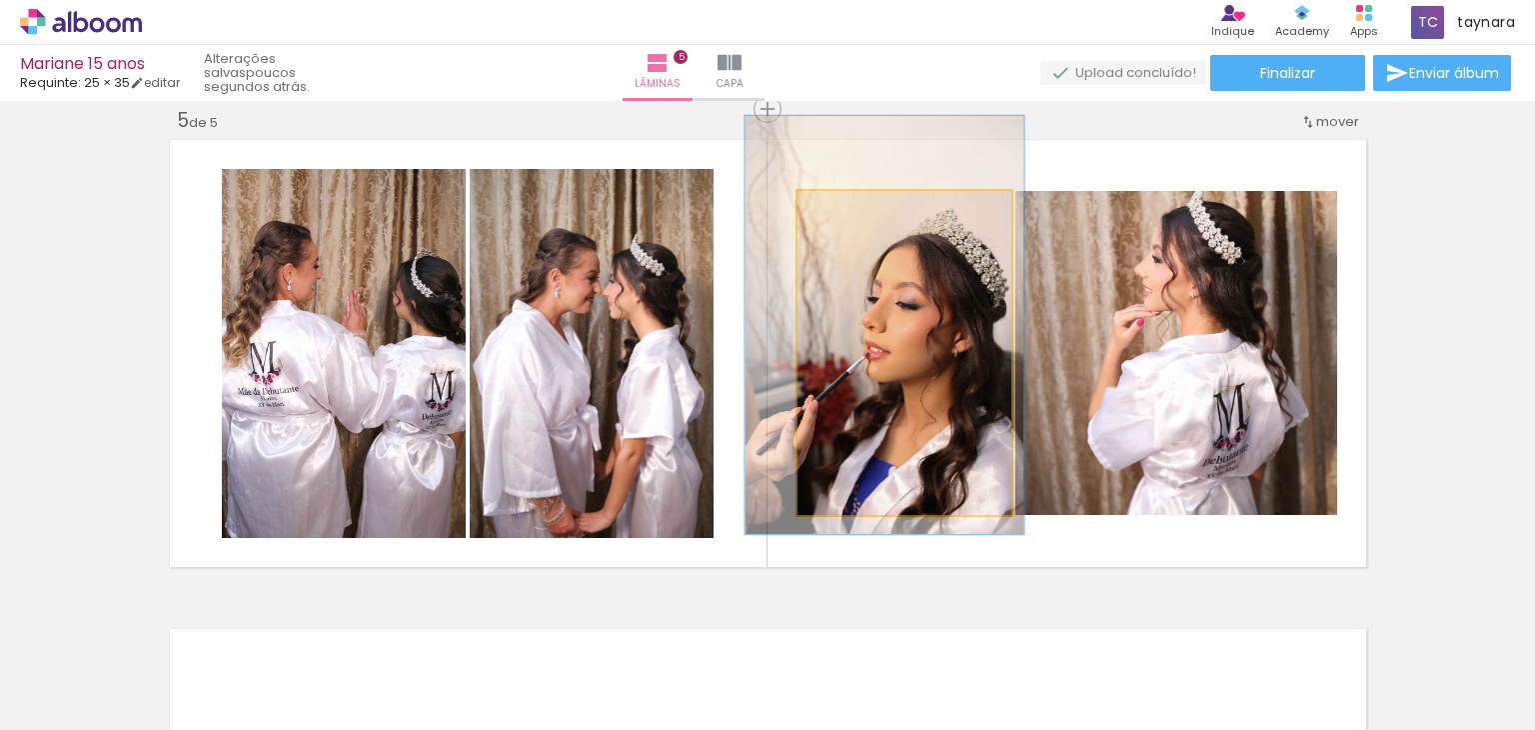
drag, startPoint x: 917, startPoint y: 381, endPoint x: 903, endPoint y: 357, distance: 27.8
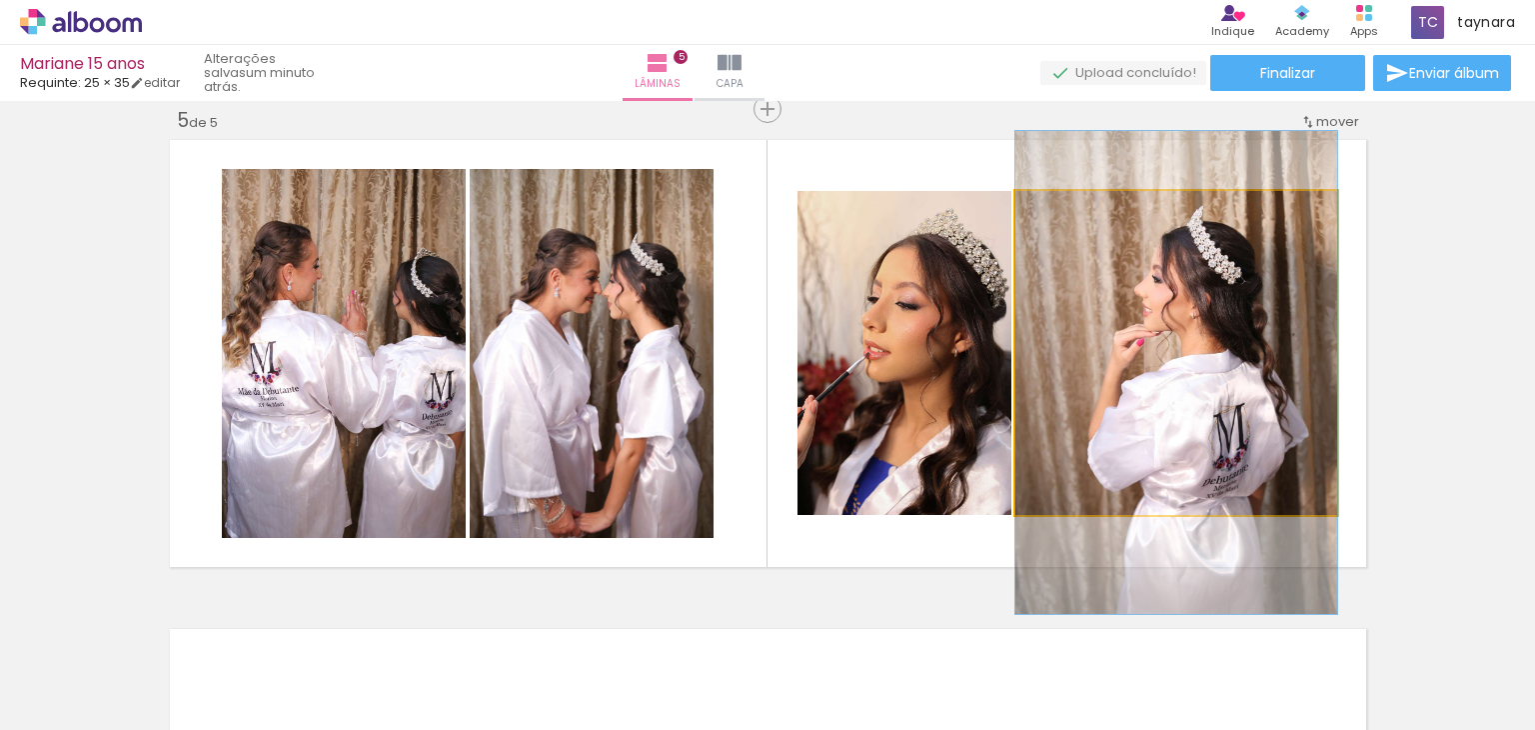
drag, startPoint x: 1200, startPoint y: 373, endPoint x: 1206, endPoint y: 393, distance: 20.9
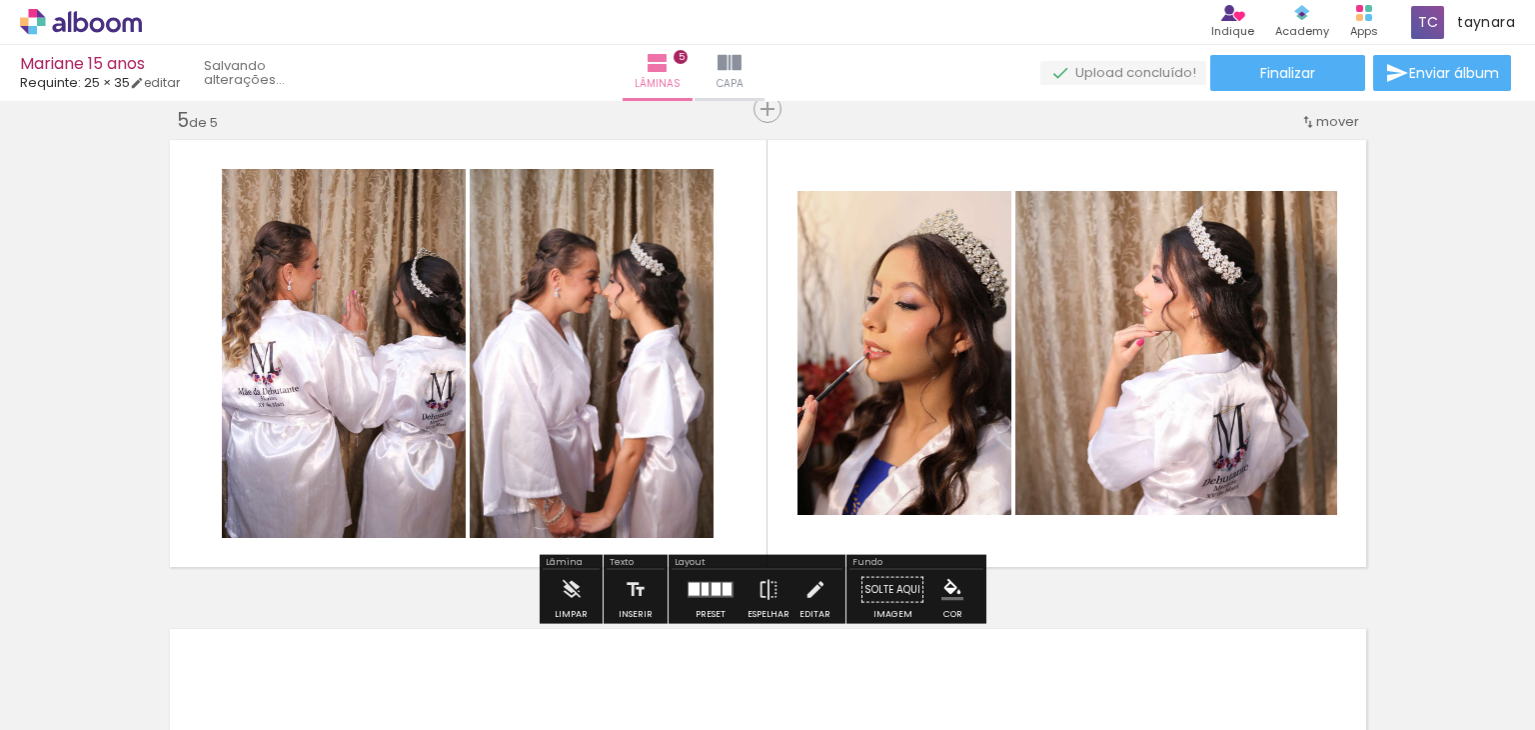
click at [66, 696] on span "Adicionar Fotos" at bounding box center [71, 703] width 60 height 22
click at [0, 0] on input "file" at bounding box center [0, 0] width 0 height 0
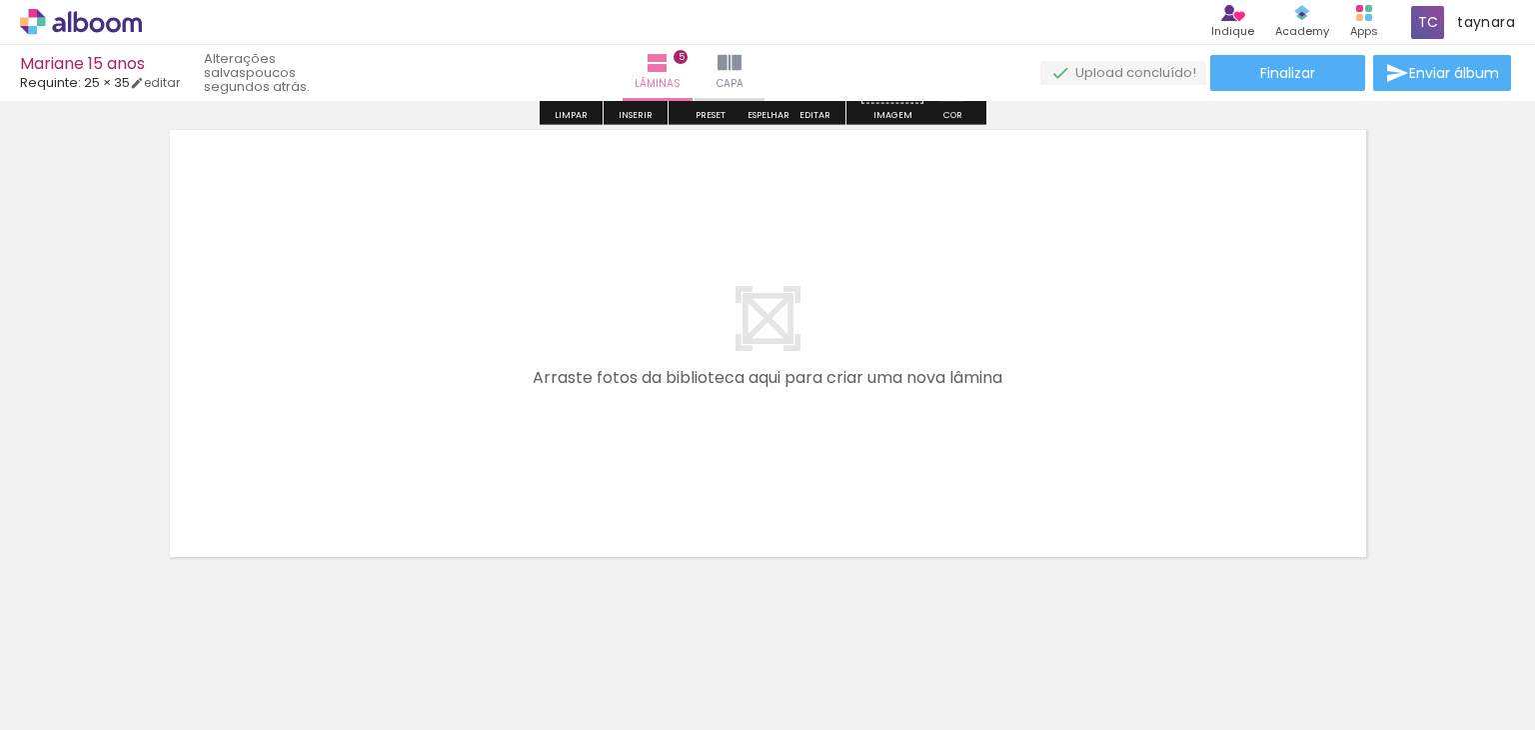
scroll to position [2480, 0]
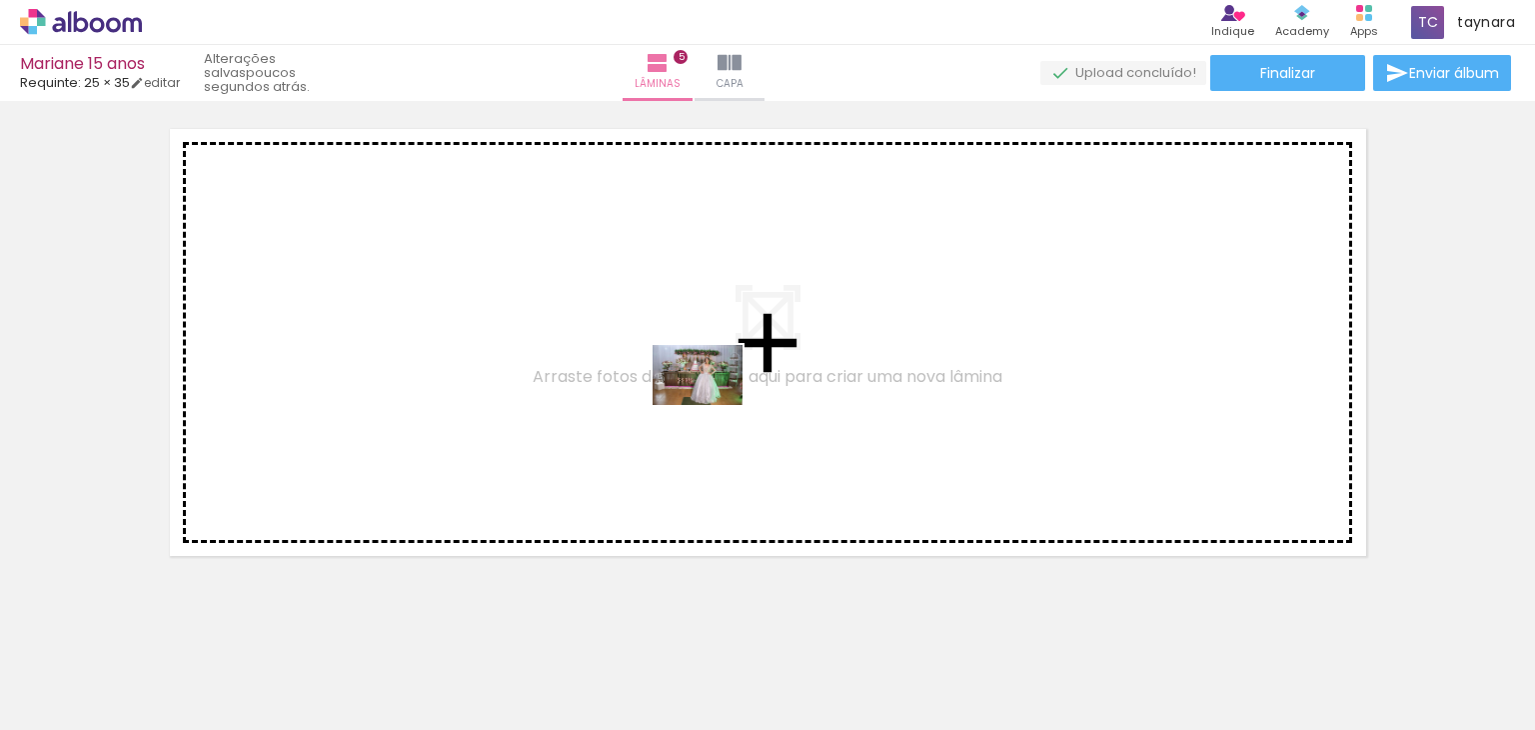
drag, startPoint x: 674, startPoint y: 675, endPoint x: 713, endPoint y: 405, distance: 272.7
click at [713, 405] on quentale-workspace at bounding box center [767, 365] width 1535 height 730
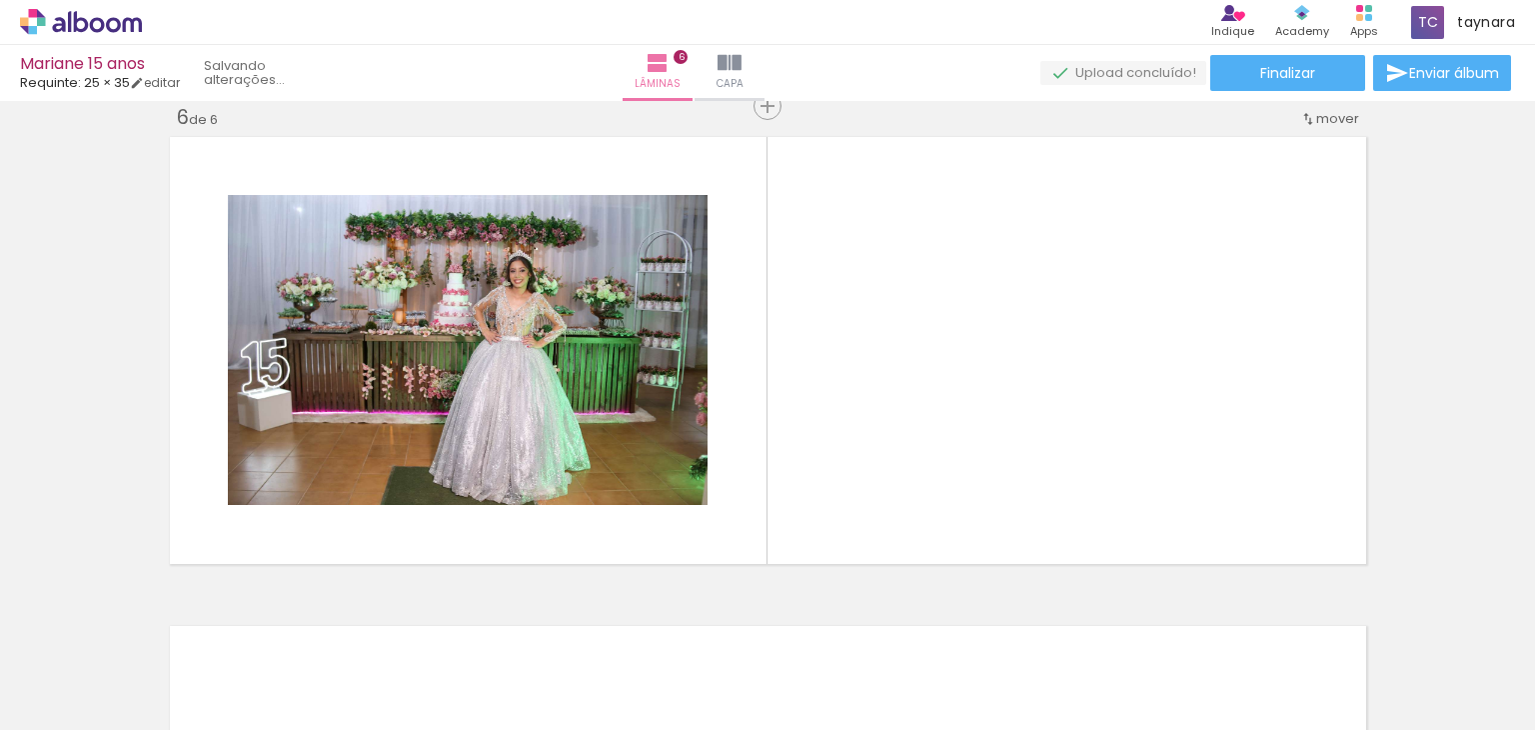
scroll to position [2469, 0]
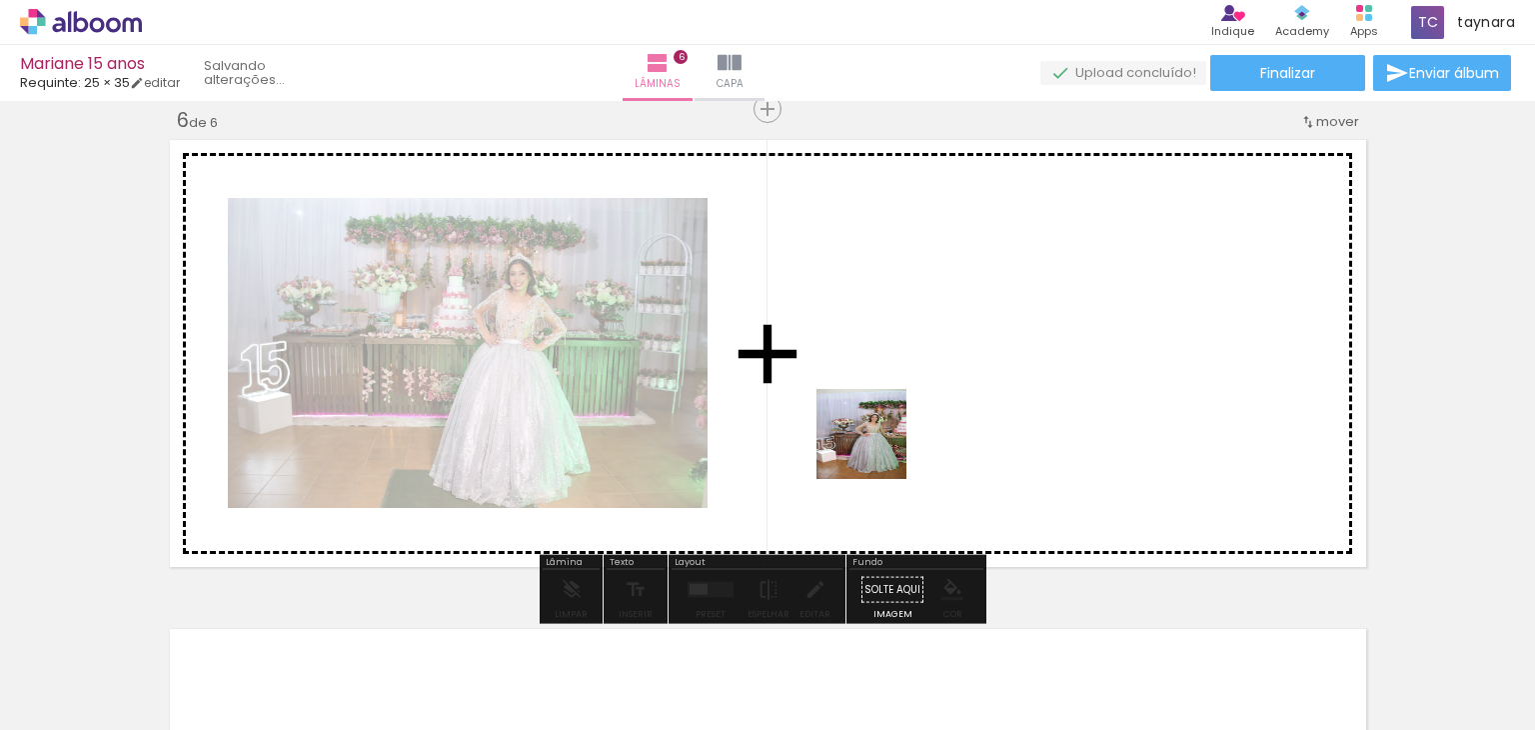
drag, startPoint x: 808, startPoint y: 646, endPoint x: 891, endPoint y: 386, distance: 272.8
click at [891, 386] on quentale-workspace at bounding box center [767, 365] width 1535 height 730
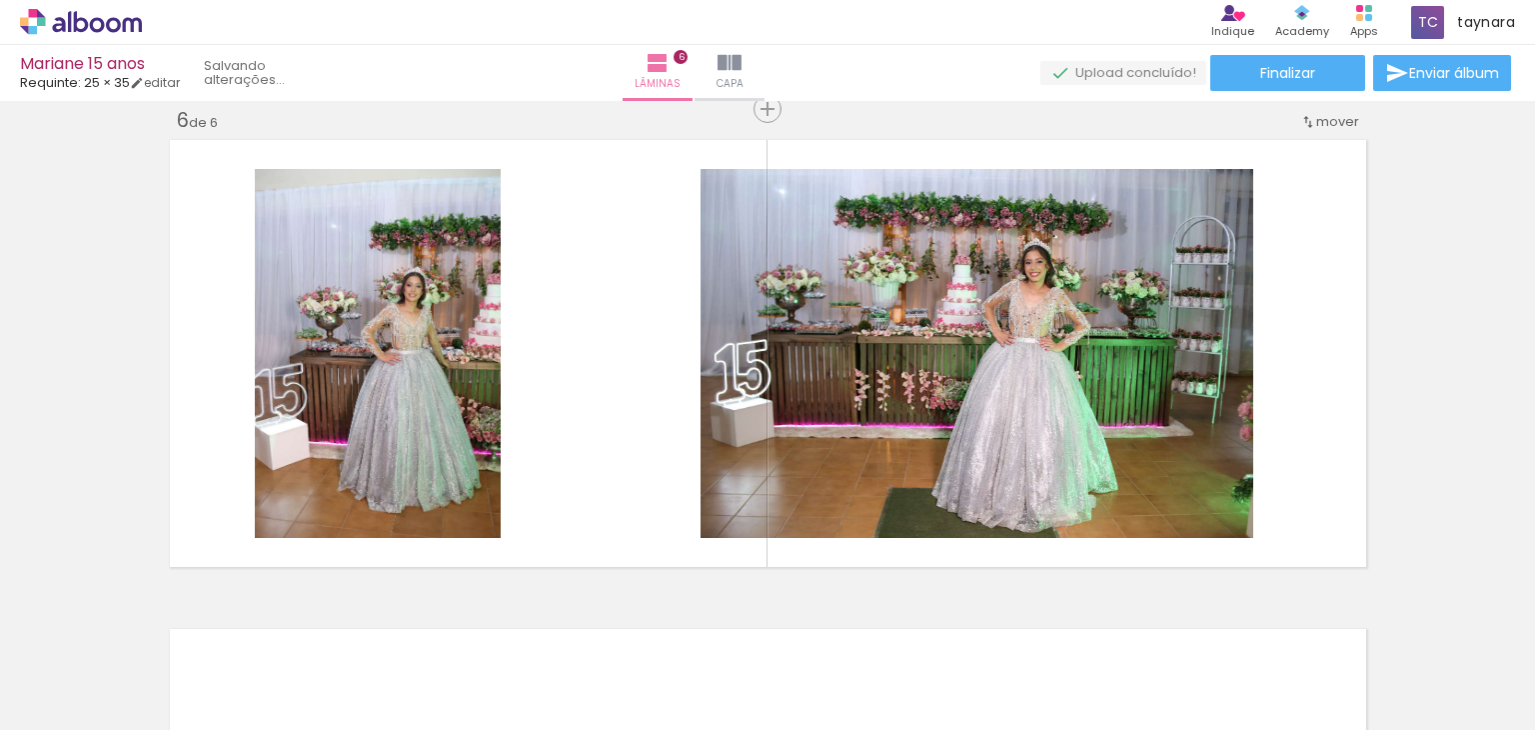
scroll to position [0, 0]
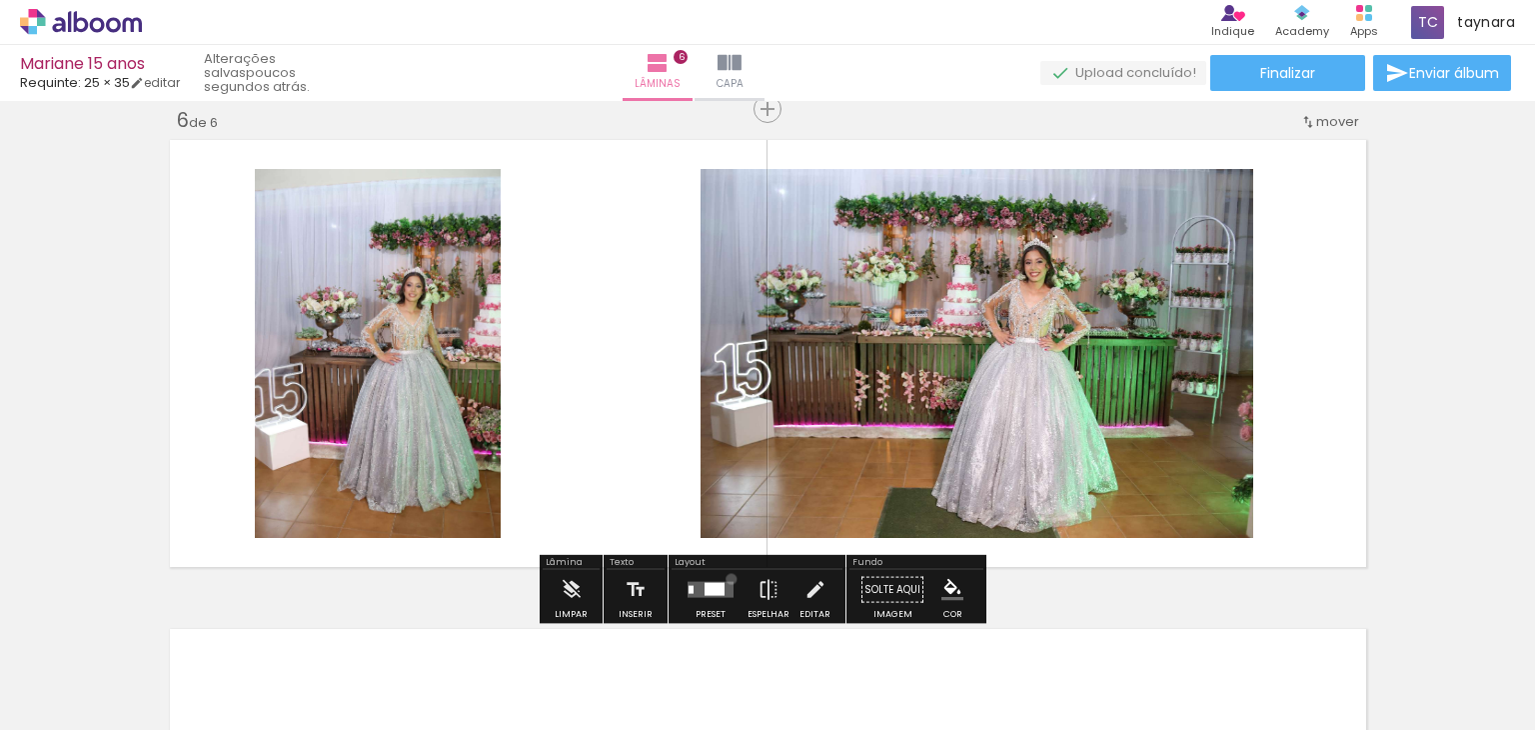
click at [727, 578] on div at bounding box center [711, 590] width 54 height 40
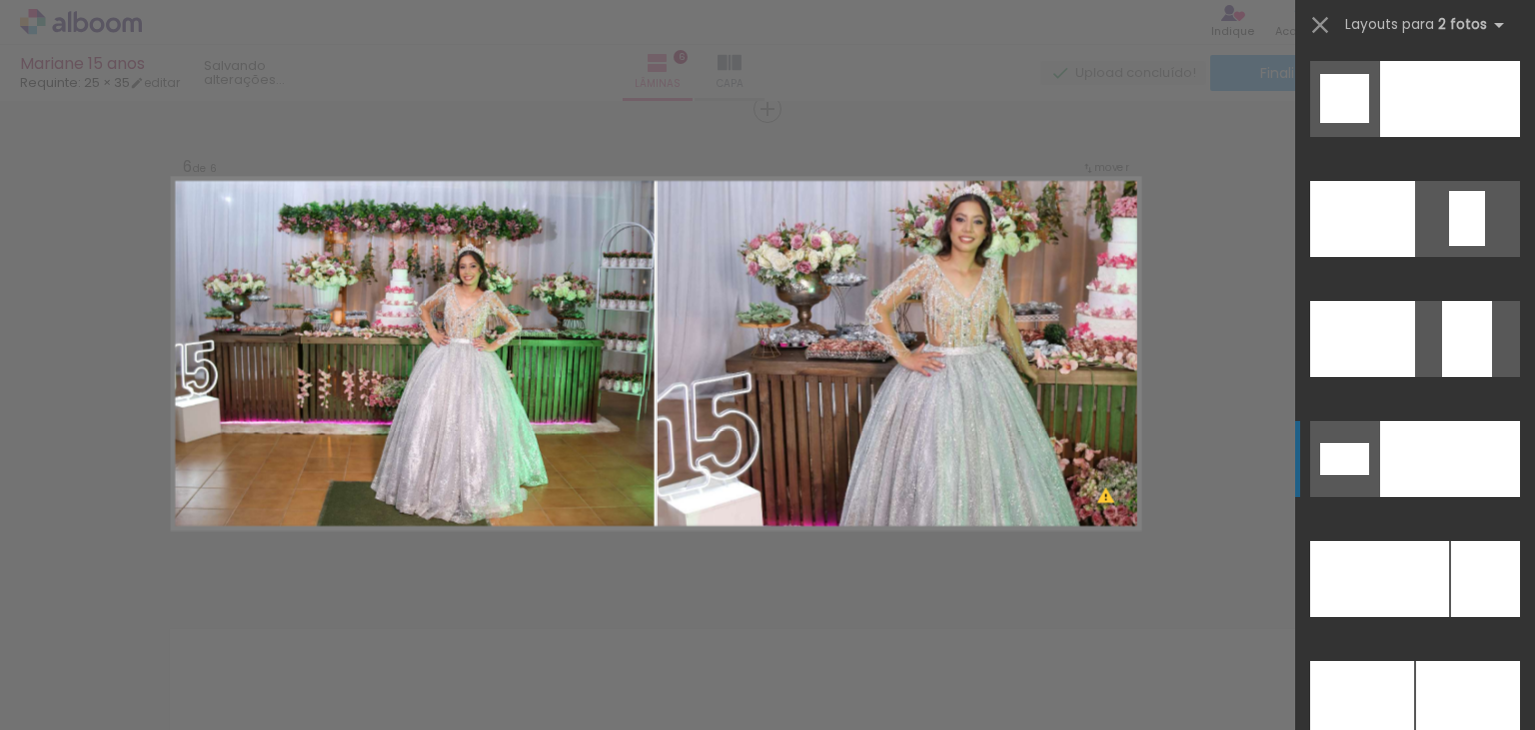
scroll to position [9138, 0]
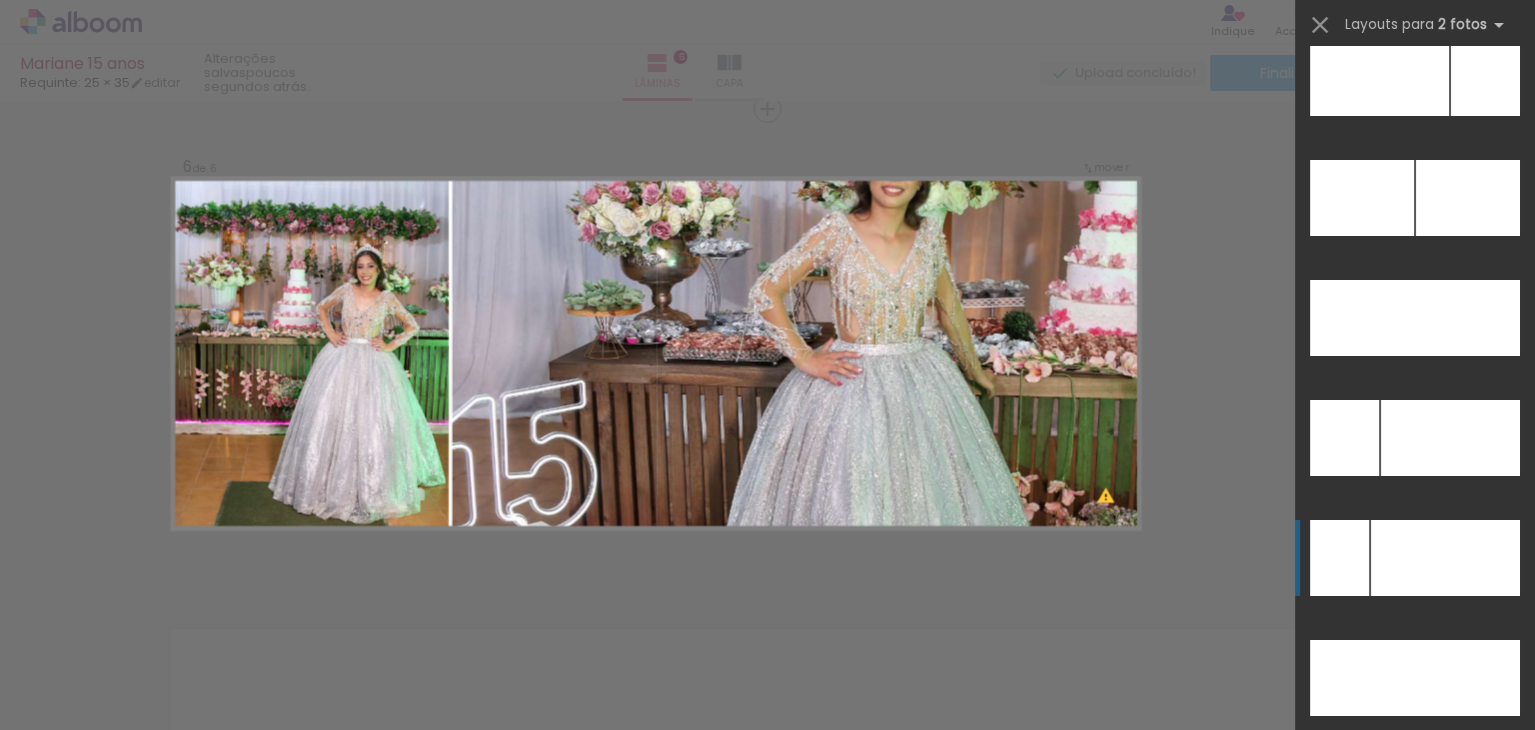
click at [1448, 558] on div at bounding box center [1446, 558] width 149 height 76
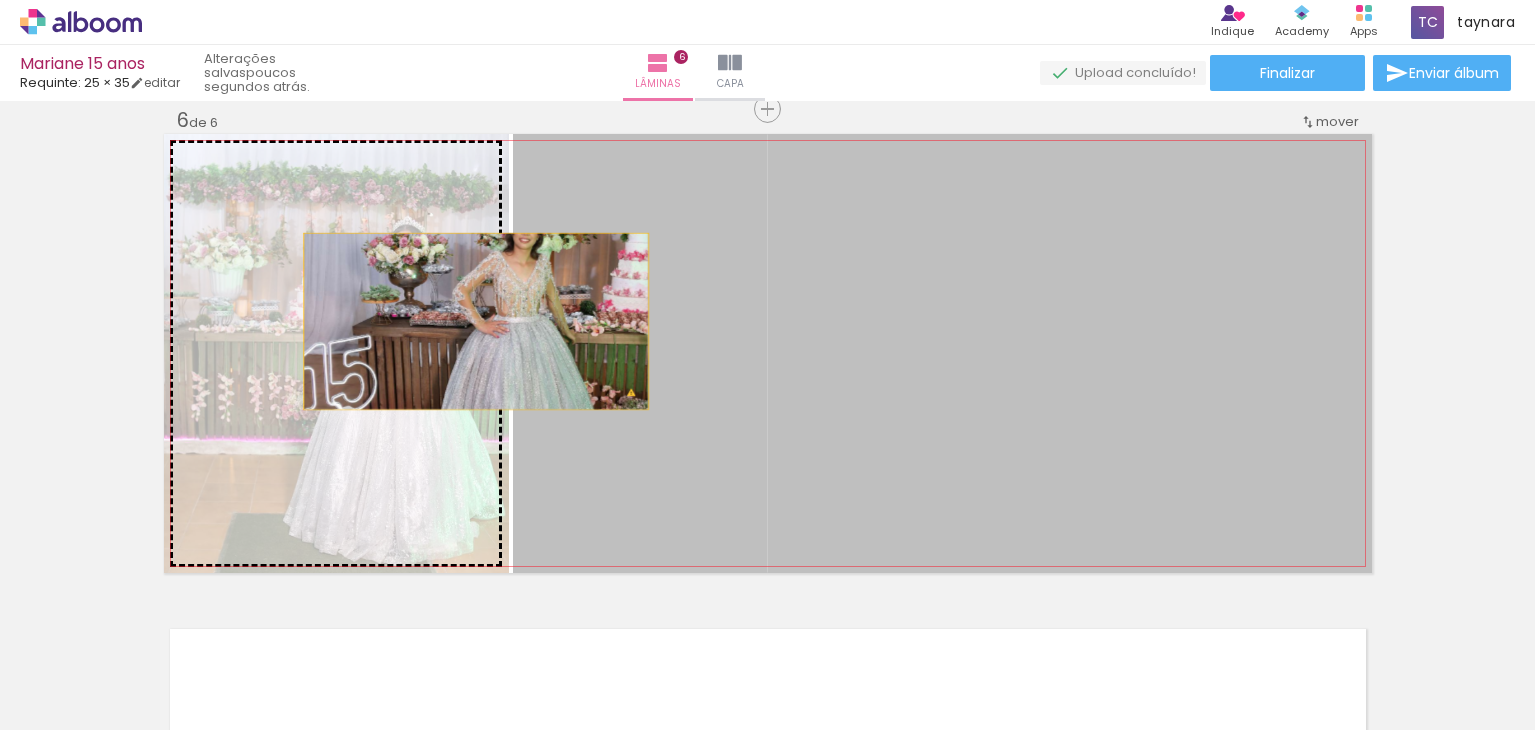
drag, startPoint x: 905, startPoint y: 320, endPoint x: 468, endPoint y: 321, distance: 436.9
click at [0, 0] on slot at bounding box center [0, 0] width 0 height 0
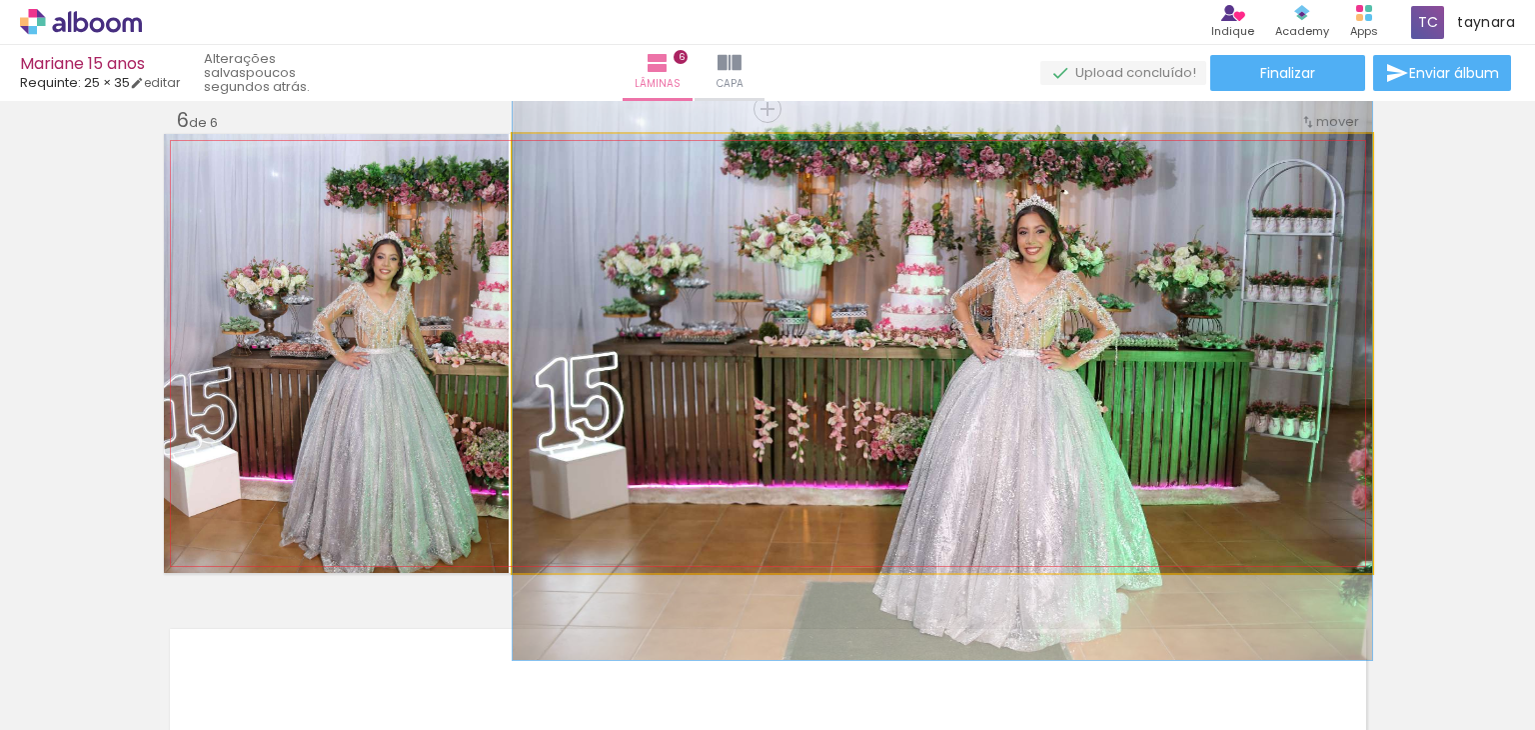
drag, startPoint x: 940, startPoint y: 338, endPoint x: 945, endPoint y: 358, distance: 20.6
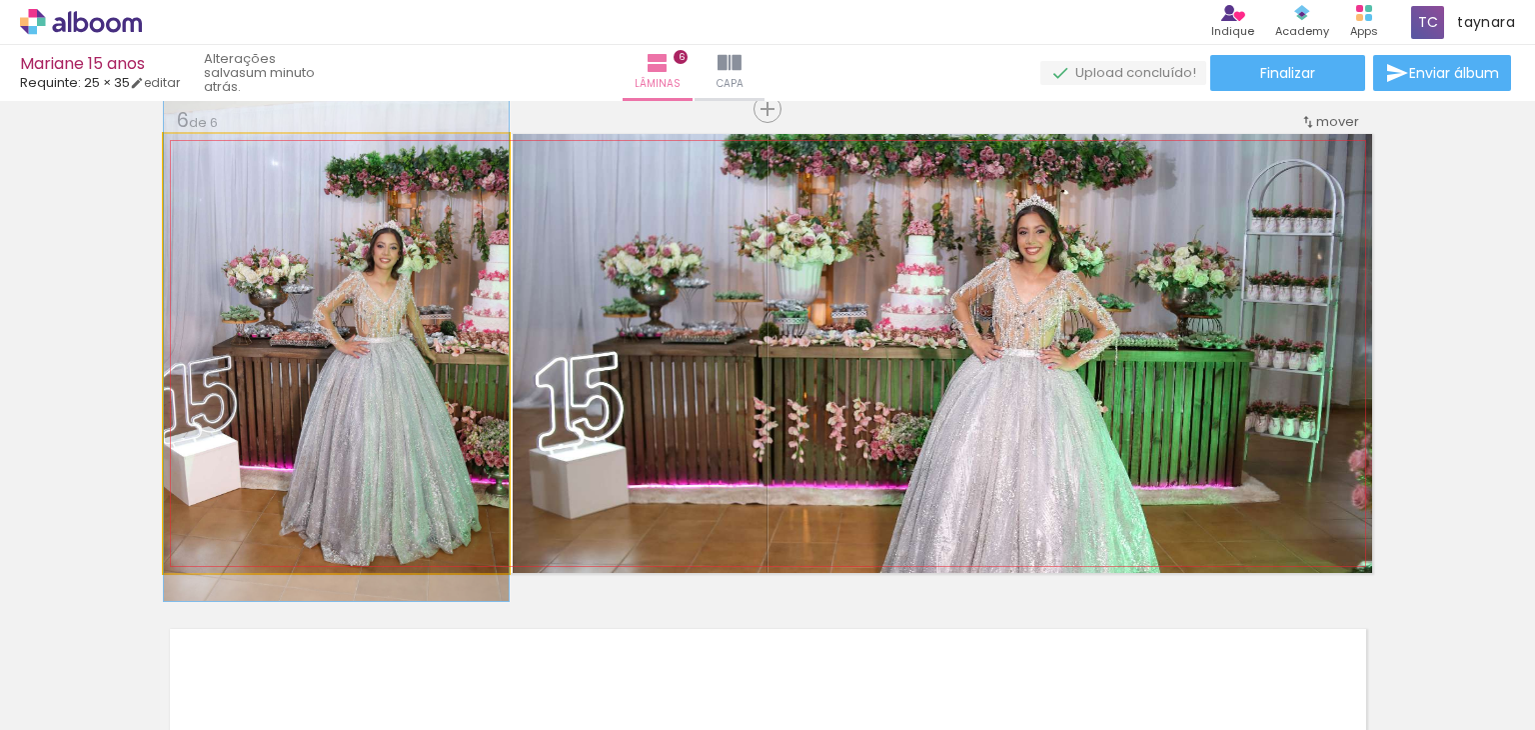
drag, startPoint x: 385, startPoint y: 363, endPoint x: 396, endPoint y: 353, distance: 14.9
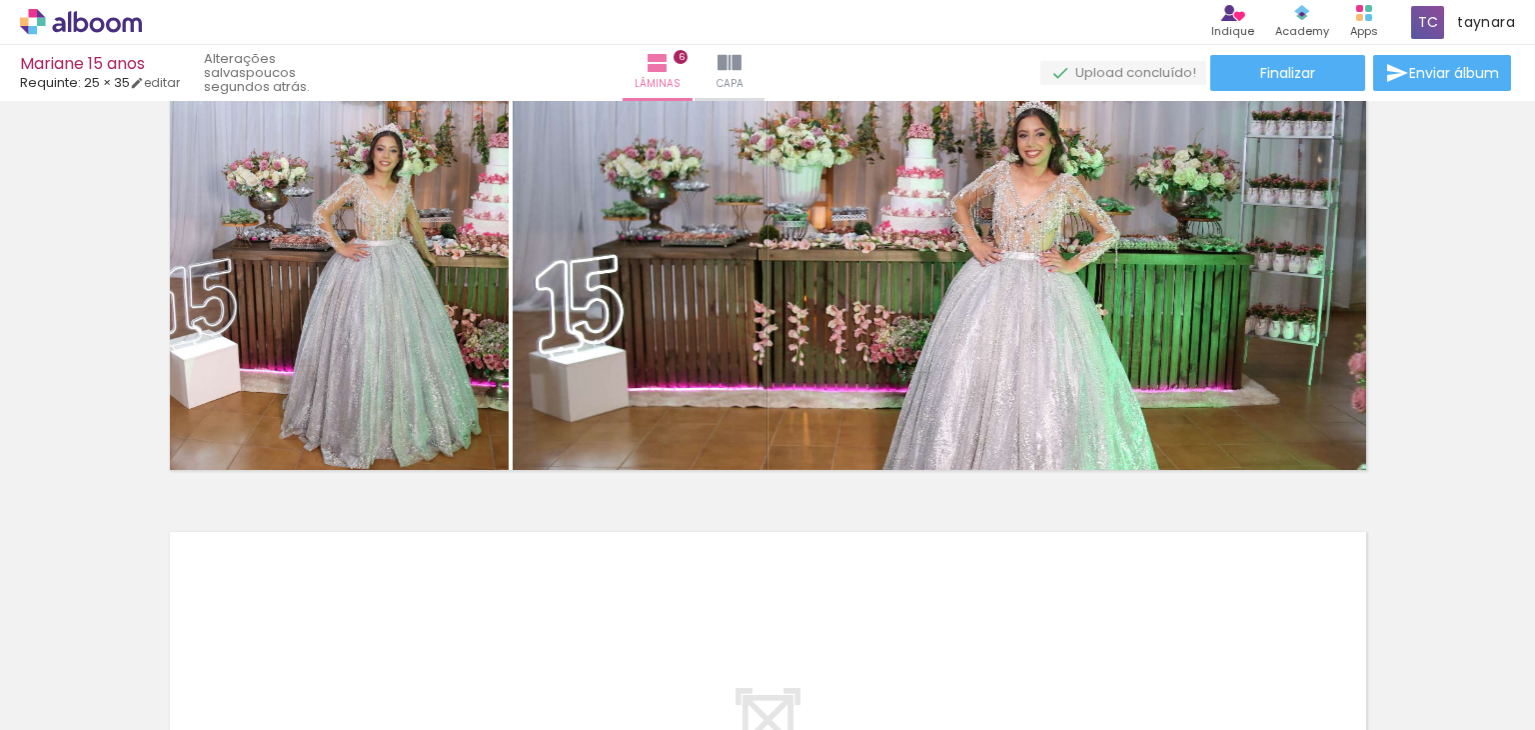
scroll to position [2599, 0]
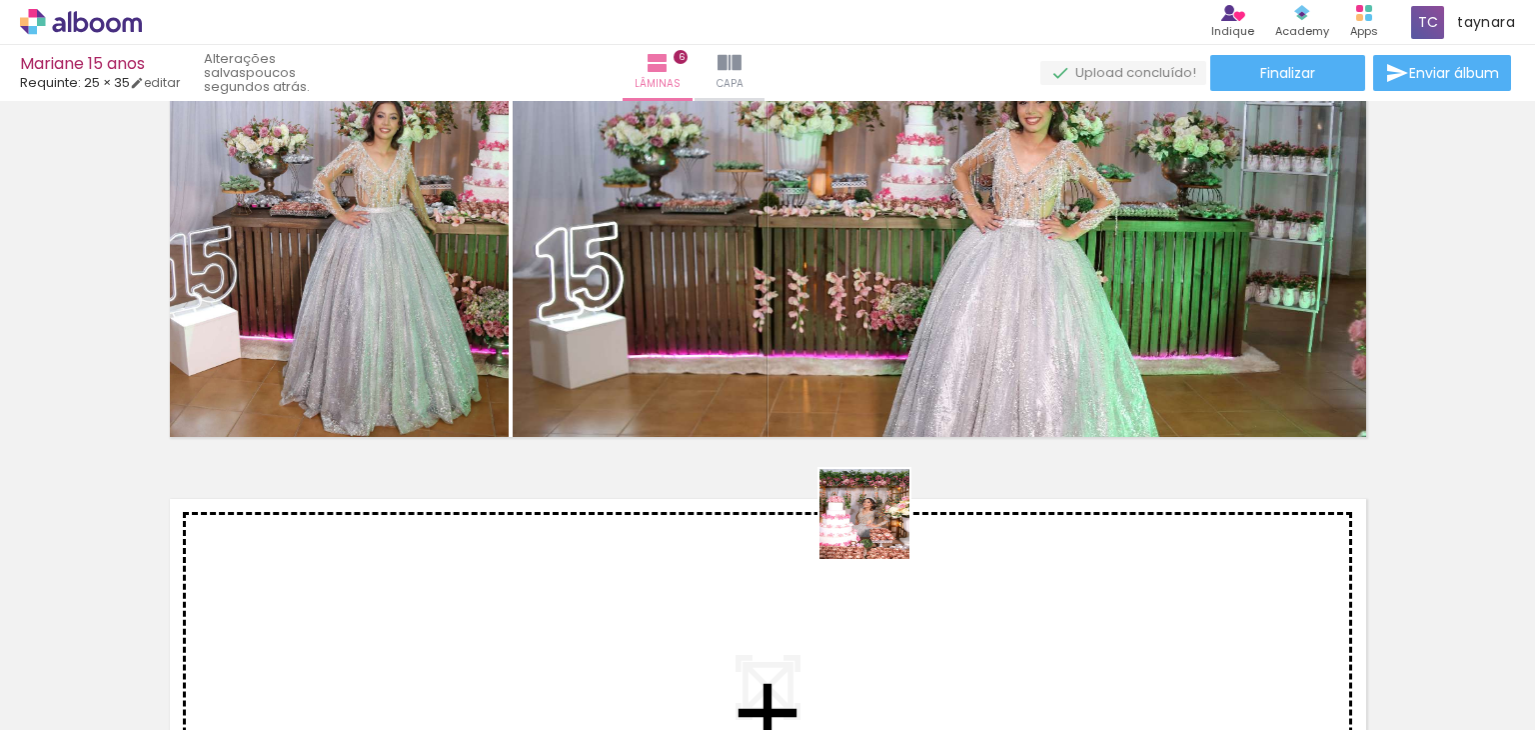
drag, startPoint x: 876, startPoint y: 666, endPoint x: 884, endPoint y: 374, distance: 292.0
click at [884, 375] on quentale-workspace at bounding box center [767, 365] width 1535 height 730
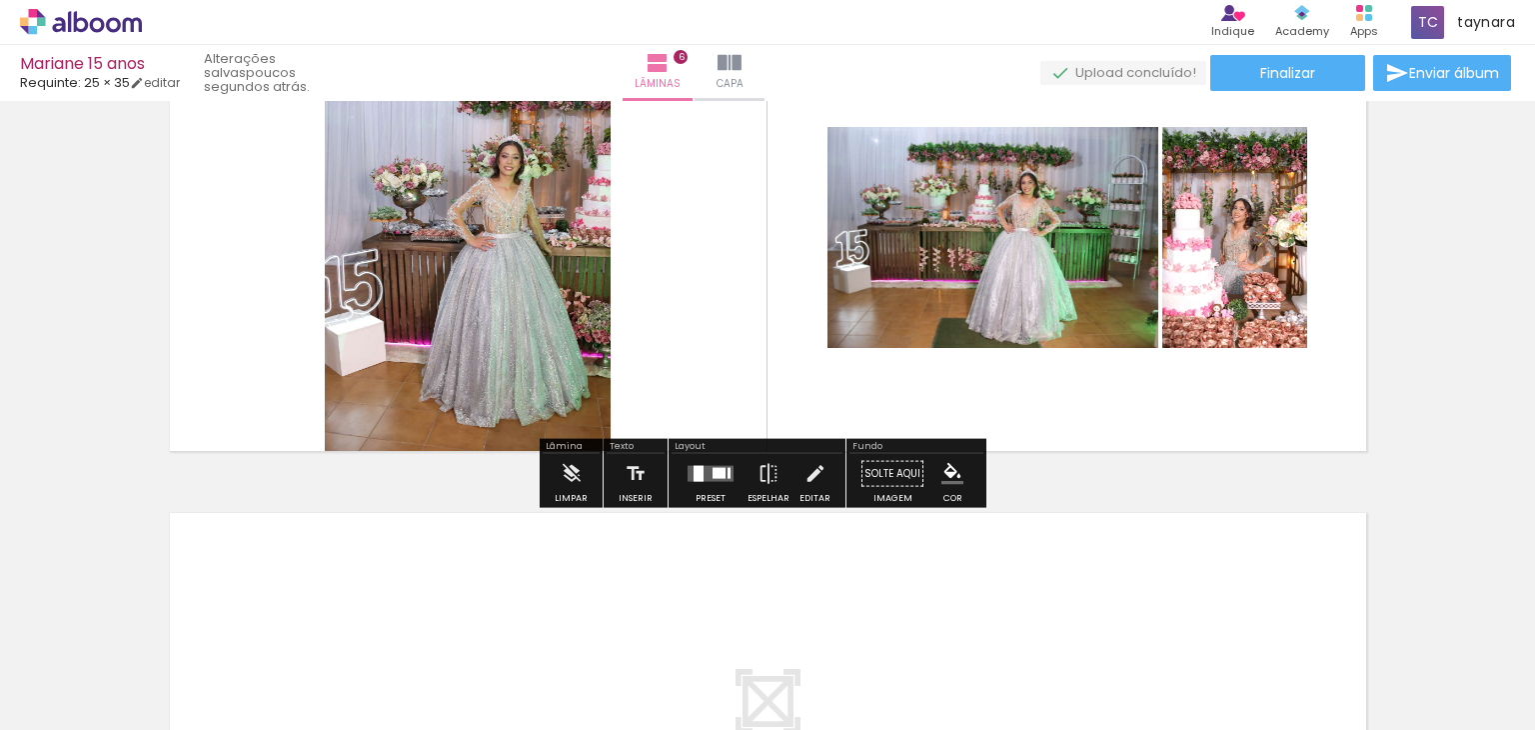
scroll to position [2499, 0]
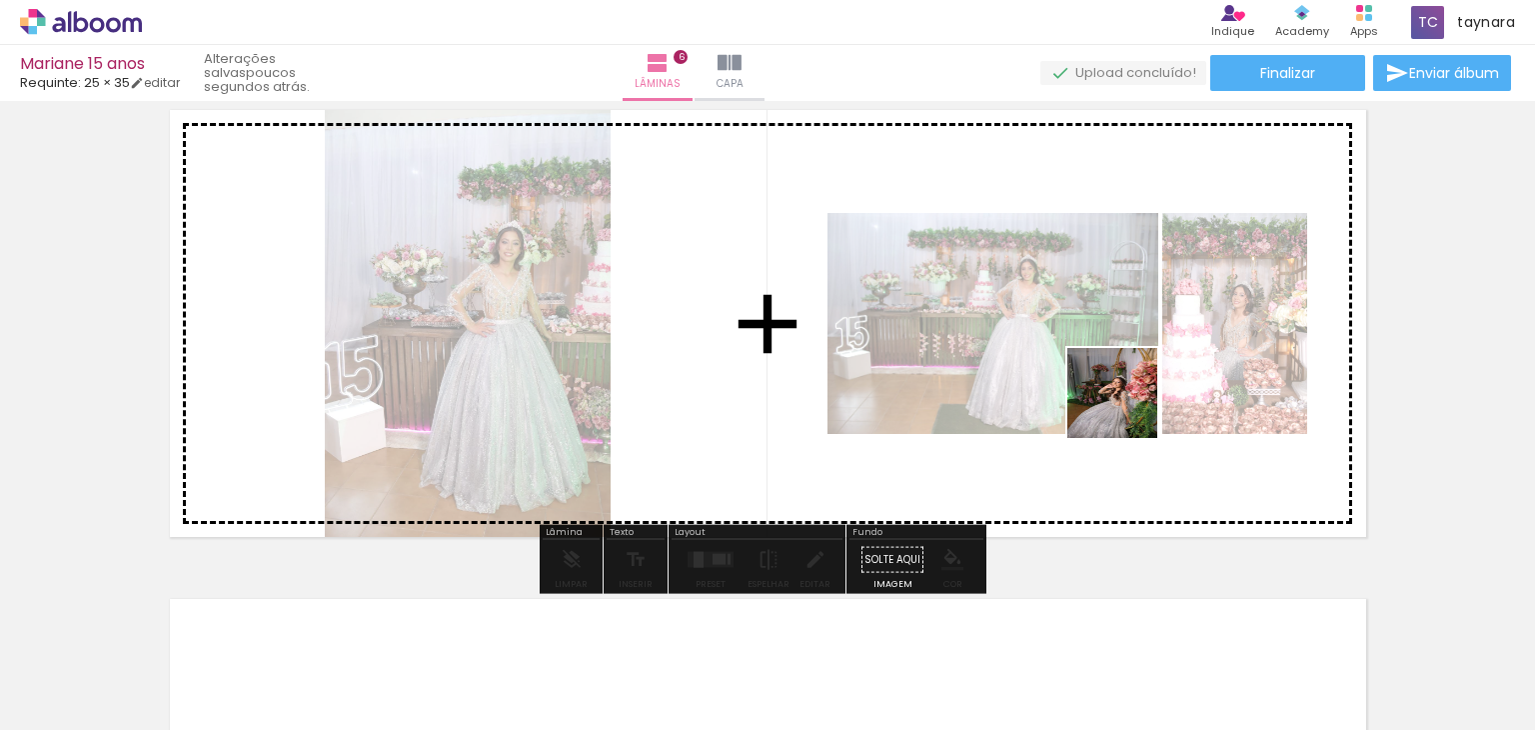
drag, startPoint x: 1224, startPoint y: 687, endPoint x: 1257, endPoint y: 532, distance: 158.4
click at [1124, 385] on quentale-workspace at bounding box center [767, 365] width 1535 height 730
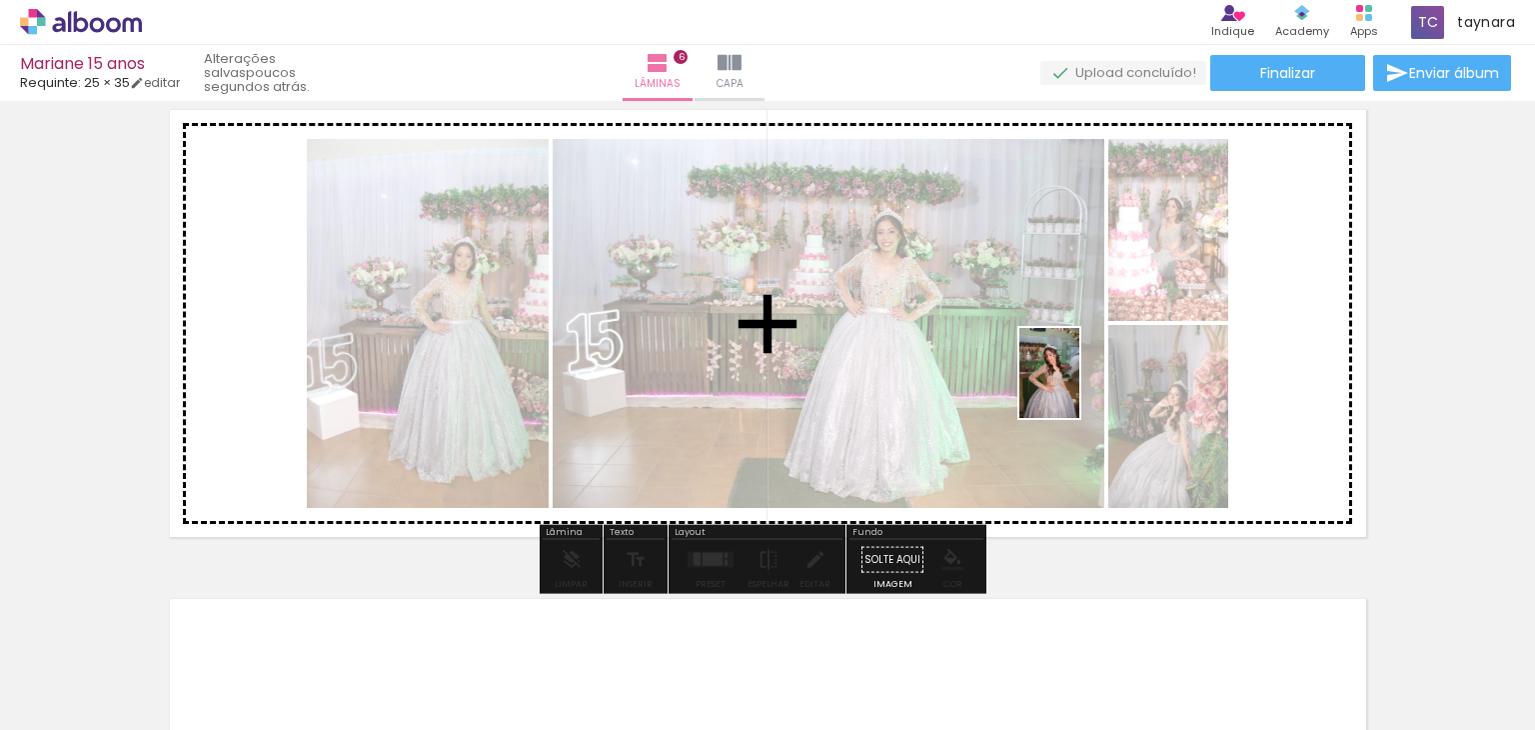
drag, startPoint x: 1451, startPoint y: 675, endPoint x: 1080, endPoint y: 388, distance: 469.7
click at [1080, 388] on quentale-workspace at bounding box center [767, 365] width 1535 height 730
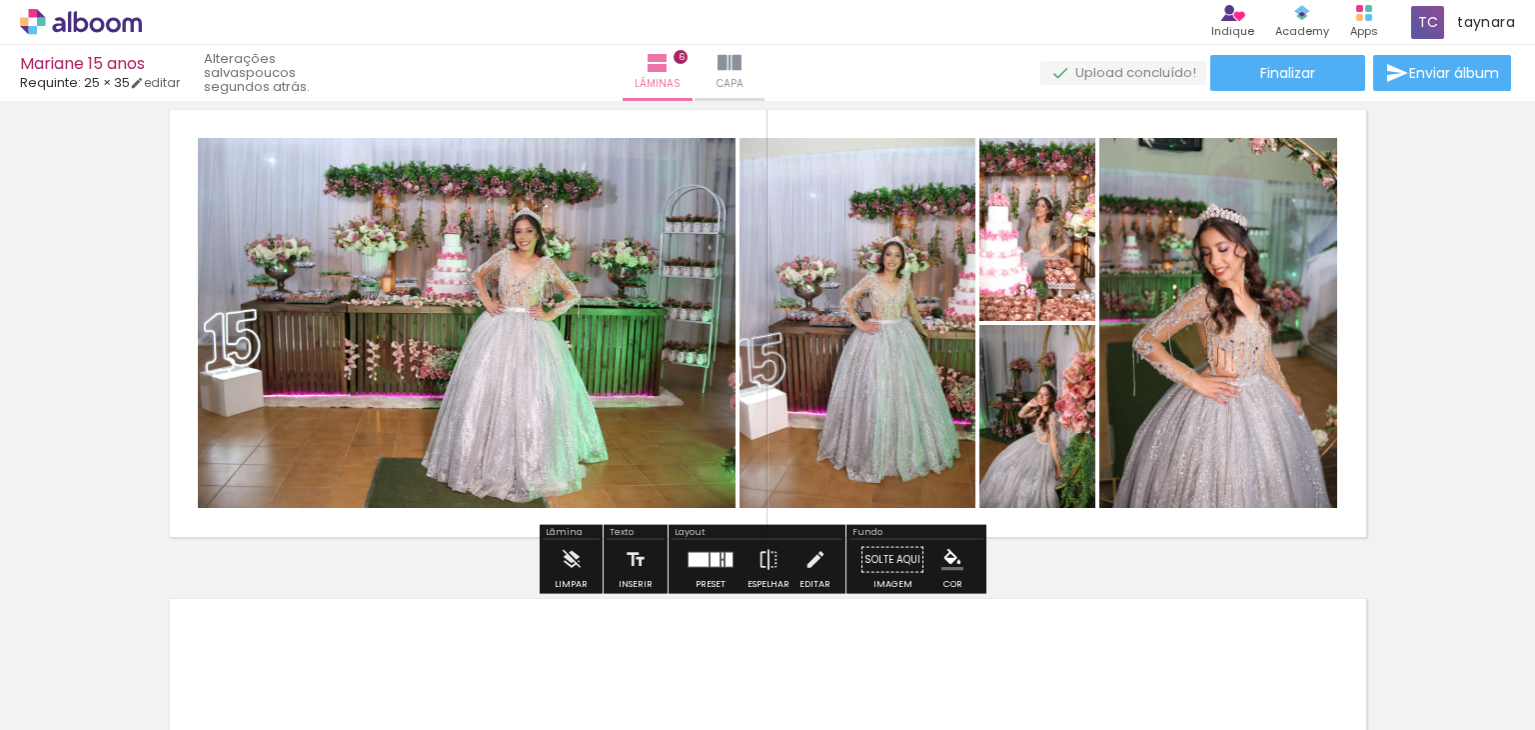
drag, startPoint x: 706, startPoint y: 561, endPoint x: 788, endPoint y: 559, distance: 82.0
click at [711, 560] on div at bounding box center [715, 560] width 9 height 14
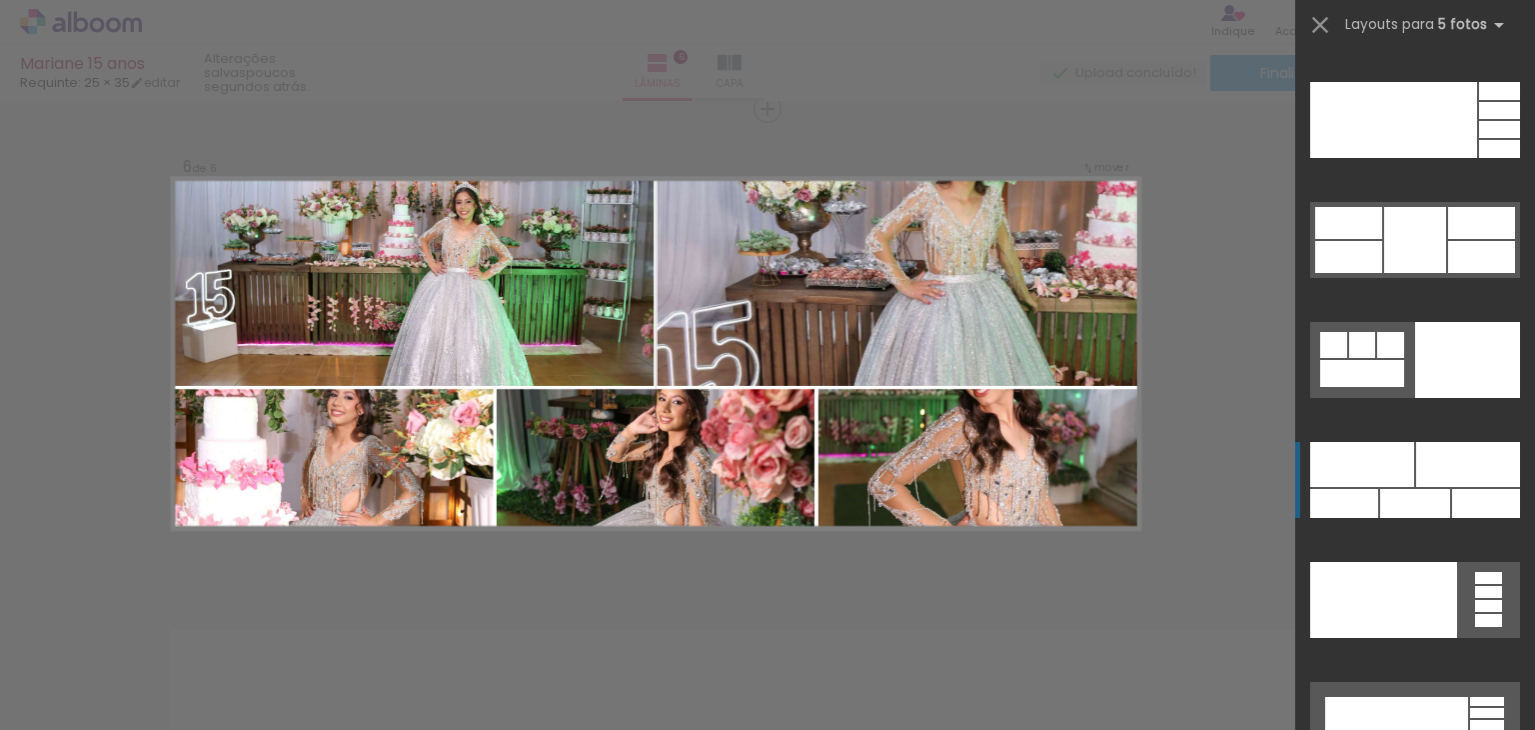
scroll to position [55117, 0]
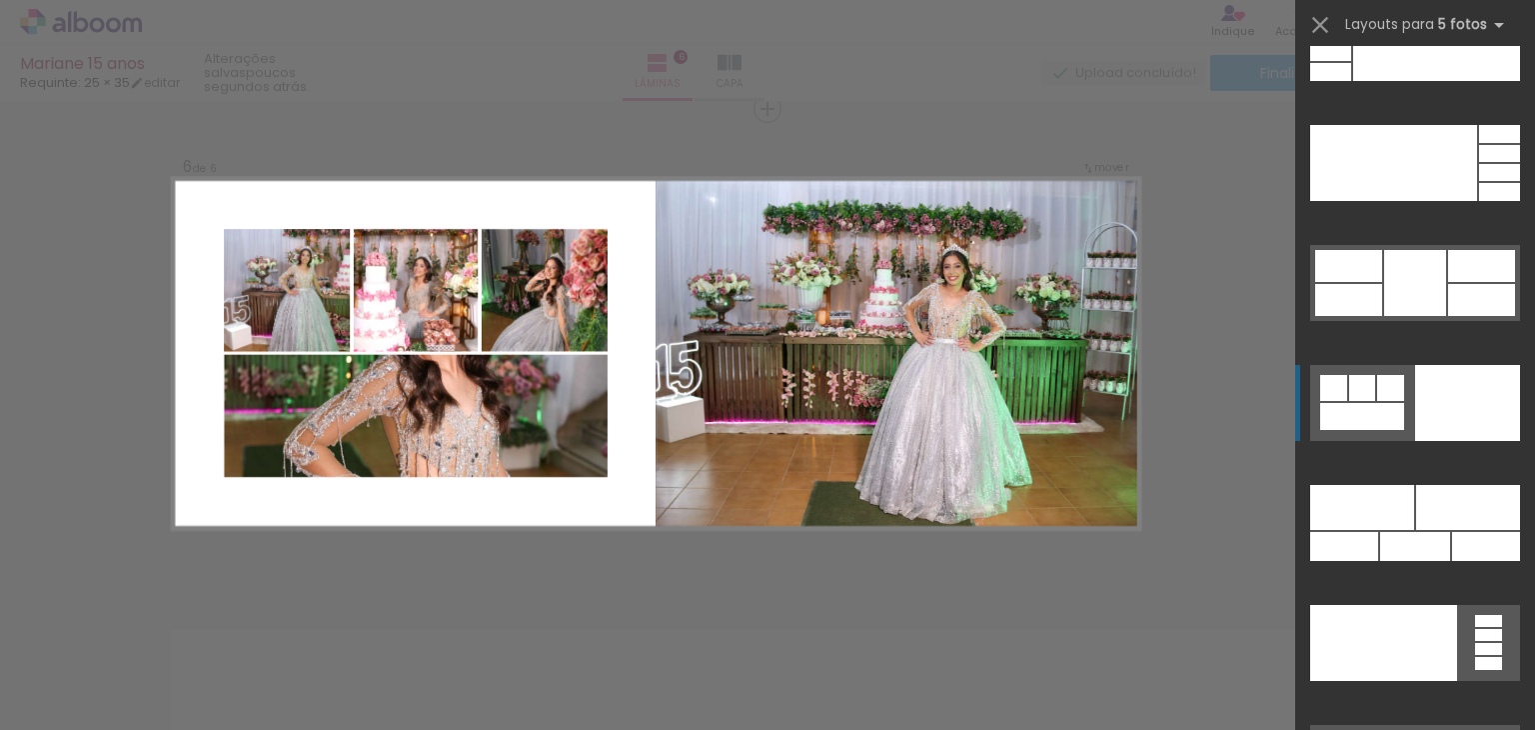
click at [1441, 416] on div at bounding box center [1468, 403] width 105 height 76
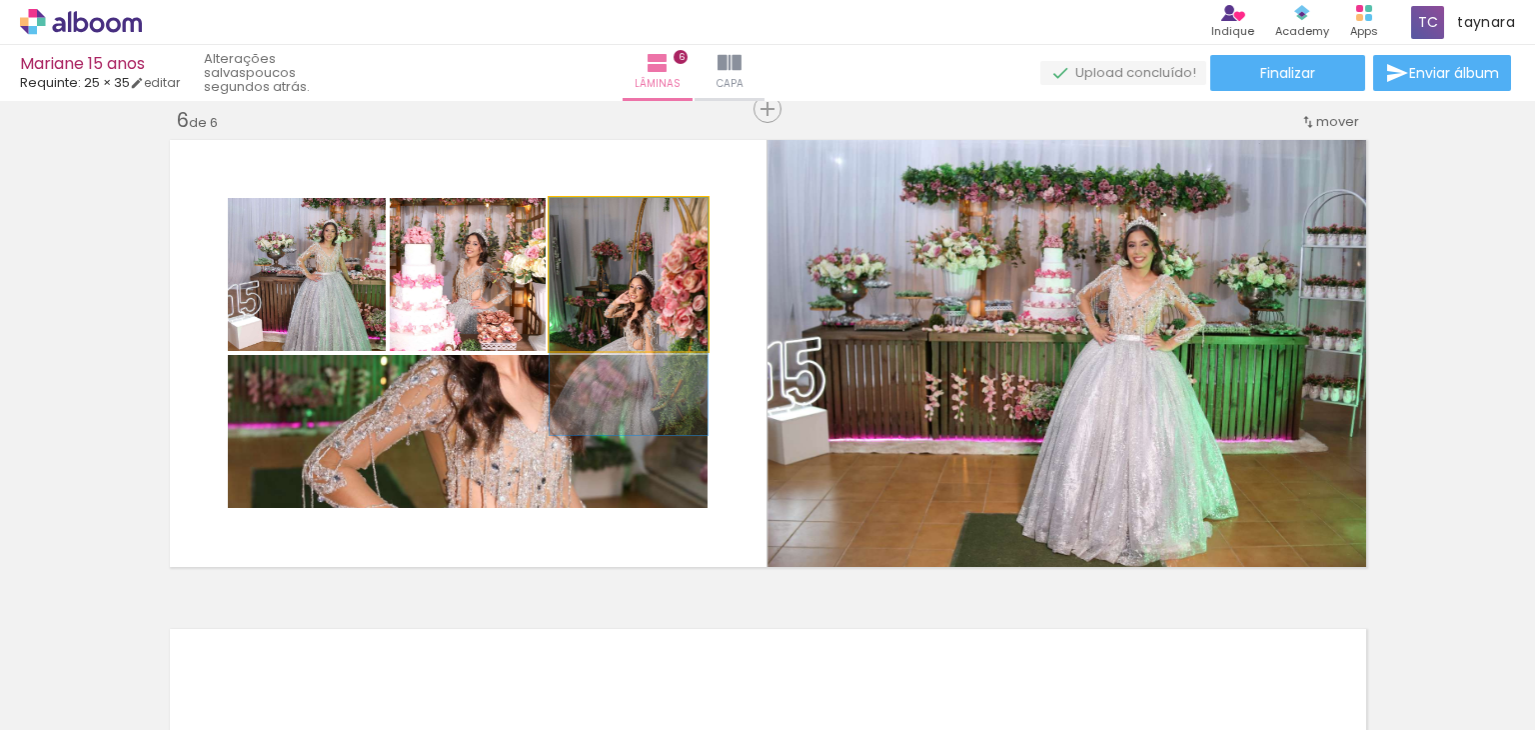
drag, startPoint x: 652, startPoint y: 284, endPoint x: 579, endPoint y: 426, distance: 159.6
click at [0, 0] on slot at bounding box center [0, 0] width 0 height 0
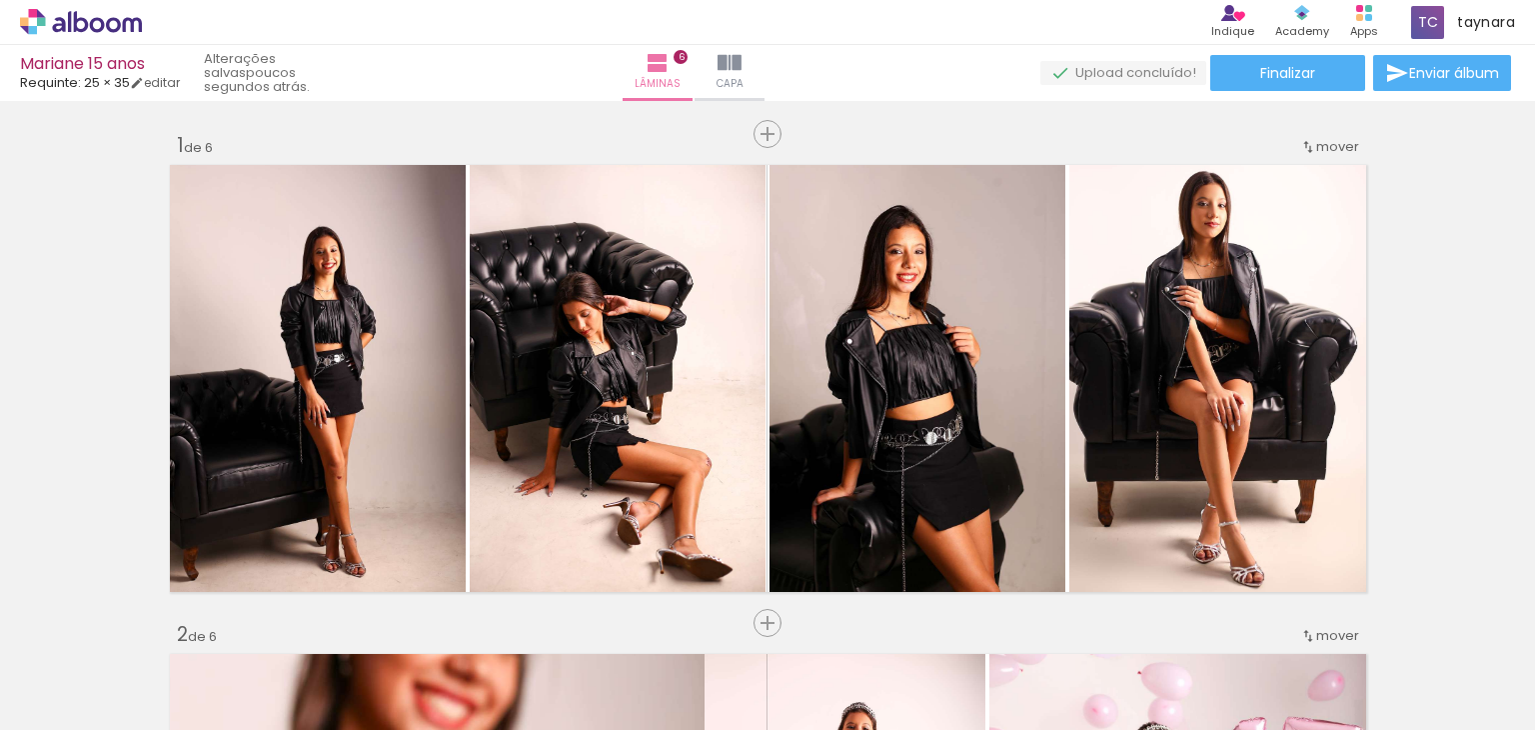
scroll to position [2469, 0]
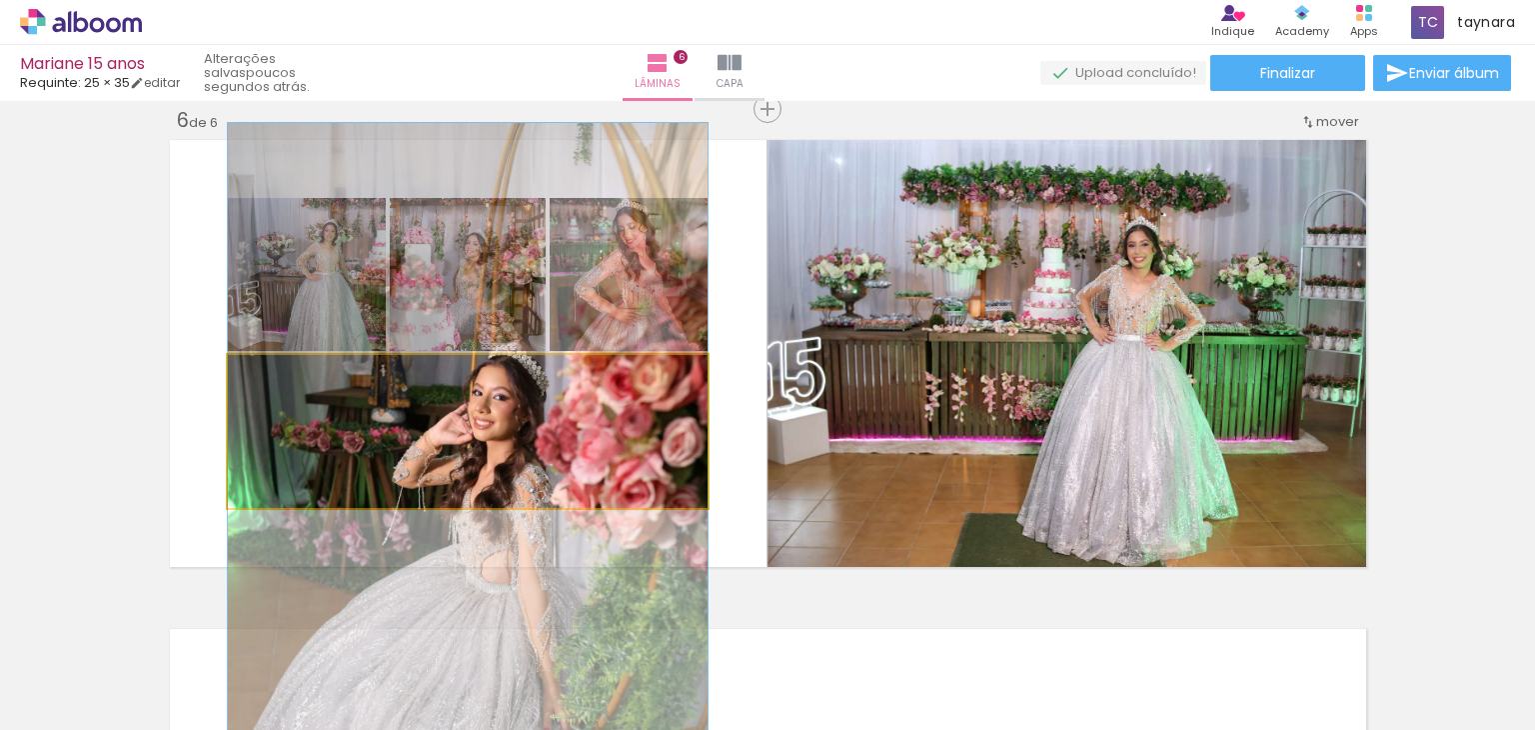
click at [613, 440] on quentale-photo at bounding box center [468, 431] width 480 height 153
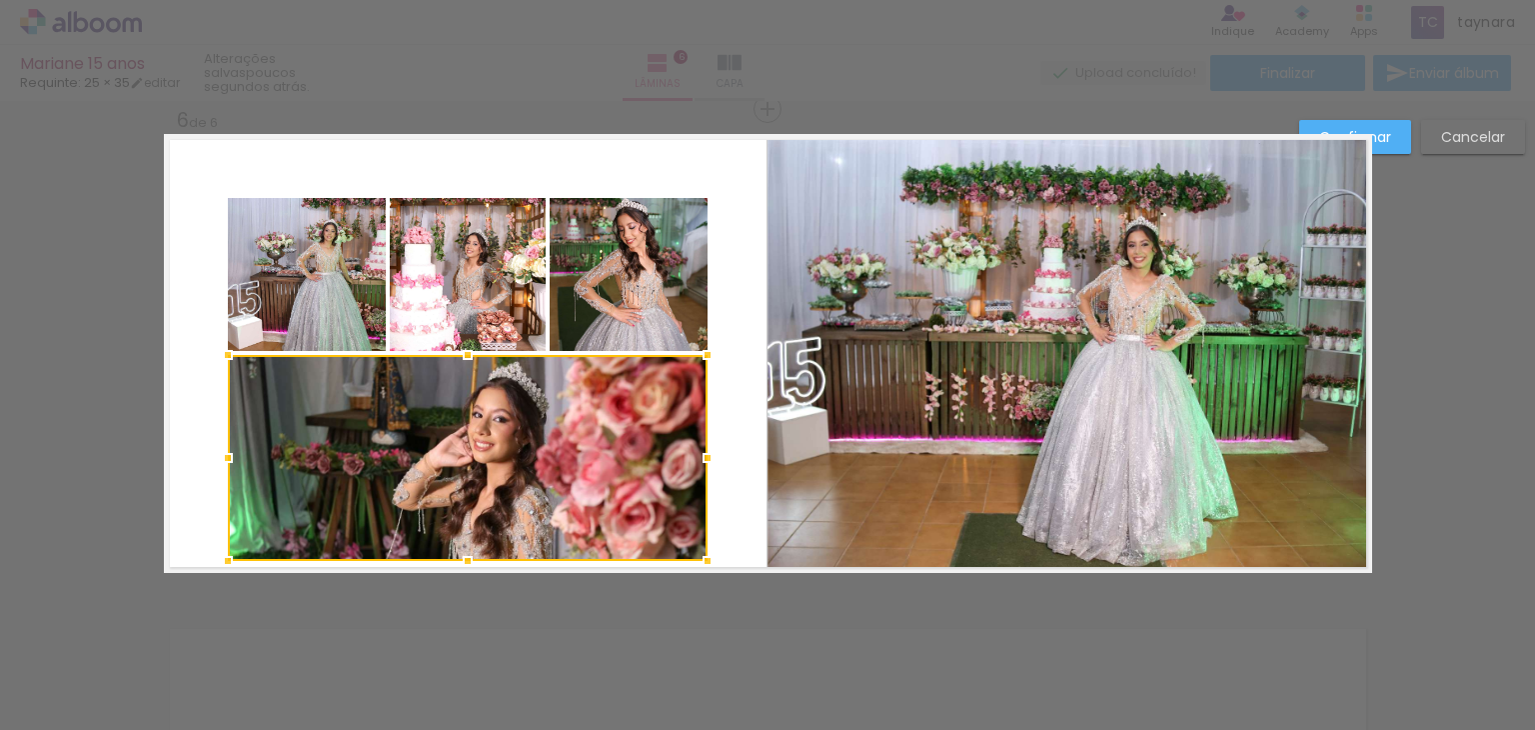
drag, startPoint x: 470, startPoint y: 510, endPoint x: 471, endPoint y: 563, distance: 53.0
click at [471, 563] on div at bounding box center [468, 561] width 40 height 40
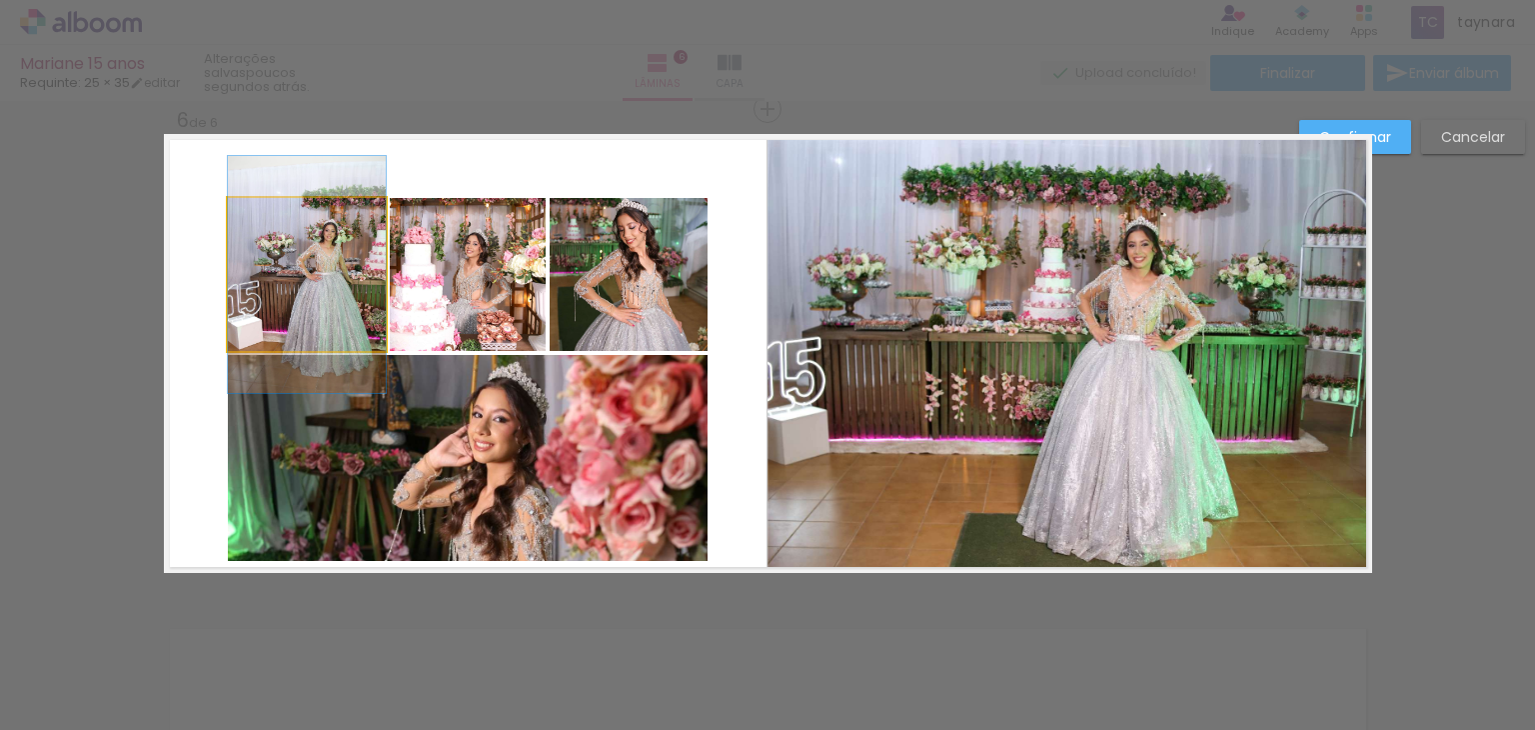
click at [335, 280] on quentale-photo at bounding box center [307, 274] width 158 height 153
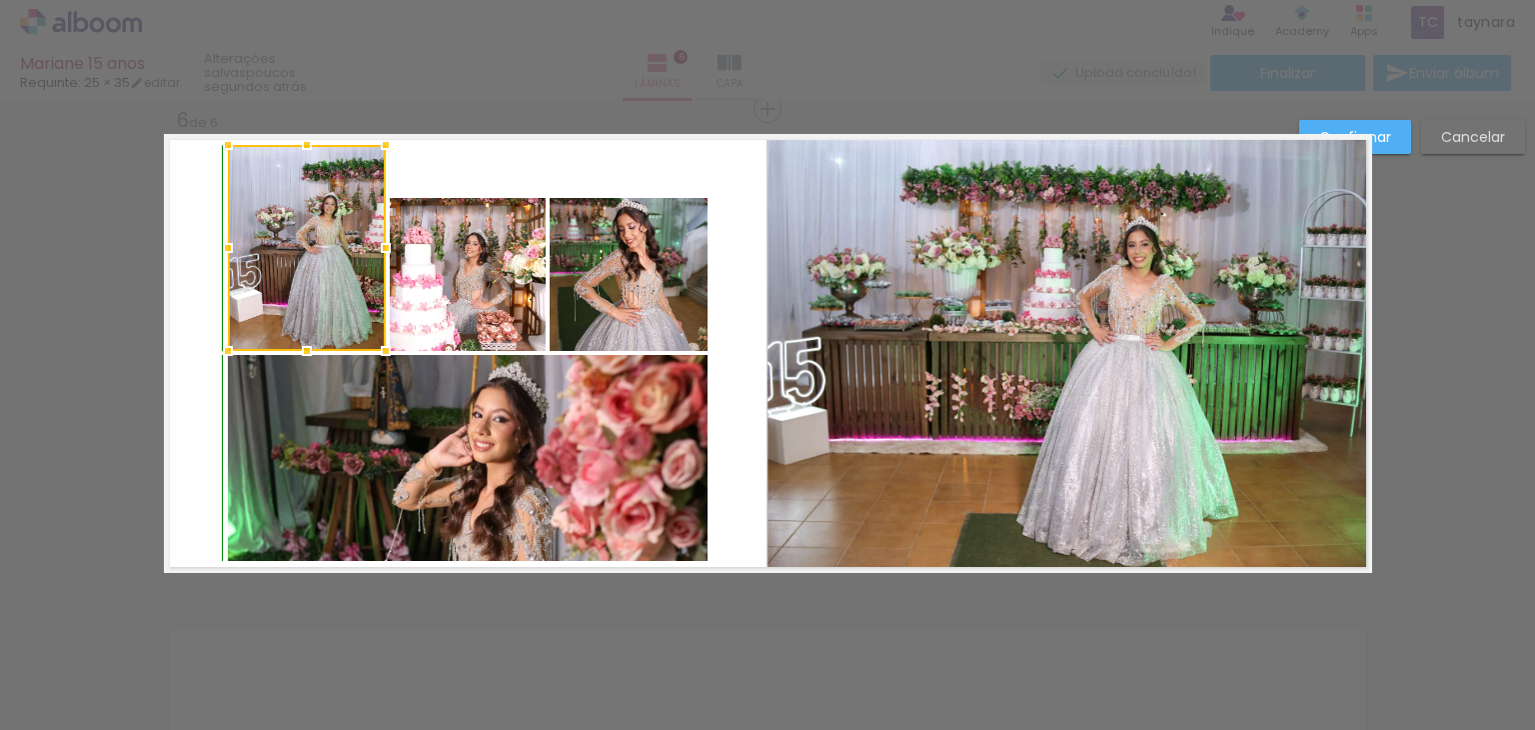
drag, startPoint x: 297, startPoint y: 203, endPoint x: 306, endPoint y: 149, distance: 54.7
click at [306, 149] on div at bounding box center [307, 145] width 40 height 40
click at [476, 273] on quentale-photo at bounding box center [468, 274] width 156 height 153
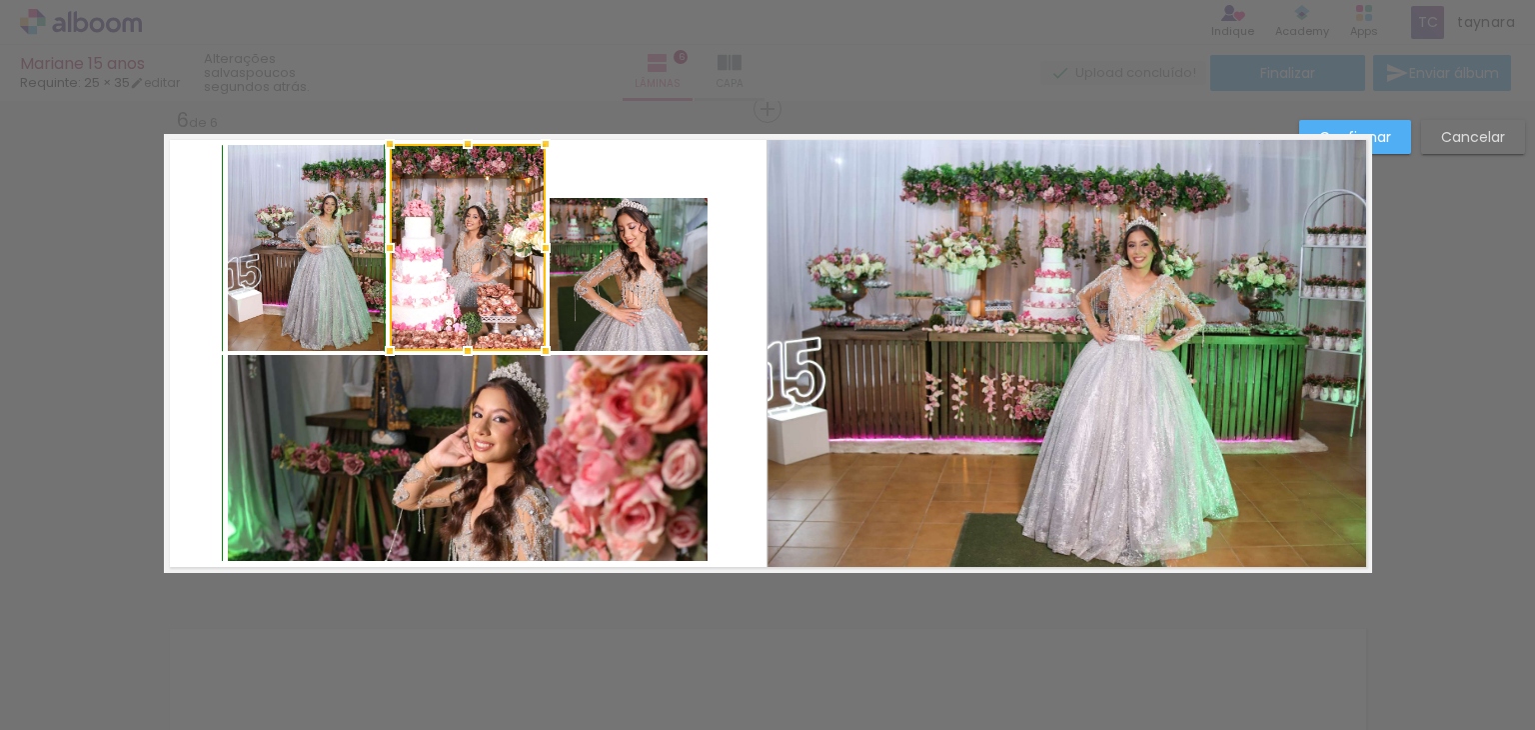
drag, startPoint x: 460, startPoint y: 189, endPoint x: 464, endPoint y: 141, distance: 48.1
click at [464, 141] on div at bounding box center [468, 144] width 40 height 40
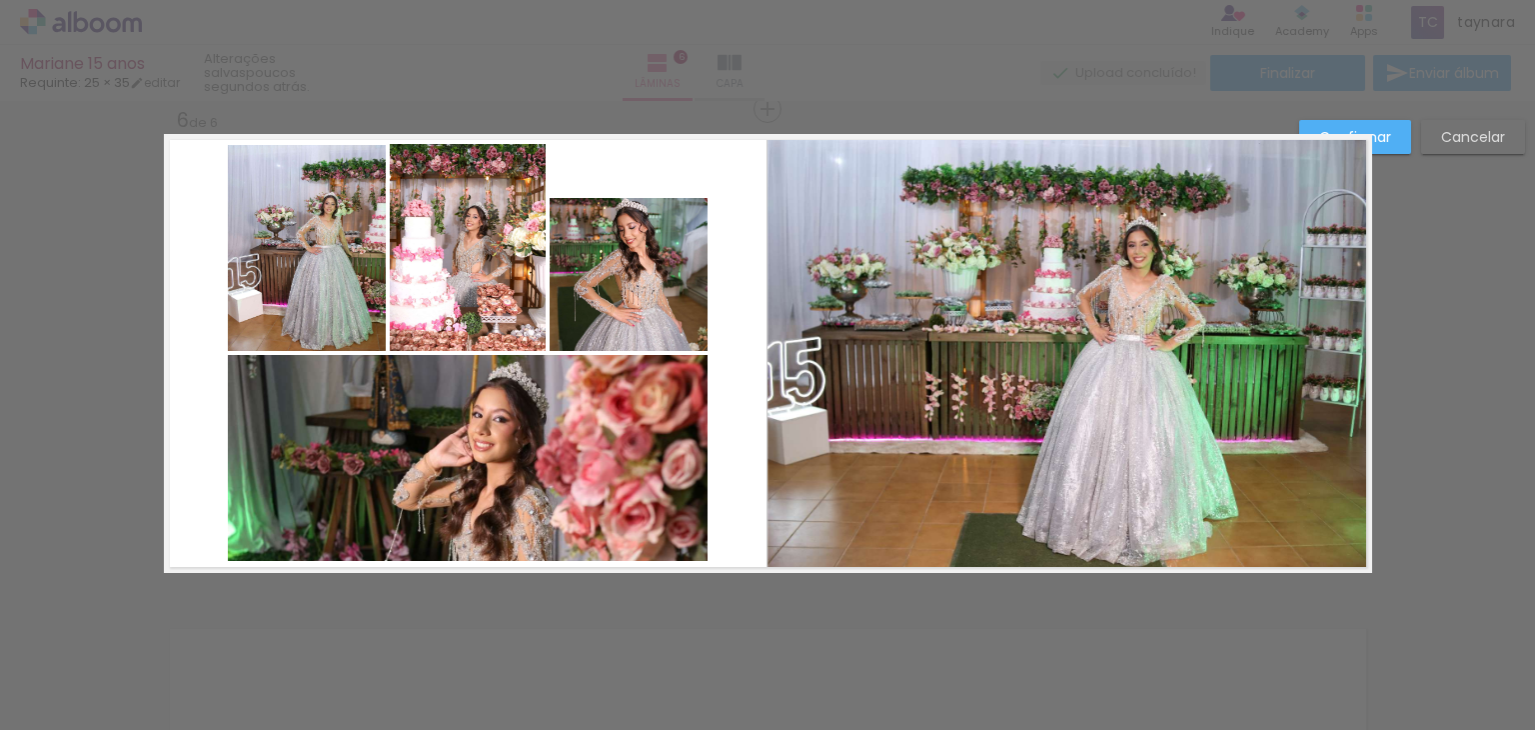
click at [618, 291] on quentale-photo at bounding box center [629, 274] width 158 height 153
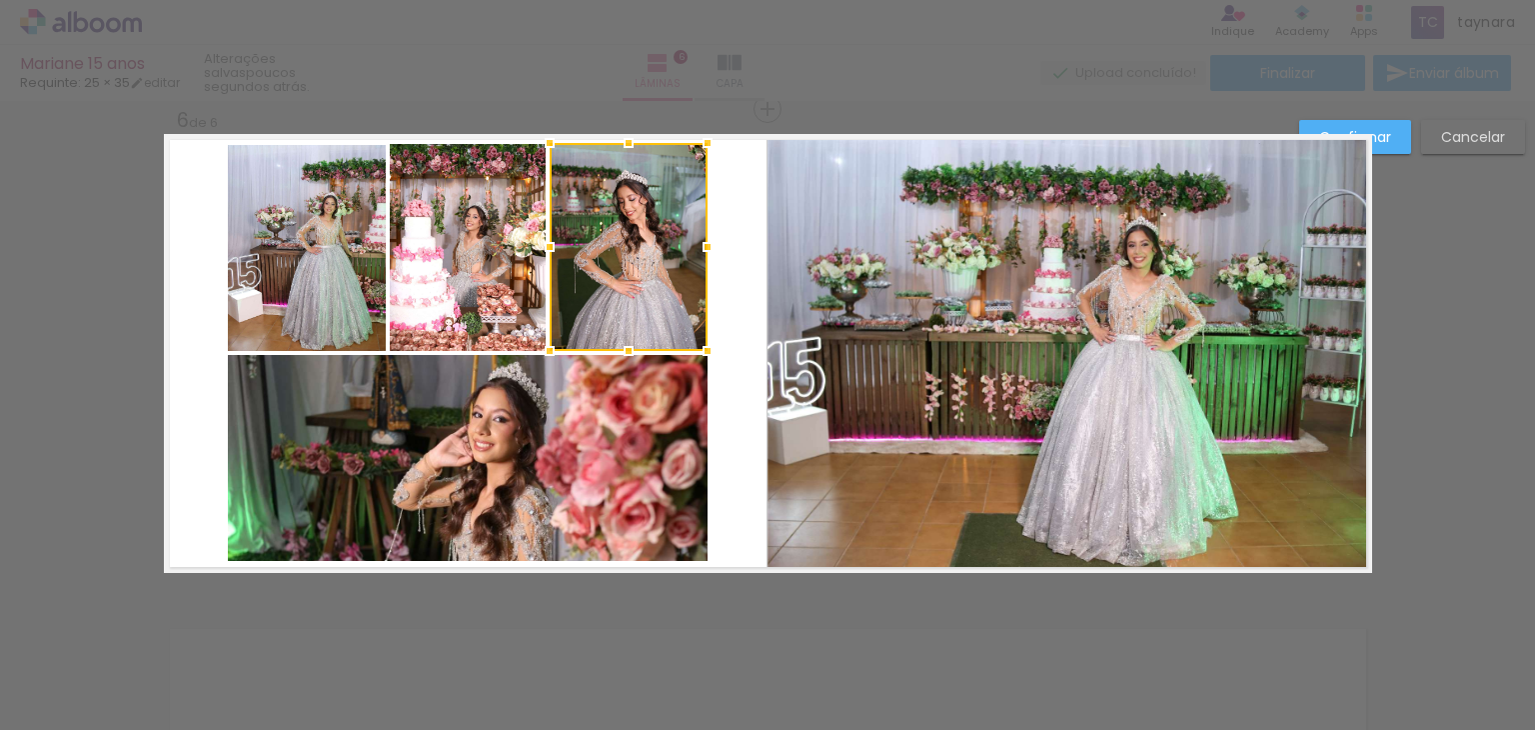
drag, startPoint x: 637, startPoint y: 194, endPoint x: 649, endPoint y: 134, distance: 61.2
click at [649, 134] on album-spread "6 de 6" at bounding box center [768, 353] width 1209 height 439
click at [1397, 149] on paper-button "Confirmar" at bounding box center [1356, 137] width 112 height 34
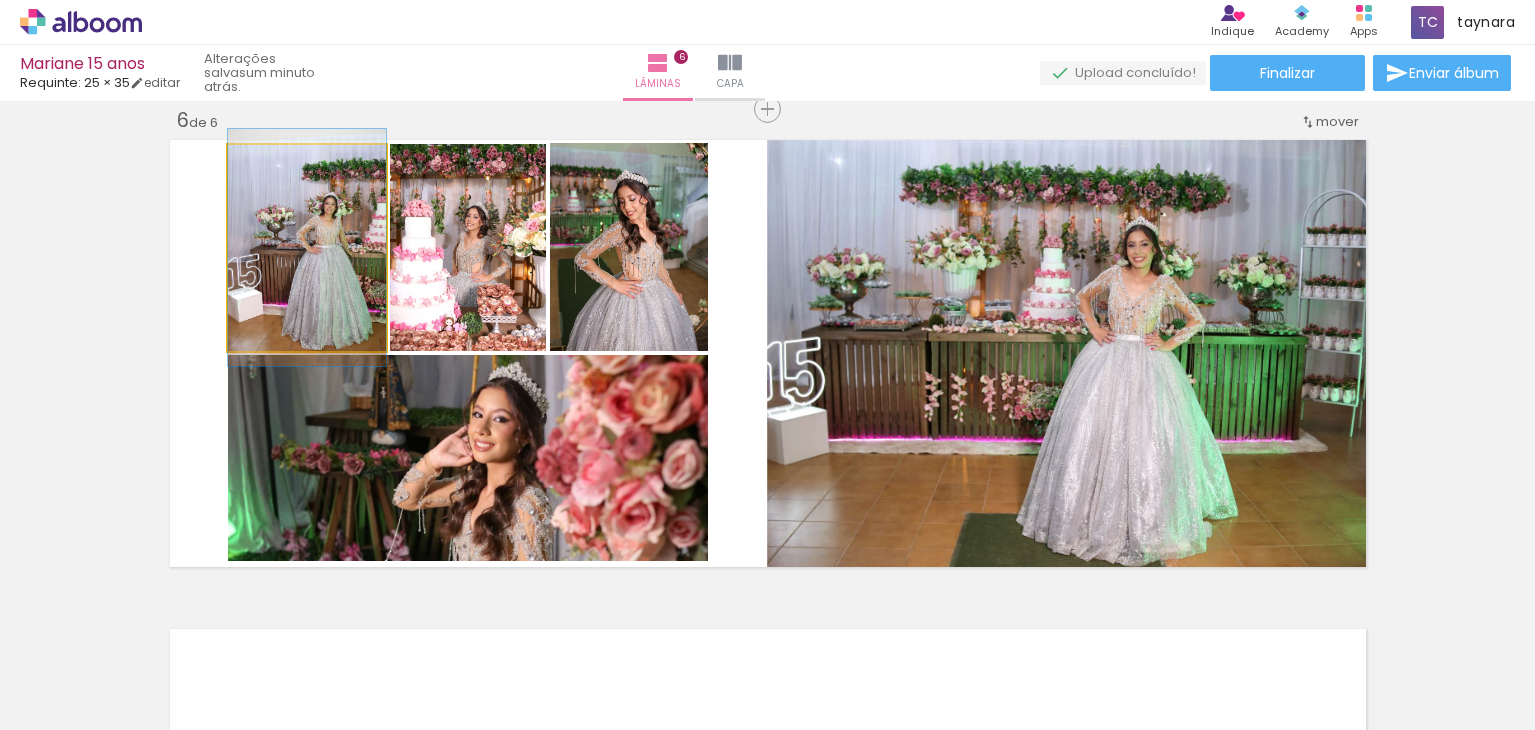
click at [348, 272] on quentale-photo at bounding box center [307, 248] width 158 height 206
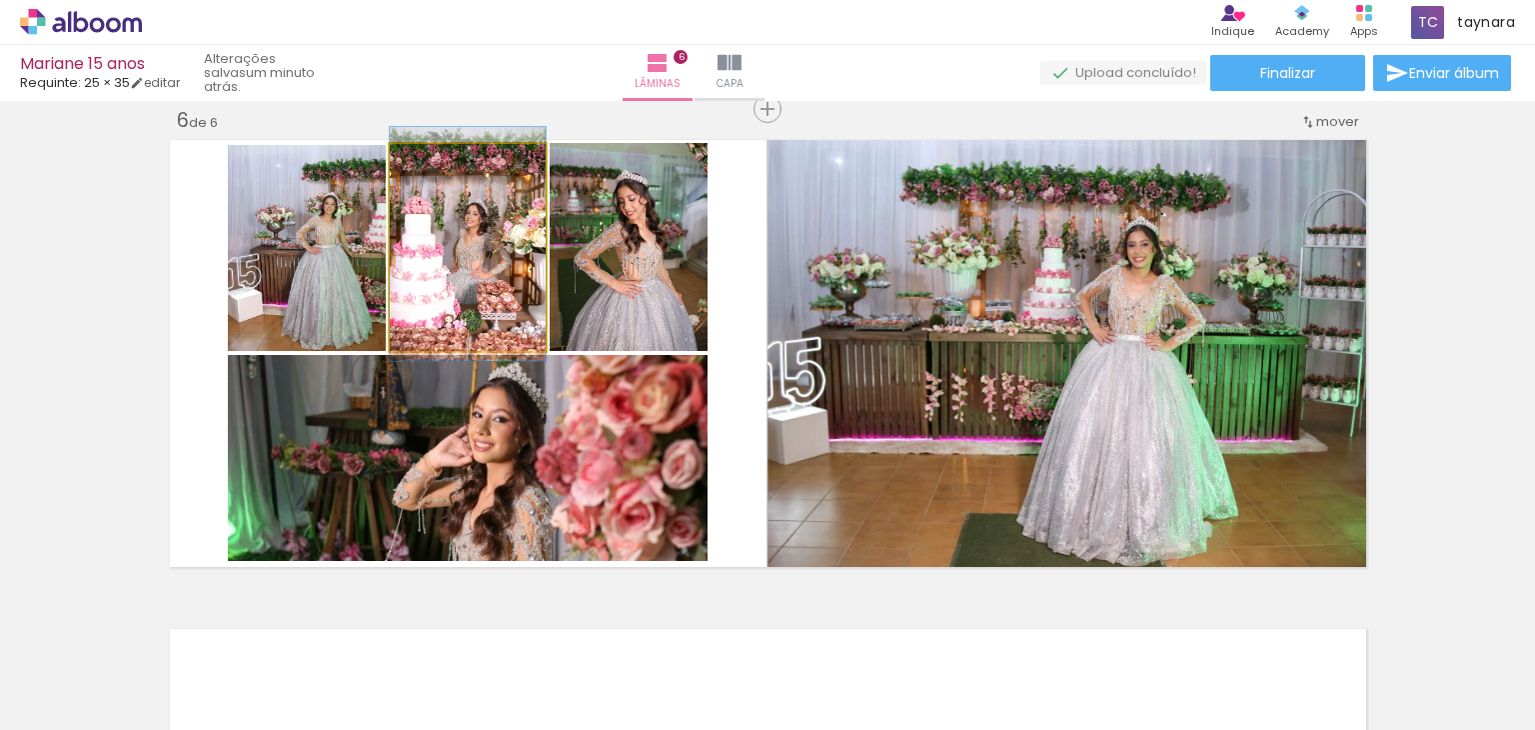
drag, startPoint x: 471, startPoint y: 285, endPoint x: 481, endPoint y: 282, distance: 10.4
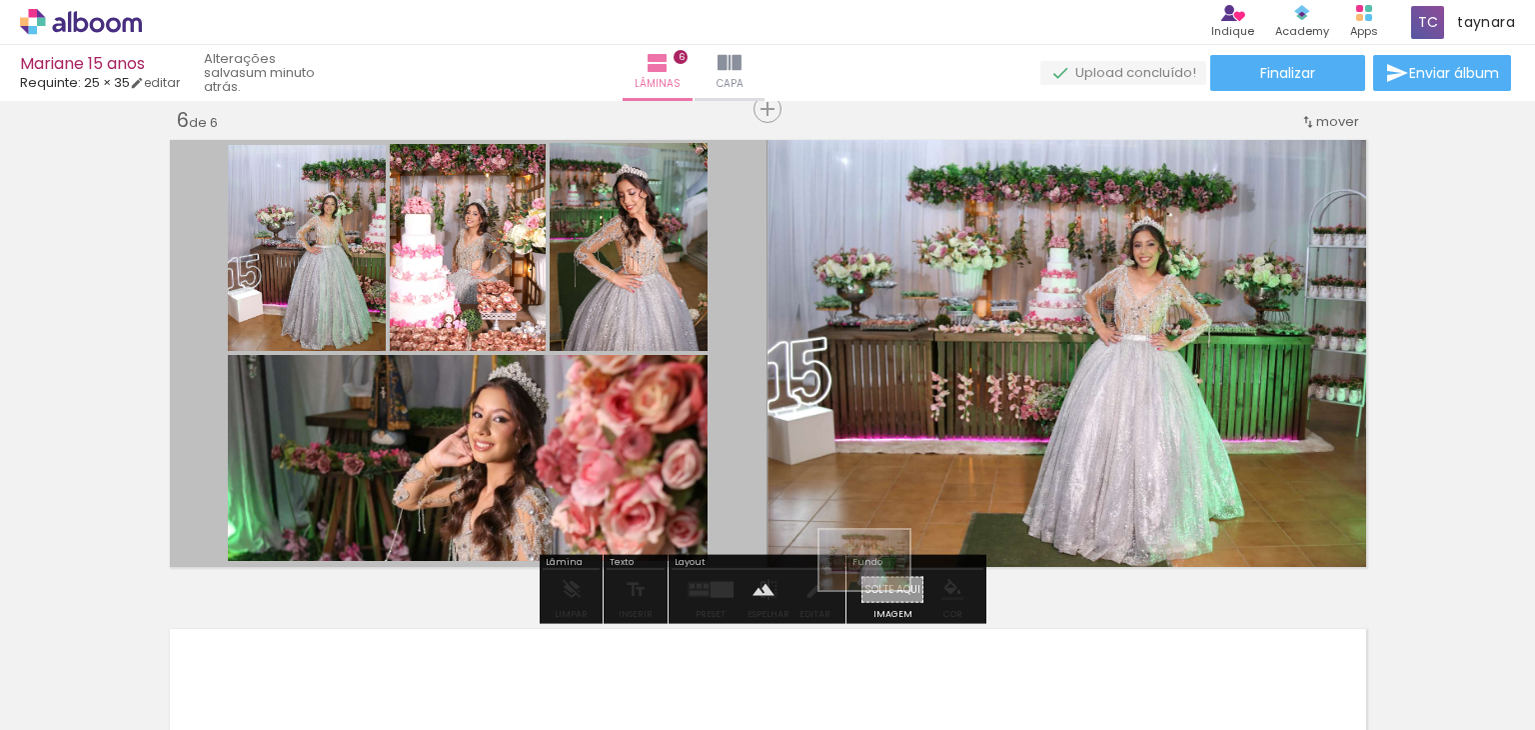
drag, startPoint x: 676, startPoint y: 681, endPoint x: 880, endPoint y: 590, distance: 223.3
click at [880, 590] on quentale-workspace at bounding box center [767, 365] width 1535 height 730
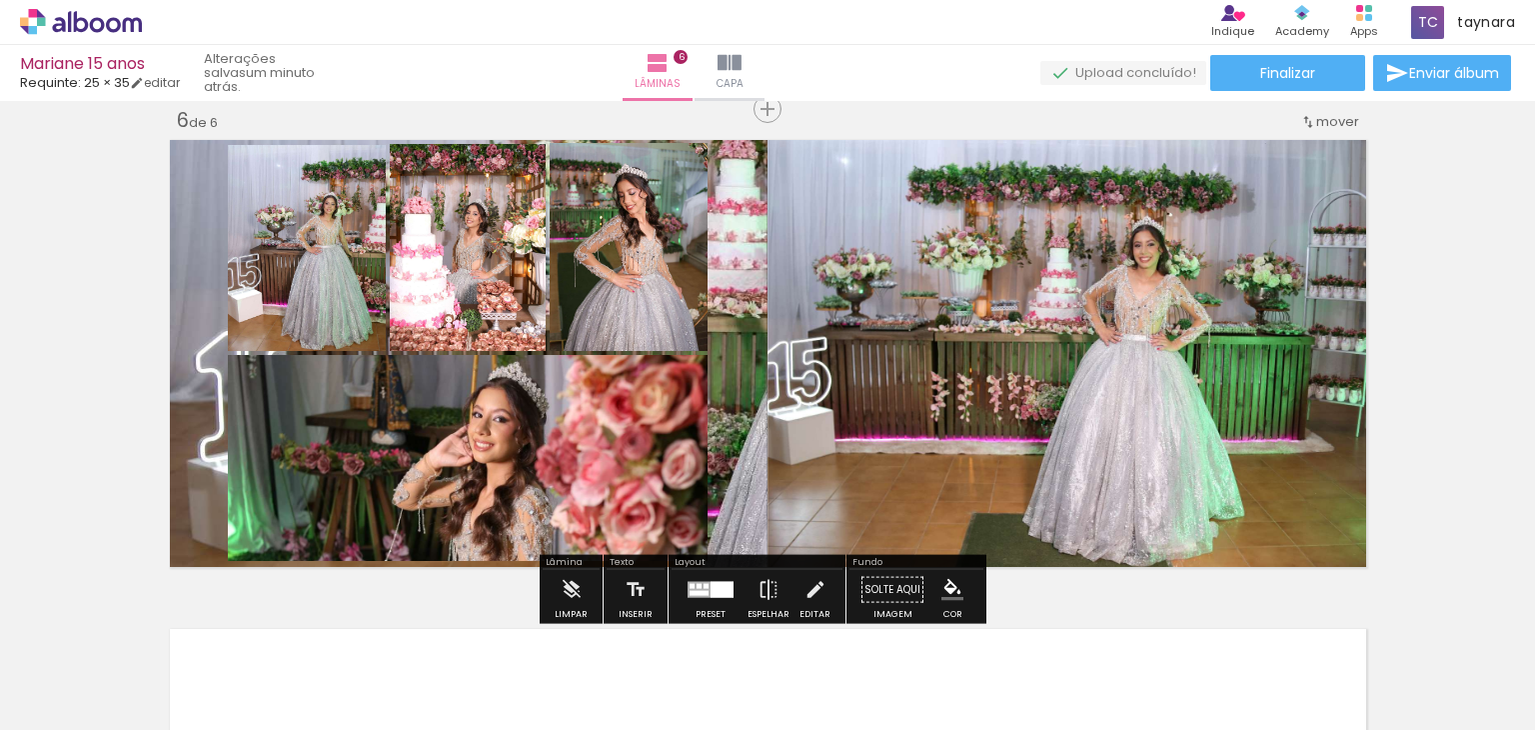
click at [715, 464] on quentale-layouter at bounding box center [768, 353] width 1209 height 439
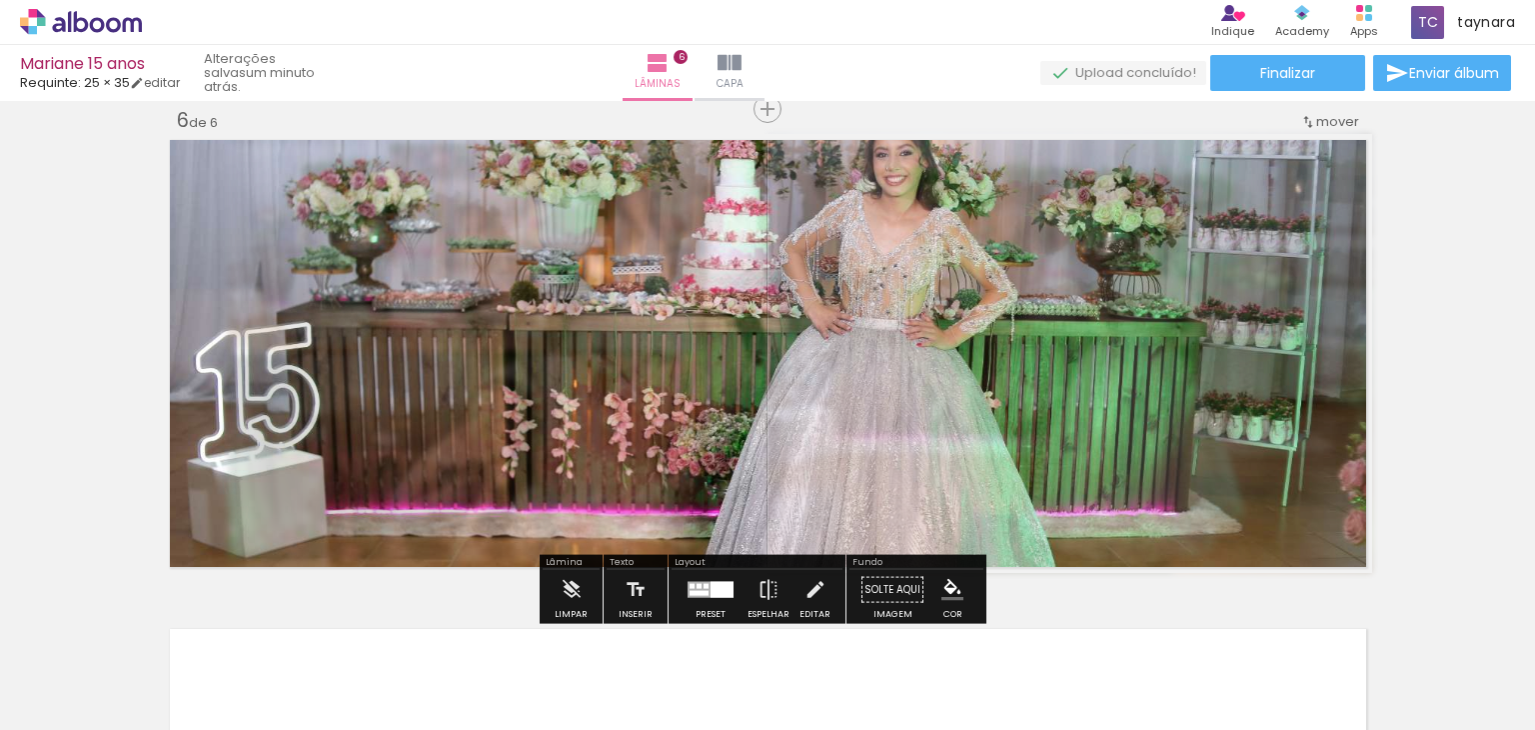
click at [715, 464] on quentale-photo at bounding box center [768, 353] width 1209 height 439
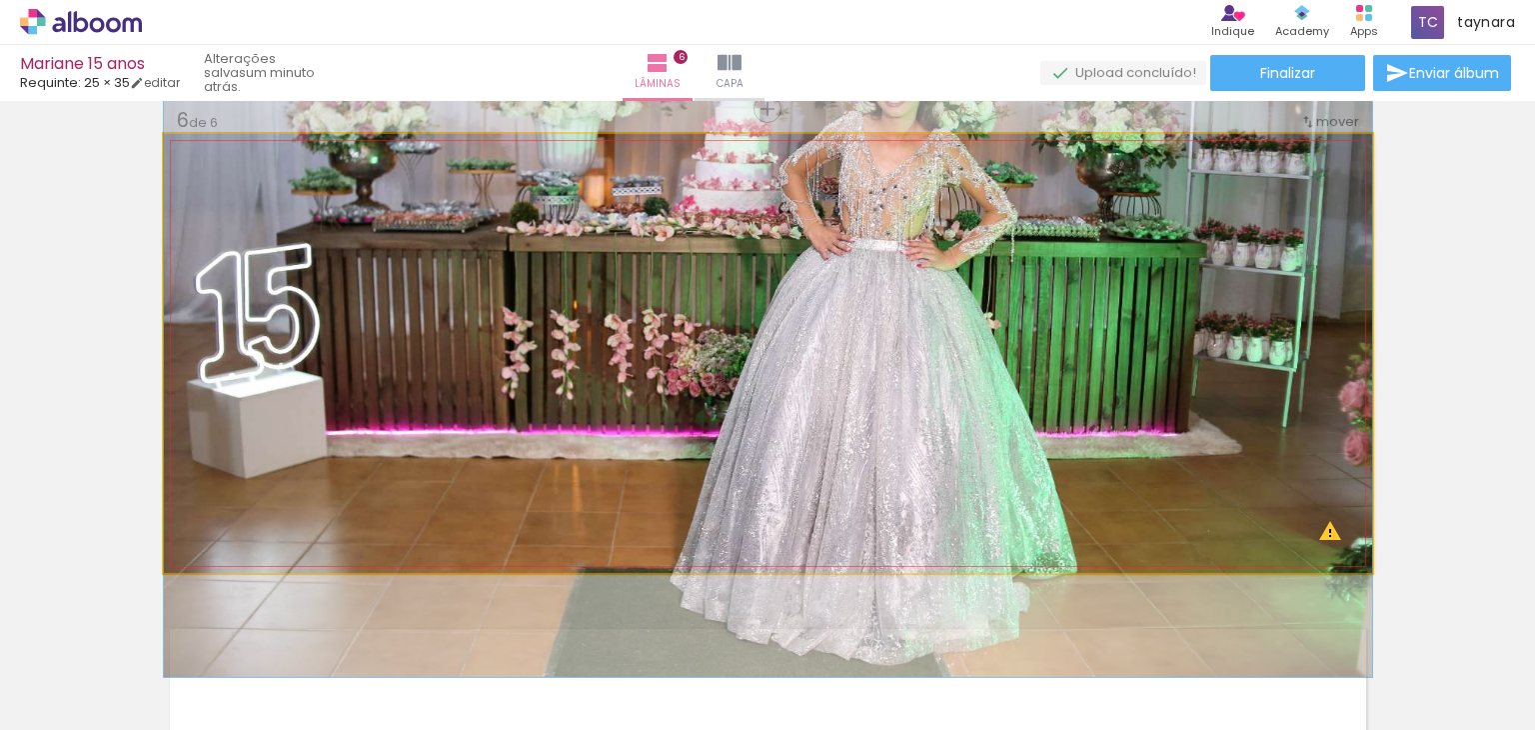
drag, startPoint x: 746, startPoint y: 481, endPoint x: 586, endPoint y: 402, distance: 178.4
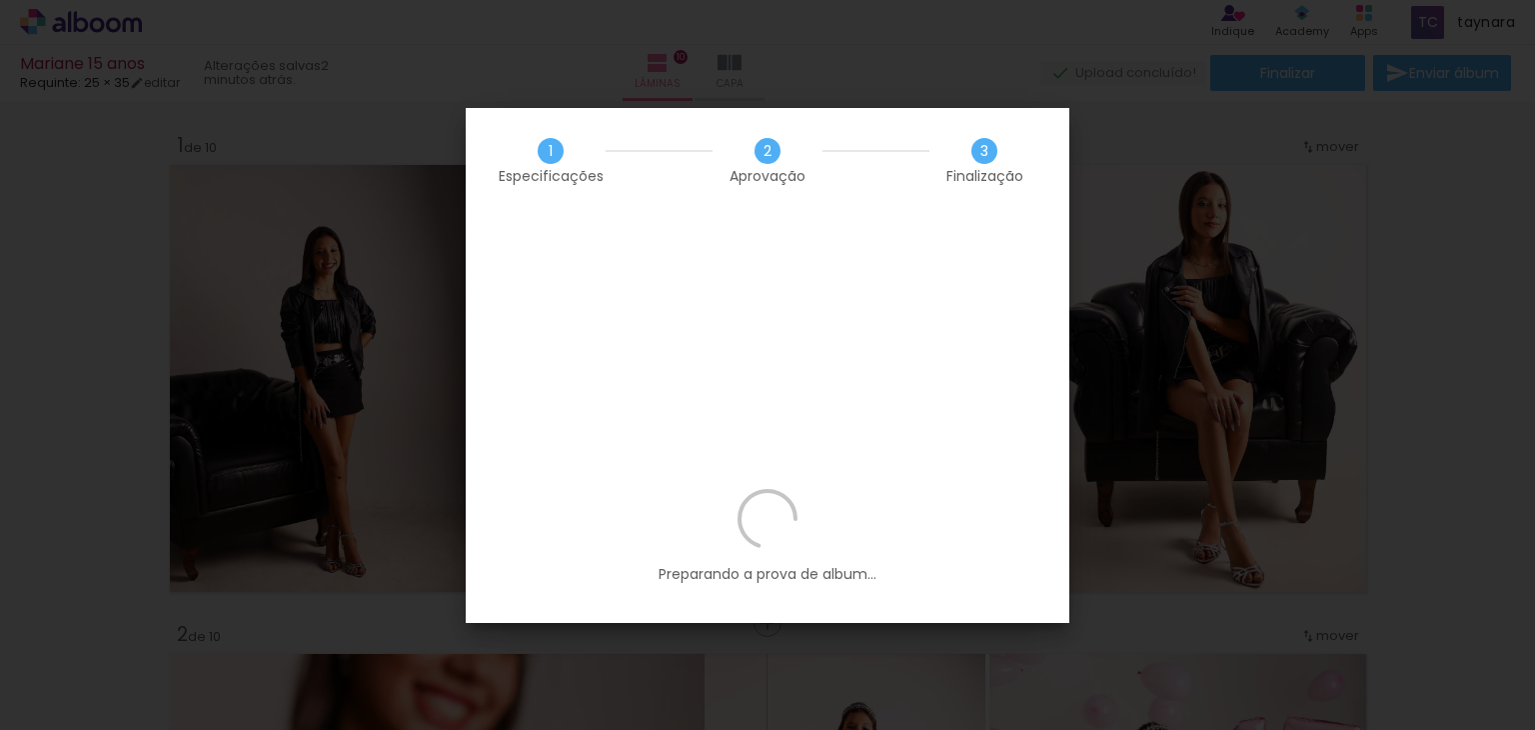
scroll to position [0, 2517]
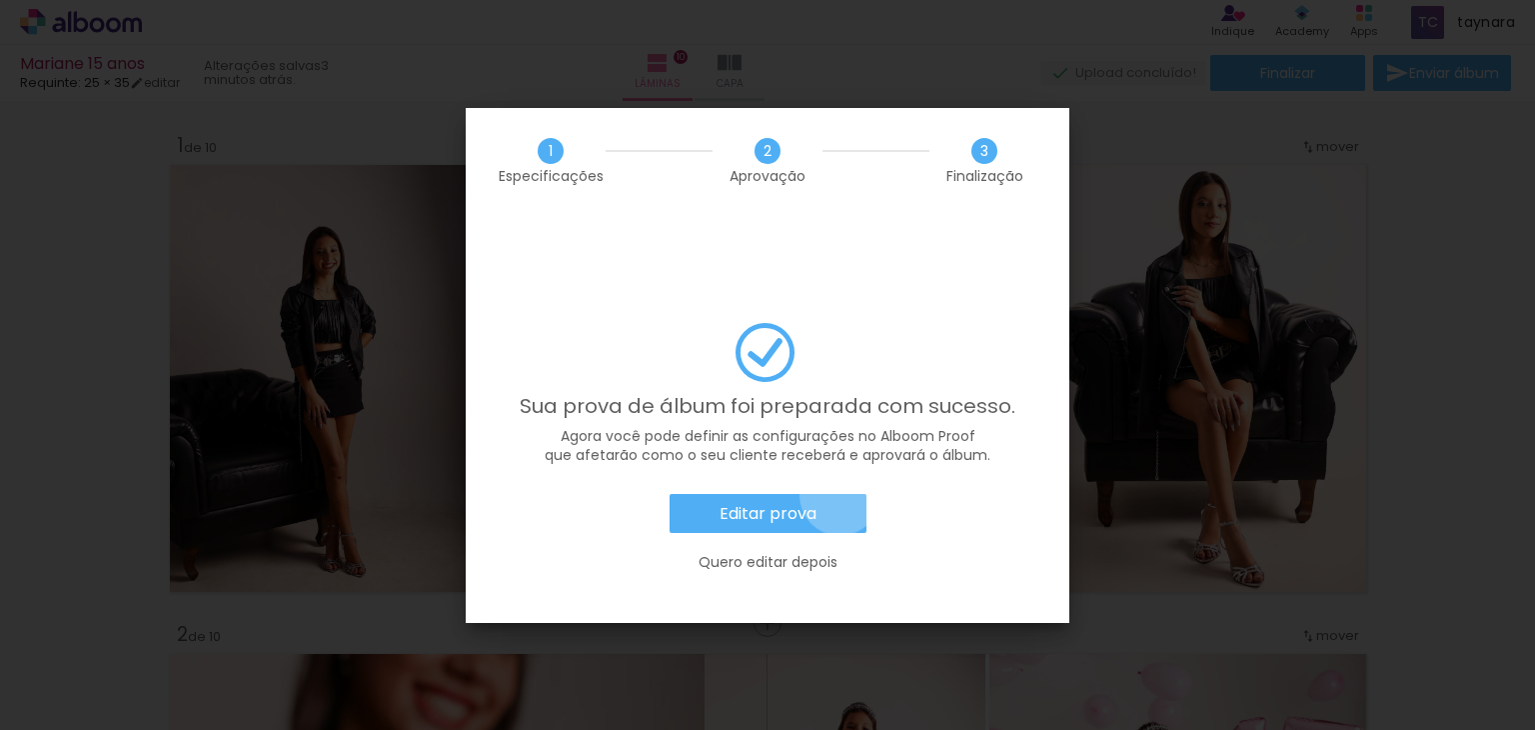
click at [840, 494] on paper-button "Editar prova" at bounding box center [768, 514] width 197 height 40
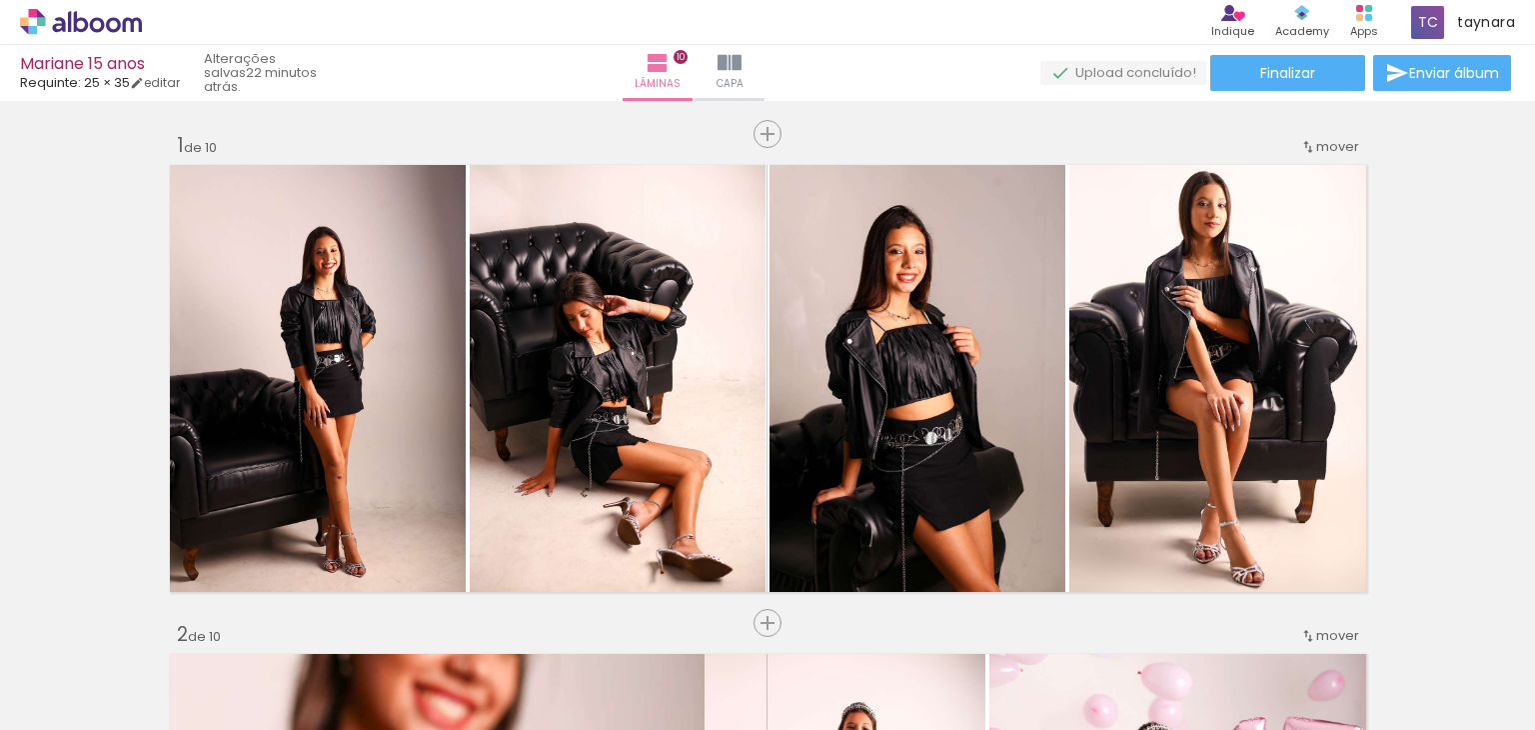
scroll to position [0, 2517]
